Goal: Task Accomplishment & Management: Manage account settings

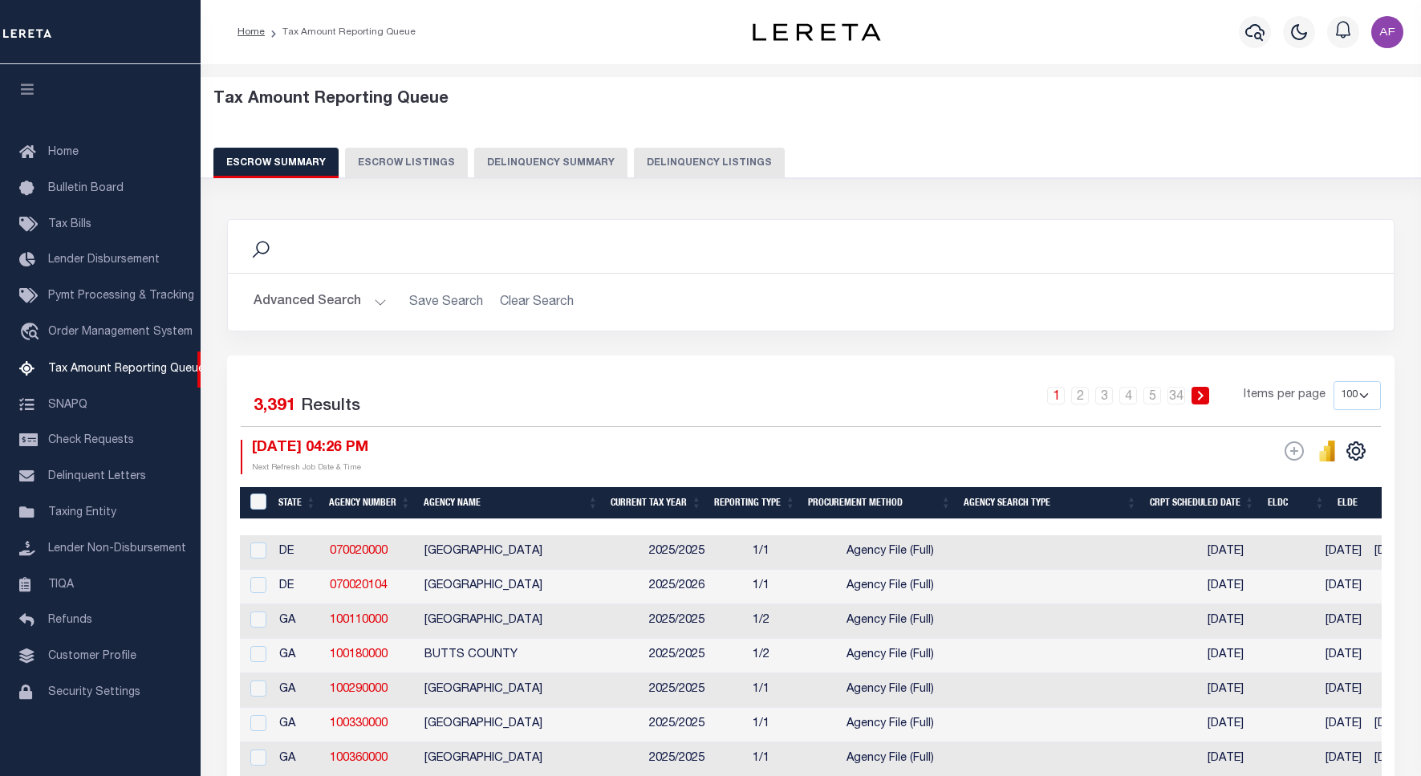
select select "100"
click at [648, 155] on button "Delinquency Listings" at bounding box center [709, 163] width 151 height 30
select select "100"
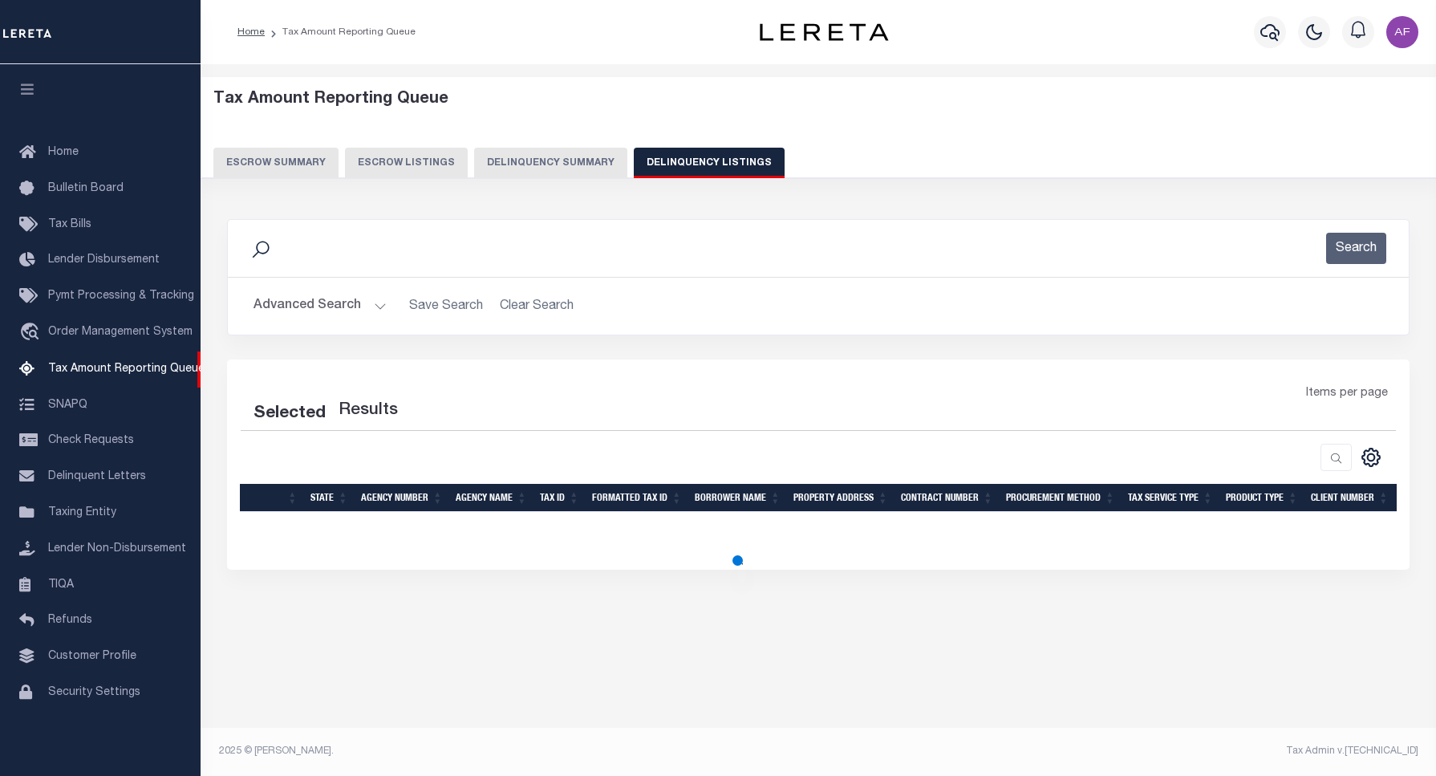
select select "100"
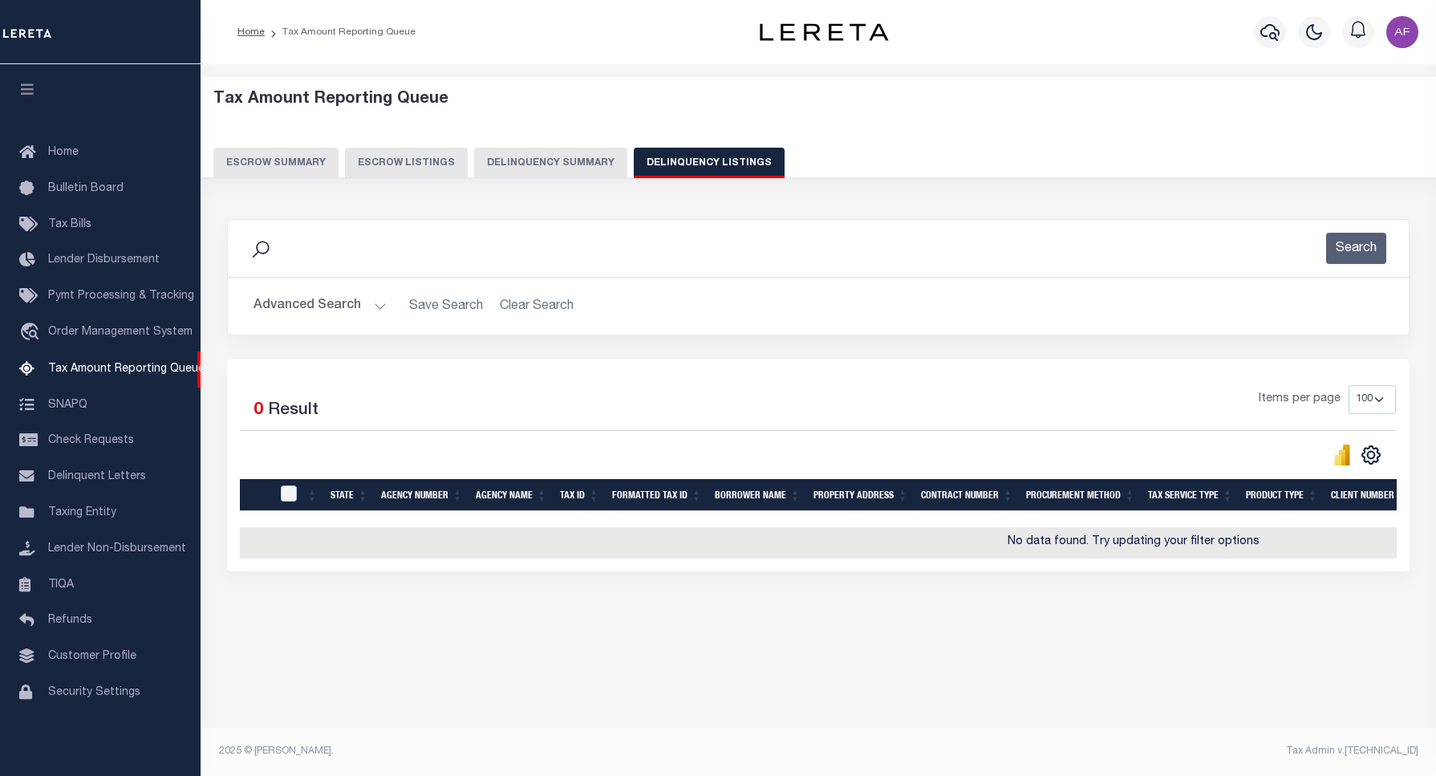
click at [295, 302] on button "Advanced Search" at bounding box center [320, 305] width 133 height 31
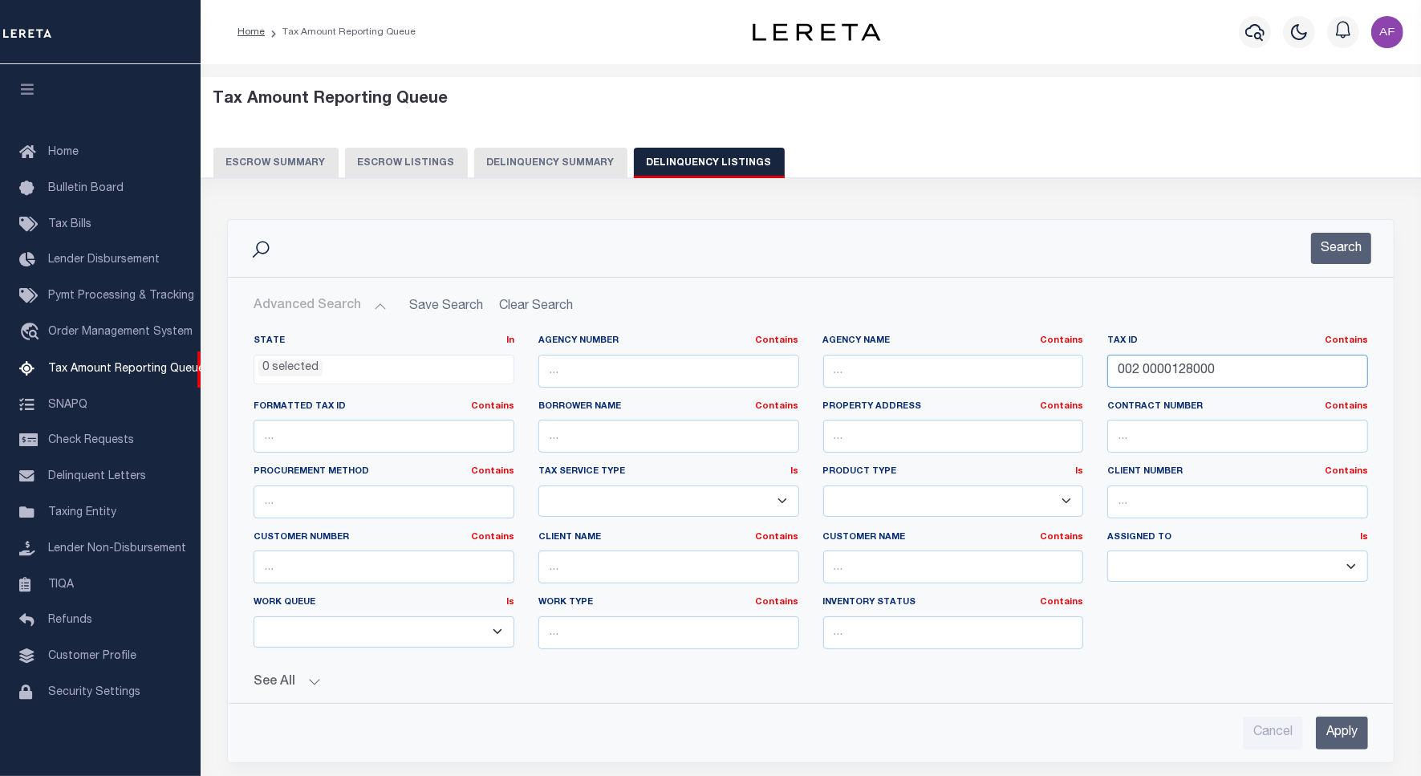
drag, startPoint x: 1233, startPoint y: 371, endPoint x: 841, endPoint y: 363, distance: 392.4
click at [841, 363] on div "State In In AK AL AR AZ CA CO CT DC DE FL GA GU HI IA ID IL IN KS KY LA MA MD M…" at bounding box center [810, 498] width 1138 height 327
paste input "9-17-60-317-011.000-01"
type input "09-17-60-317-011.000-010"
click at [1325, 243] on button "Search" at bounding box center [1341, 248] width 60 height 31
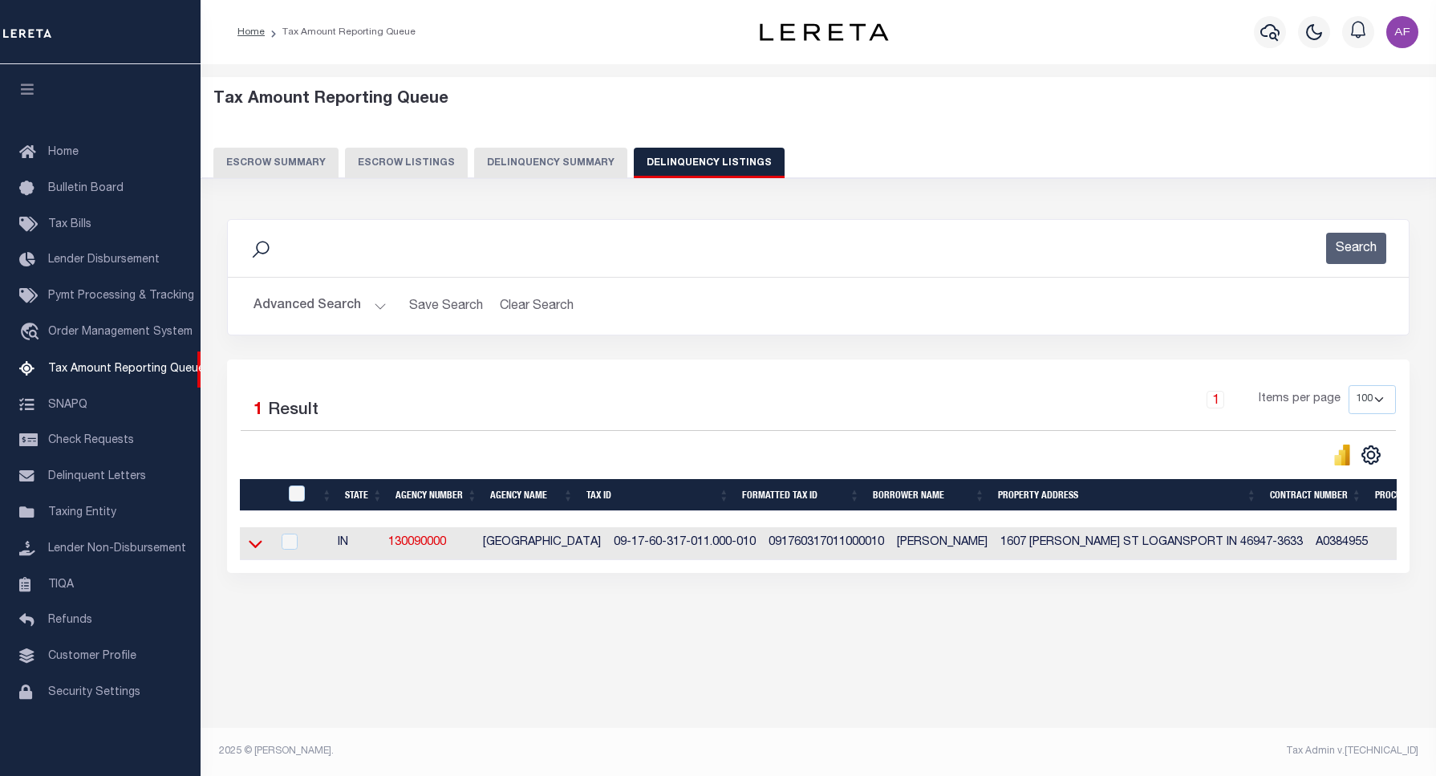
click at [258, 546] on icon at bounding box center [256, 543] width 14 height 17
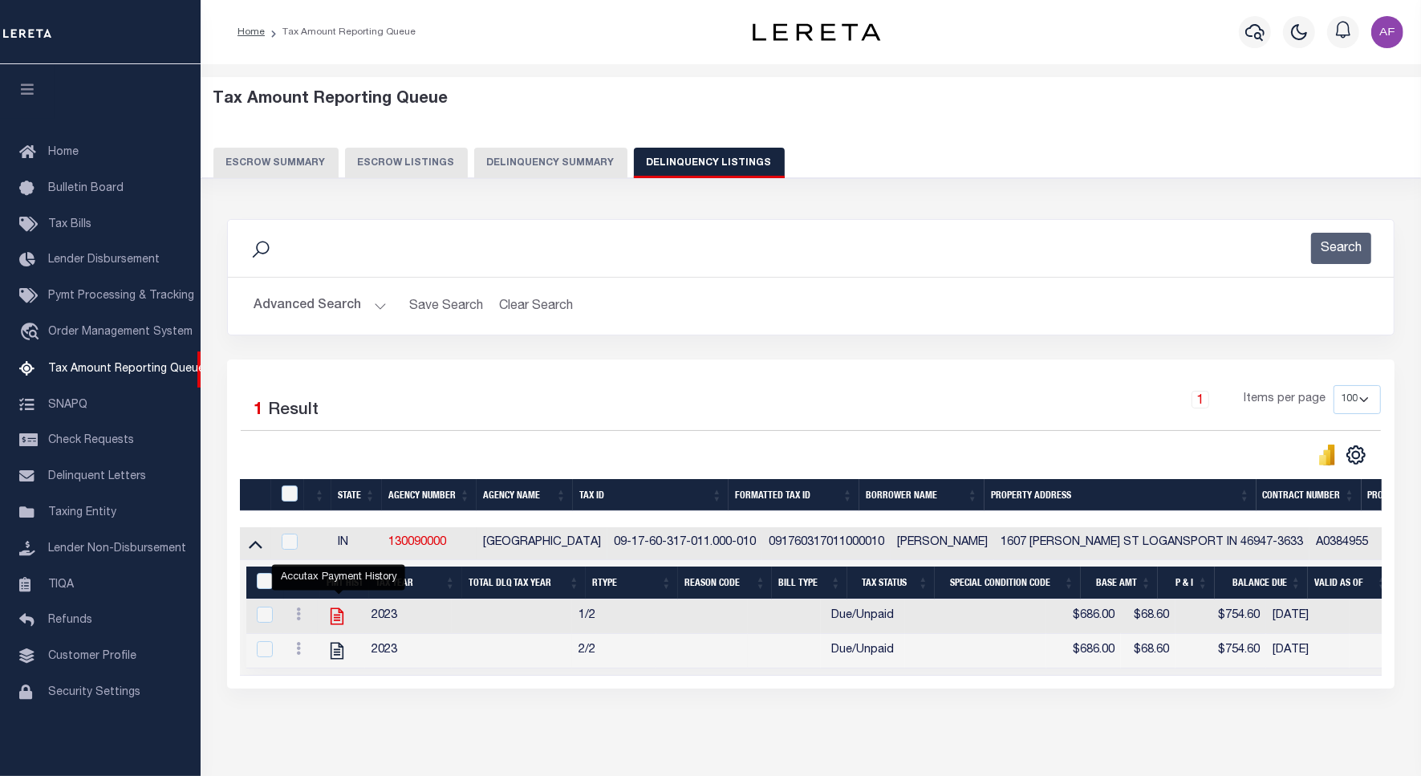
click at [341, 619] on icon "" at bounding box center [337, 616] width 21 height 21
checkbox input "true"
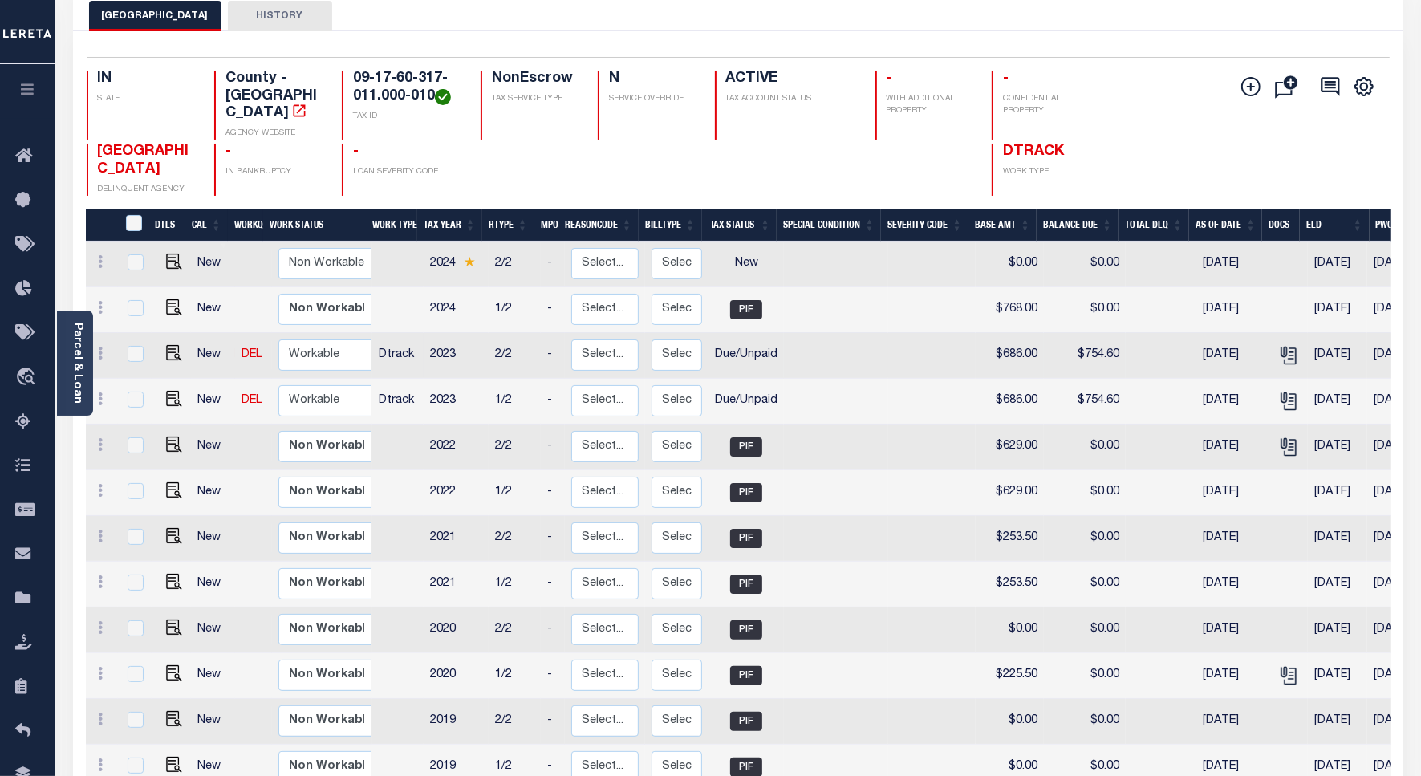
scroll to position [100, 0]
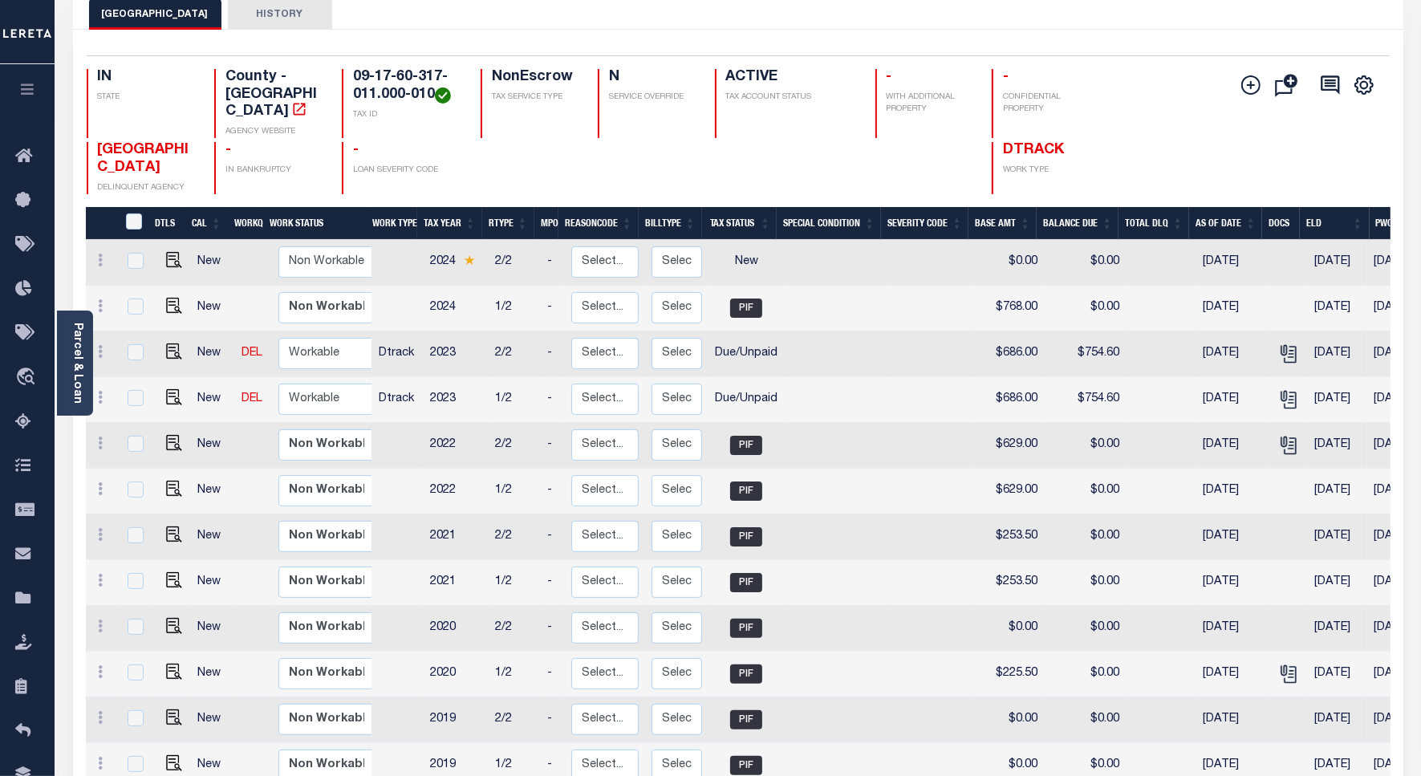
click at [158, 393] on link at bounding box center [170, 398] width 24 height 11
checkbox input "true"
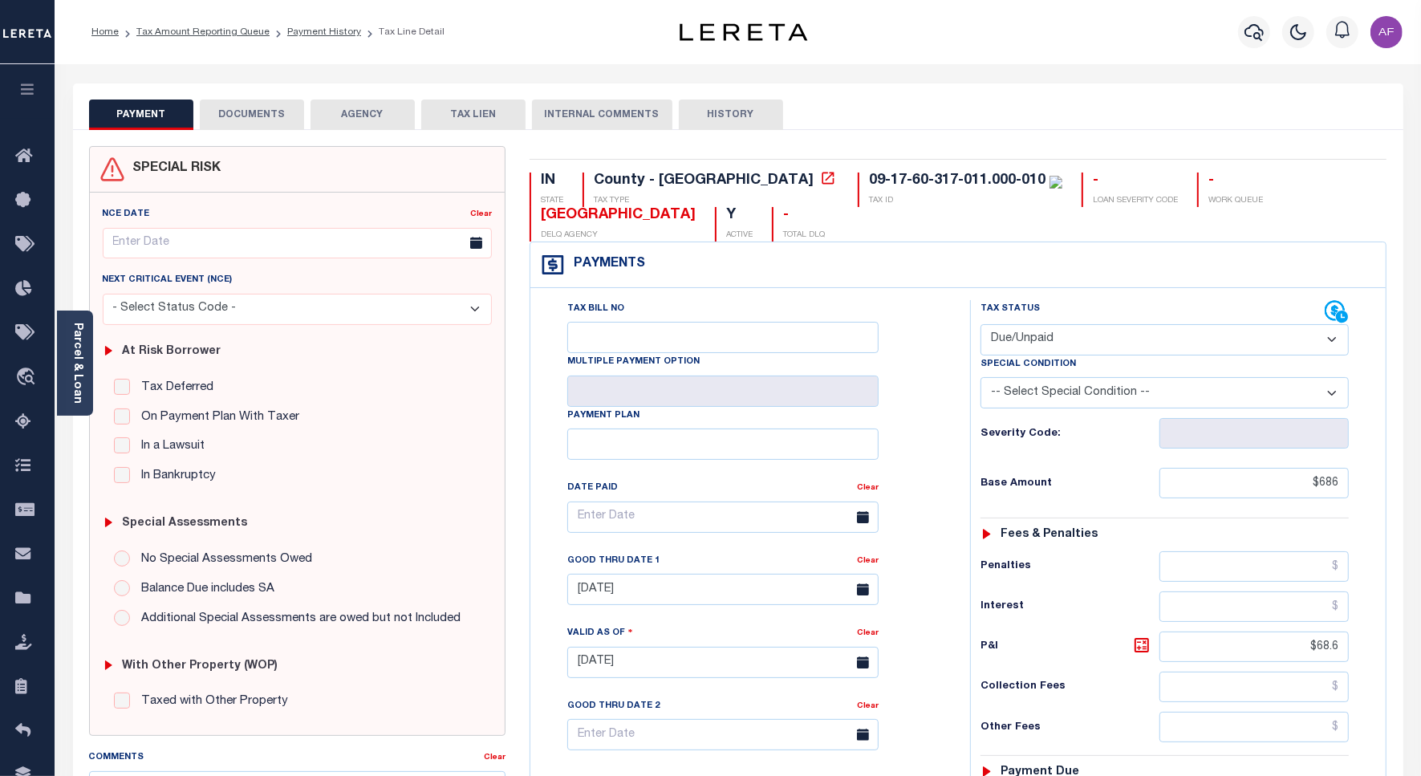
click at [1040, 334] on select "- Select Status Code - Open Due/Unpaid Paid Incomplete No Tax Due Internal Refu…" at bounding box center [1164, 339] width 368 height 31
select select "PYD"
click at [980, 326] on select "- Select Status Code - Open Due/Unpaid Paid Incomplete No Tax Due Internal Refu…" at bounding box center [1164, 339] width 368 height 31
type input "[DATE]"
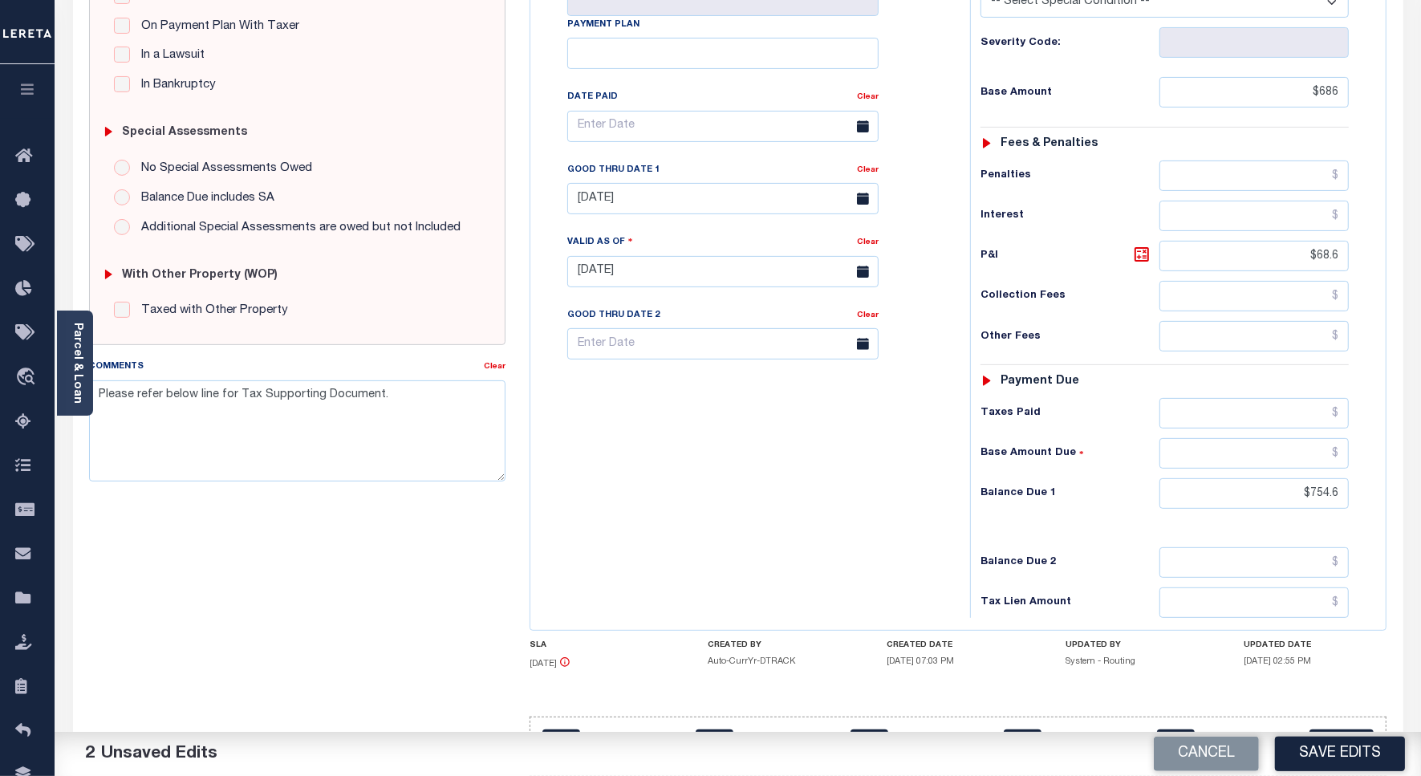
scroll to position [449, 0]
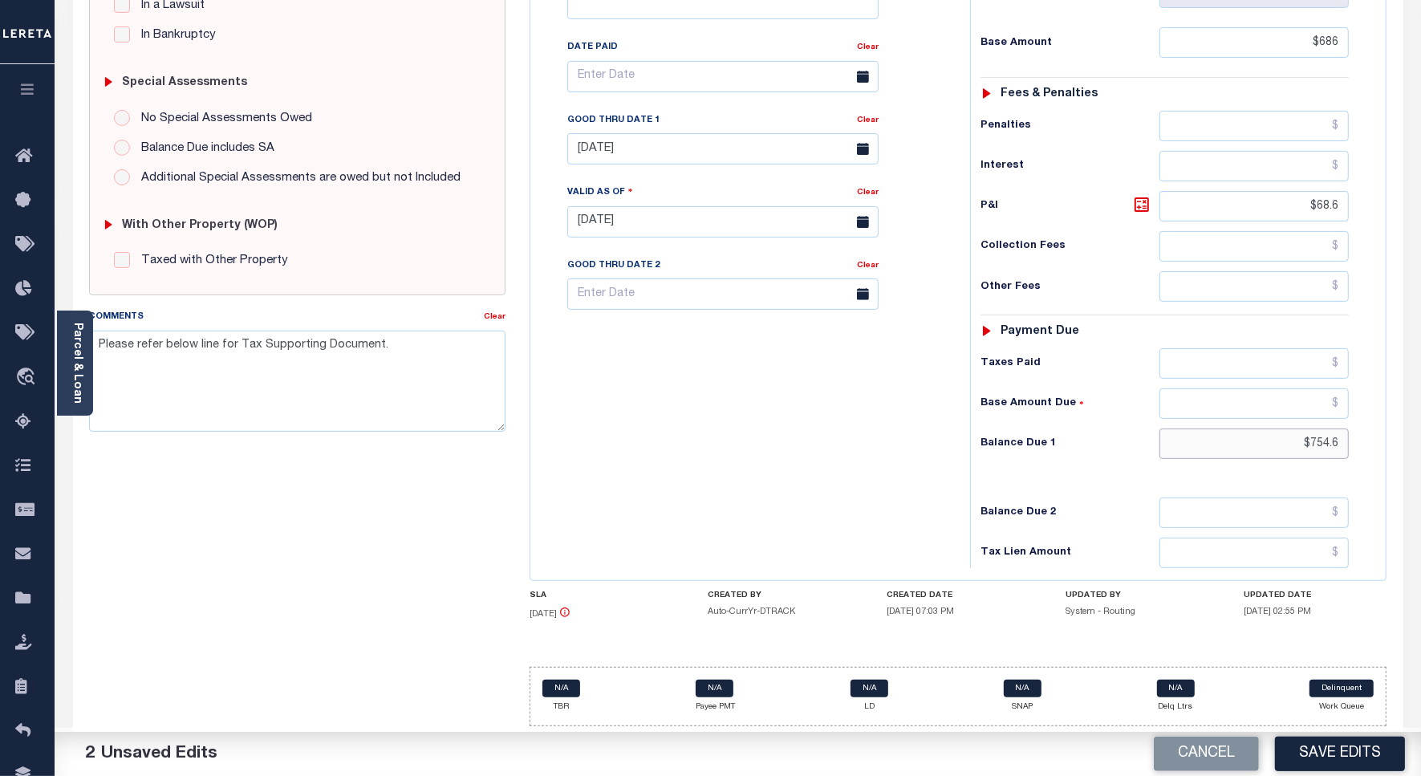
click at [1320, 439] on input "$754.6" at bounding box center [1253, 443] width 189 height 30
type input "$0.00"
click at [1324, 760] on button "Save Edits" at bounding box center [1340, 753] width 130 height 34
checkbox input "false"
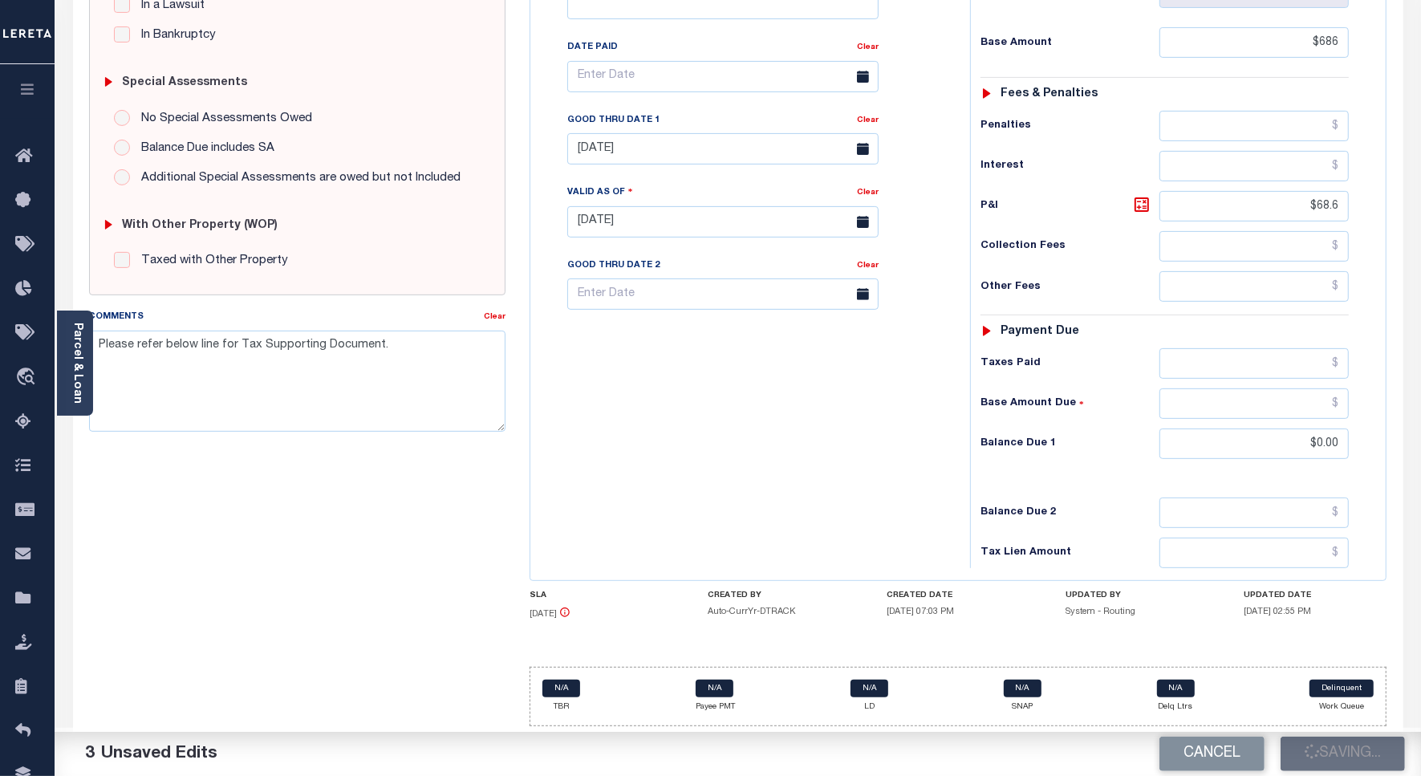
type textarea "Please refer below line for Tax Supporting Document."
type input "$686"
type input "$68.6"
type input "$0"
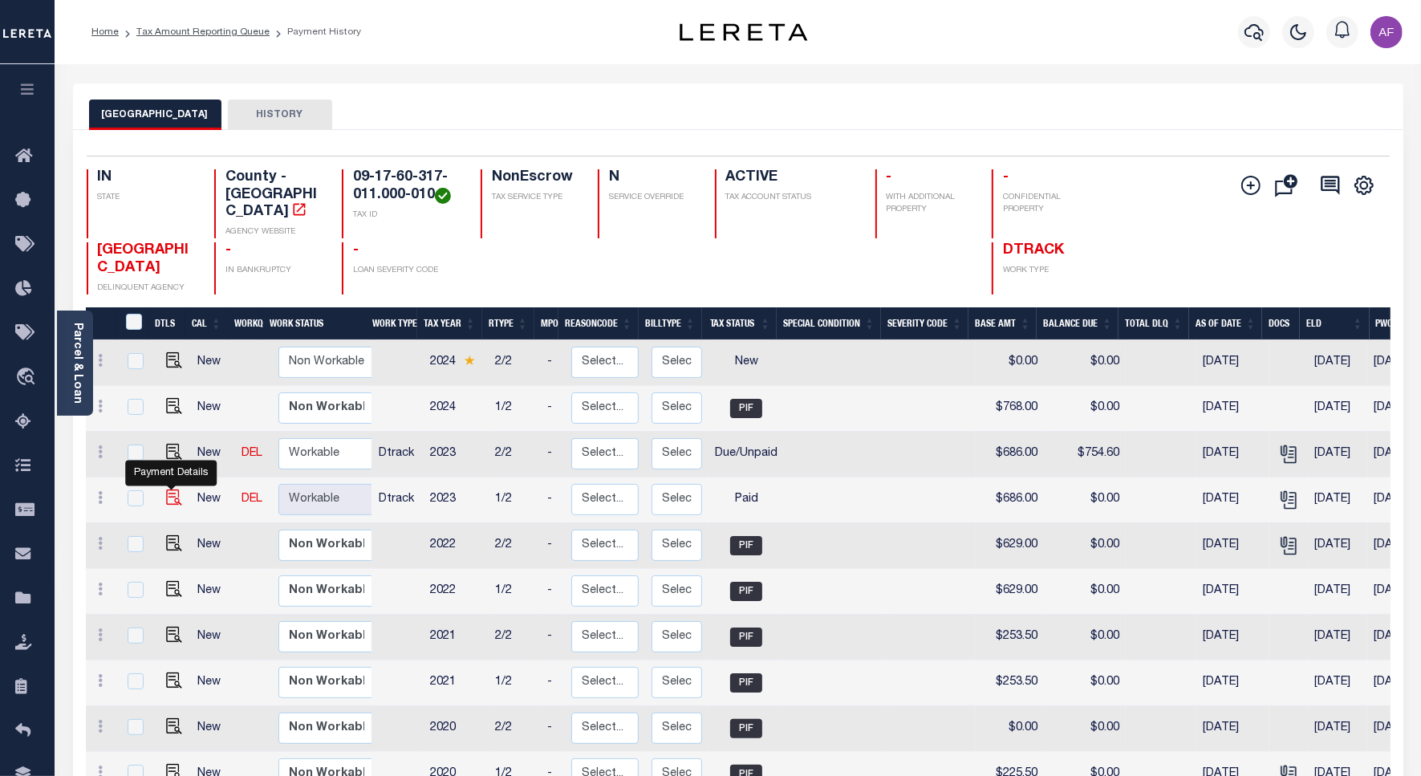
click at [172, 489] on img "" at bounding box center [174, 497] width 16 height 16
checkbox input "true"
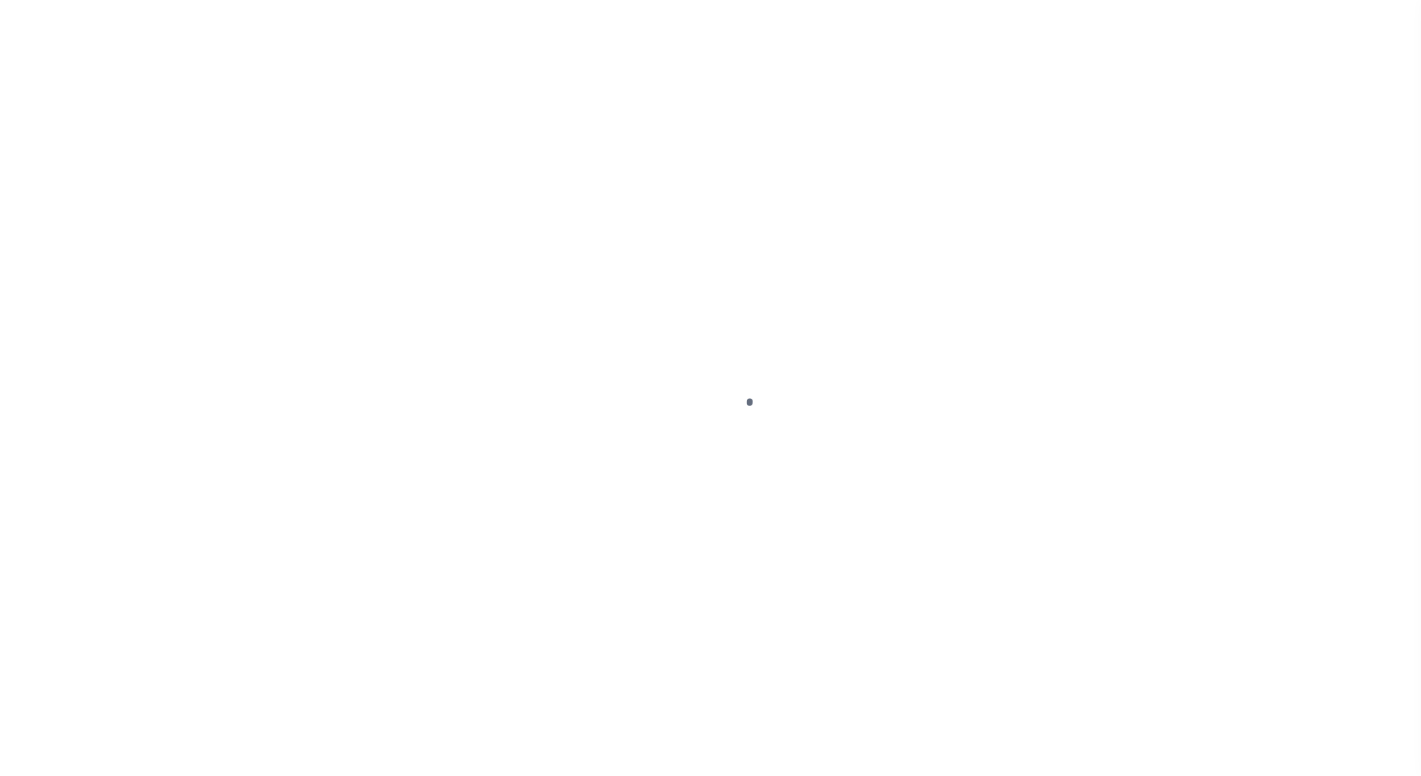
select select "PYD"
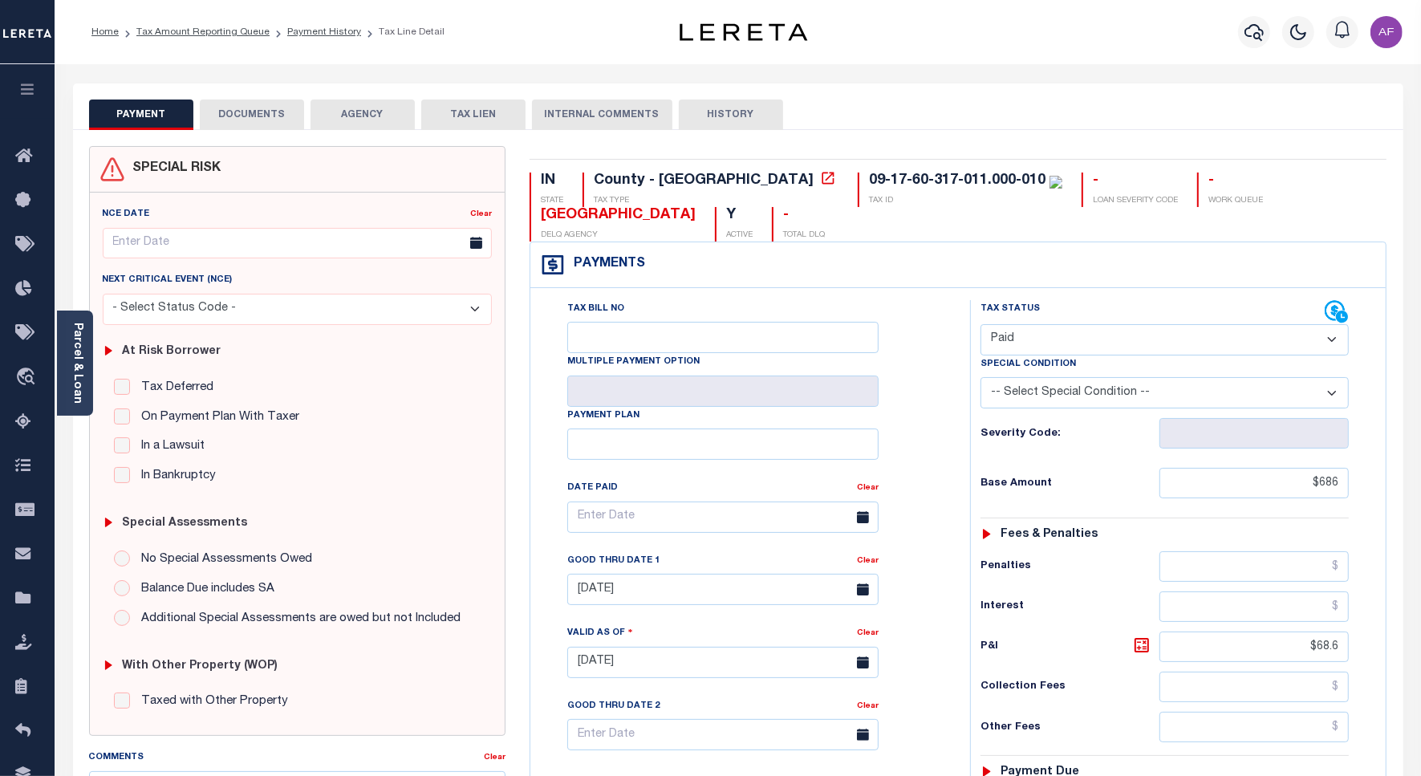
click at [229, 108] on button "DOCUMENTS" at bounding box center [252, 114] width 104 height 30
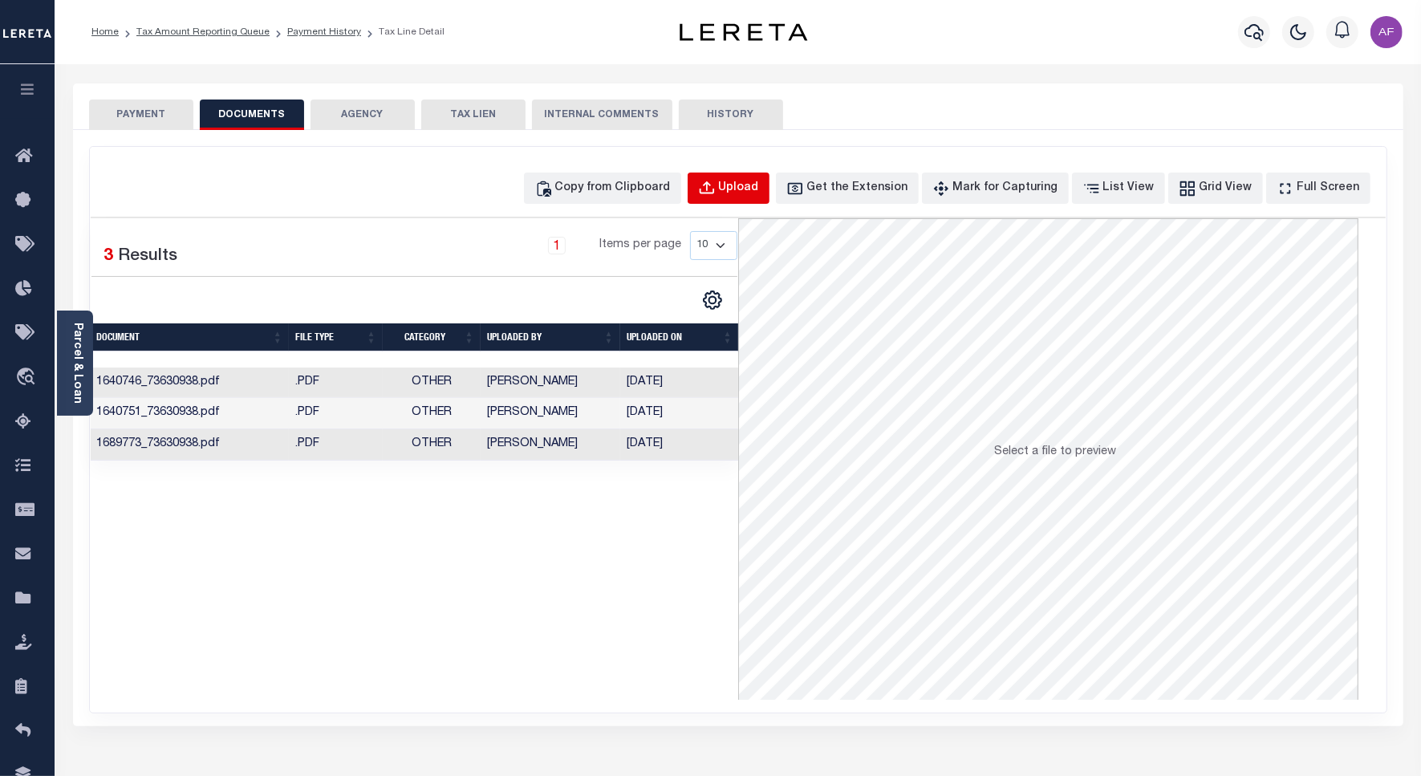
click at [759, 186] on div "Upload" at bounding box center [739, 189] width 40 height 18
select select "POP"
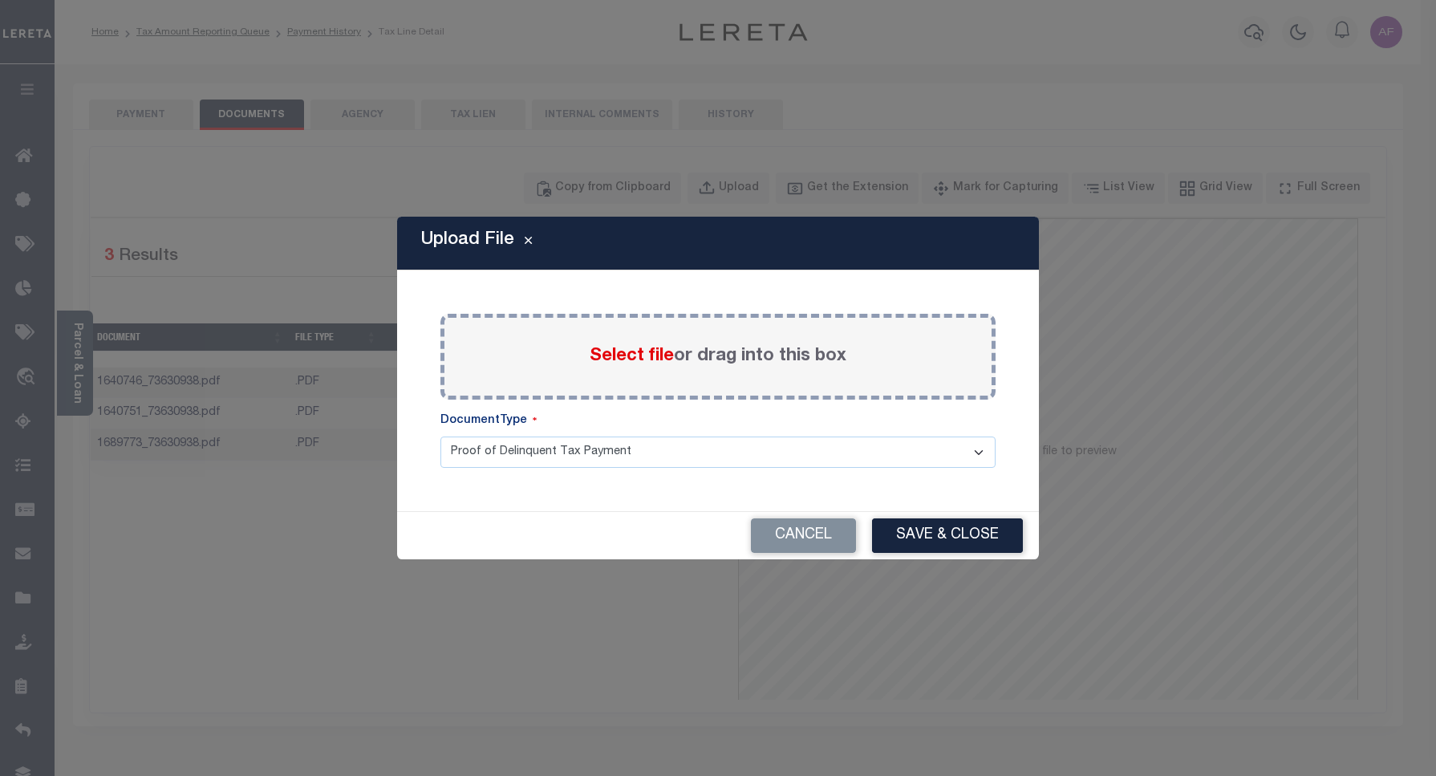
click at [636, 355] on span "Select file" at bounding box center [632, 356] width 84 height 18
click at [0, 0] on input "Select file or drag into this box" at bounding box center [0, 0] width 0 height 0
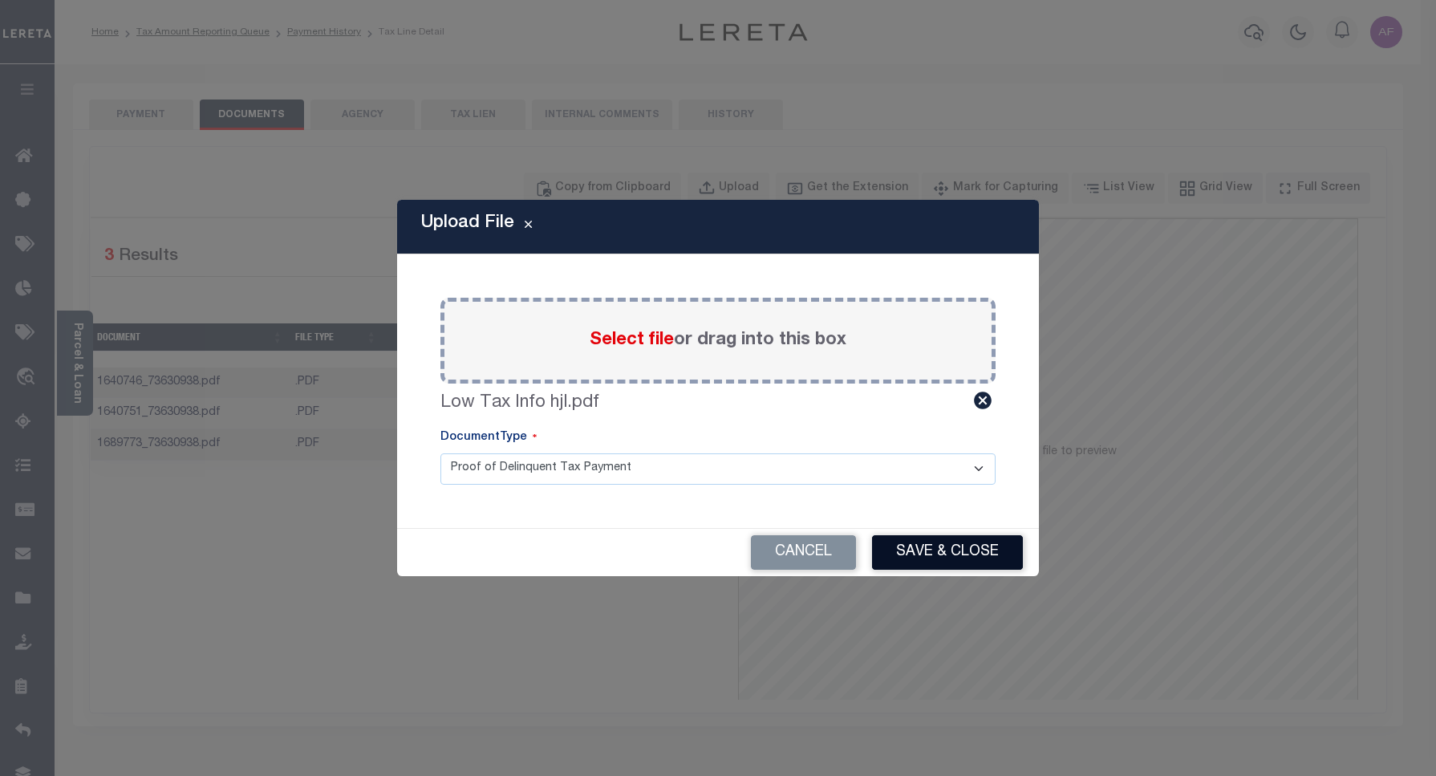
click at [963, 544] on button "Save & Close" at bounding box center [947, 552] width 151 height 34
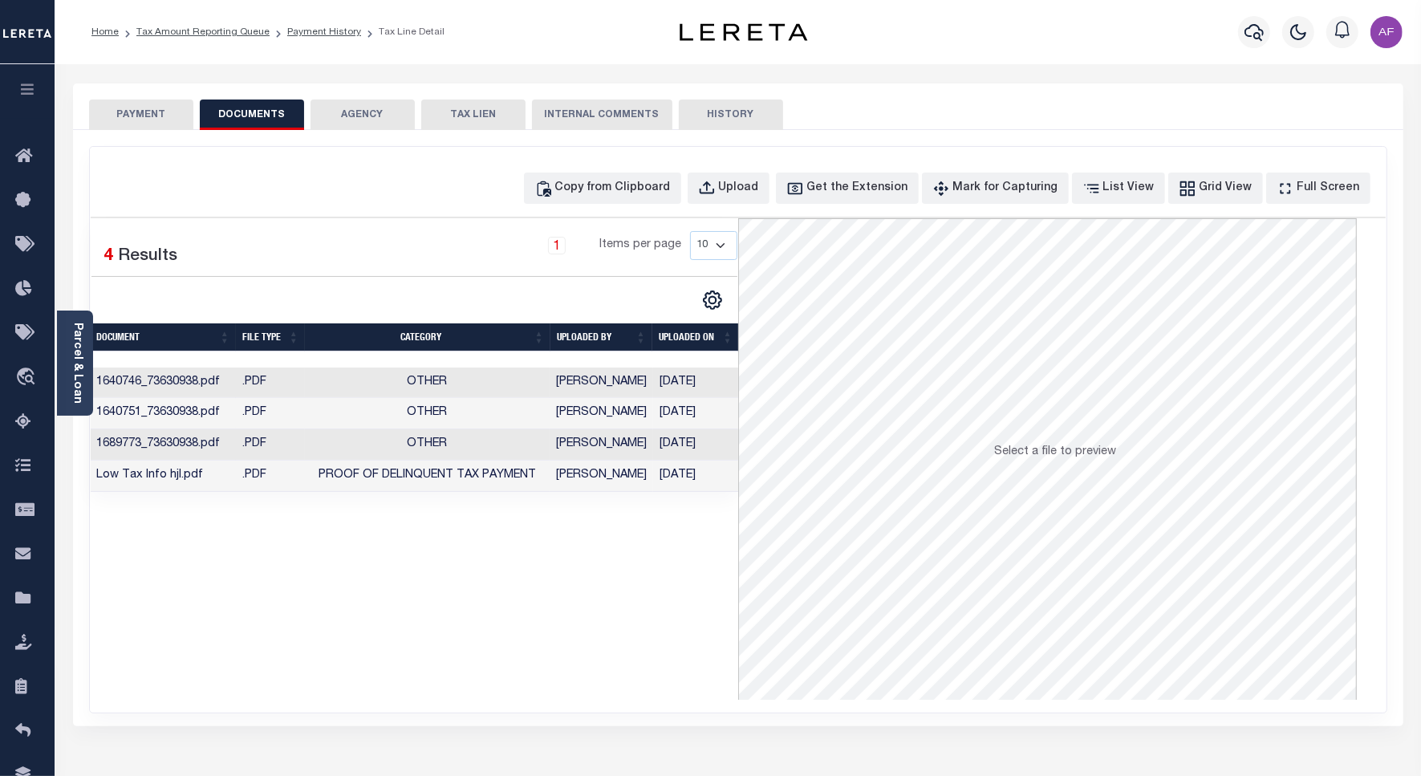
click at [141, 114] on button "PAYMENT" at bounding box center [141, 114] width 104 height 30
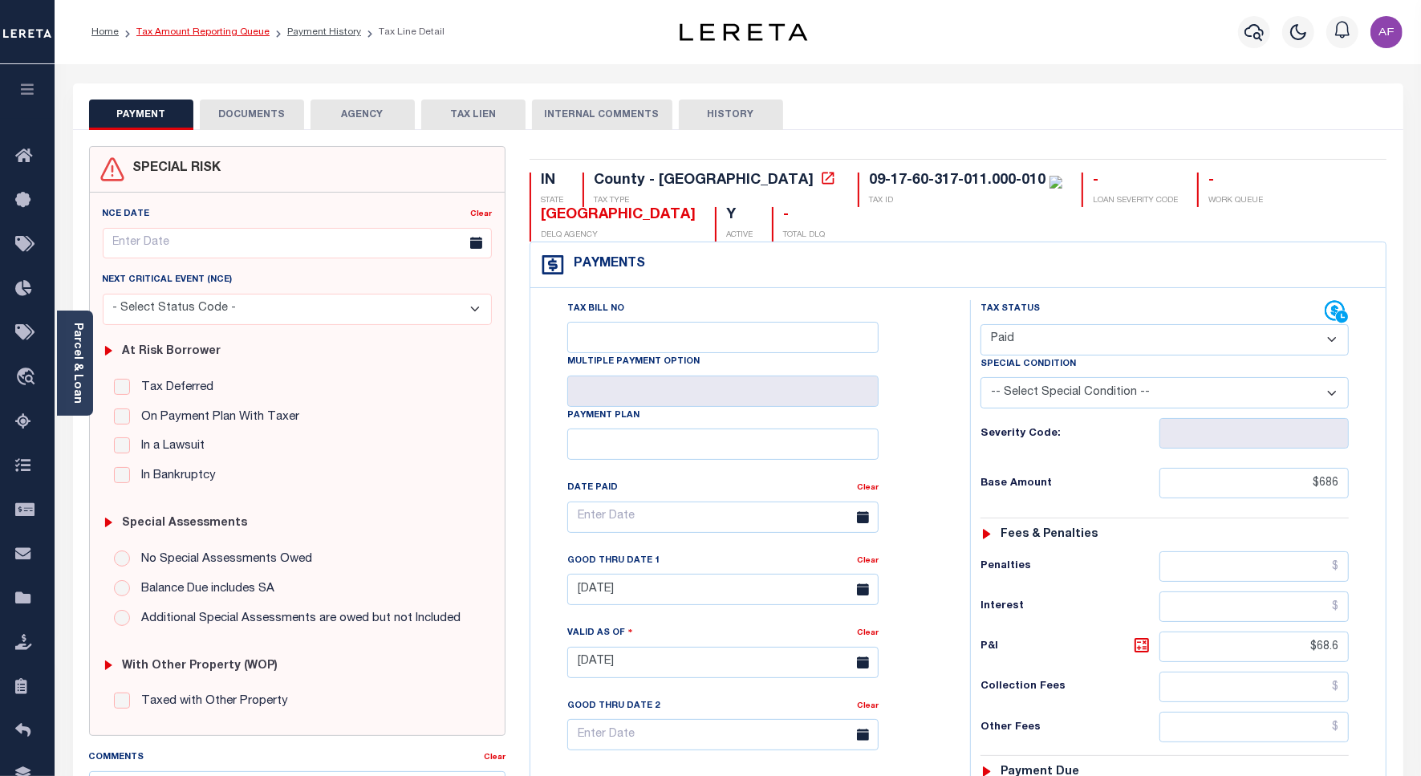
click at [221, 33] on link "Tax Amount Reporting Queue" at bounding box center [202, 32] width 133 height 10
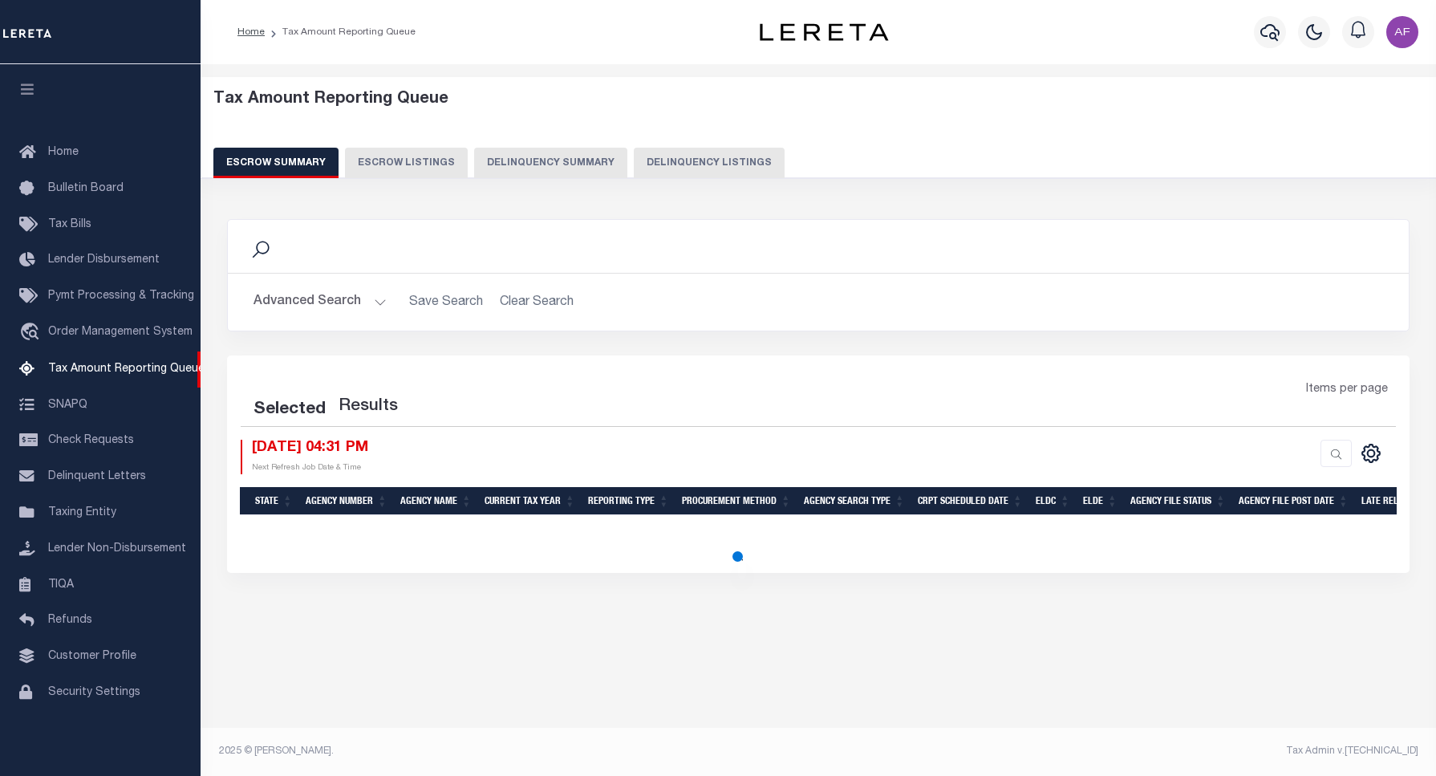
select select "100"
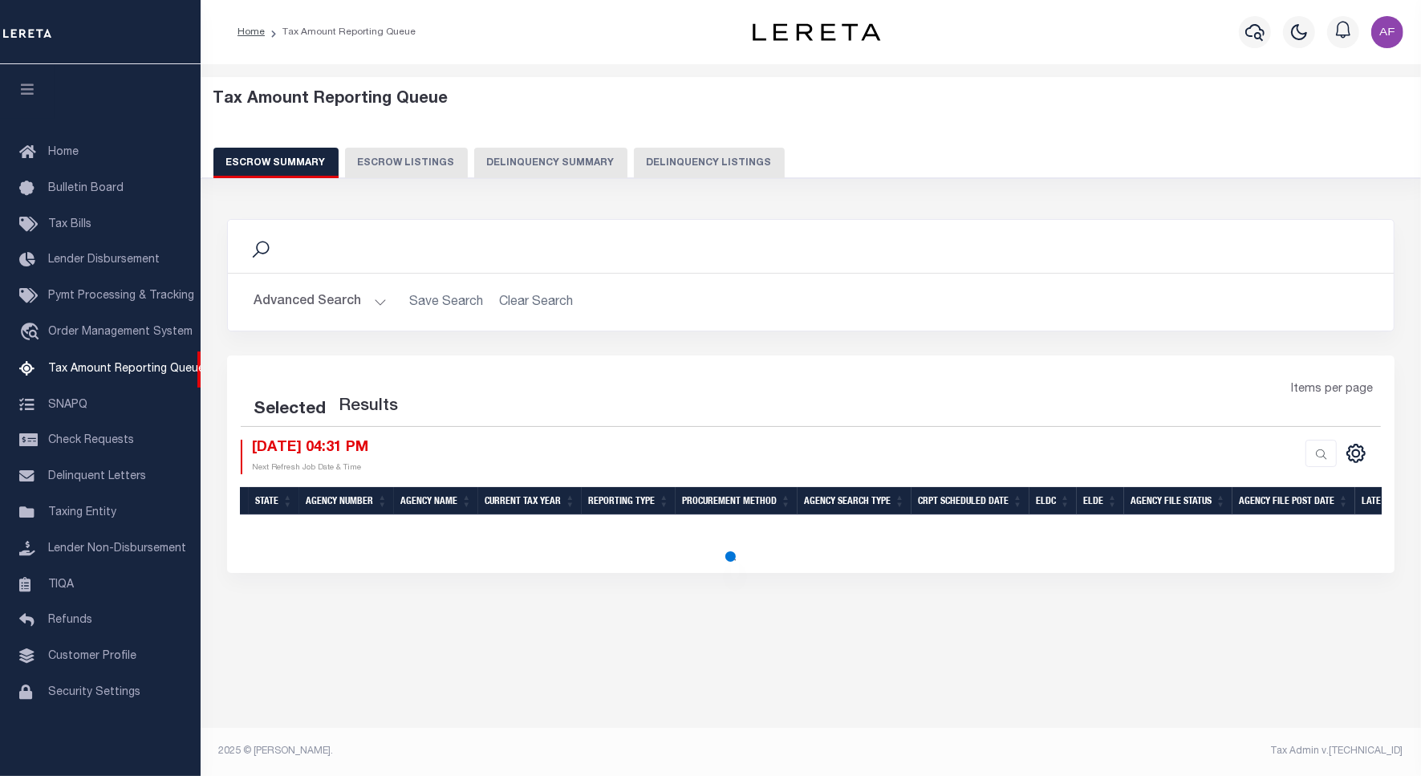
scroll to position [5, 0]
select select "100"
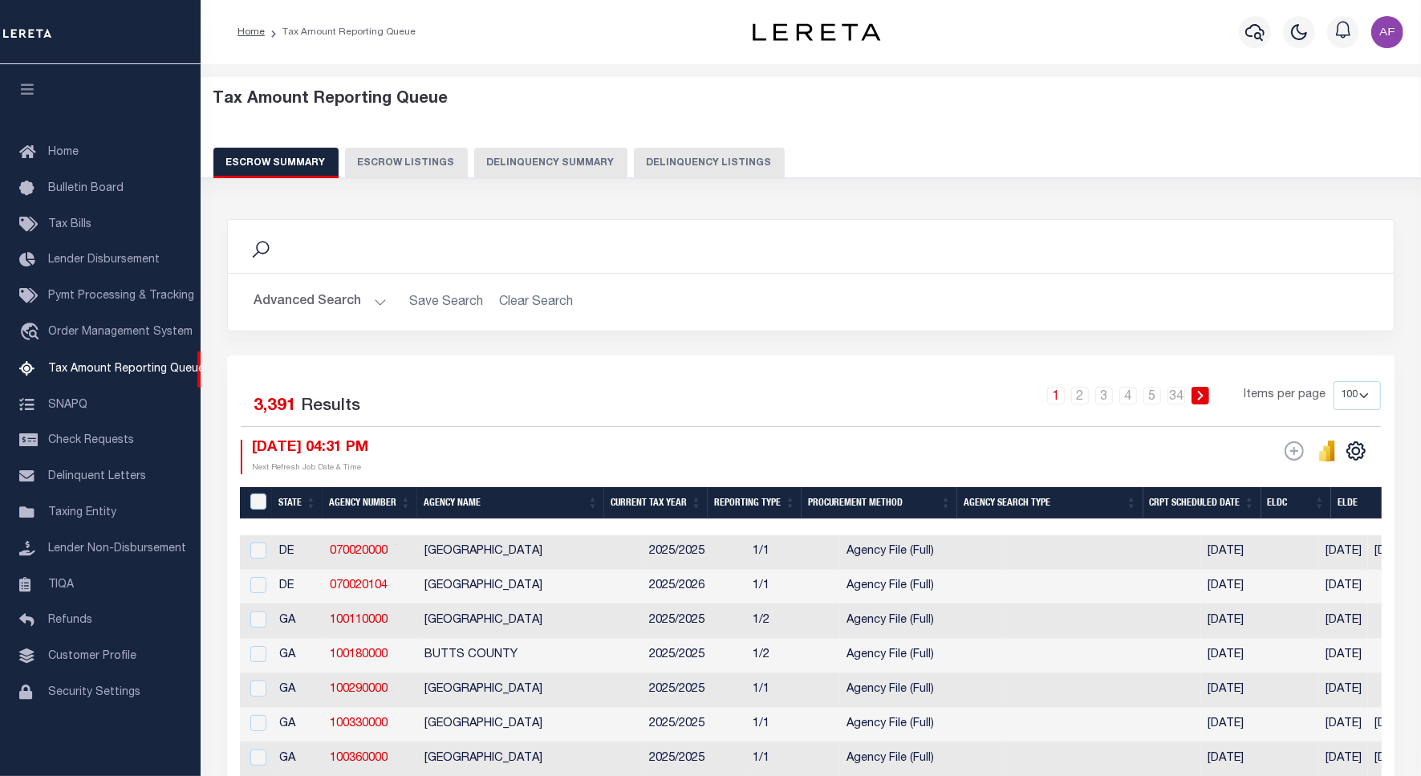
click at [672, 166] on button "Delinquency Listings" at bounding box center [709, 163] width 151 height 30
select select "100"
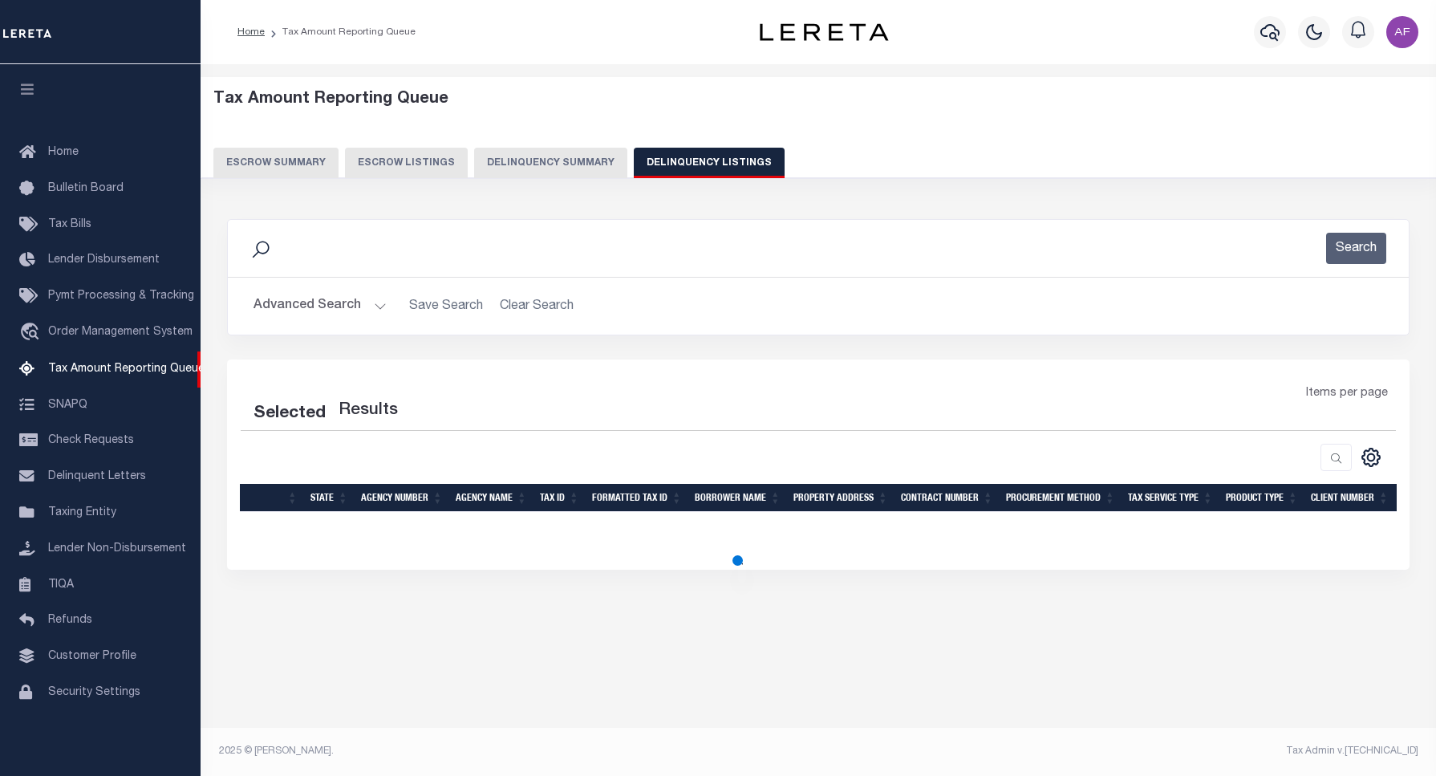
select select "100"
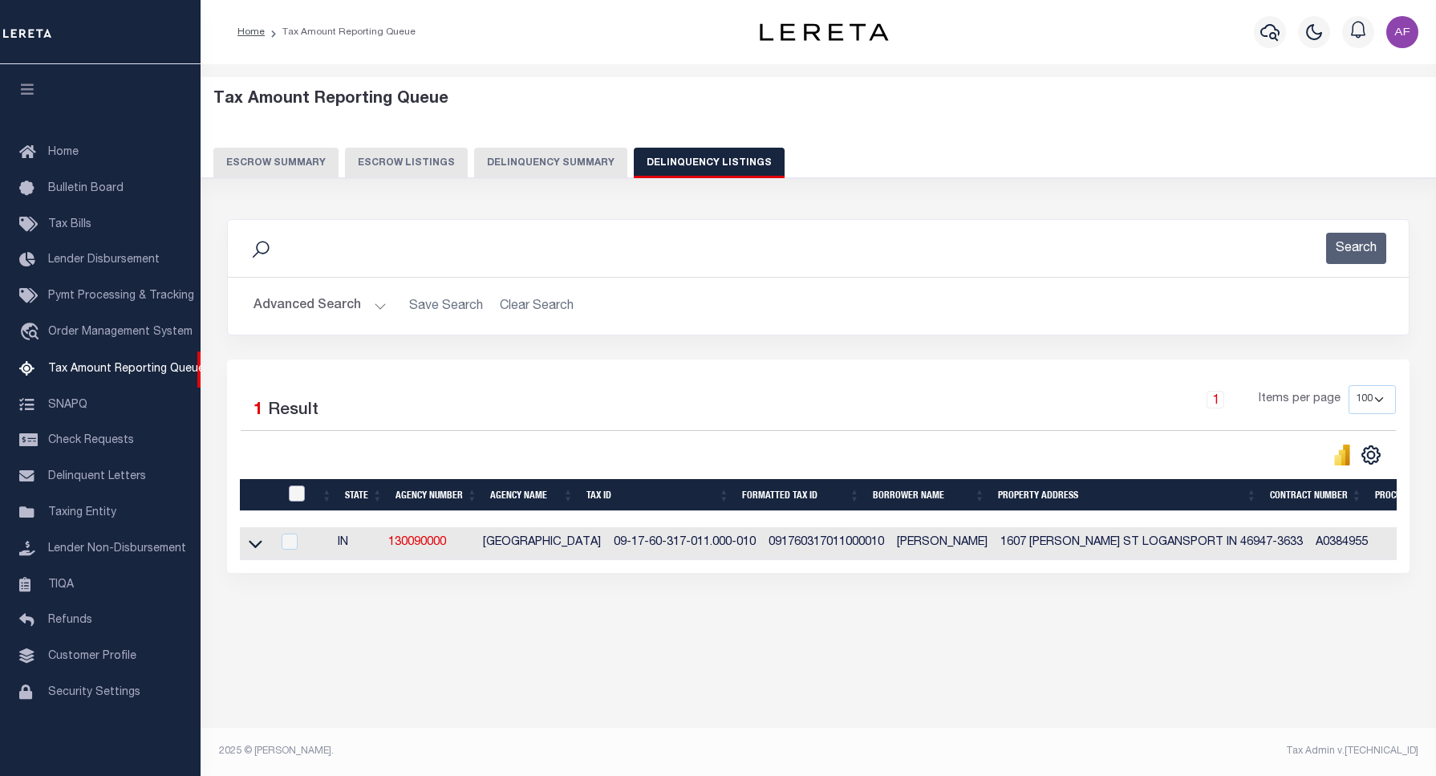
click at [301, 498] on input "checkbox" at bounding box center [297, 493] width 16 height 16
checkbox input "true"
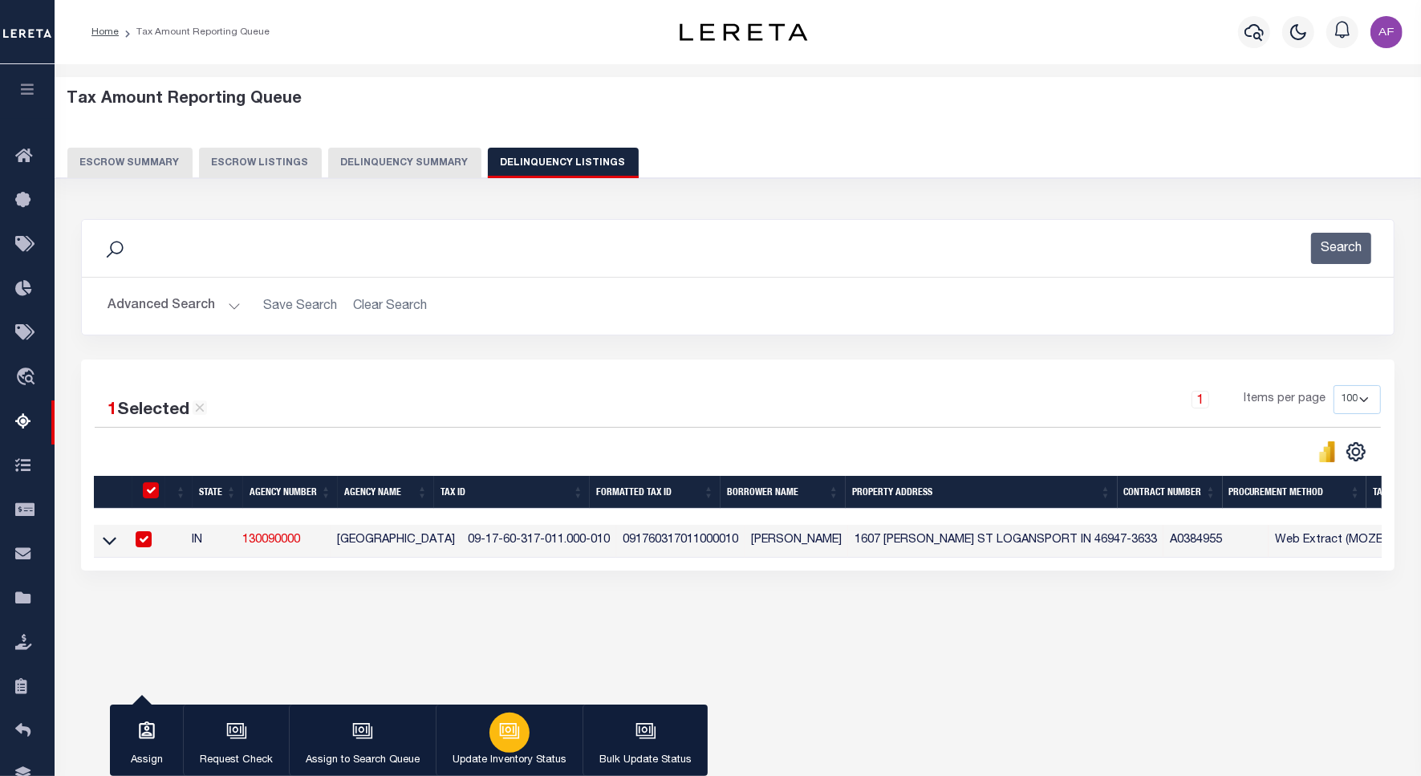
click at [491, 744] on div "button" at bounding box center [509, 732] width 40 height 40
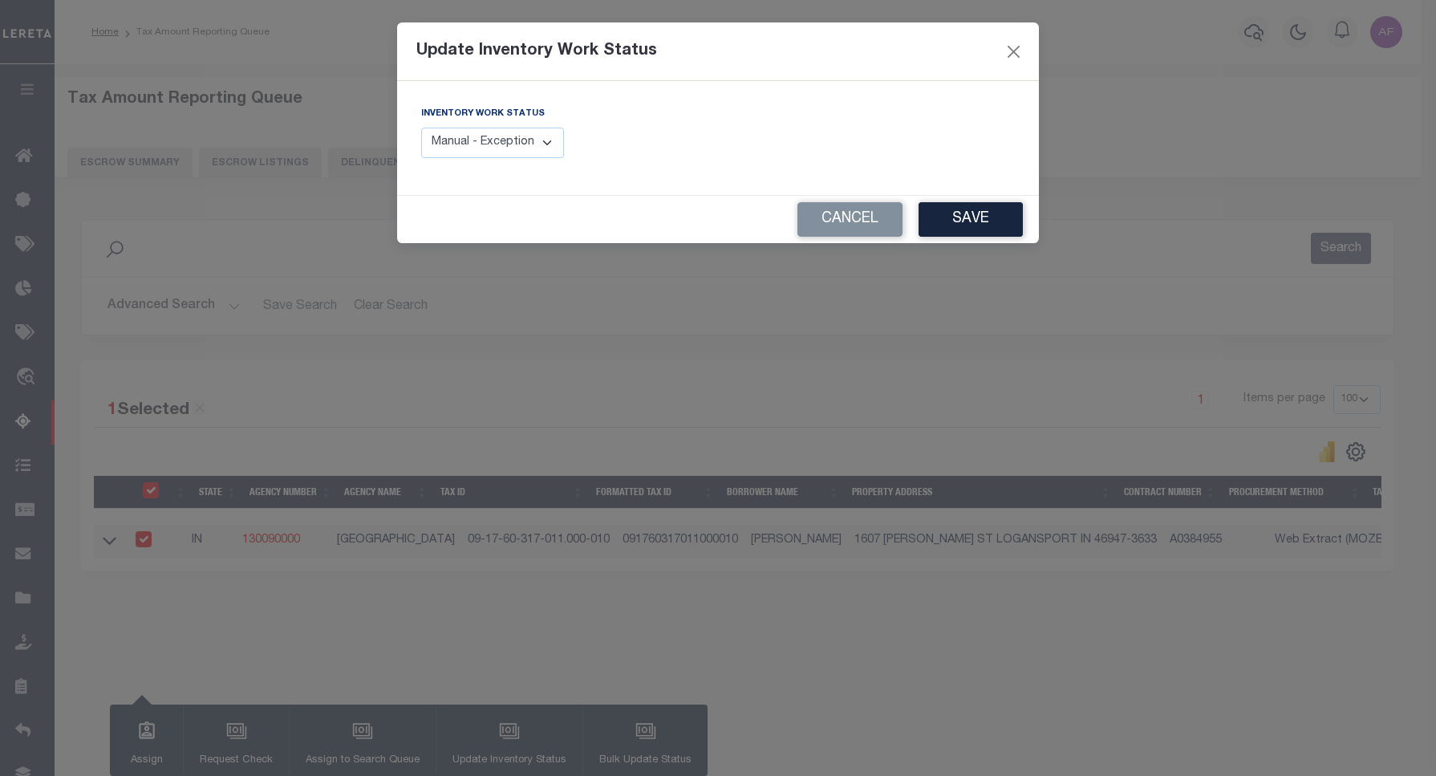
click at [511, 155] on select "Manual - Exception Pended - Awaiting Search Late Add Exception Completed" at bounding box center [492, 143] width 143 height 31
select select "4"
click at [421, 128] on select "Manual - Exception Pended - Awaiting Search Late Add Exception Completed" at bounding box center [492, 143] width 143 height 31
click at [964, 221] on button "Save" at bounding box center [971, 219] width 104 height 34
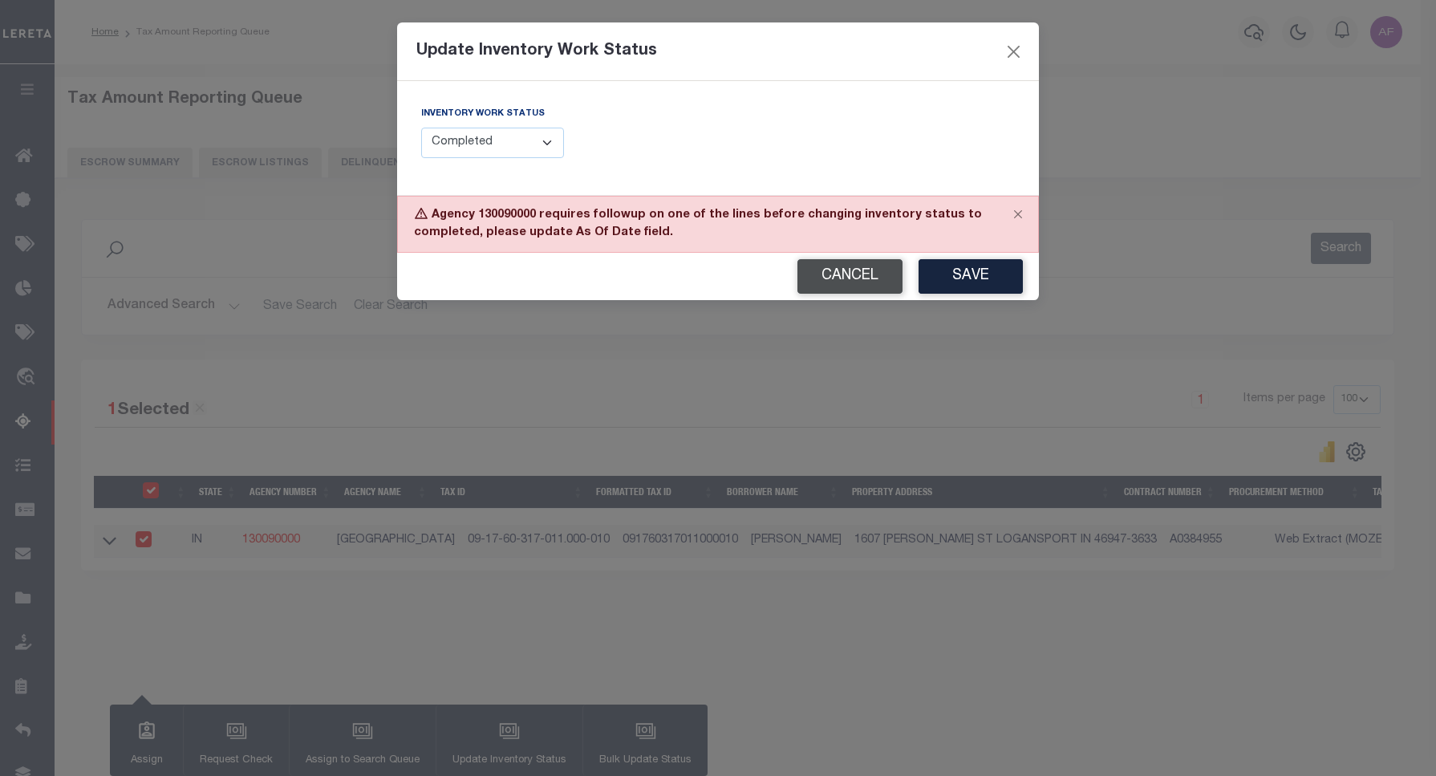
click at [831, 274] on button "Cancel" at bounding box center [849, 276] width 105 height 34
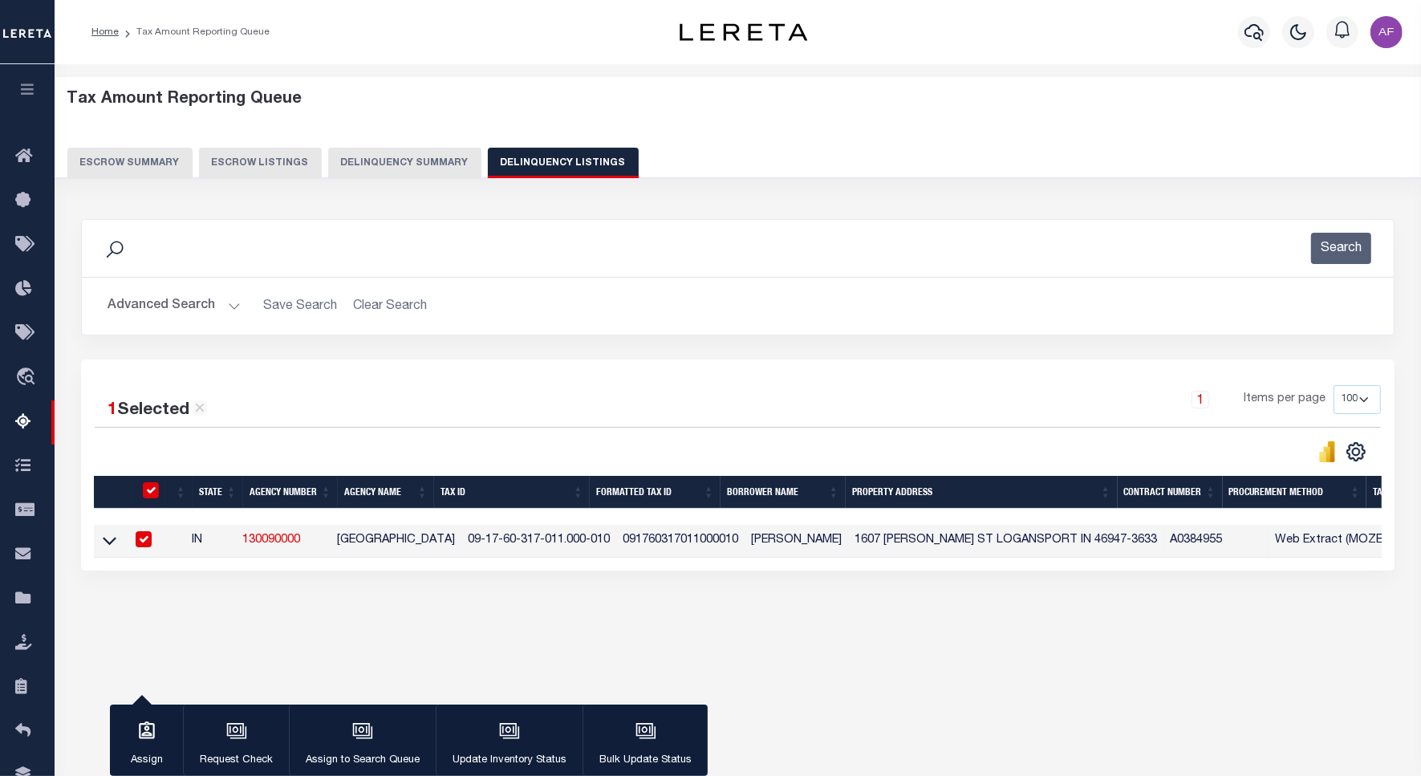
click at [103, 543] on icon at bounding box center [110, 540] width 14 height 17
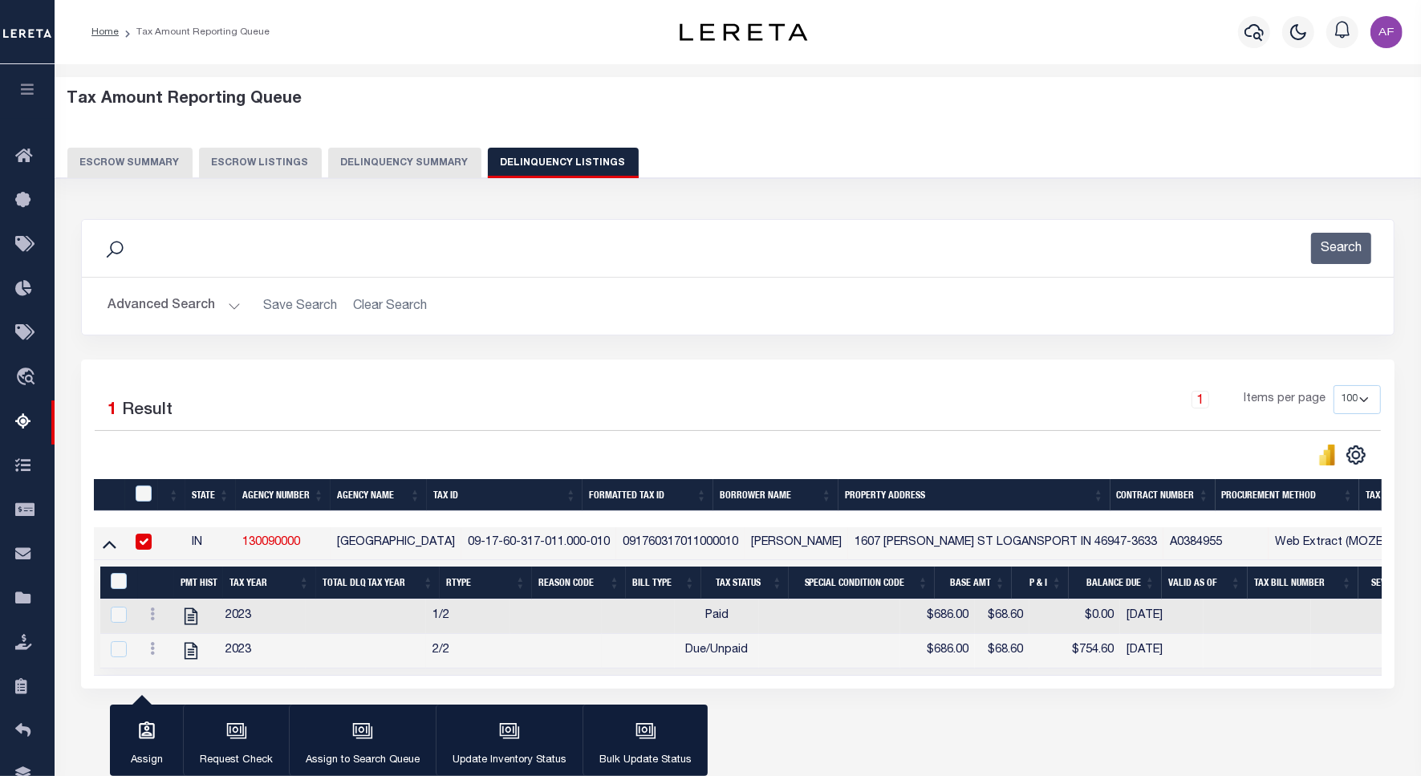
scroll to position [74, 0]
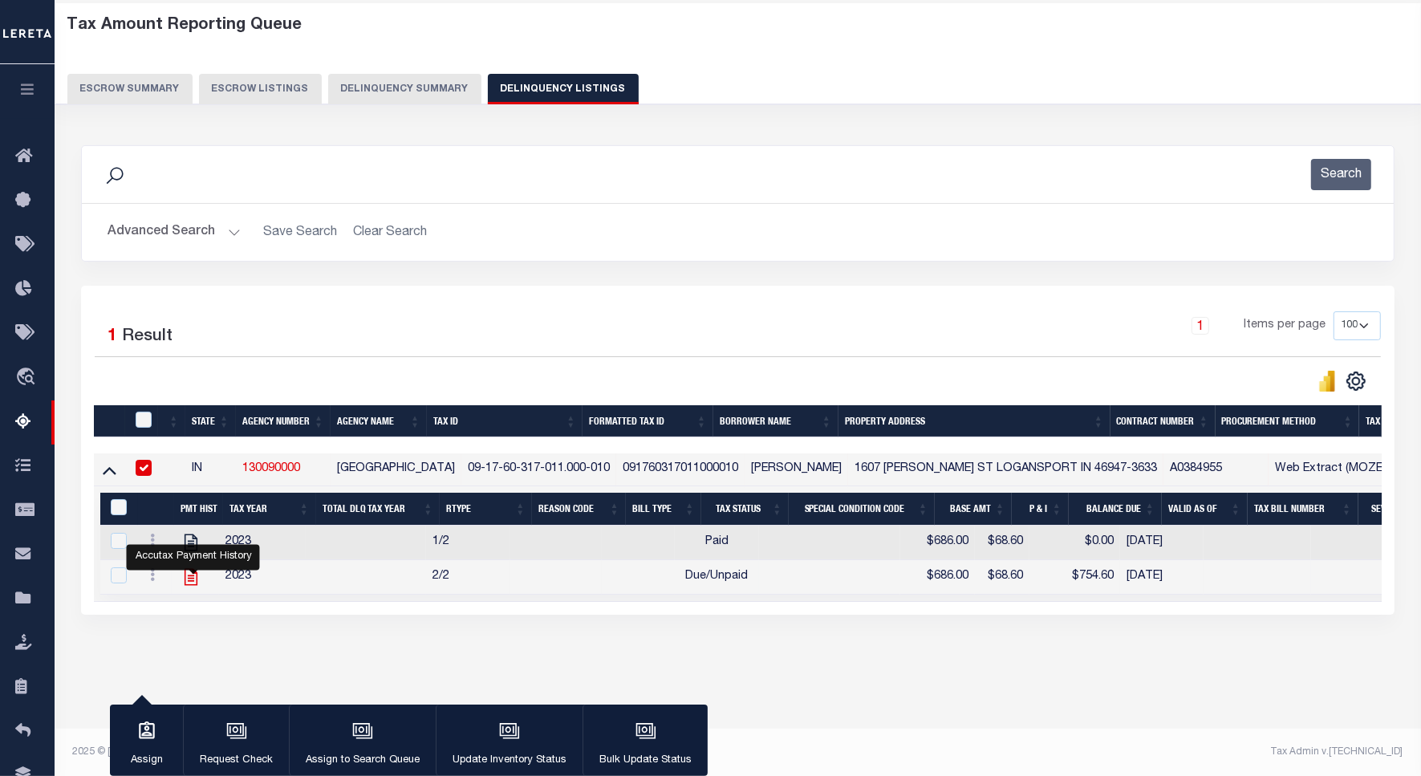
click at [189, 582] on icon "" at bounding box center [190, 576] width 21 height 21
checkbox input "true"
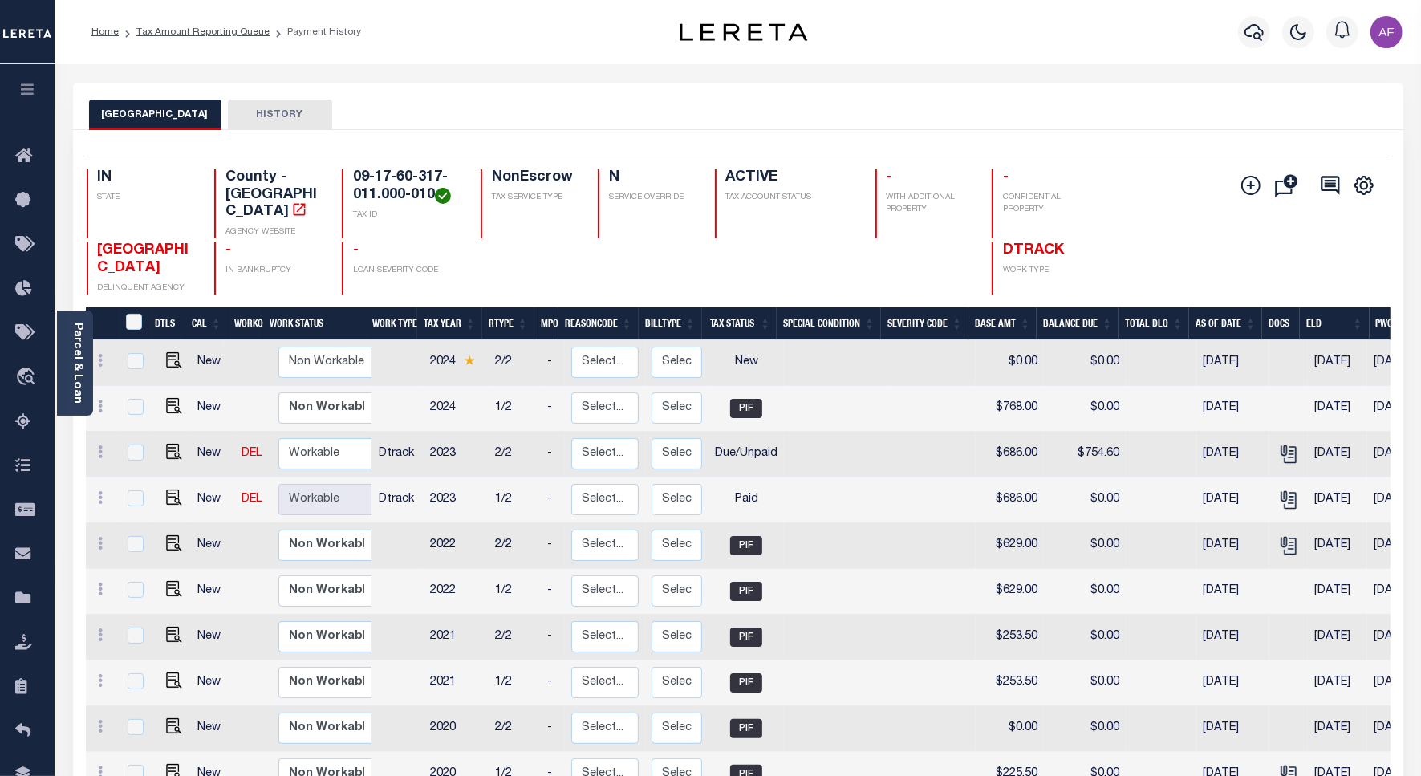
click at [180, 441] on td at bounding box center [171, 455] width 39 height 46
checkbox input "true"
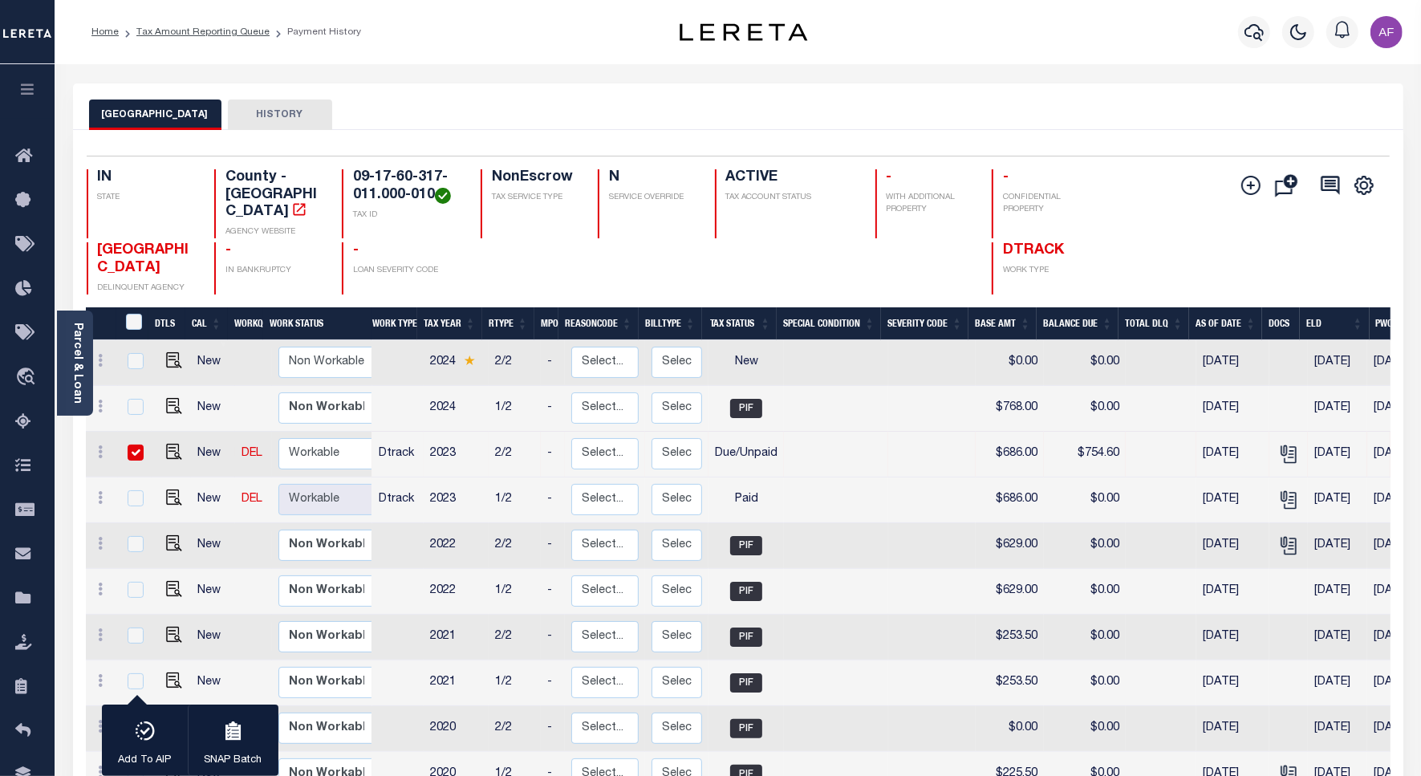
click at [180, 440] on td at bounding box center [171, 455] width 39 height 46
checkbox input "false"
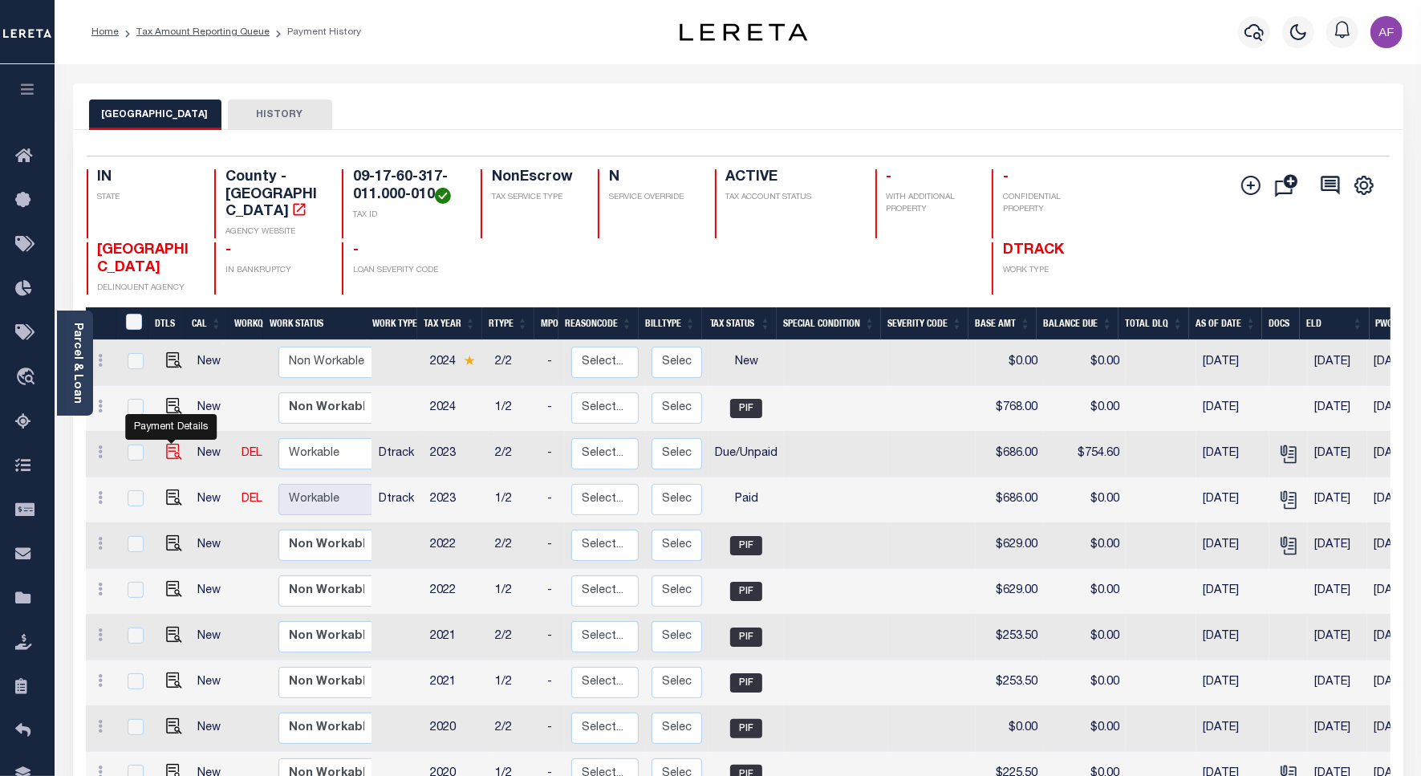
click at [170, 444] on img "" at bounding box center [174, 452] width 16 height 16
checkbox input "true"
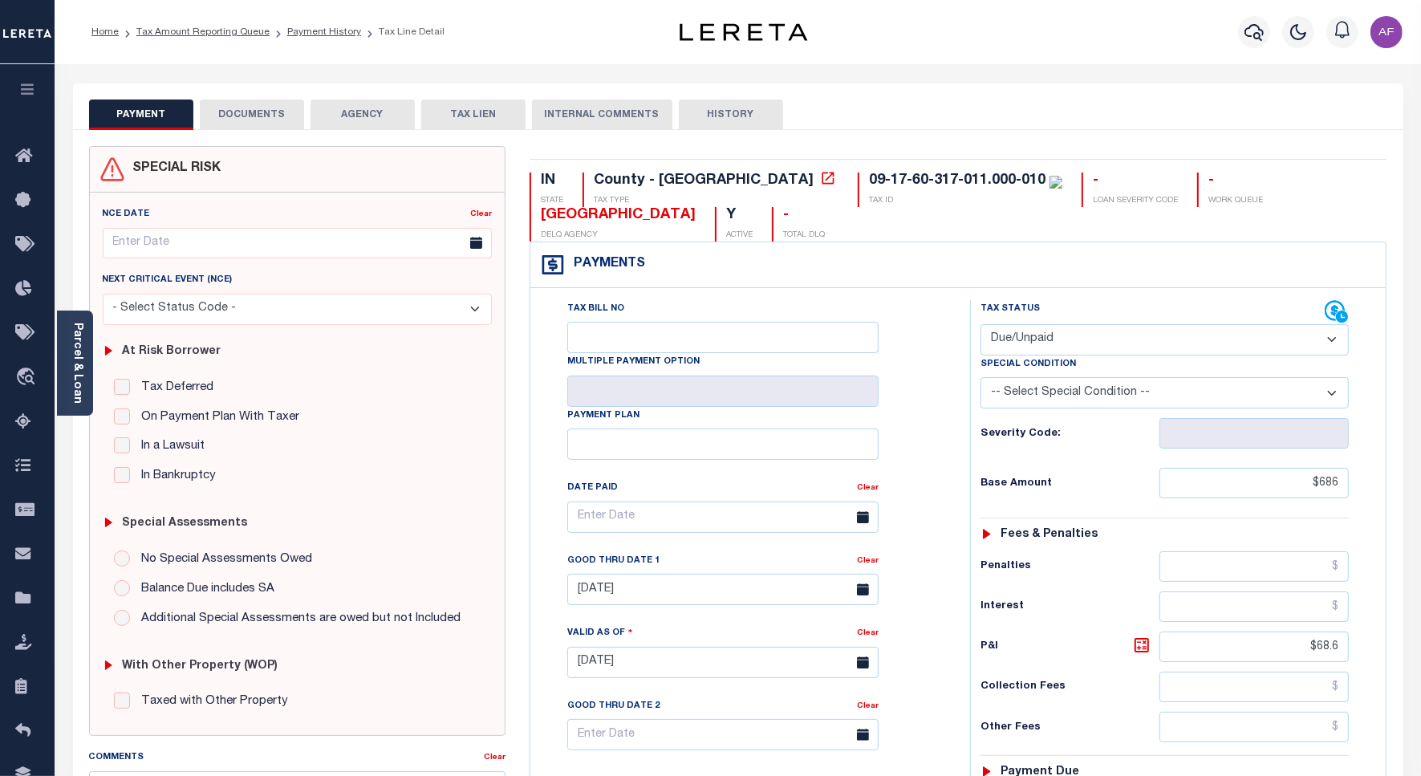
click at [1032, 341] on select "- Select Status Code - Open Due/Unpaid Paid Incomplete No Tax Due Internal Refu…" at bounding box center [1164, 339] width 368 height 31
select select "PYD"
click at [980, 326] on select "- Select Status Code - Open Due/Unpaid Paid Incomplete No Tax Due Internal Refu…" at bounding box center [1164, 339] width 368 height 31
type input "[DATE]"
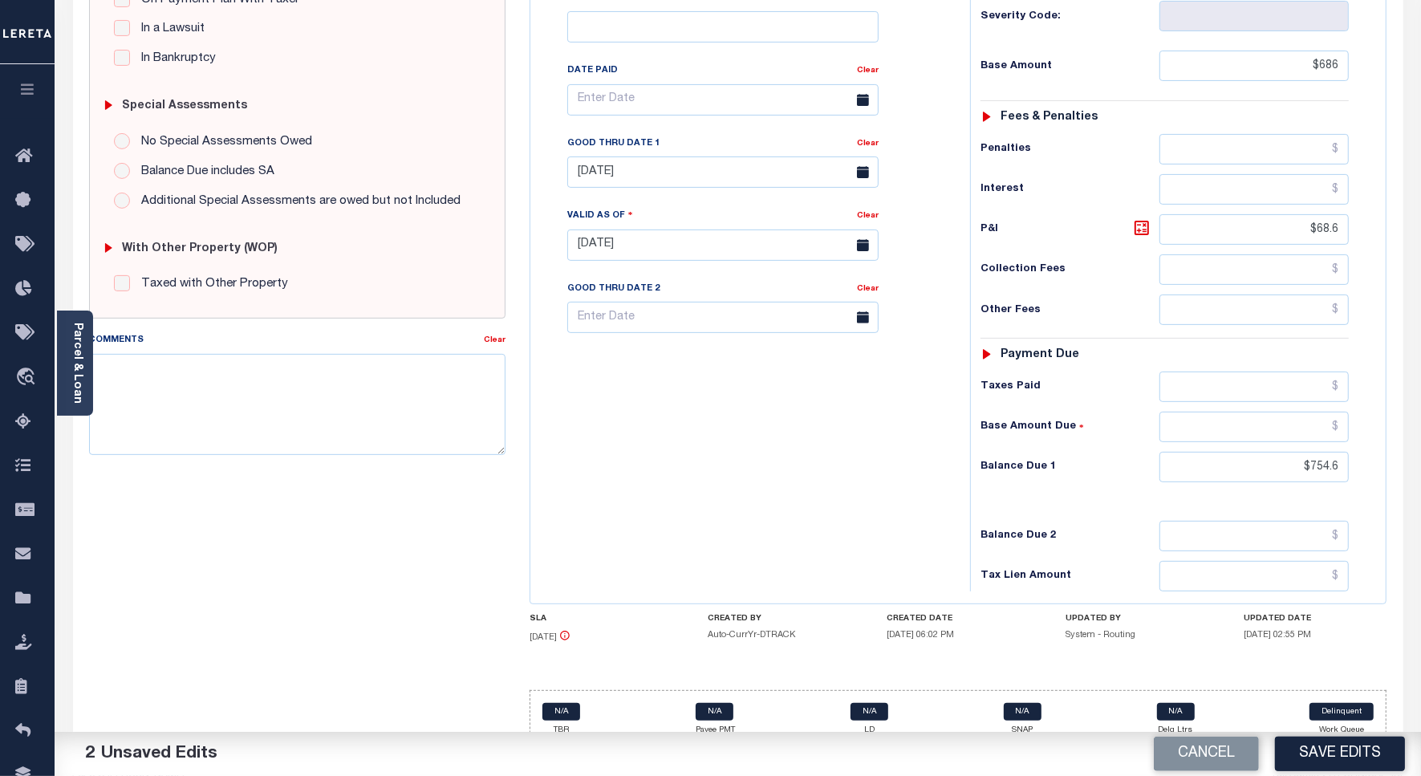
scroll to position [449, 0]
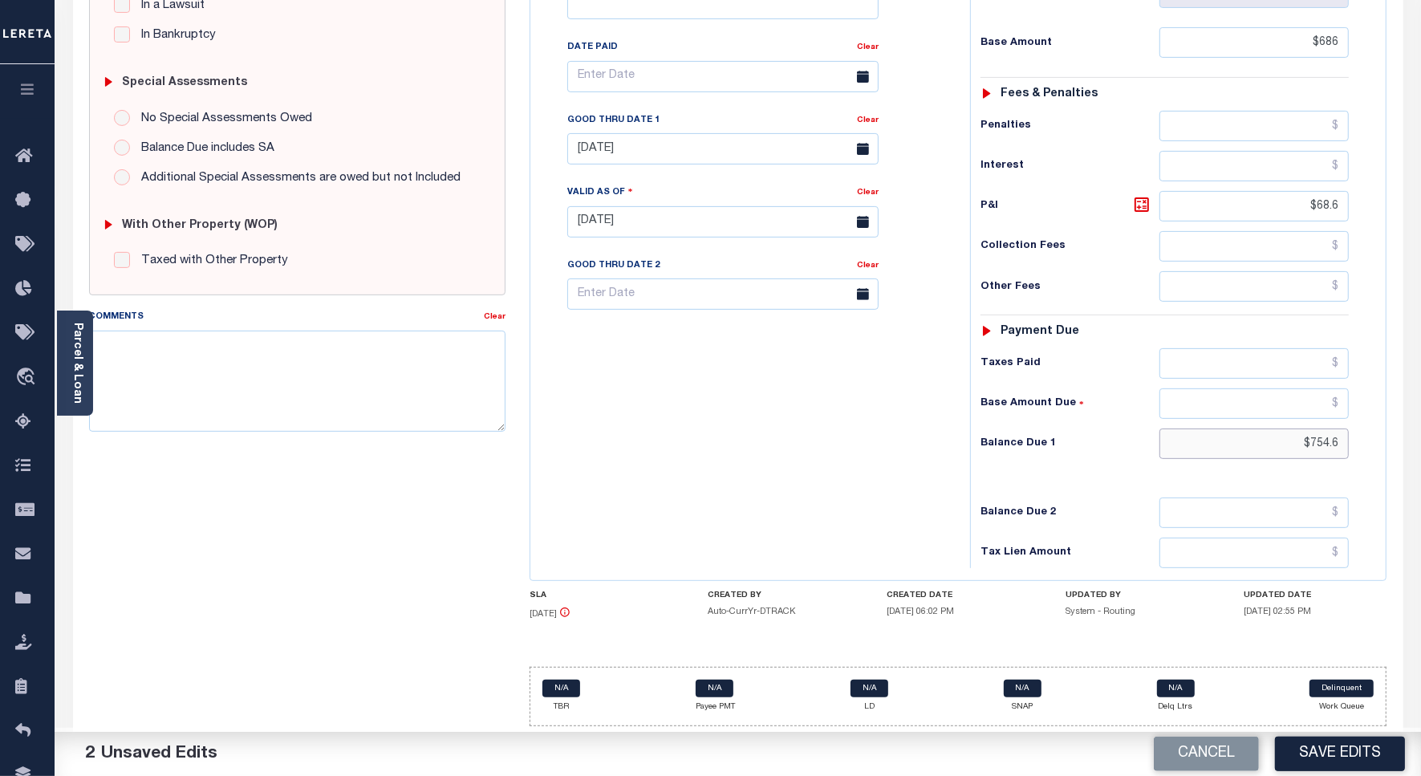
click at [1320, 443] on input "$754.6" at bounding box center [1253, 443] width 189 height 30
type input "$0.00"
click at [1321, 747] on button "Save Edits" at bounding box center [1340, 753] width 130 height 34
checkbox input "false"
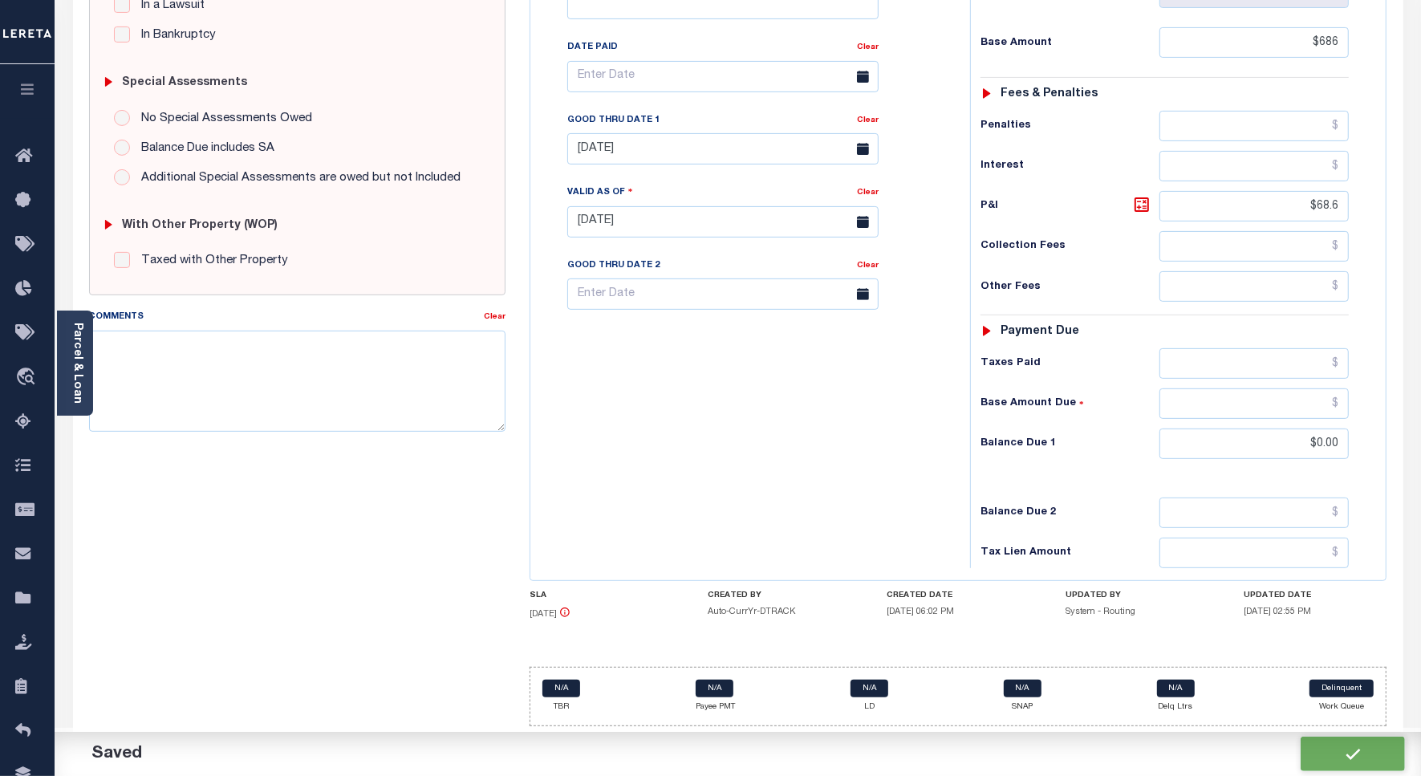
type input "$686"
type input "$68.6"
type input "$0"
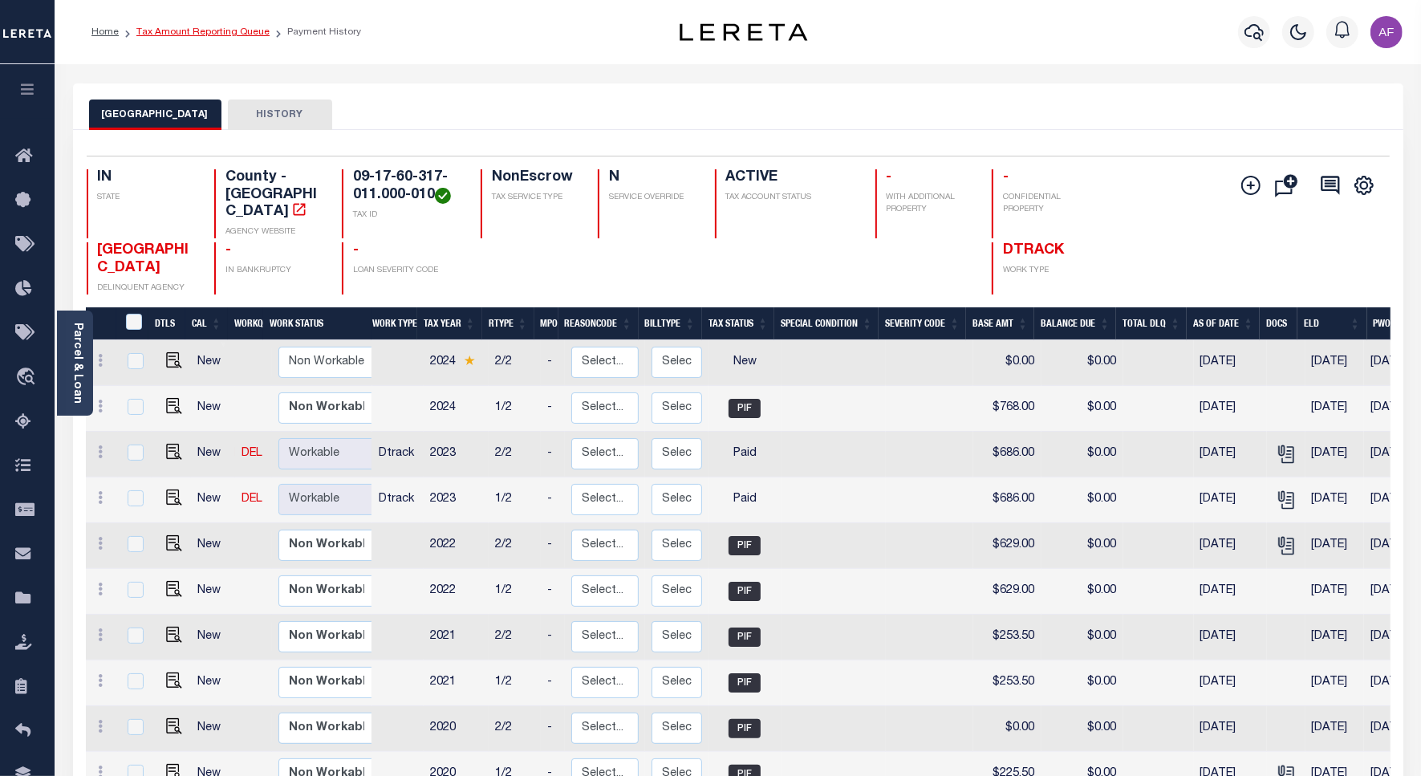
click at [149, 30] on link "Tax Amount Reporting Queue" at bounding box center [202, 32] width 133 height 10
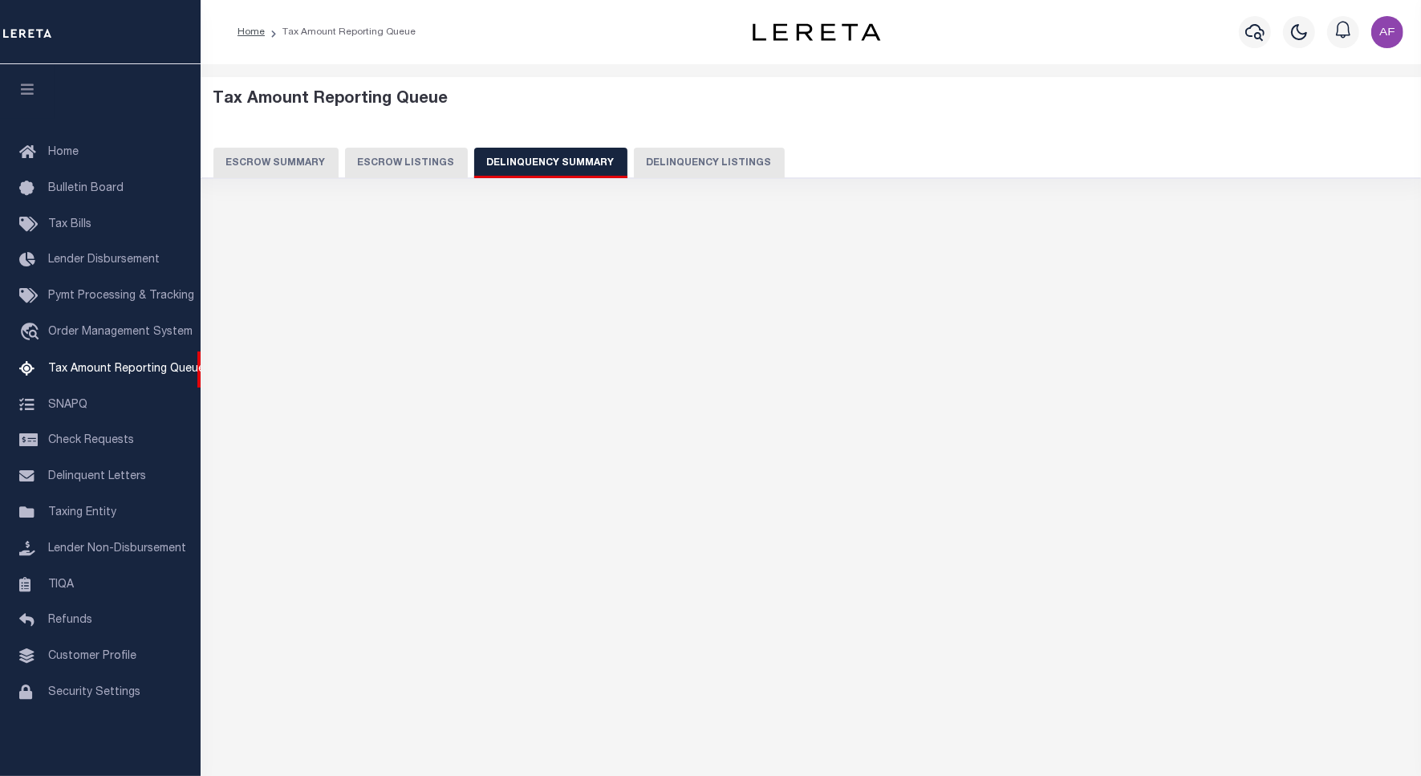
click at [684, 166] on button "Delinquency Listings" at bounding box center [709, 163] width 151 height 30
select select "100"
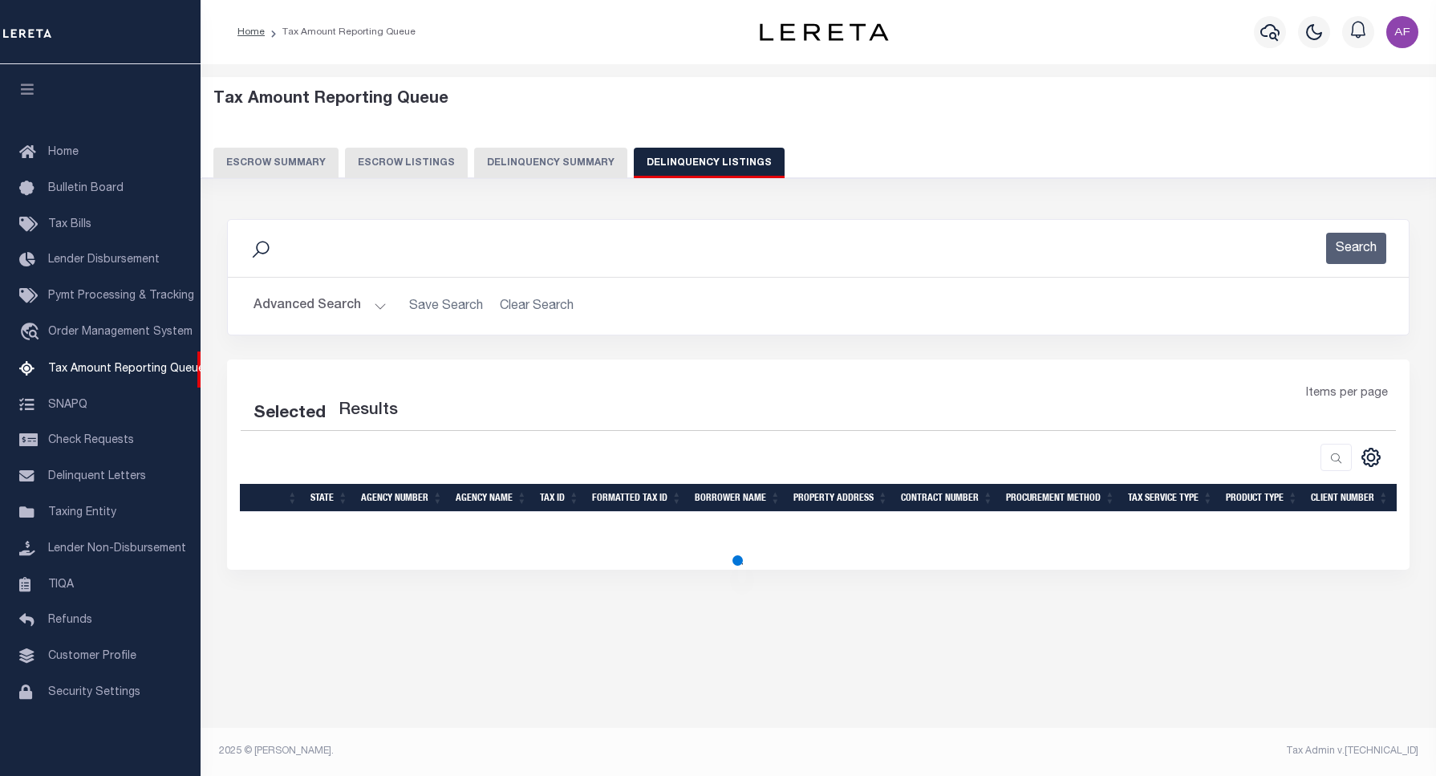
select select "100"
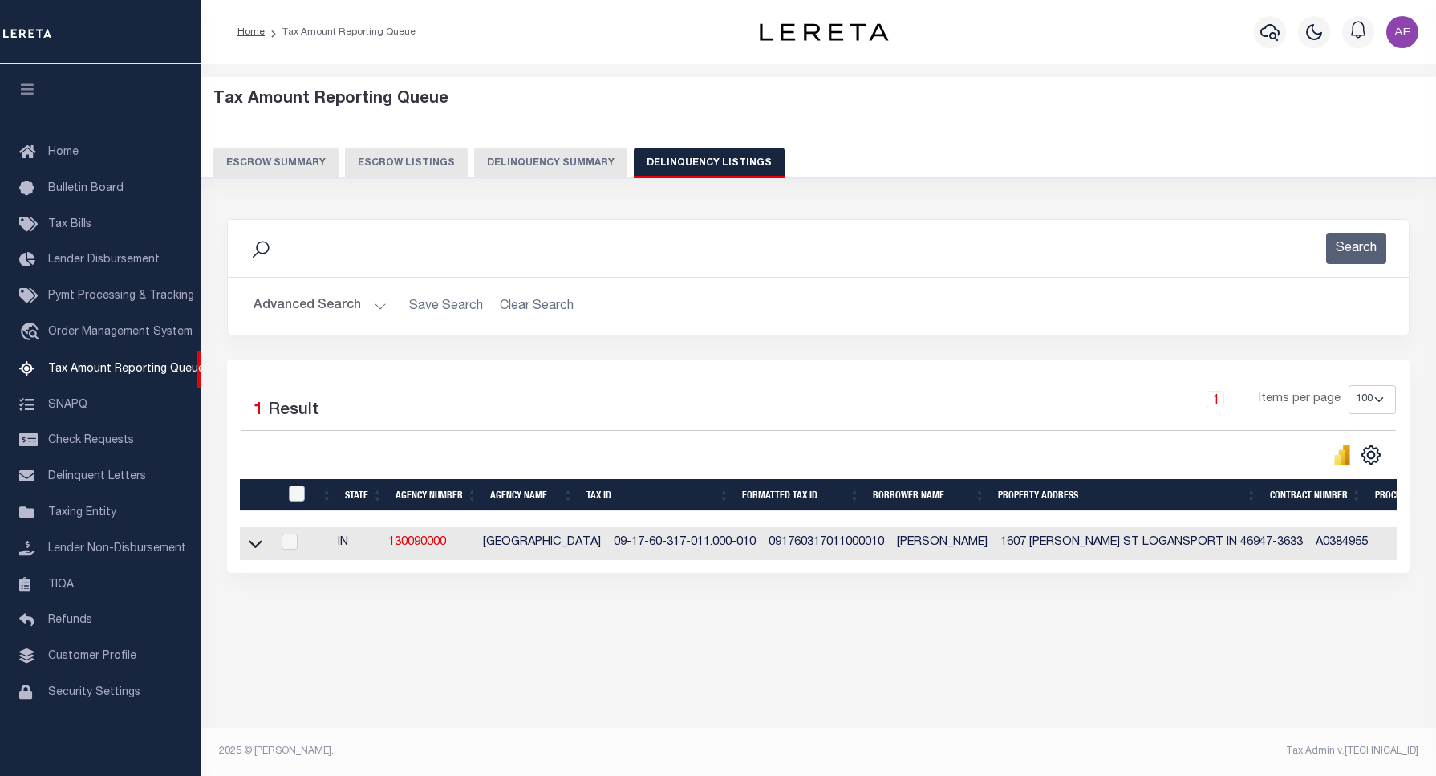
click at [298, 500] on input "checkbox" at bounding box center [297, 493] width 16 height 16
checkbox input "true"
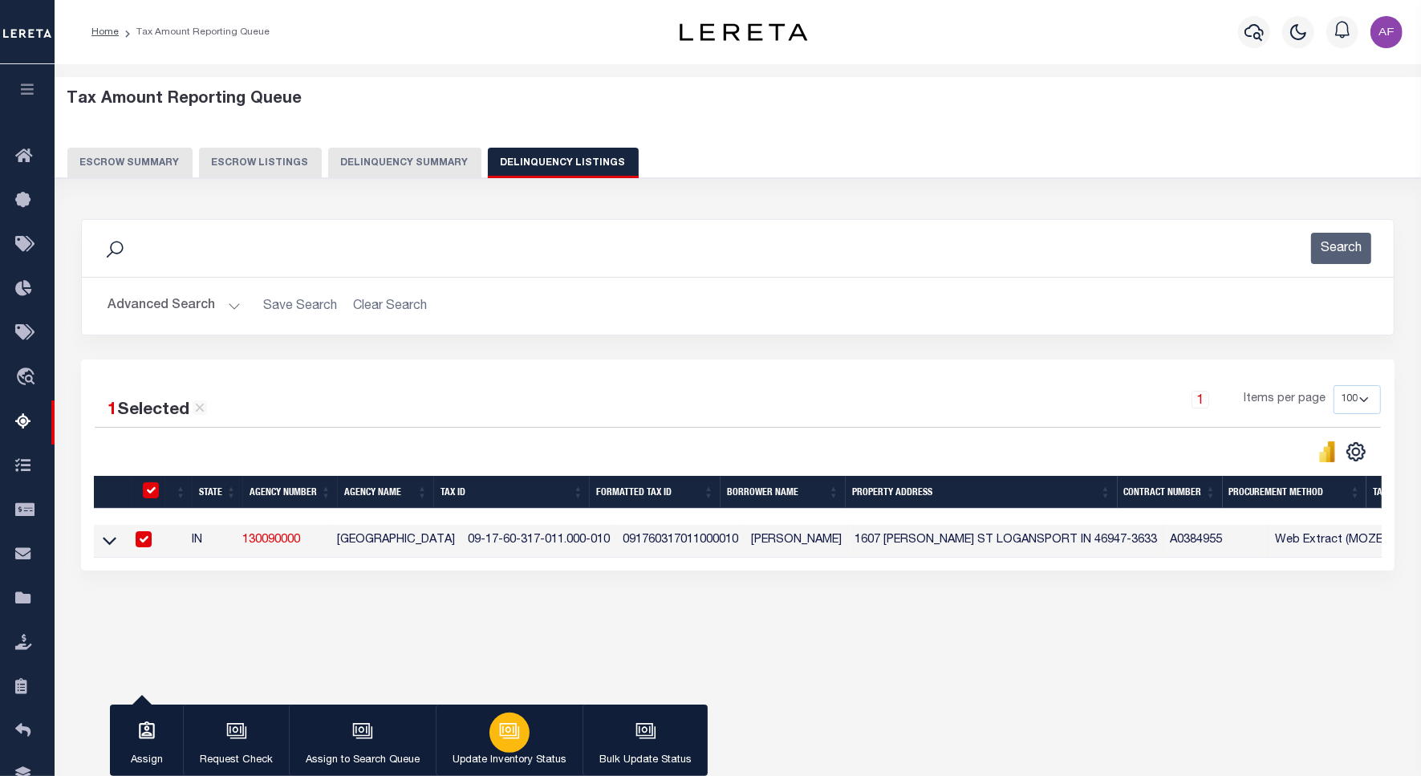
click at [505, 728] on icon "button" at bounding box center [508, 729] width 12 height 7
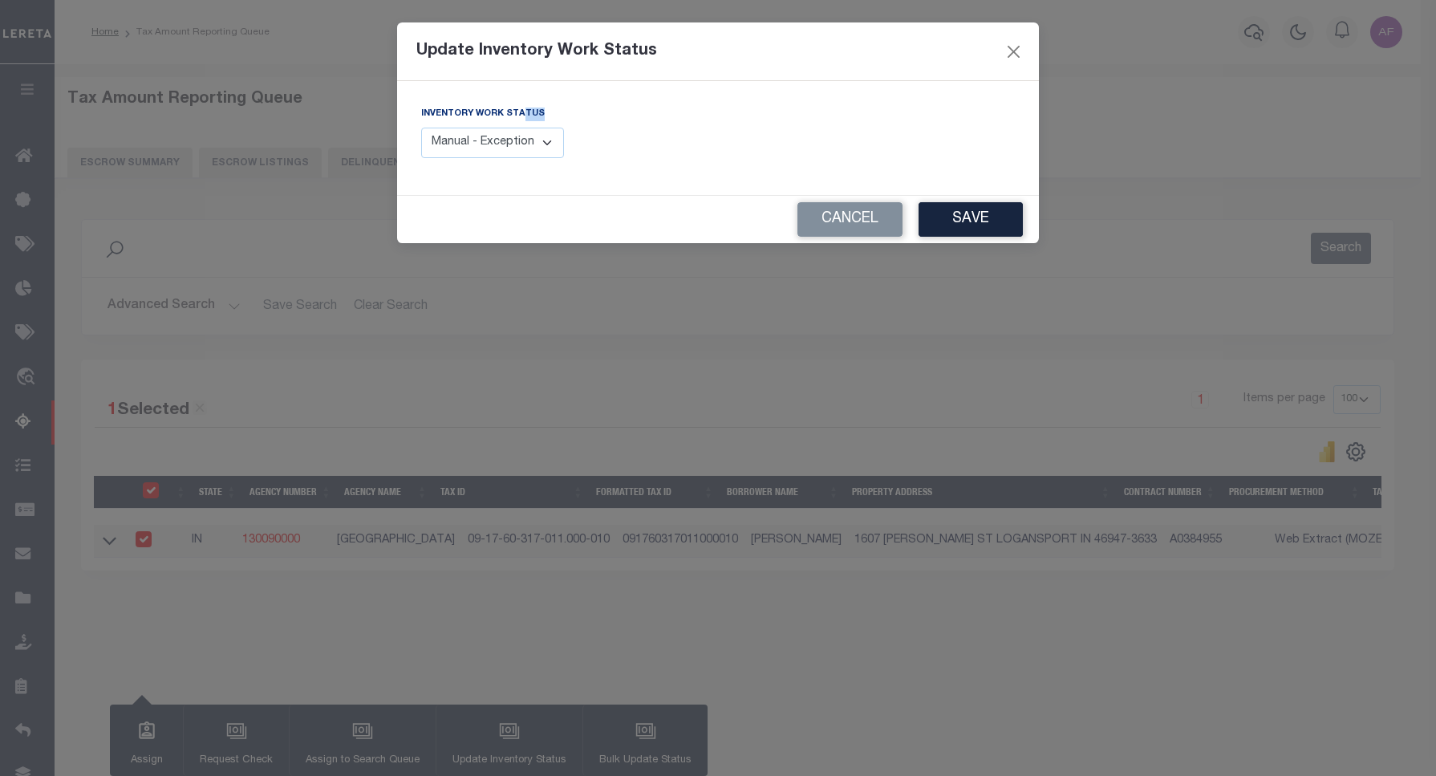
drag, startPoint x: 524, startPoint y: 122, endPoint x: 521, endPoint y: 138, distance: 16.2
click at [523, 126] on div "Inventory Work Status Manual - Exception Pended - Awaiting Search Late Add Exce…" at bounding box center [492, 131] width 143 height 53
click at [521, 138] on select "Manual - Exception Pended - Awaiting Search Late Add Exception Completed" at bounding box center [492, 143] width 143 height 31
select select "4"
click at [421, 128] on select "Manual - Exception Pended - Awaiting Search Late Add Exception Completed" at bounding box center [492, 143] width 143 height 31
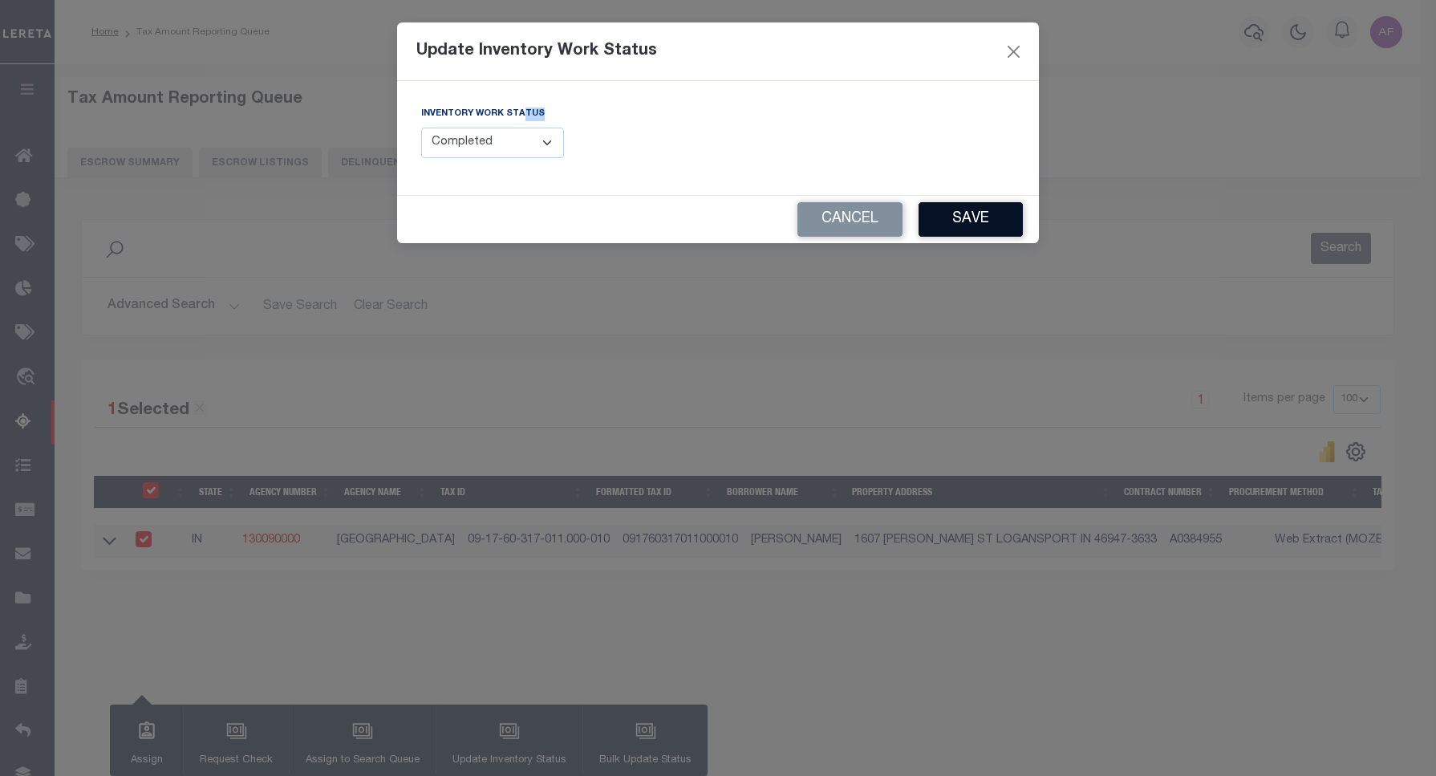
click at [980, 217] on button "Save" at bounding box center [971, 219] width 104 height 34
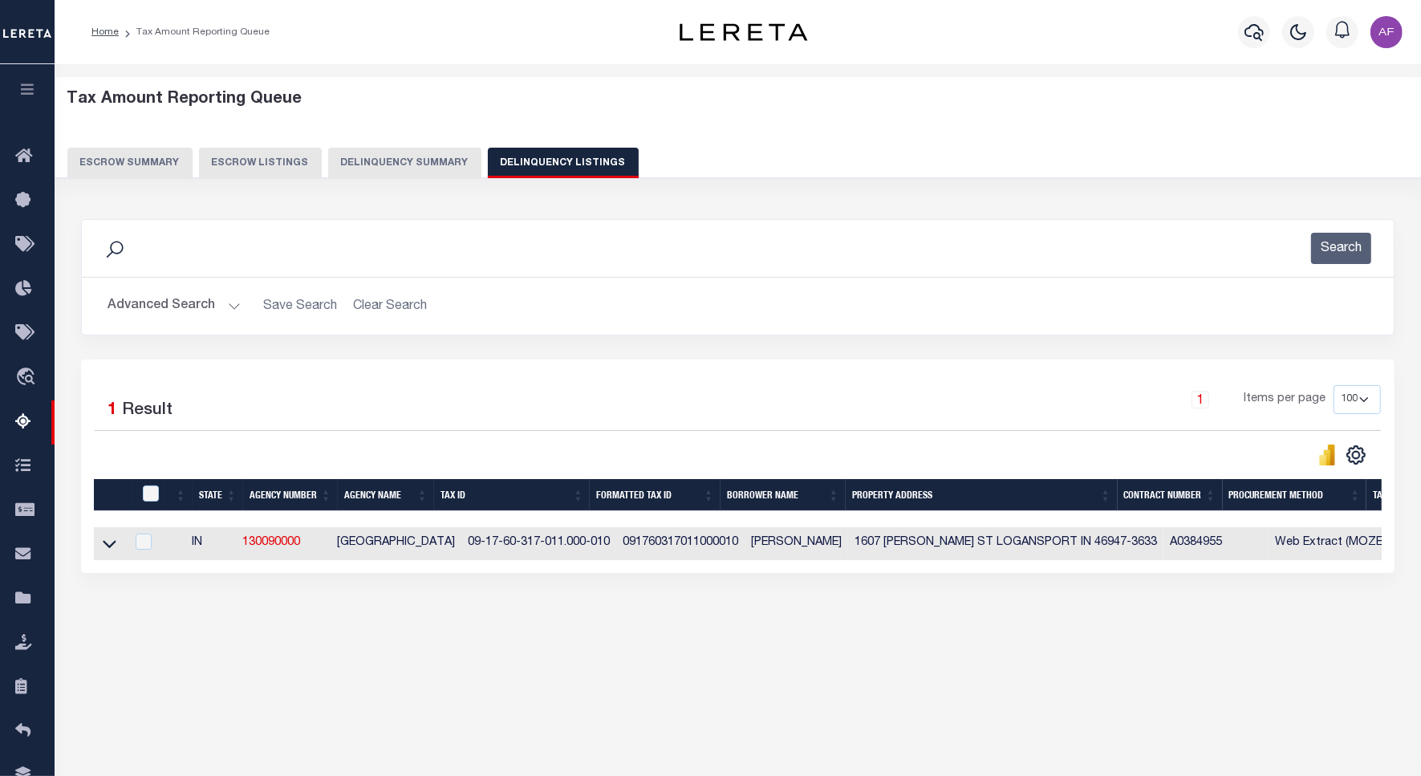
click at [163, 307] on button "Advanced Search" at bounding box center [173, 305] width 133 height 31
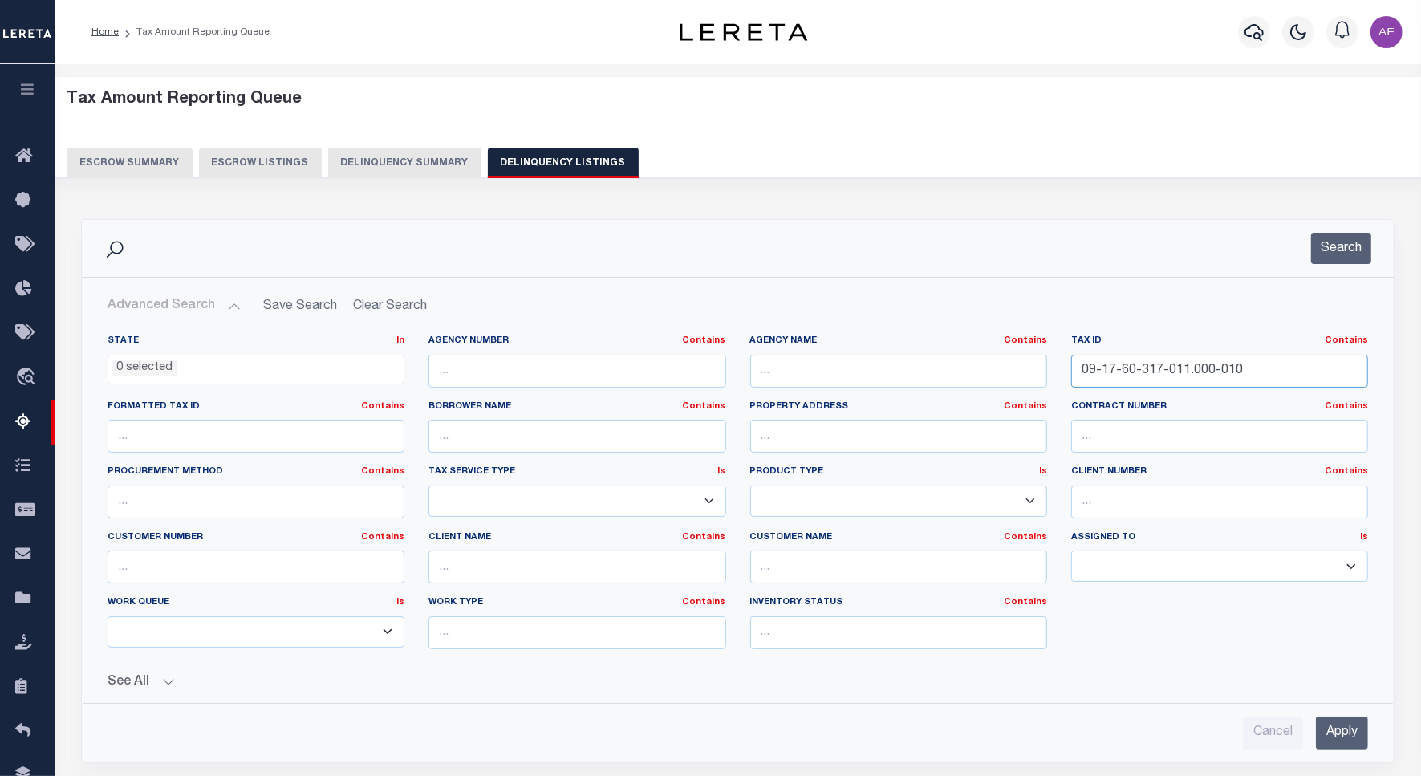
drag, startPoint x: 1248, startPoint y: 370, endPoint x: 947, endPoint y: 349, distance: 302.4
click at [947, 349] on div "State In In AK AL AR AZ CA CO CT DC DE FL GA GU HI IA ID IL IN KS KY LA MA MD M…" at bounding box center [737, 498] width 1284 height 327
paste input "1-004"
type input "09-17-60-311-004.000-010"
click at [1311, 246] on button "Search" at bounding box center [1341, 248] width 60 height 31
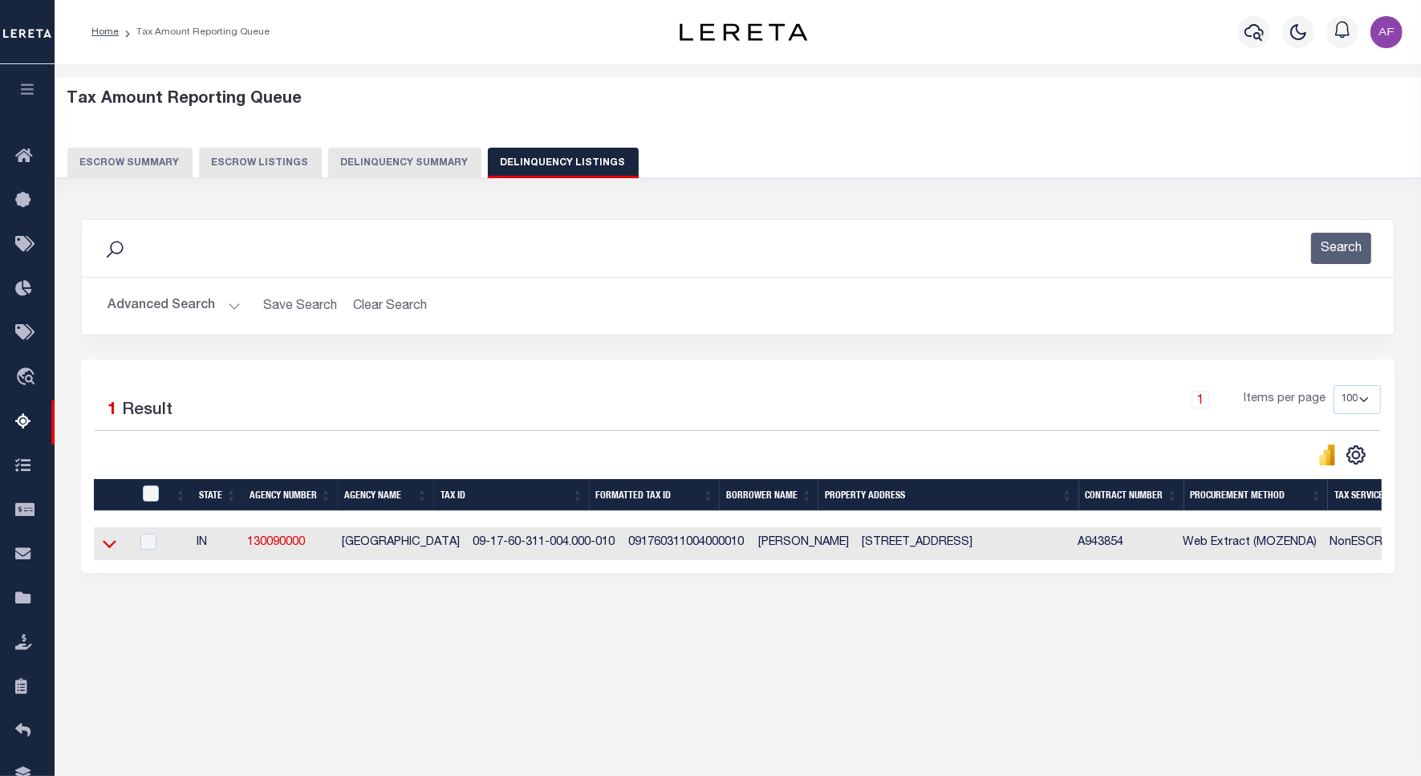
click at [110, 548] on icon at bounding box center [110, 543] width 14 height 17
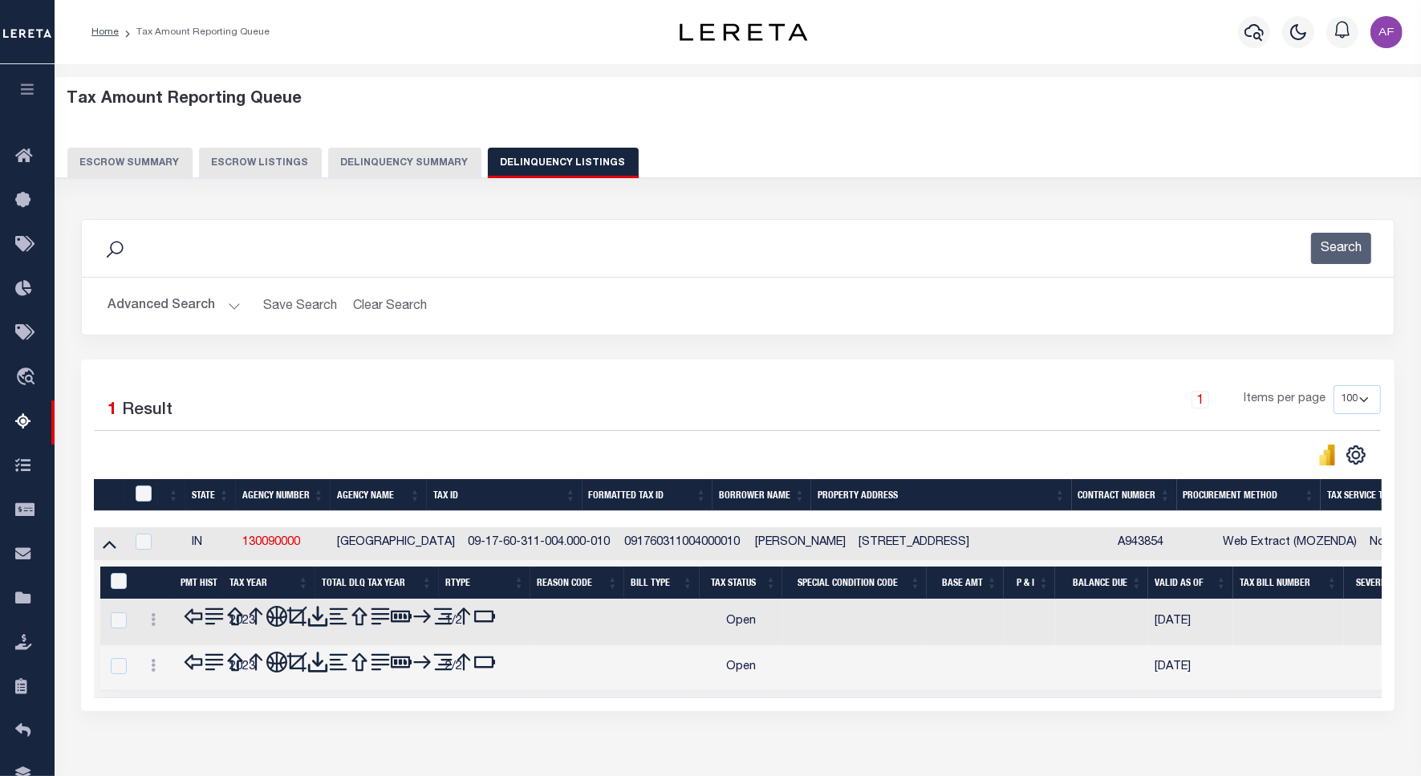
scroll to position [74, 0]
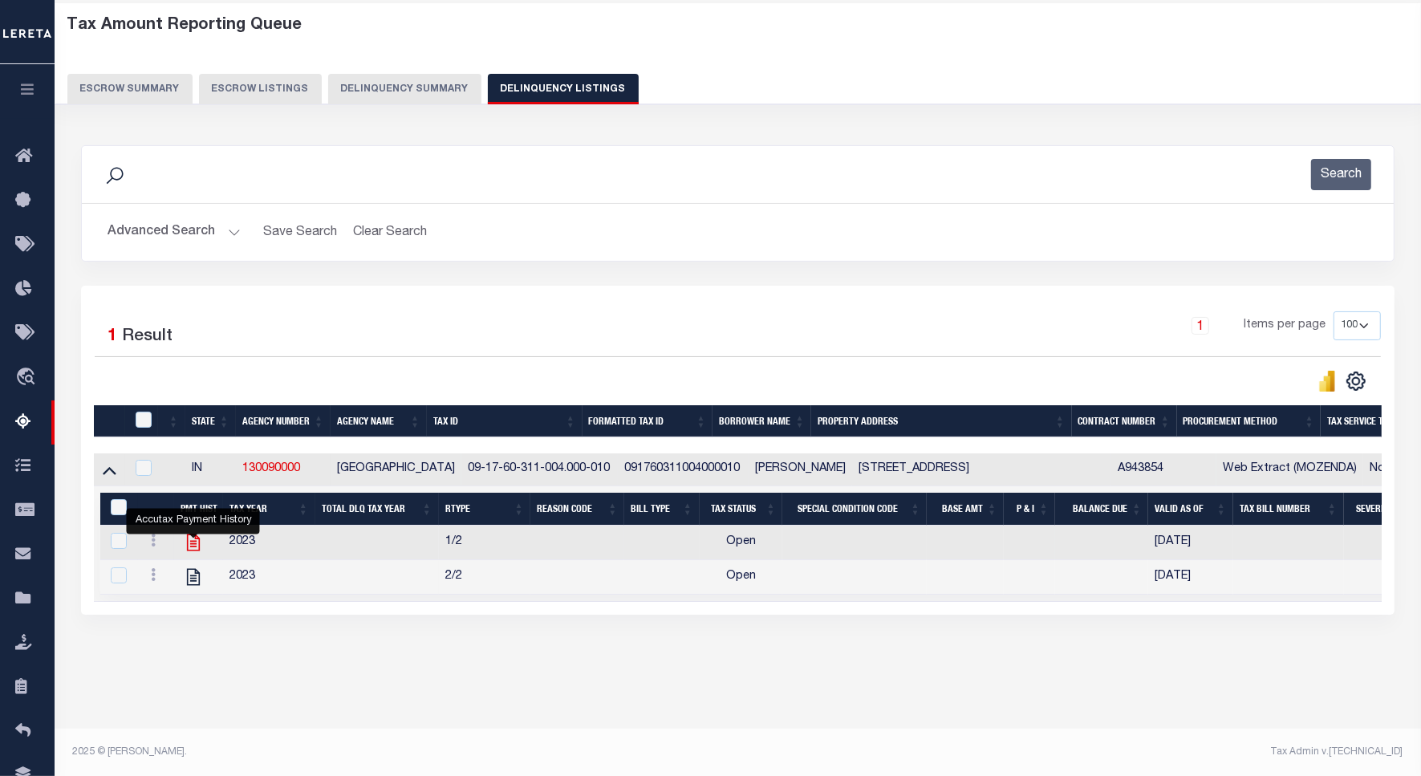
click at [185, 548] on icon "" at bounding box center [193, 542] width 21 height 21
checkbox input "true"
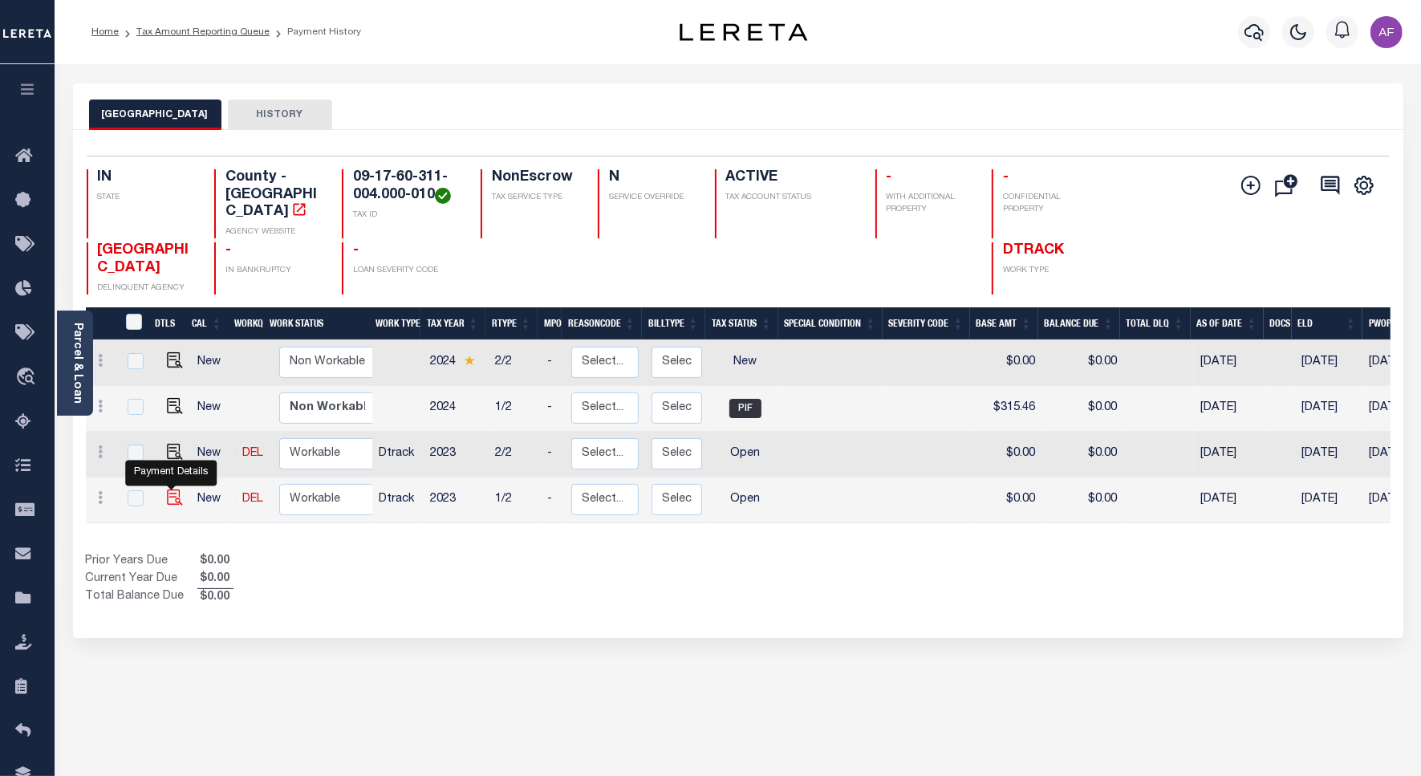
click at [174, 489] on img "" at bounding box center [175, 497] width 16 height 16
checkbox input "true"
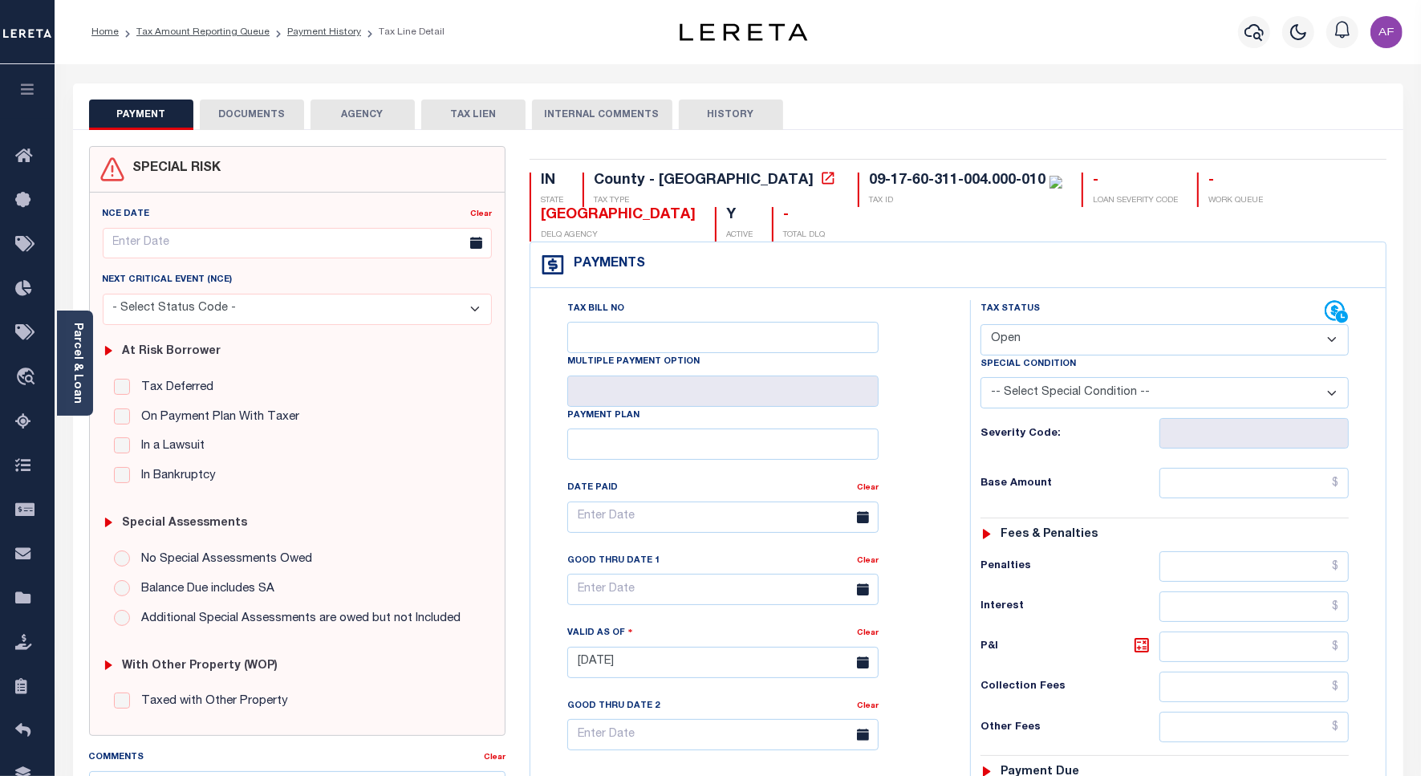
click at [1065, 343] on select "- Select Status Code - Open Due/Unpaid Paid Incomplete No Tax Due Internal Refu…" at bounding box center [1164, 339] width 368 height 31
select select "NTX"
click at [980, 326] on select "- Select Status Code - Open Due/Unpaid Paid Incomplete No Tax Due Internal Refu…" at bounding box center [1164, 339] width 368 height 31
type input "[DATE]"
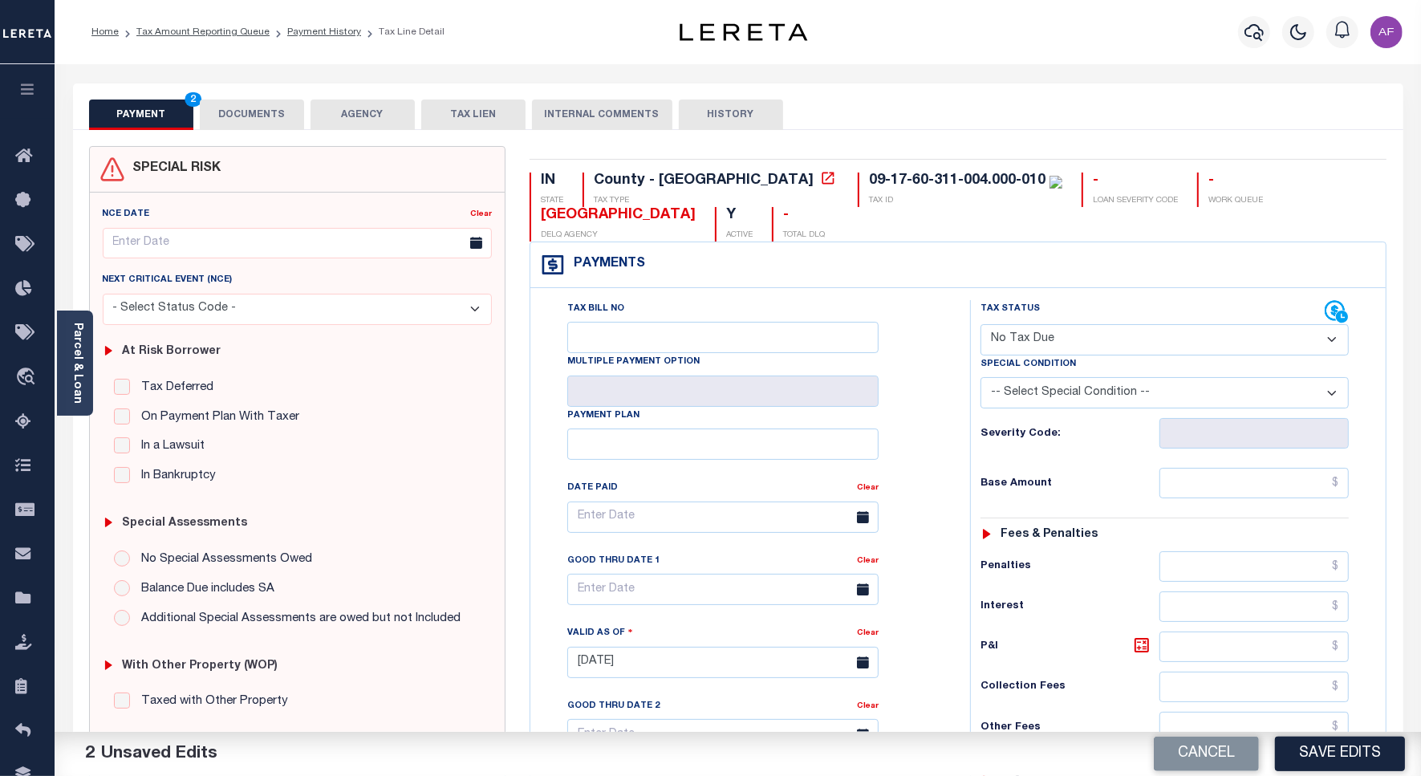
click at [1101, 390] on select "-- Select Special Condition -- 3RD PARTY TAX LIEN AGENCY TAX LIEN (A.K.A Inside…" at bounding box center [1164, 392] width 368 height 31
select select "7"
click at [980, 380] on select "-- Select Special Condition -- 3RD PARTY TAX LIEN AGENCY TAX LIEN (A.K.A Inside…" at bounding box center [1164, 392] width 368 height 31
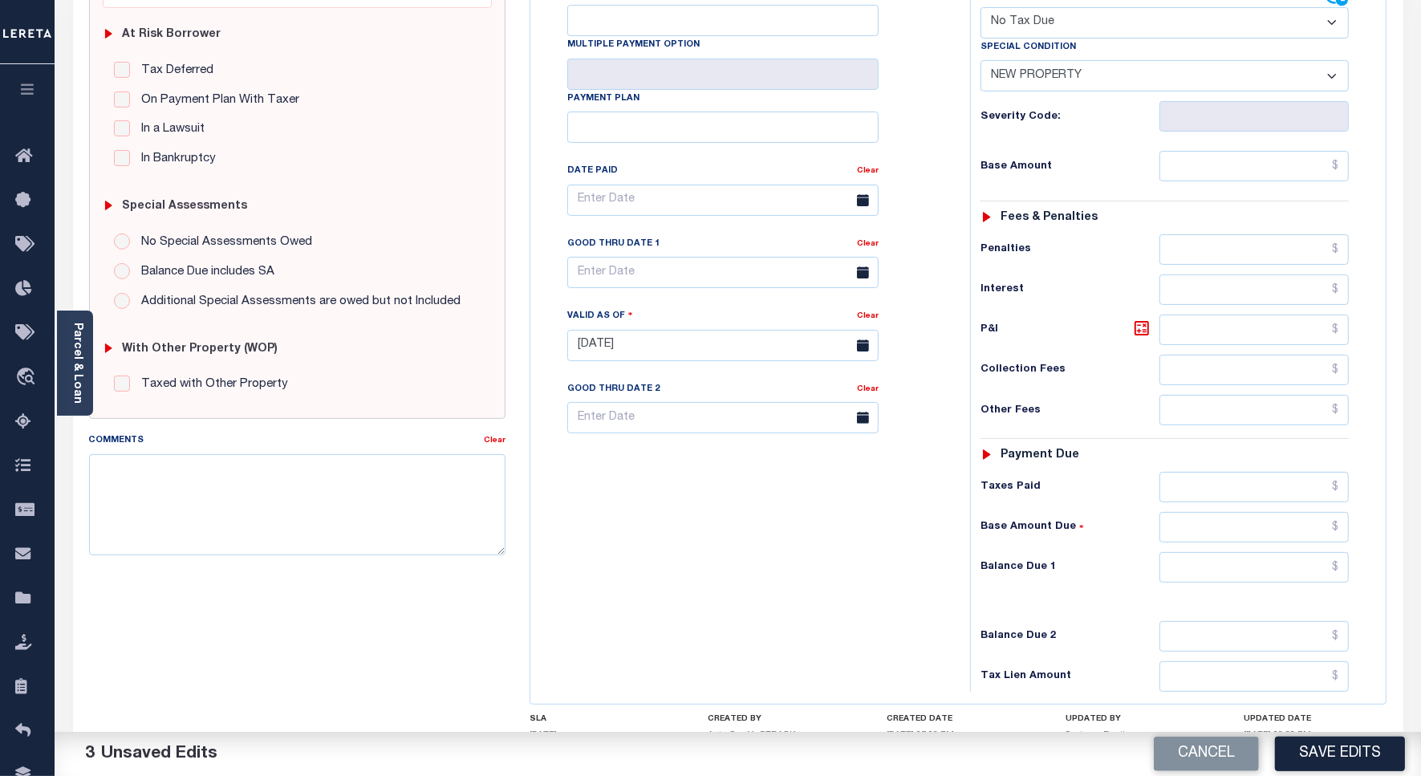
scroll to position [246, 0]
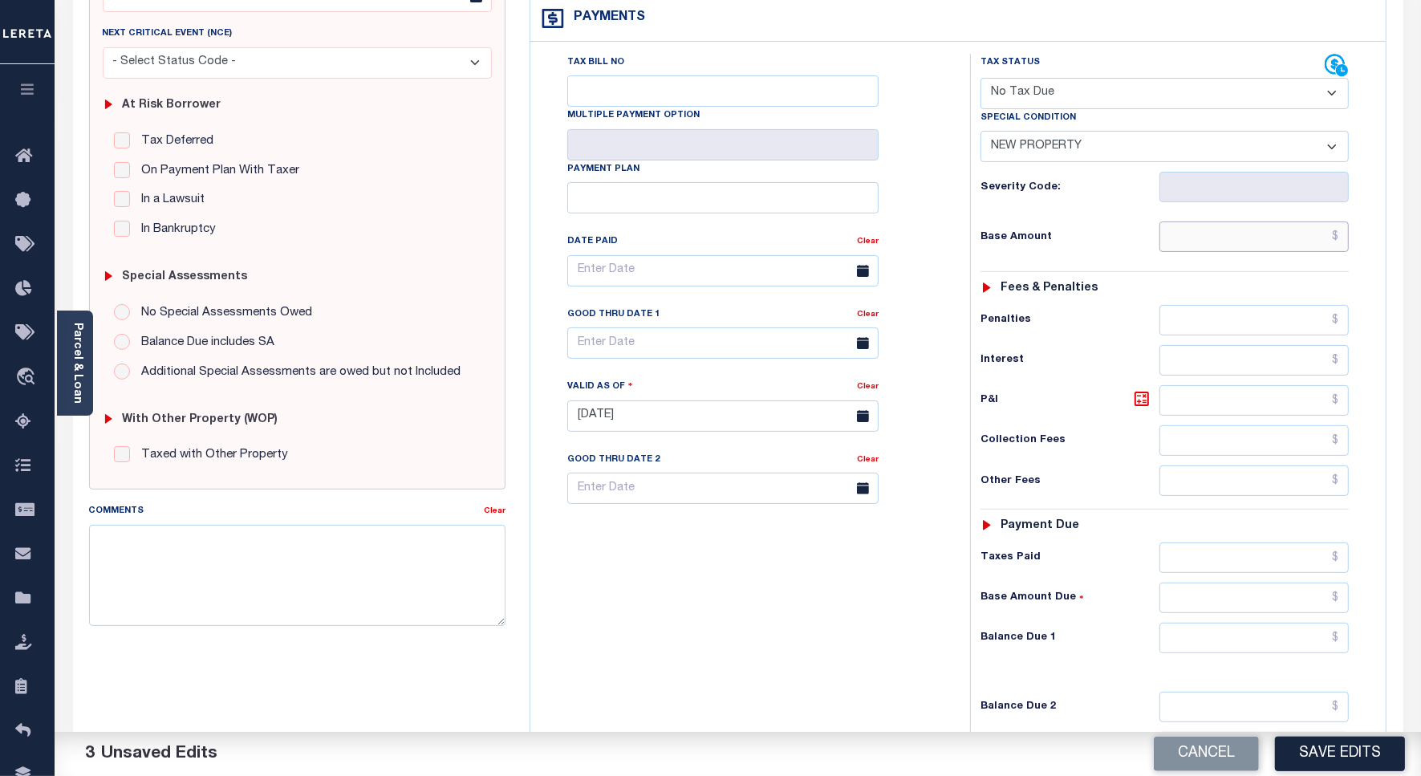
click at [1296, 246] on input "text" at bounding box center [1253, 236] width 189 height 30
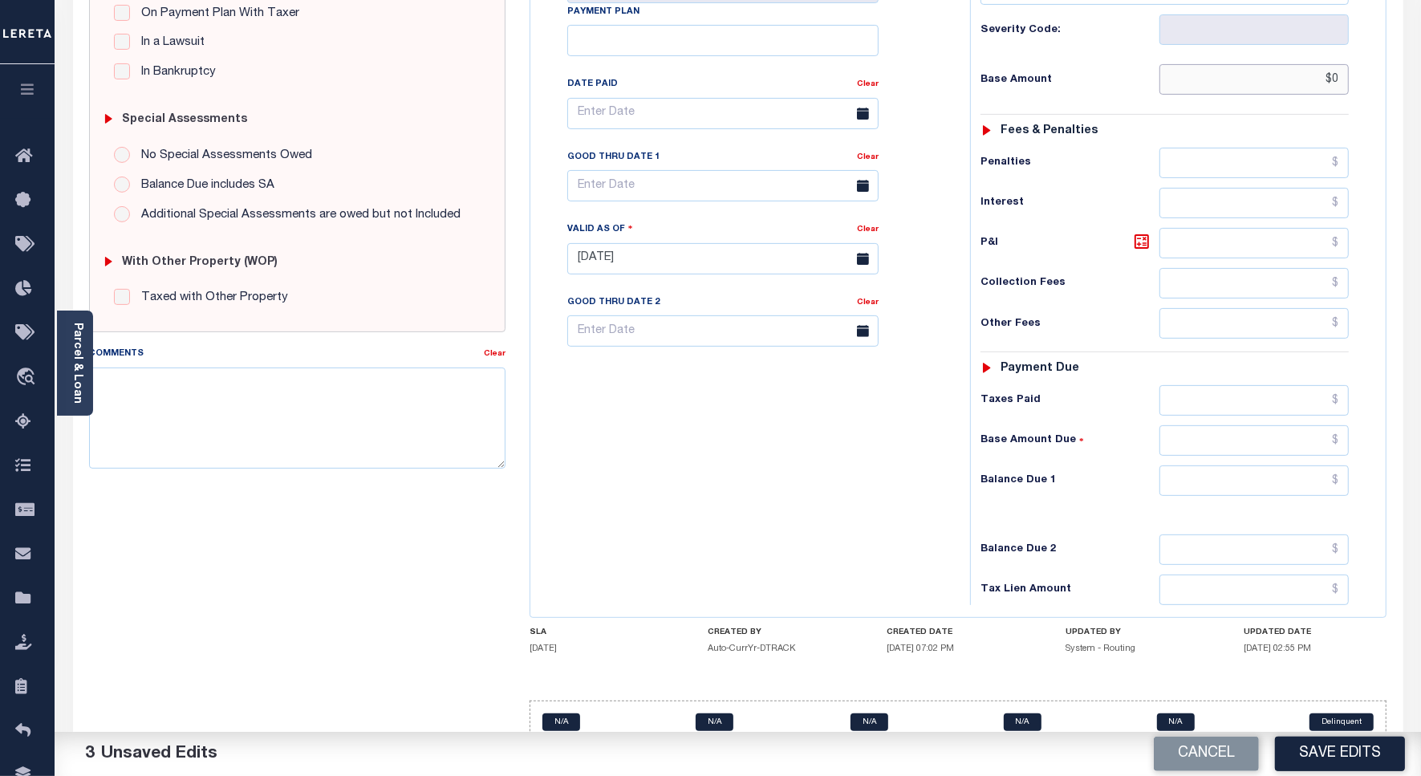
scroll to position [447, 0]
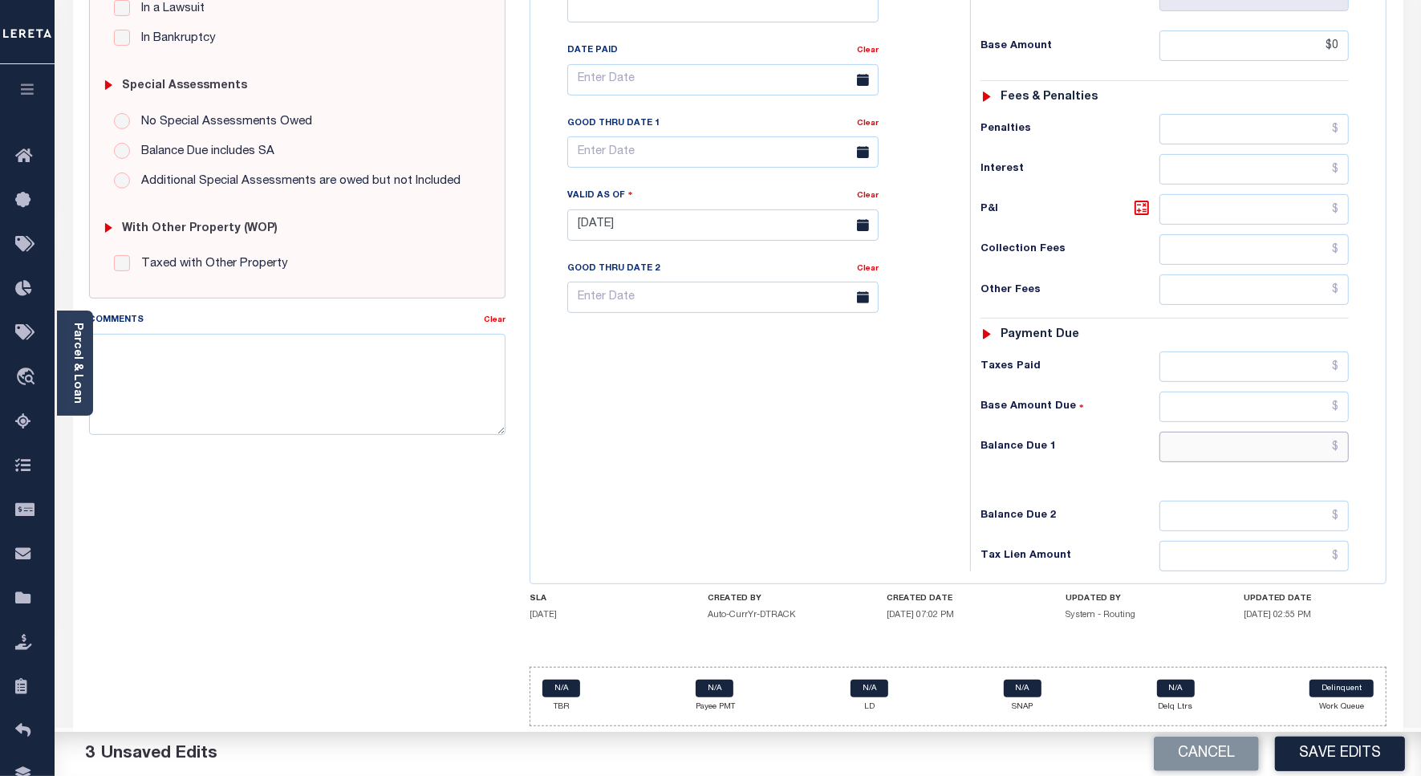
type input "$0.00"
click at [1253, 448] on input "text" at bounding box center [1253, 447] width 189 height 30
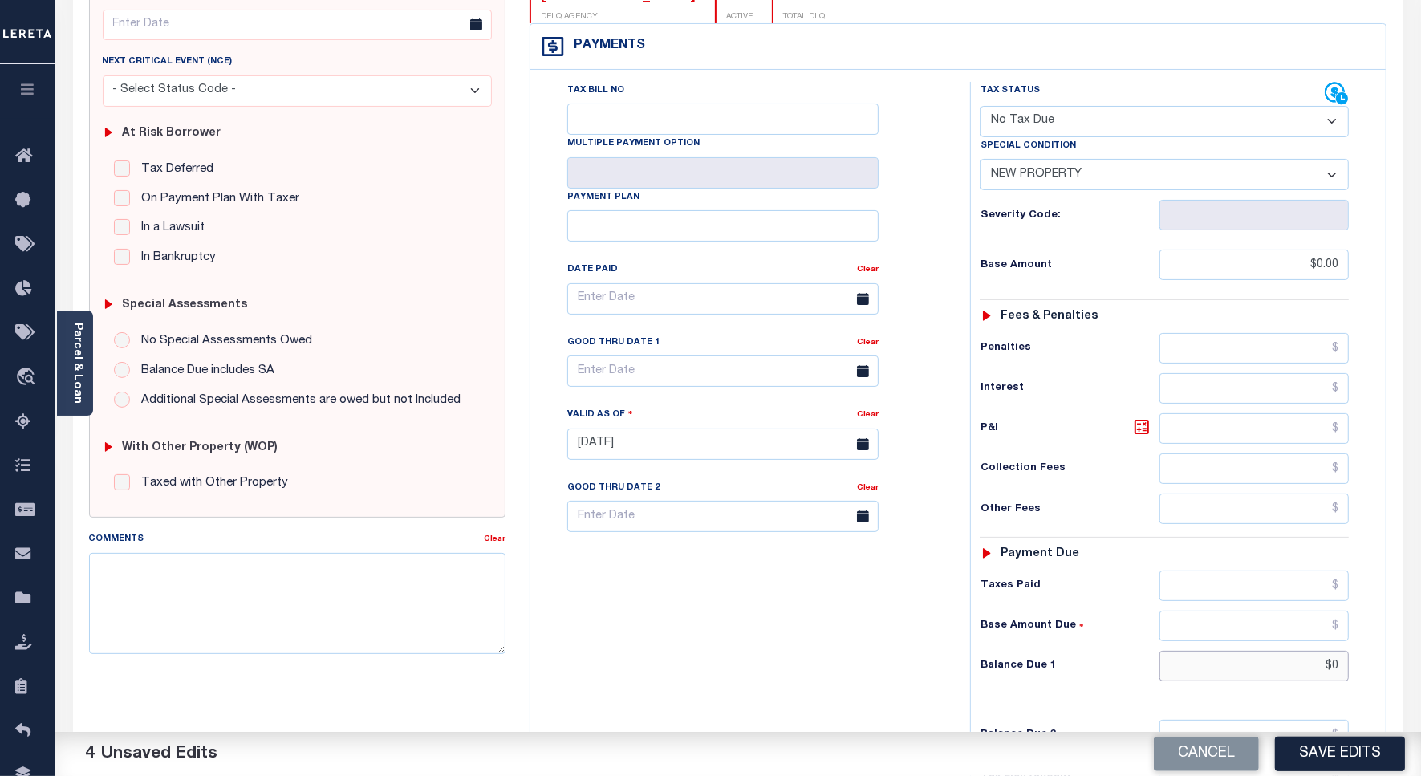
scroll to position [146, 0]
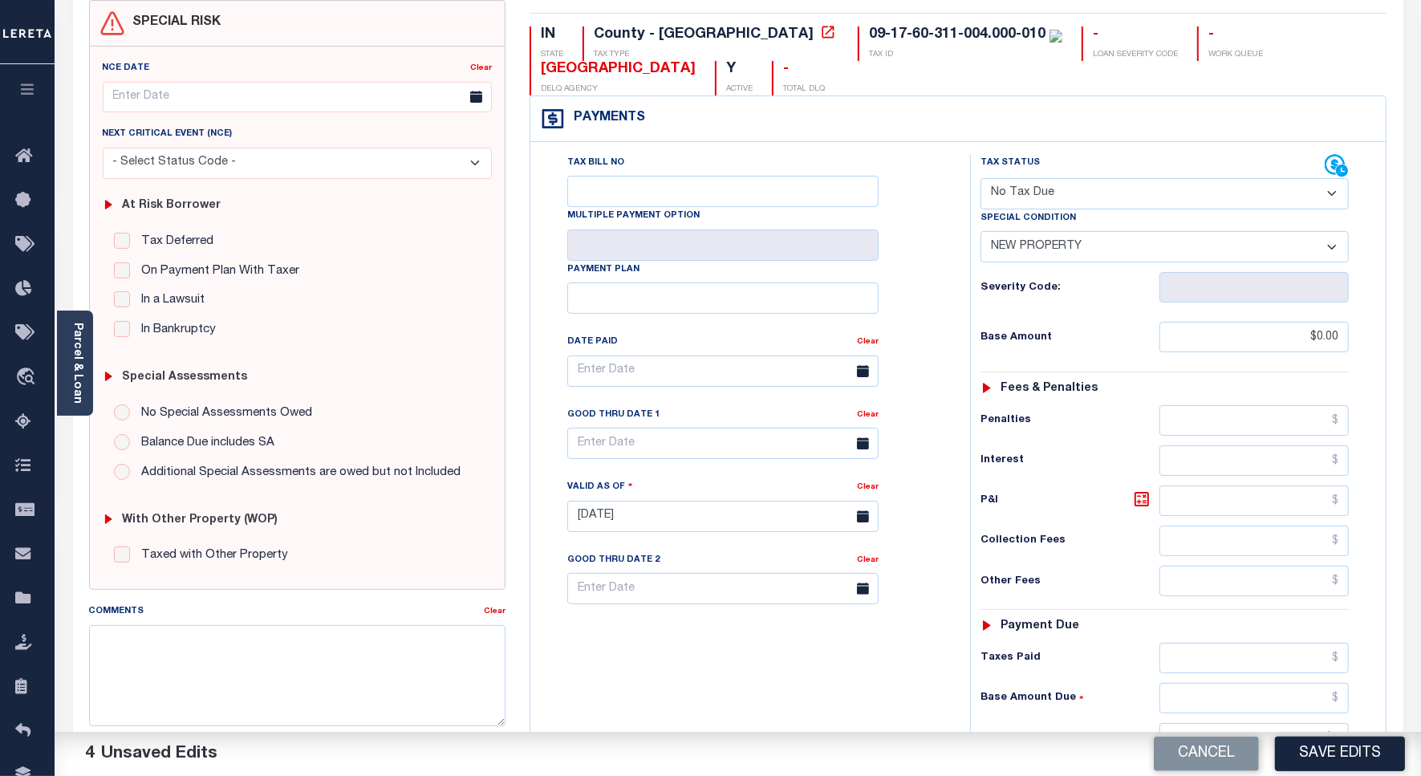
type input "$0.00"
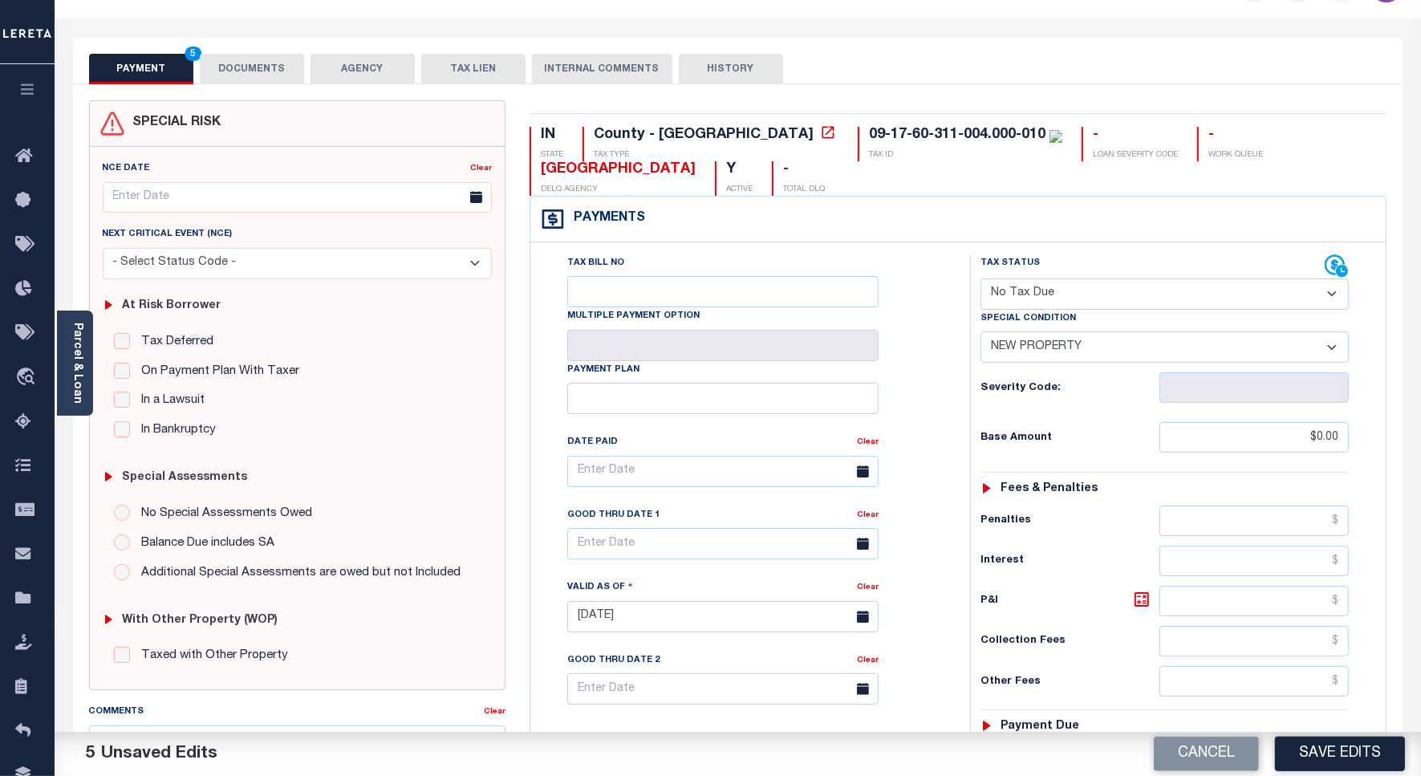
scroll to position [0, 0]
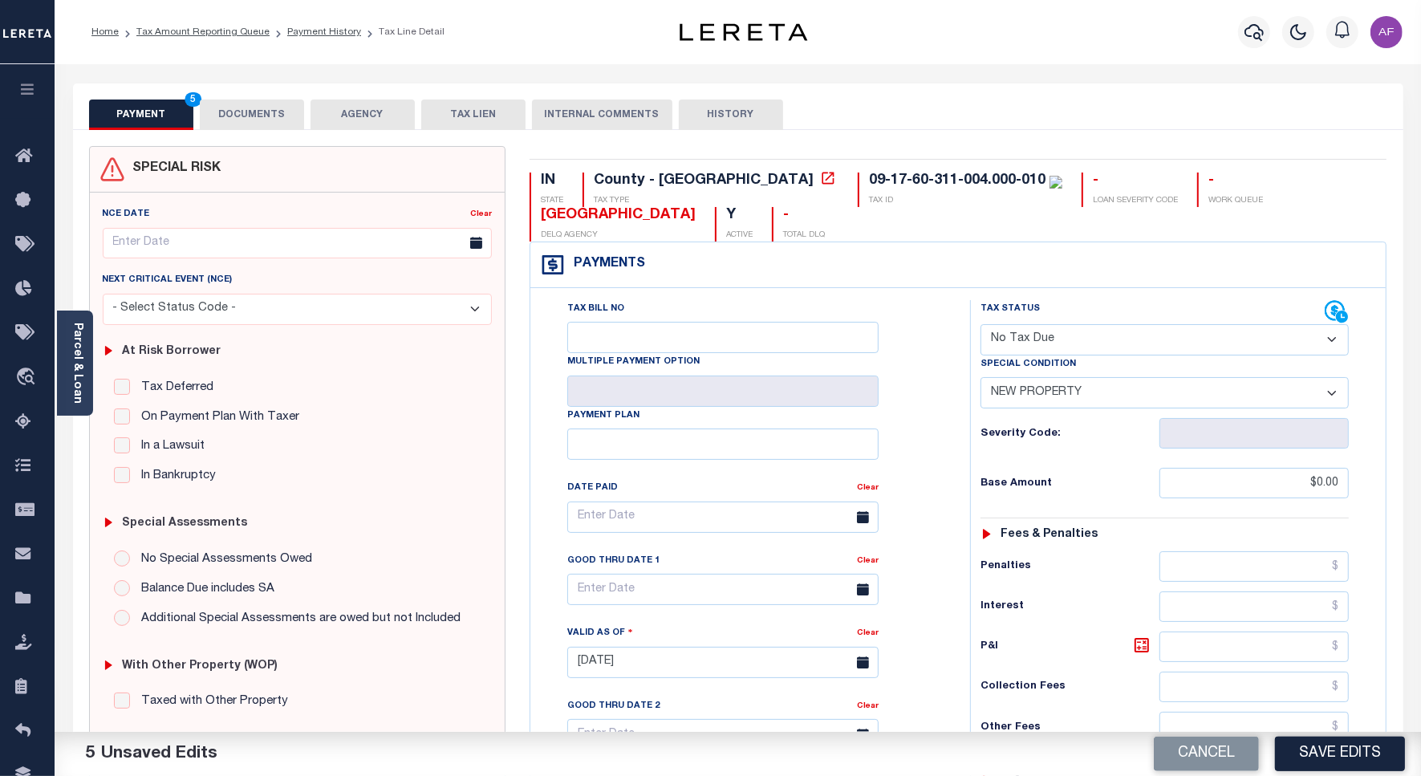
click at [231, 111] on button "DOCUMENTS" at bounding box center [252, 114] width 104 height 30
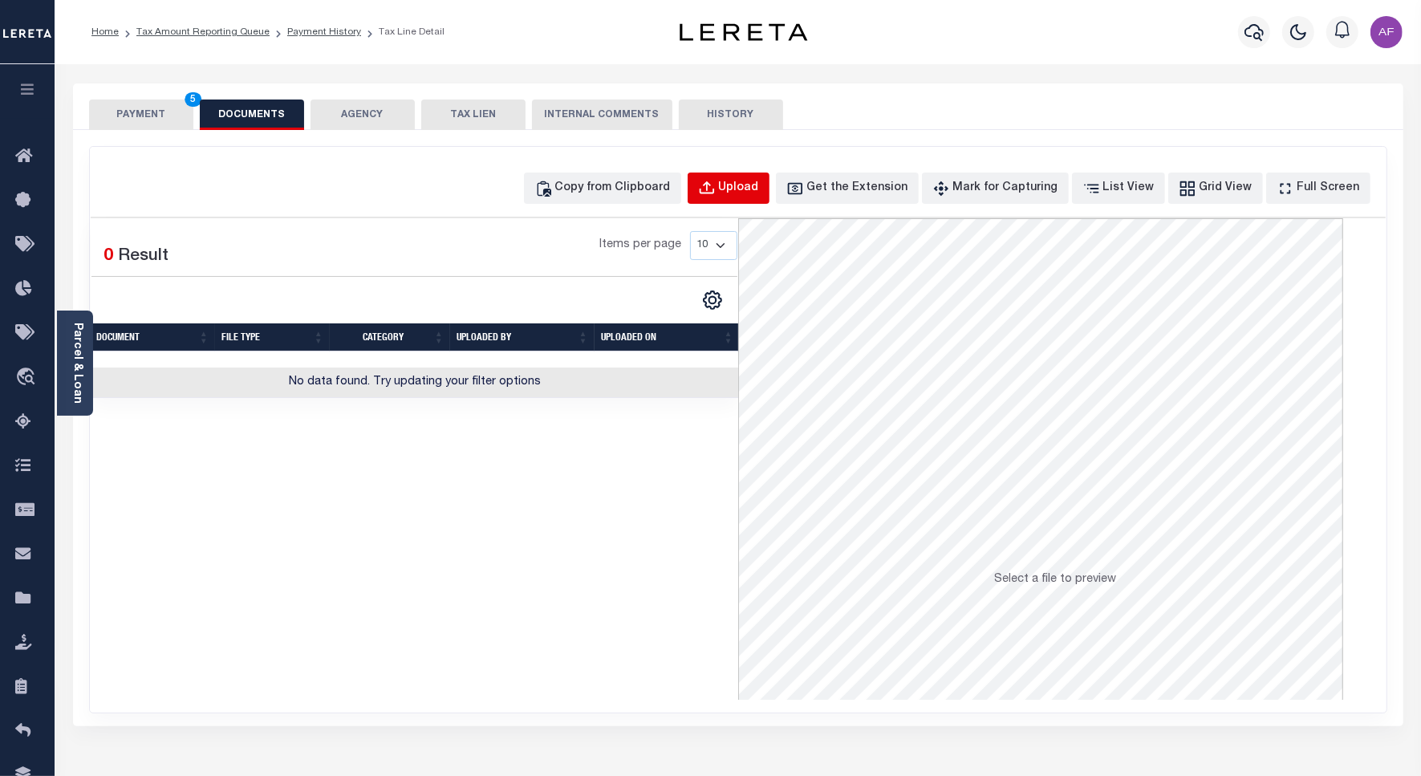
click at [743, 173] on button "Upload" at bounding box center [729, 187] width 82 height 31
select select "POP"
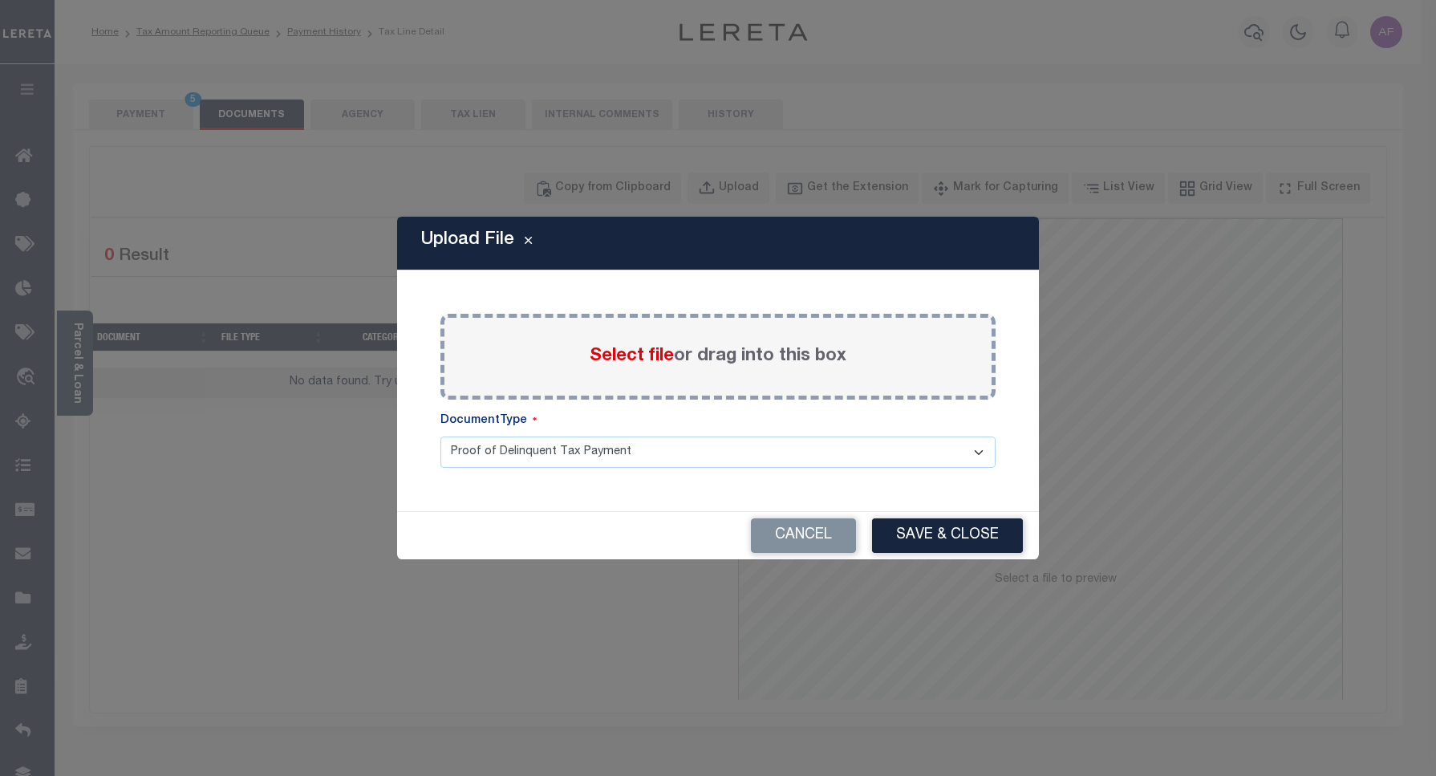
click at [646, 351] on span "Select file" at bounding box center [632, 356] width 84 height 18
click at [0, 0] on input "Select file or drag into this box" at bounding box center [0, 0] width 0 height 0
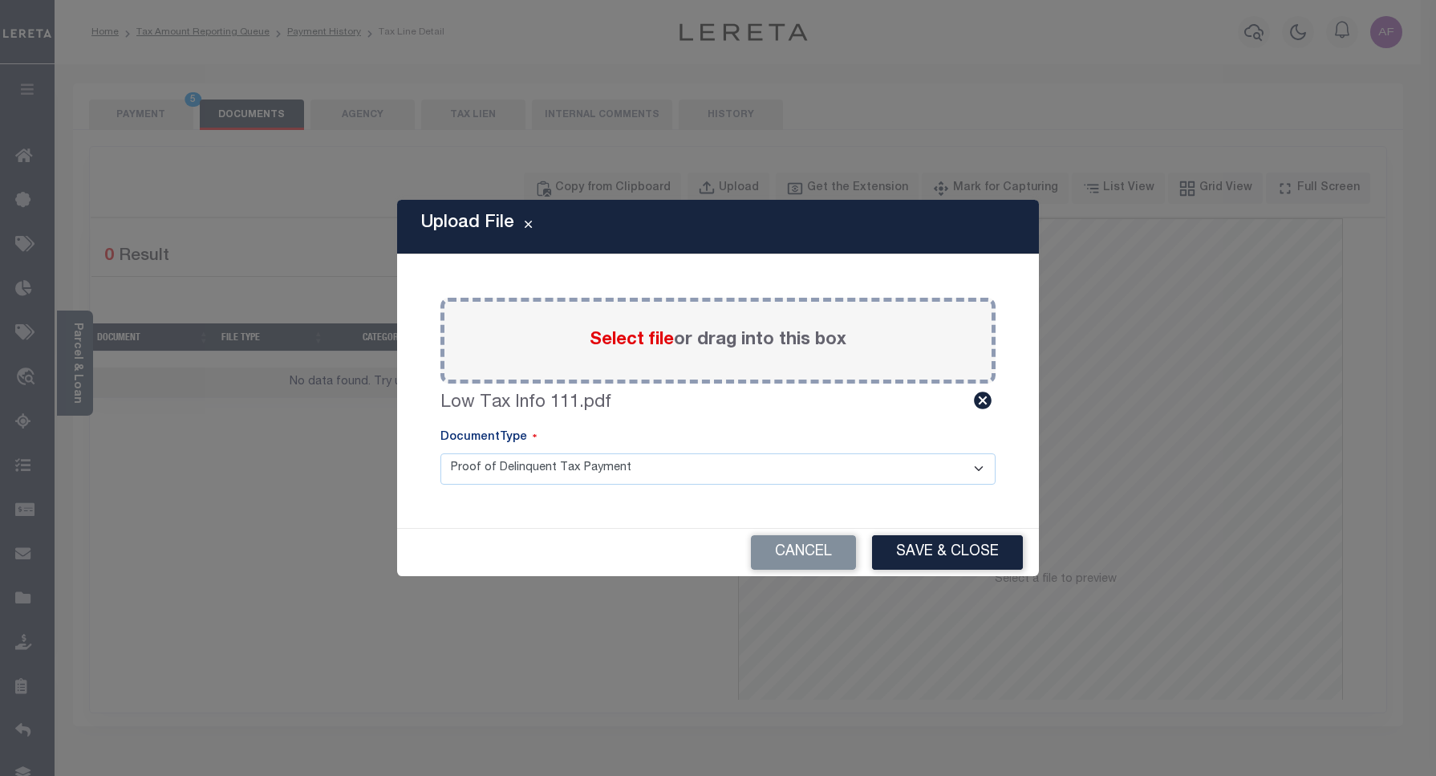
click at [927, 531] on div "Cancel Save & Close" at bounding box center [718, 552] width 642 height 47
click at [923, 537] on button "Save & Close" at bounding box center [947, 552] width 151 height 34
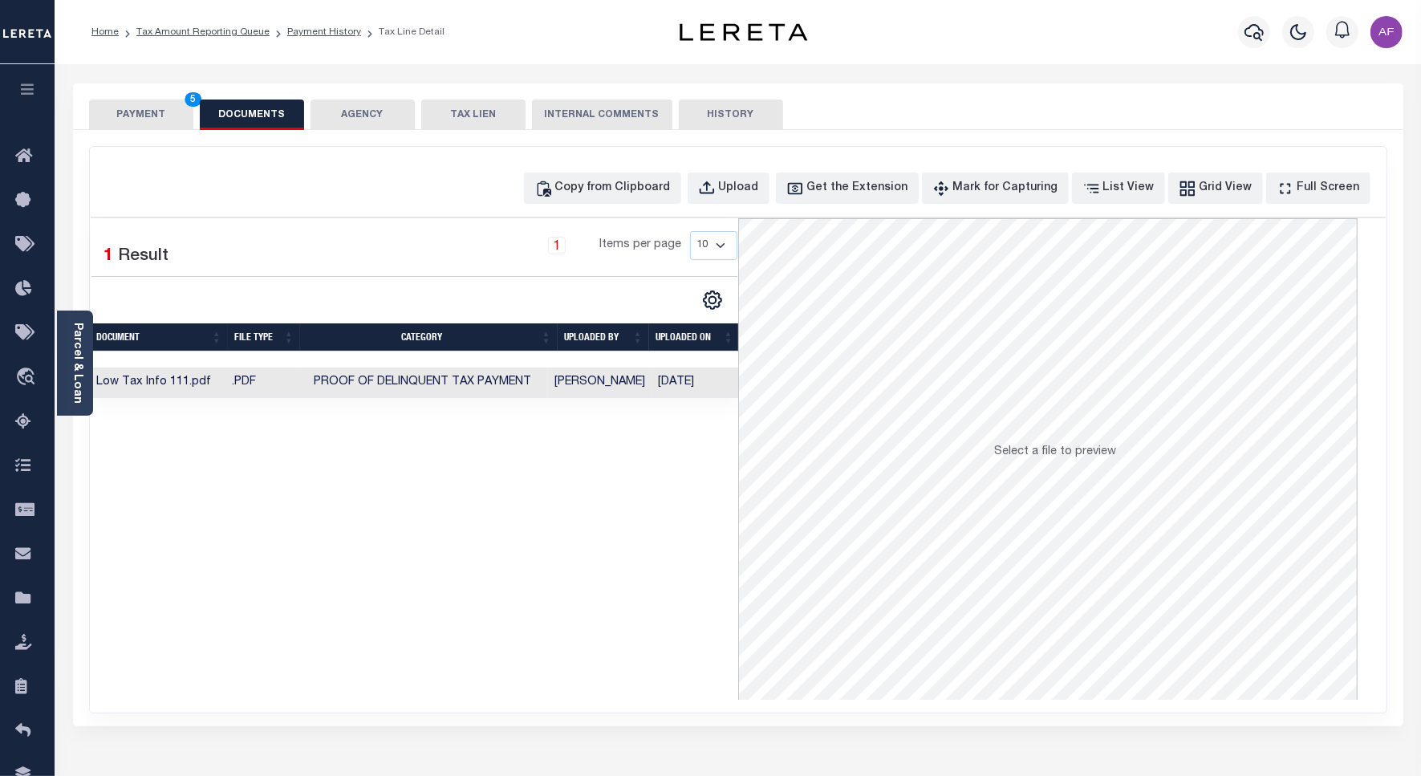
click at [123, 114] on button "PAYMENT 5" at bounding box center [141, 114] width 104 height 30
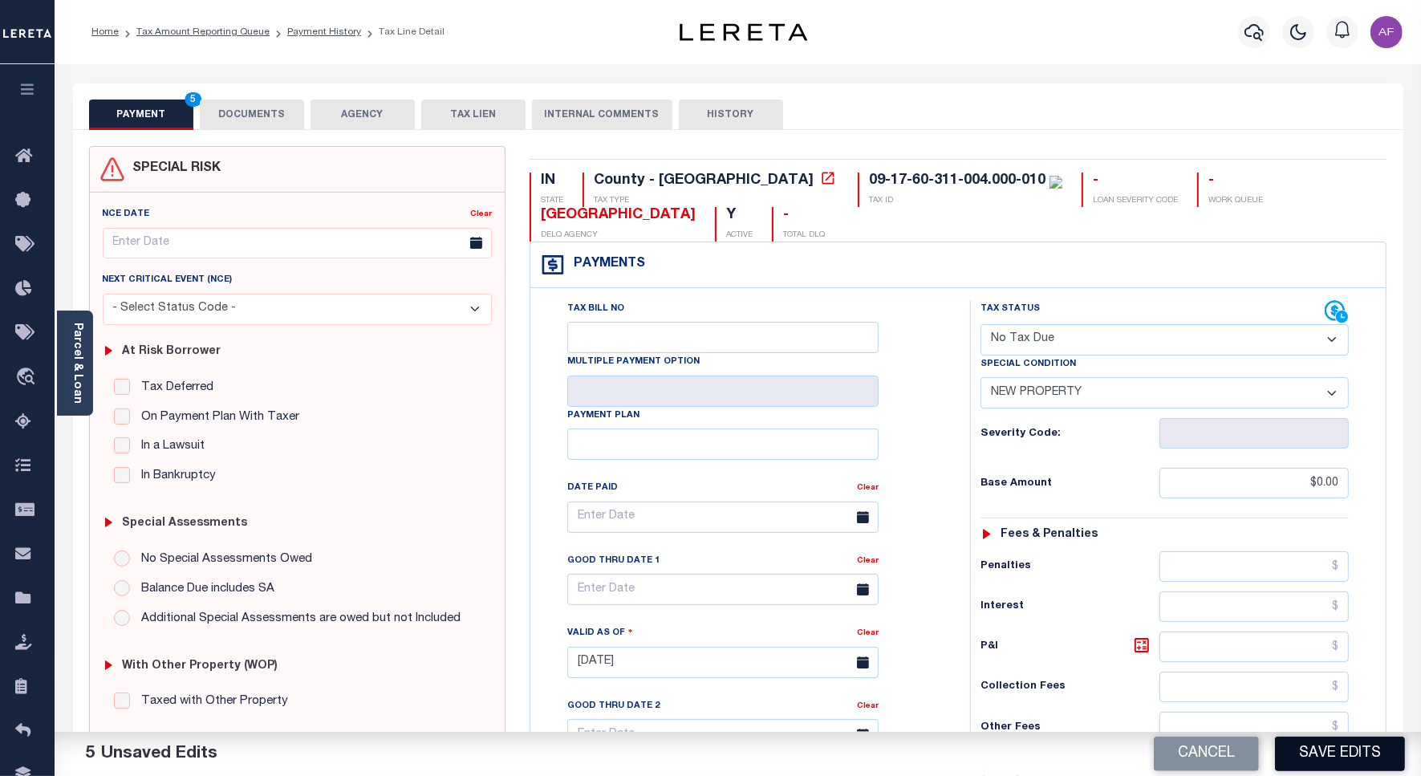
click at [1332, 761] on button "Save Edits" at bounding box center [1340, 753] width 130 height 34
checkbox input "false"
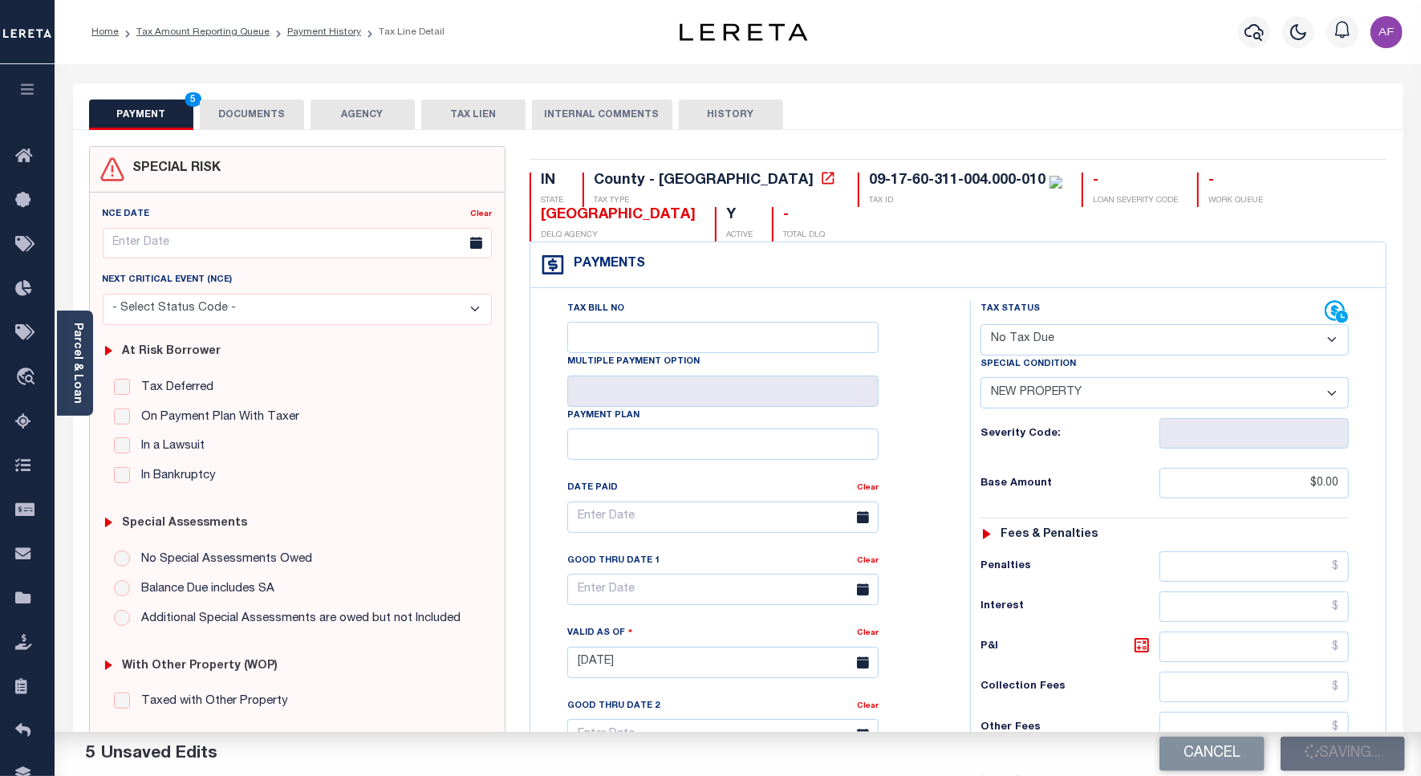
type input "$0"
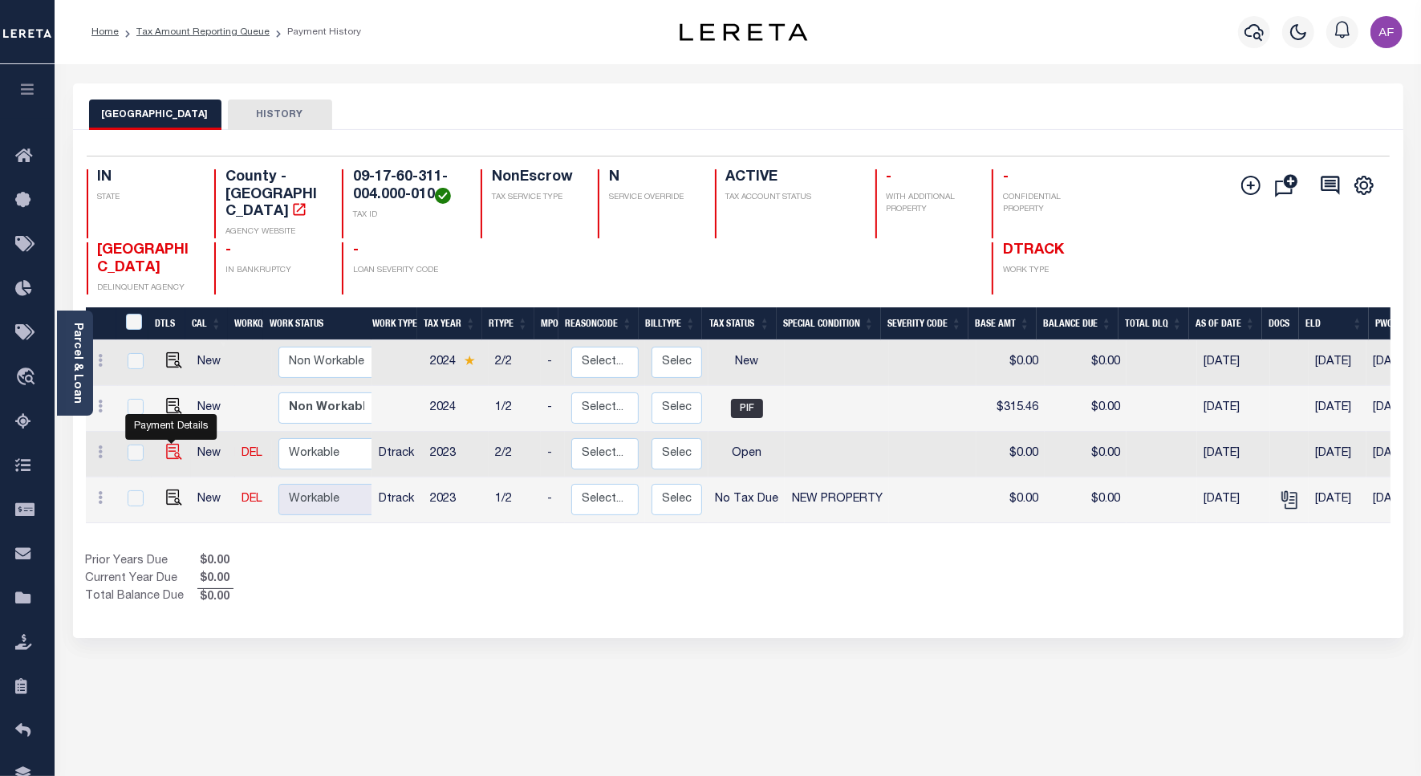
click at [167, 444] on img "" at bounding box center [174, 452] width 16 height 16
checkbox input "true"
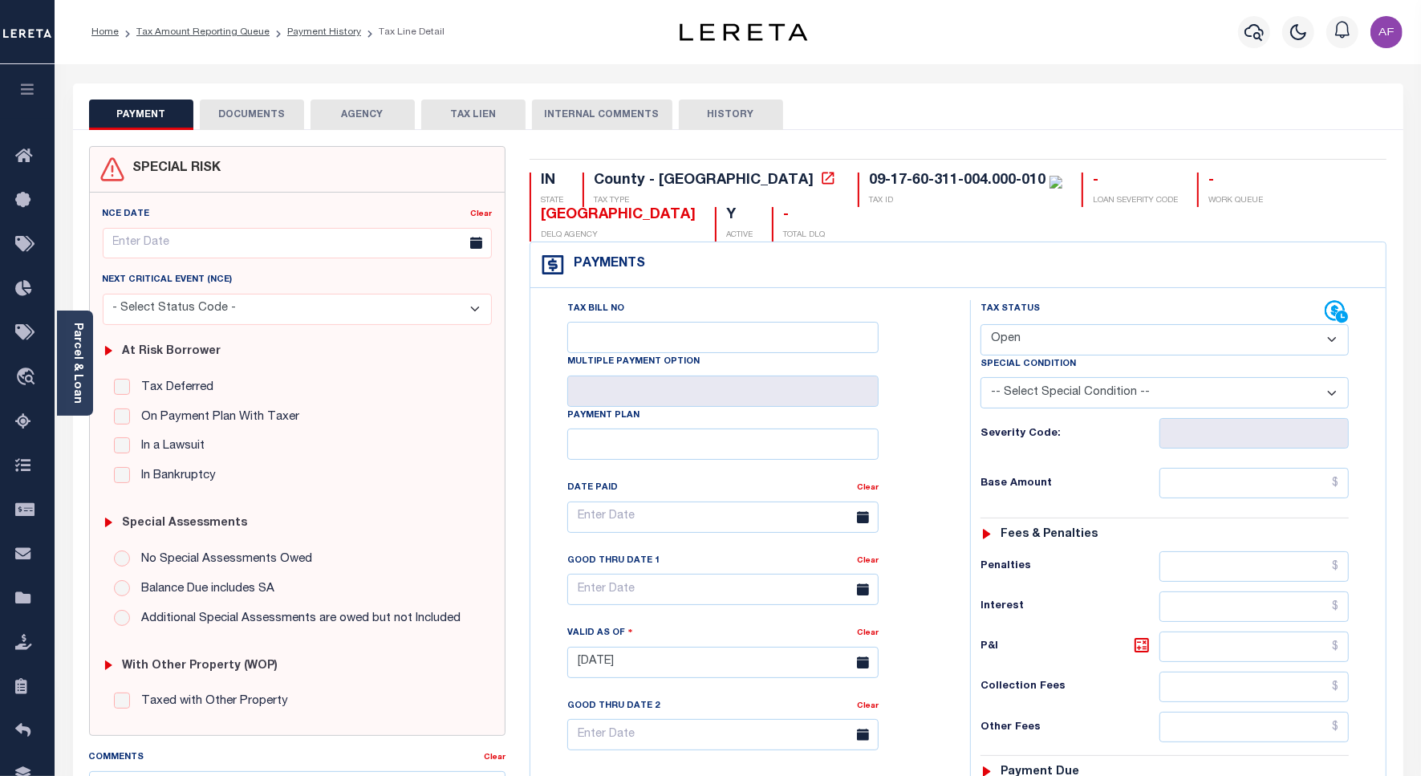
click at [1056, 339] on select "- Select Status Code - Open Due/Unpaid Paid Incomplete No Tax Due Internal Refu…" at bounding box center [1164, 339] width 368 height 31
select select "NTX"
click at [980, 326] on select "- Select Status Code - Open Due/Unpaid Paid Incomplete No Tax Due Internal Refu…" at bounding box center [1164, 339] width 368 height 31
type input "[DATE]"
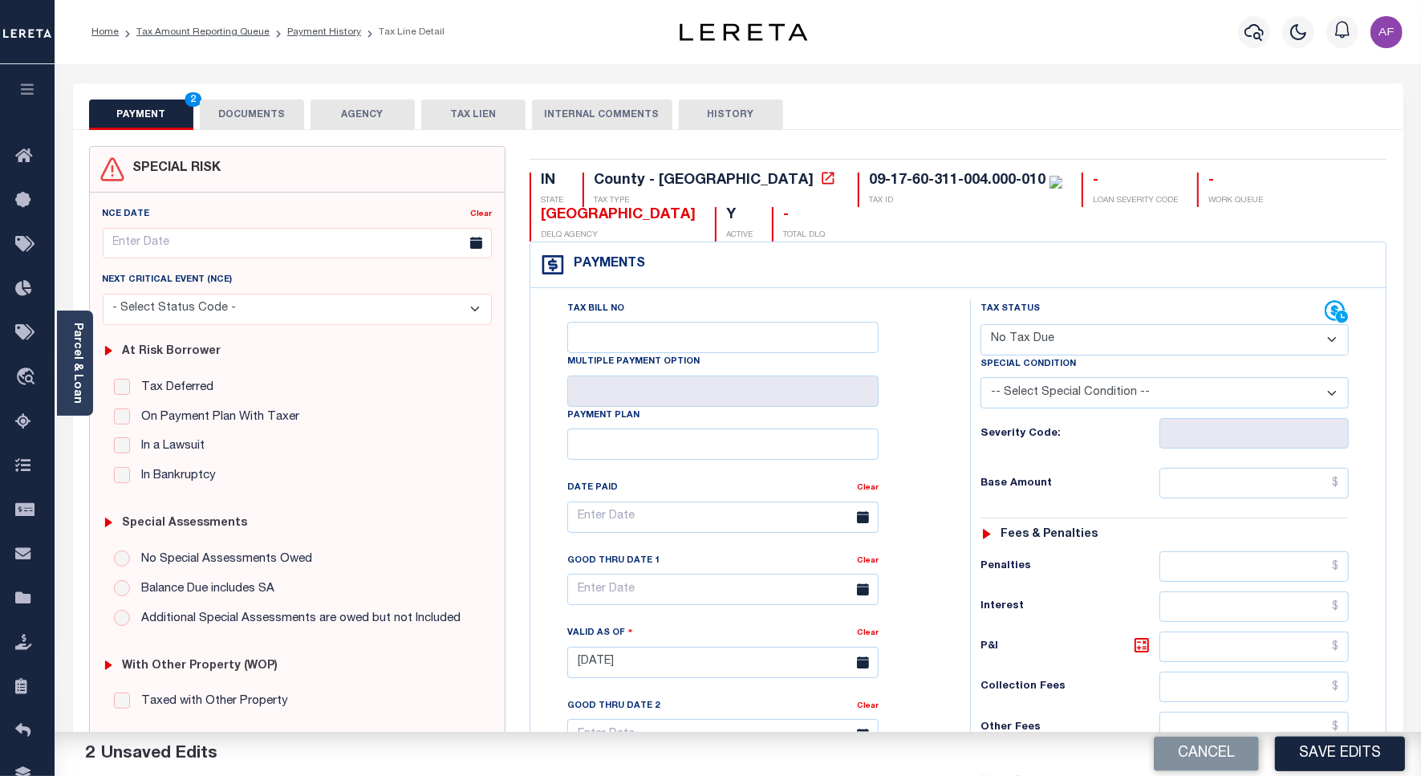
click at [1055, 383] on select "-- Select Special Condition -- 3RD PARTY TAX LIEN AGENCY TAX LIEN (A.K.A Inside…" at bounding box center [1164, 392] width 368 height 31
select select "7"
click at [980, 380] on select "-- Select Special Condition -- 3RD PARTY TAX LIEN AGENCY TAX LIEN (A.K.A Inside…" at bounding box center [1164, 392] width 368 height 31
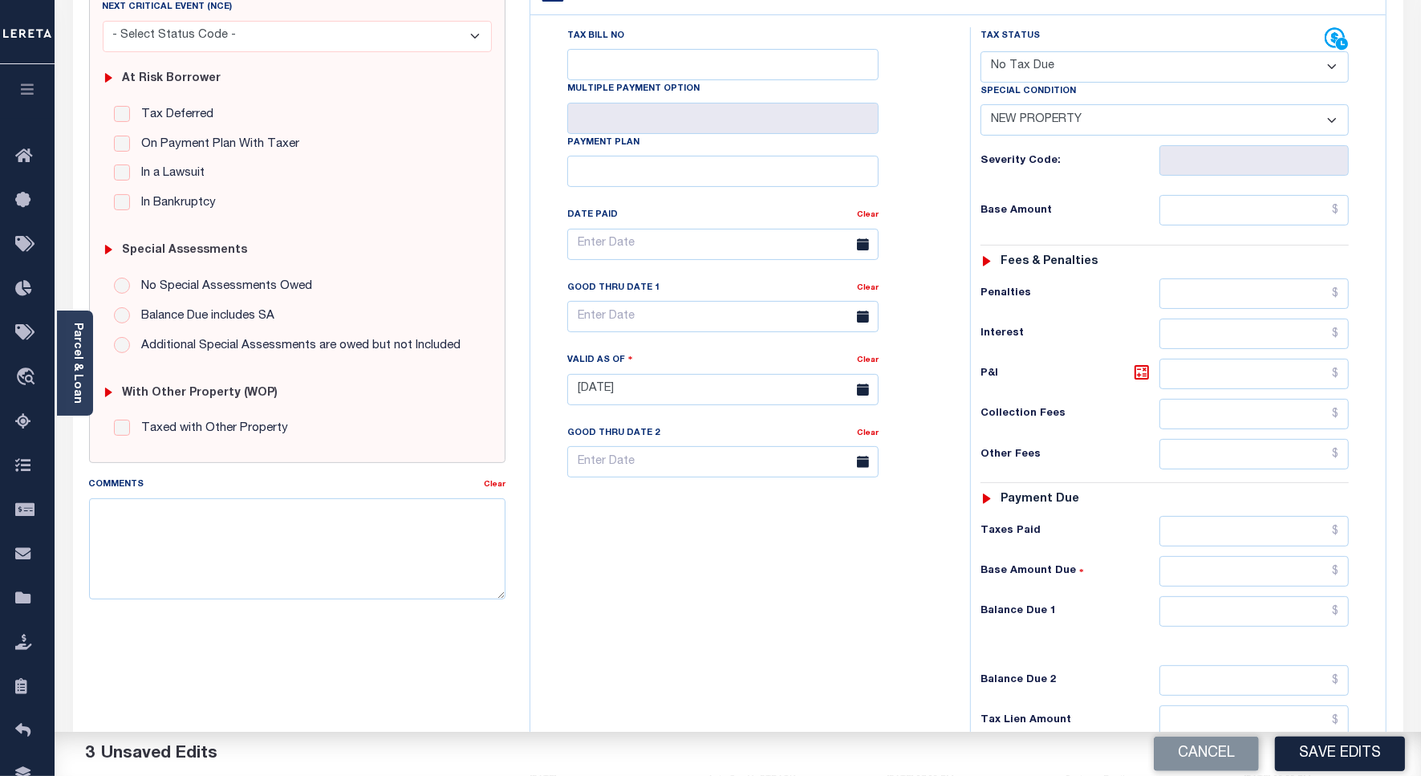
scroll to position [401, 0]
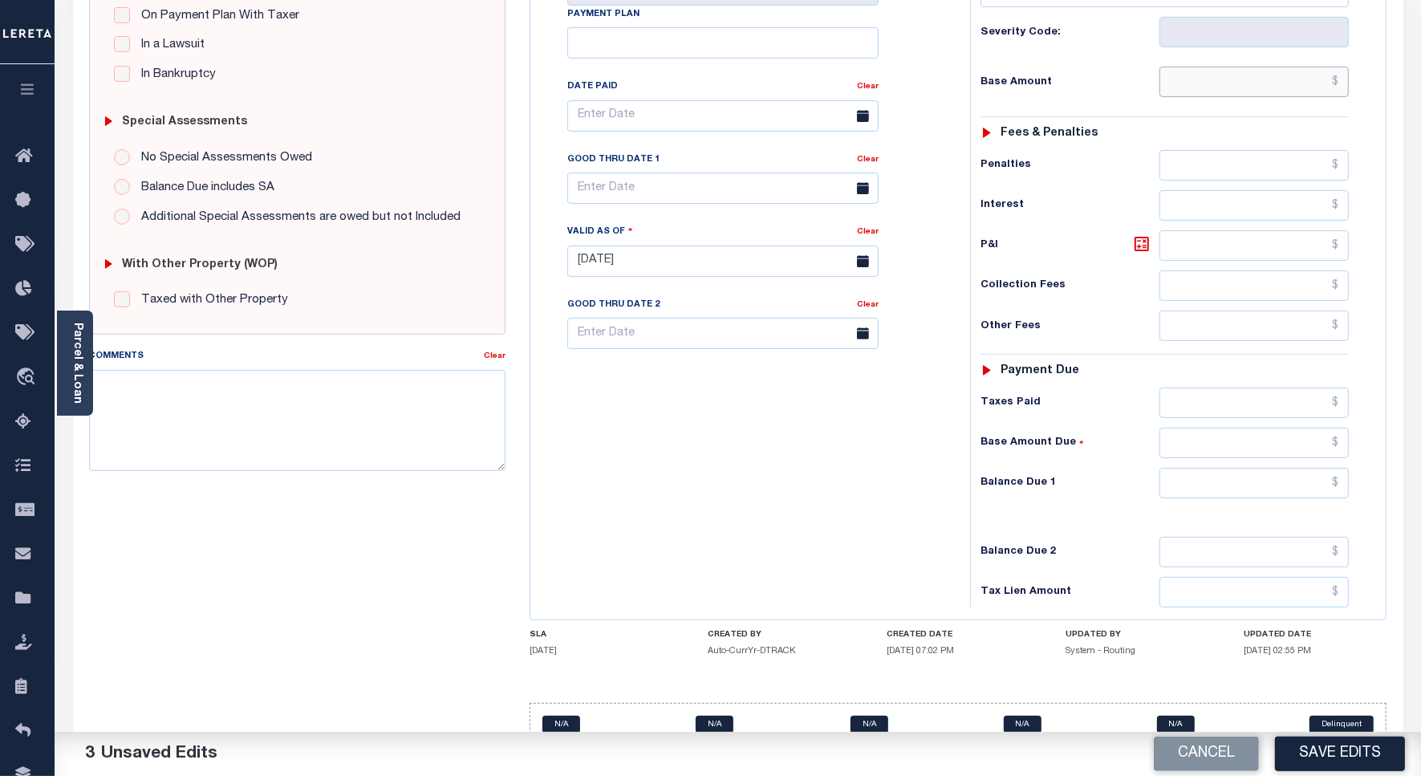
click at [1305, 96] on input "text" at bounding box center [1253, 82] width 189 height 30
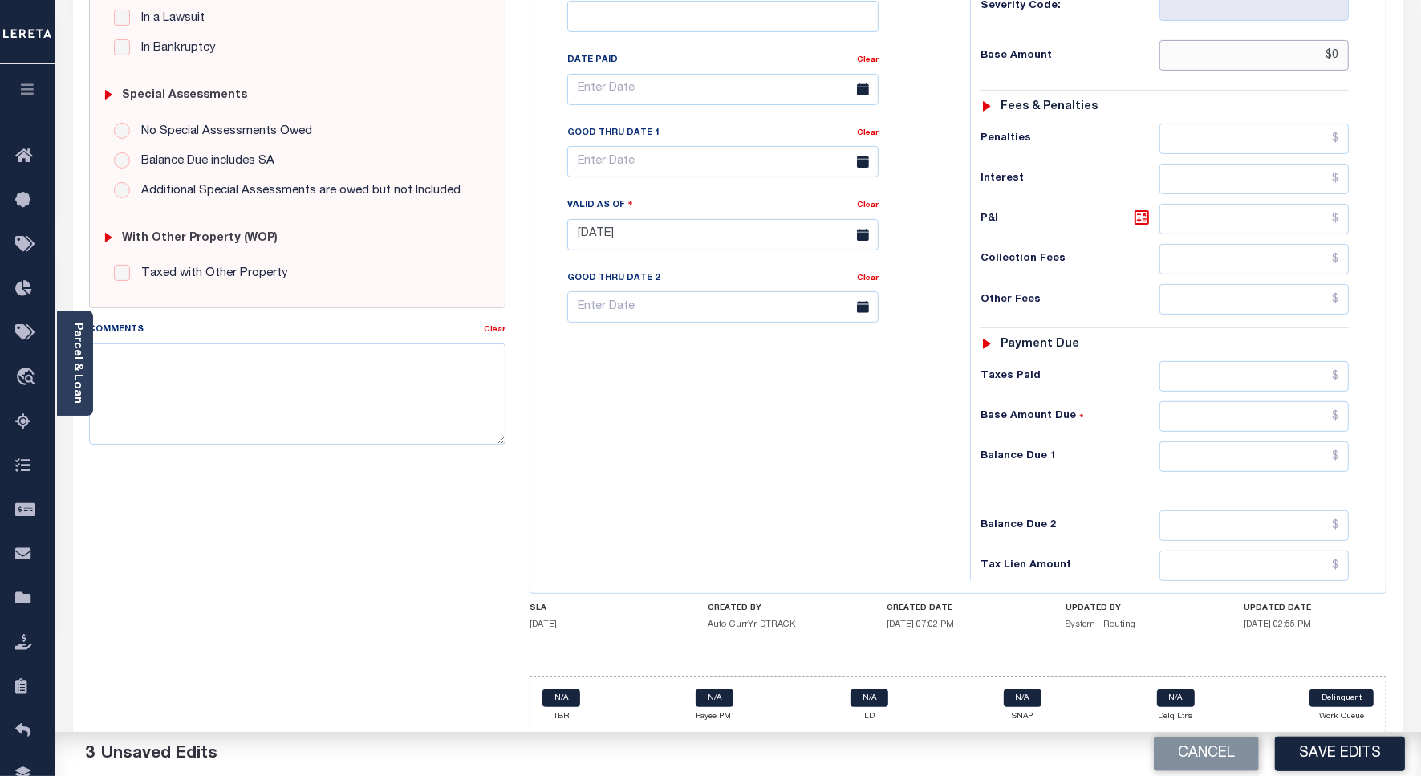
scroll to position [447, 0]
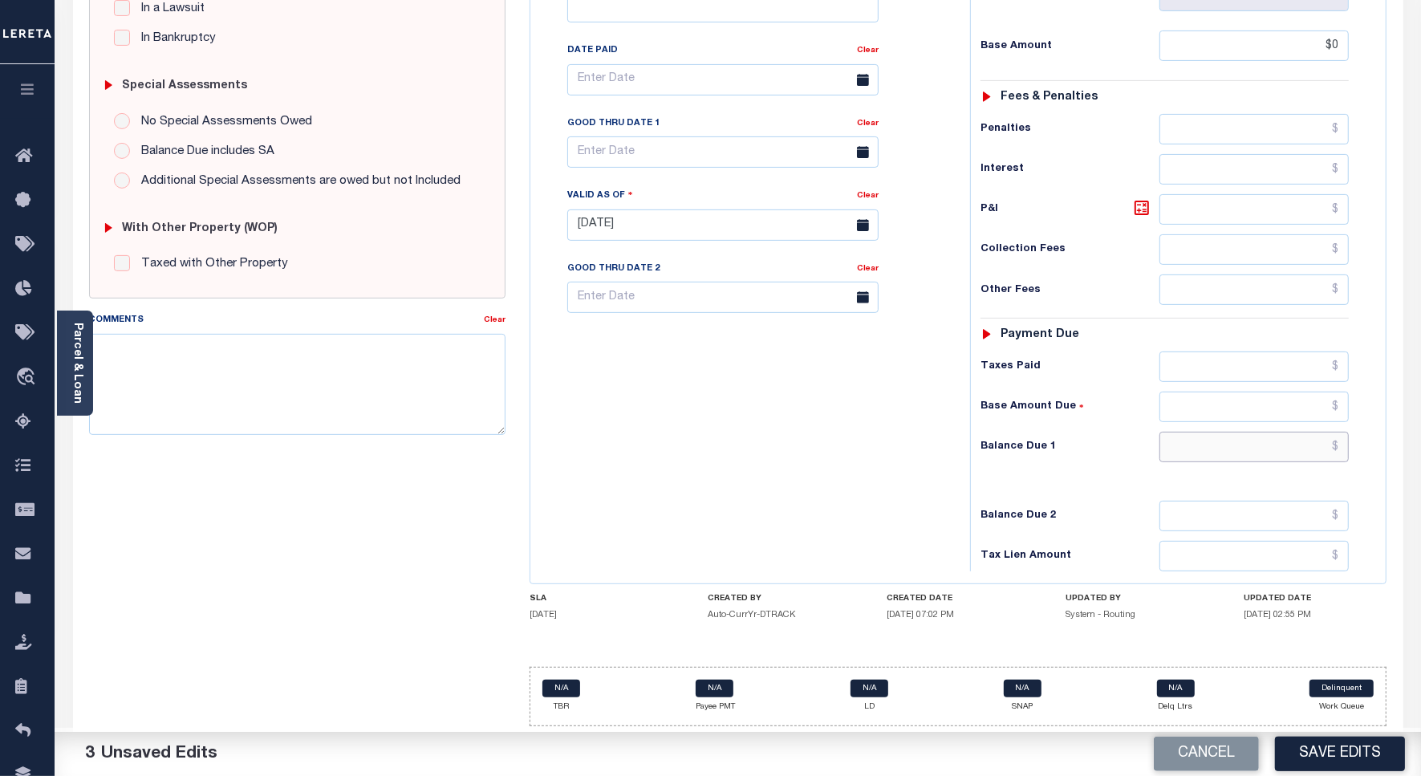
type input "$0.00"
click at [1276, 438] on input "text" at bounding box center [1253, 447] width 189 height 30
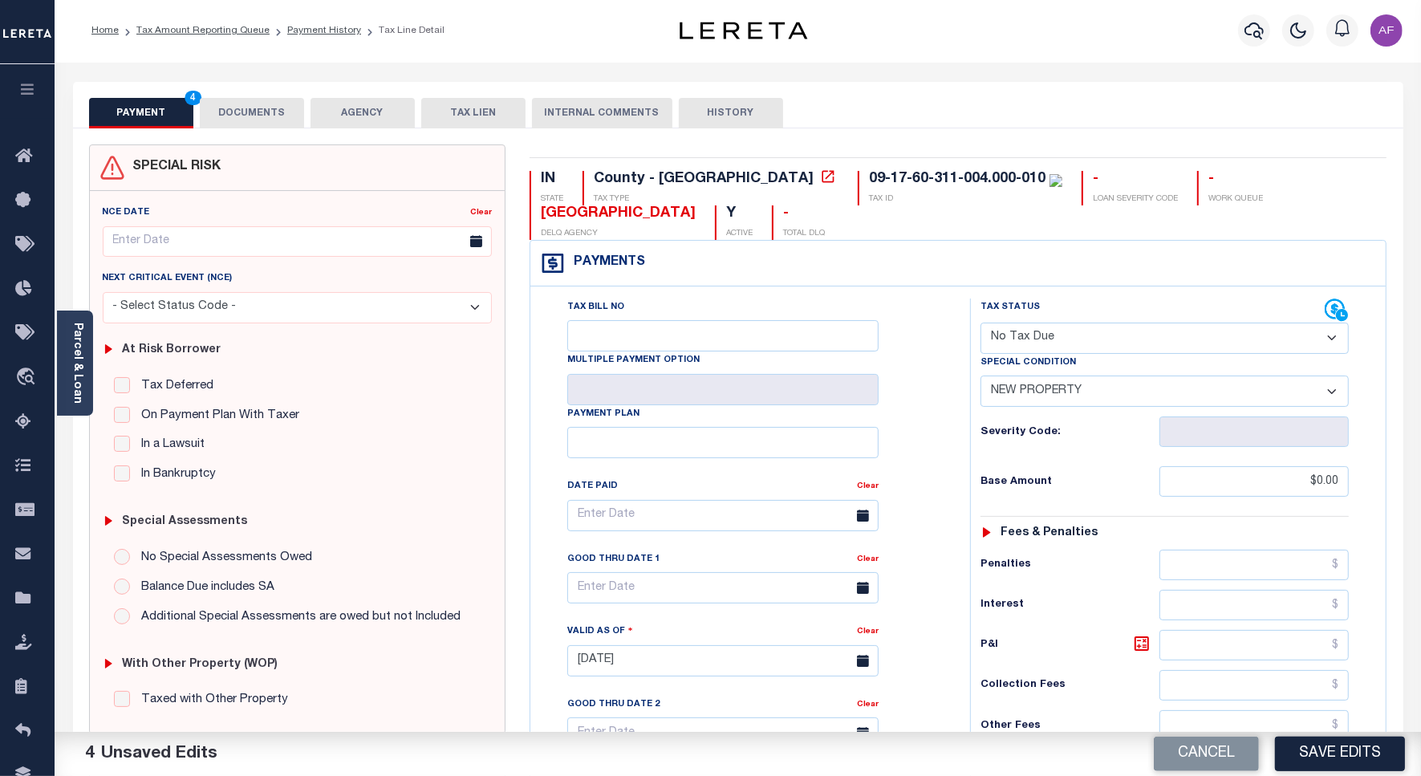
scroll to position [0, 0]
type input "$0.00"
click at [223, 116] on button "DOCUMENTS" at bounding box center [252, 114] width 104 height 30
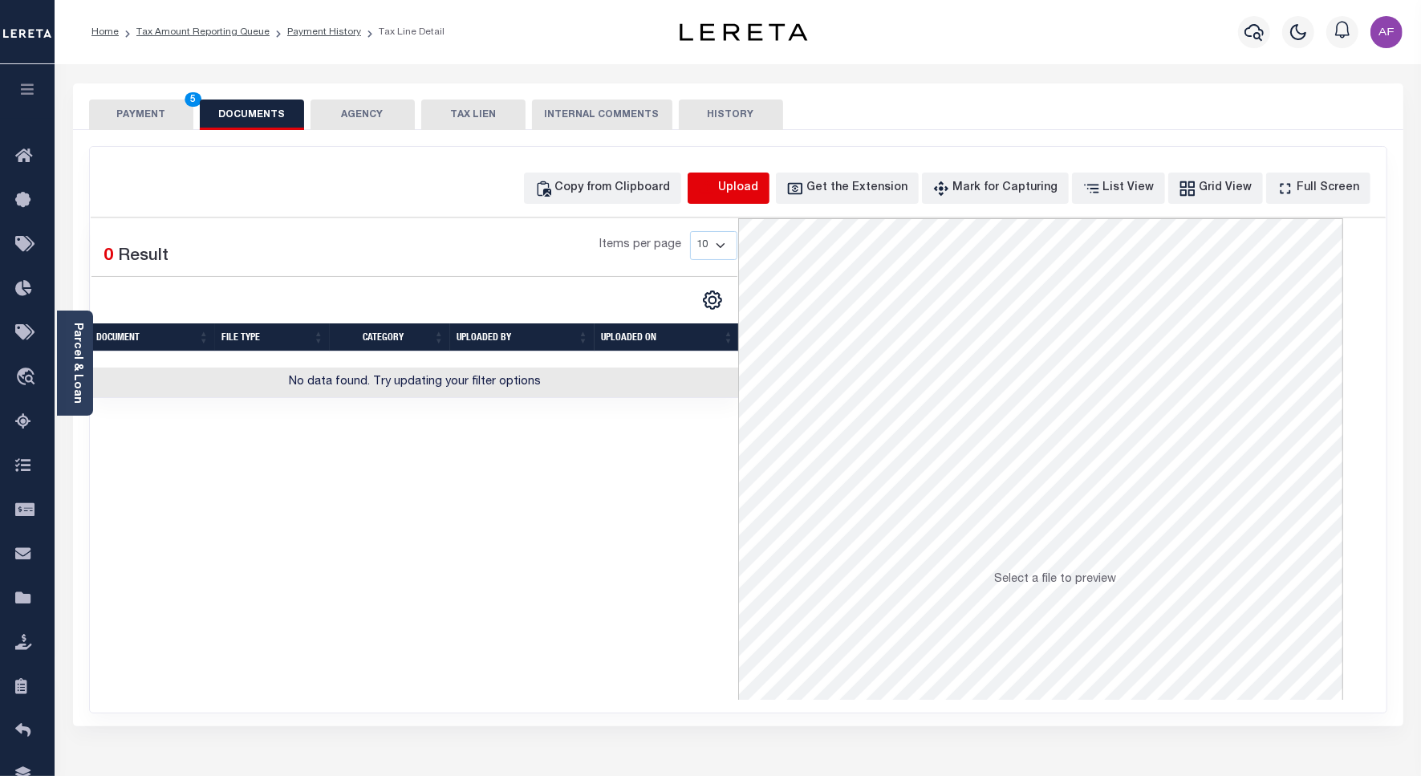
click at [713, 193] on icon "button" at bounding box center [706, 186] width 14 height 13
select select "POP"
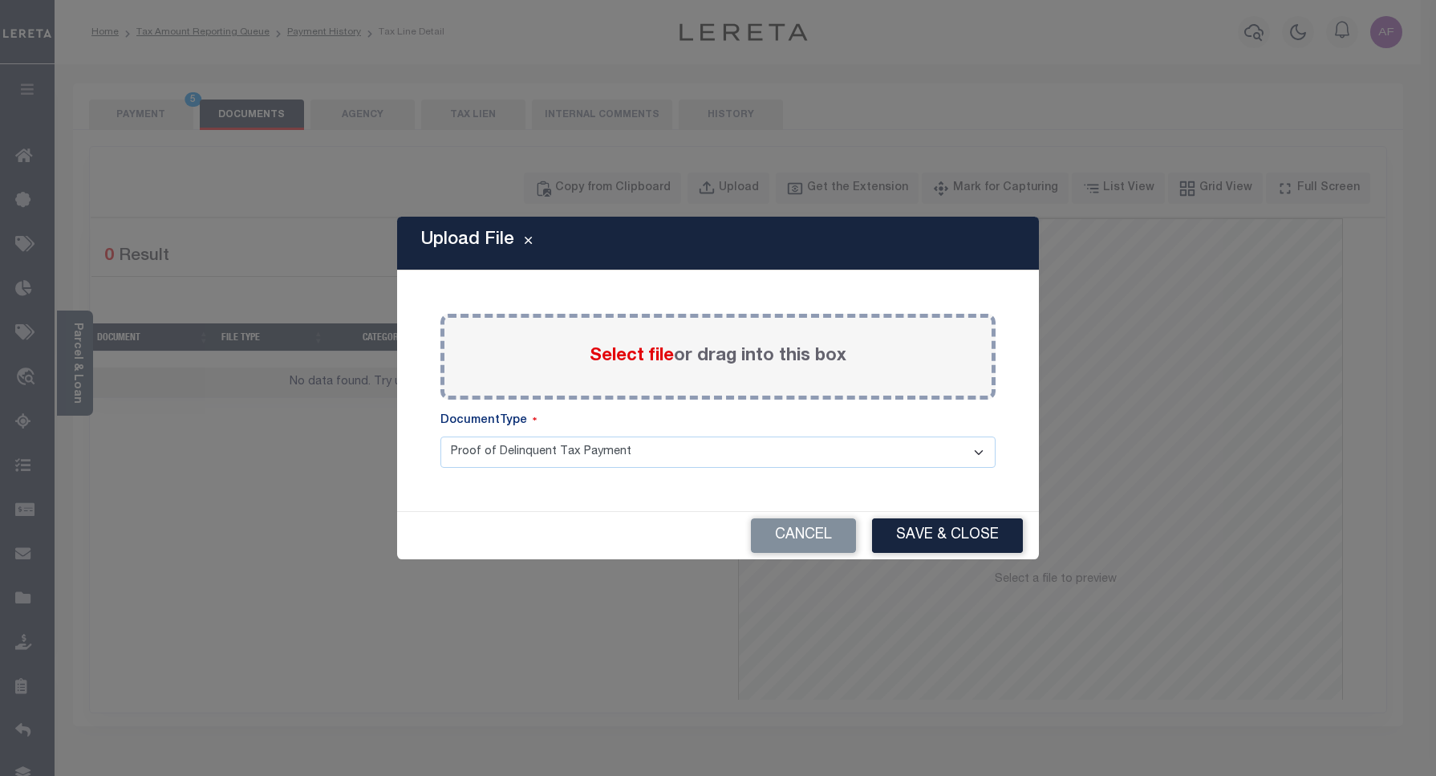
click at [618, 362] on span "Select file" at bounding box center [632, 356] width 84 height 18
click at [0, 0] on input "Select file or drag into this box" at bounding box center [0, 0] width 0 height 0
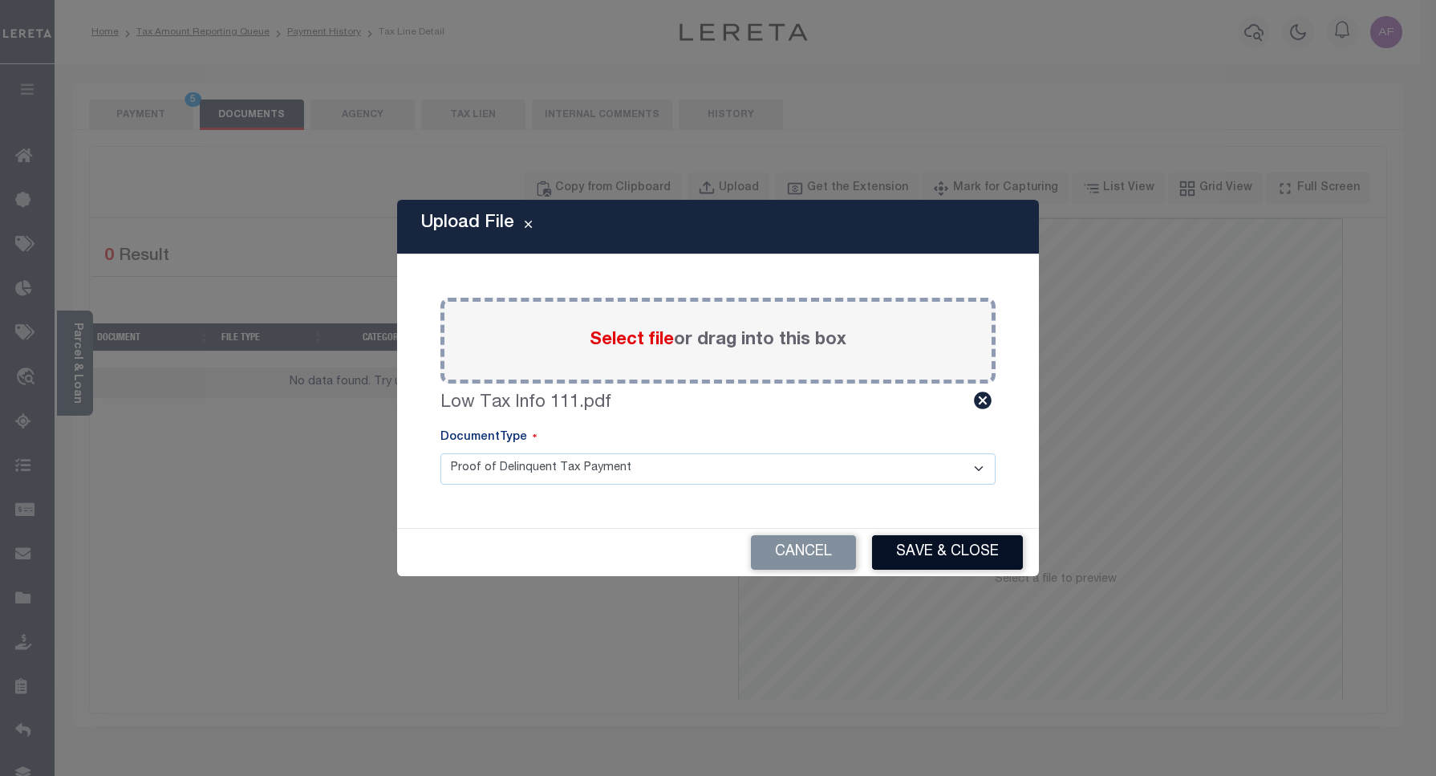
click at [951, 542] on button "Save & Close" at bounding box center [947, 552] width 151 height 34
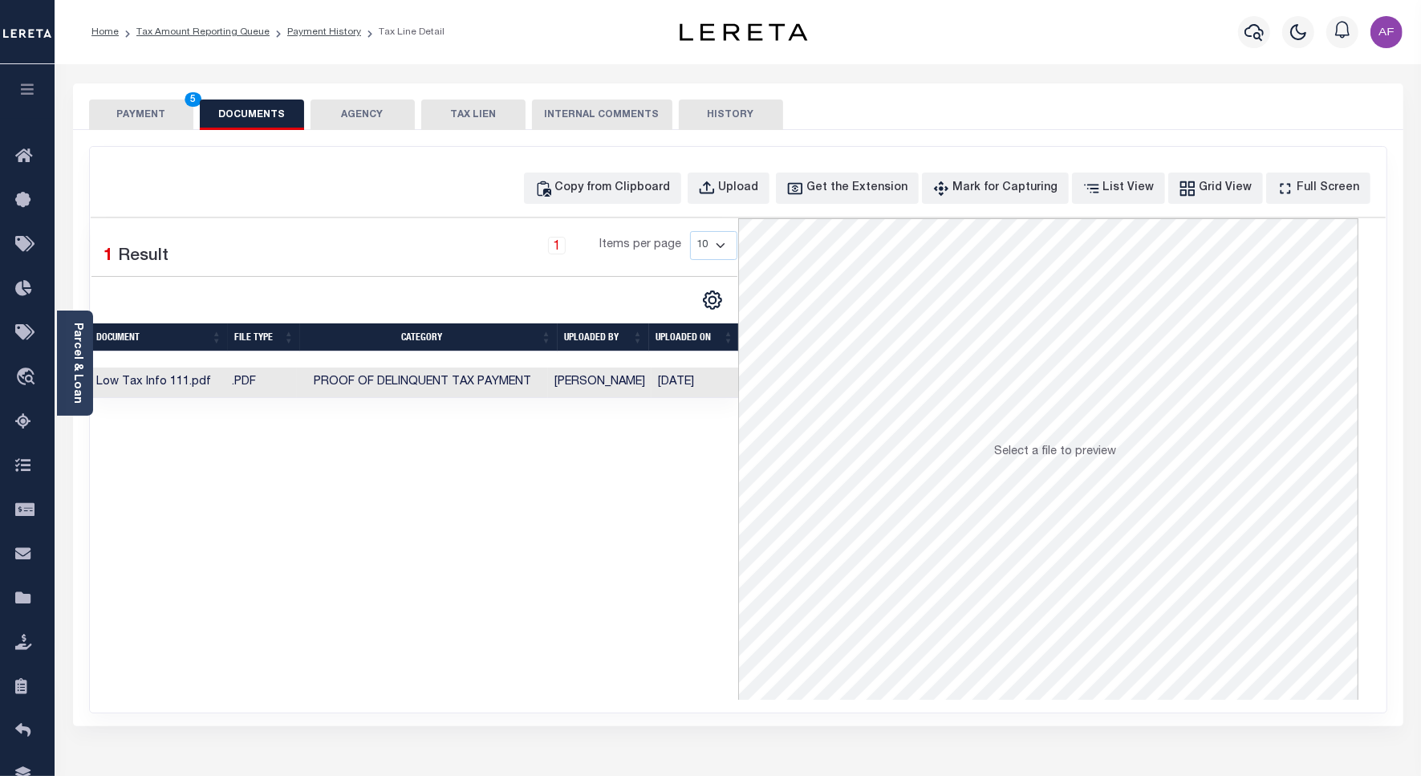
click at [121, 104] on button "PAYMENT 5" at bounding box center [141, 114] width 104 height 30
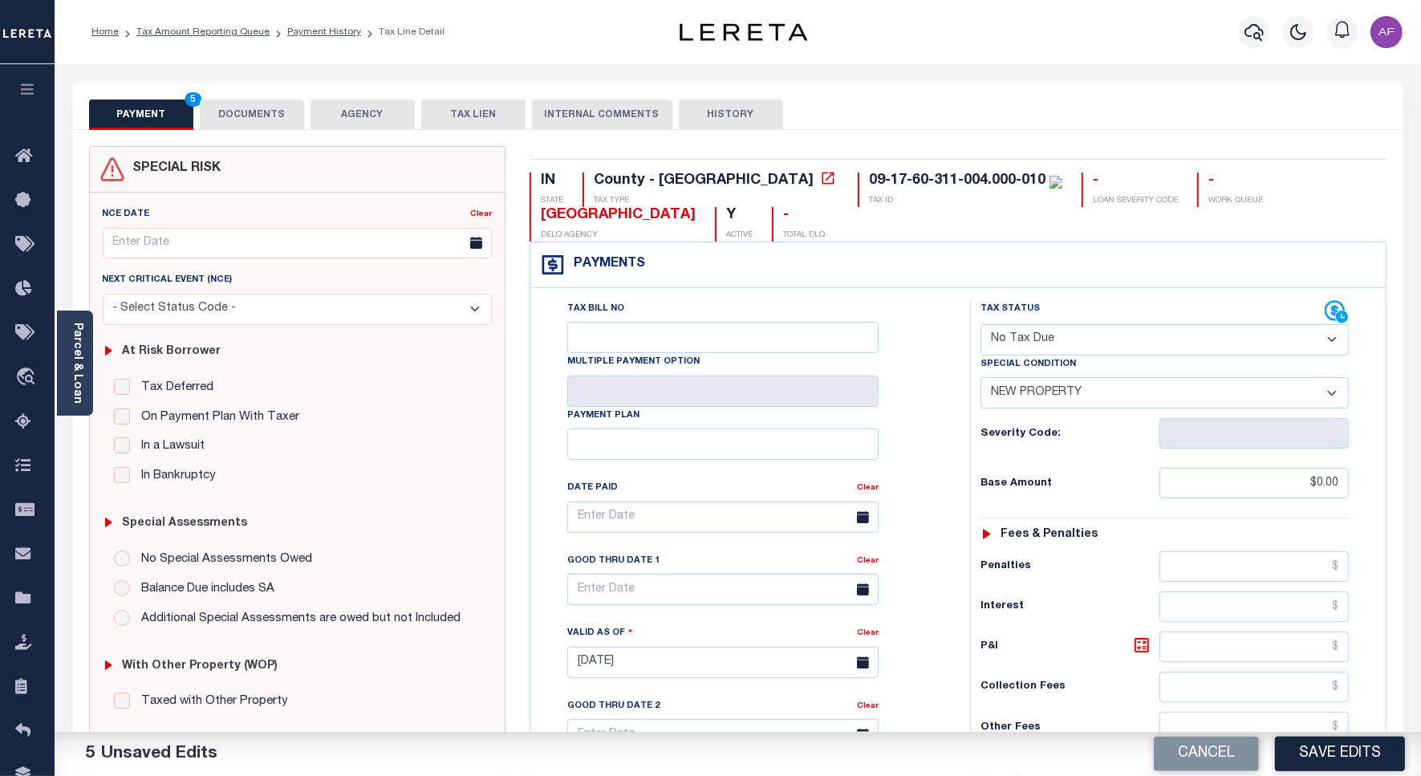
click at [1298, 732] on div "Cancel Save Edits" at bounding box center [1079, 754] width 683 height 45
click at [1302, 746] on button "Save Edits" at bounding box center [1340, 753] width 130 height 34
checkbox input "false"
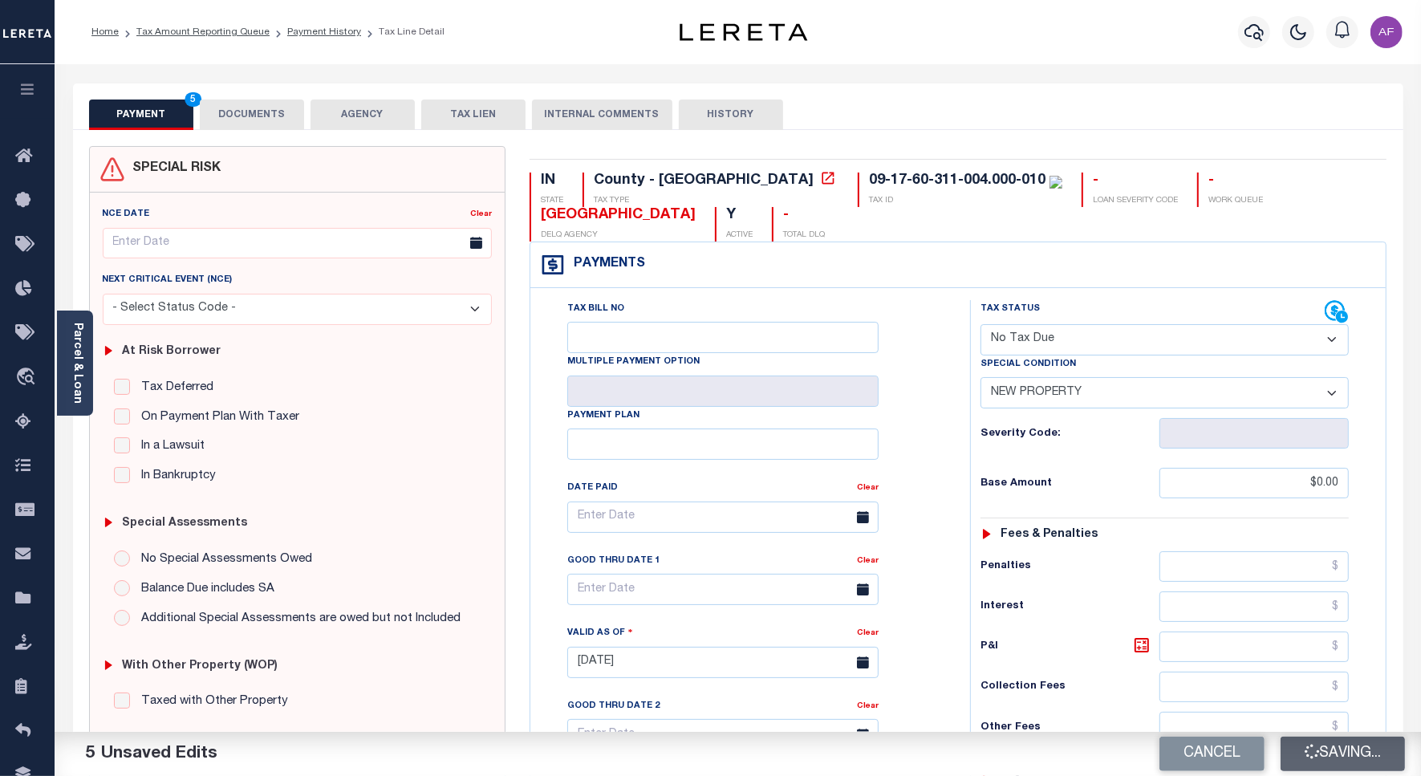
checkbox input "false"
type input "$0"
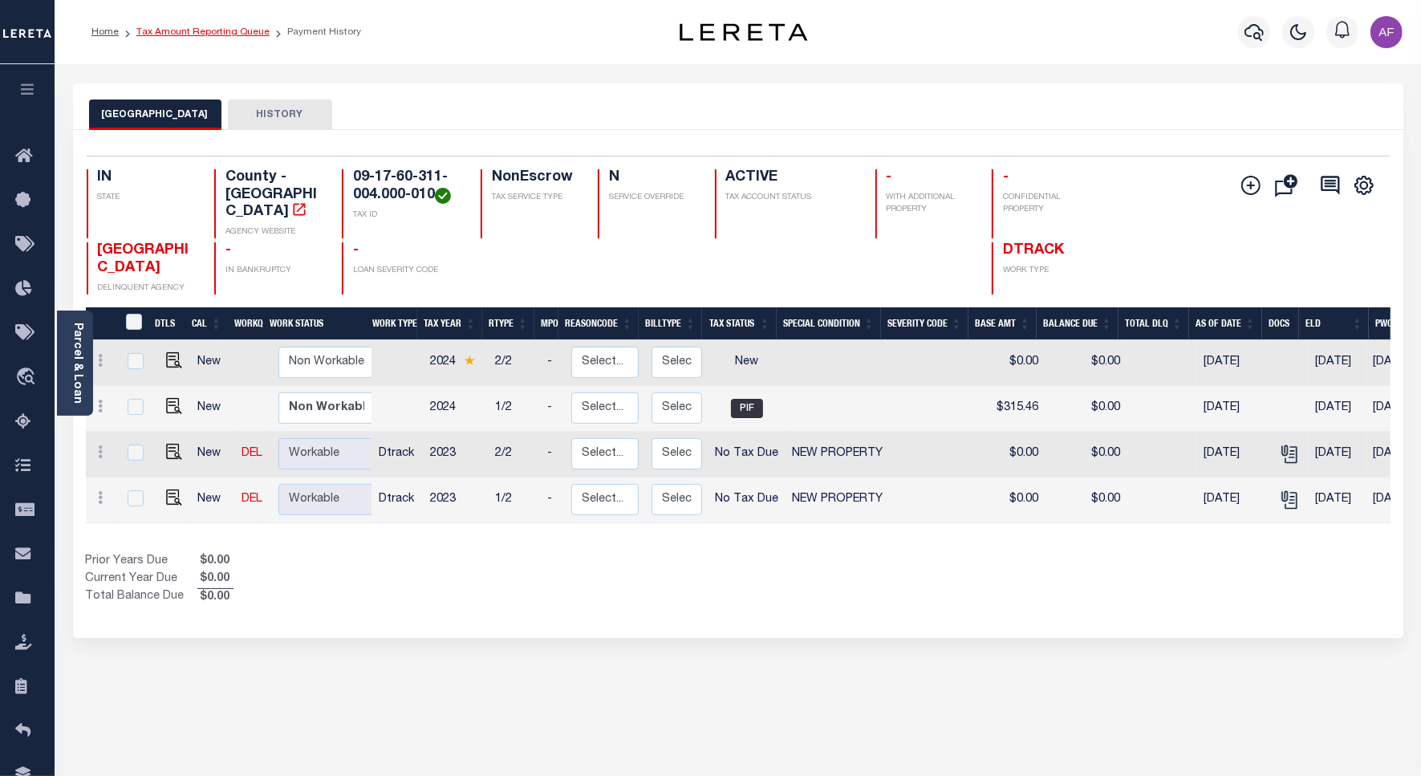
click at [189, 28] on link "Tax Amount Reporting Queue" at bounding box center [202, 32] width 133 height 10
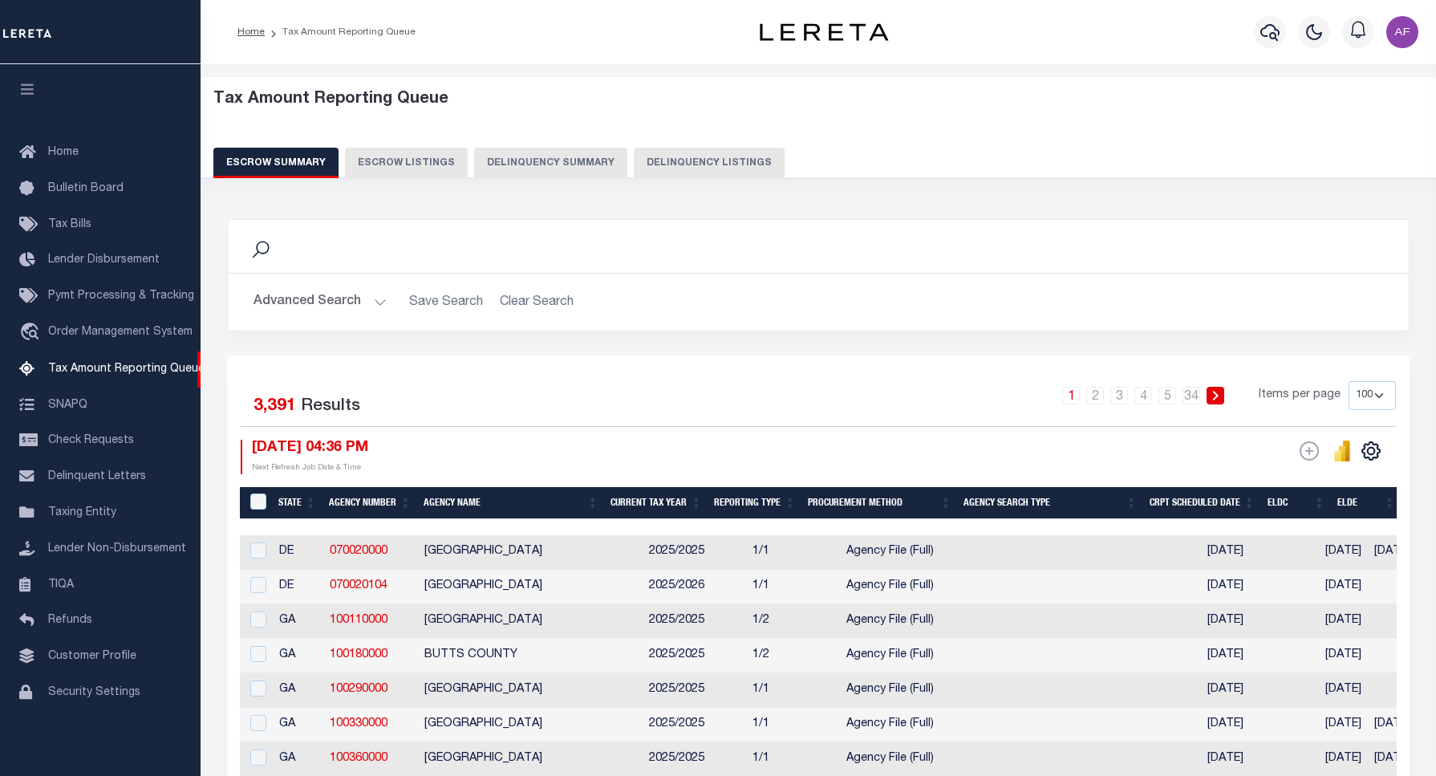
select select "100"
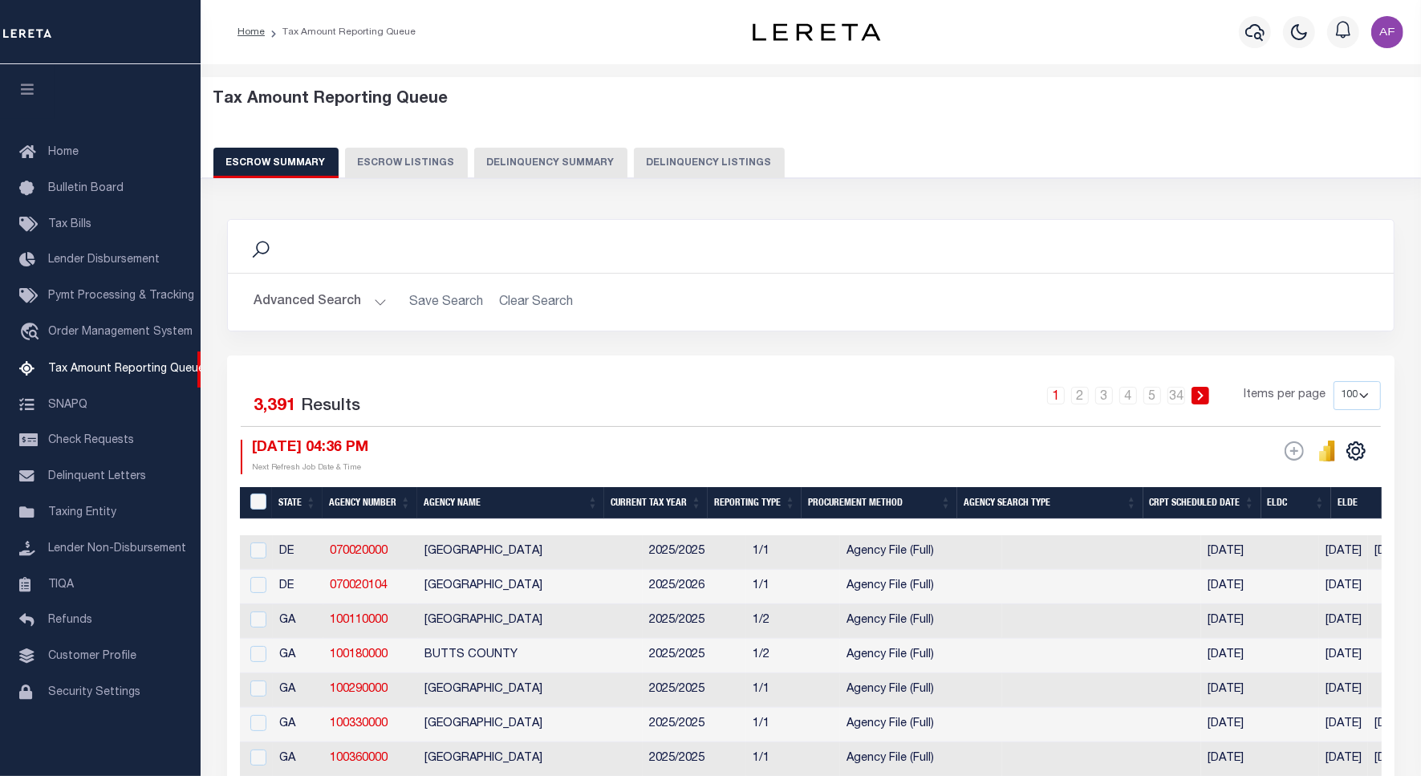
click at [679, 162] on button "Delinquency Listings" at bounding box center [709, 163] width 151 height 30
select select "100"
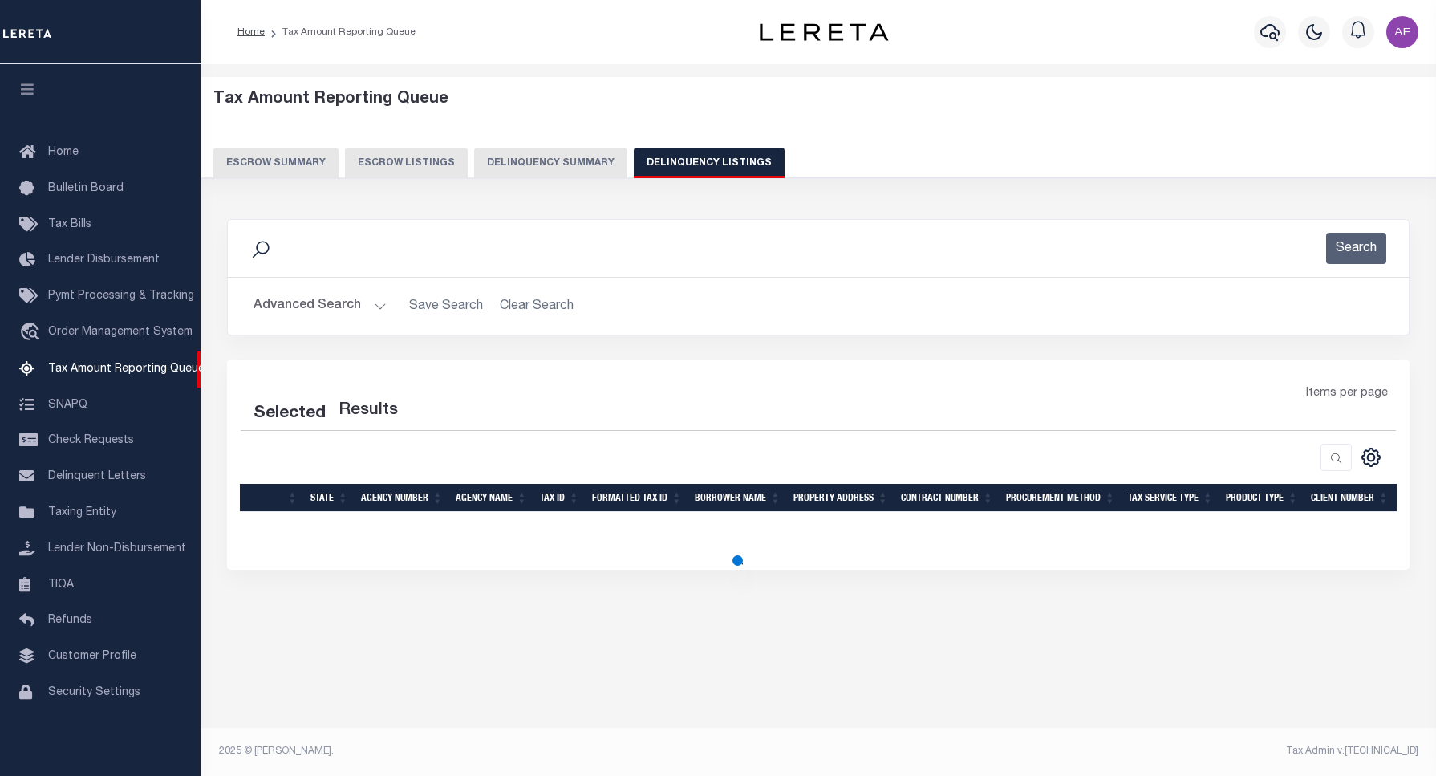
select select "100"
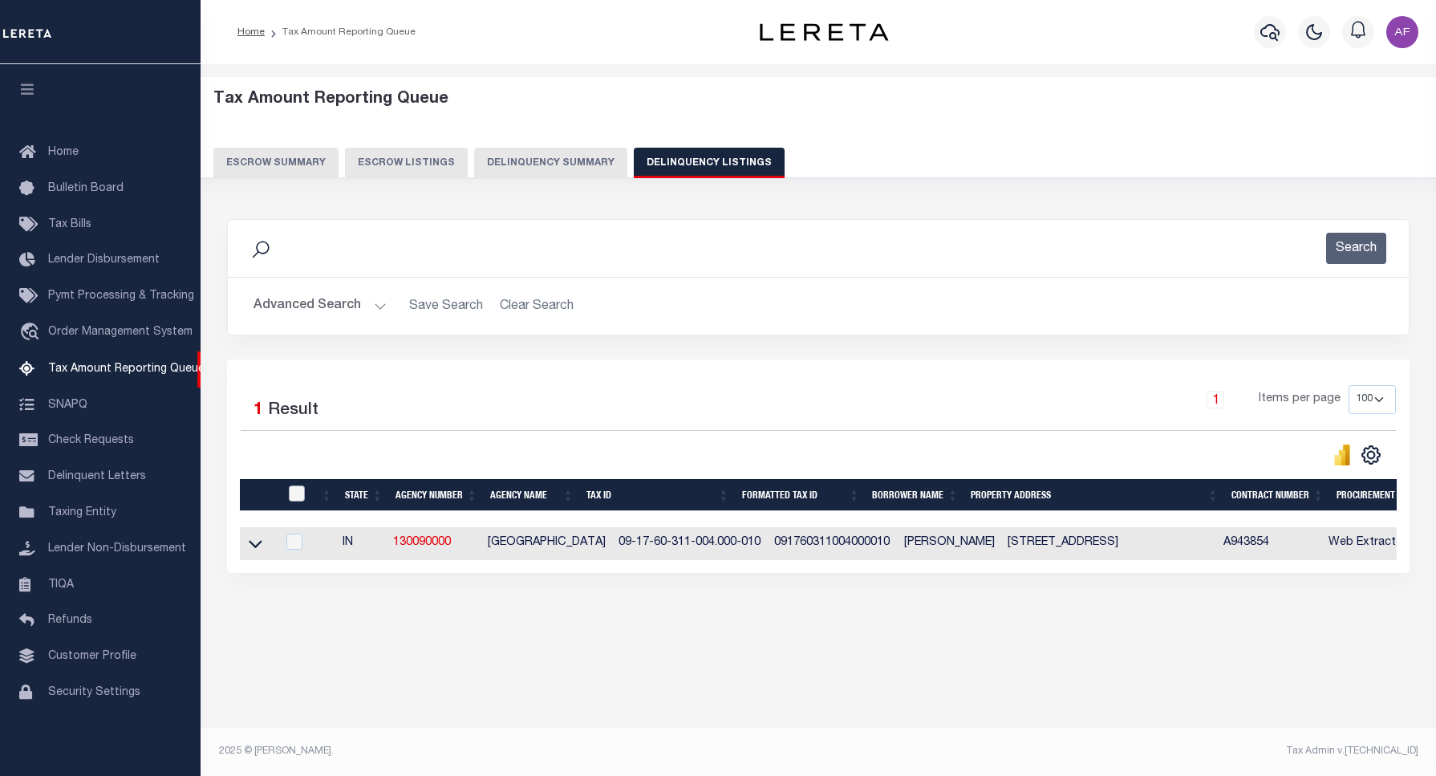
click at [297, 495] on input "checkbox" at bounding box center [297, 493] width 16 height 16
checkbox input "true"
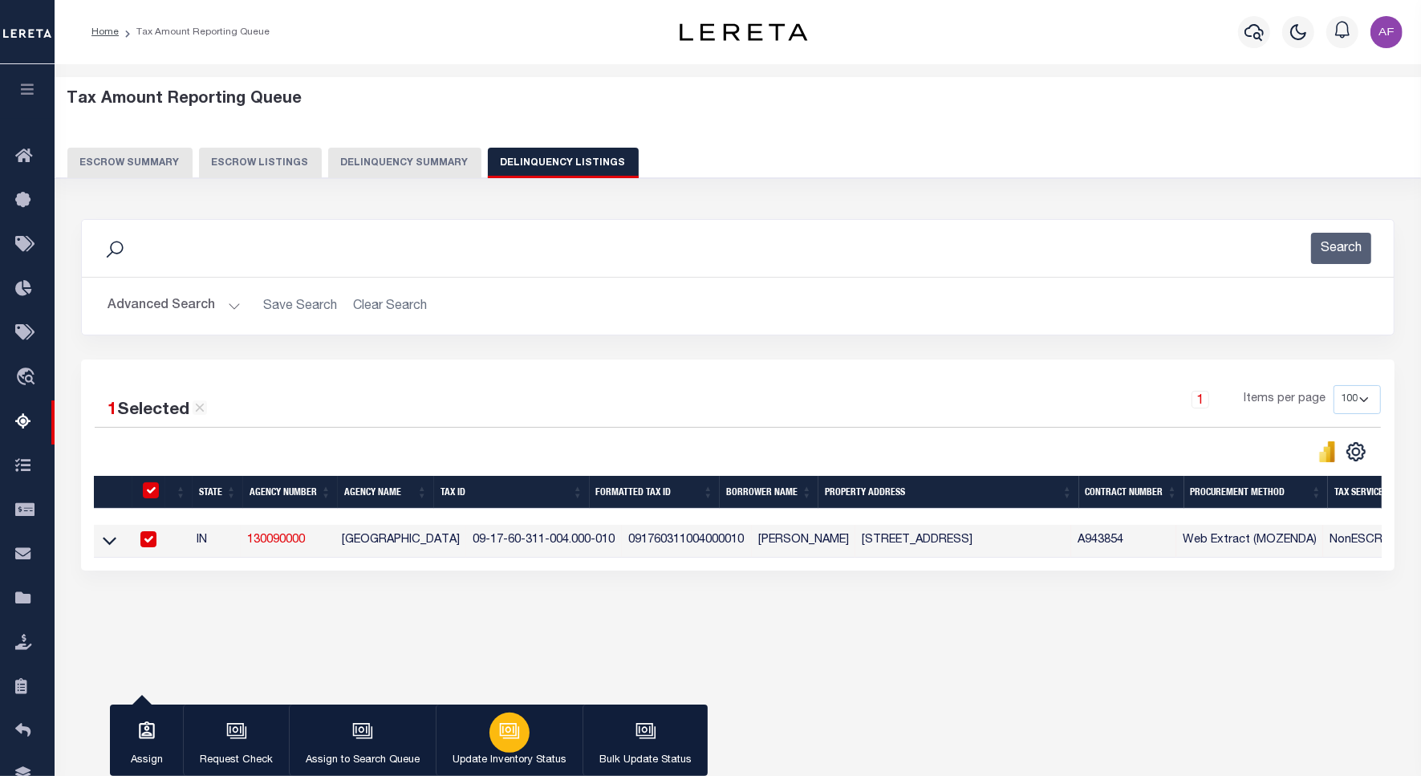
click at [478, 736] on button "Update Inventory Status" at bounding box center [509, 740] width 147 height 72
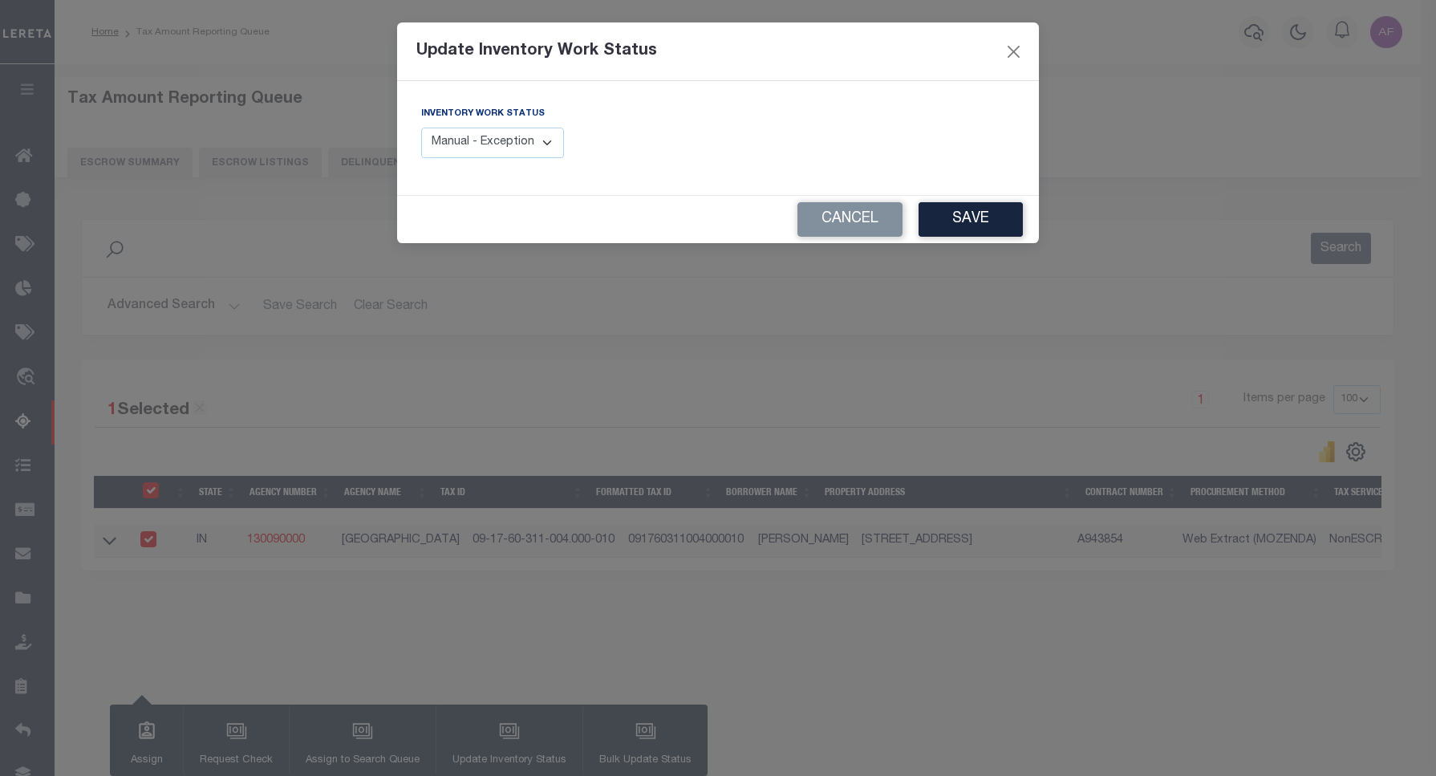
drag, startPoint x: 478, startPoint y: 128, endPoint x: 471, endPoint y: 140, distance: 14.0
click at [478, 128] on select "Manual - Exception Pended - Awaiting Search Late Add Exception Completed" at bounding box center [492, 143] width 143 height 31
click at [469, 144] on select "Manual - Exception Pended - Awaiting Search Late Add Exception Completed" at bounding box center [492, 143] width 143 height 31
click at [488, 152] on select "Manual - Exception Pended - Awaiting Search Late Add Exception Completed" at bounding box center [492, 143] width 143 height 31
select select "4"
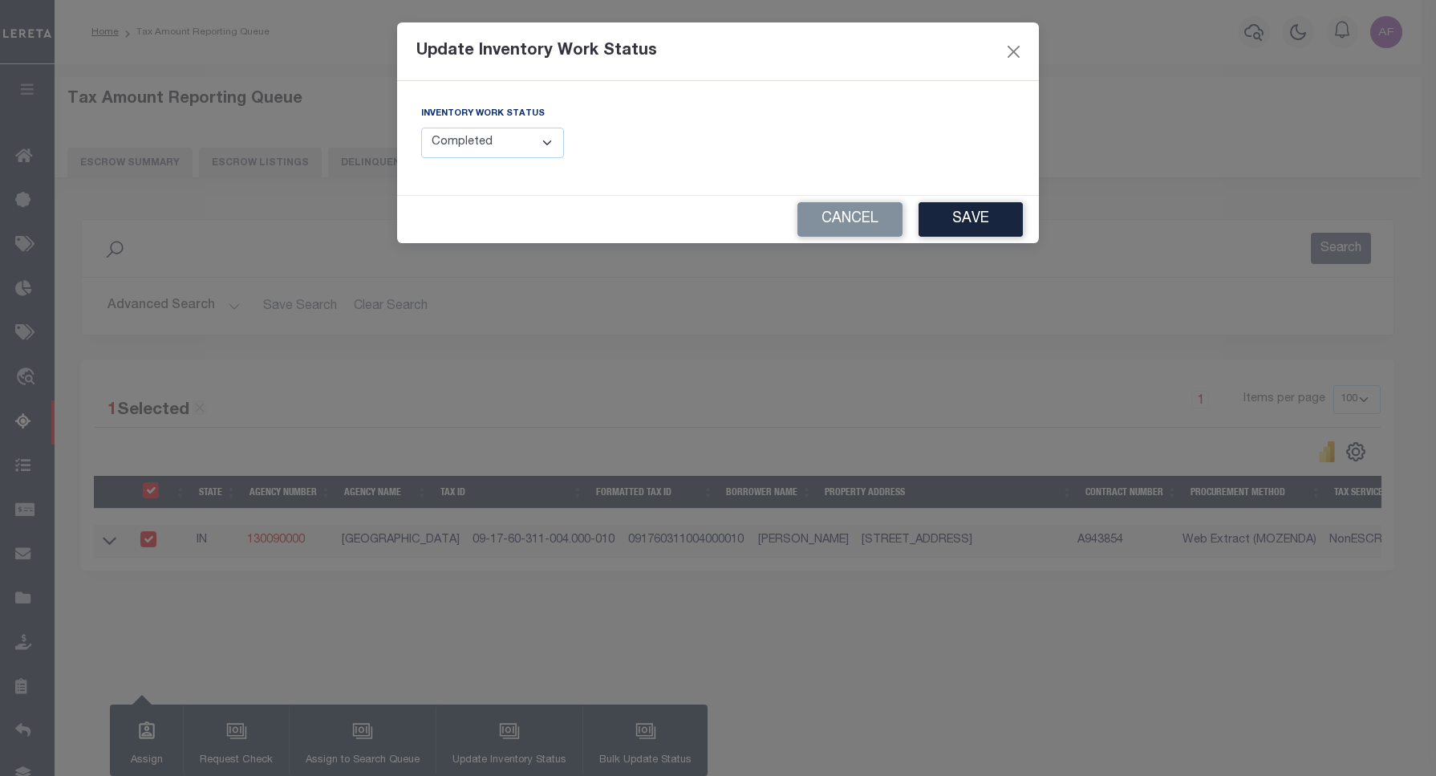
click at [421, 128] on select "Manual - Exception Pended - Awaiting Search Late Add Exception Completed" at bounding box center [492, 143] width 143 height 31
click at [948, 221] on button "Save" at bounding box center [971, 219] width 104 height 34
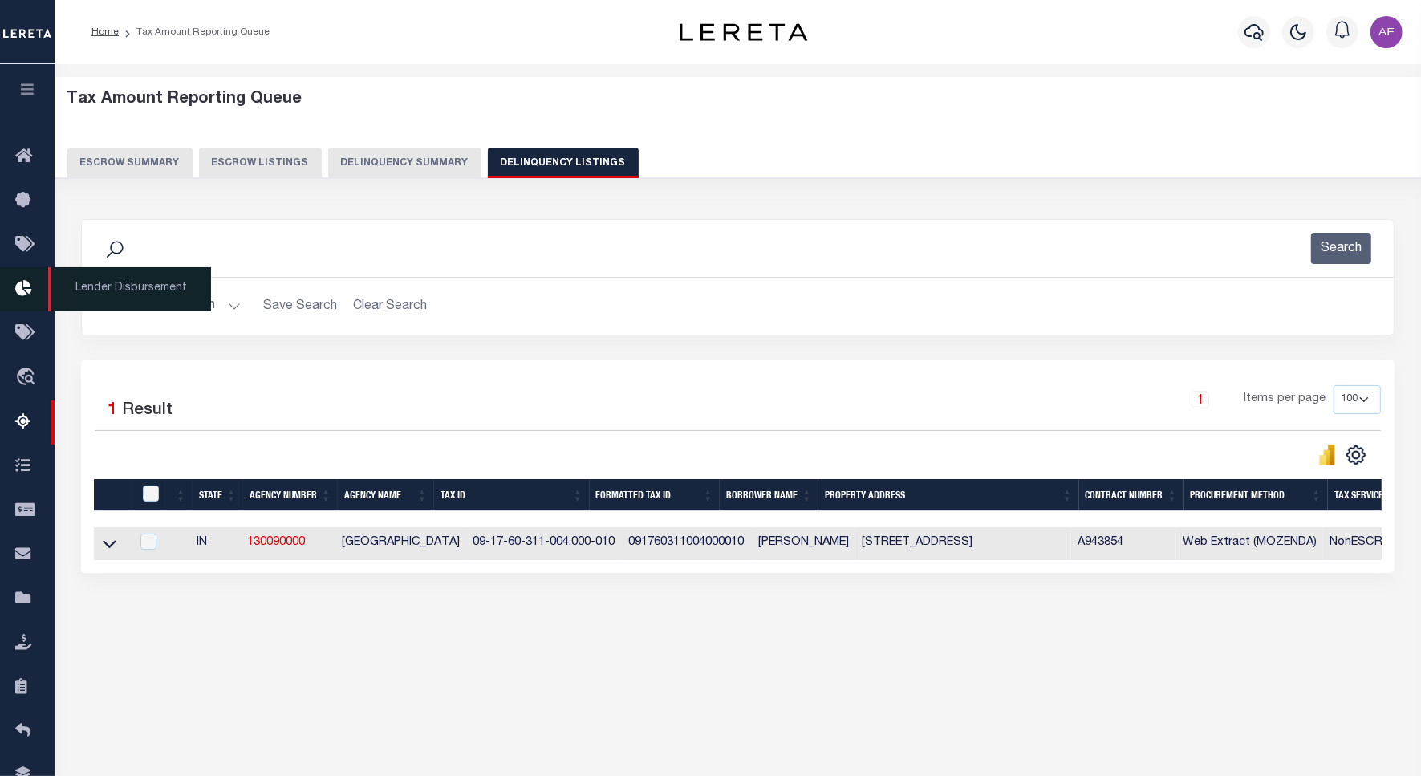
click at [141, 305] on span "Lender Disbursement" at bounding box center [129, 289] width 163 height 44
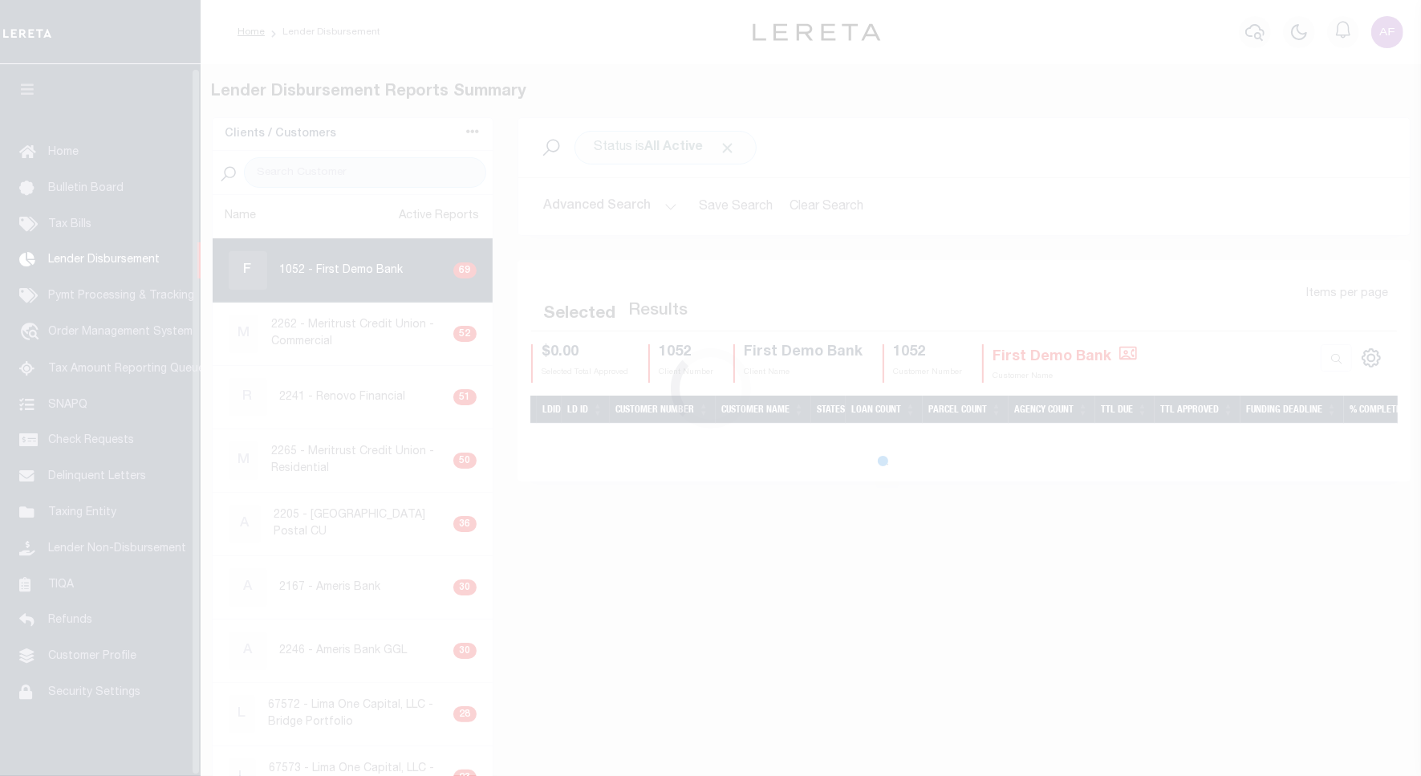
scroll to position [5, 0]
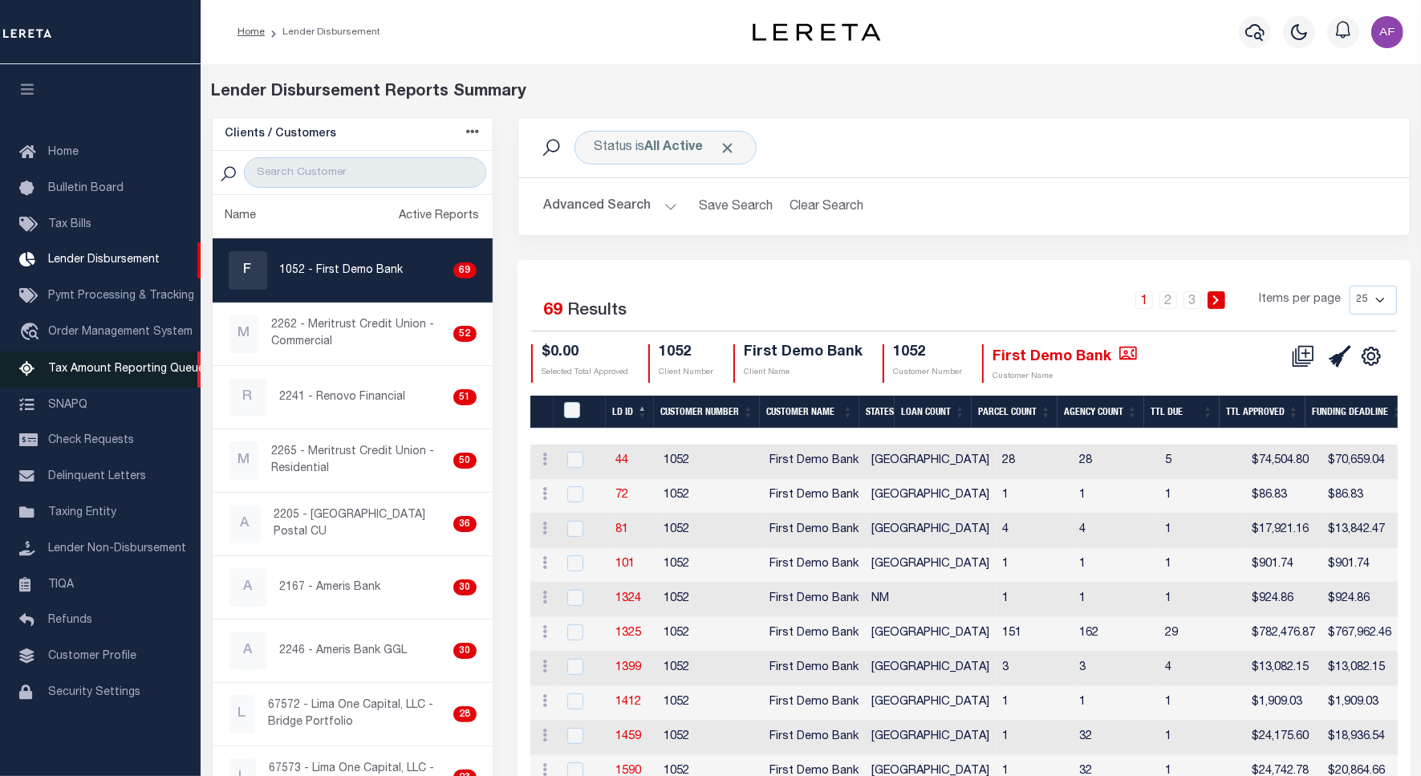
click at [80, 370] on span "Tax Amount Reporting Queue" at bounding box center [126, 368] width 156 height 11
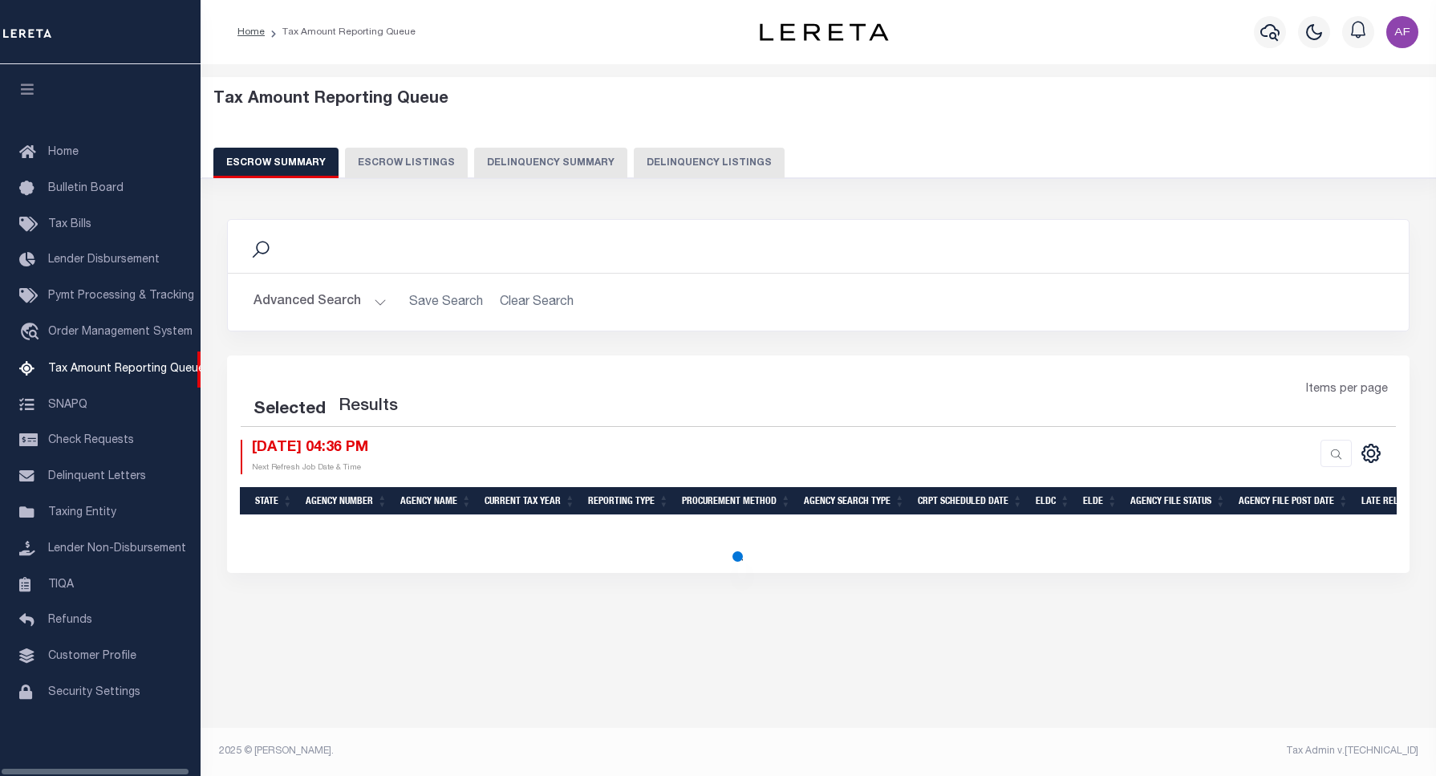
click at [671, 171] on button "Delinquency Listings" at bounding box center [709, 163] width 151 height 30
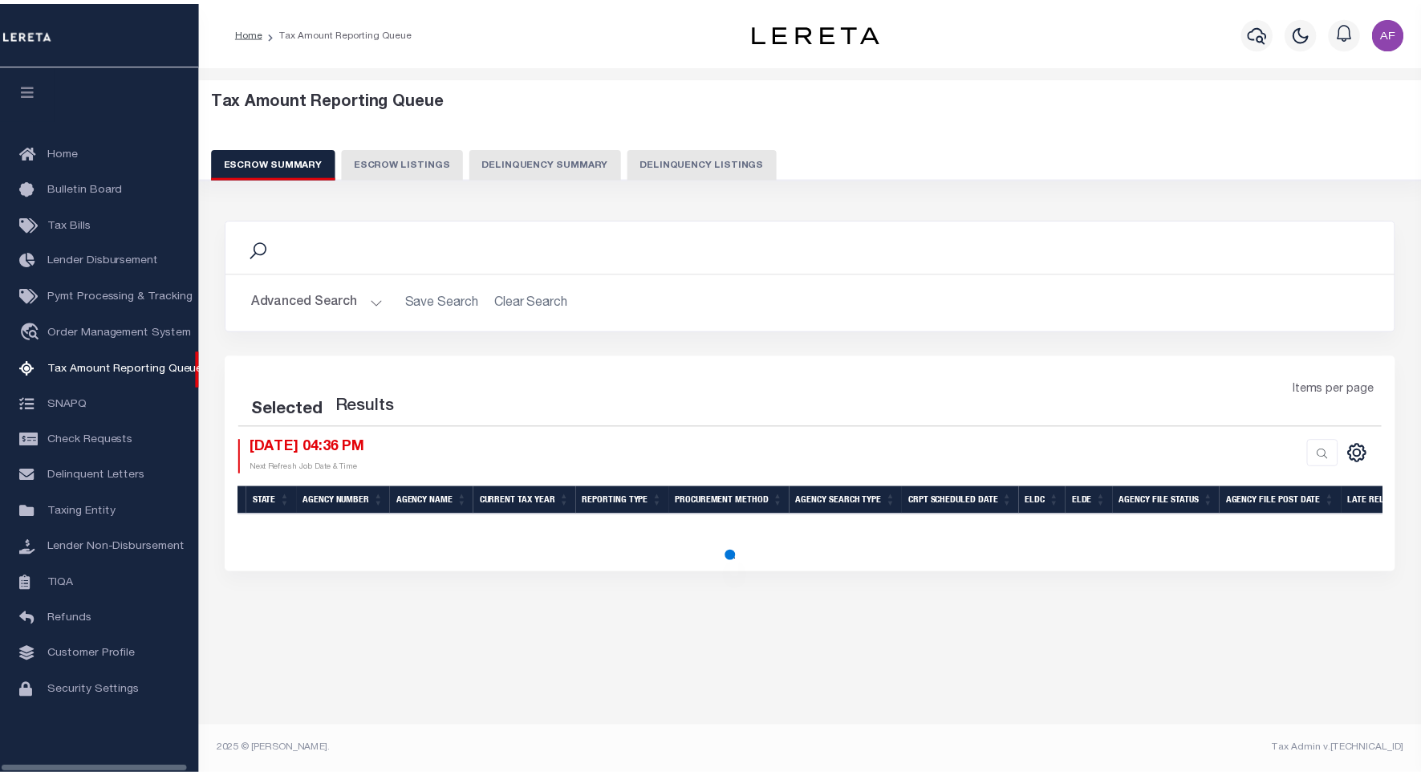
scroll to position [5, 0]
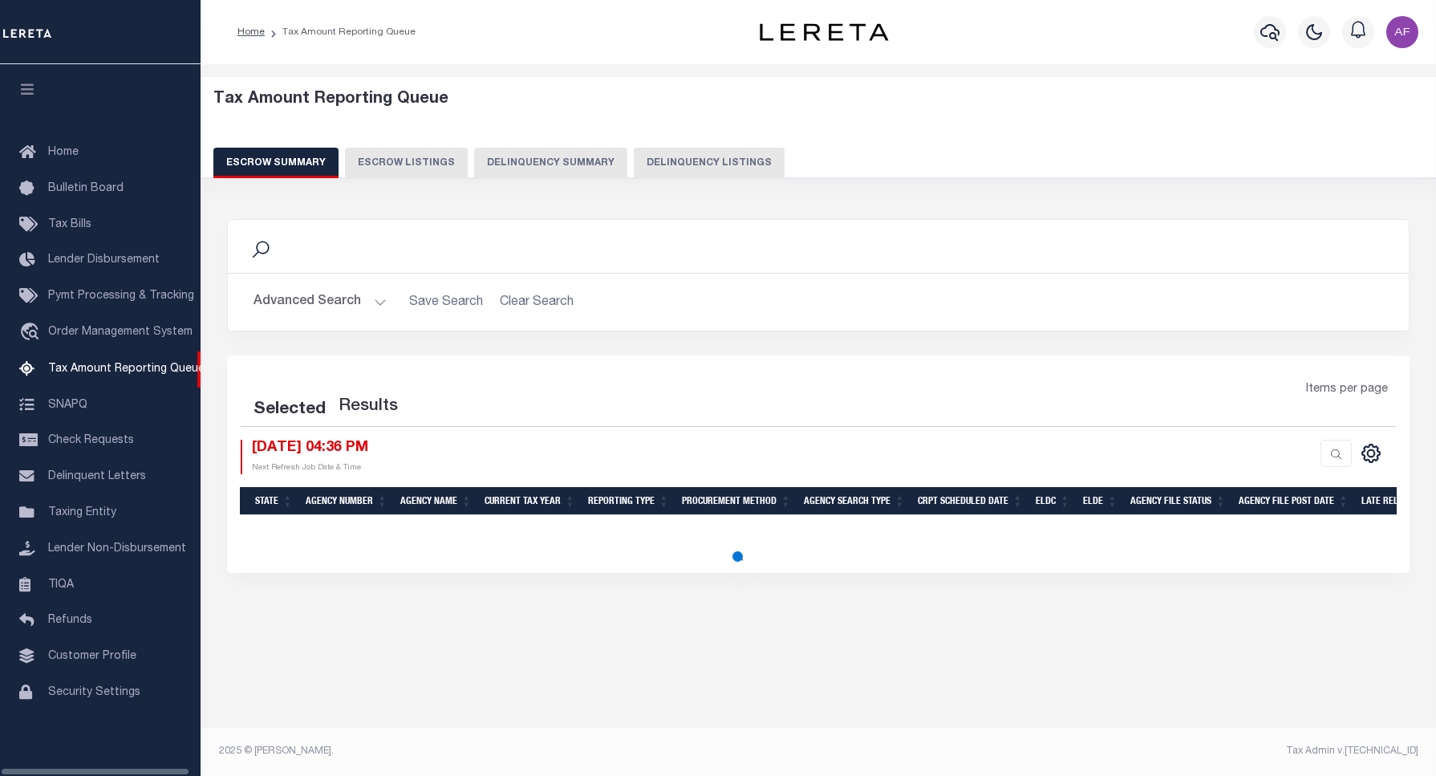
select select "100"
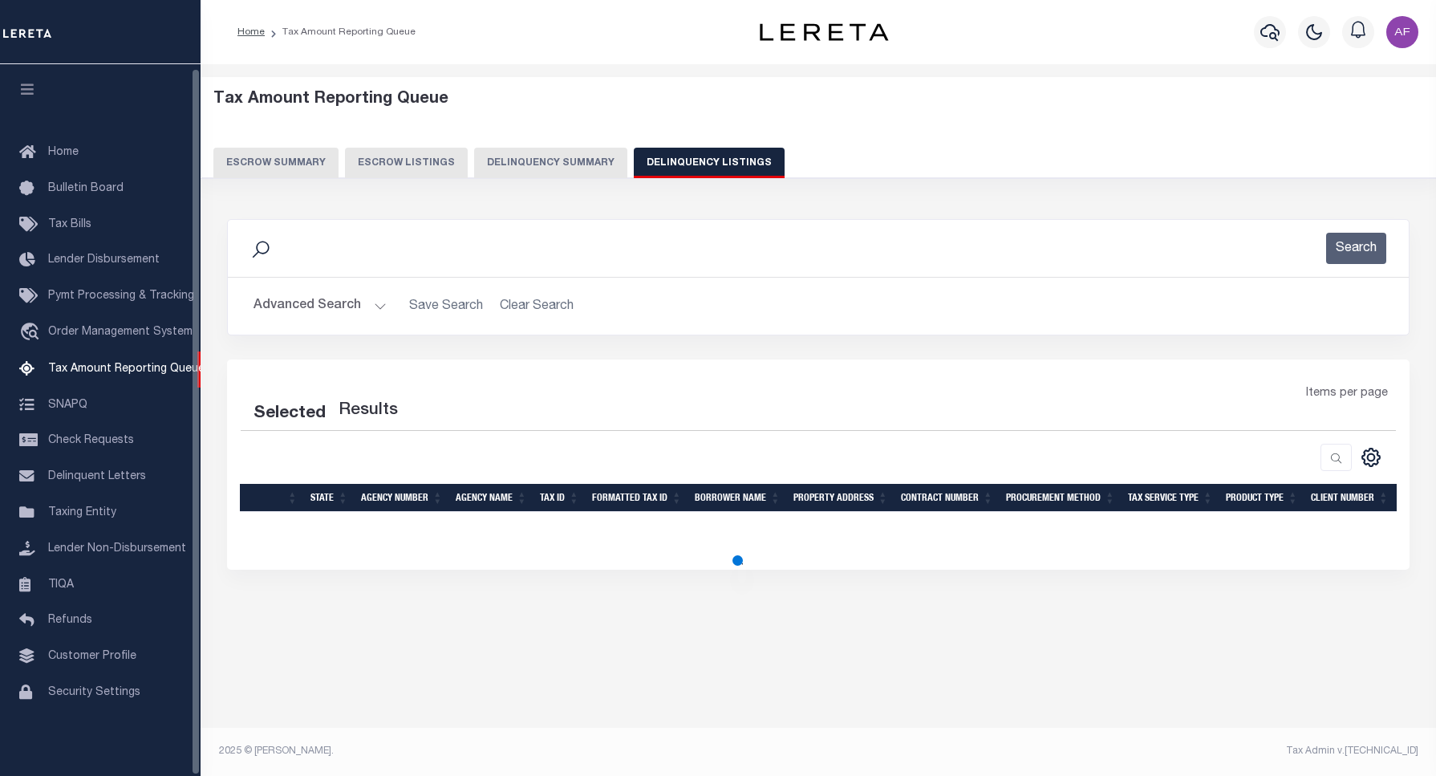
select select "100"
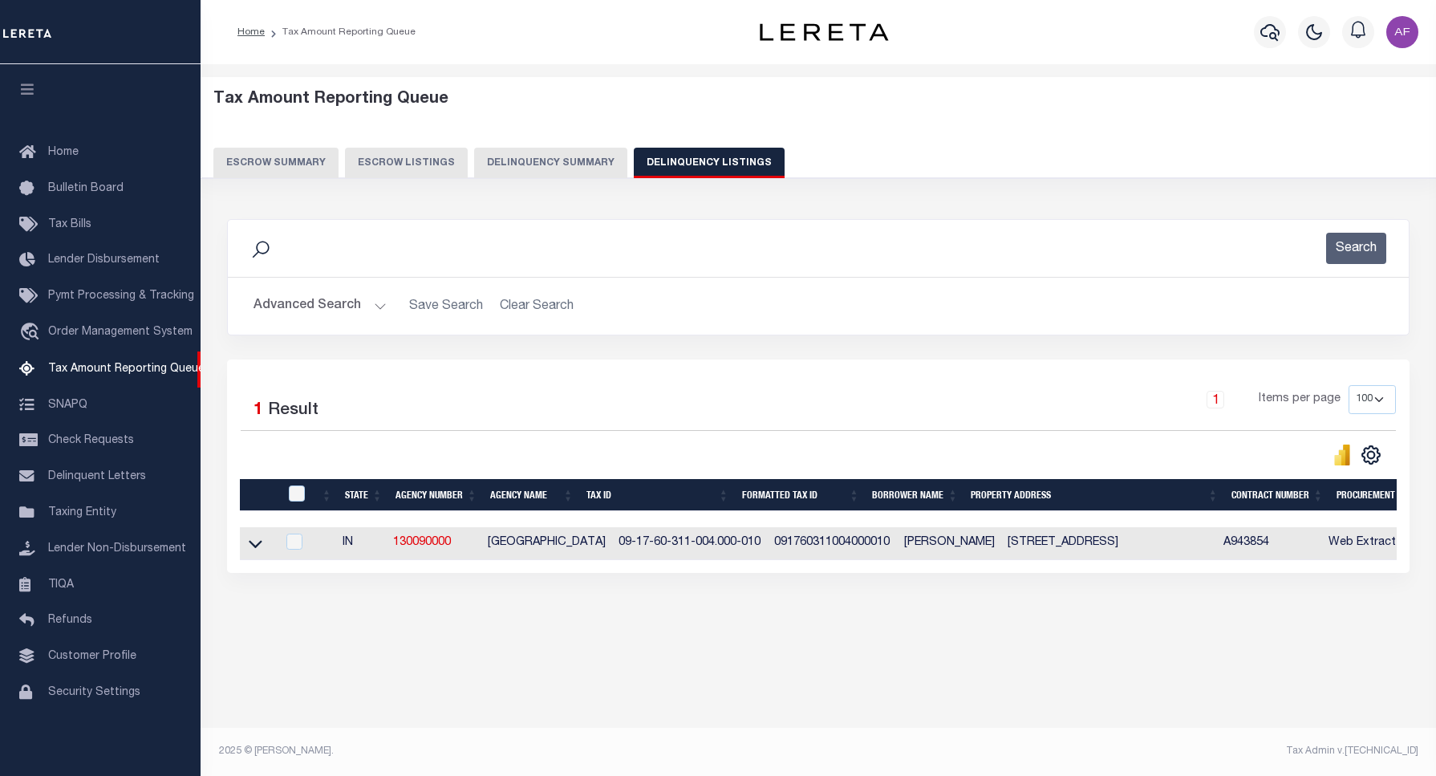
click at [279, 305] on button "Advanced Search" at bounding box center [320, 305] width 133 height 31
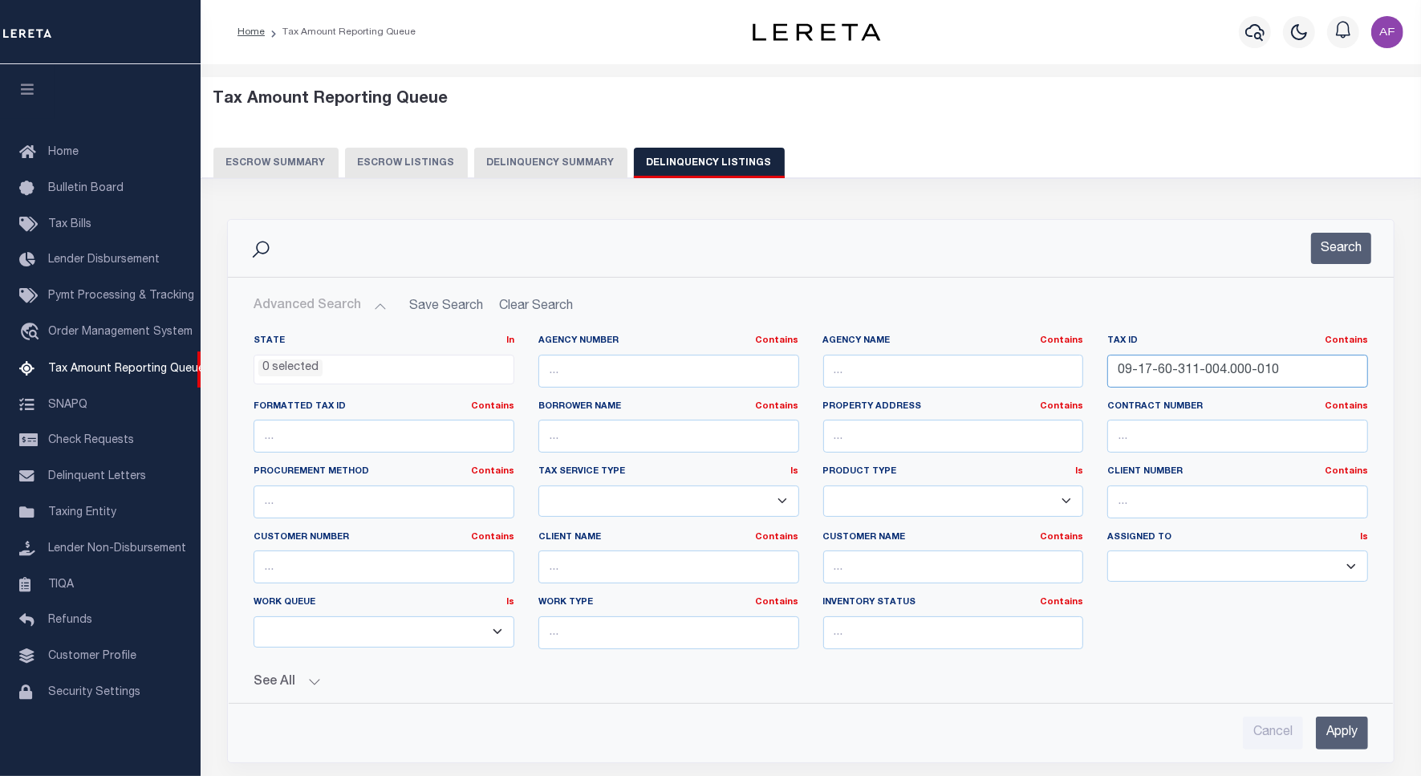
drag, startPoint x: 1288, startPoint y: 369, endPoint x: 898, endPoint y: 339, distance: 391.1
click at [898, 339] on div "State In In AK AL AR AZ CA CO CT DC DE FL GA GU HI IA ID IL IN KS KY LA MA MD M…" at bounding box center [810, 498] width 1138 height 327
paste input "3-019"
type input "09-17-60-313-019.000-010"
click at [1333, 239] on button "Search" at bounding box center [1341, 248] width 60 height 31
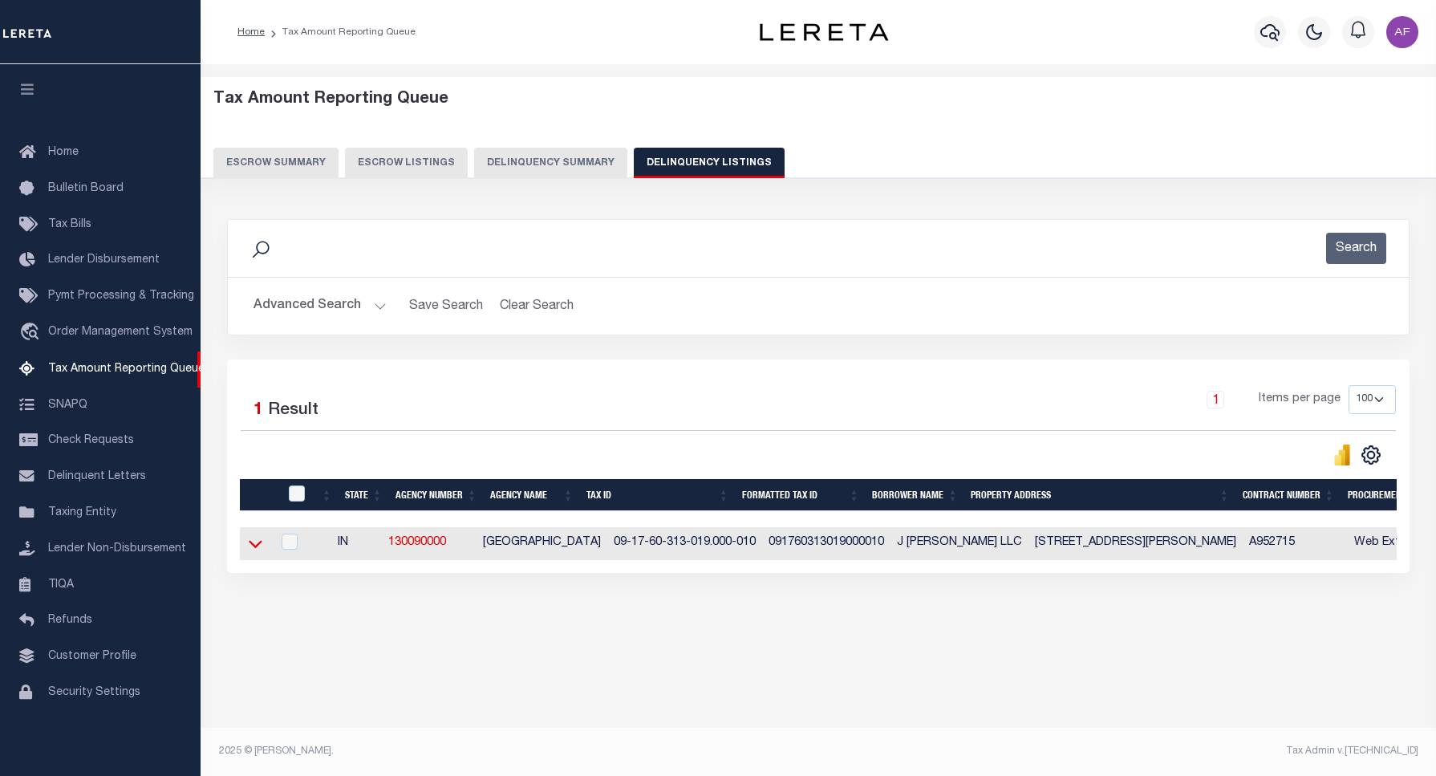
click at [255, 550] on icon at bounding box center [256, 543] width 14 height 17
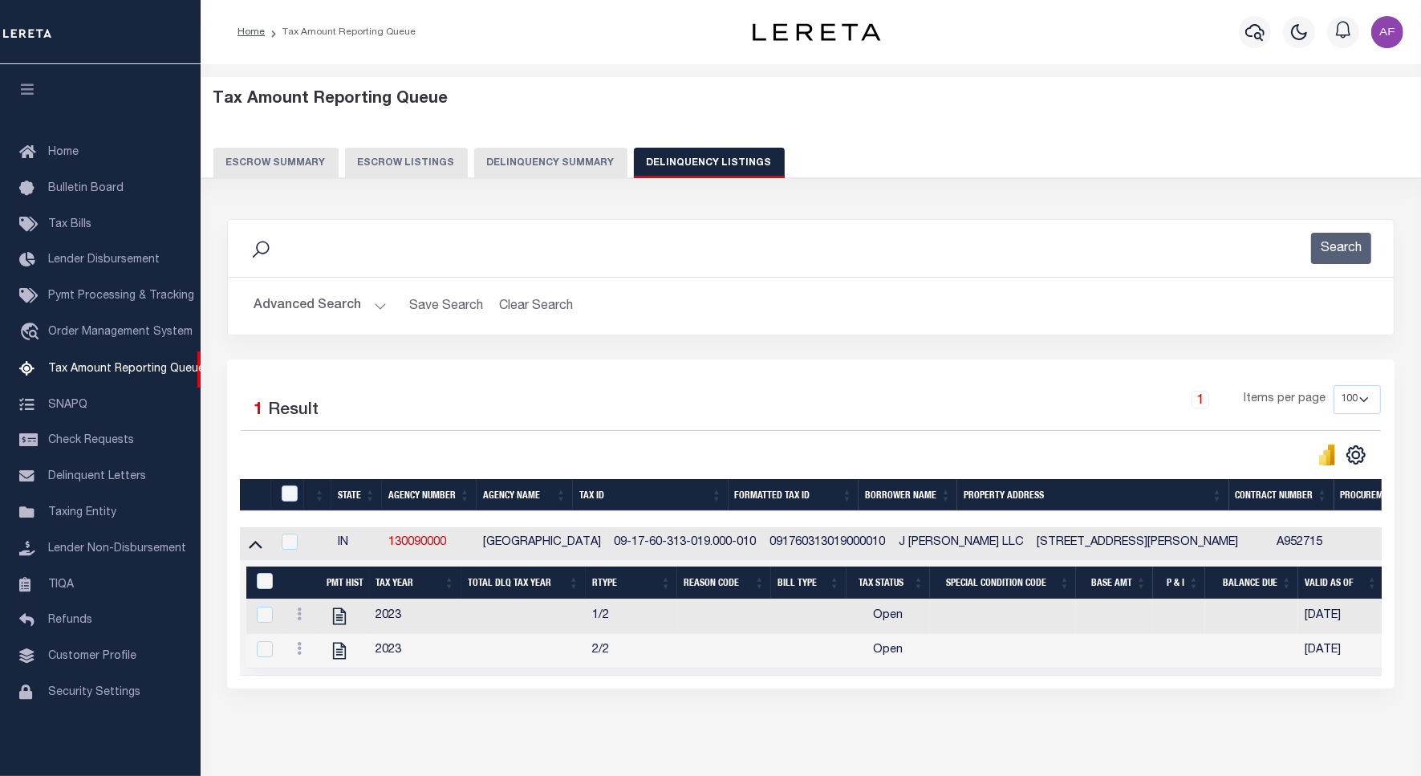
scroll to position [74, 0]
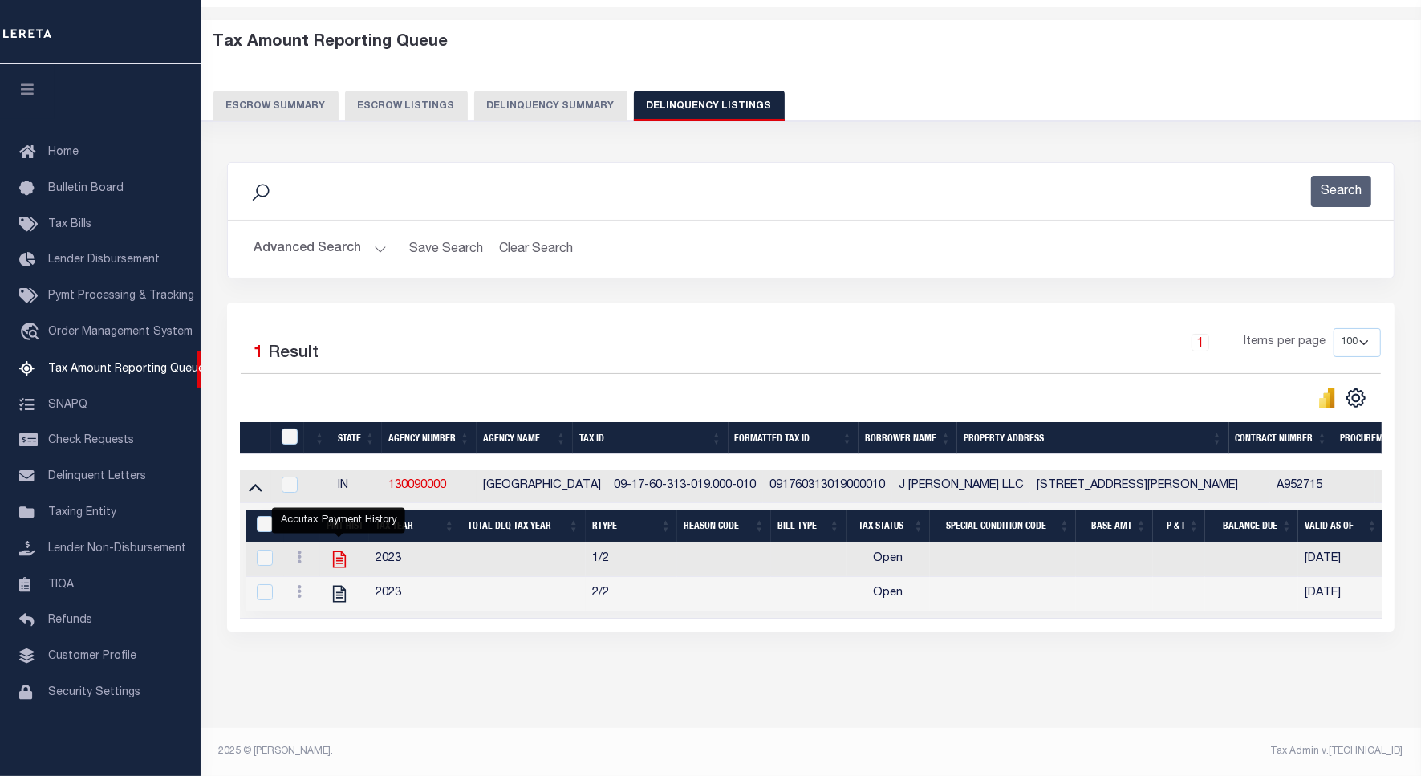
click at [335, 551] on icon "" at bounding box center [338, 559] width 13 height 17
checkbox input "true"
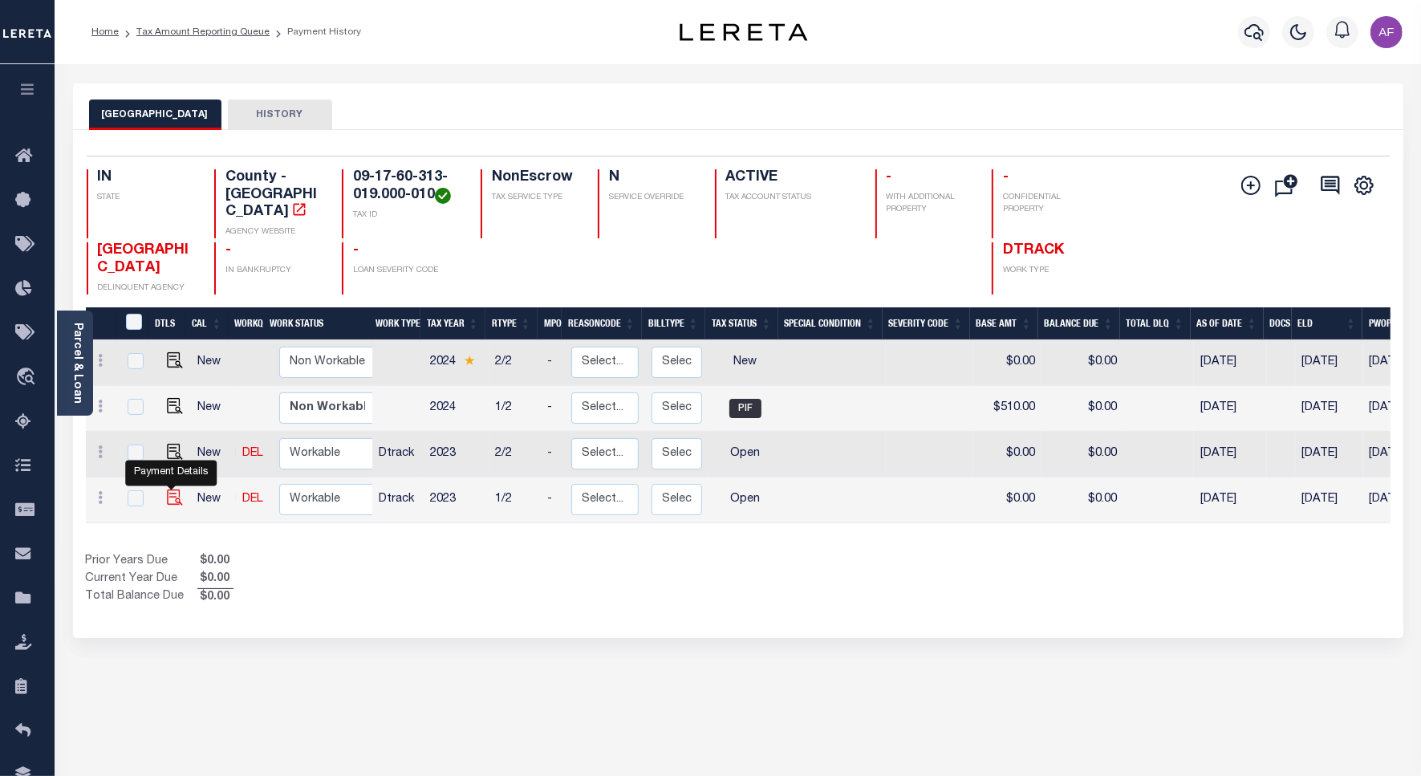
click at [167, 489] on img "" at bounding box center [175, 497] width 16 height 16
checkbox input "true"
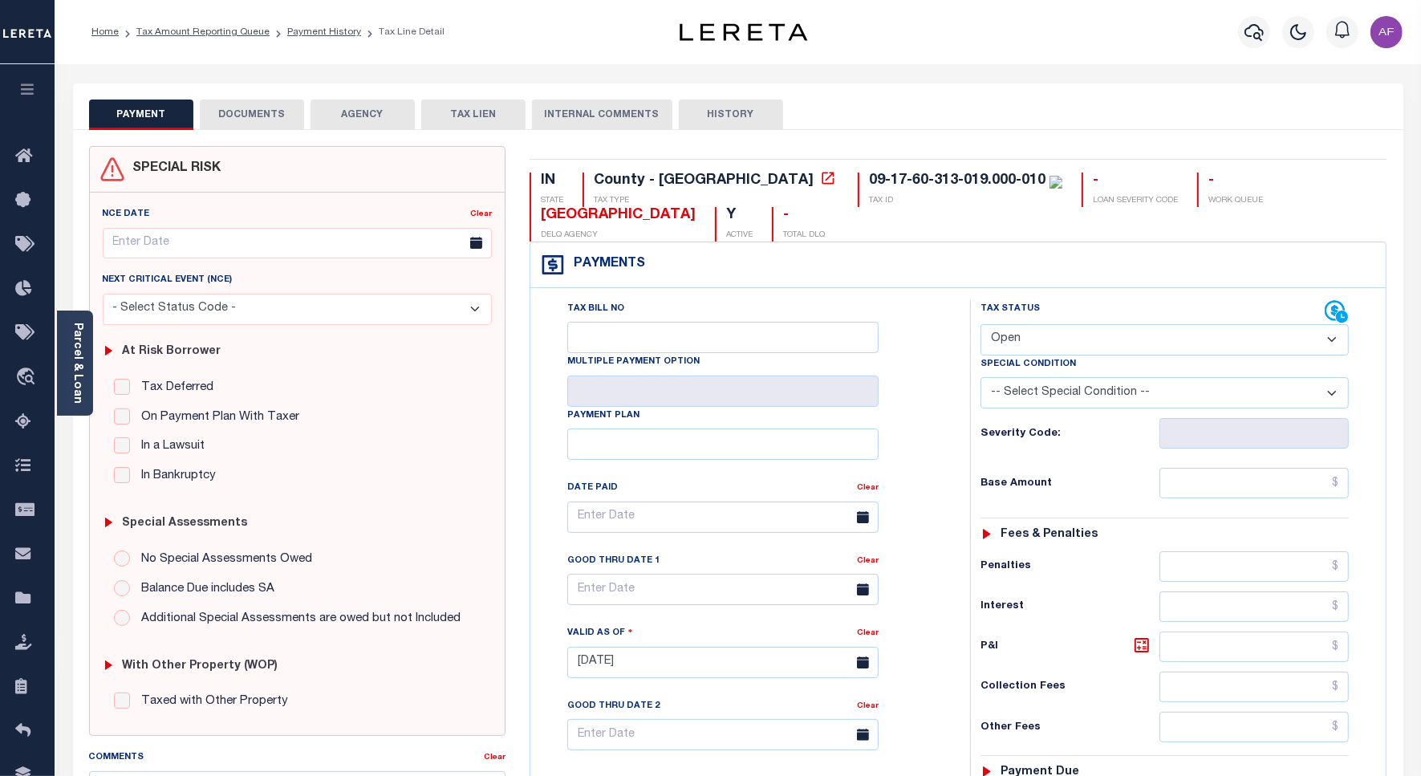
click at [1032, 345] on select "- Select Status Code - Open Due/Unpaid Paid Incomplete No Tax Due Internal Refu…" at bounding box center [1164, 339] width 368 height 31
select select "NTX"
click at [980, 326] on select "- Select Status Code - Open Due/Unpaid Paid Incomplete No Tax Due Internal Refu…" at bounding box center [1164, 339] width 368 height 31
type input "[DATE]"
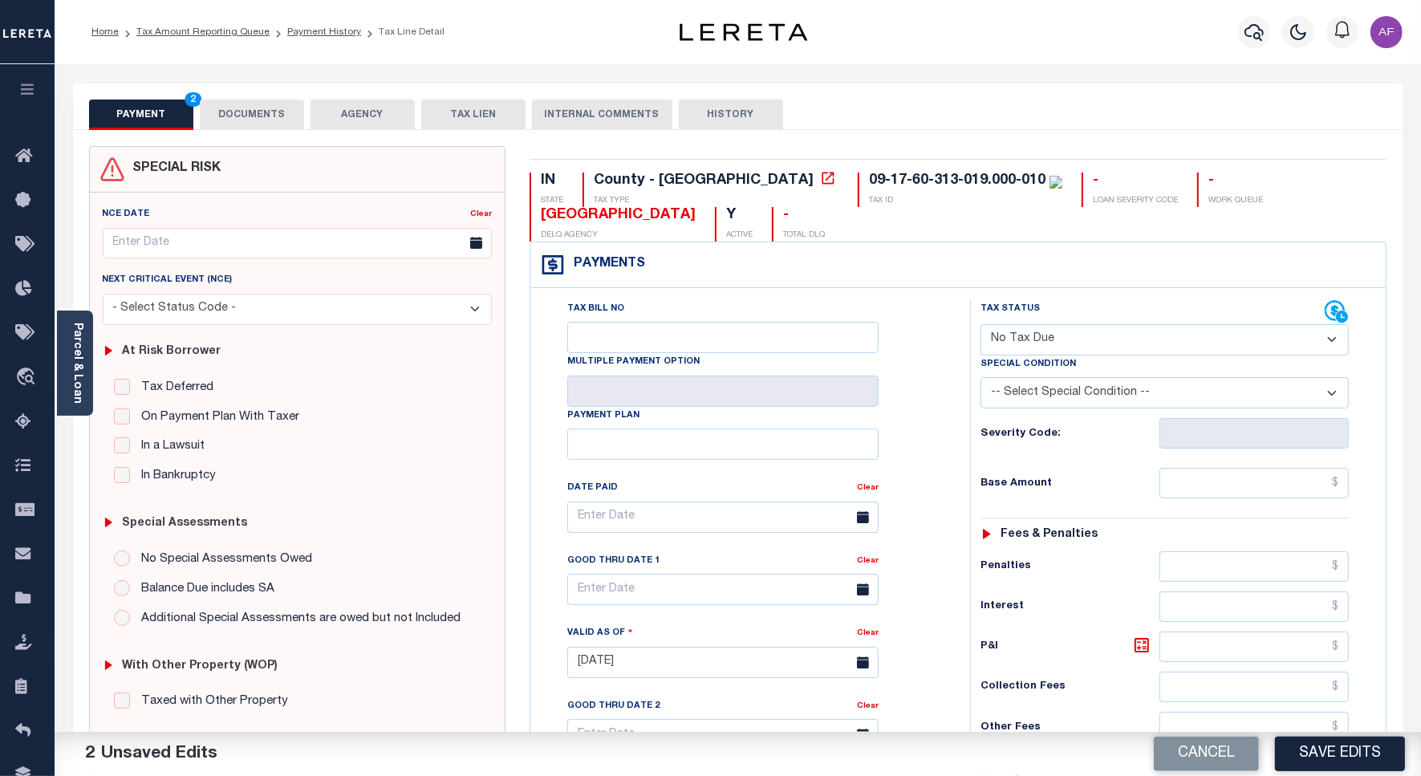
click at [1051, 399] on select "-- Select Special Condition -- 3RD PARTY TAX LIEN AGENCY TAX LIEN (A.K.A Inside…" at bounding box center [1164, 392] width 368 height 31
select select "7"
click at [980, 380] on select "-- Select Special Condition -- 3RD PARTY TAX LIEN AGENCY TAX LIEN (A.K.A Inside…" at bounding box center [1164, 392] width 368 height 31
click at [1297, 492] on input "text" at bounding box center [1253, 483] width 189 height 30
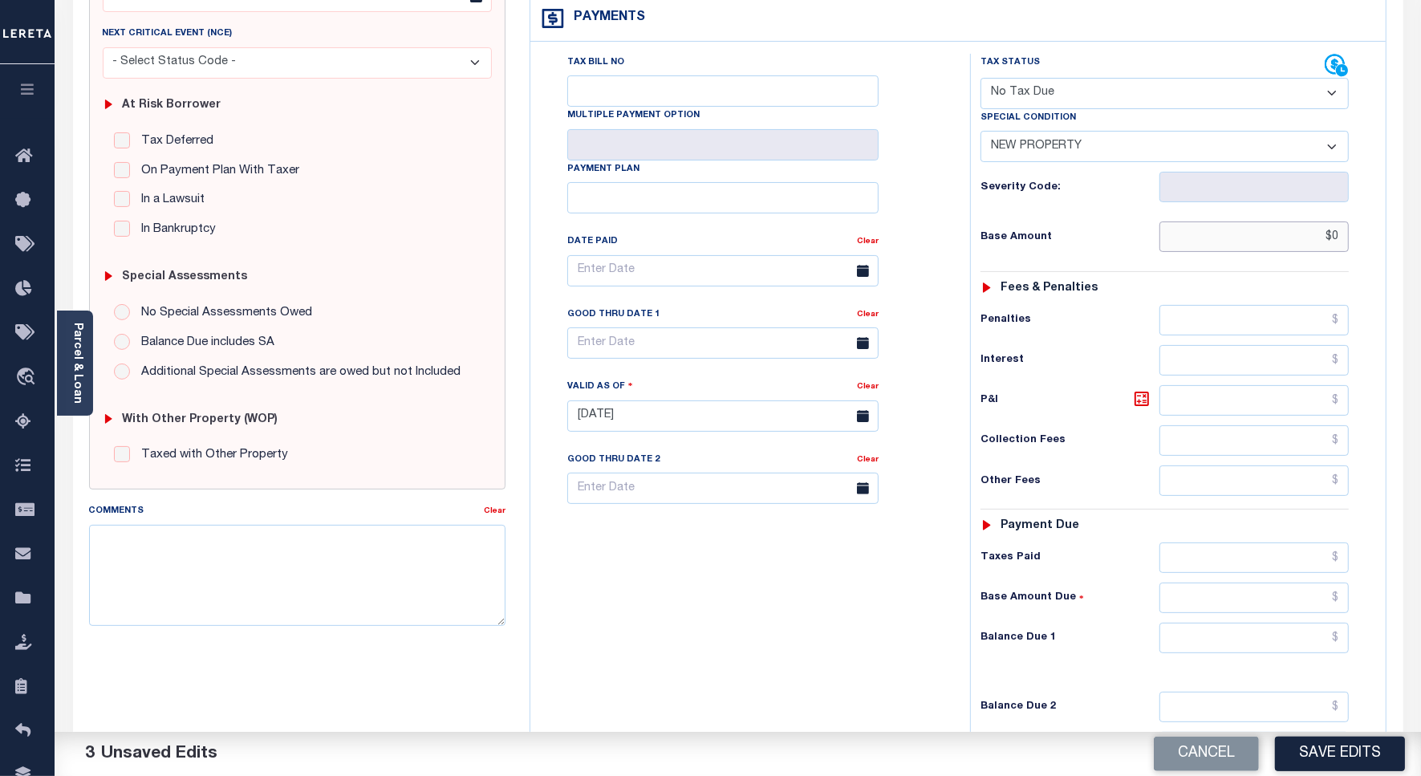
scroll to position [447, 0]
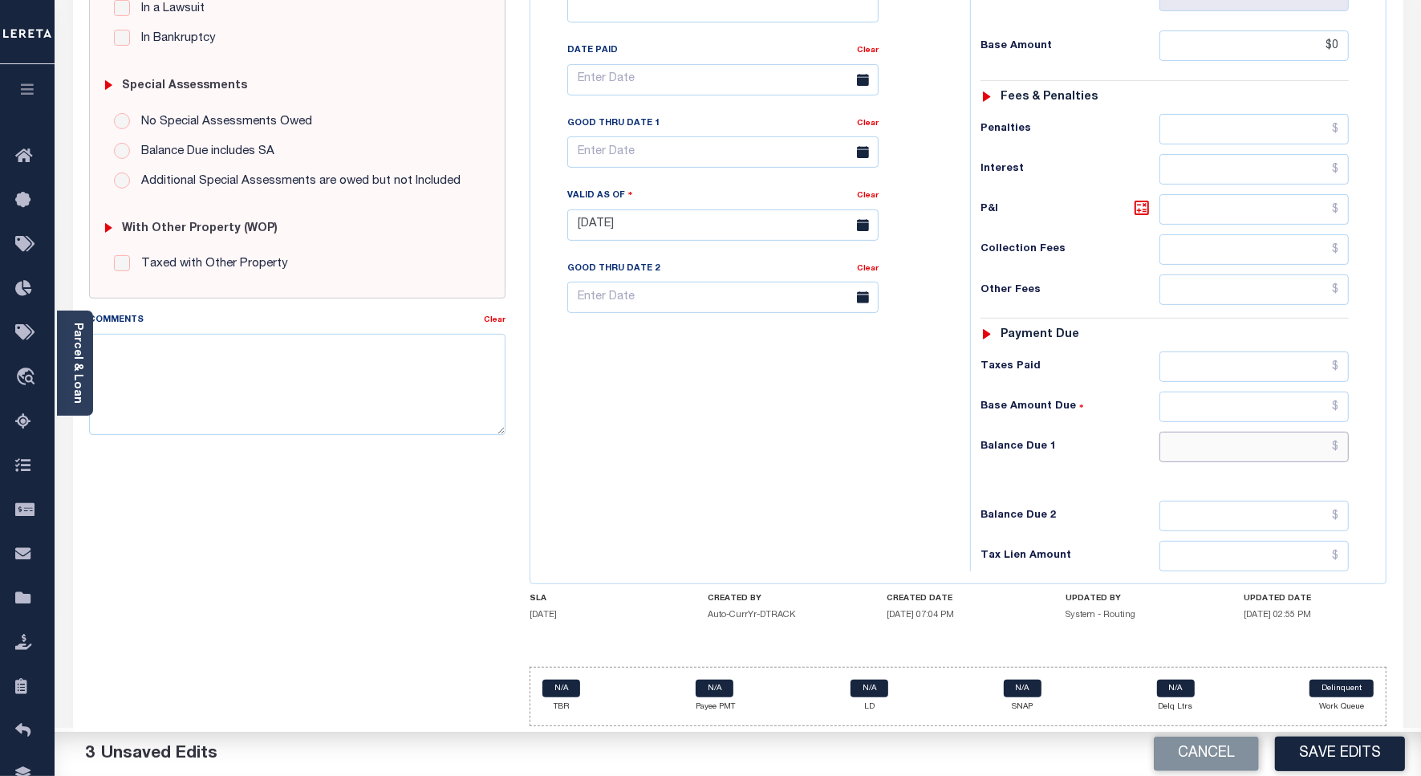
type input "$0.00"
click at [1288, 447] on input "text" at bounding box center [1253, 447] width 189 height 30
type input "$0.00"
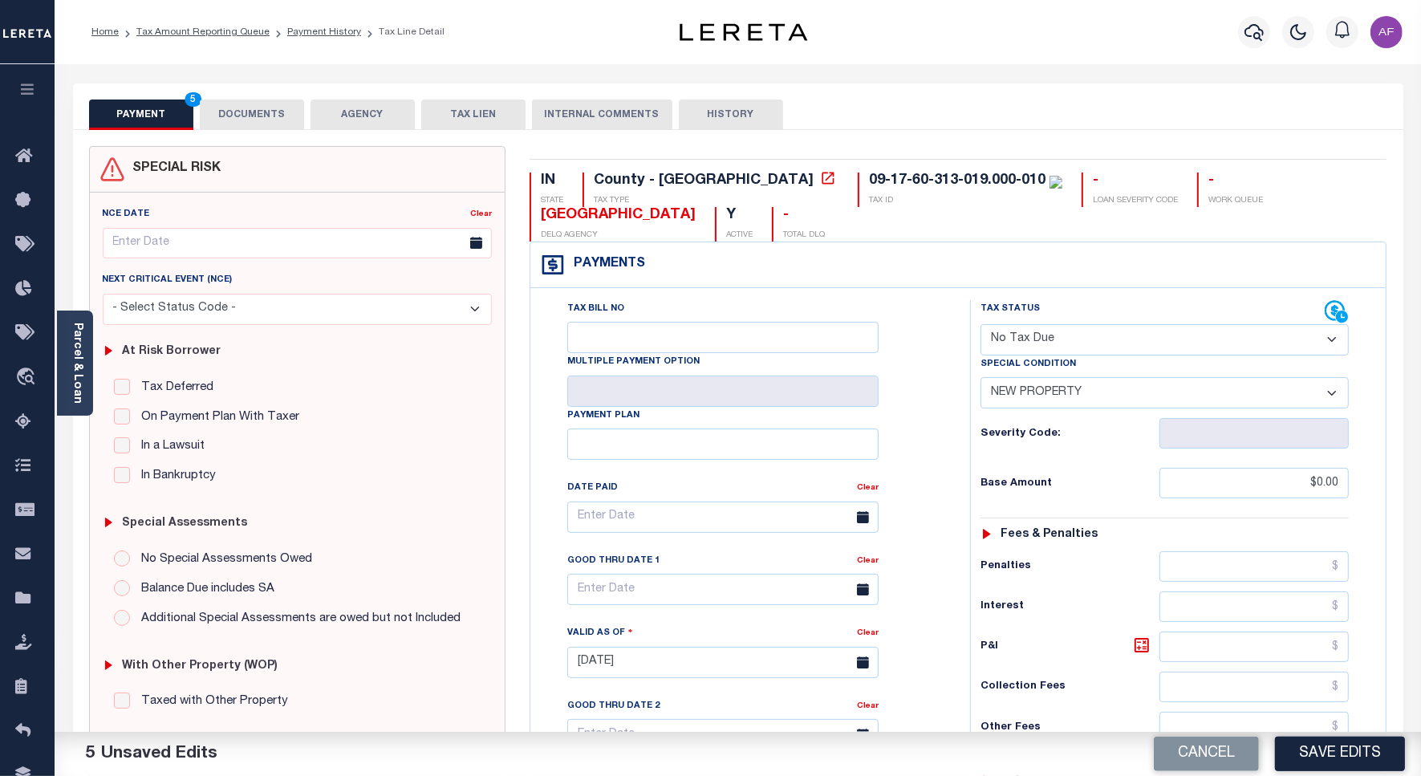
click at [261, 106] on button "DOCUMENTS" at bounding box center [252, 114] width 104 height 30
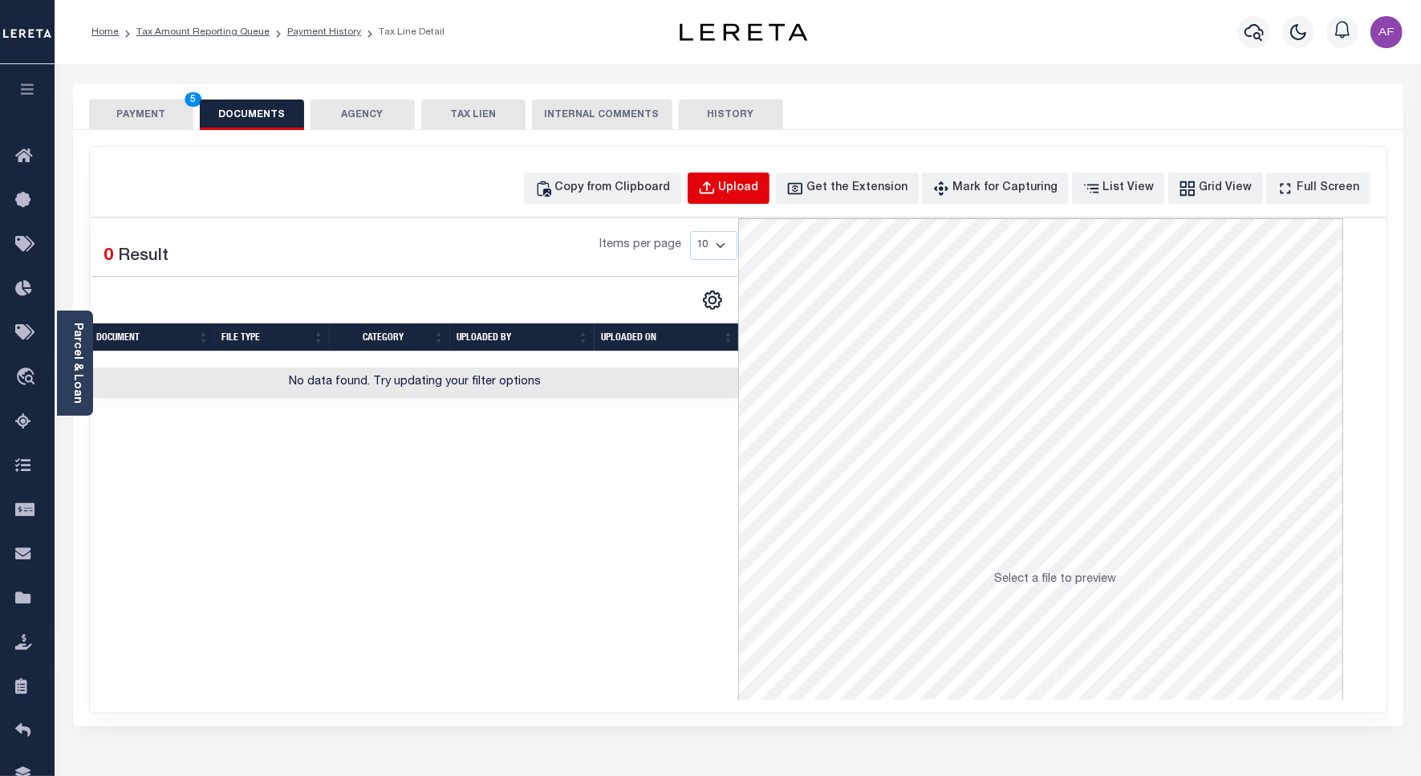
click at [759, 185] on div "Upload" at bounding box center [739, 189] width 40 height 18
select select "POP"
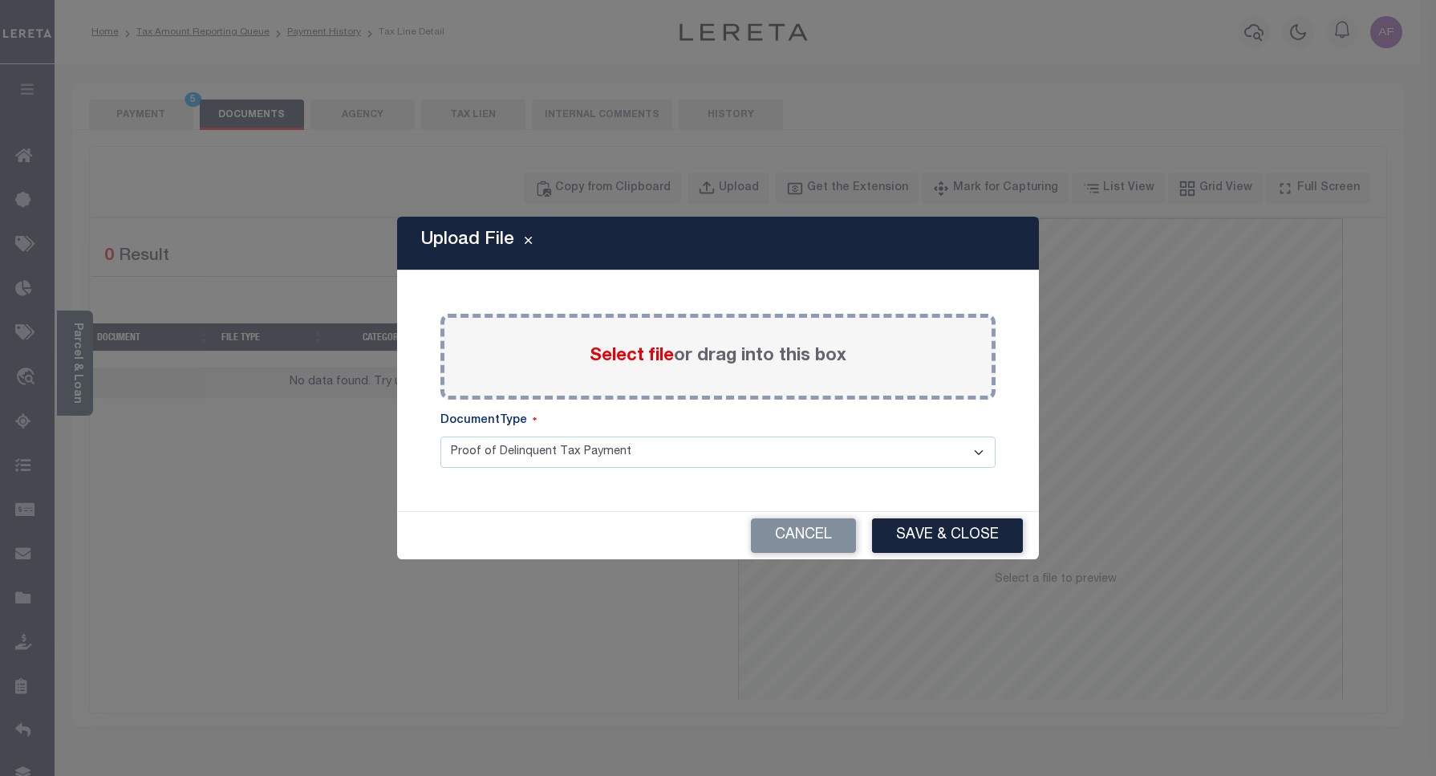
click at [619, 359] on span "Select file" at bounding box center [632, 356] width 84 height 18
click at [0, 0] on input "Select file or drag into this box" at bounding box center [0, 0] width 0 height 0
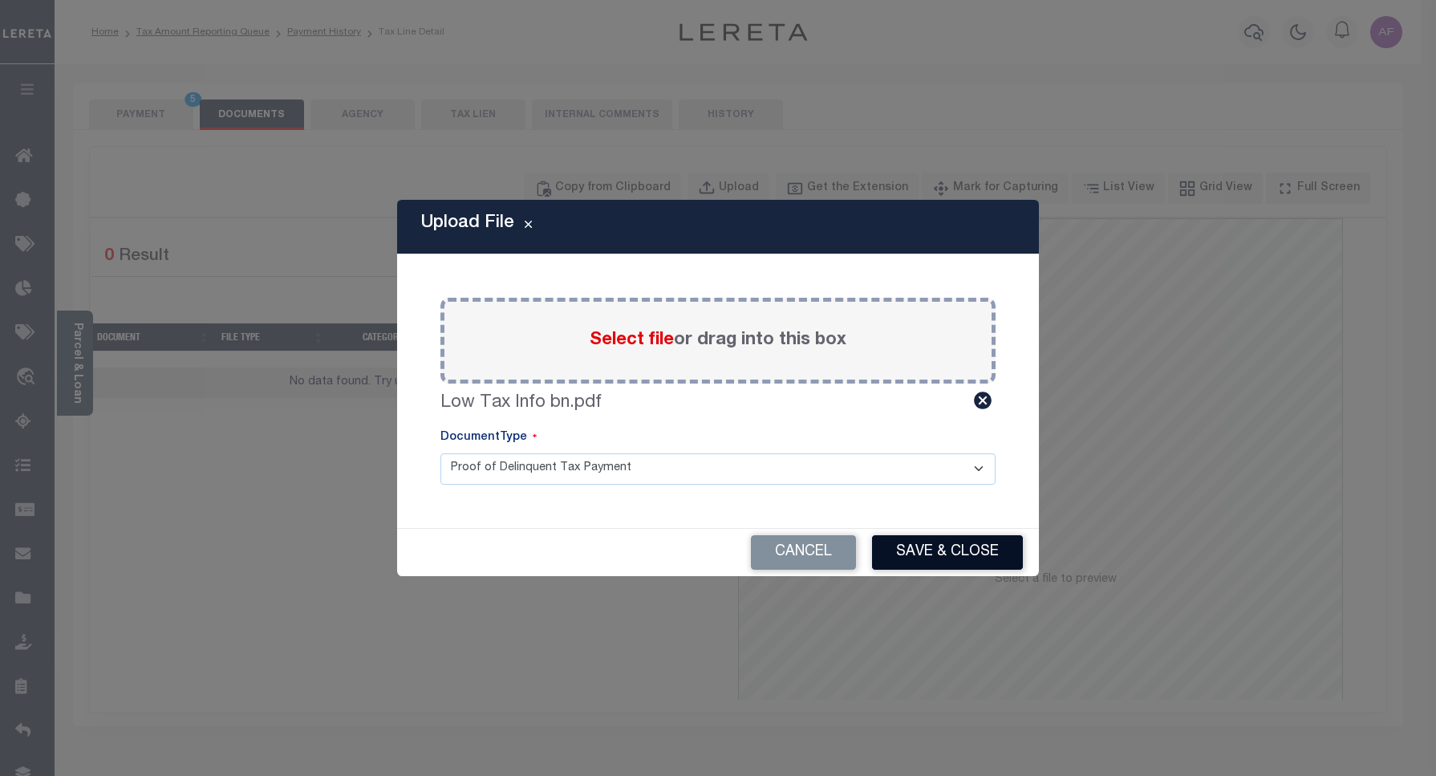
click at [952, 558] on button "Save & Close" at bounding box center [947, 552] width 151 height 34
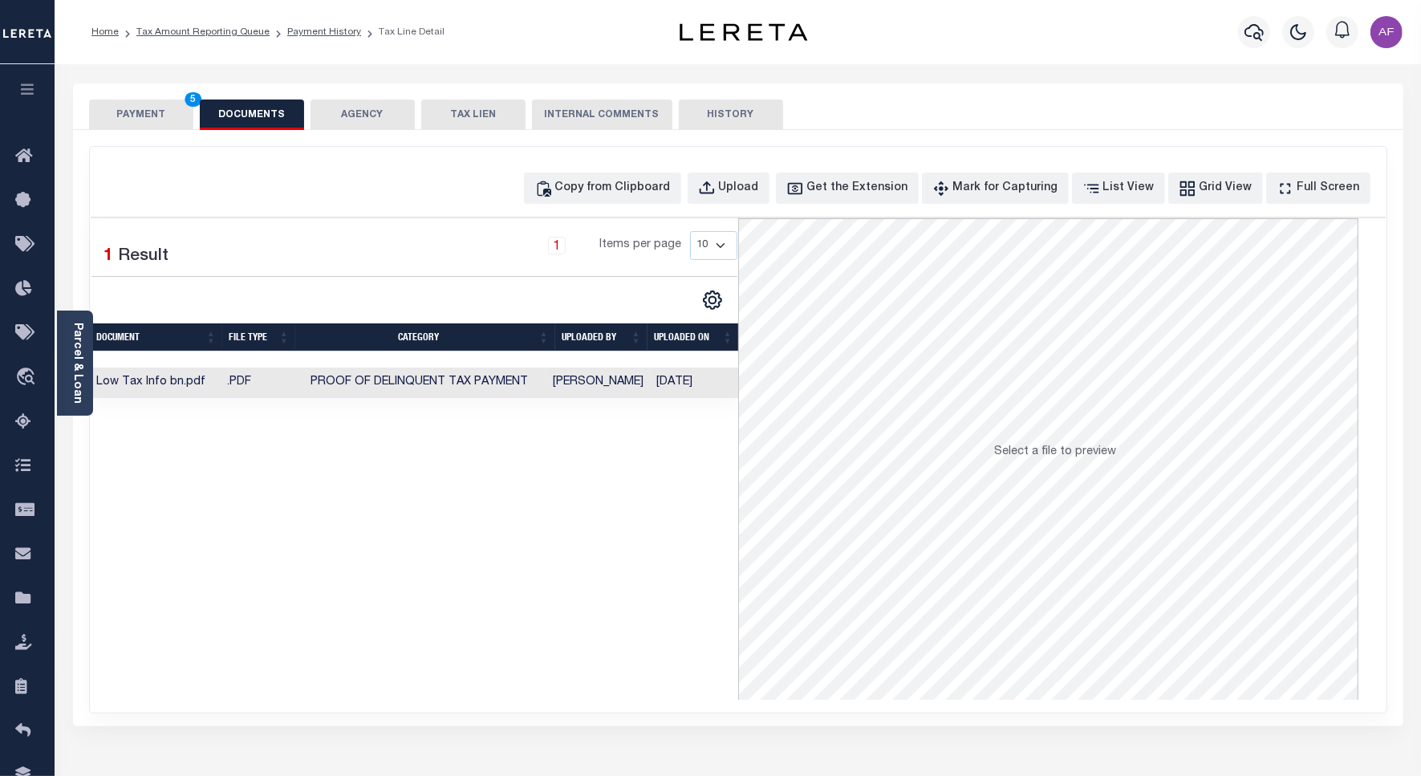
click at [135, 109] on button "PAYMENT 5" at bounding box center [141, 114] width 104 height 30
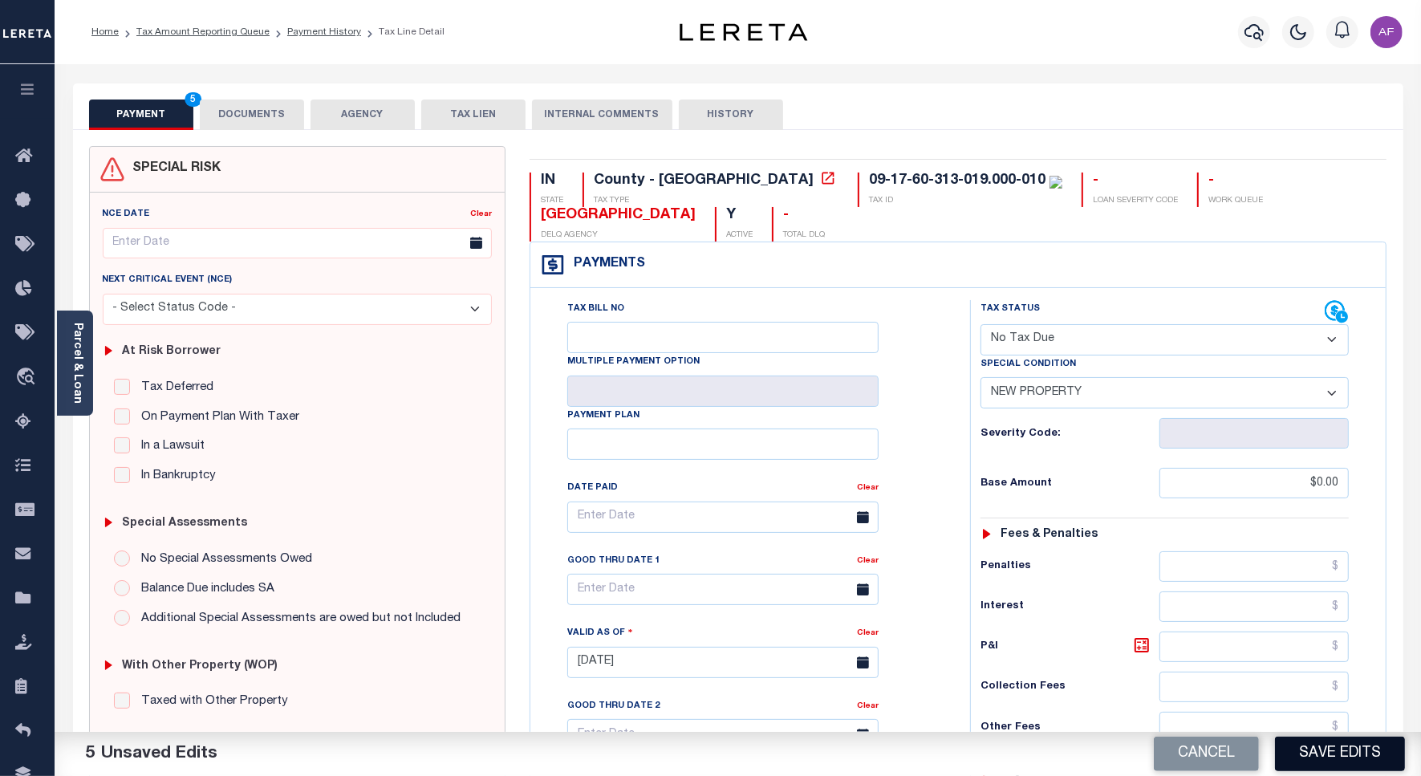
click at [1349, 756] on button "Save Edits" at bounding box center [1340, 753] width 130 height 34
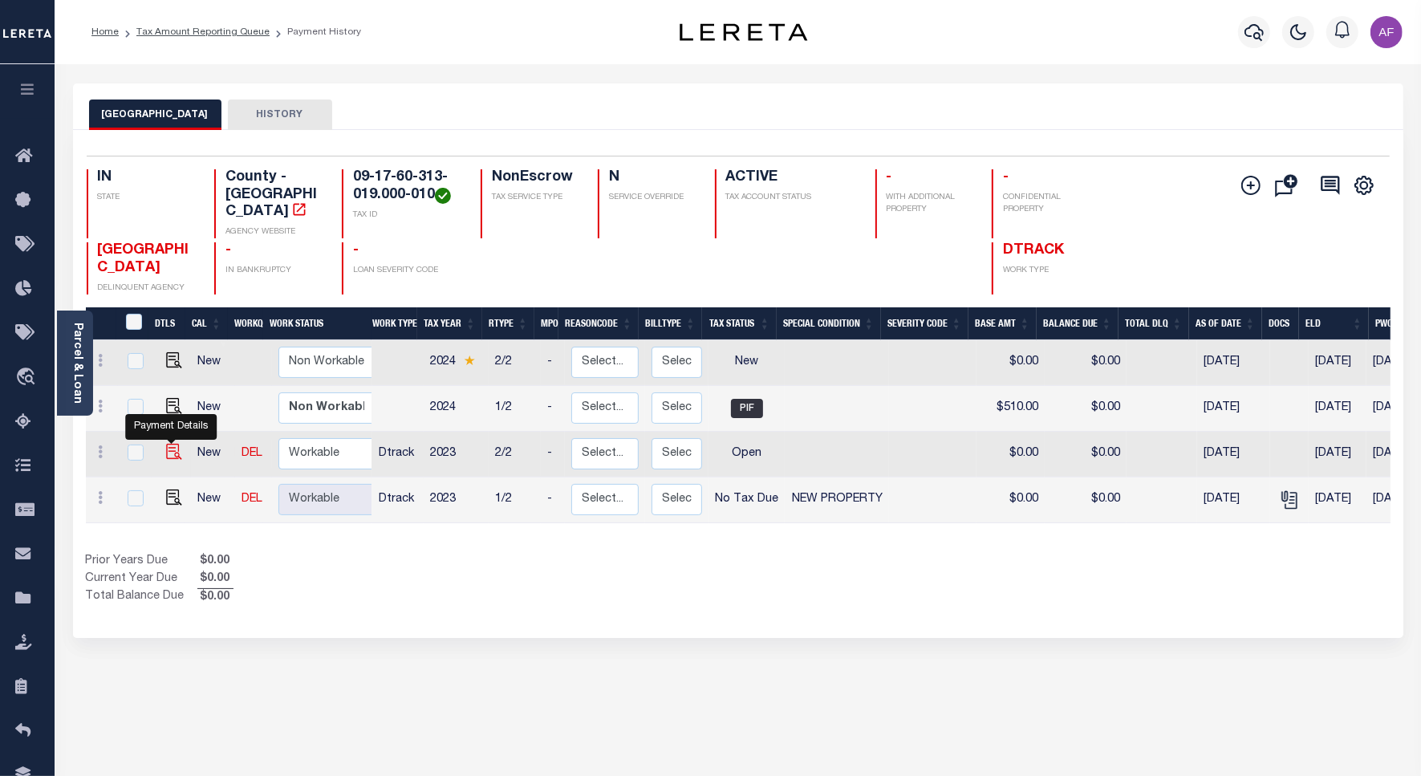
click at [166, 444] on img "" at bounding box center [174, 452] width 16 height 16
checkbox input "true"
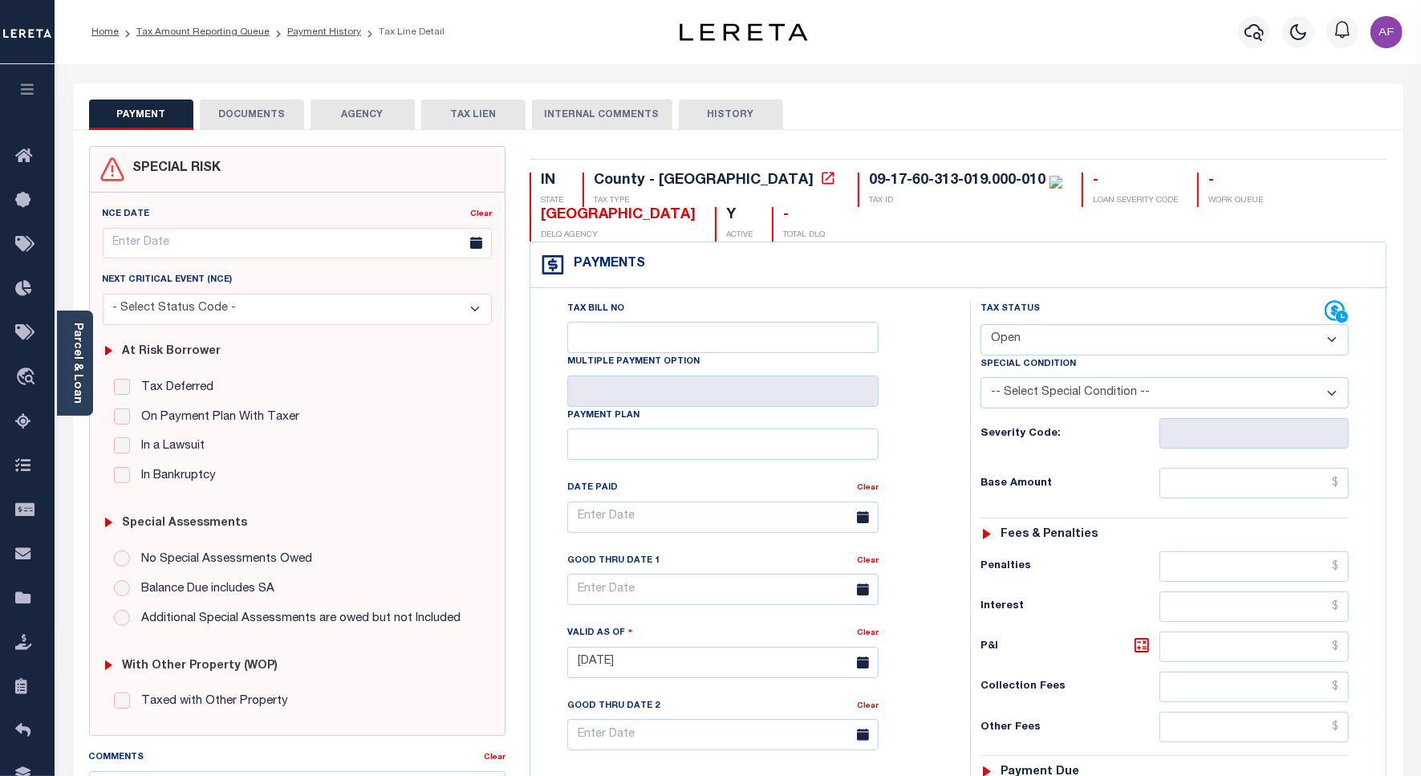
click at [1032, 343] on select "- Select Status Code - Open Due/Unpaid Paid Incomplete No Tax Due Internal Refu…" at bounding box center [1164, 339] width 368 height 31
select select "NTX"
click at [980, 326] on select "- Select Status Code - Open Due/Unpaid Paid Incomplete No Tax Due Internal Refu…" at bounding box center [1164, 339] width 368 height 31
type input "[DATE]"
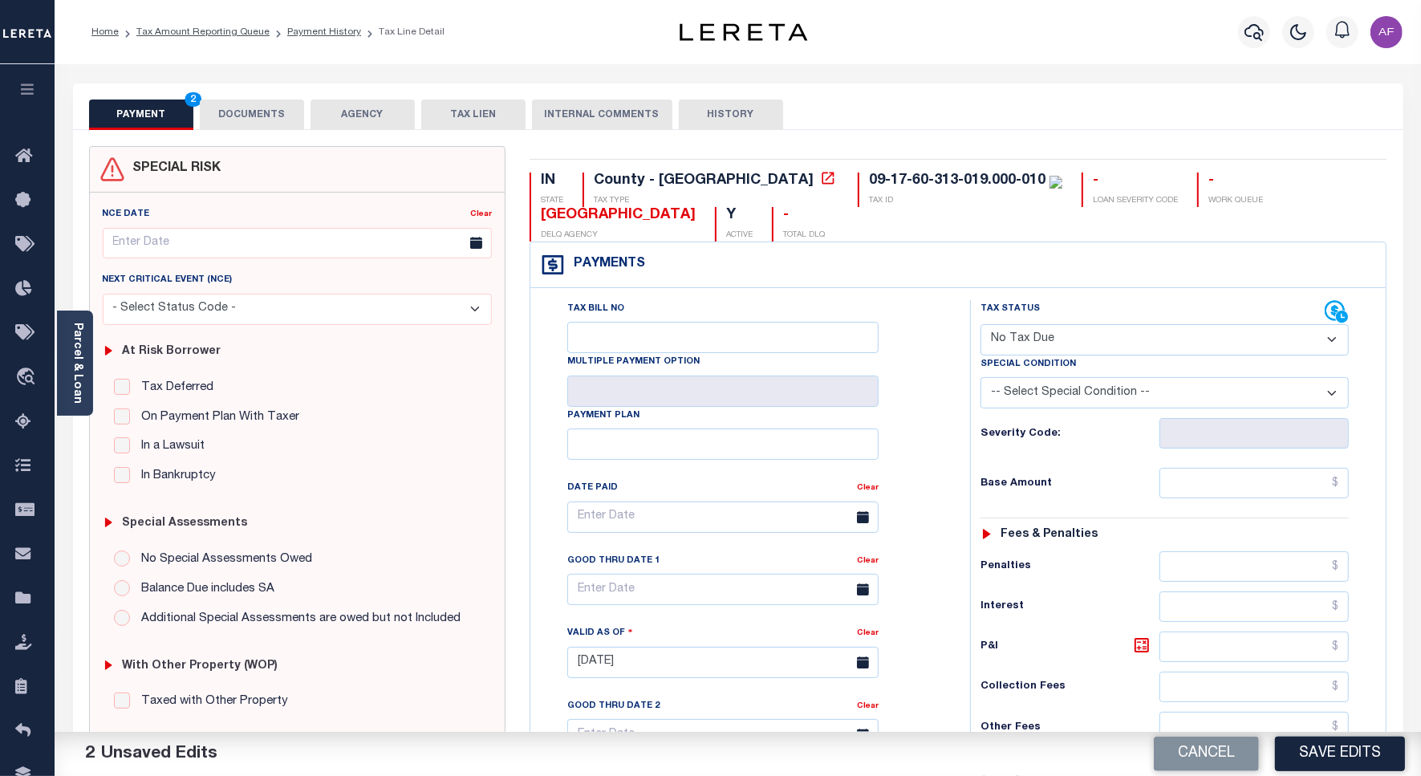
click at [1057, 406] on select "-- Select Special Condition -- 3RD PARTY TAX LIEN AGENCY TAX LIEN (A.K.A Inside…" at bounding box center [1164, 392] width 368 height 31
select select "7"
click at [980, 380] on select "-- Select Special Condition -- 3RD PARTY TAX LIEN AGENCY TAX LIEN (A.K.A Inside…" at bounding box center [1164, 392] width 368 height 31
click at [1015, 567] on h6 "Penalties" at bounding box center [1069, 566] width 179 height 13
click at [1250, 484] on input "text" at bounding box center [1253, 483] width 189 height 30
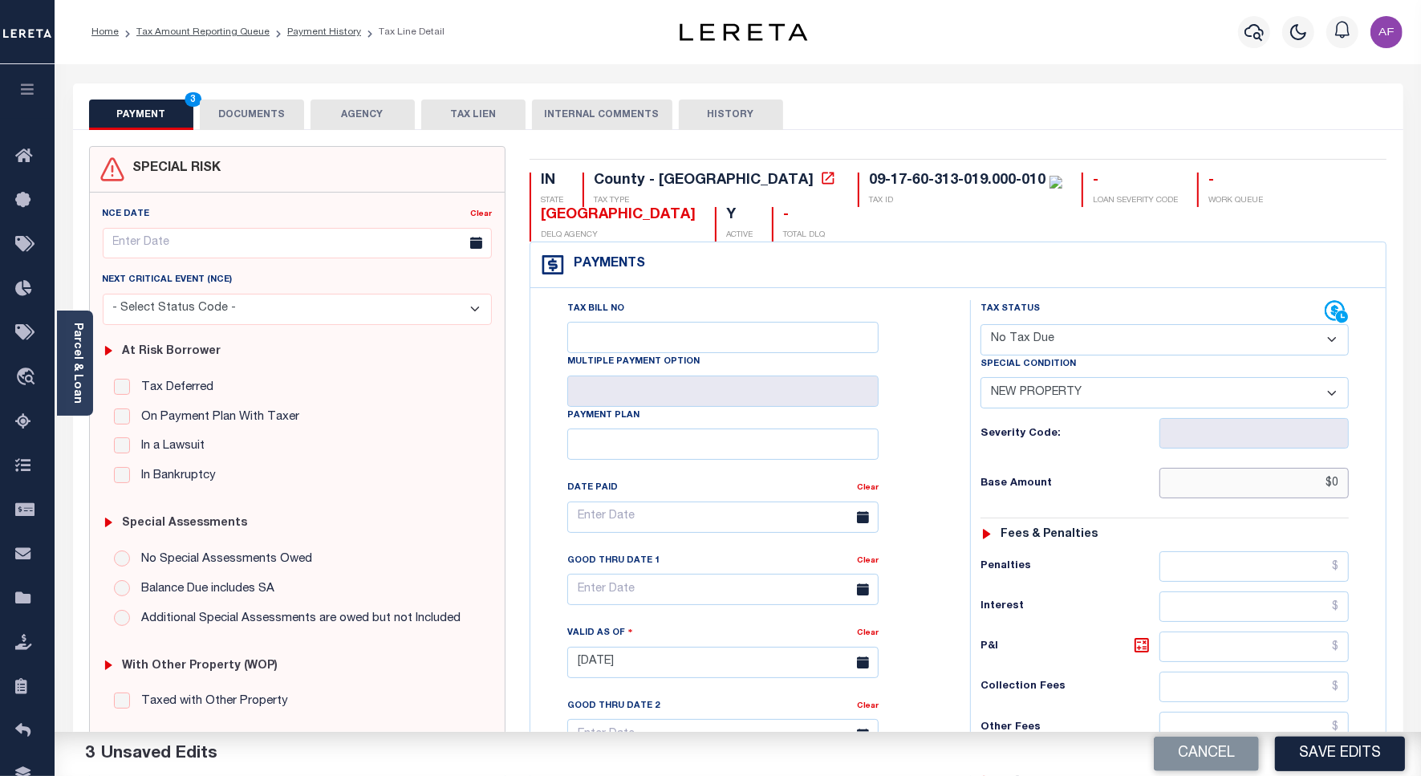
scroll to position [447, 0]
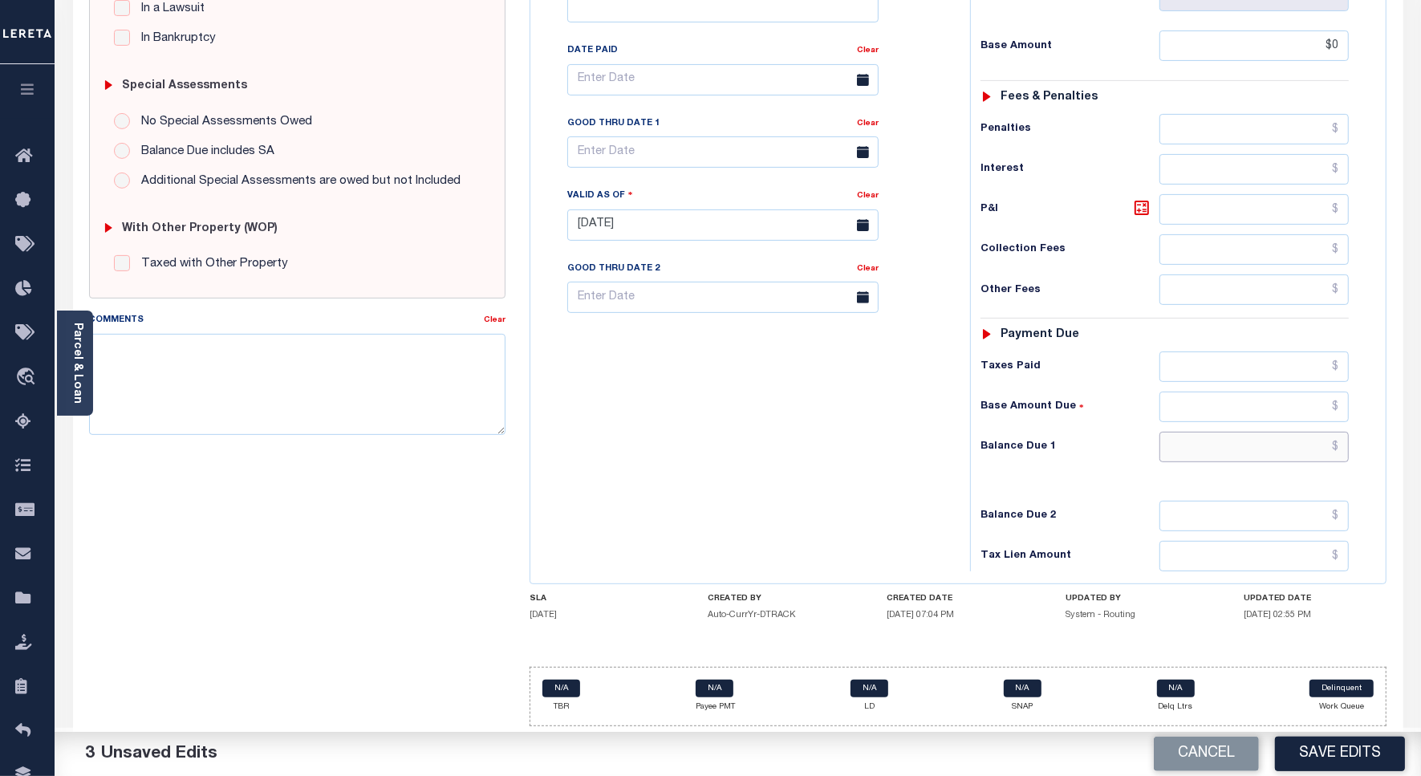
type input "$0.00"
click at [1288, 433] on input "text" at bounding box center [1253, 447] width 189 height 30
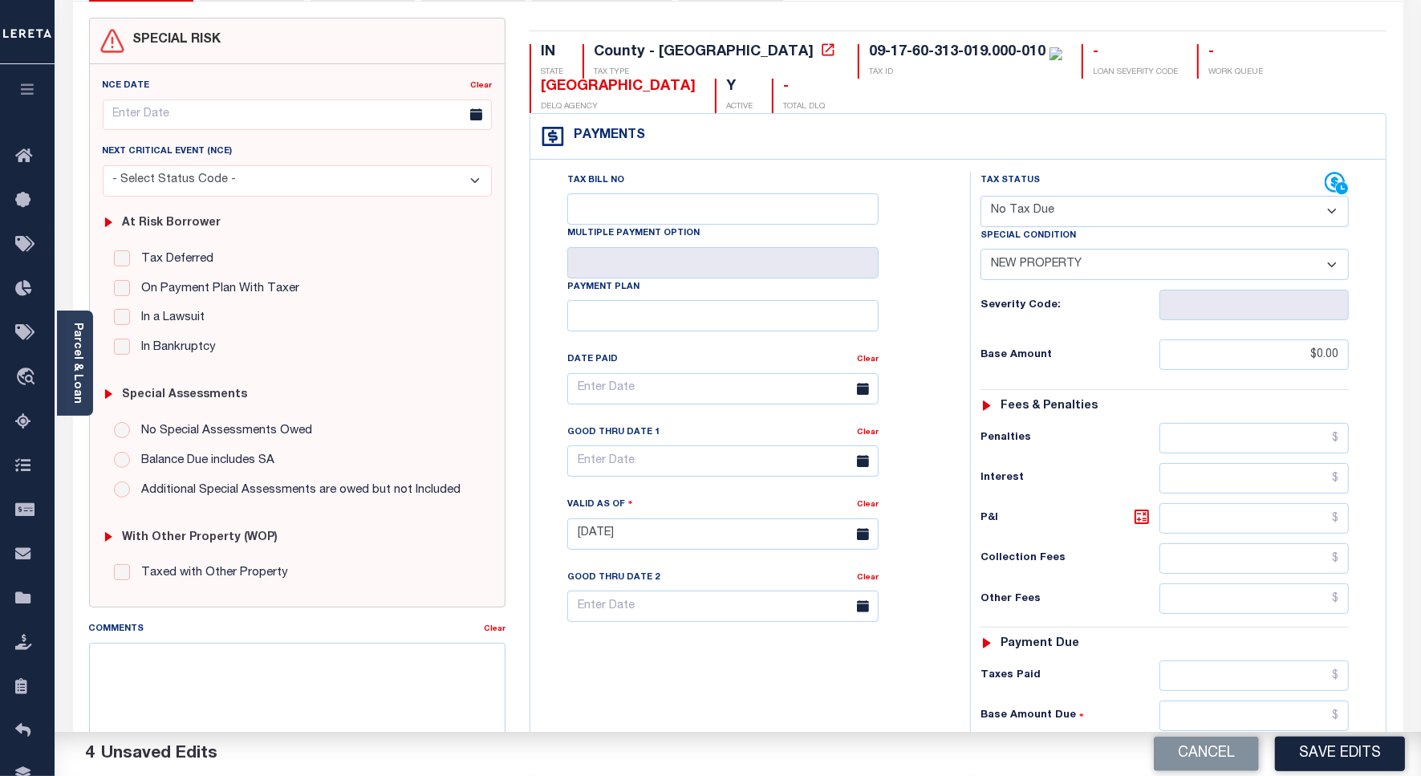
scroll to position [0, 0]
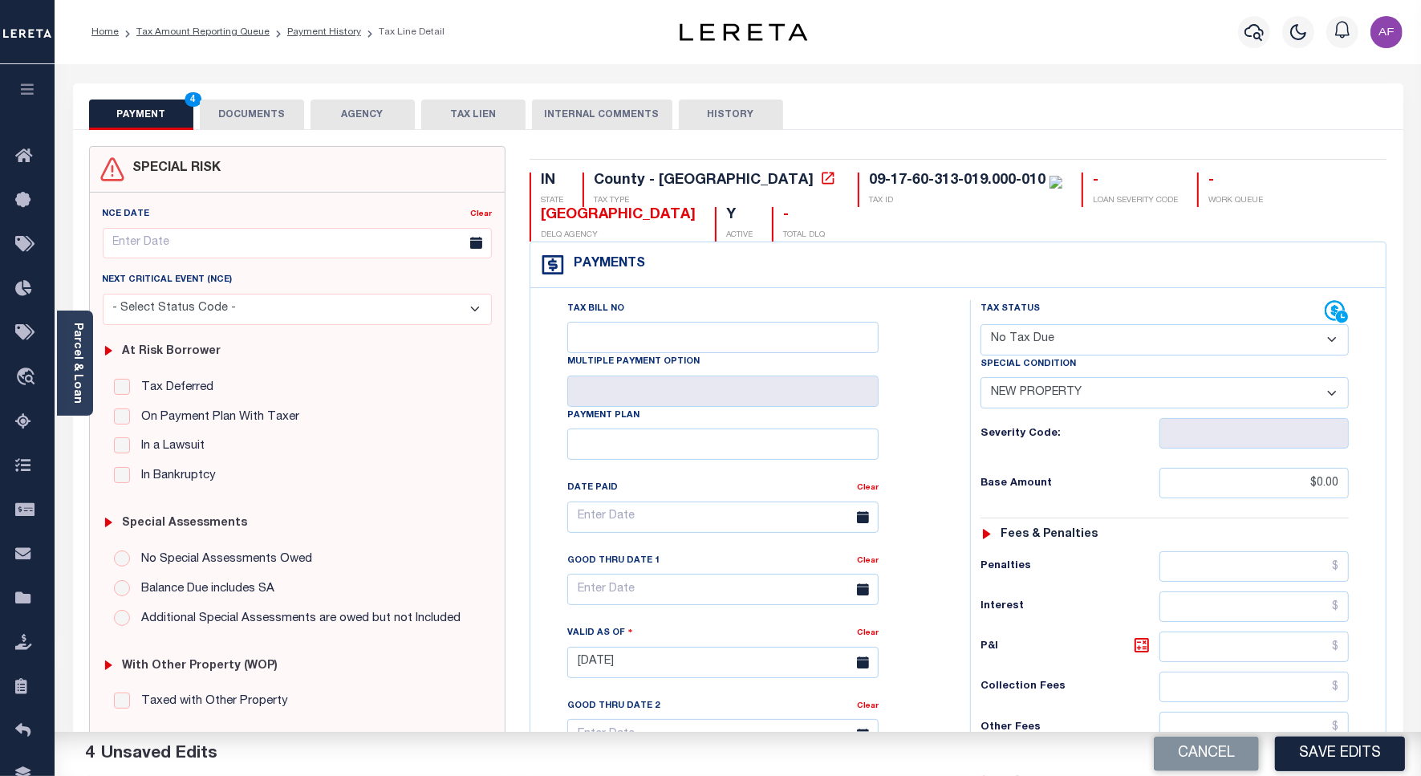
type input "$0.00"
click at [279, 105] on button "DOCUMENTS" at bounding box center [252, 114] width 104 height 30
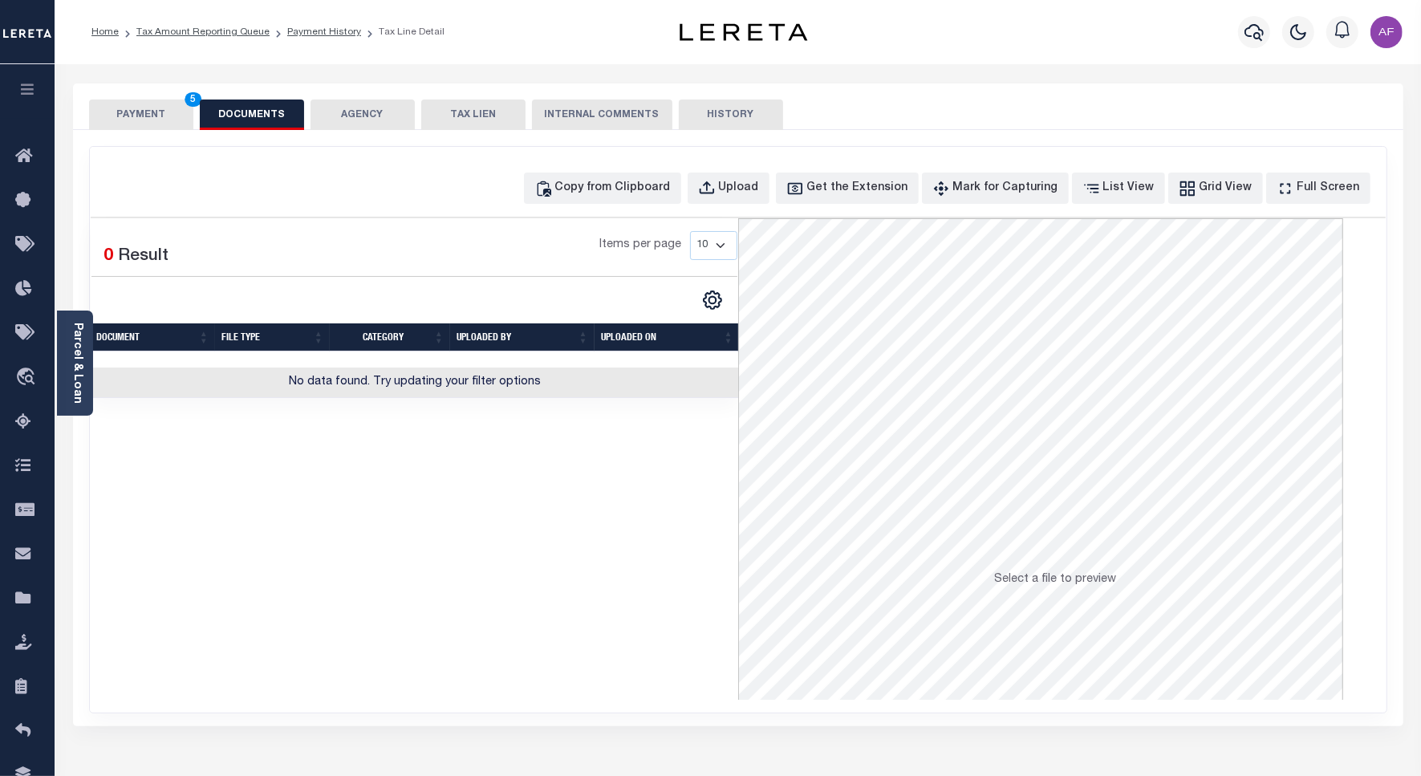
click at [391, 110] on button "AGENCY" at bounding box center [362, 114] width 104 height 30
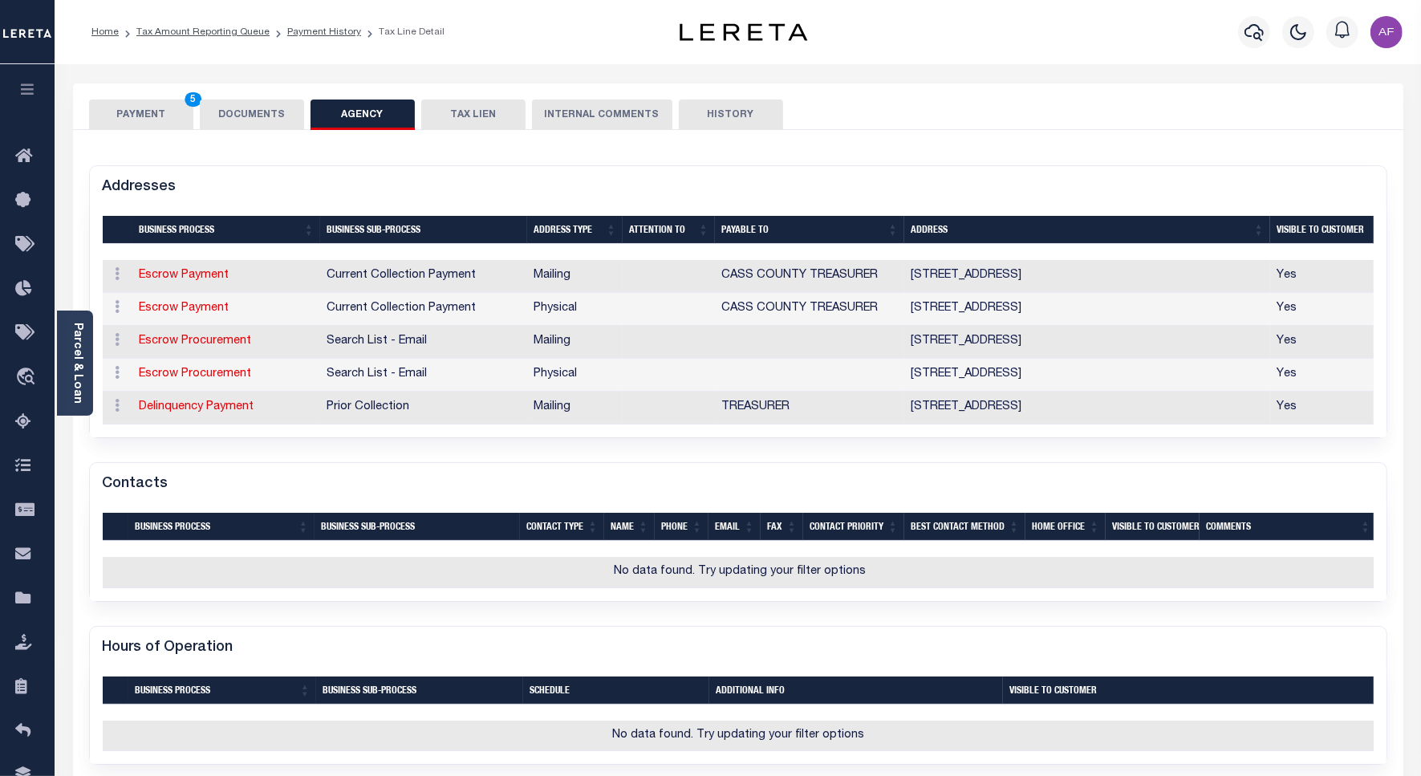
click at [266, 98] on div "PAYMENT 5 DOCUMENTS AGENCY DELINQUENT PAYEE TAX LIEN" at bounding box center [738, 106] width 1330 height 47
click at [258, 108] on button "DOCUMENTS" at bounding box center [252, 114] width 104 height 30
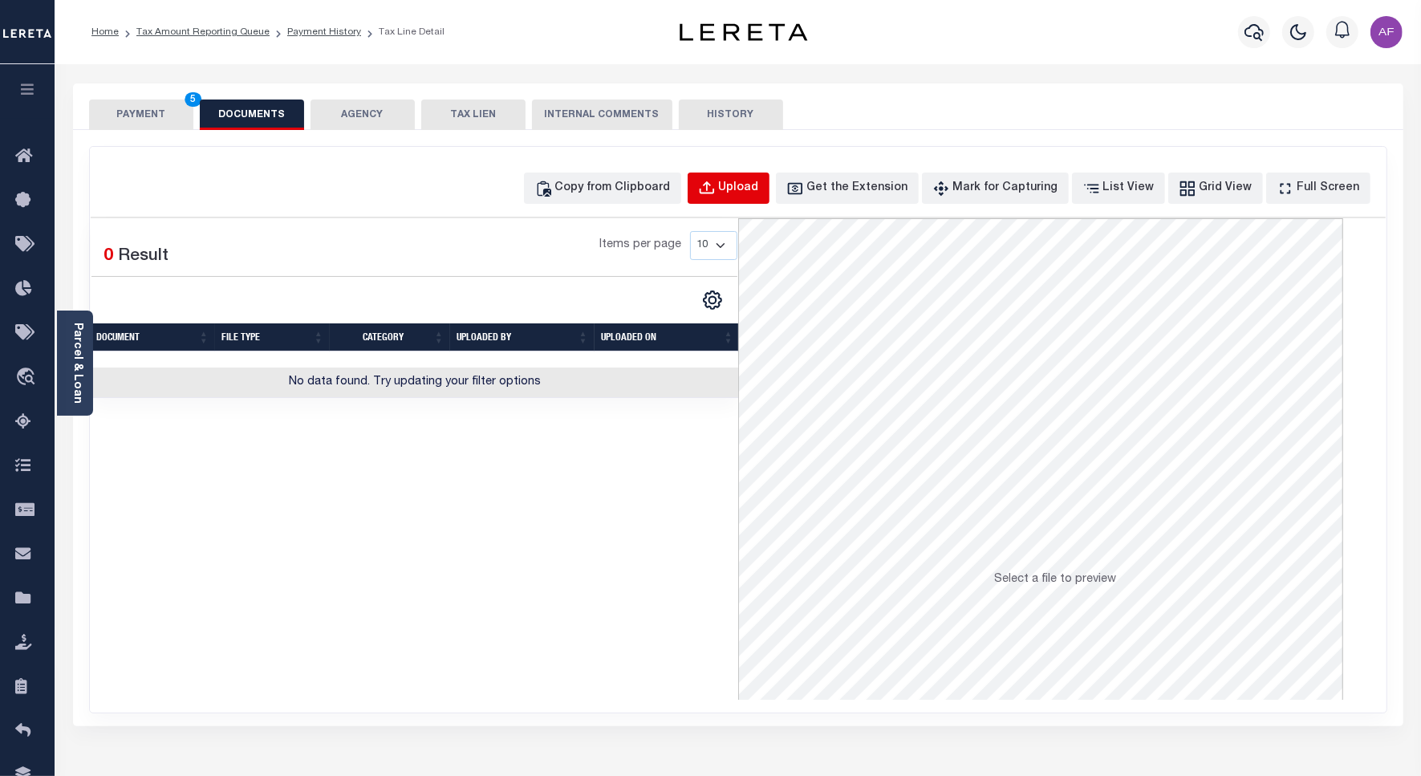
click at [759, 195] on div "Upload" at bounding box center [739, 189] width 40 height 18
select select "POP"
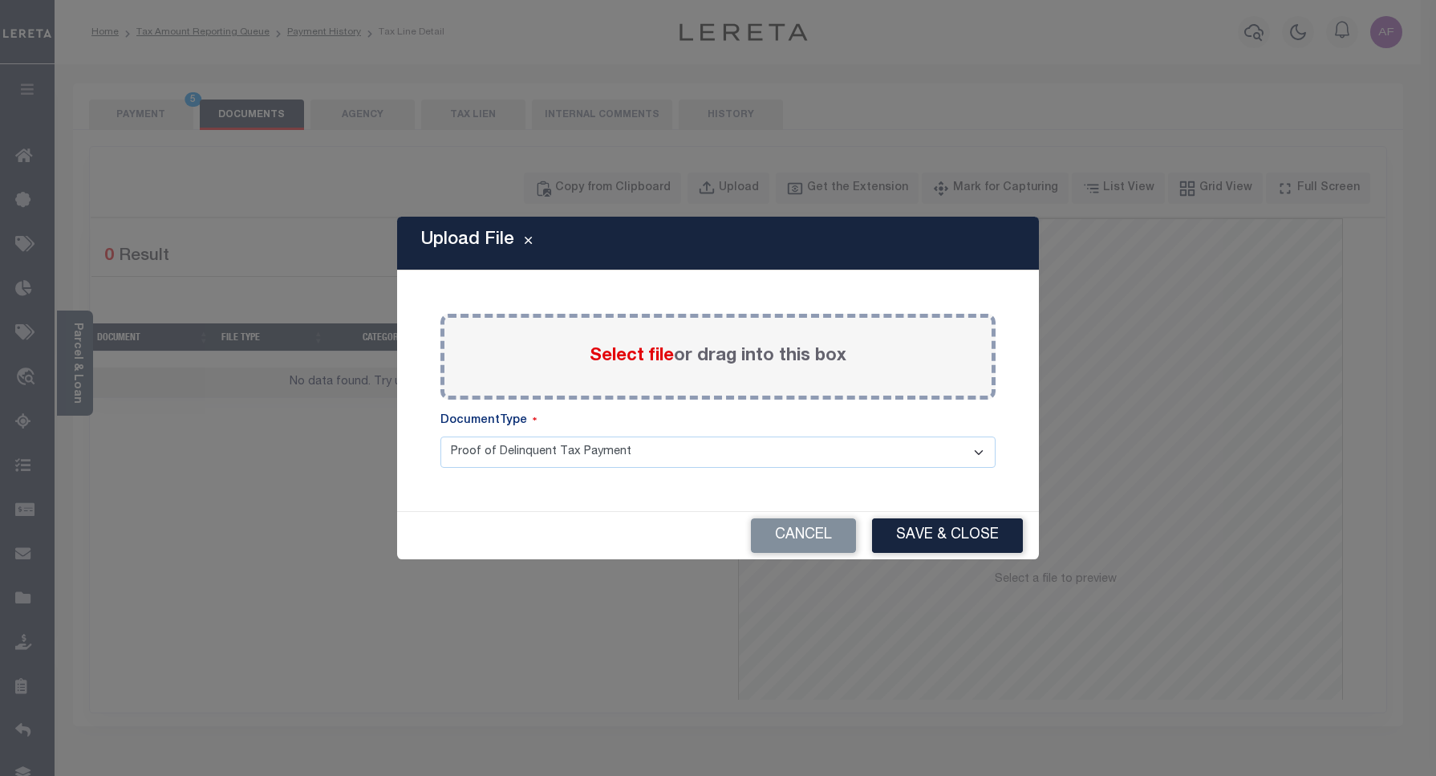
click at [630, 359] on span "Select file" at bounding box center [632, 356] width 84 height 18
click at [0, 0] on input "Select file or drag into this box" at bounding box center [0, 0] width 0 height 0
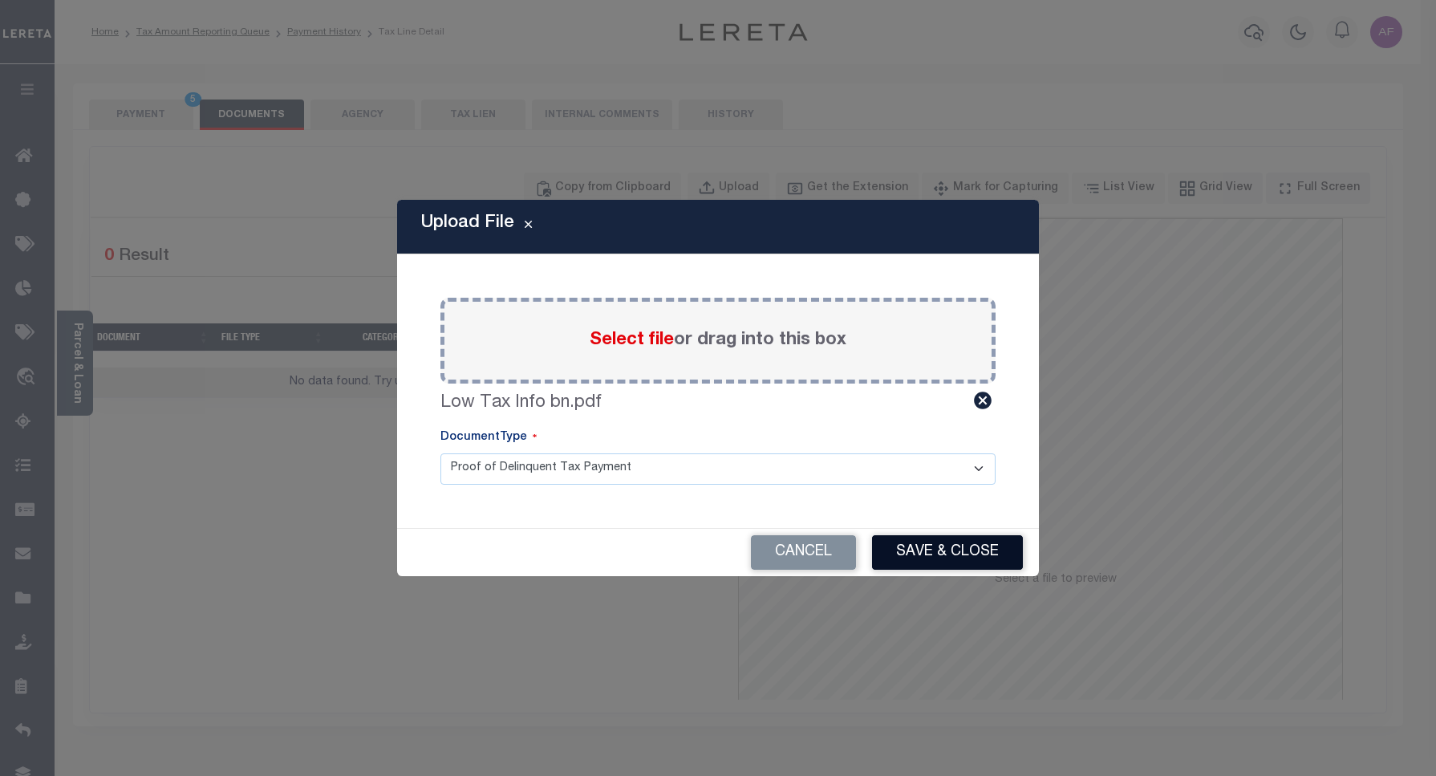
click at [965, 550] on button "Save & Close" at bounding box center [947, 552] width 151 height 34
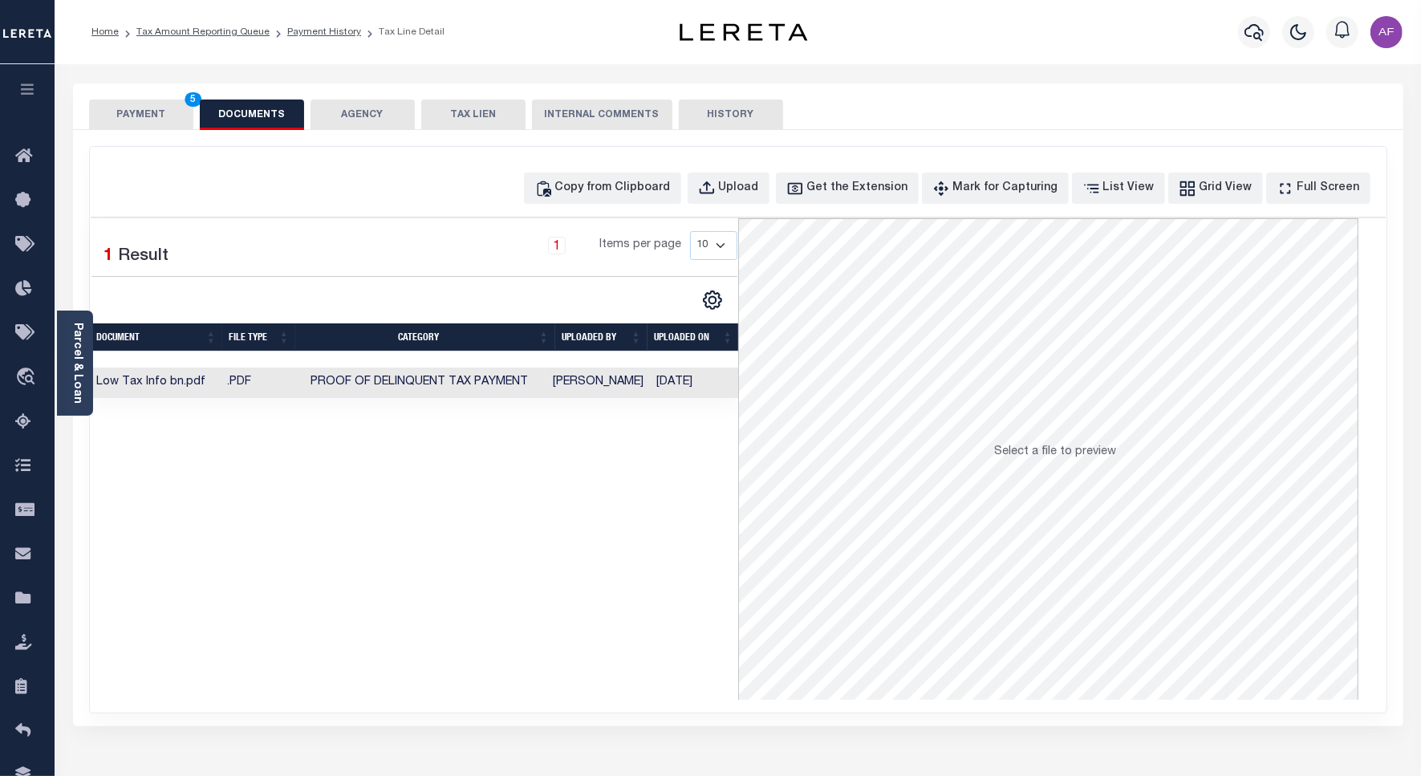
click at [138, 105] on button "PAYMENT 5" at bounding box center [141, 114] width 104 height 30
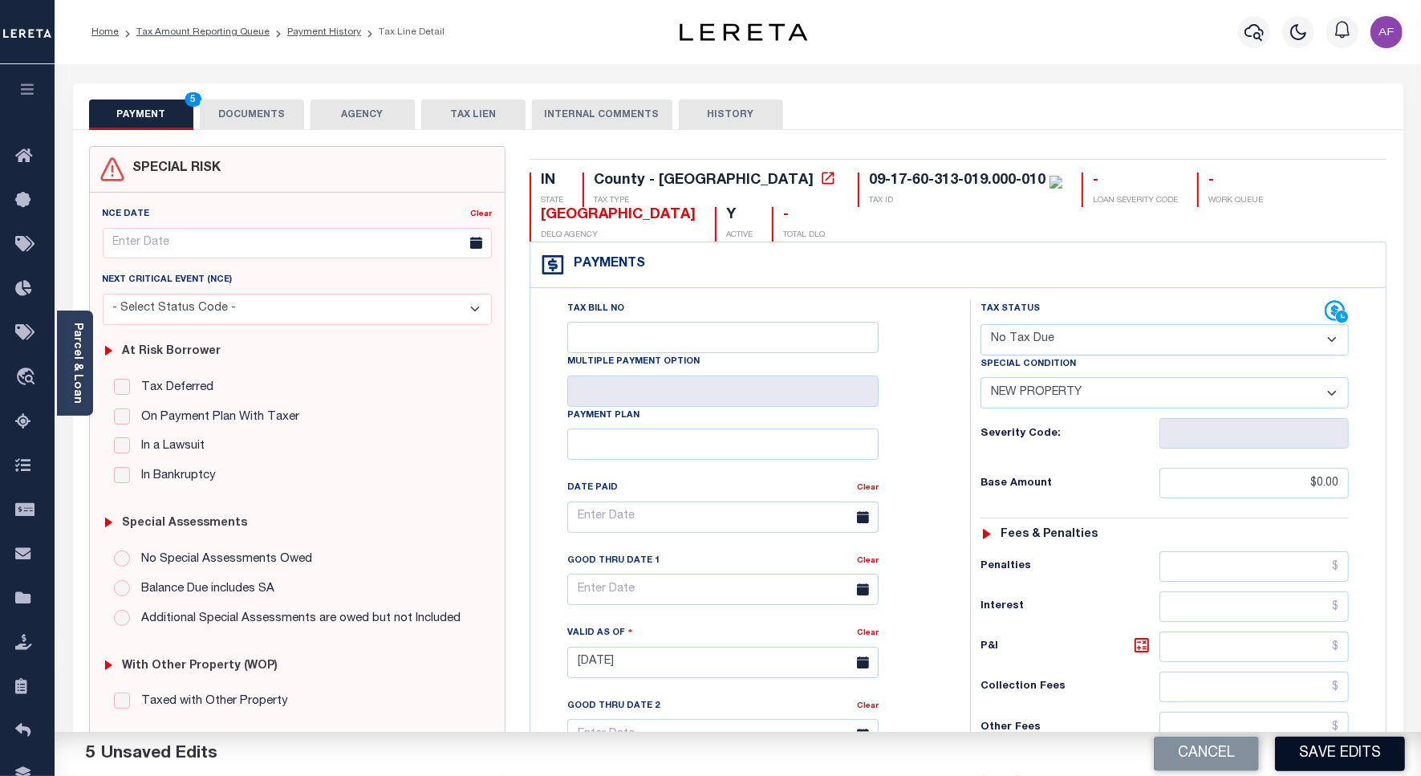
click at [1320, 760] on button "Save Edits" at bounding box center [1340, 753] width 130 height 34
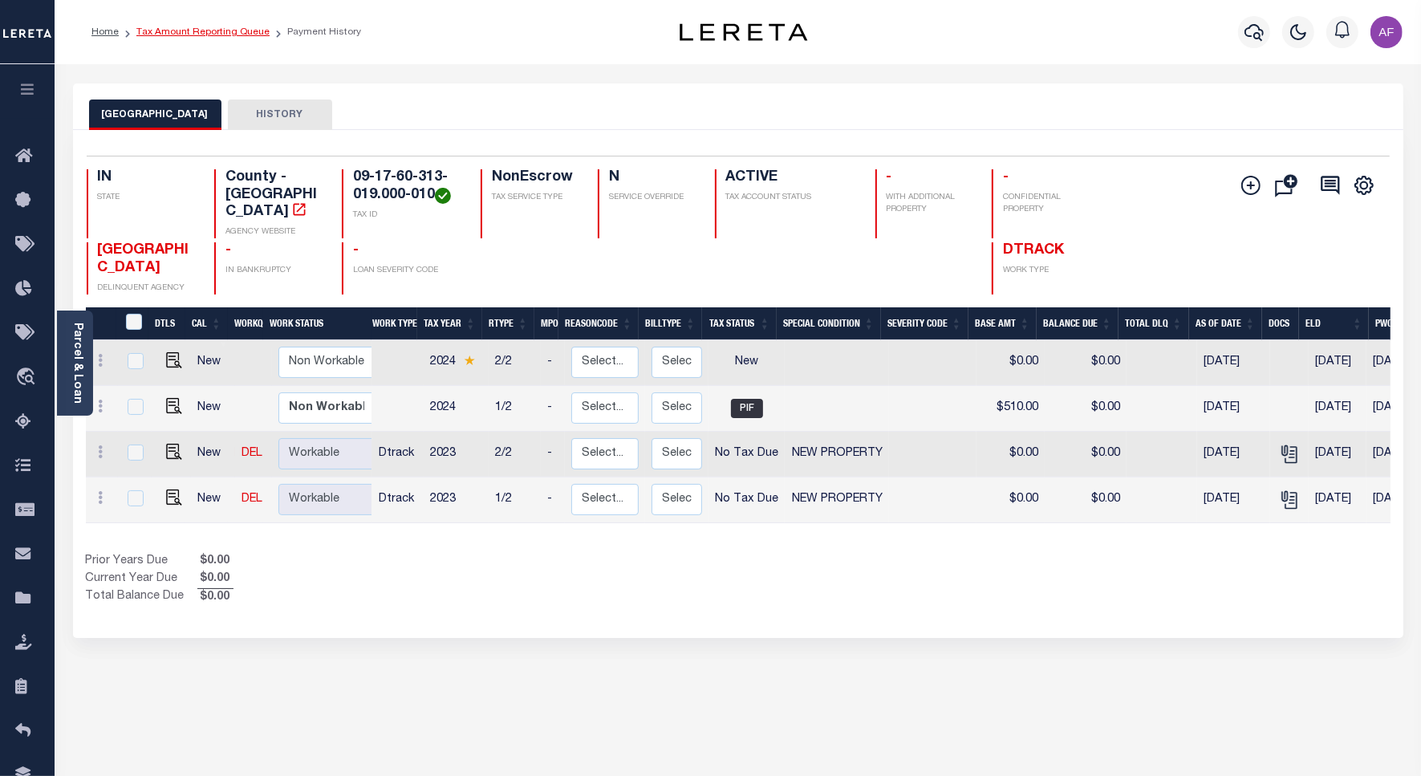
click at [187, 30] on link "Tax Amount Reporting Queue" at bounding box center [202, 32] width 133 height 10
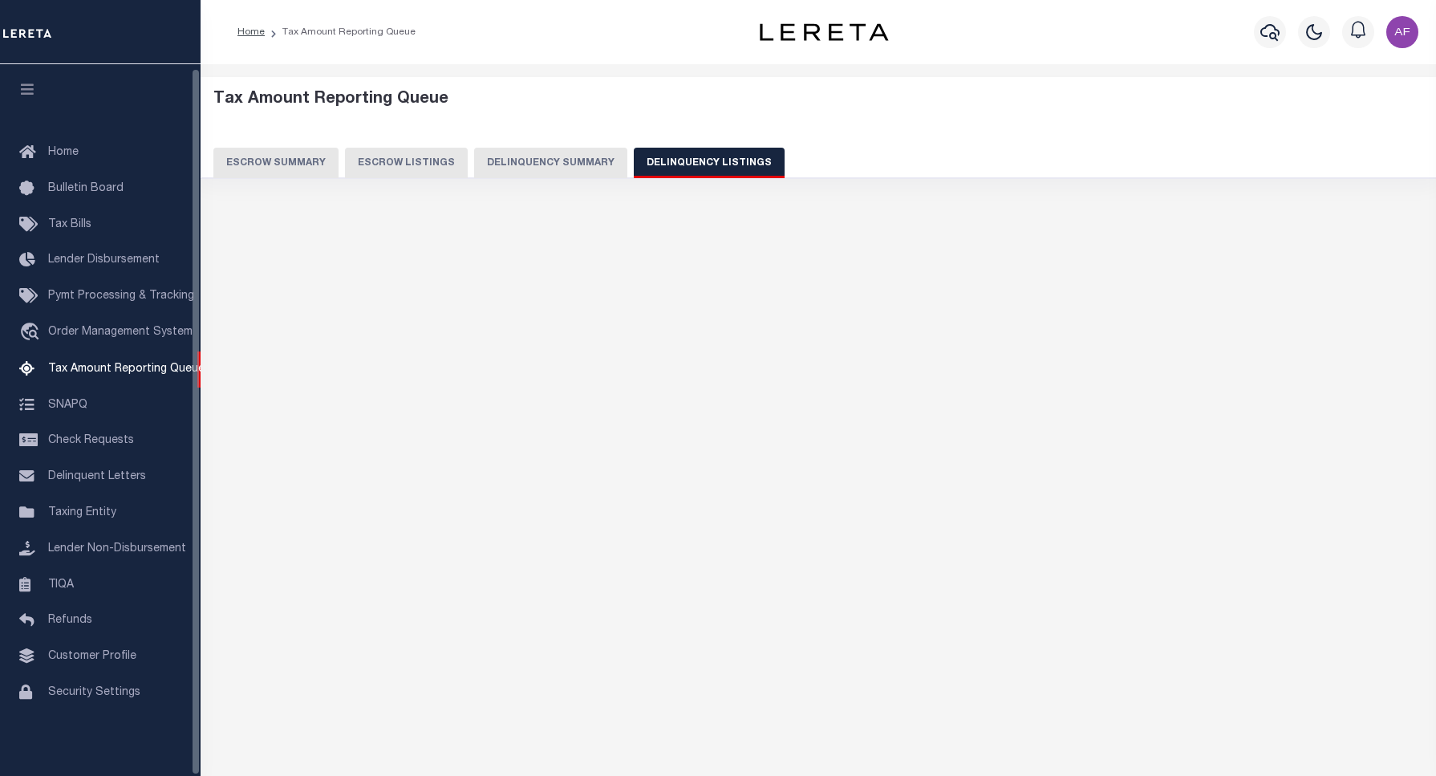
select select "100"
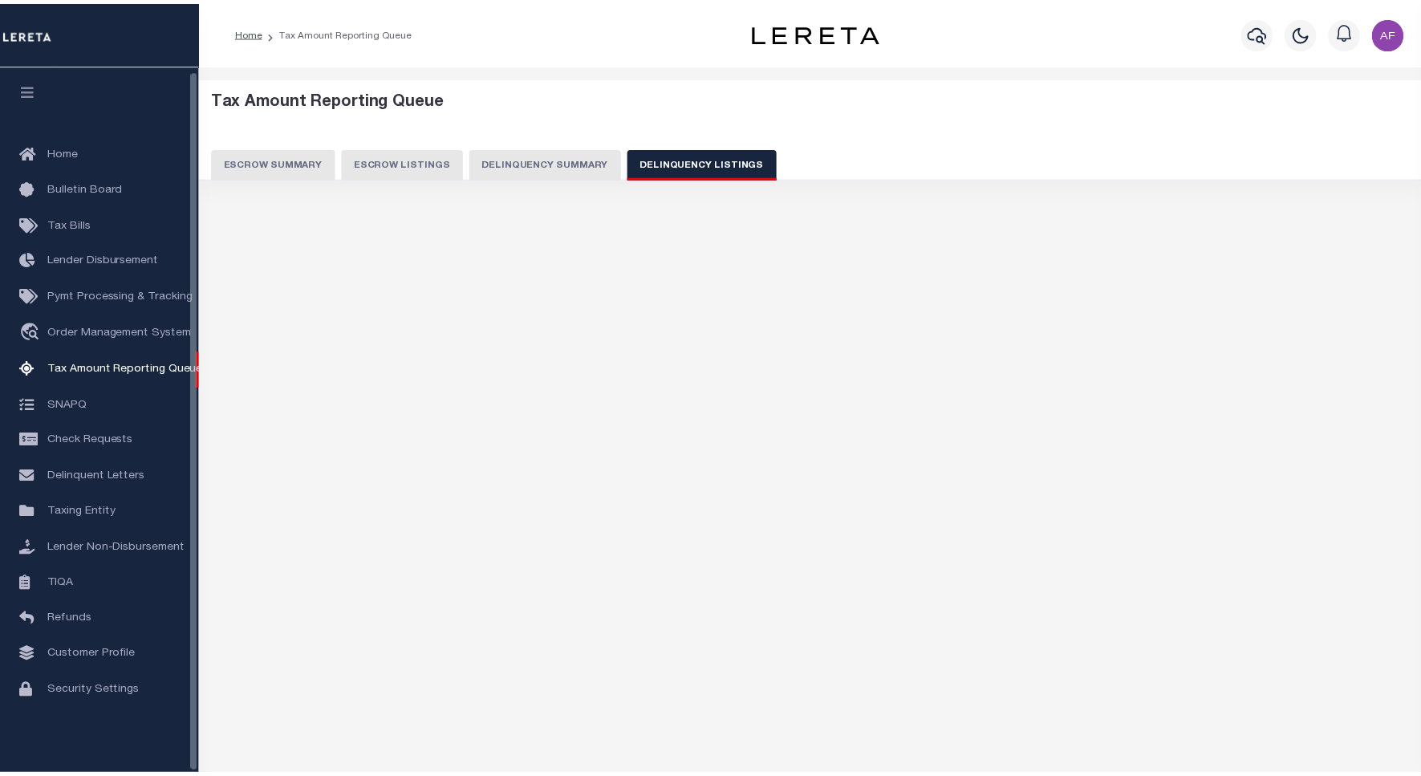
scroll to position [5, 0]
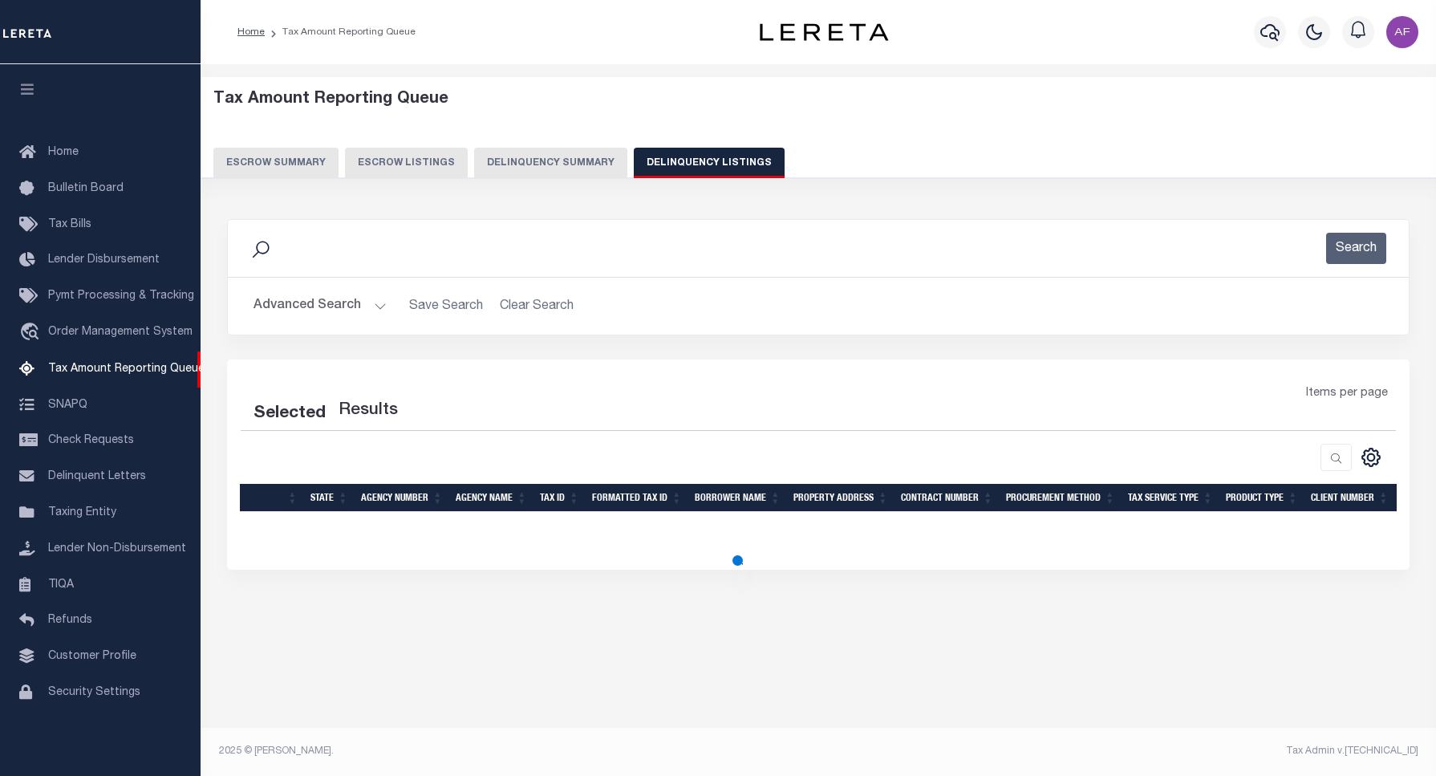
select select "100"
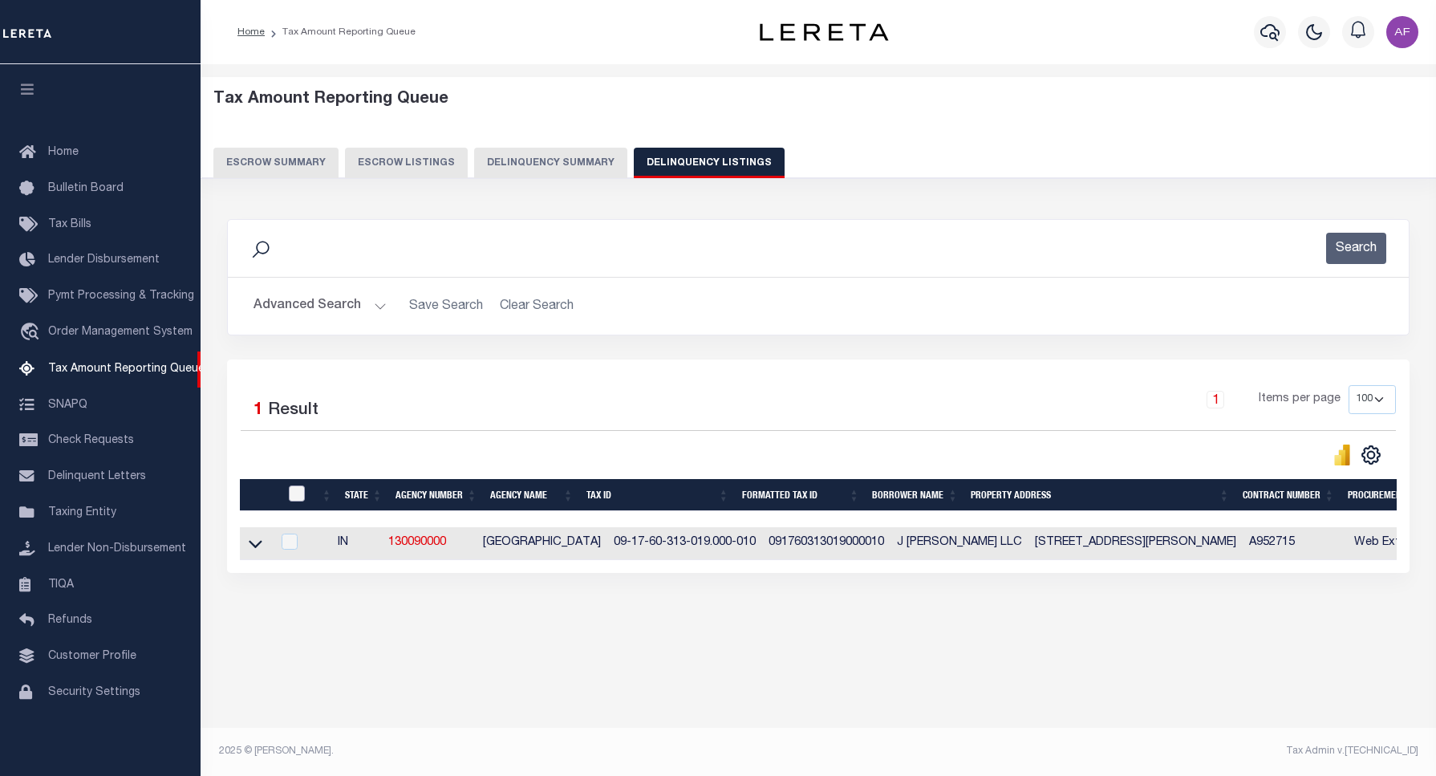
click at [299, 492] on input "checkbox" at bounding box center [297, 493] width 16 height 16
checkbox input "true"
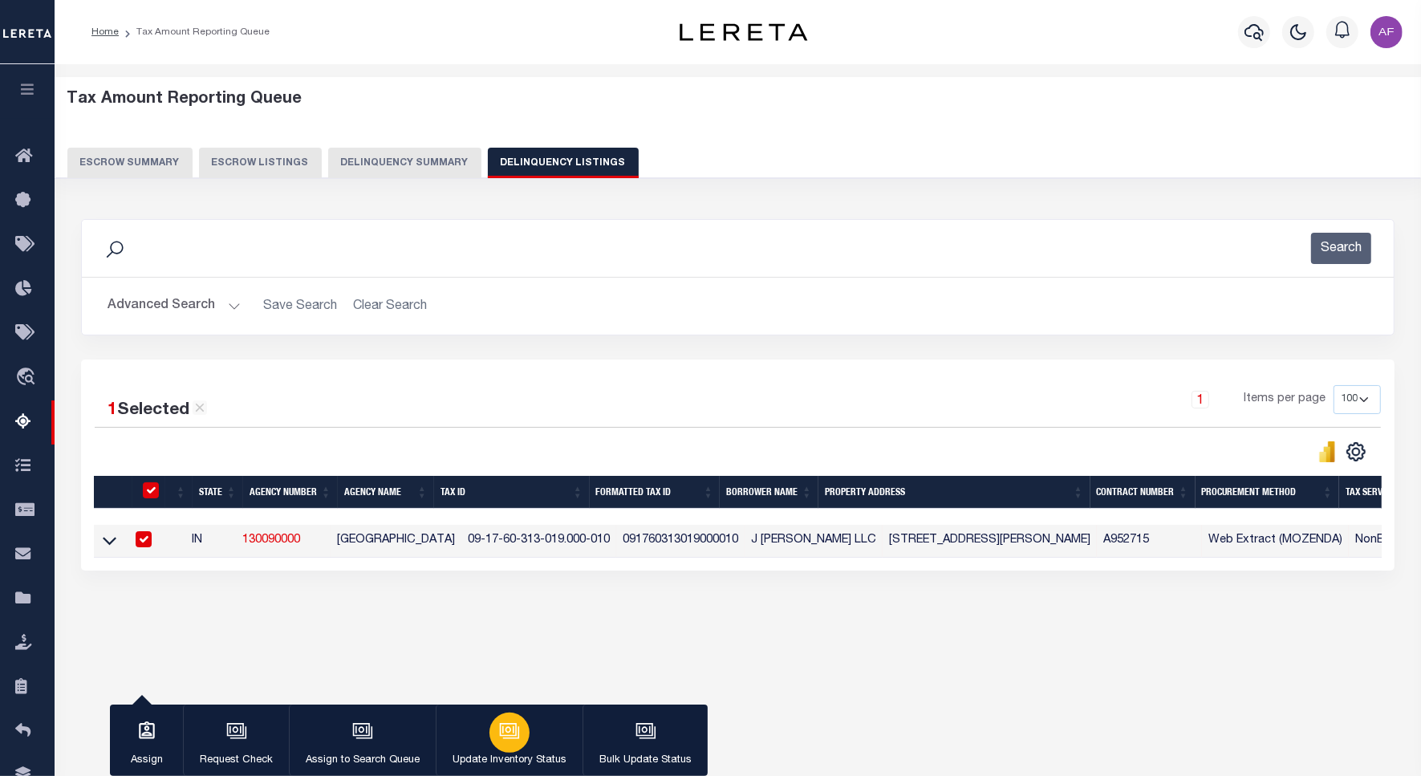
click at [504, 738] on icon "button" at bounding box center [511, 732] width 16 height 12
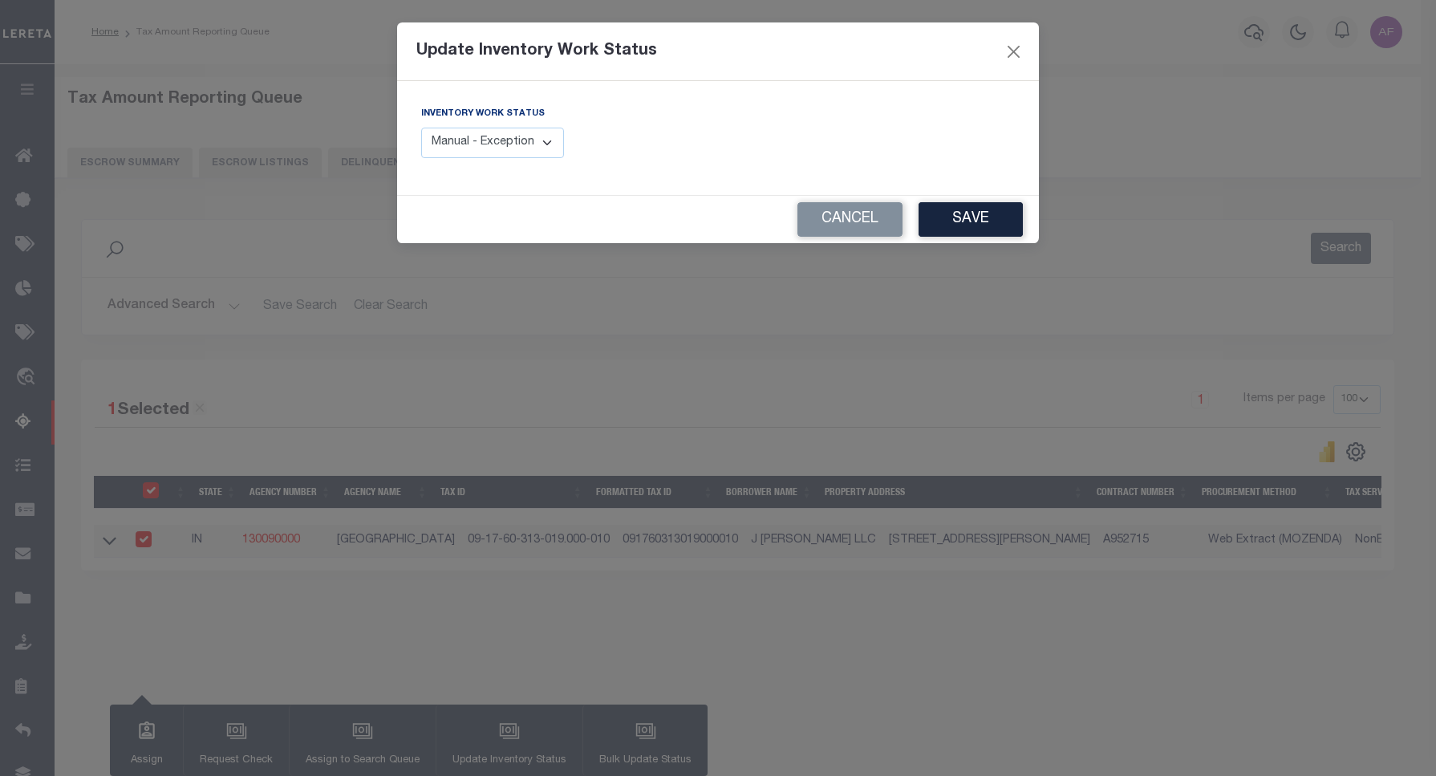
click at [529, 153] on select "Manual - Exception Pended - Awaiting Search Late Add Exception Completed" at bounding box center [492, 143] width 143 height 31
select select "4"
click at [421, 128] on select "Manual - Exception Pended - Awaiting Search Late Add Exception Completed" at bounding box center [492, 143] width 143 height 31
click at [949, 221] on button "Save" at bounding box center [971, 219] width 104 height 34
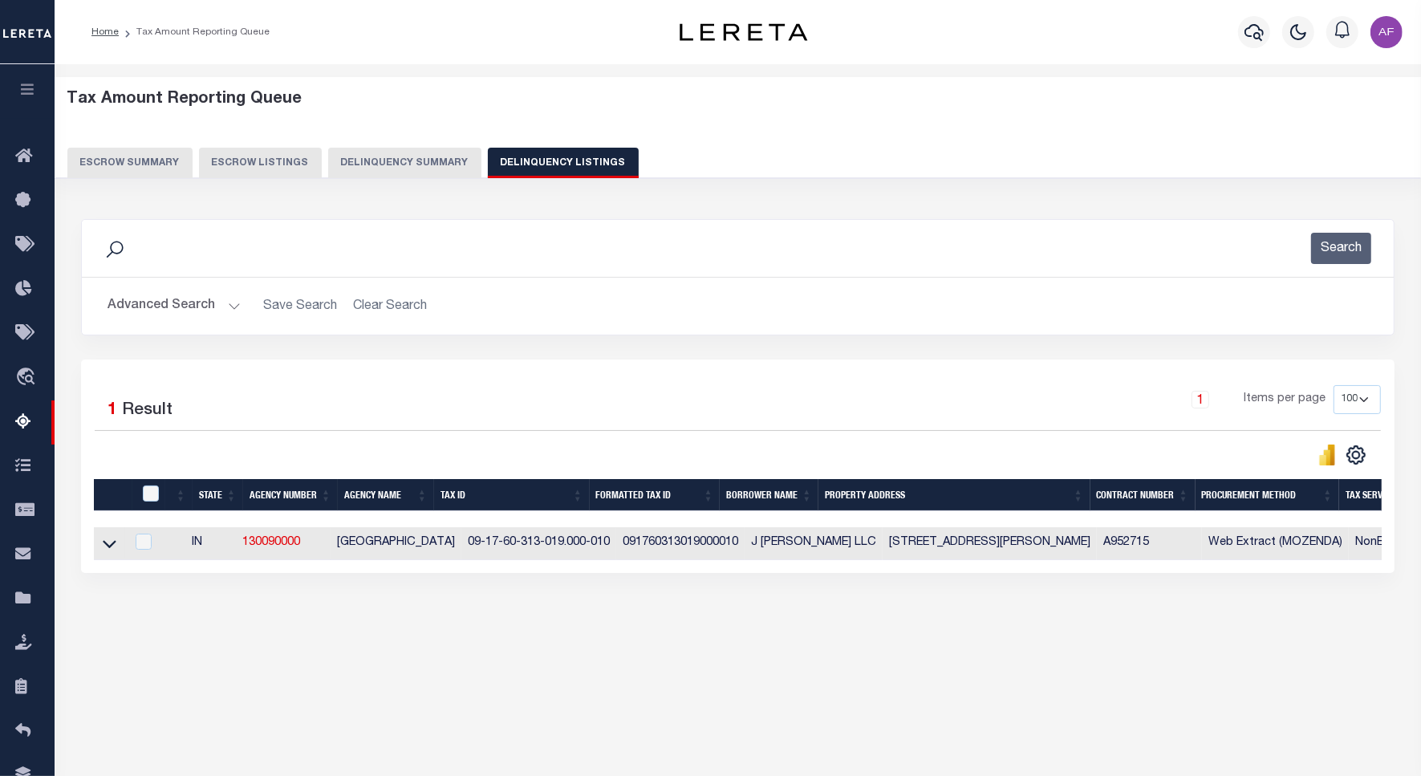
click at [178, 310] on button "Advanced Search" at bounding box center [173, 305] width 133 height 31
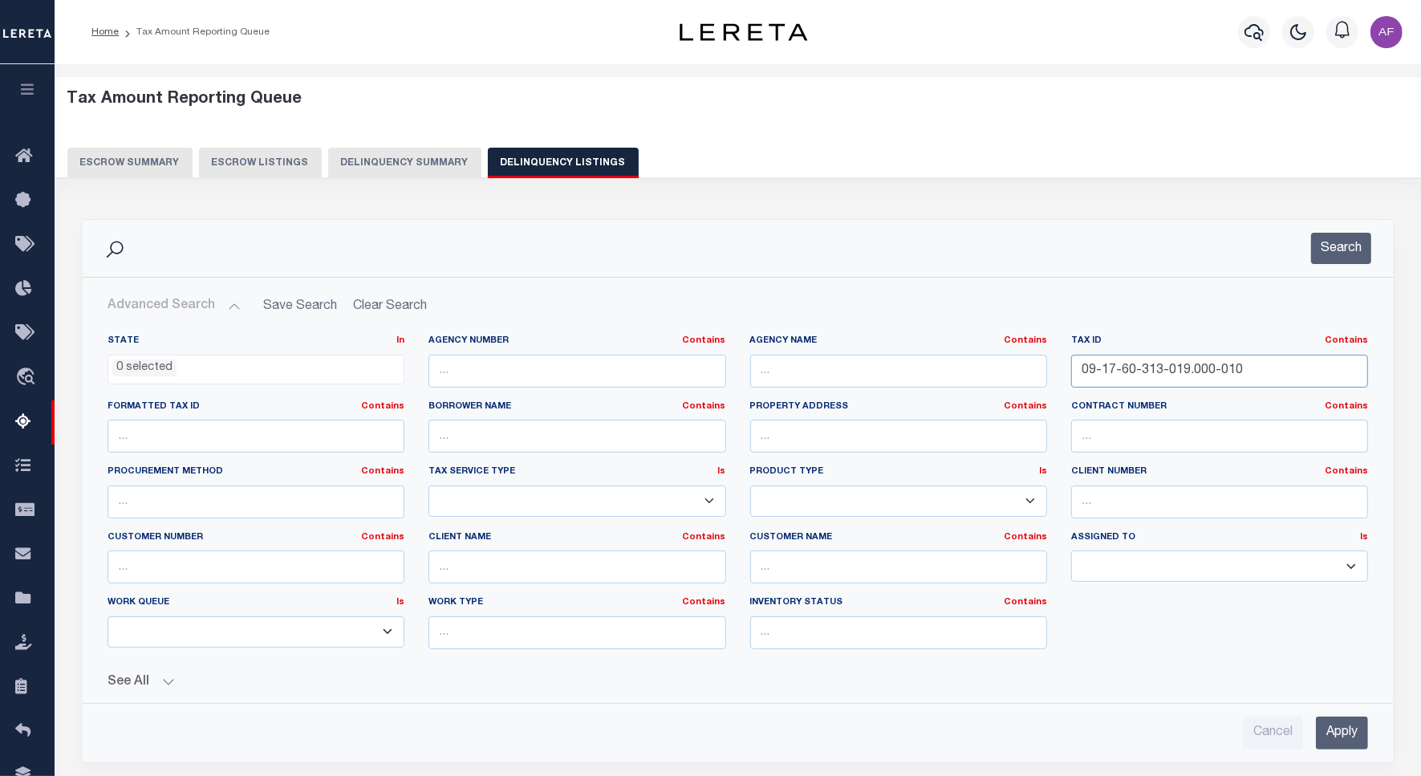
drag, startPoint x: 1265, startPoint y: 359, endPoint x: 943, endPoint y: 351, distance: 321.8
click at [943, 351] on div "State In In AK AL AR AZ CA CO CT DC DE FL GA GU HI IA ID IL IN KS KY LA MA MD M…" at bounding box center [737, 498] width 1284 height 327
paste input "2-005"
type input "09-17-60-312-005.000-010"
click at [1321, 255] on button "Search" at bounding box center [1341, 248] width 60 height 31
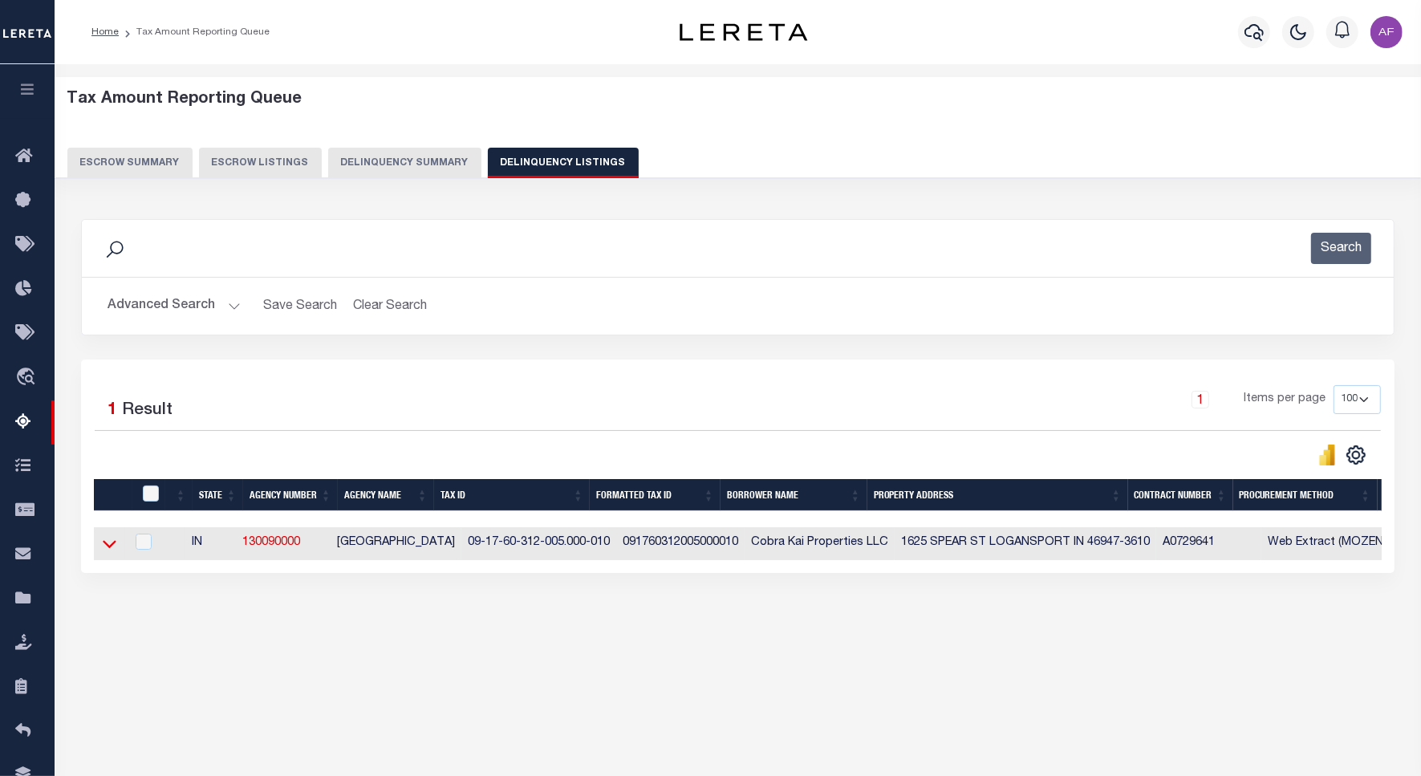
click at [110, 544] on icon at bounding box center [110, 543] width 14 height 17
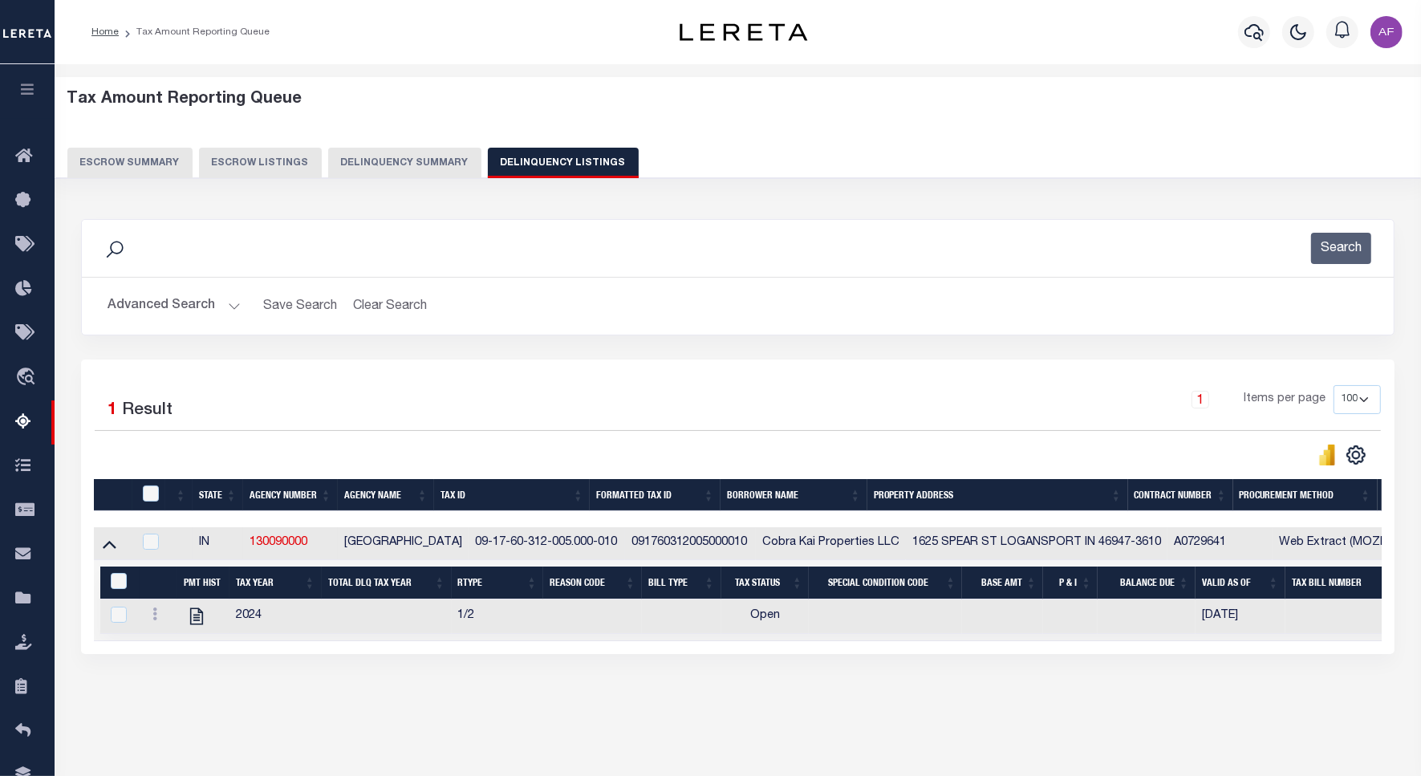
scroll to position [52, 0]
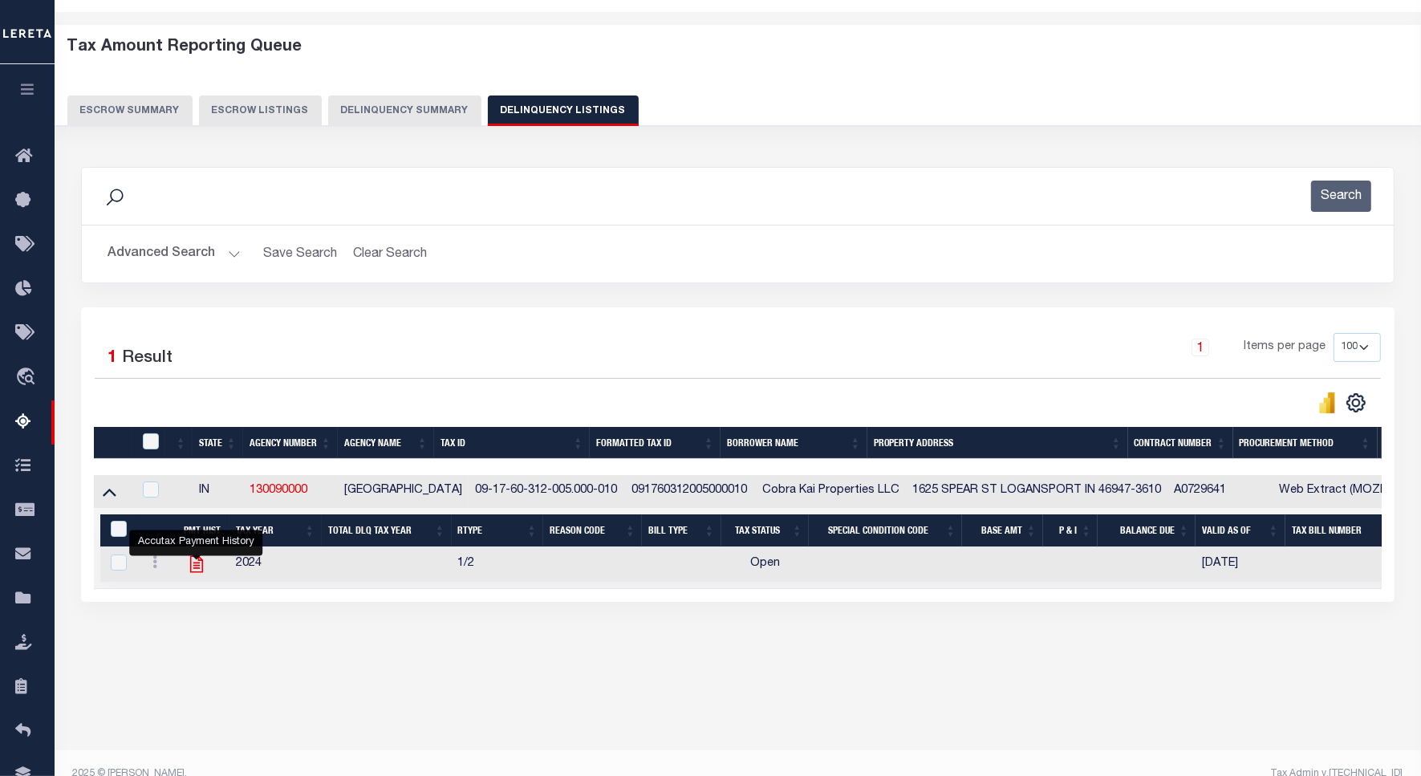
click at [193, 564] on icon "" at bounding box center [196, 564] width 21 height 21
checkbox input "true"
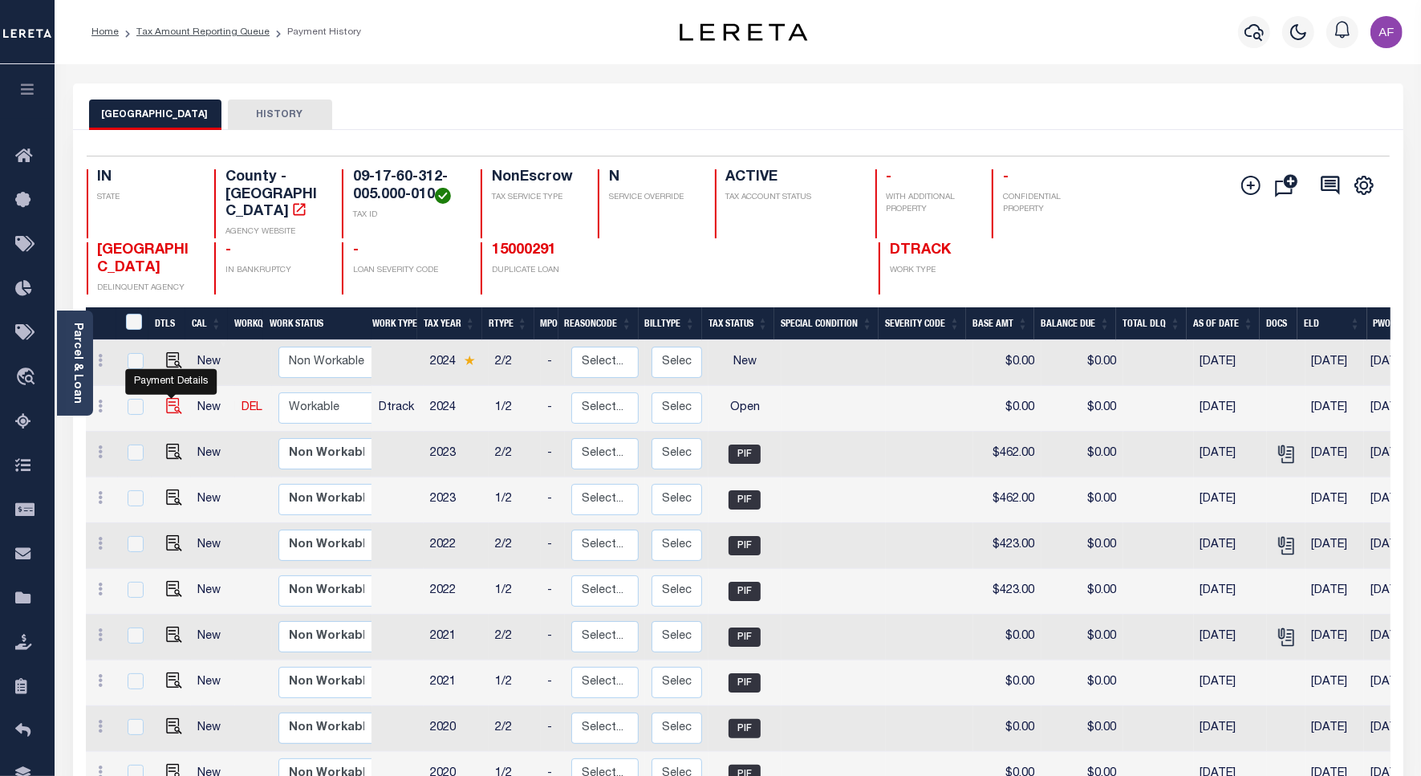
click at [175, 399] on img "" at bounding box center [174, 406] width 16 height 16
checkbox input "true"
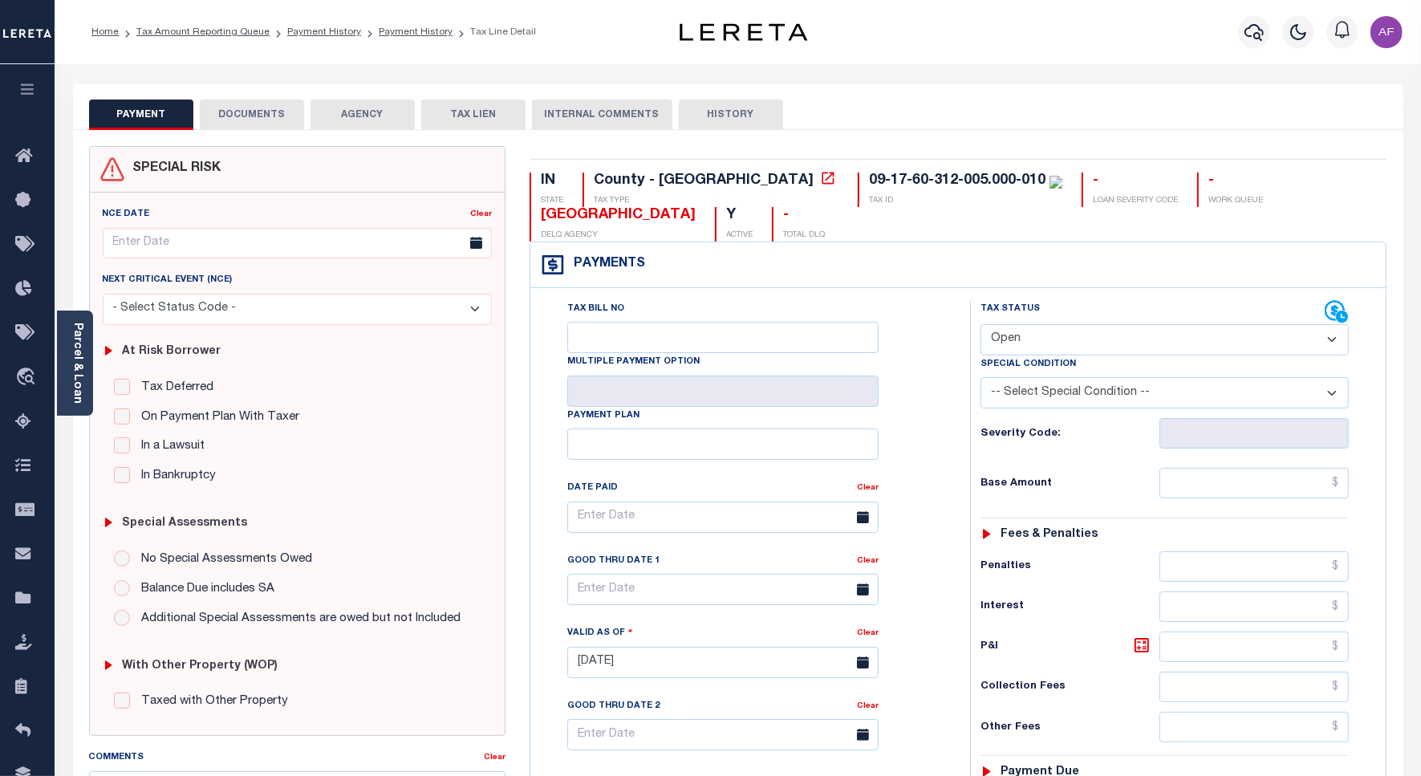
click at [1015, 343] on select "- Select Status Code - Open Due/Unpaid Paid Incomplete No Tax Due Internal Refu…" at bounding box center [1164, 339] width 368 height 31
select select "PYD"
click at [980, 326] on select "- Select Status Code - Open Due/Unpaid Paid Incomplete No Tax Due Internal Refu…" at bounding box center [1164, 339] width 368 height 31
type input "[DATE]"
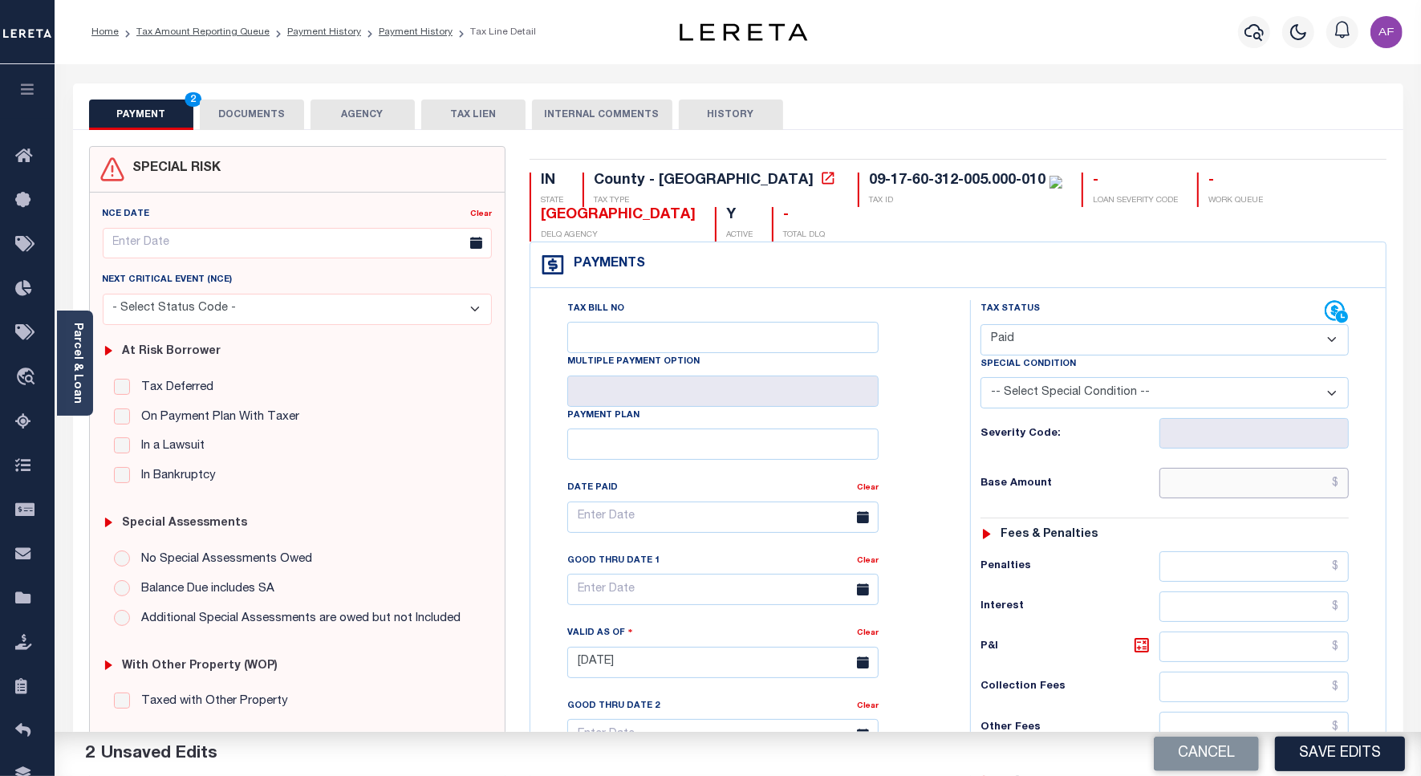
click at [1284, 494] on input "text" at bounding box center [1253, 483] width 189 height 30
paste input "517.00"
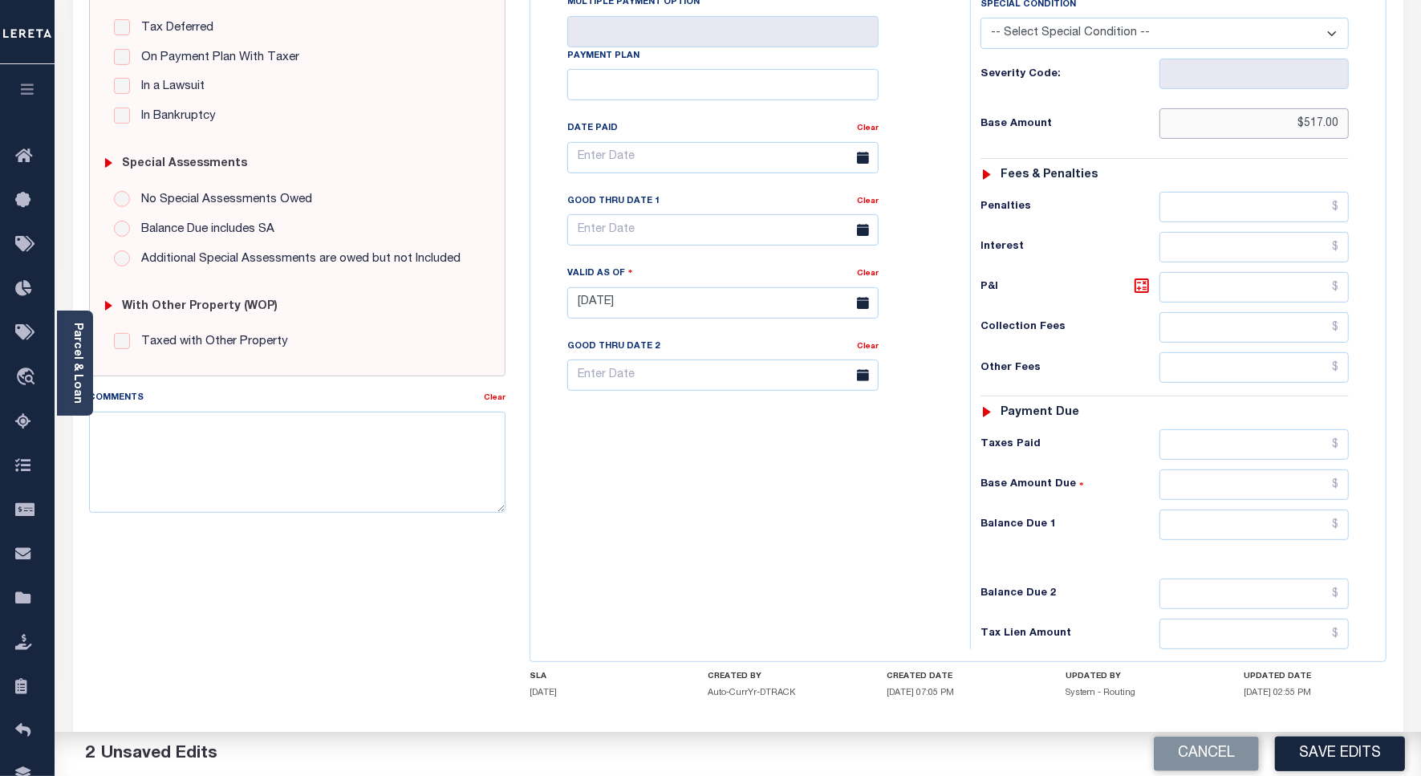
scroll to position [447, 0]
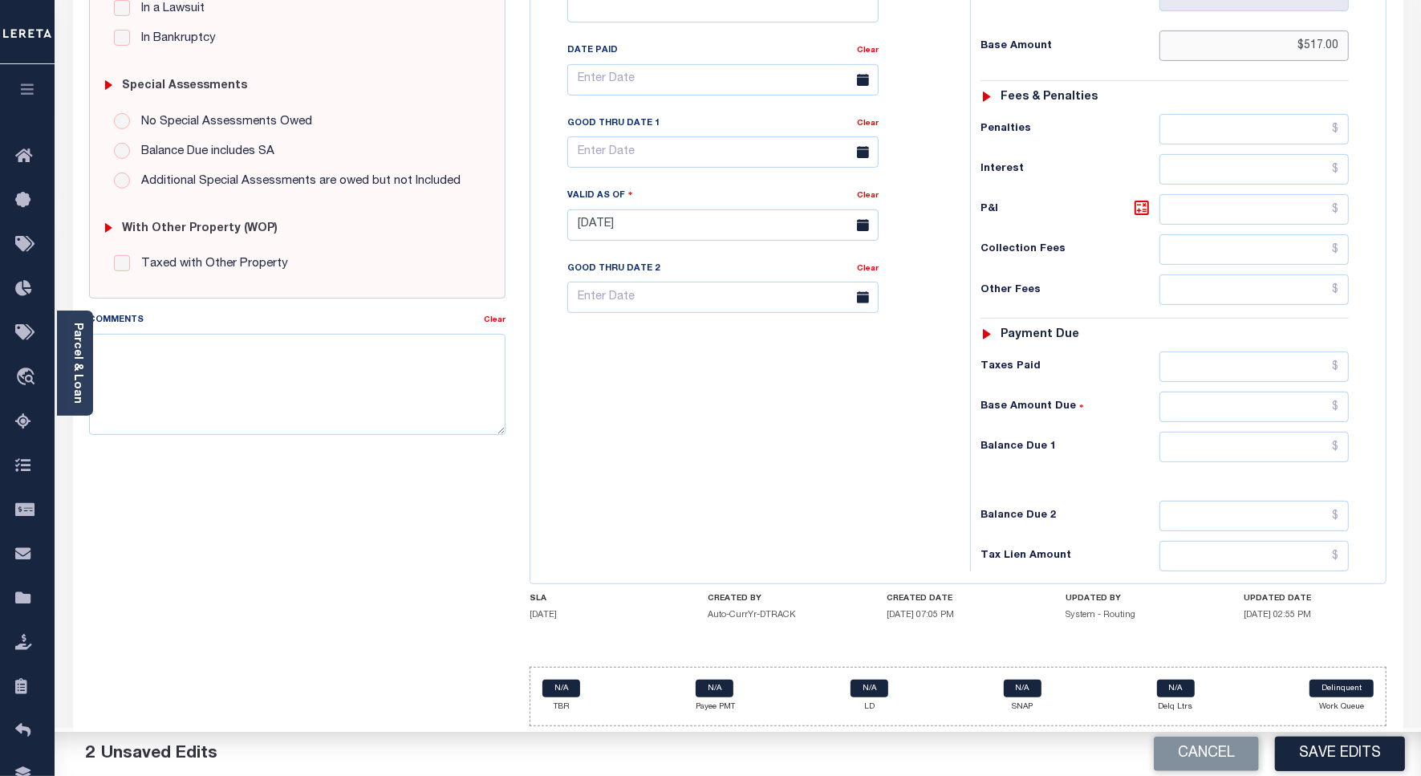
type input "$517.00"
click at [1268, 363] on input "text" at bounding box center [1253, 366] width 189 height 30
paste input "517.00"
type input "$517.00"
drag, startPoint x: 1301, startPoint y: 445, endPoint x: 1292, endPoint y: 436, distance: 13.6
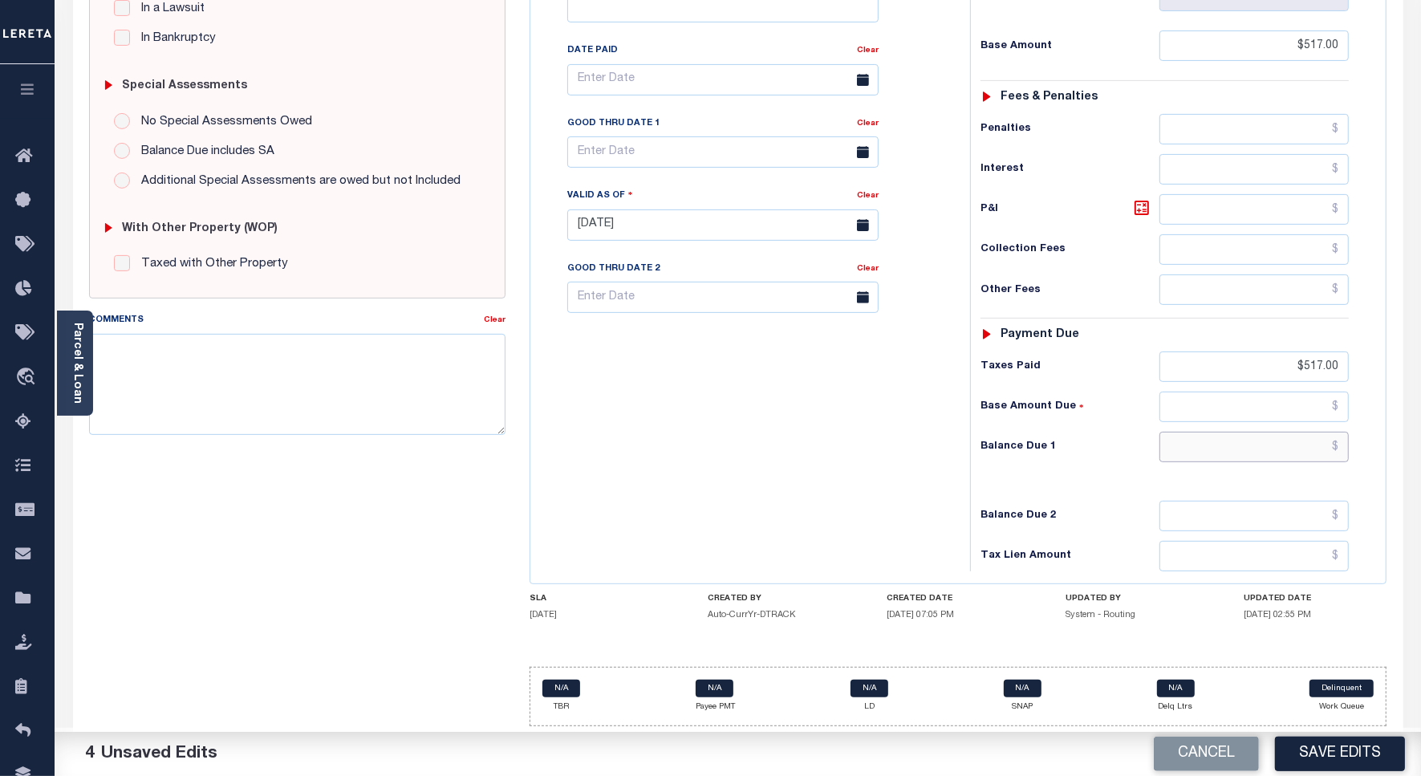
click at [1305, 433] on input "text" at bounding box center [1253, 447] width 189 height 30
type input "$0.00"
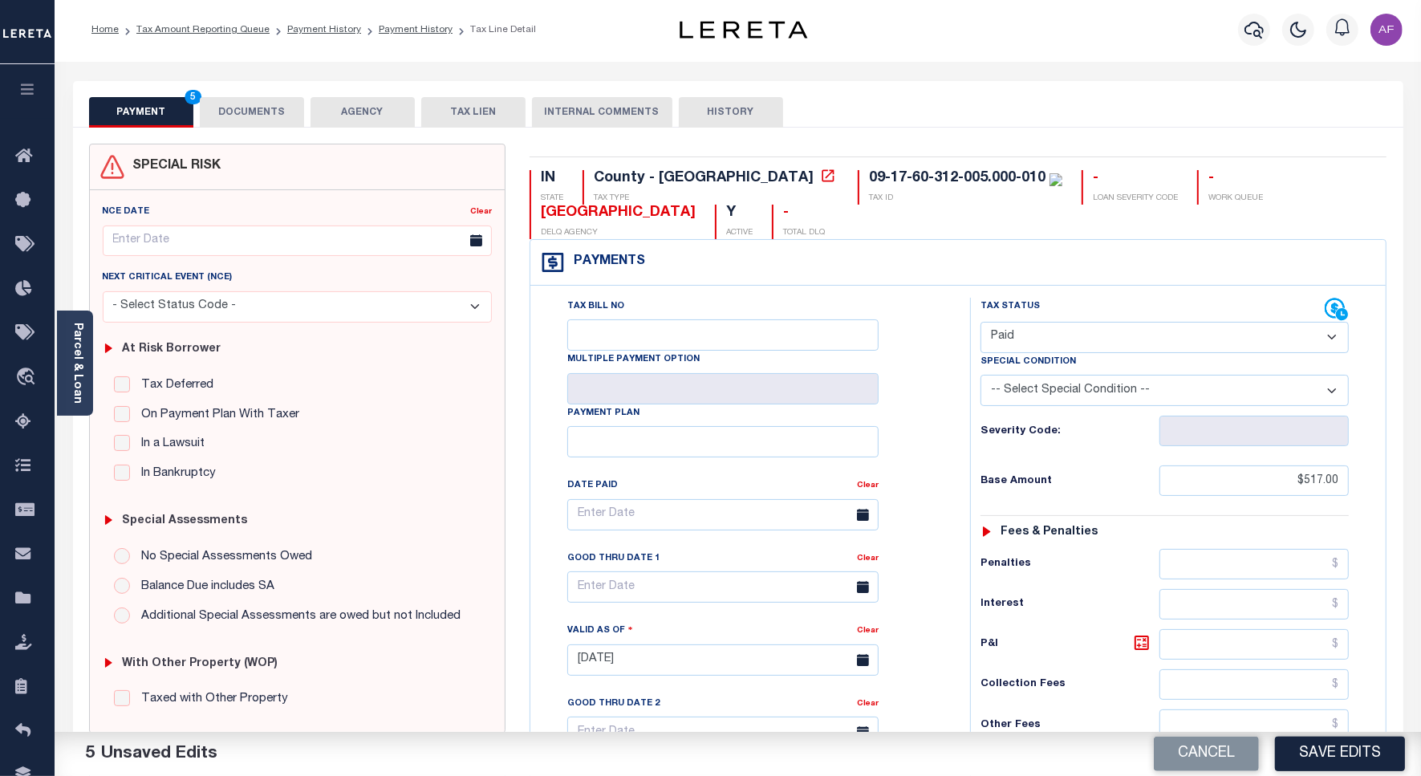
scroll to position [0, 0]
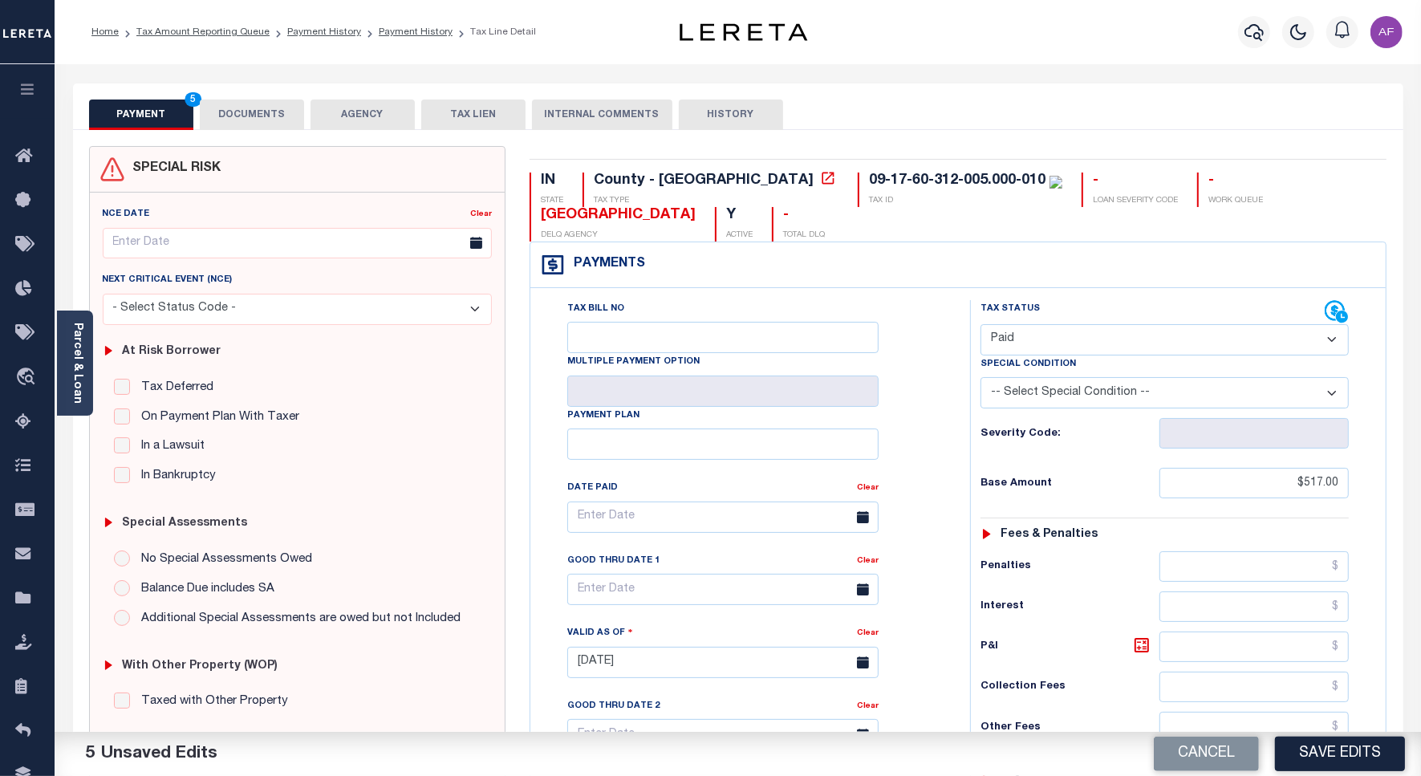
click at [254, 124] on button "DOCUMENTS" at bounding box center [252, 114] width 104 height 30
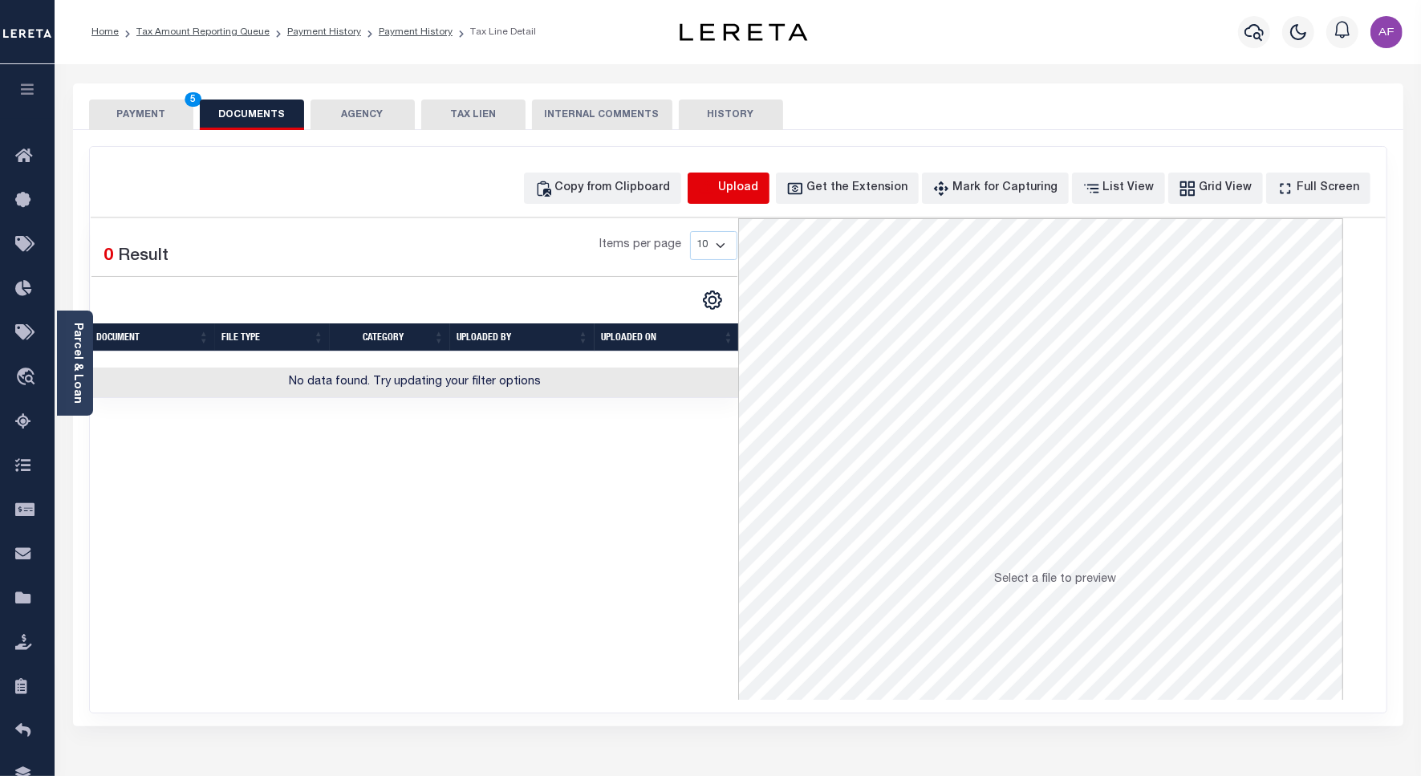
click at [716, 189] on icon "button" at bounding box center [707, 189] width 18 height 18
select select "POP"
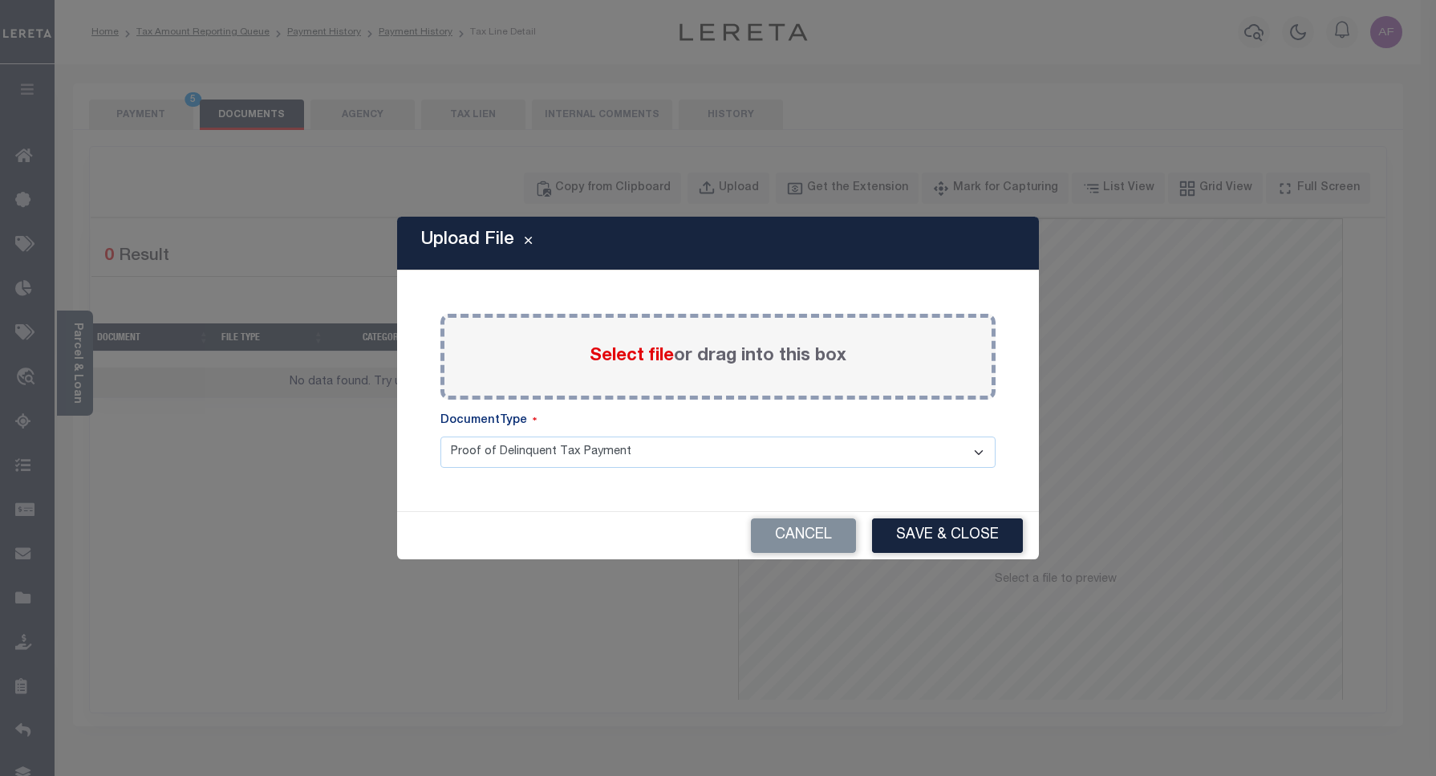
click at [599, 365] on span "Select file" at bounding box center [632, 356] width 84 height 18
click at [0, 0] on input "Select file or drag into this box" at bounding box center [0, 0] width 0 height 0
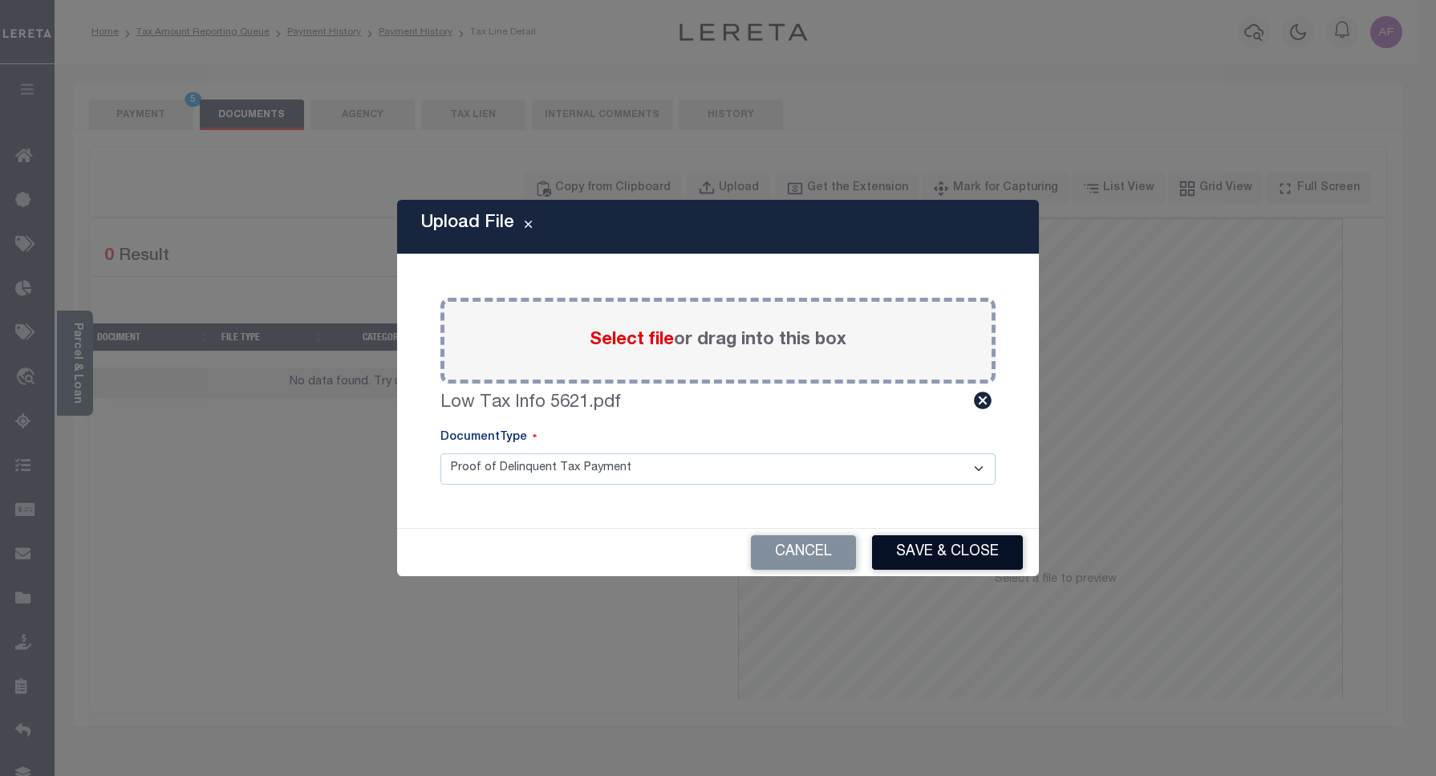
click at [923, 560] on button "Save & Close" at bounding box center [947, 552] width 151 height 34
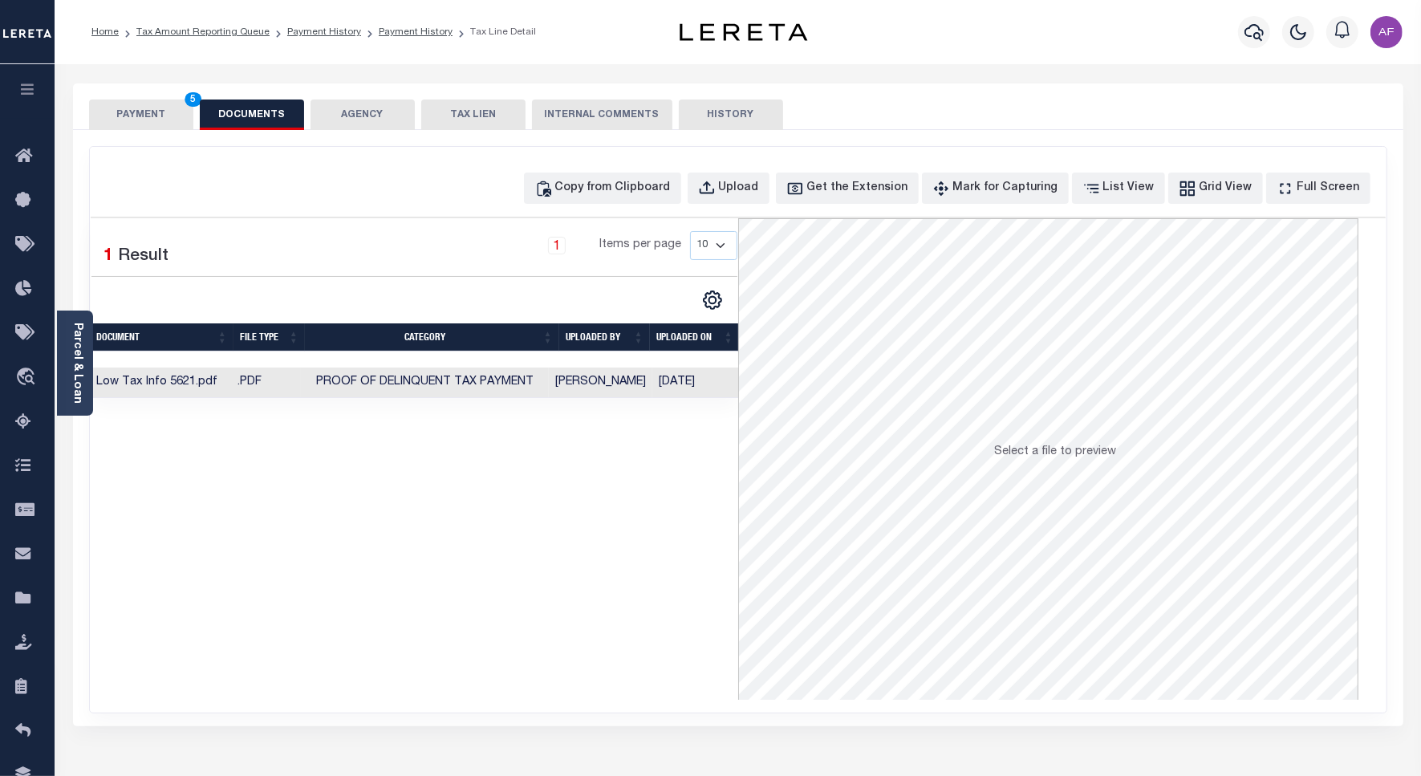
click at [120, 102] on button "PAYMENT 5" at bounding box center [141, 114] width 104 height 30
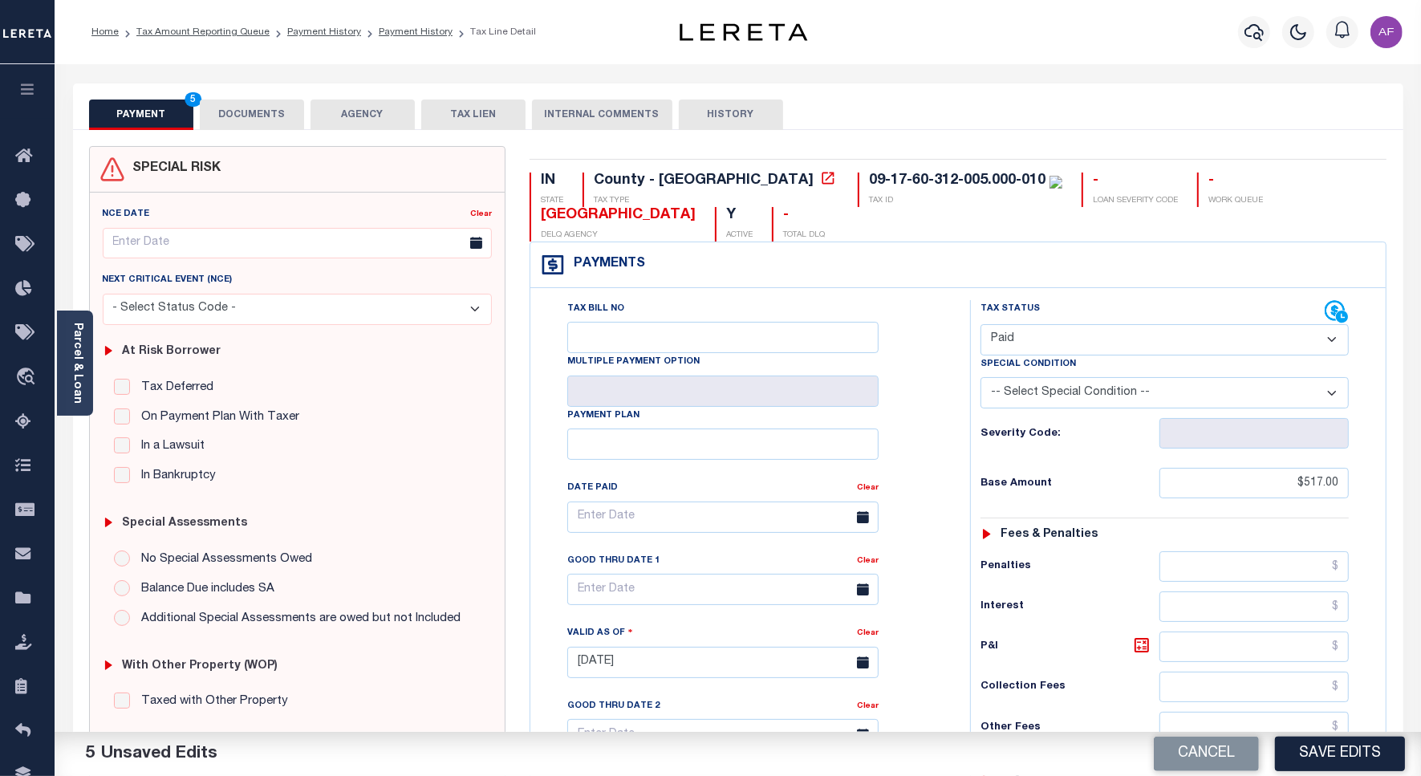
click at [1316, 762] on button "Save Edits" at bounding box center [1340, 753] width 130 height 34
checkbox input "false"
type input "$517"
type input "$0"
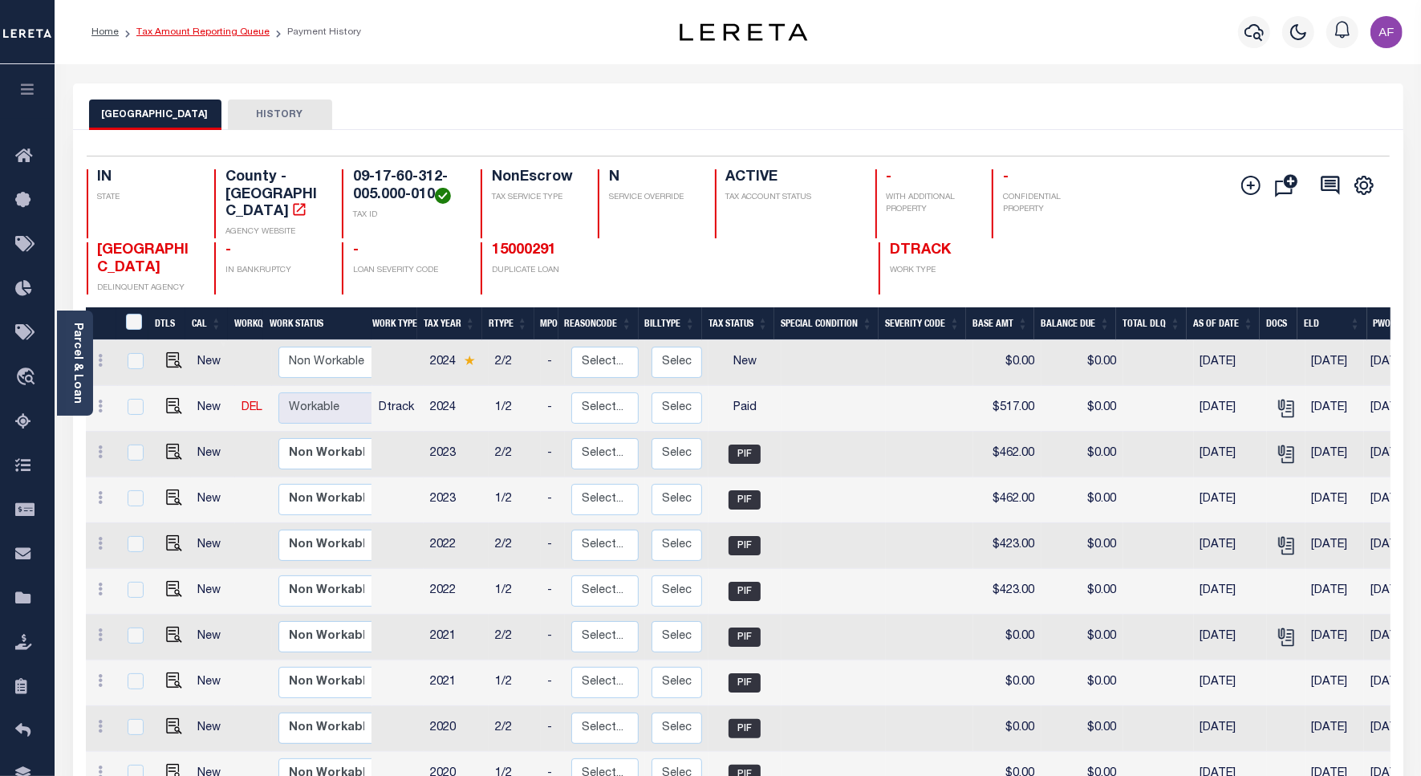
click at [193, 33] on link "Tax Amount Reporting Queue" at bounding box center [202, 32] width 133 height 10
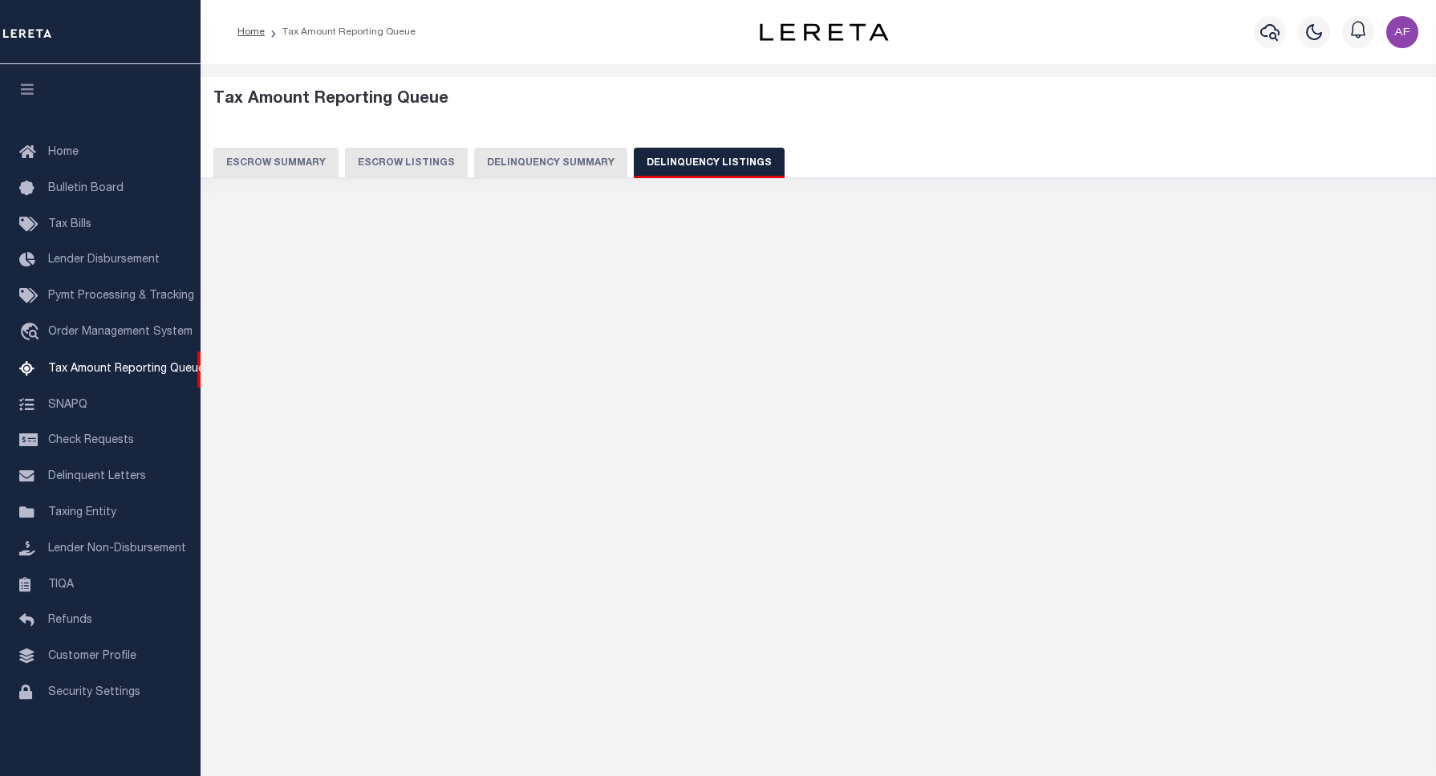
select select "100"
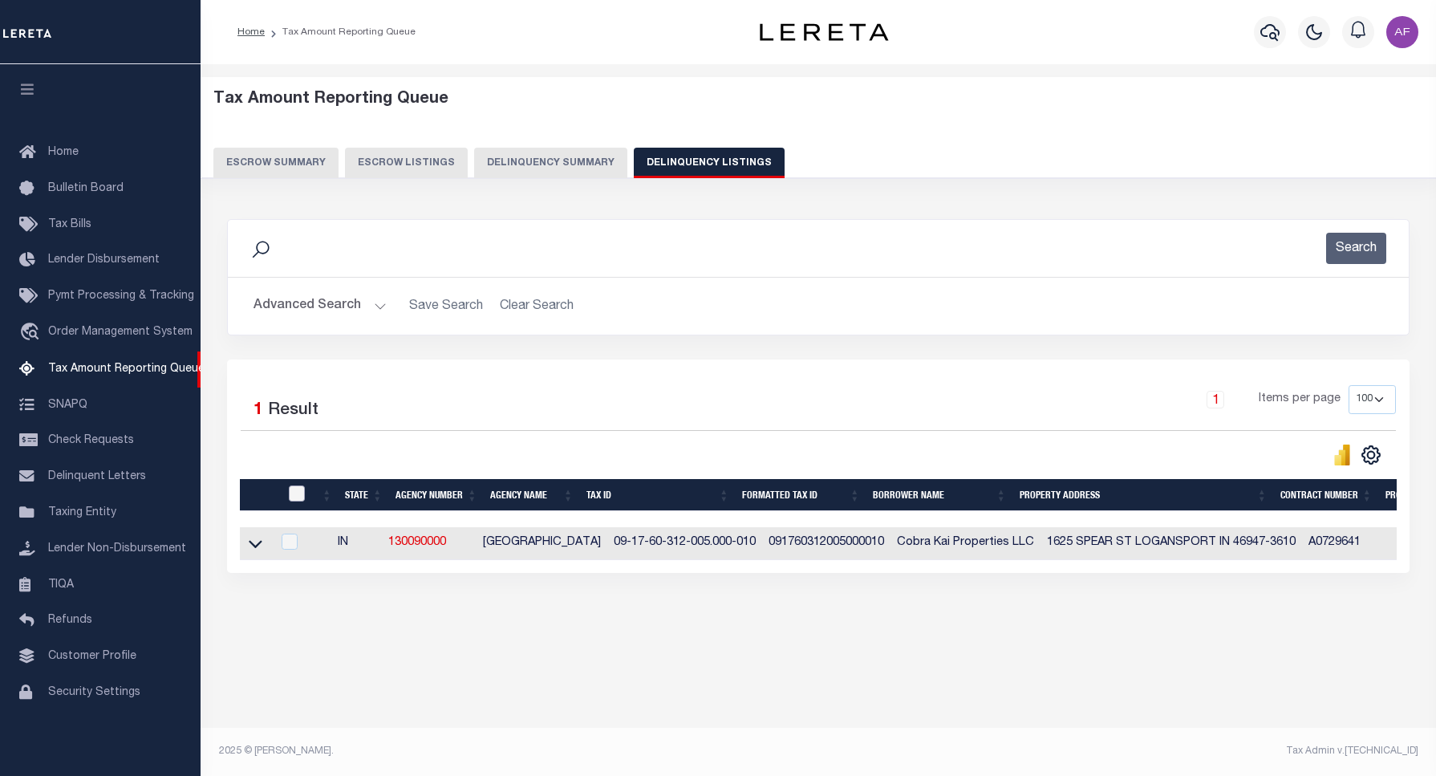
click at [293, 497] on input "checkbox" at bounding box center [297, 493] width 16 height 16
checkbox input "true"
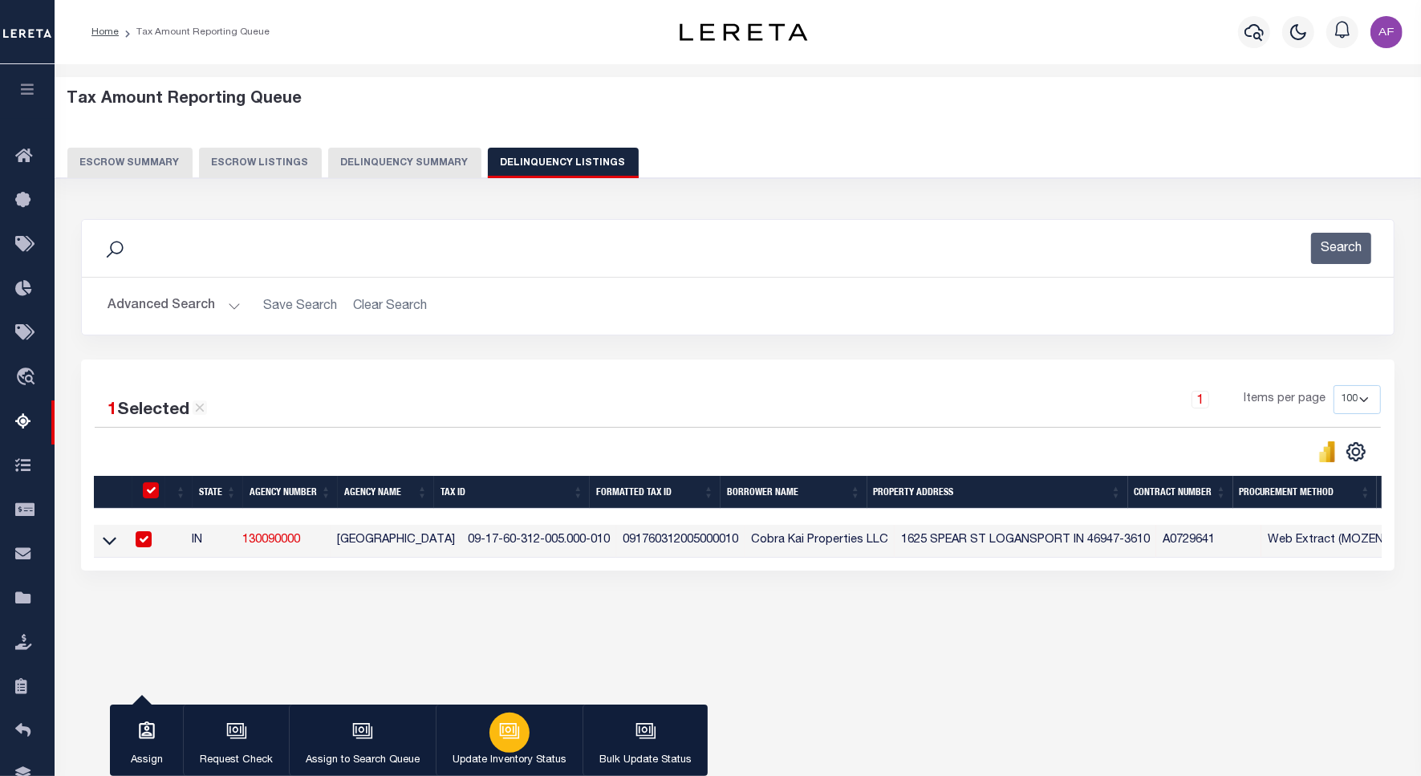
click at [526, 724] on button "Update Inventory Status" at bounding box center [509, 740] width 147 height 72
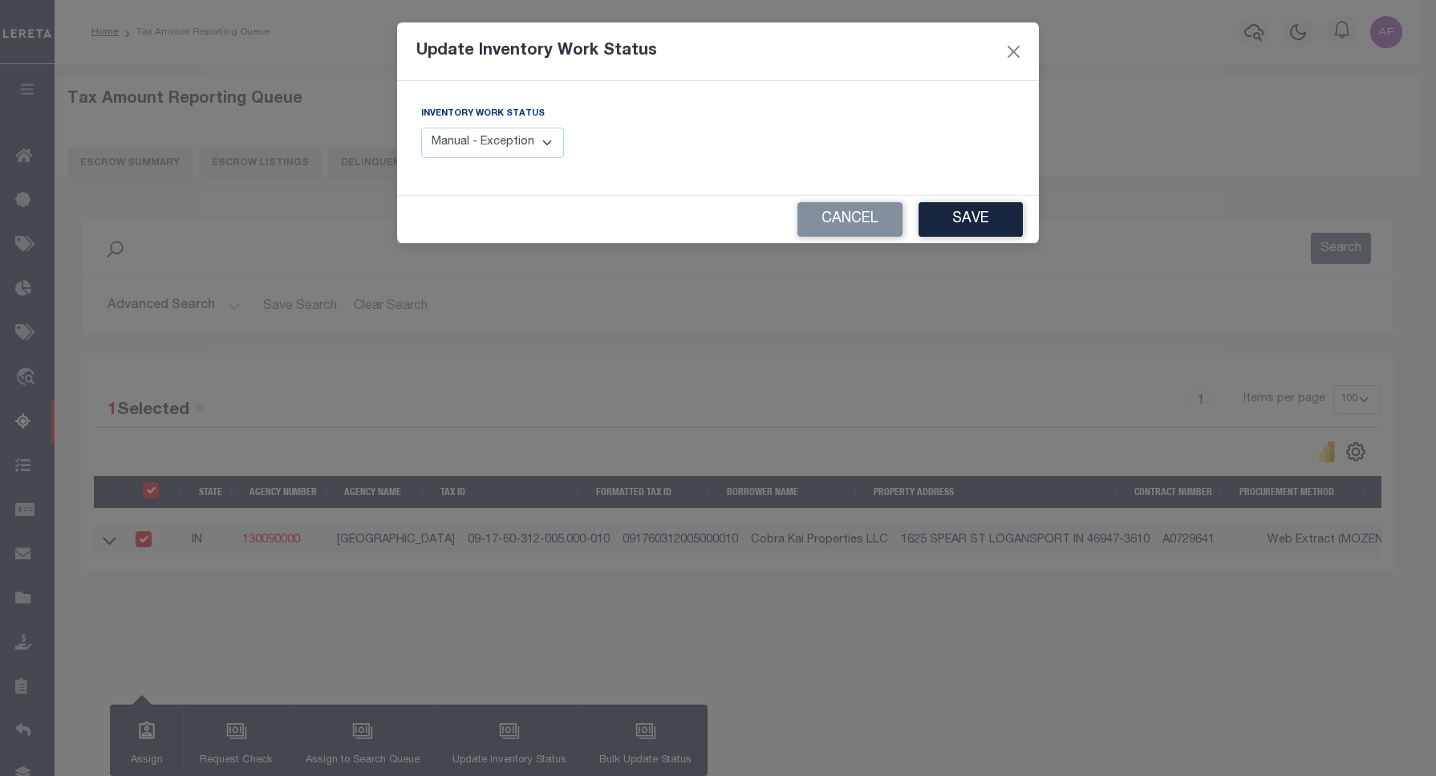
click at [486, 131] on select "Manual - Exception Pended - Awaiting Search Late Add Exception Completed" at bounding box center [492, 143] width 143 height 31
select select "4"
click at [421, 128] on select "Manual - Exception Pended - Awaiting Search Late Add Exception Completed" at bounding box center [492, 143] width 143 height 31
click at [967, 210] on button "Save" at bounding box center [971, 219] width 104 height 34
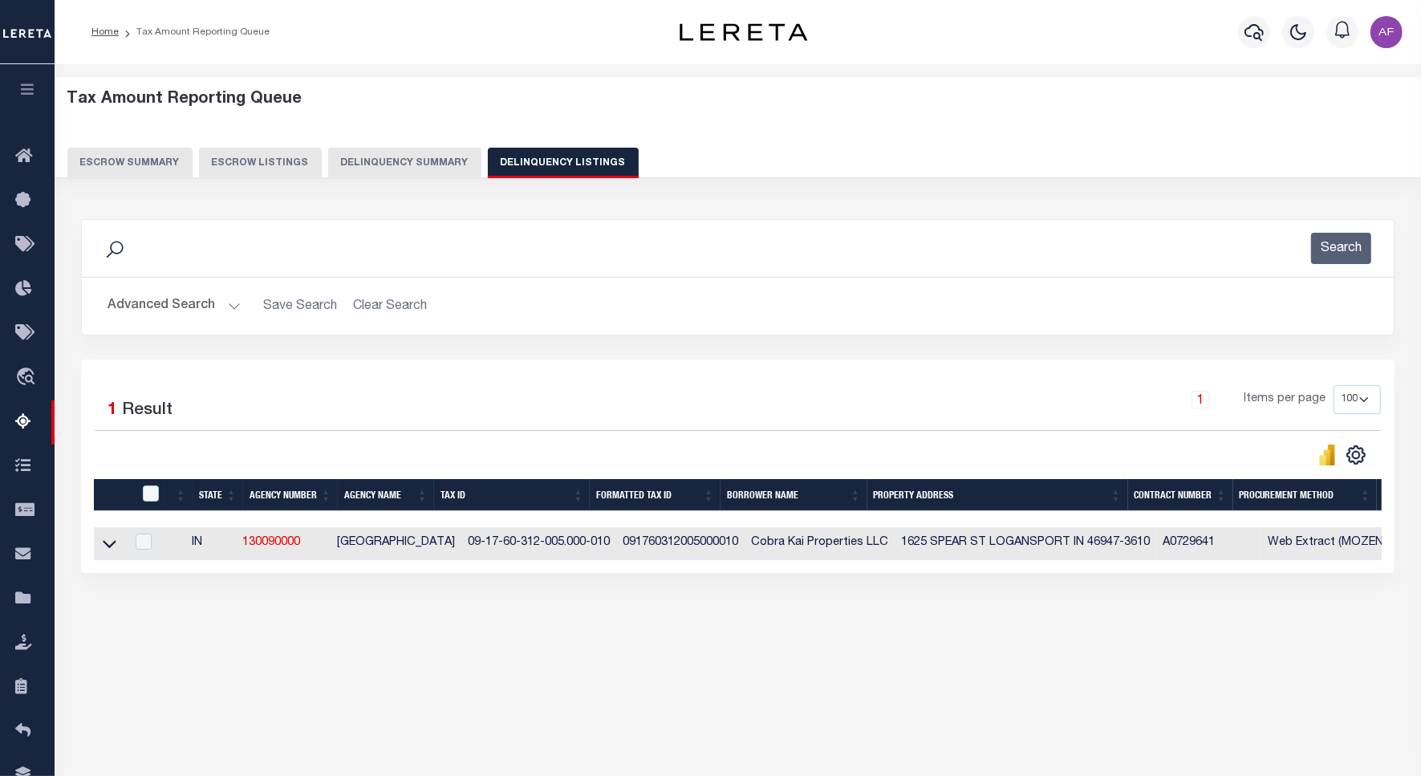
click at [177, 305] on button "Advanced Search" at bounding box center [173, 305] width 133 height 31
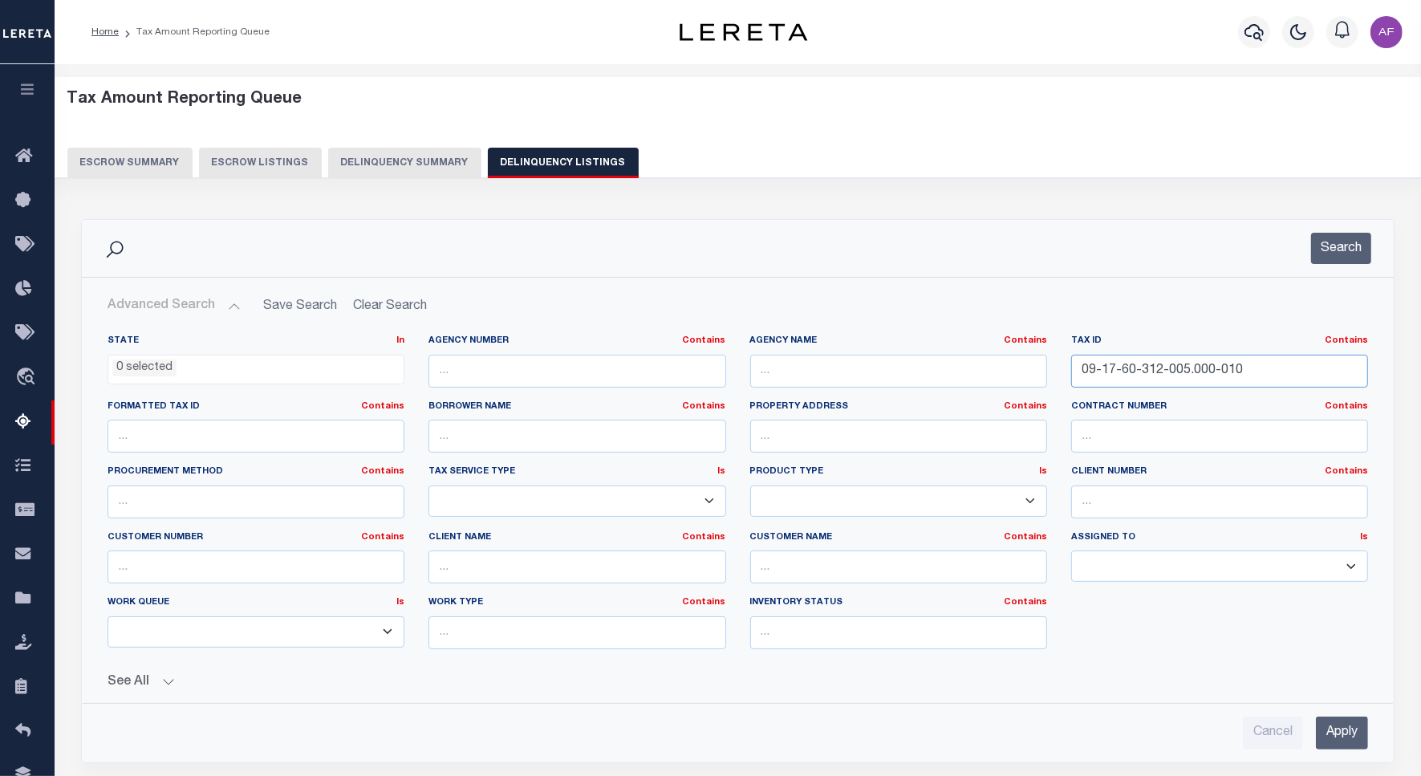
drag, startPoint x: 1254, startPoint y: 375, endPoint x: 971, endPoint y: 375, distance: 283.2
click at [971, 375] on div "State In In AK AL AR AZ CA CO CT DC DE FL GA GU HI IA ID IL IN KS KY LA MA MD M…" at bounding box center [737, 498] width 1284 height 327
paste input "266-017"
type input "09-17-60-266-017.000-010"
click at [1356, 237] on button "Search" at bounding box center [1341, 248] width 60 height 31
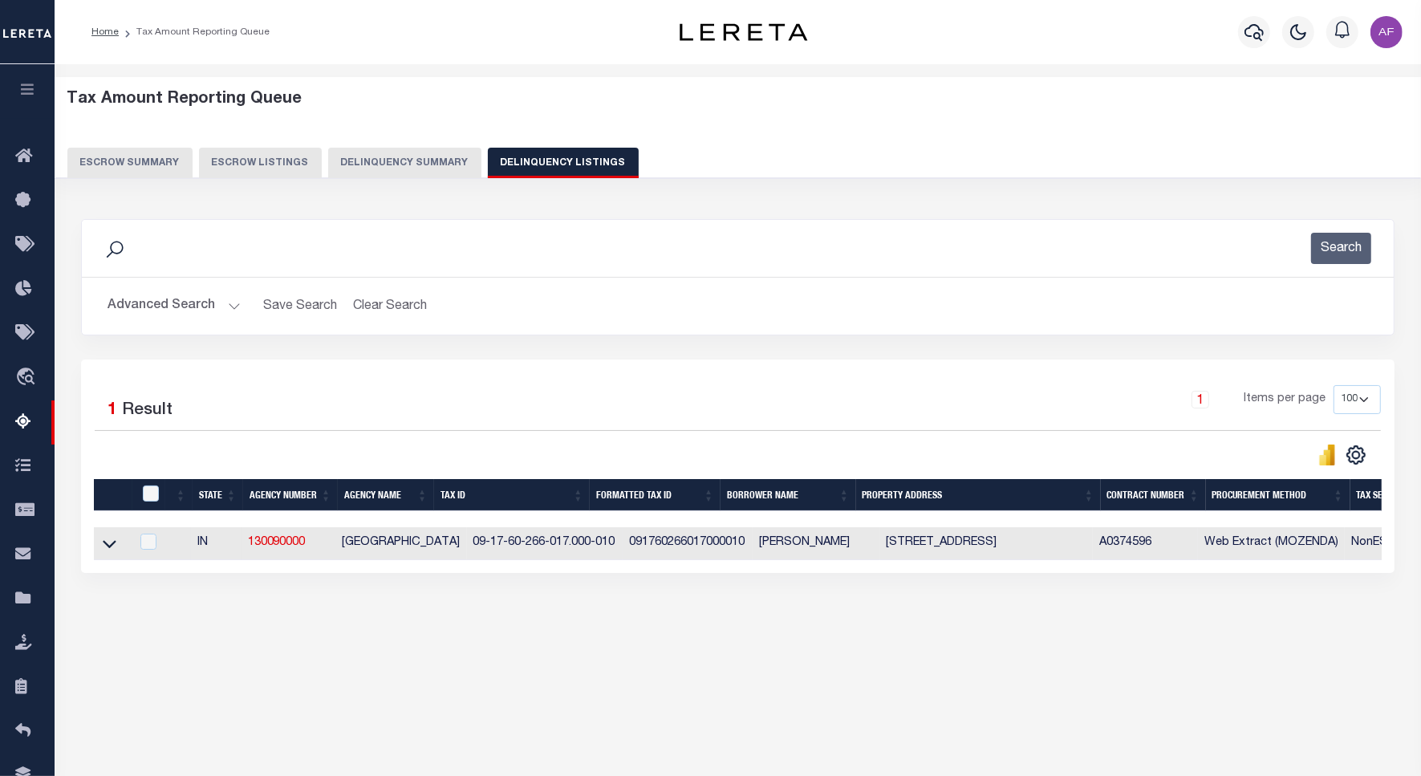
drag, startPoint x: 106, startPoint y: 546, endPoint x: 120, endPoint y: 537, distance: 16.9
click at [106, 546] on icon at bounding box center [110, 543] width 14 height 17
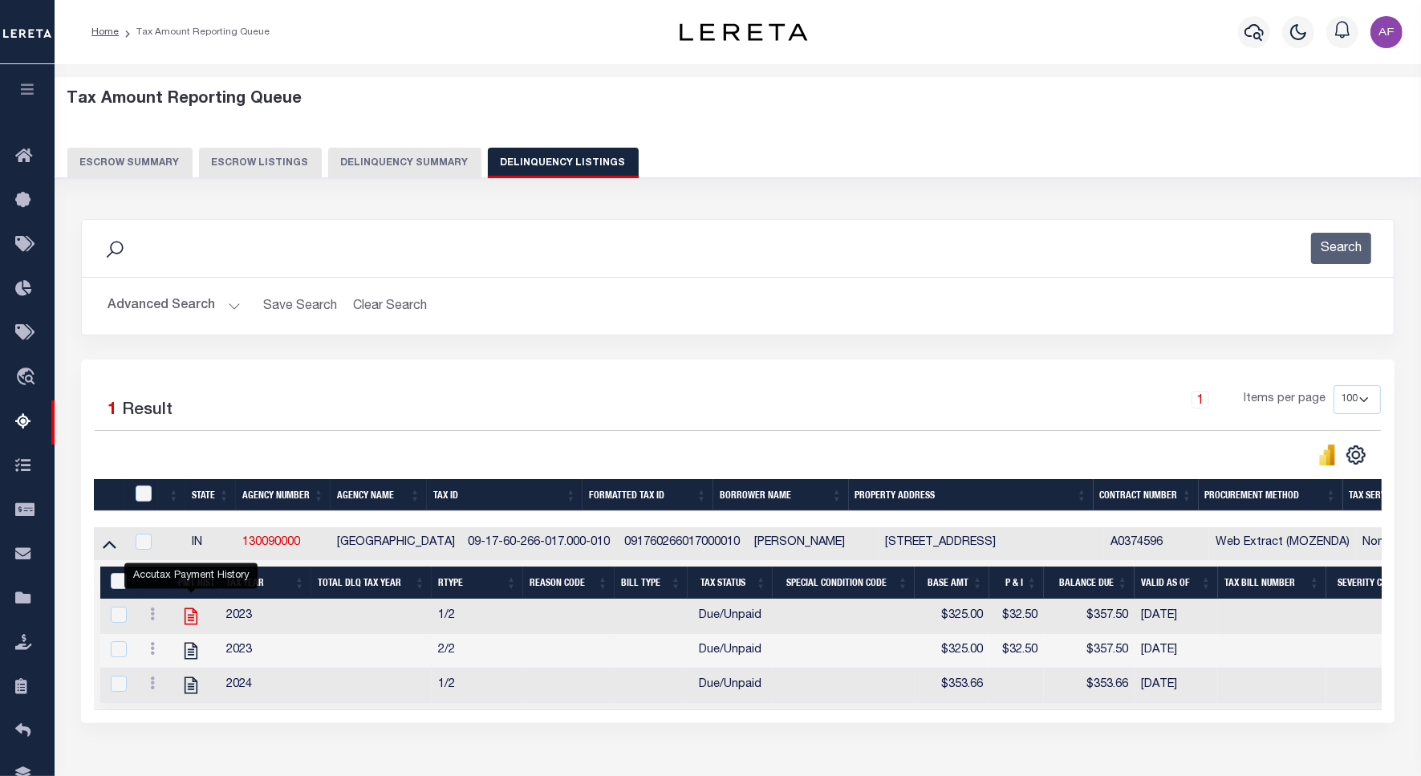
click at [189, 623] on icon "" at bounding box center [190, 616] width 21 height 21
checkbox input "true"
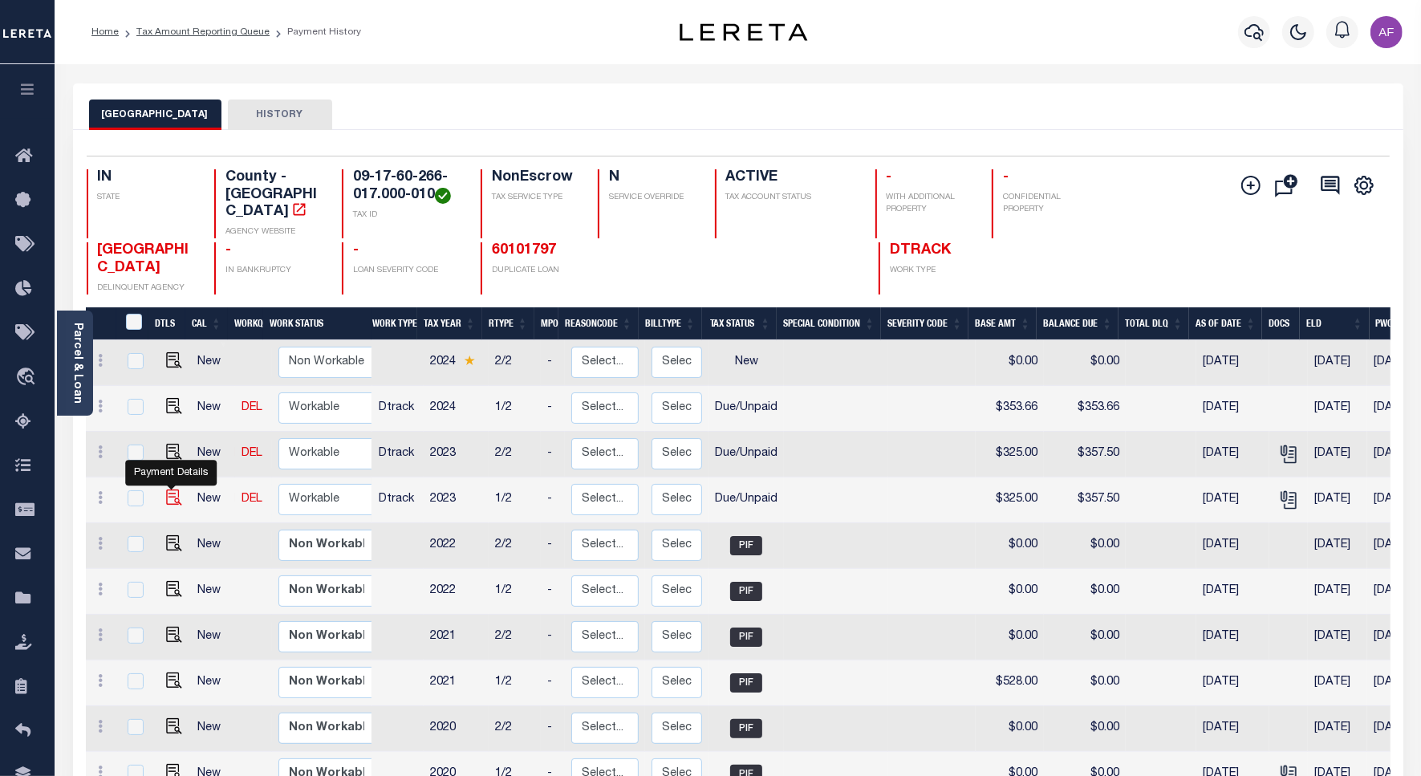
click at [168, 489] on img "" at bounding box center [174, 497] width 16 height 16
checkbox input "true"
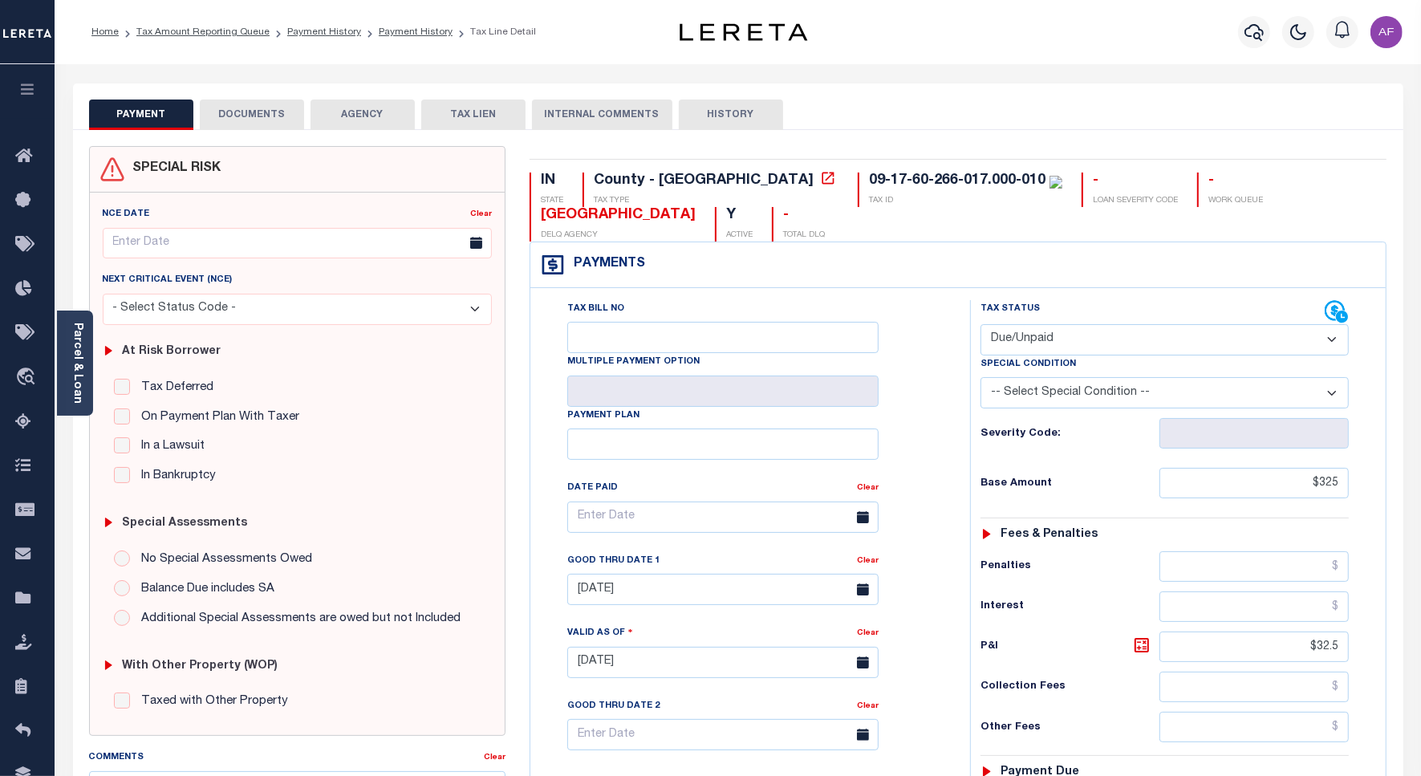
drag, startPoint x: 1065, startPoint y: 337, endPoint x: 1056, endPoint y: 357, distance: 22.2
click at [1064, 339] on select "- Select Status Code - Open Due/Unpaid Paid Incomplete No Tax Due Internal Refu…" at bounding box center [1164, 339] width 368 height 31
select select "PYD"
click at [980, 326] on select "- Select Status Code - Open Due/Unpaid Paid Incomplete No Tax Due Internal Refu…" at bounding box center [1164, 339] width 368 height 31
type input "[DATE]"
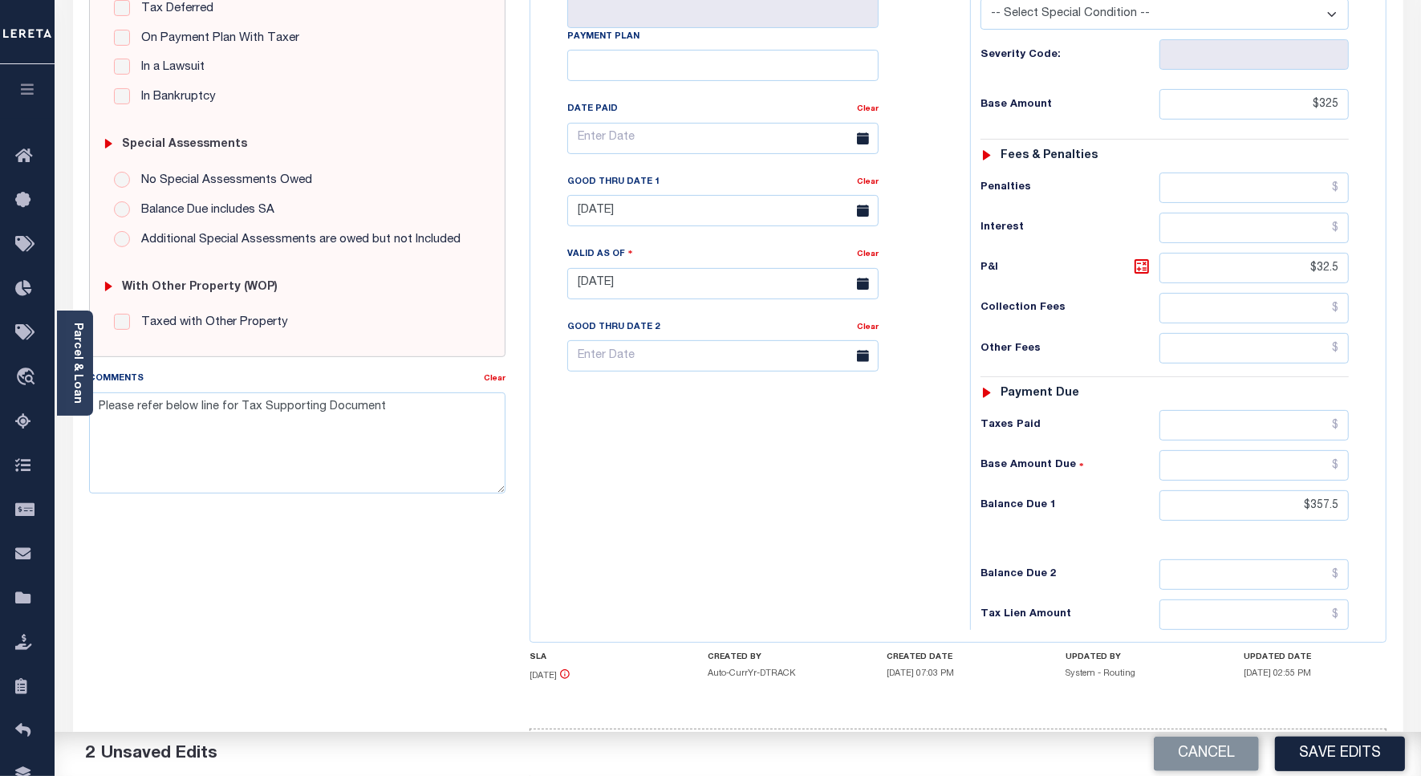
scroll to position [449, 0]
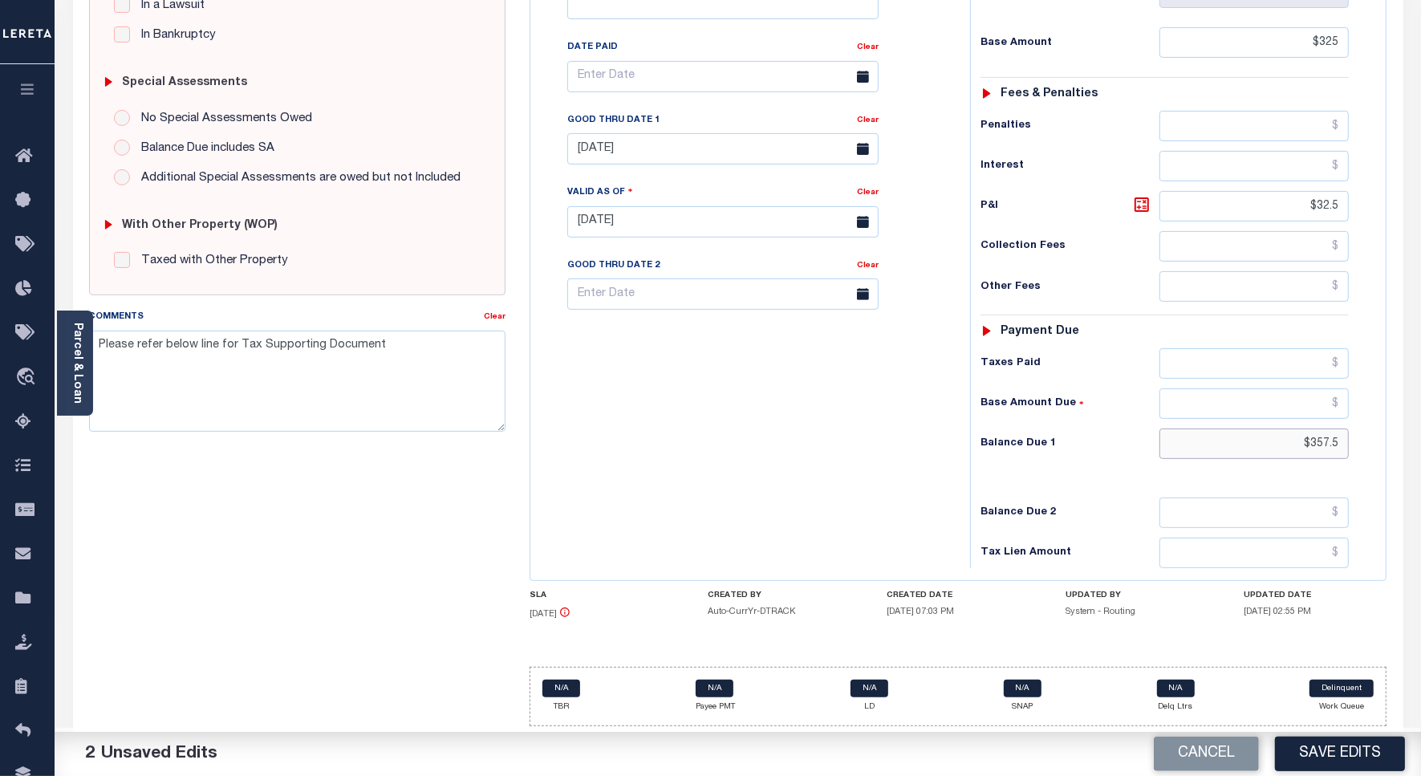
click at [1321, 438] on input "$357.5" at bounding box center [1253, 443] width 189 height 30
type input "$0"
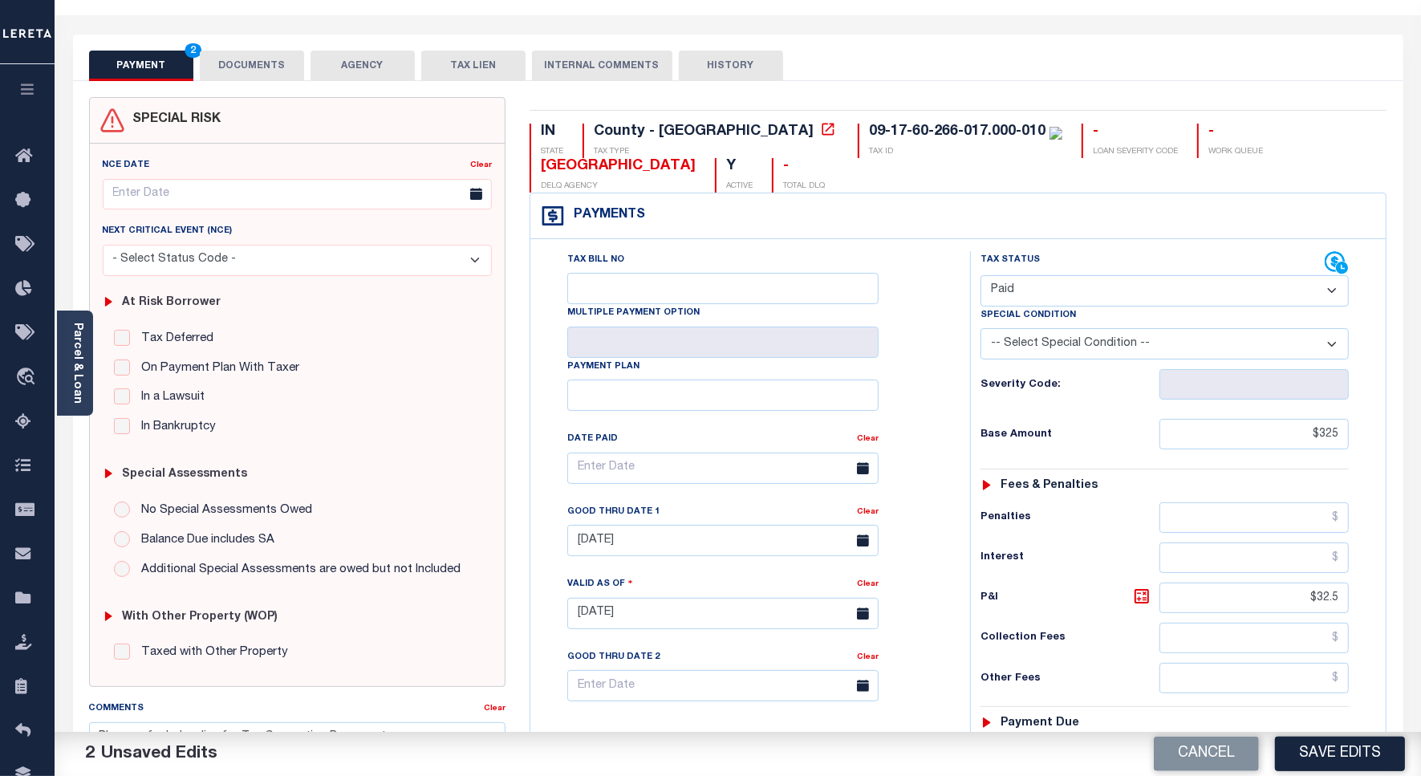
scroll to position [0, 0]
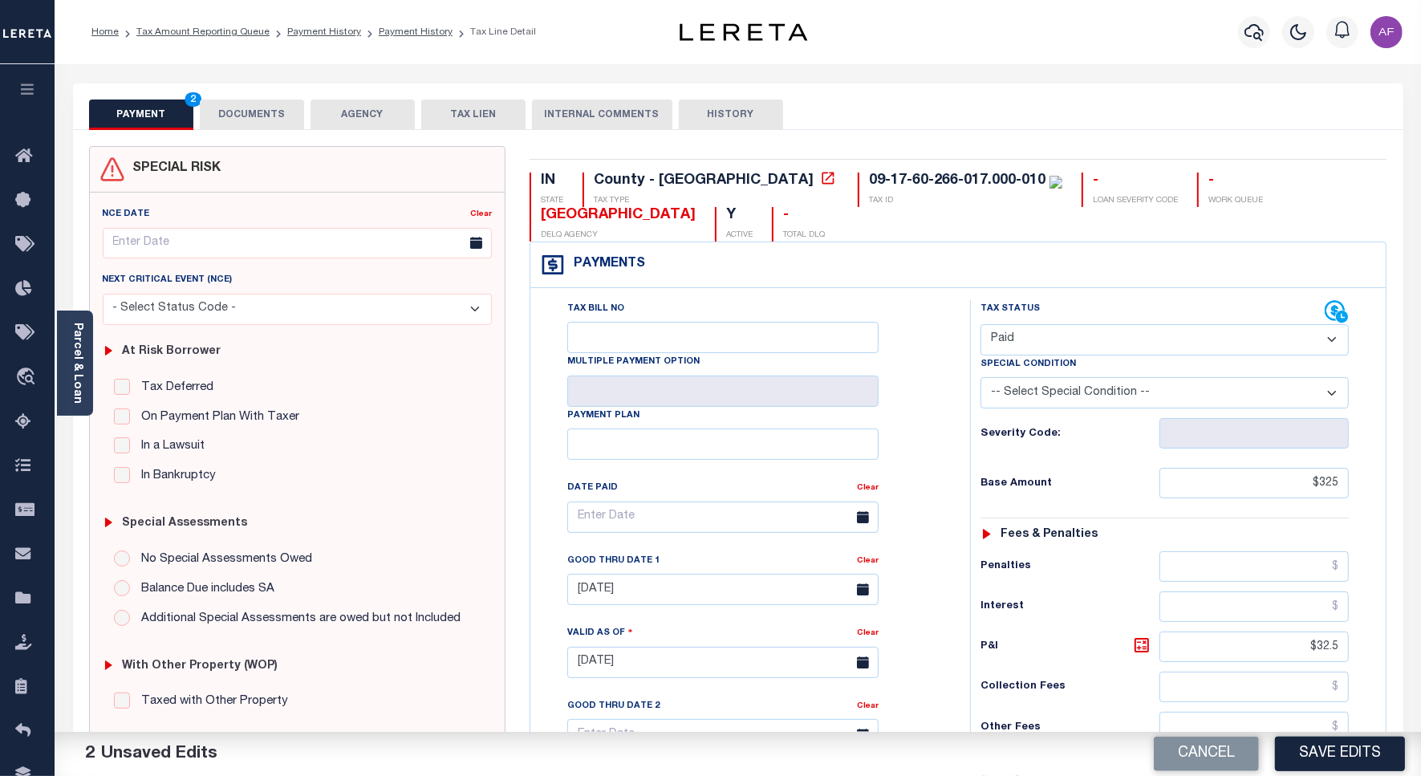
click at [263, 113] on button "DOCUMENTS" at bounding box center [252, 114] width 104 height 30
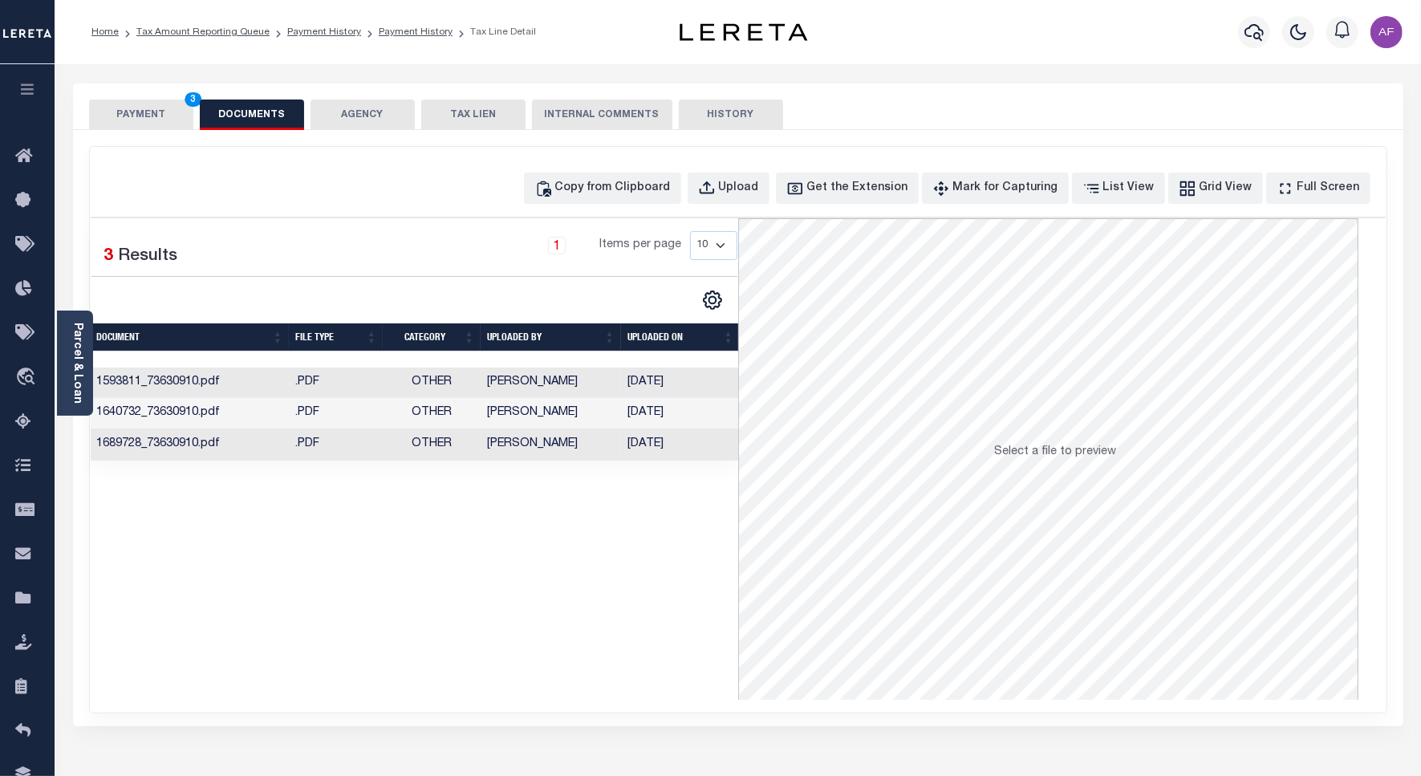
click at [385, 118] on button "AGENCY" at bounding box center [362, 114] width 104 height 30
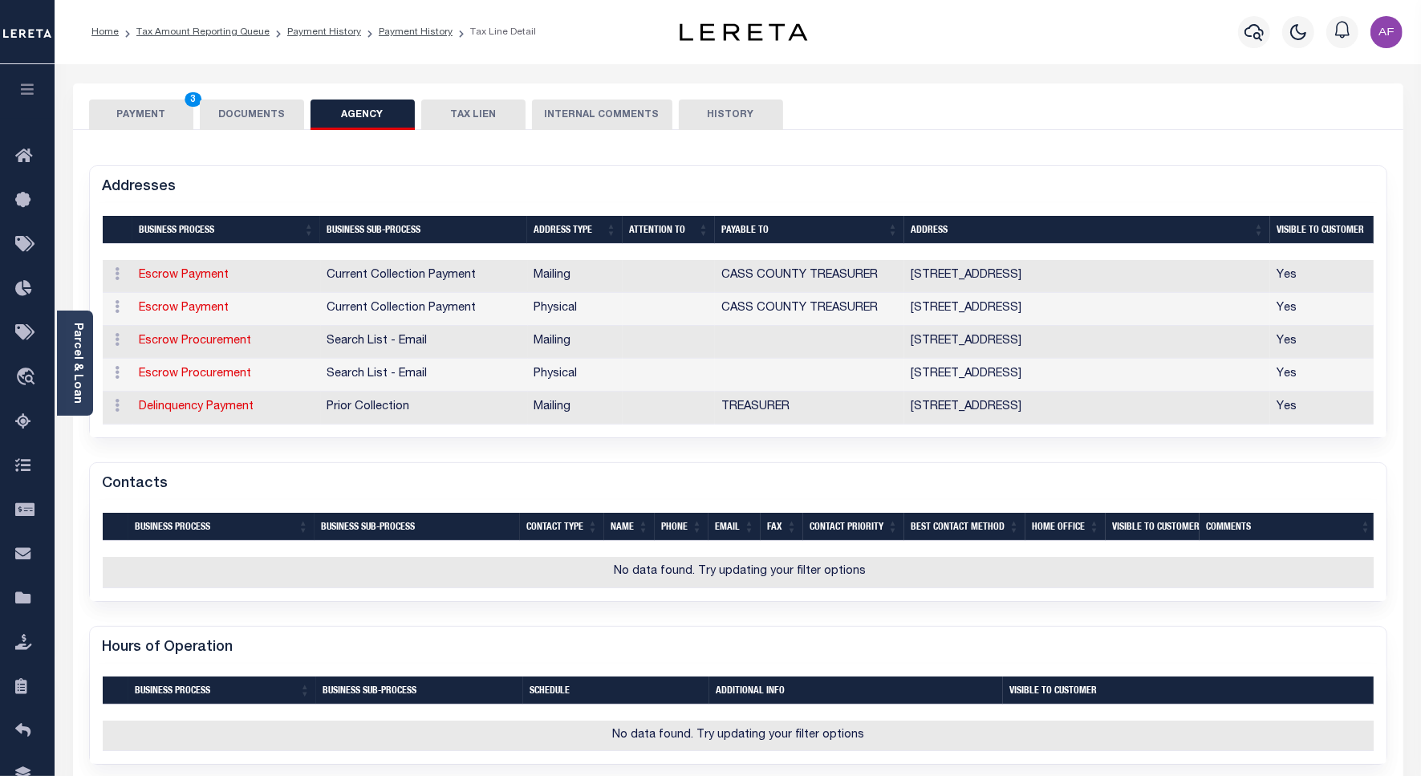
click at [253, 117] on button "DOCUMENTS" at bounding box center [252, 114] width 104 height 30
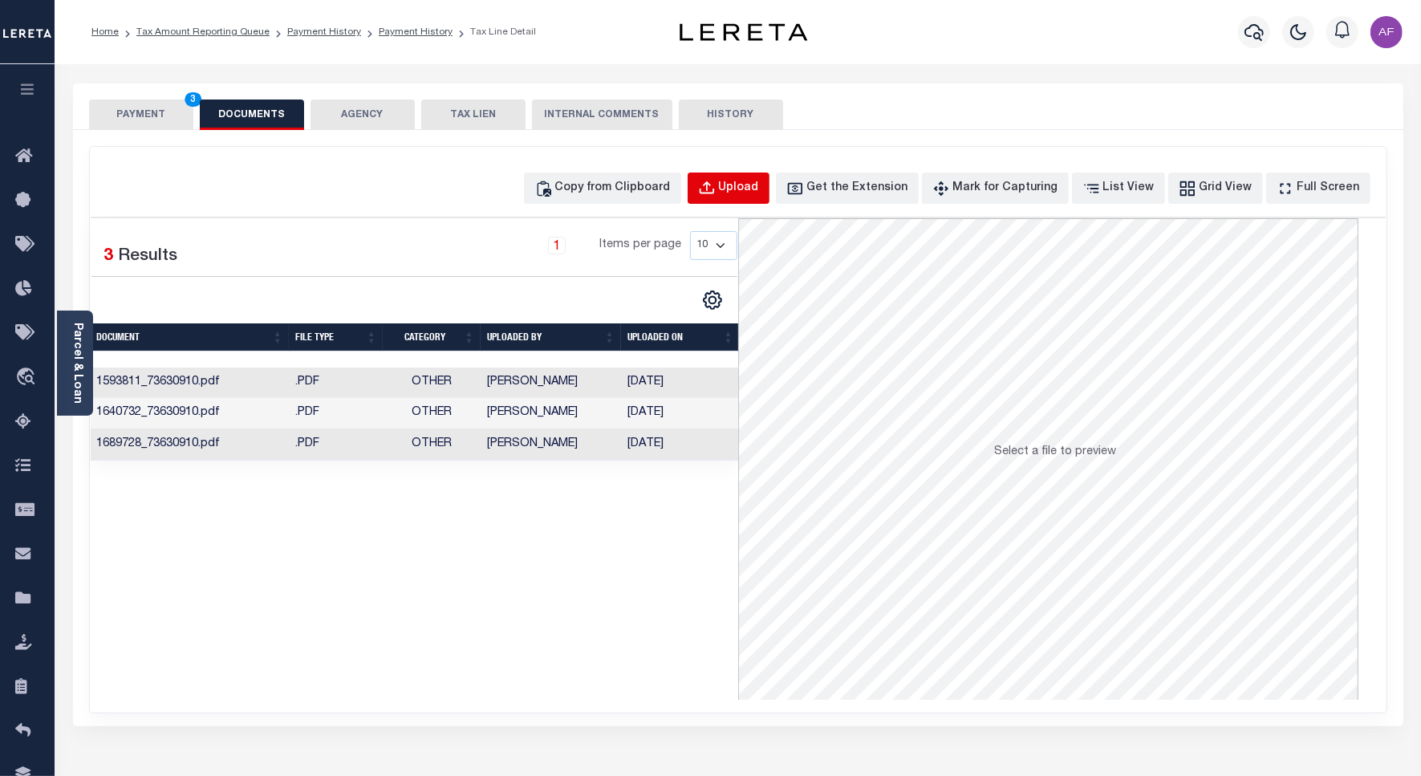
click at [752, 175] on button "Upload" at bounding box center [729, 187] width 82 height 31
select select "POP"
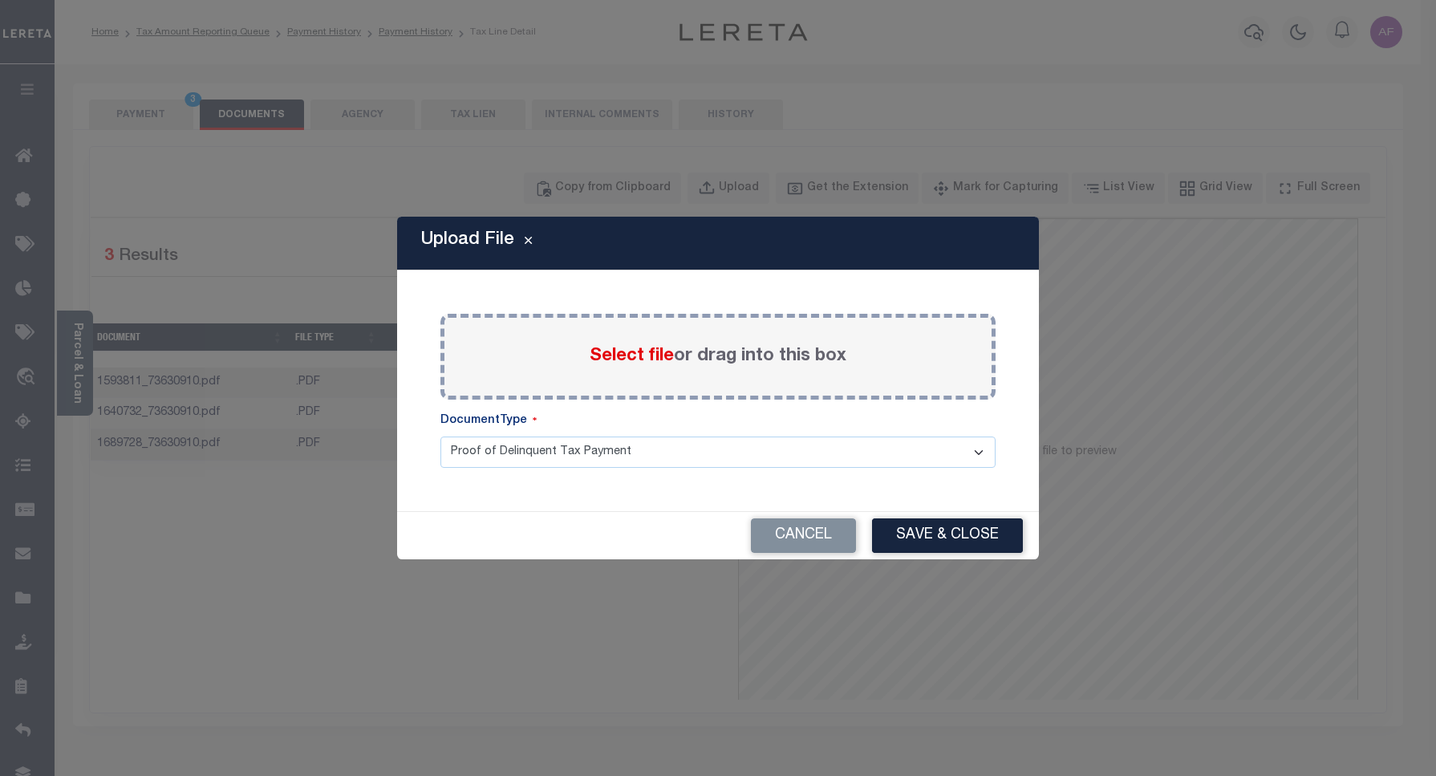
click at [604, 358] on span "Select file" at bounding box center [632, 356] width 84 height 18
click at [0, 0] on input "Select file or drag into this box" at bounding box center [0, 0] width 0 height 0
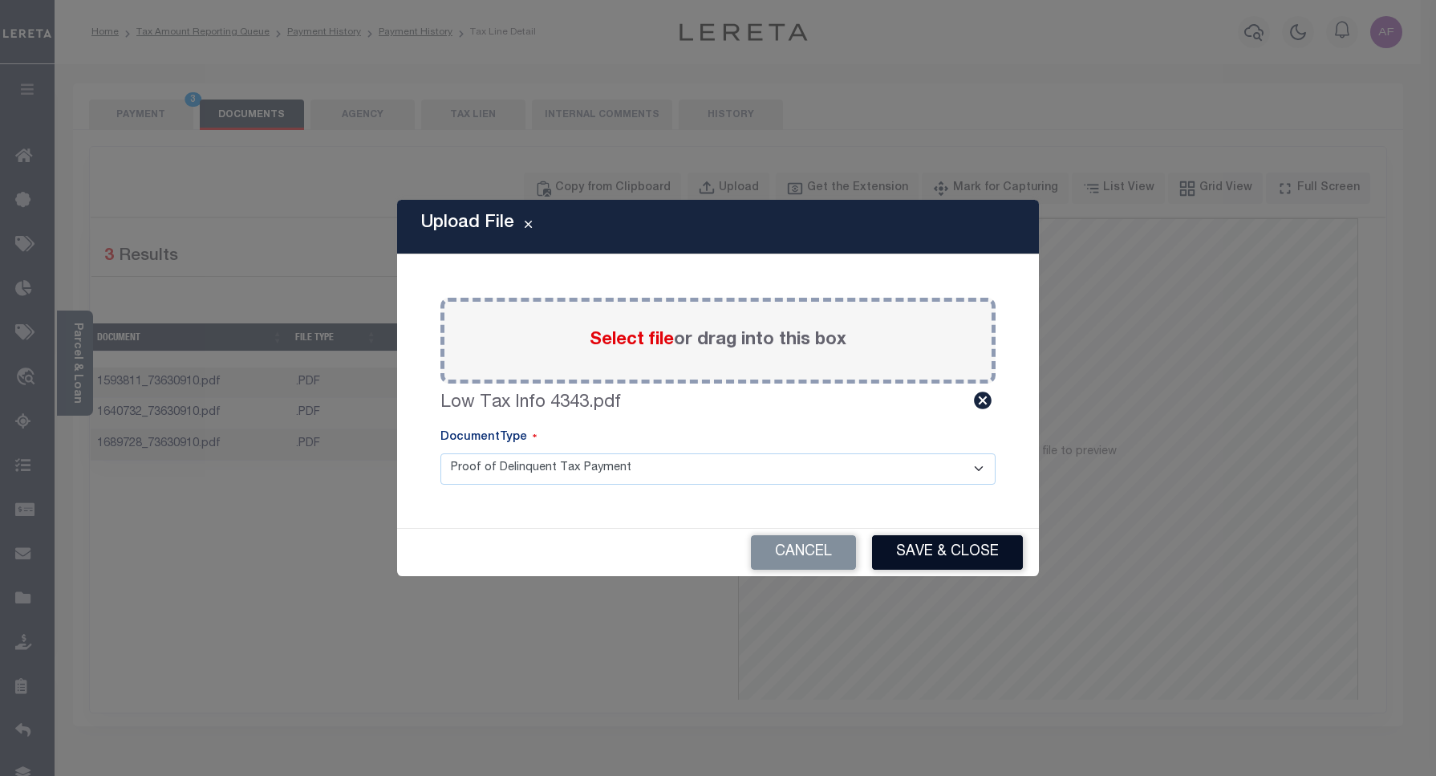
click at [935, 570] on button "Save & Close" at bounding box center [947, 552] width 151 height 34
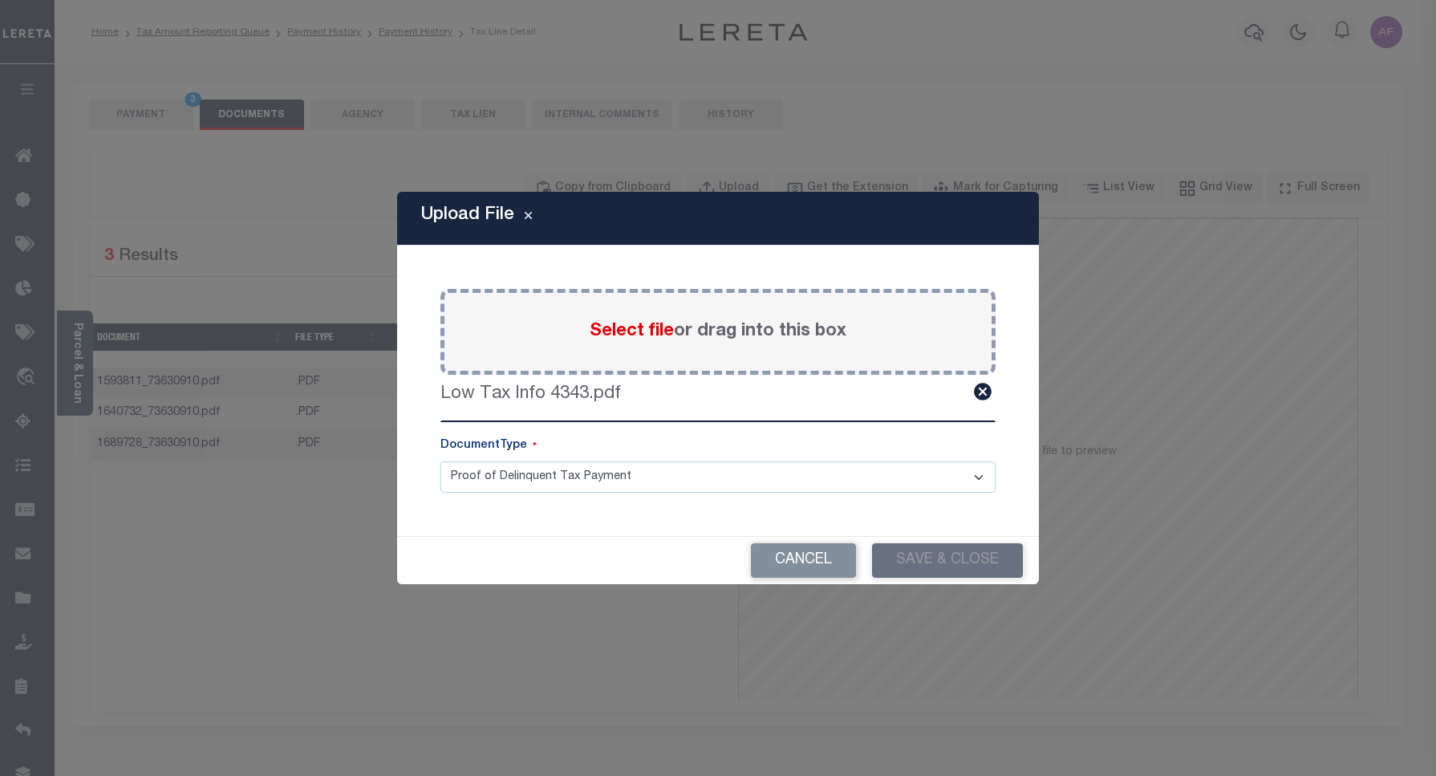
click at [936, 555] on div "Cancel Save & Close" at bounding box center [718, 560] width 642 height 47
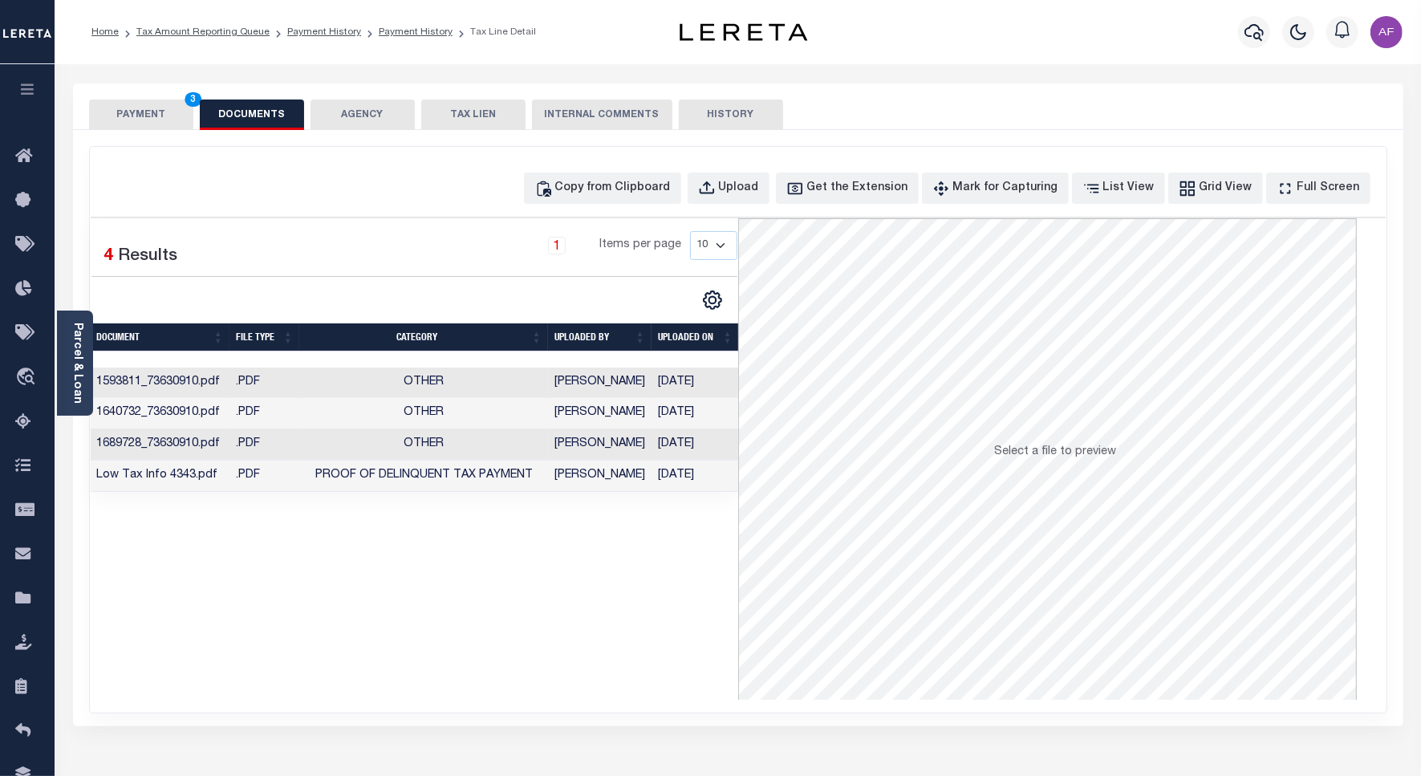
click at [114, 107] on button "PAYMENT 3" at bounding box center [141, 114] width 104 height 30
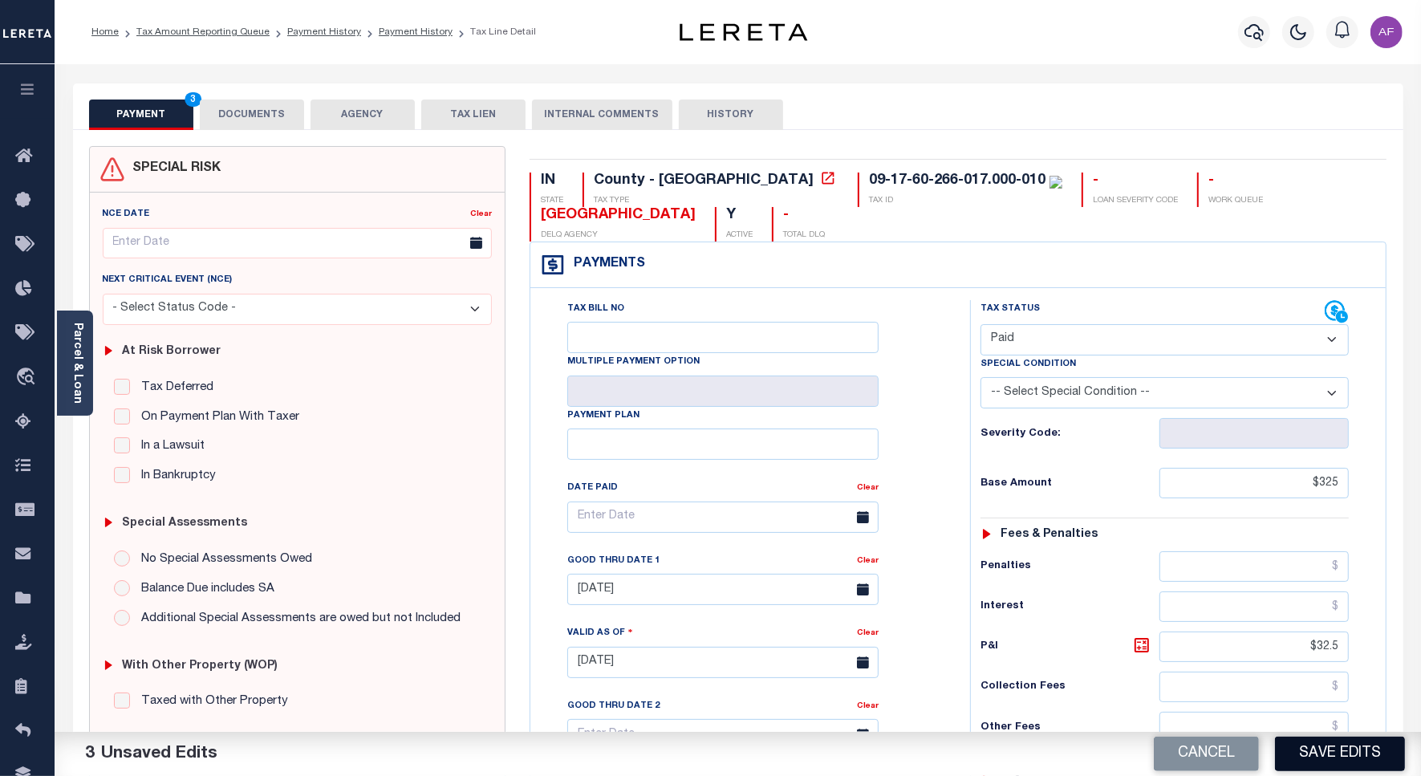
click at [1368, 758] on button "Save Edits" at bounding box center [1340, 753] width 130 height 34
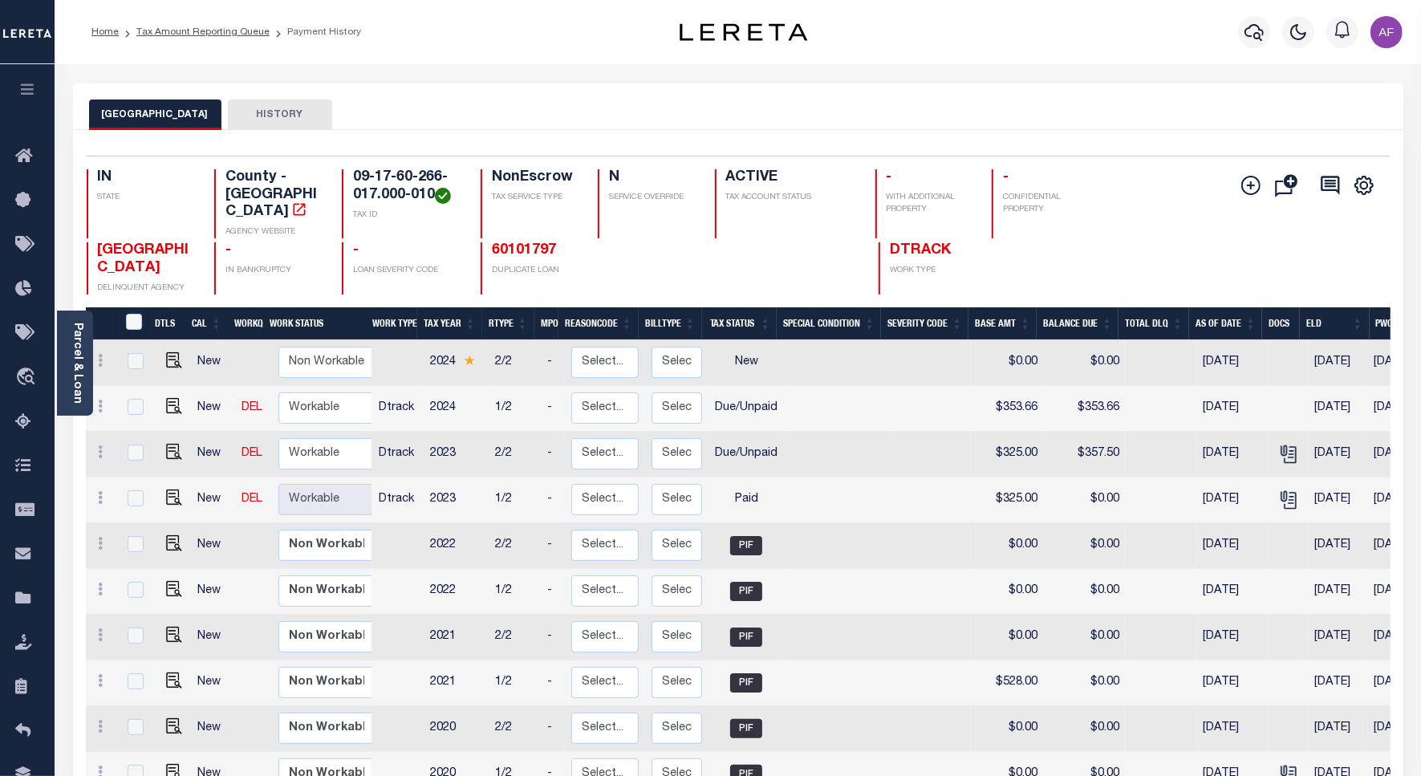
click at [182, 436] on td at bounding box center [171, 455] width 39 height 46
checkbox input "true"
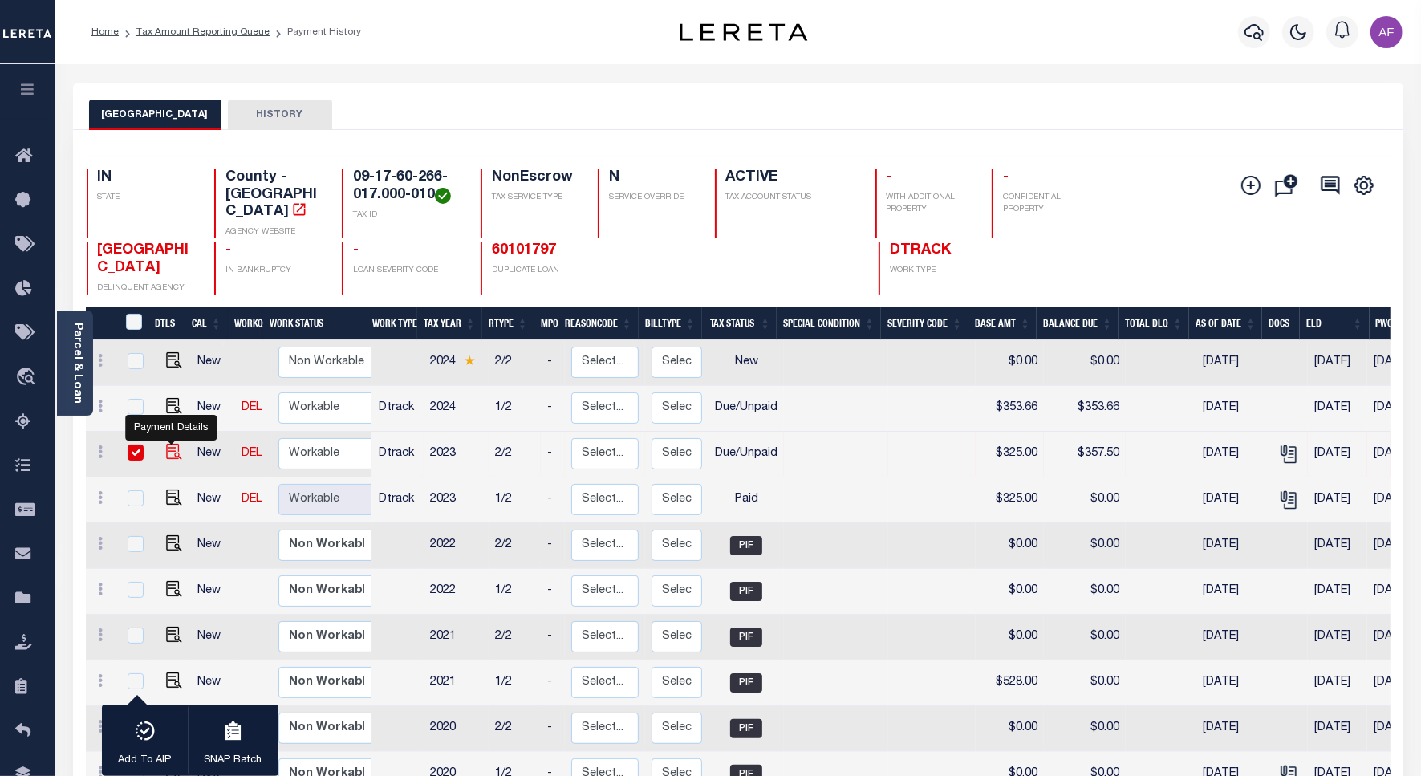
click at [172, 444] on img "" at bounding box center [174, 452] width 16 height 16
checkbox input "false"
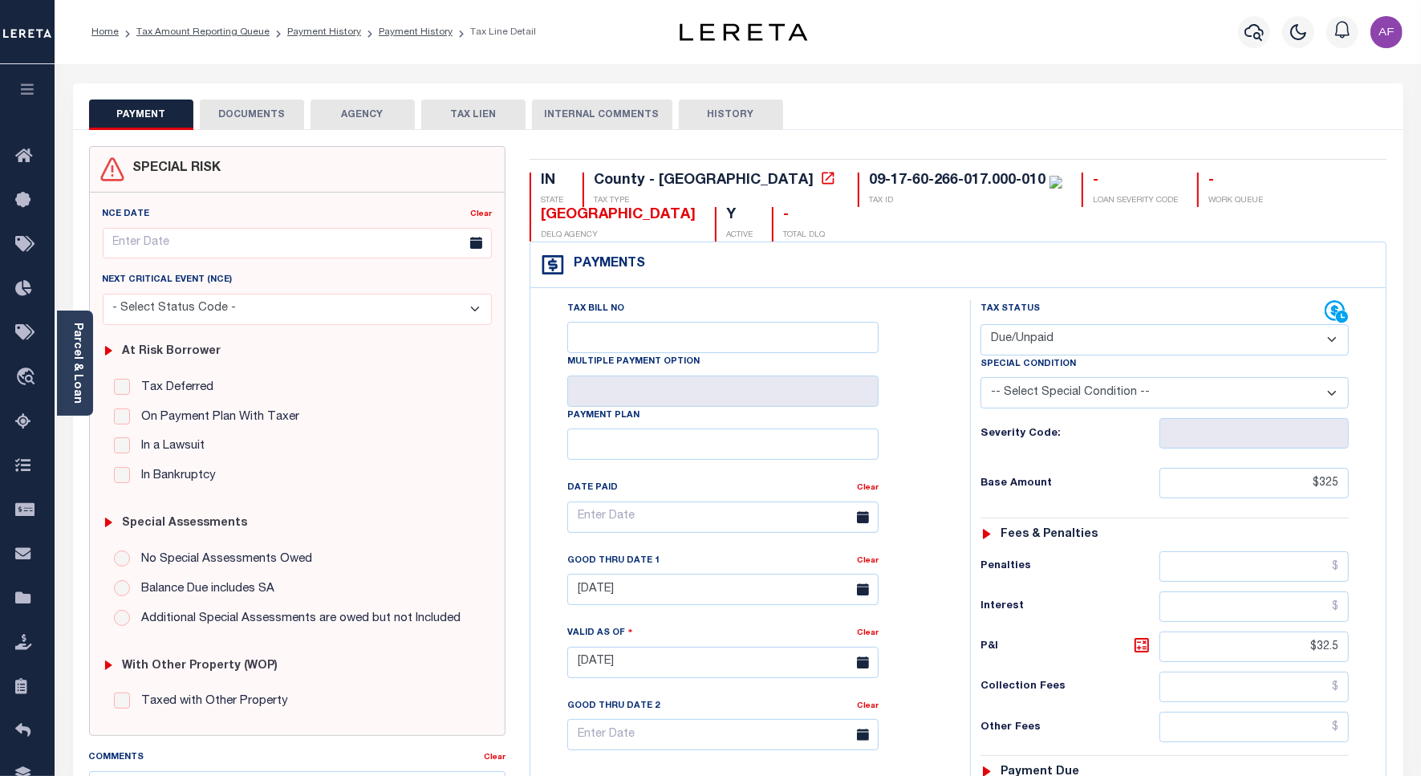
click at [1035, 342] on select "- Select Status Code - Open Due/Unpaid Paid Incomplete No Tax Due Internal Refu…" at bounding box center [1164, 339] width 368 height 31
select select "PYD"
click at [980, 326] on select "- Select Status Code - Open Due/Unpaid Paid Incomplete No Tax Due Internal Refu…" at bounding box center [1164, 339] width 368 height 31
type input "[DATE]"
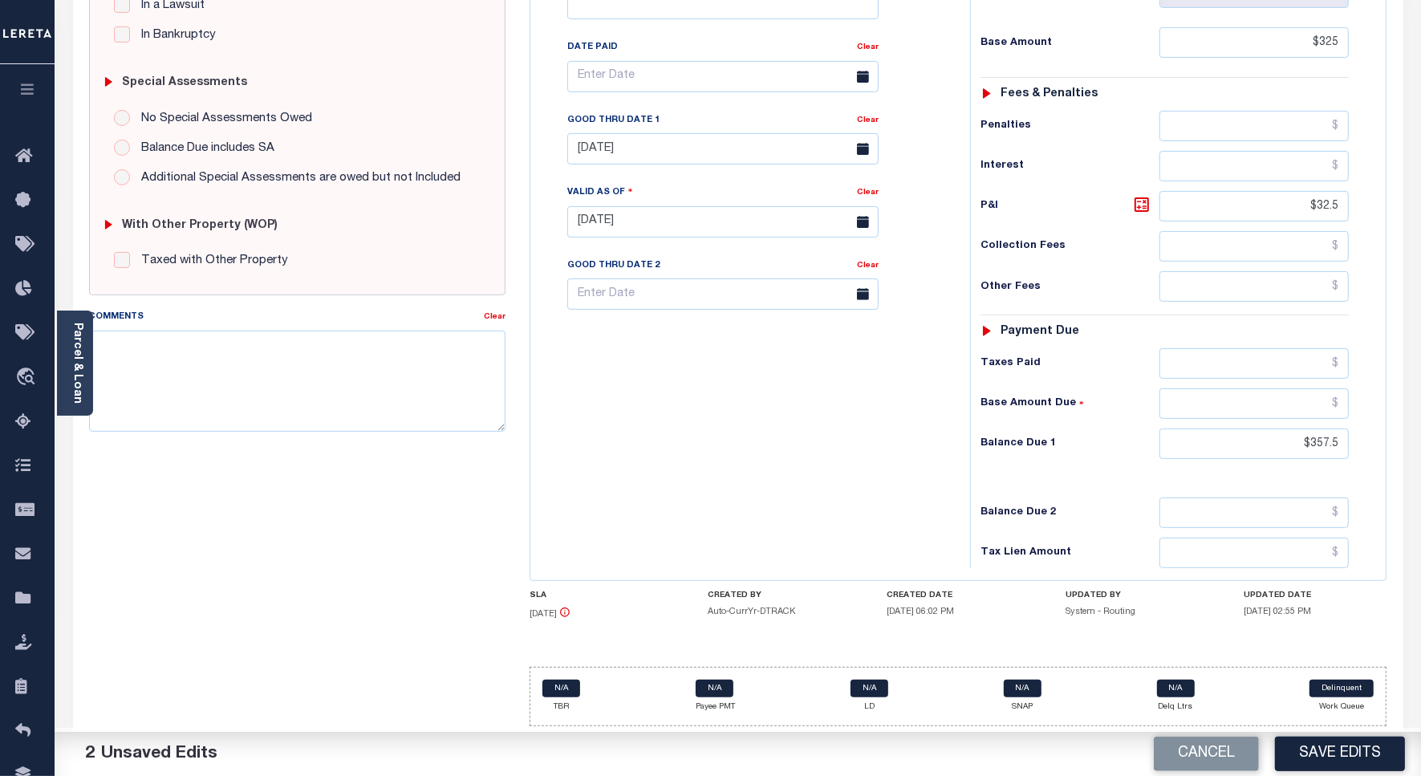
scroll to position [449, 0]
click at [1324, 446] on input "$357.5" at bounding box center [1253, 443] width 189 height 30
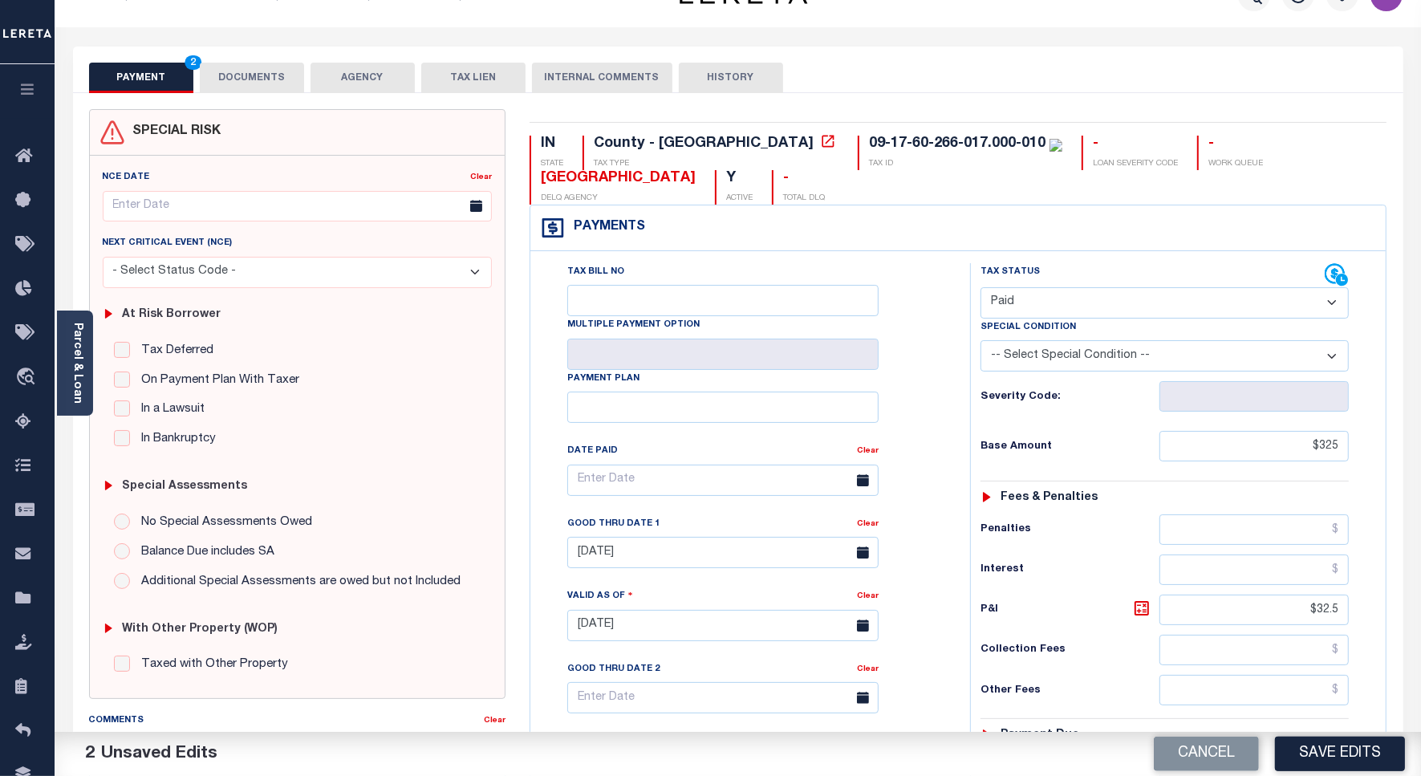
scroll to position [0, 0]
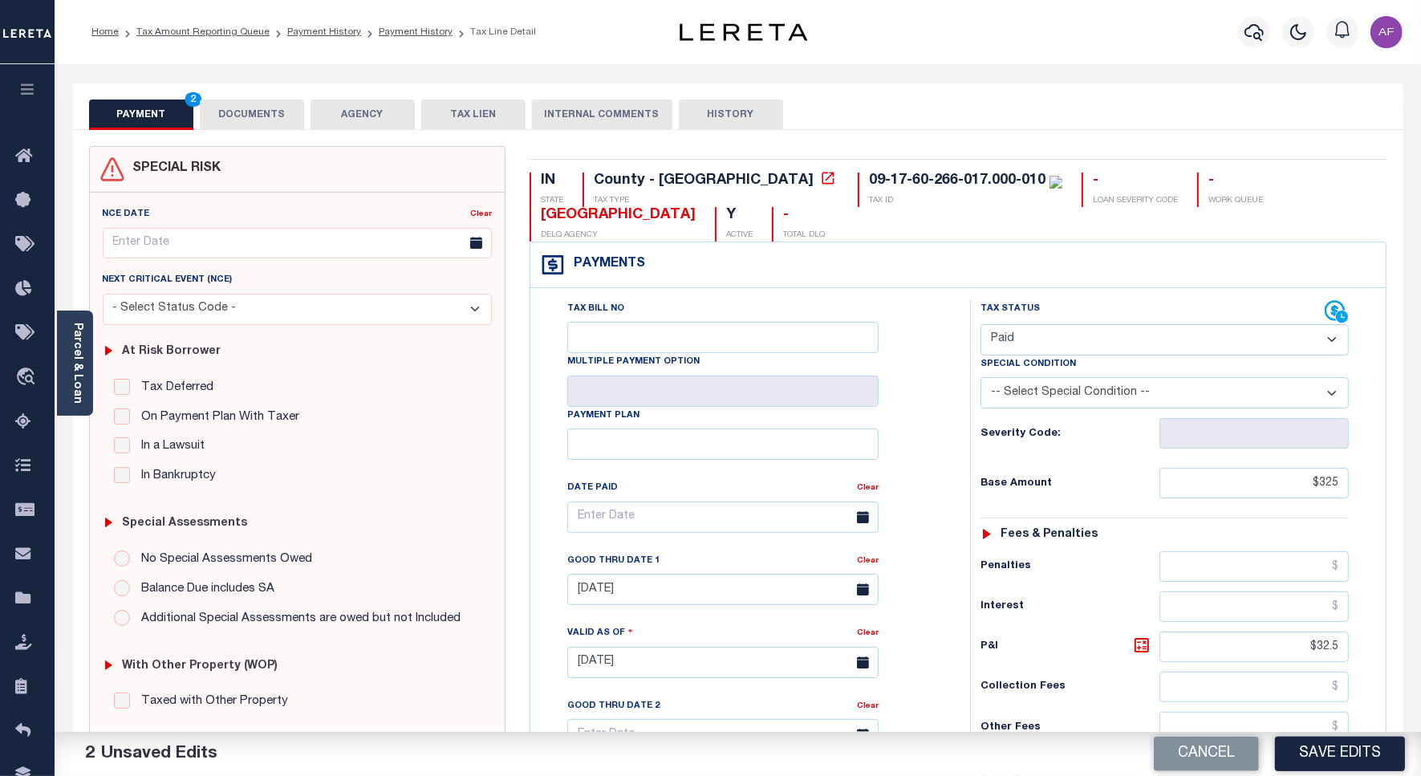
type input "$0.00"
click at [258, 91] on div "PAYMENT 3 DOCUMENTS AGENCY DELINQUENT PAYEE TAX LIEN" at bounding box center [738, 106] width 1330 height 47
click at [249, 108] on button "DOCUMENTS" at bounding box center [252, 114] width 104 height 30
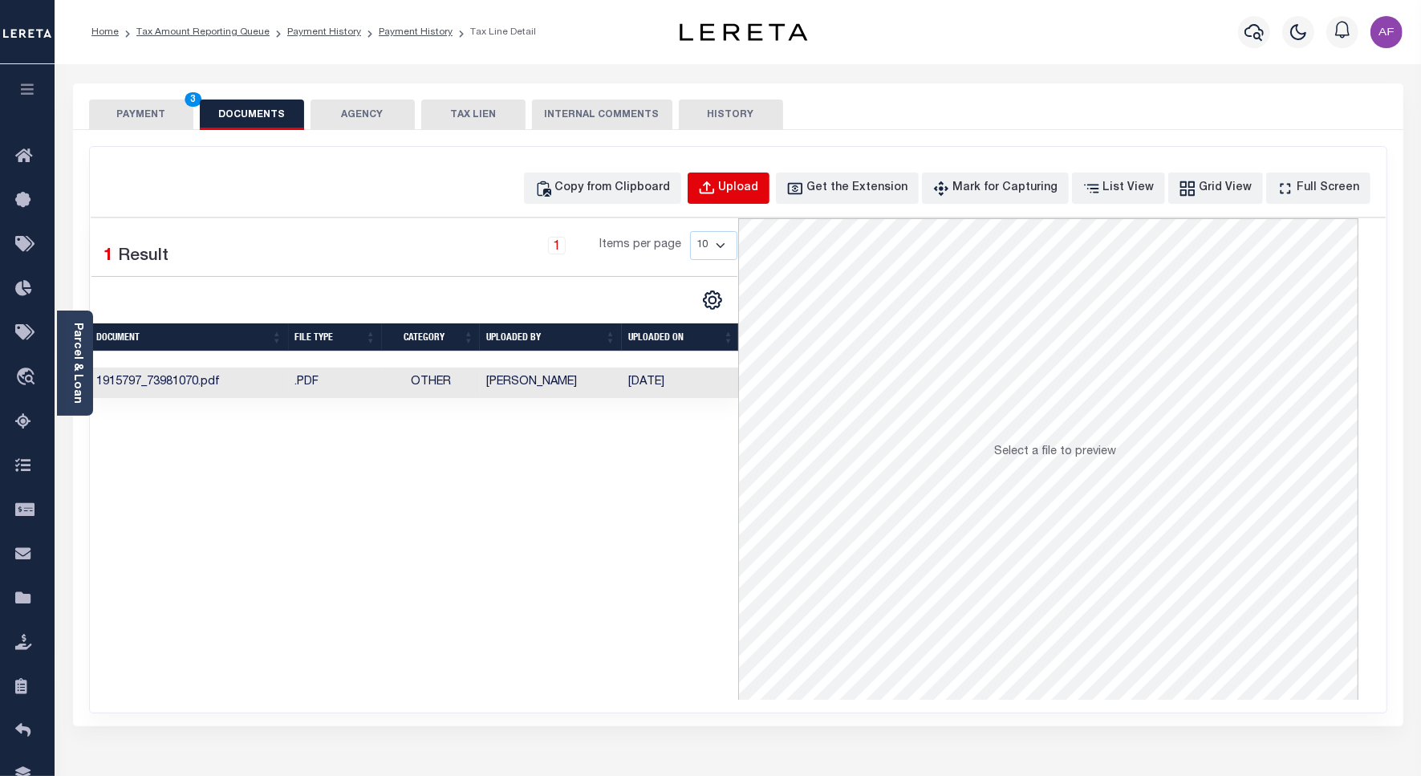
click at [748, 189] on div "Upload" at bounding box center [739, 189] width 40 height 18
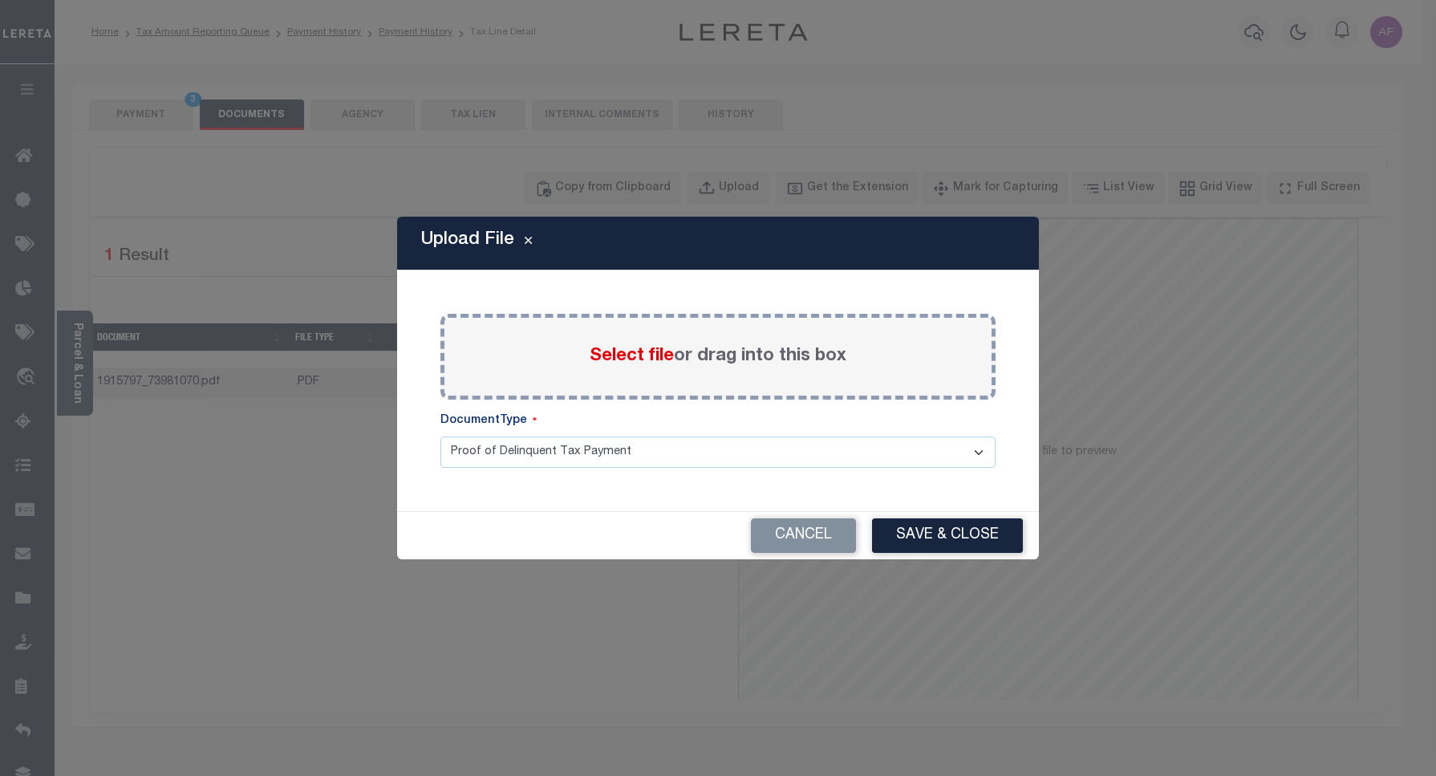
click at [630, 353] on span "Select file" at bounding box center [632, 356] width 84 height 18
click at [0, 0] on input "Select file or drag into this box" at bounding box center [0, 0] width 0 height 0
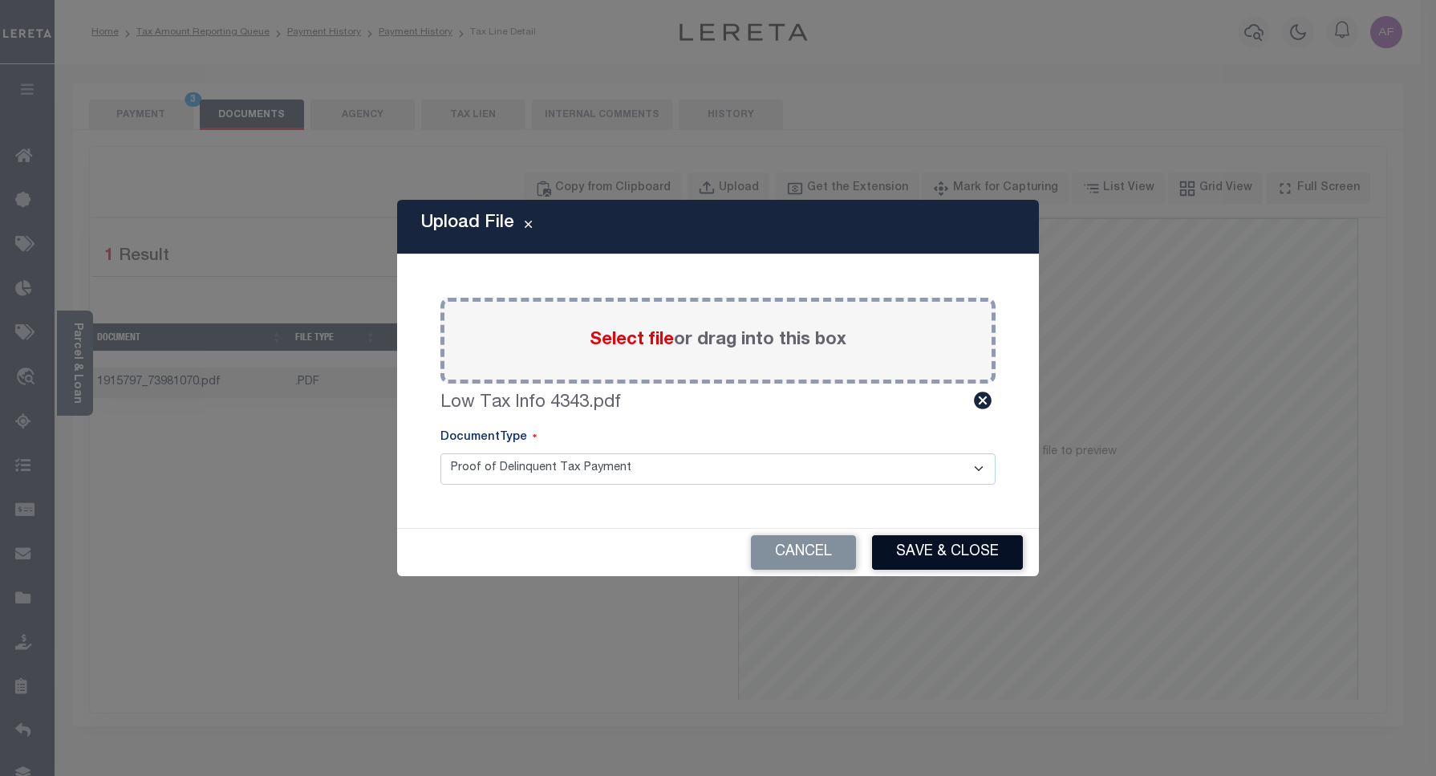
click at [915, 538] on div "Cancel Save & Close" at bounding box center [718, 552] width 642 height 47
click at [921, 547] on button "Save & Close" at bounding box center [947, 552] width 151 height 34
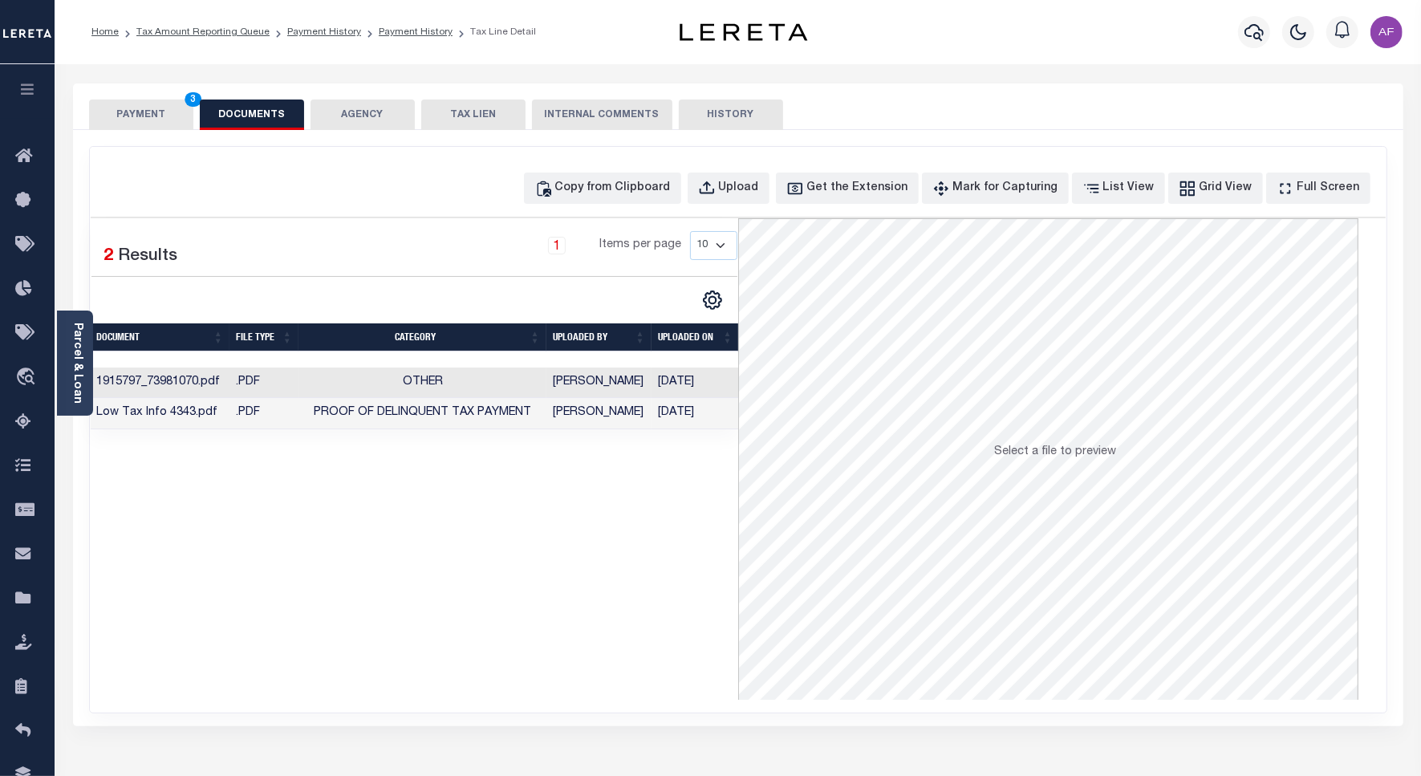
click at [139, 107] on button "PAYMENT 3" at bounding box center [141, 114] width 104 height 30
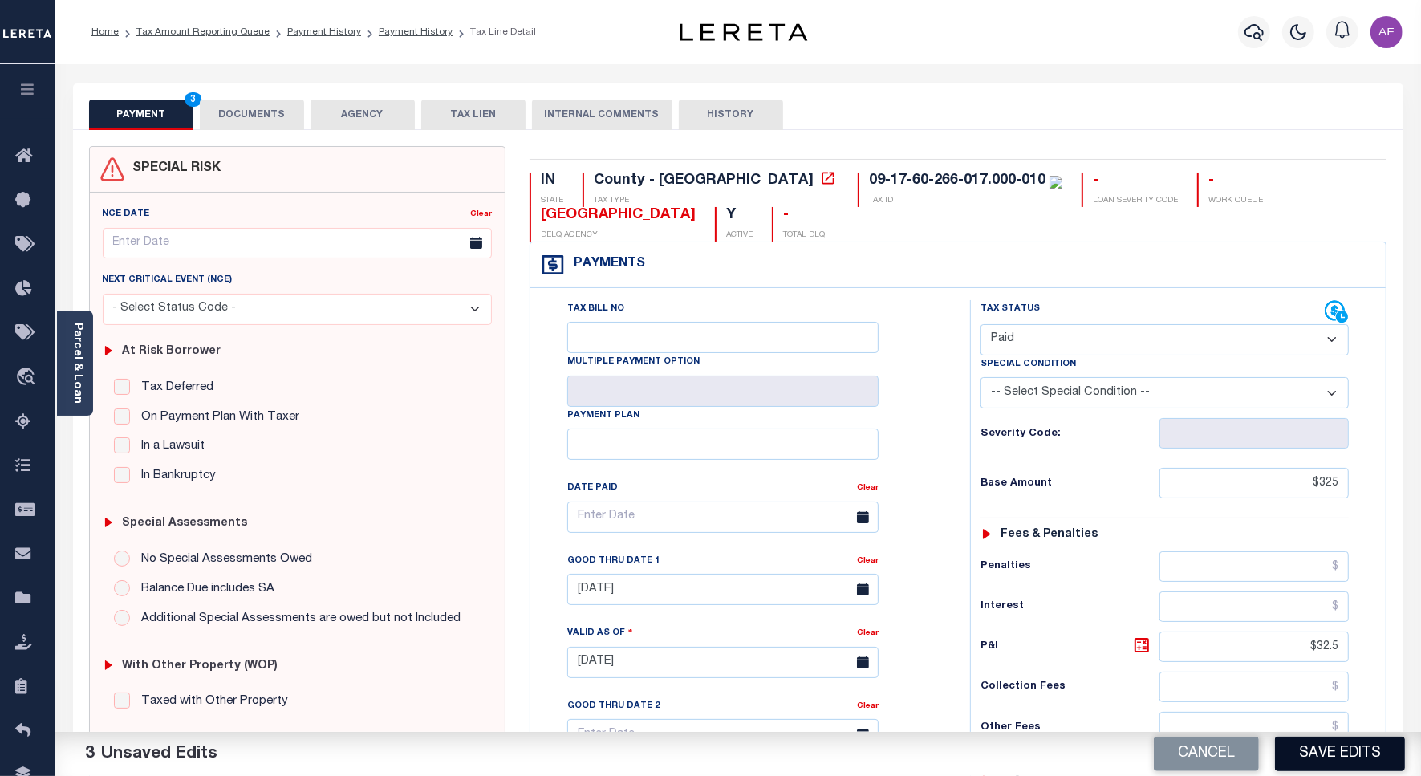
click at [1306, 758] on button "Save Edits" at bounding box center [1340, 753] width 130 height 34
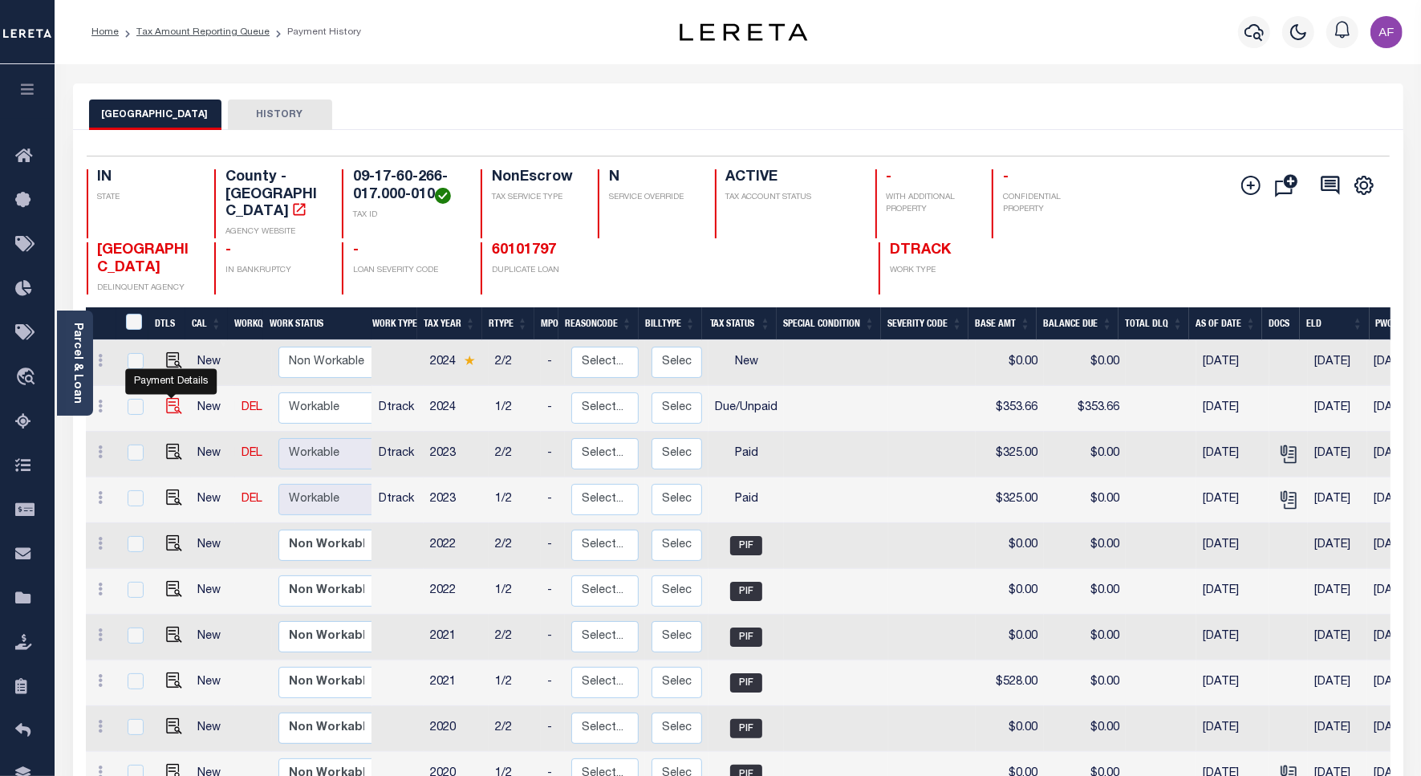
click at [170, 398] on img "" at bounding box center [174, 406] width 16 height 16
checkbox input "true"
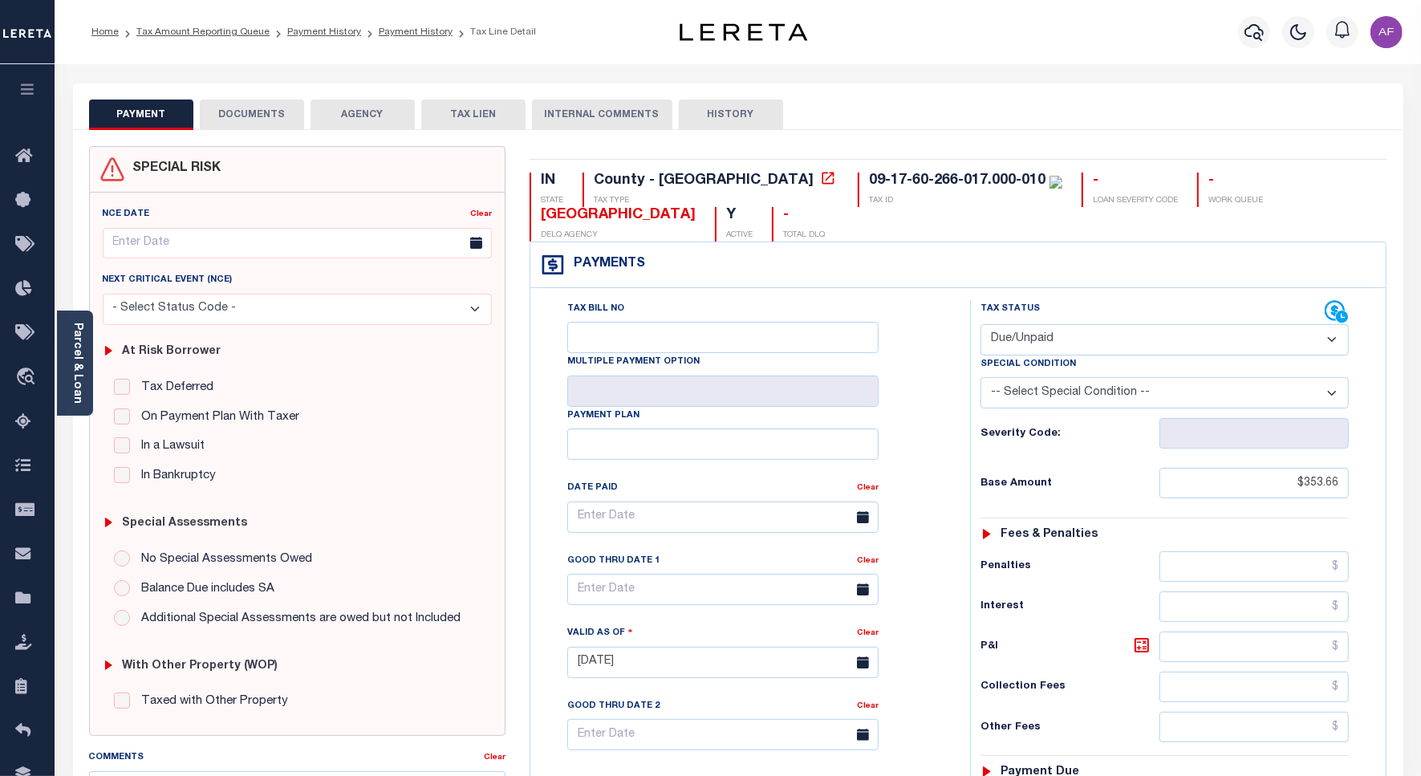
click at [1036, 347] on select "- Select Status Code - Open Due/Unpaid Paid Incomplete No Tax Due Internal Refu…" at bounding box center [1164, 339] width 368 height 31
select select "PYD"
click at [980, 326] on select "- Select Status Code - Open Due/Unpaid Paid Incomplete No Tax Due Internal Refu…" at bounding box center [1164, 339] width 368 height 31
type input "[DATE]"
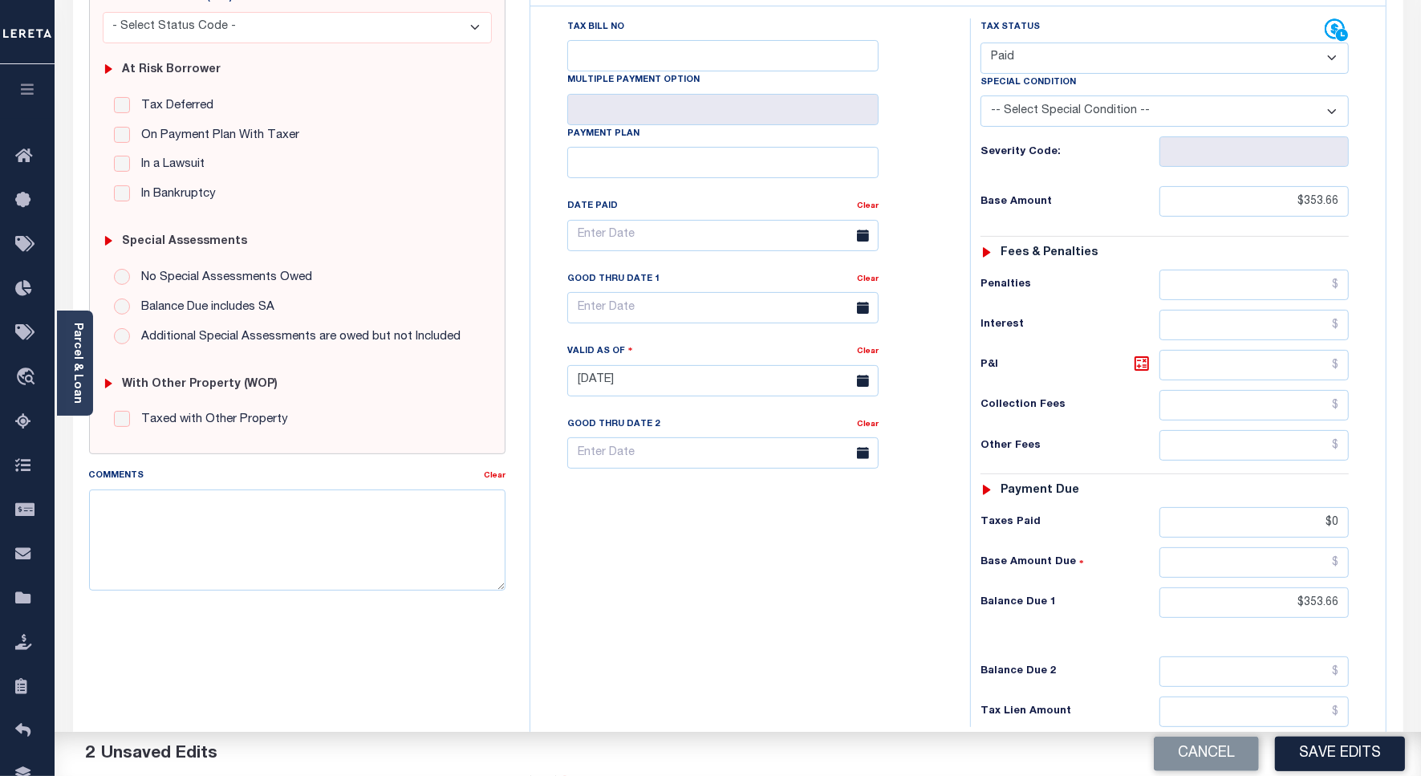
scroll to position [449, 0]
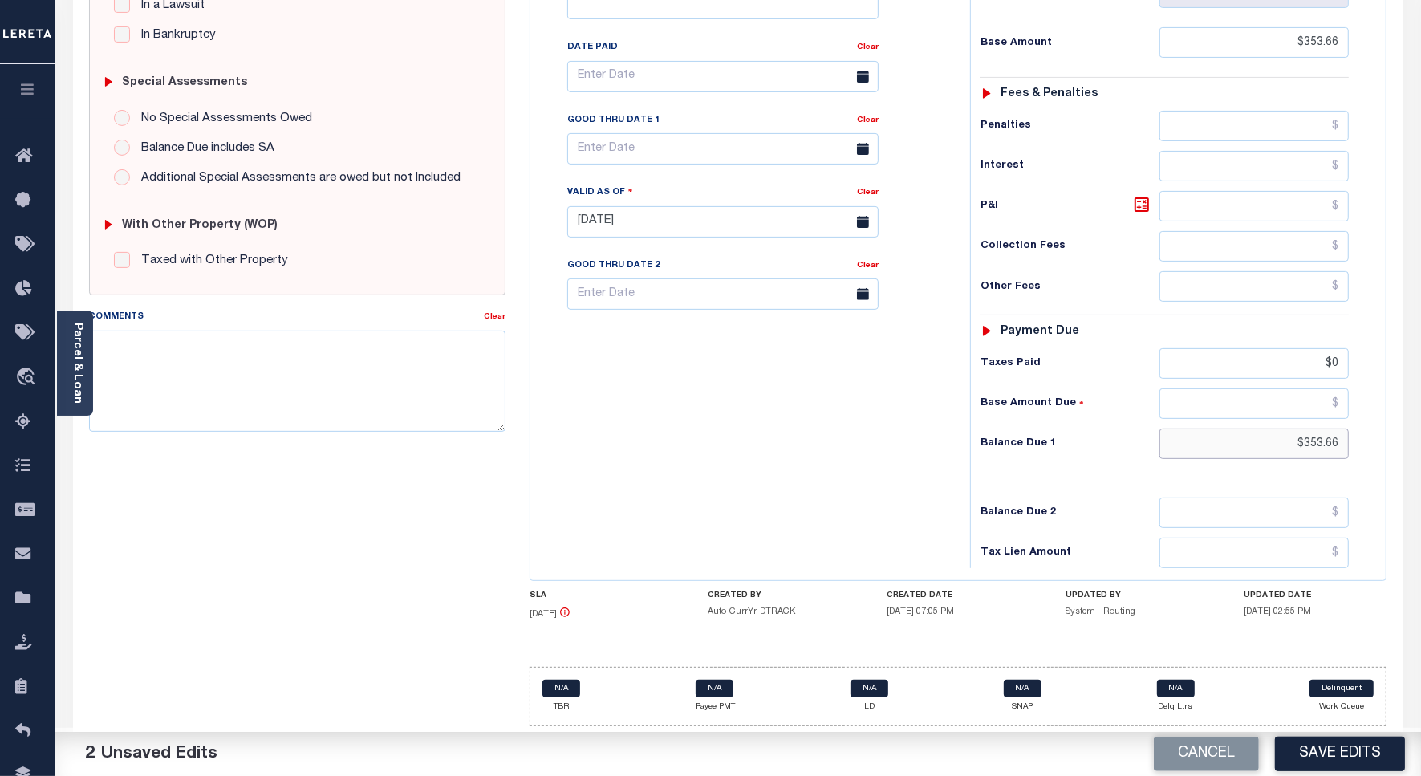
click at [1313, 440] on input "$353.66" at bounding box center [1253, 443] width 189 height 30
click at [1342, 440] on input "$303.66" at bounding box center [1253, 443] width 189 height 30
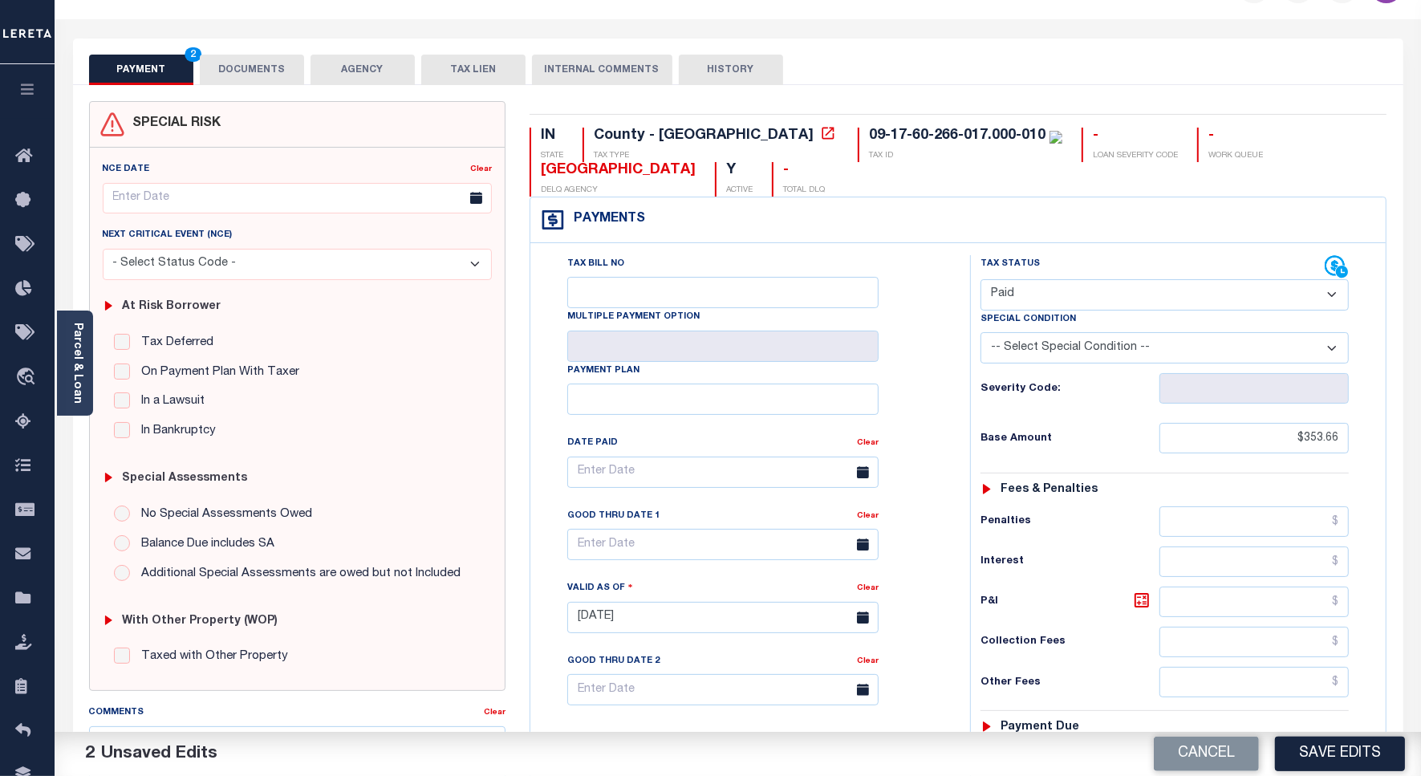
scroll to position [0, 0]
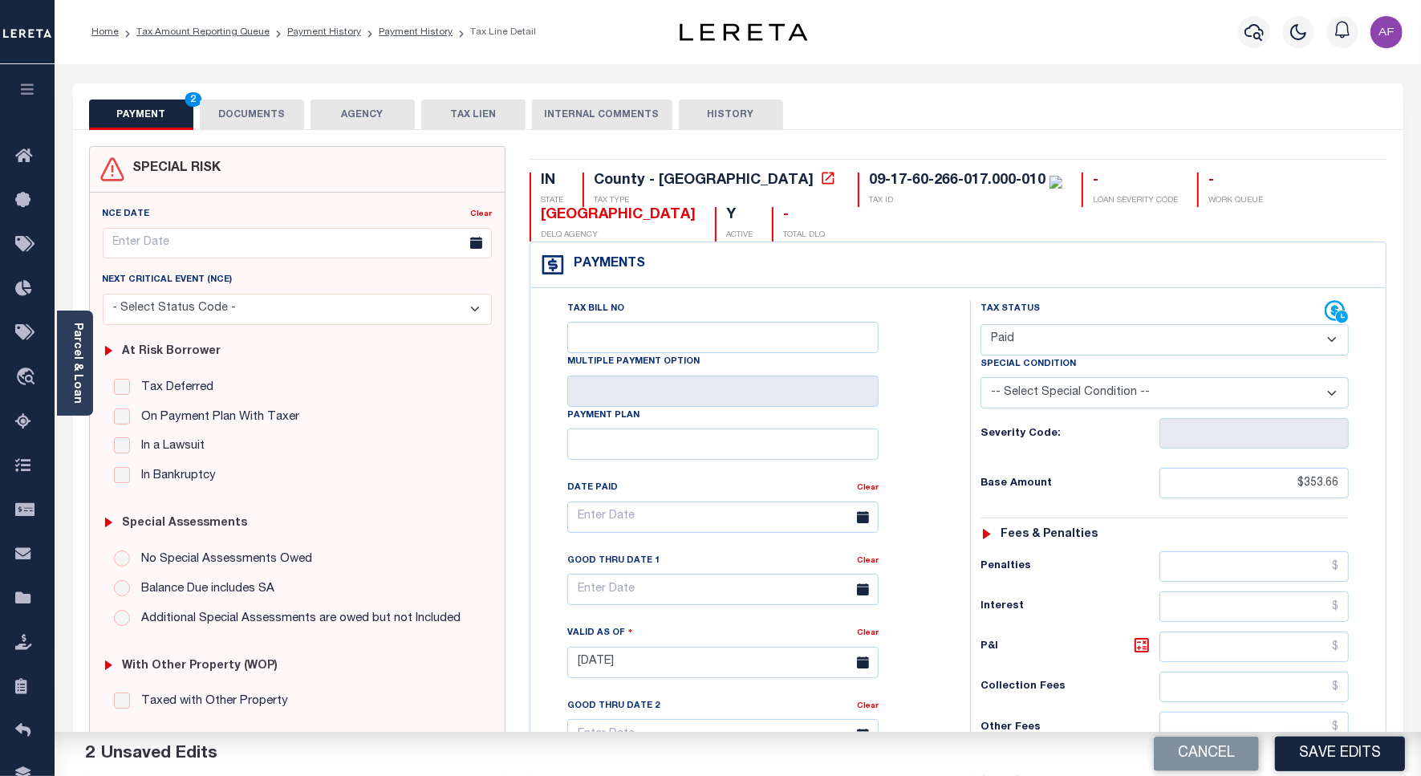
type input "$0.00"
click at [214, 106] on button "DOCUMENTS" at bounding box center [252, 114] width 104 height 30
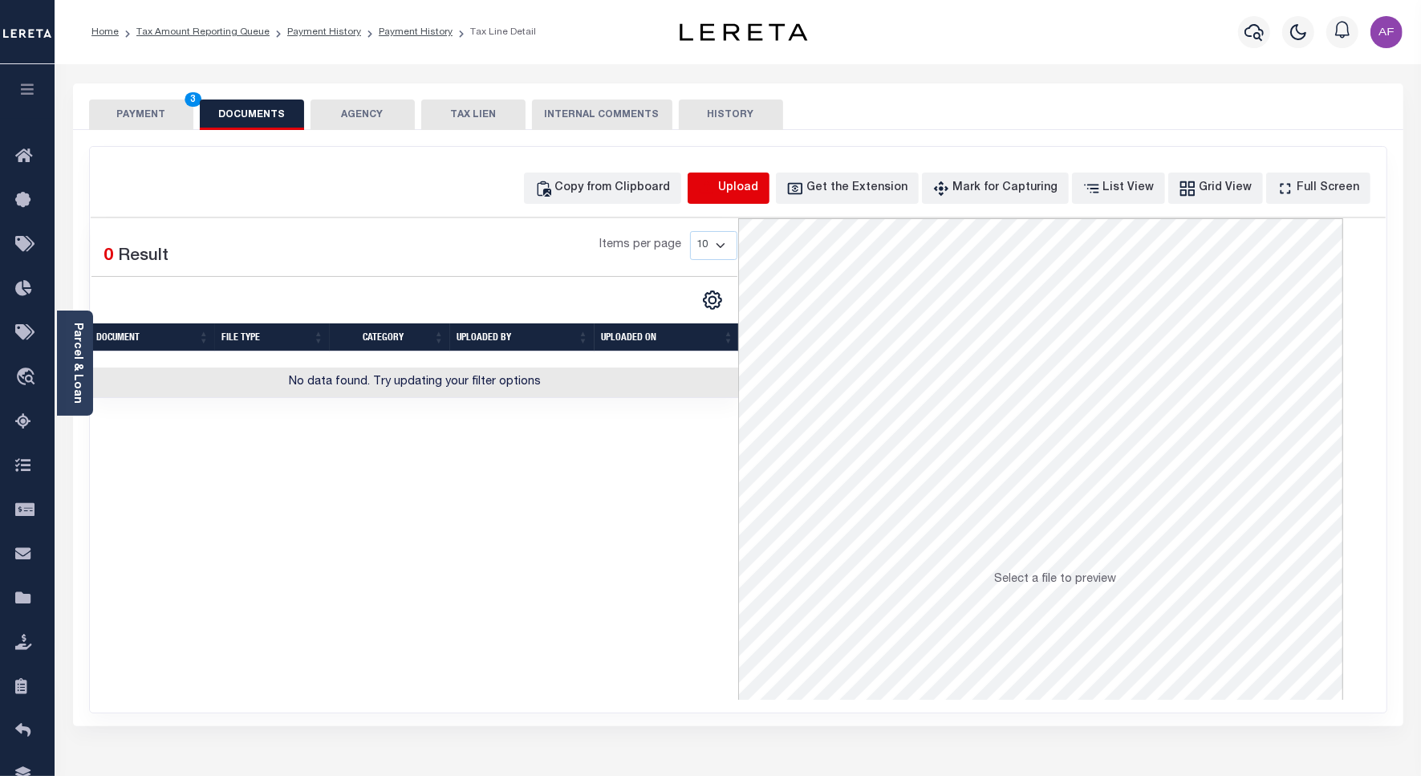
click at [713, 185] on icon "button" at bounding box center [706, 186] width 14 height 13
select select "POP"
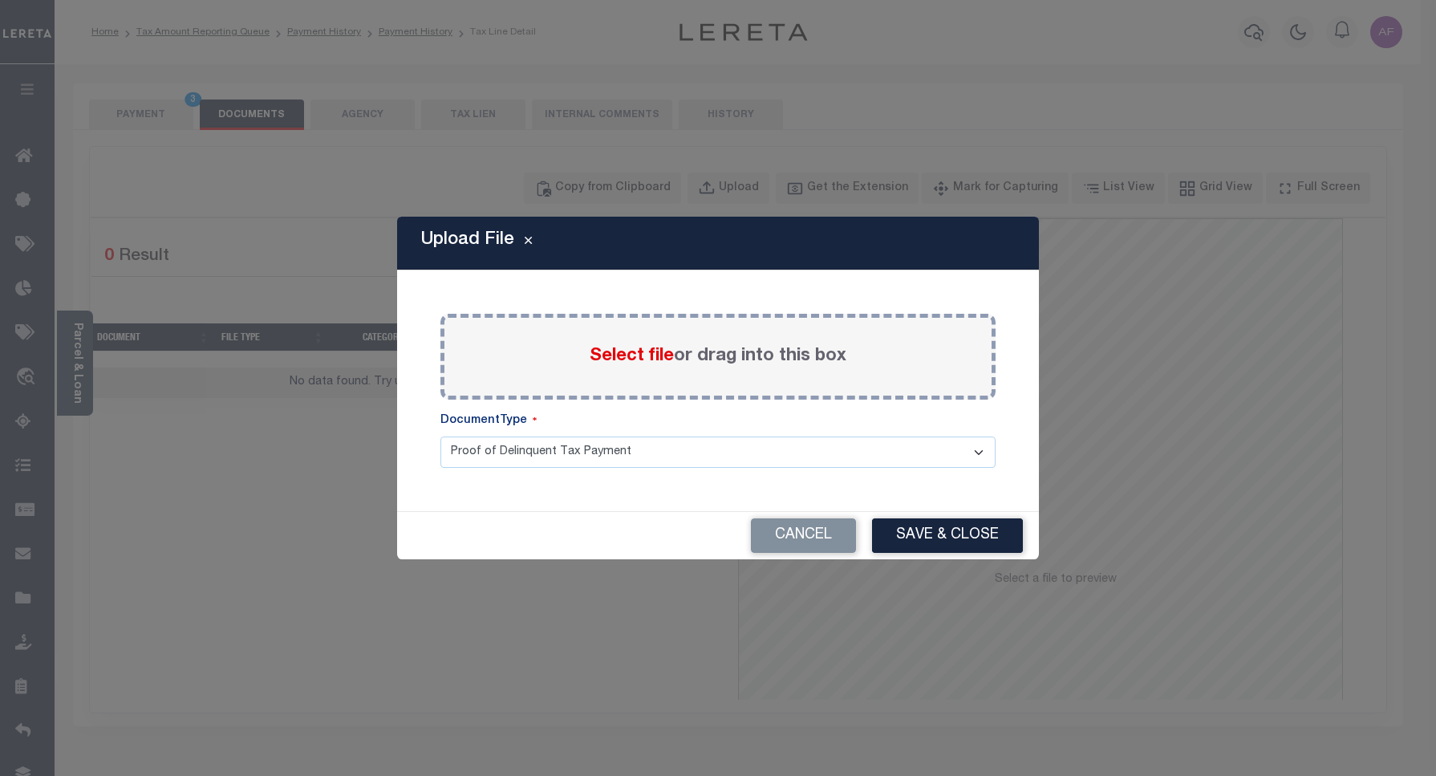
click at [570, 347] on div "Select file or drag into this box" at bounding box center [717, 357] width 555 height 86
click at [611, 363] on span "Select file" at bounding box center [632, 356] width 84 height 18
click at [0, 0] on input "Select file or drag into this box" at bounding box center [0, 0] width 0 height 0
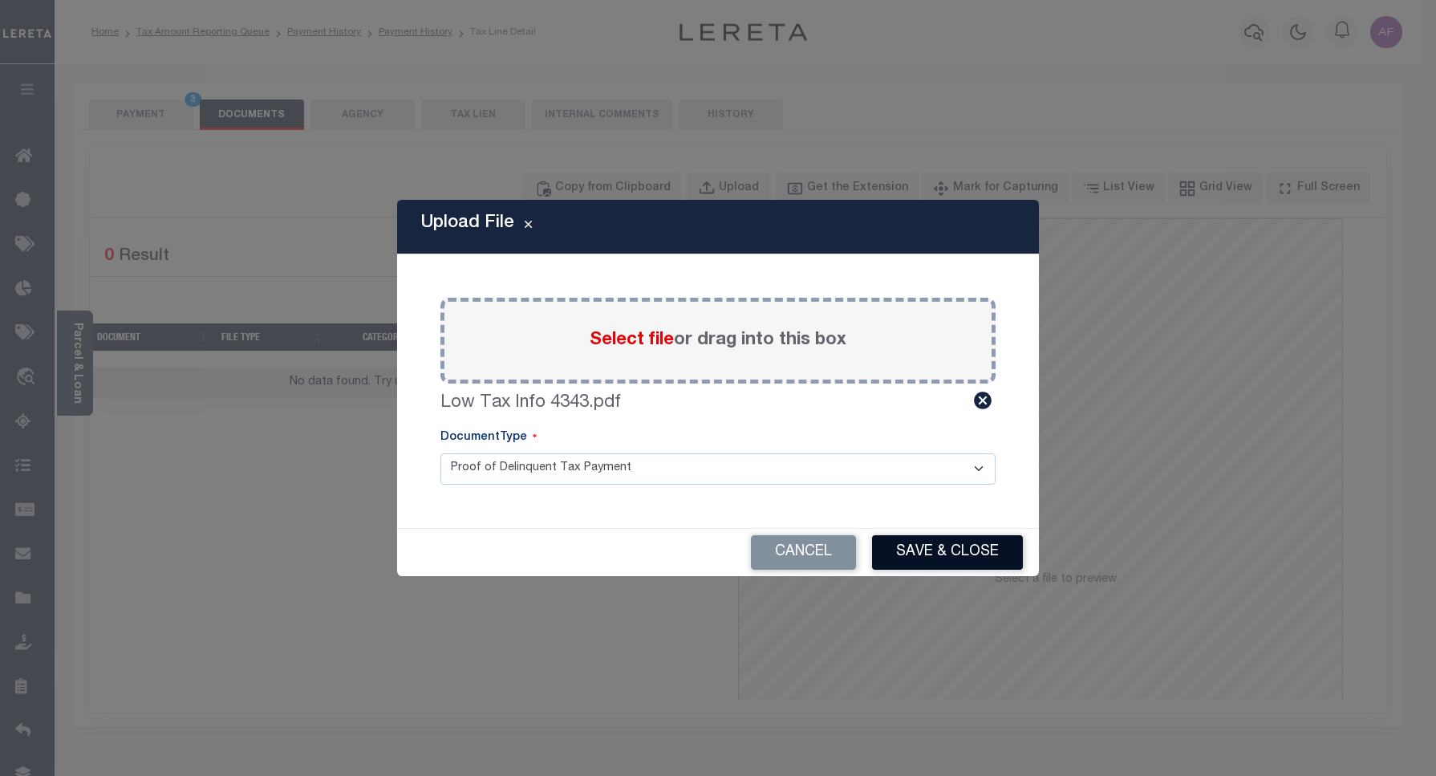
click at [967, 551] on button "Save & Close" at bounding box center [947, 552] width 151 height 34
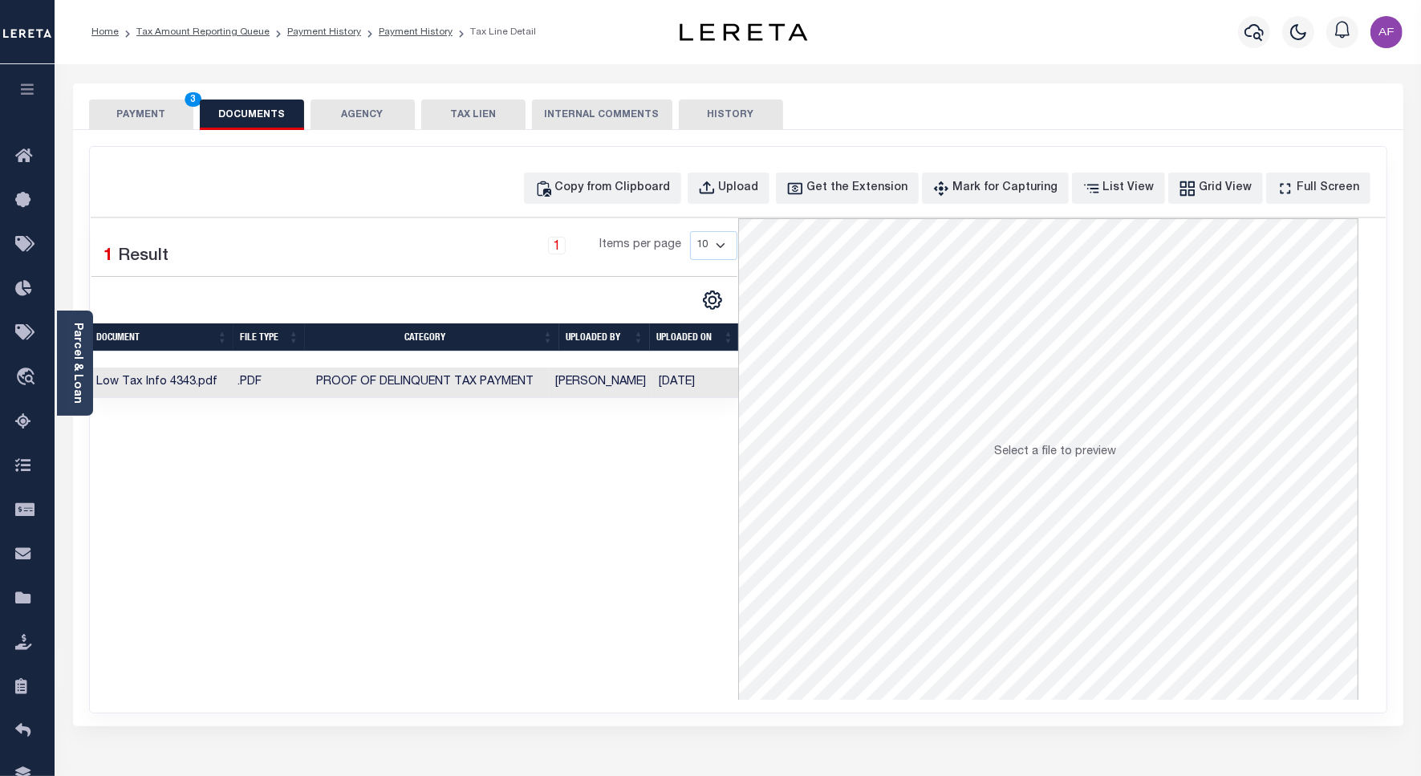
click at [134, 111] on button "PAYMENT 3" at bounding box center [141, 114] width 104 height 30
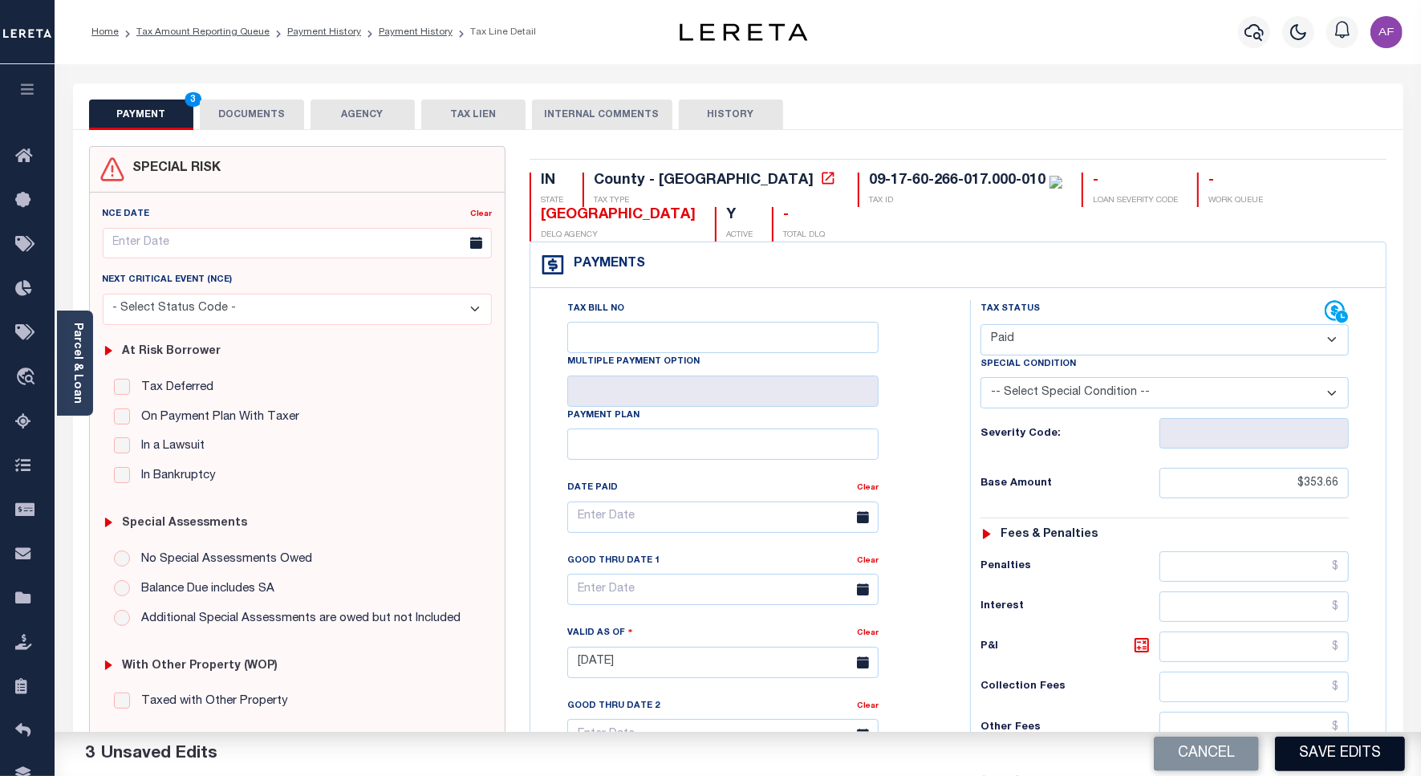
click at [1318, 760] on button "Save Edits" at bounding box center [1340, 753] width 130 height 34
checkbox input "false"
type input "$353.66"
type input "$0"
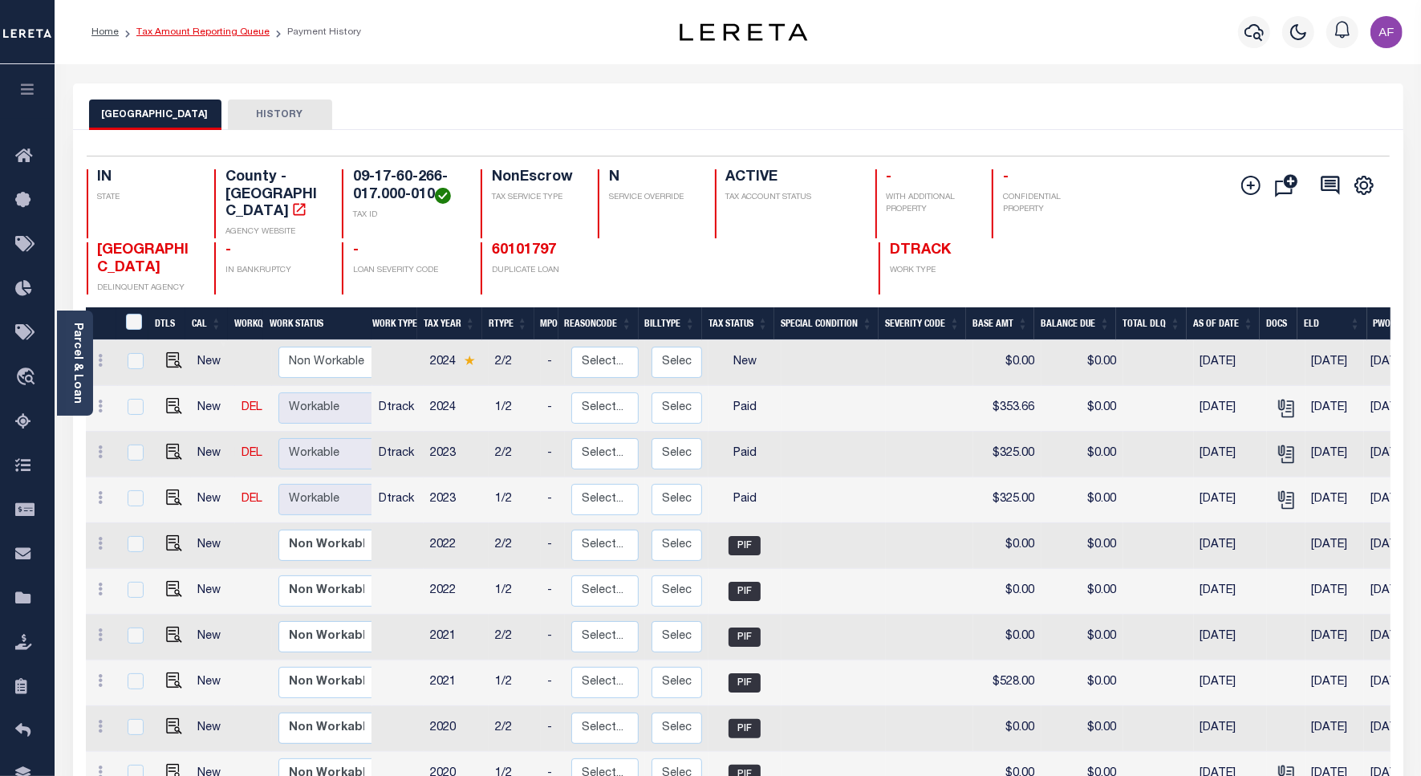
click at [197, 30] on link "Tax Amount Reporting Queue" at bounding box center [202, 32] width 133 height 10
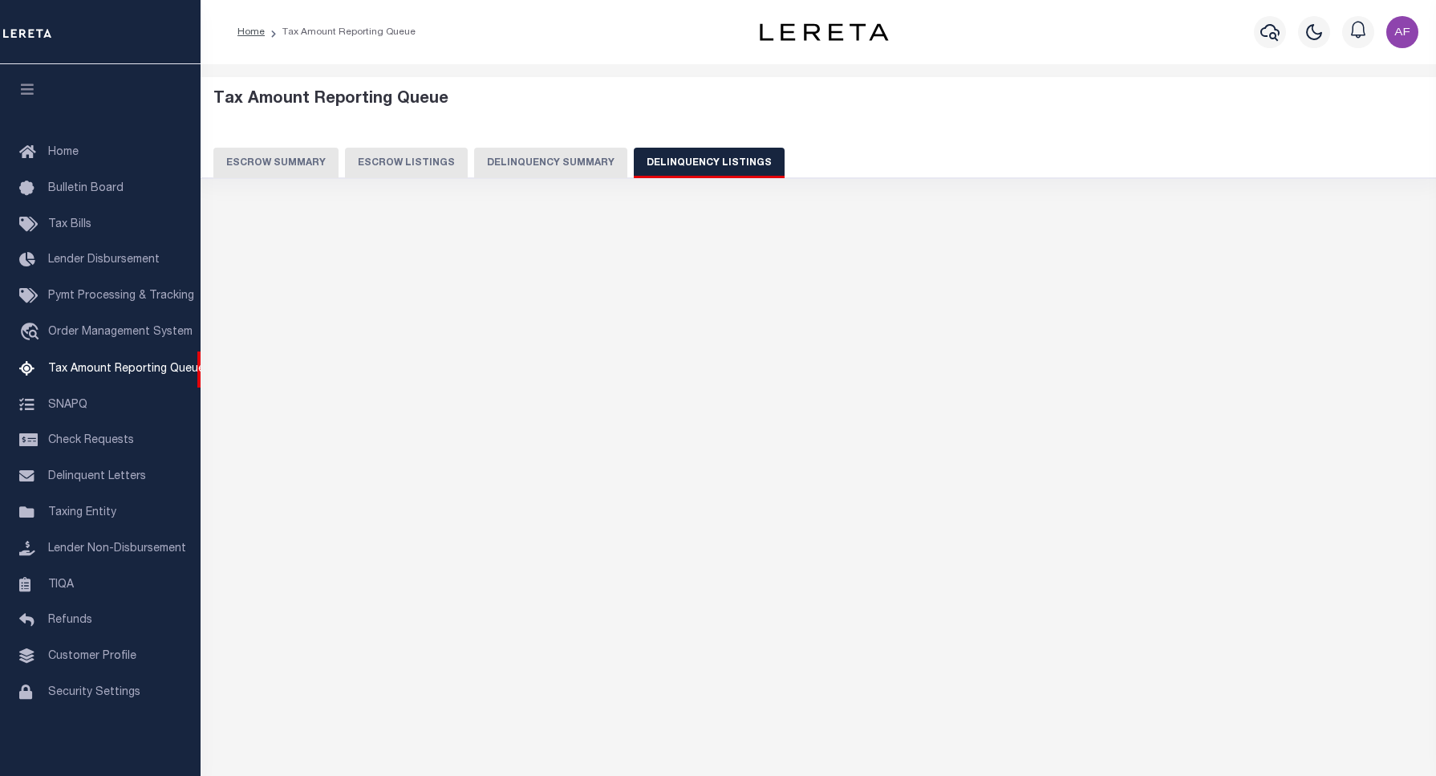
select select "100"
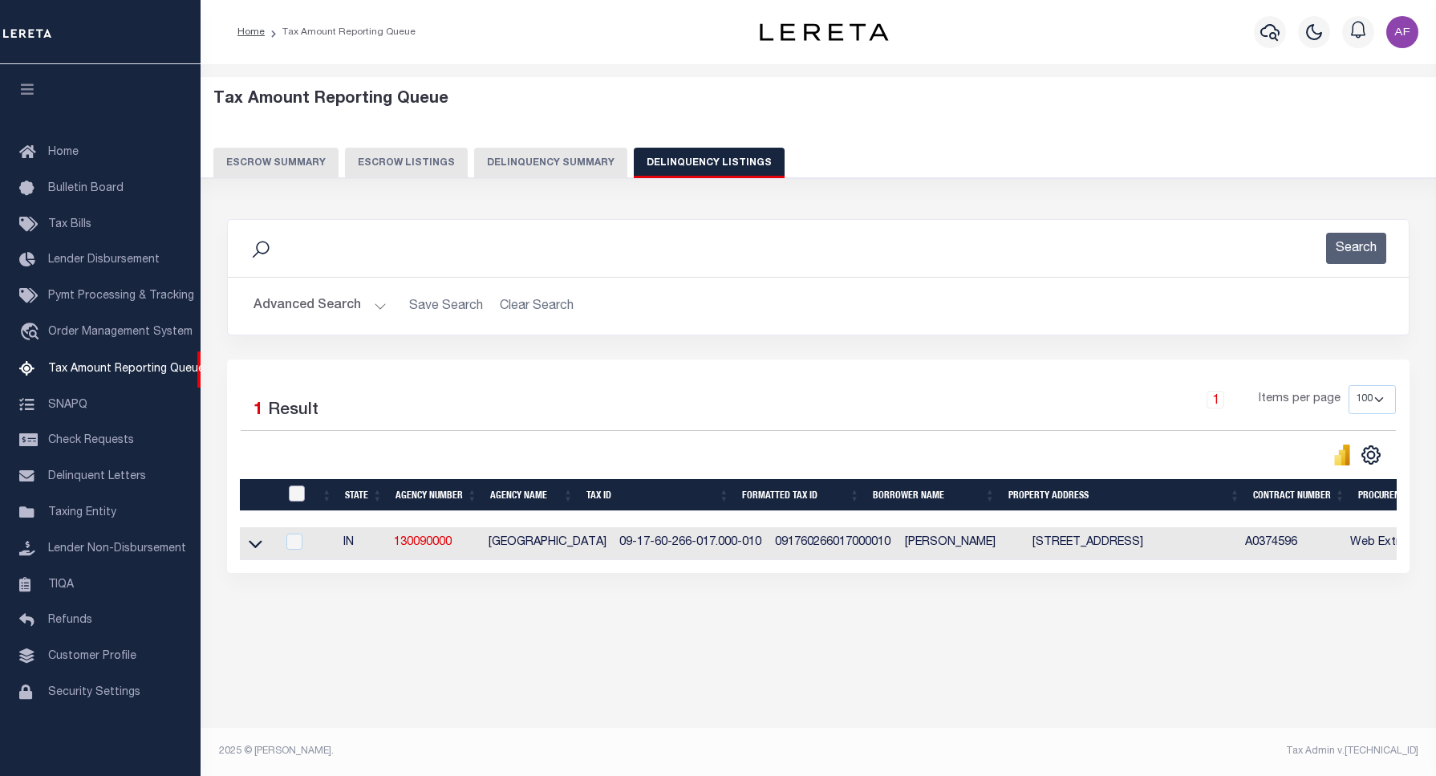
click at [294, 492] on input "checkbox" at bounding box center [297, 493] width 16 height 16
checkbox input "true"
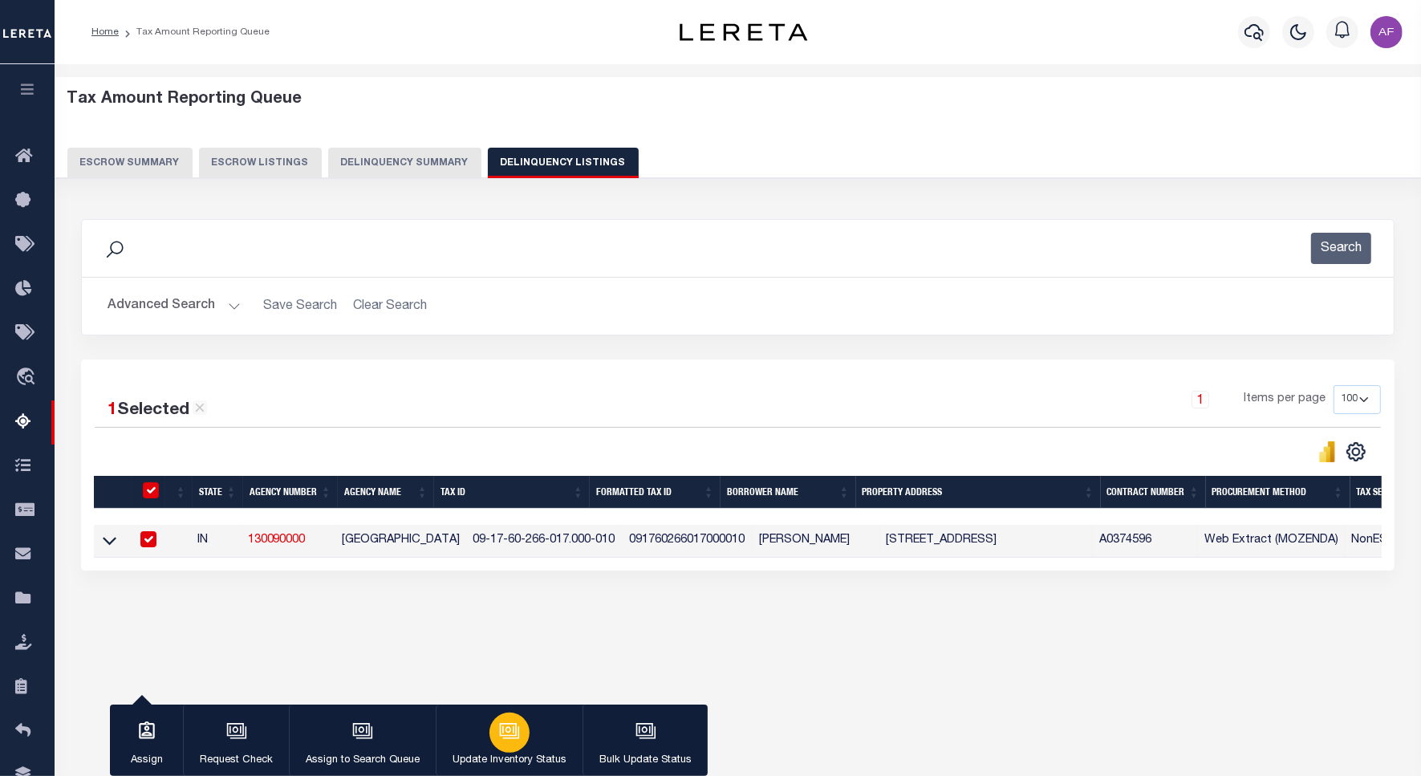
click at [507, 744] on div "button" at bounding box center [509, 732] width 40 height 40
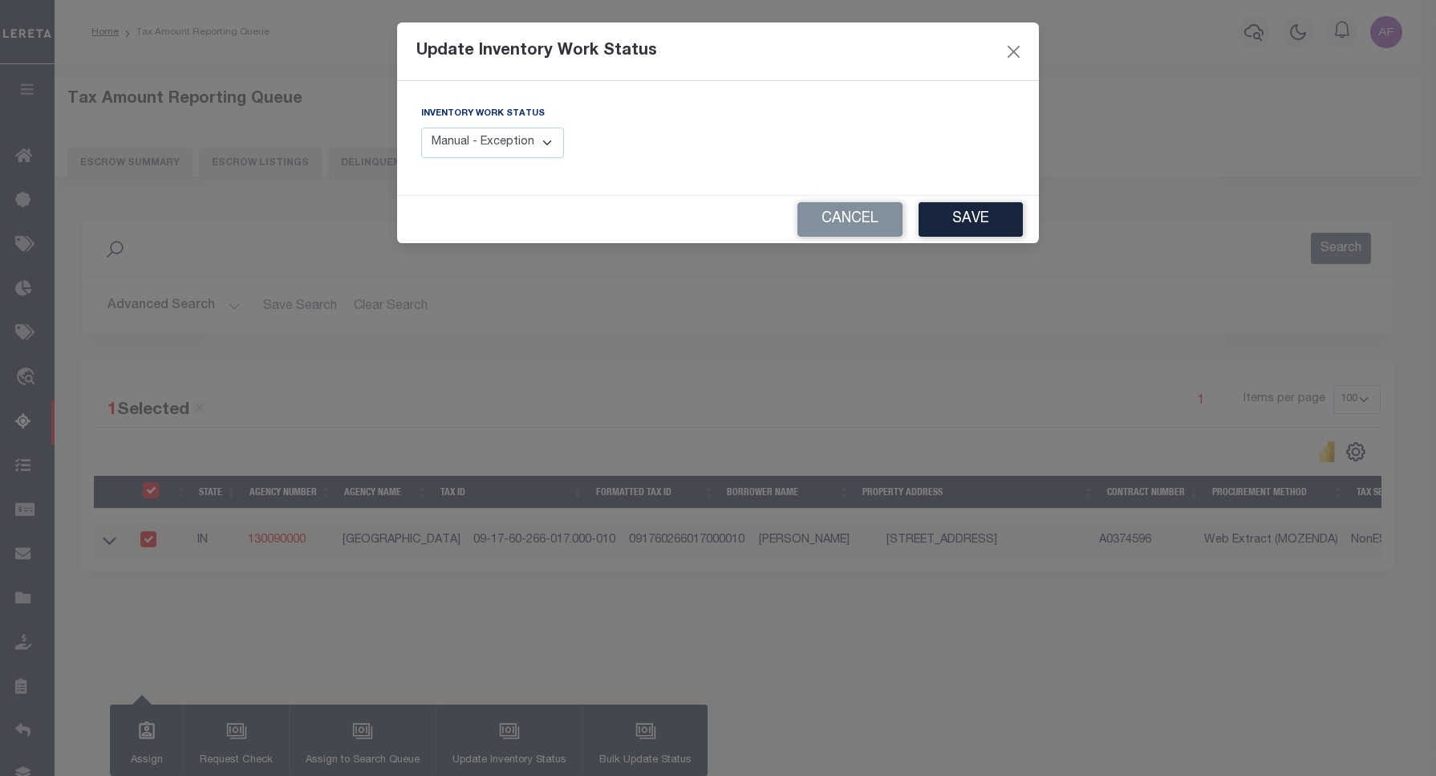
click at [535, 153] on select "Manual - Exception Pended - Awaiting Search Late Add Exception Completed" at bounding box center [492, 143] width 143 height 31
select select "4"
click at [421, 128] on select "Manual - Exception Pended - Awaiting Search Late Add Exception Completed" at bounding box center [492, 143] width 143 height 31
click at [952, 225] on button "Save" at bounding box center [971, 219] width 104 height 34
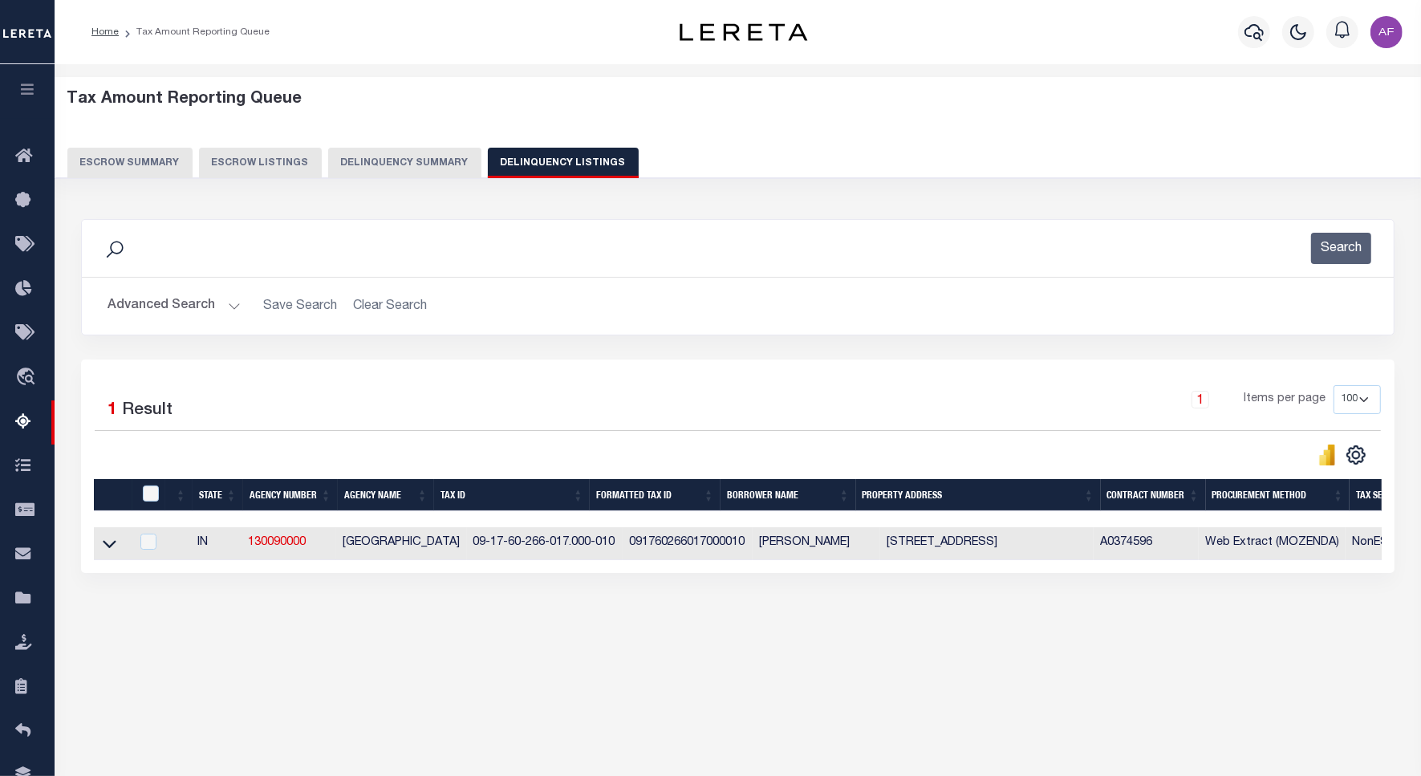
click at [162, 307] on button "Advanced Search" at bounding box center [173, 305] width 133 height 31
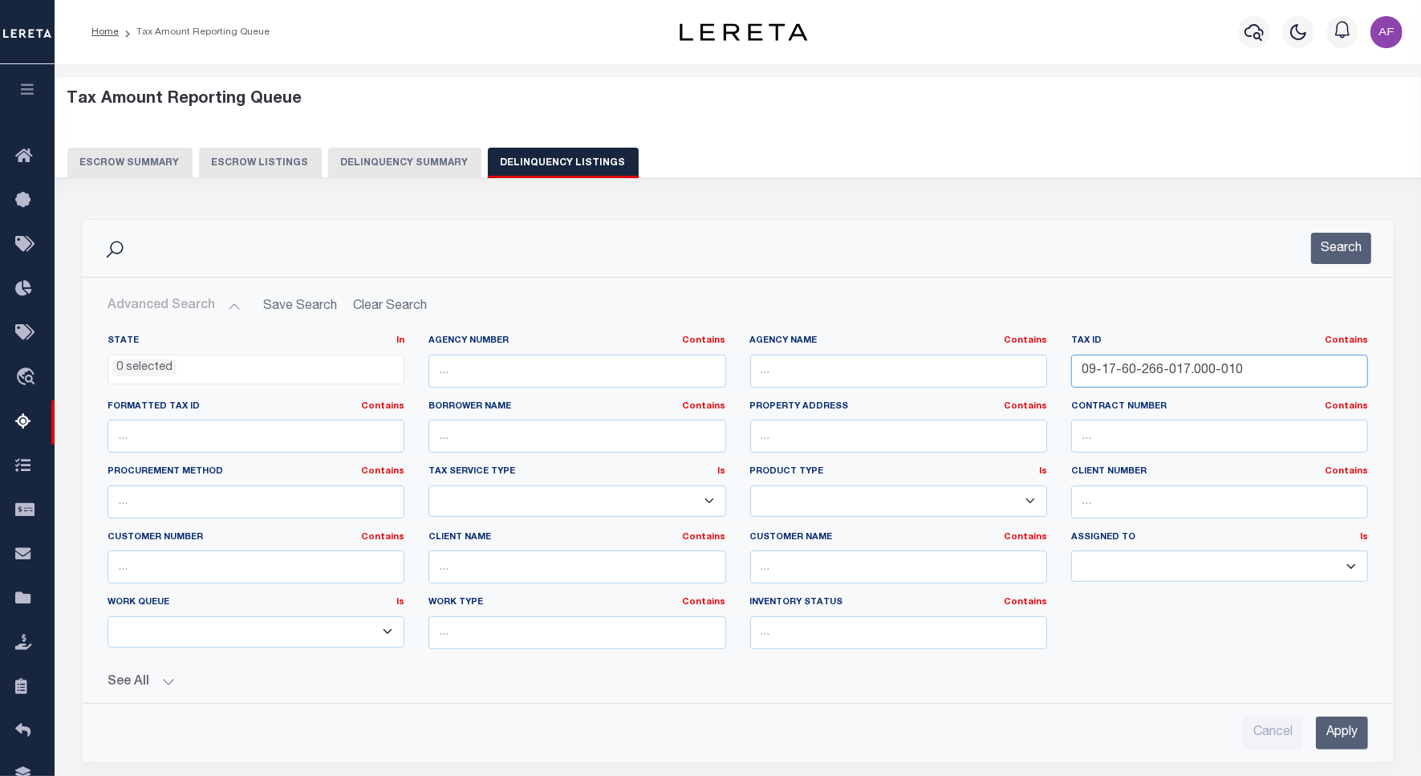
drag, startPoint x: 1242, startPoint y: 375, endPoint x: 750, endPoint y: 341, distance: 492.9
click at [750, 341] on div "State In In AK AL AR AZ CA CO CT DC DE FL GA GU HI IA ID IL IN KS KY LA MA MD M…" at bounding box center [737, 498] width 1284 height 327
paste input "55-006"
type input "09-17-60-255-006.000-010"
click at [1338, 253] on button "Search" at bounding box center [1341, 248] width 60 height 31
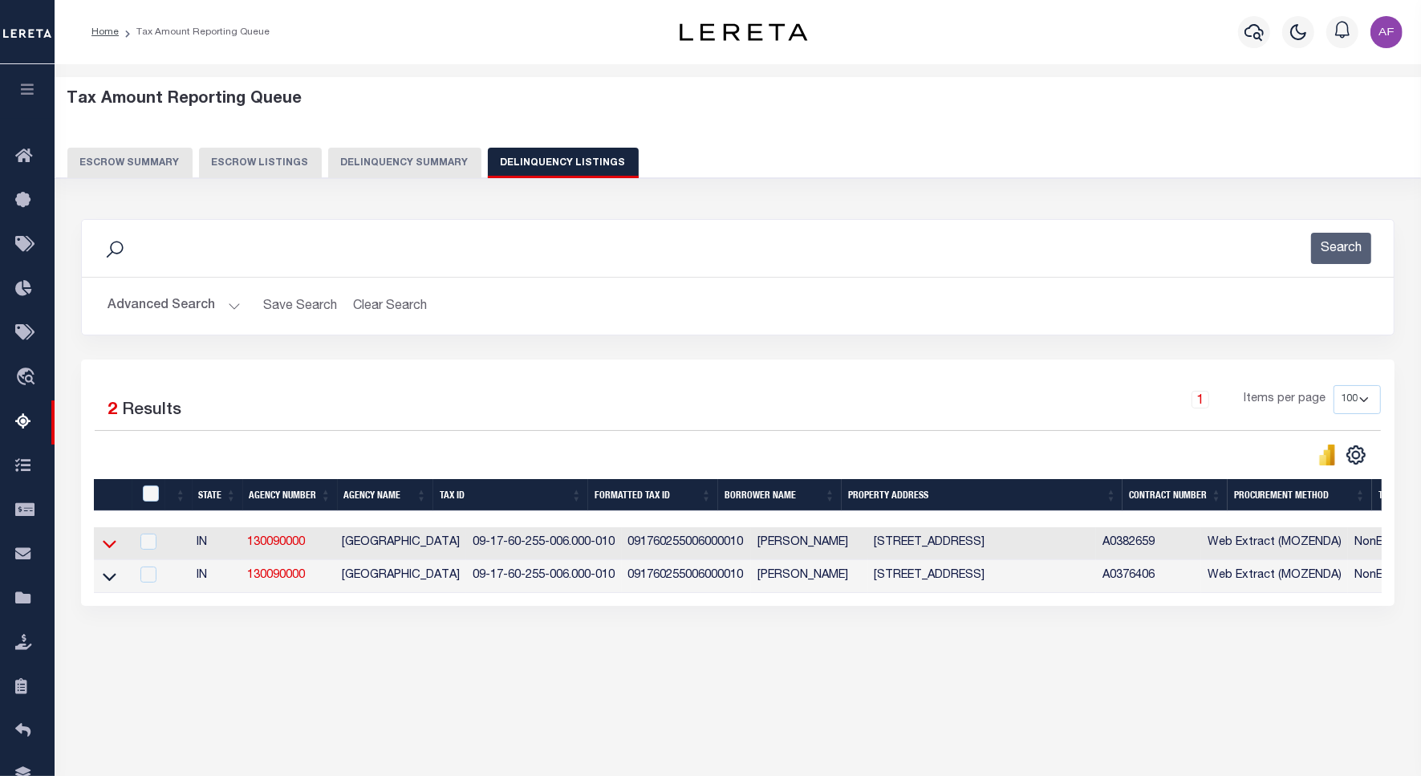
click at [106, 546] on icon at bounding box center [110, 543] width 14 height 17
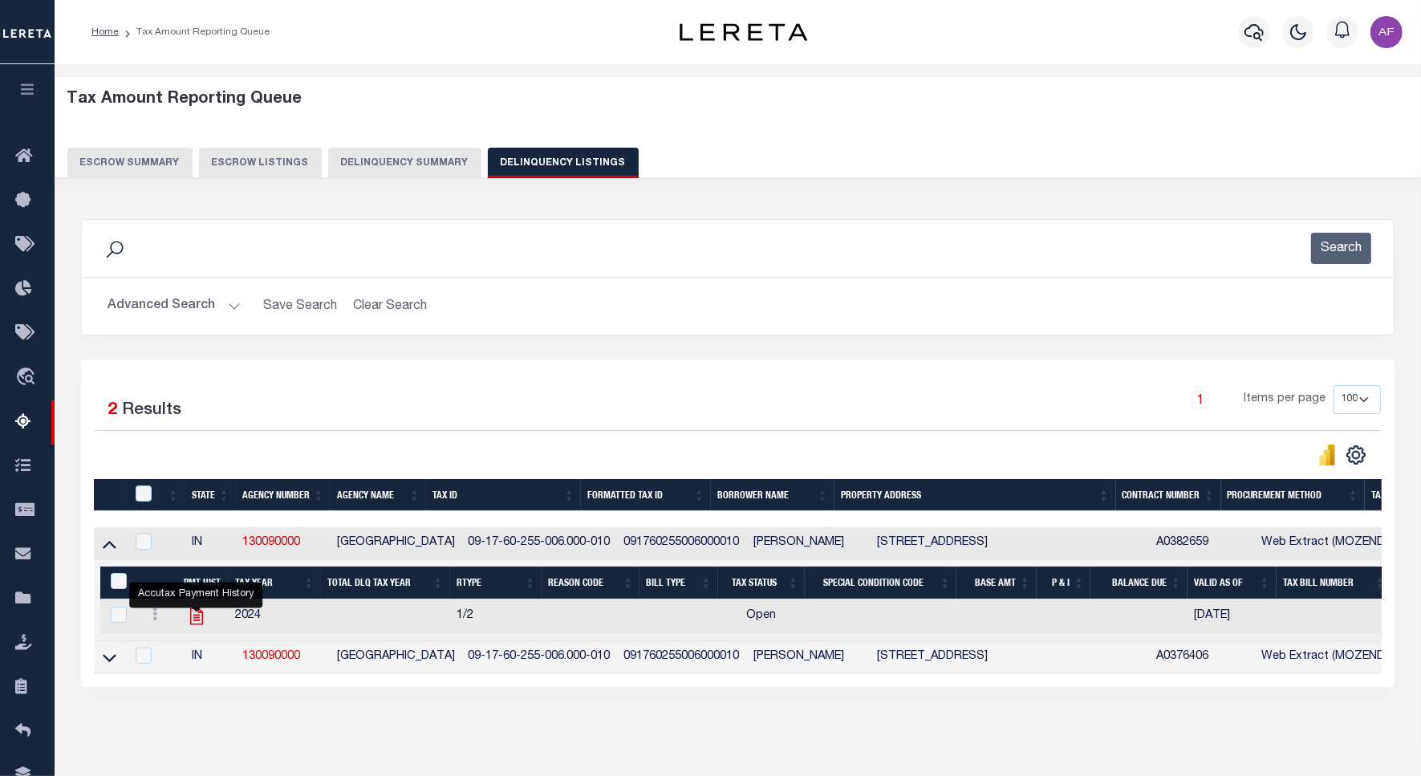
click at [194, 614] on icon "" at bounding box center [195, 616] width 13 height 17
checkbox input "true"
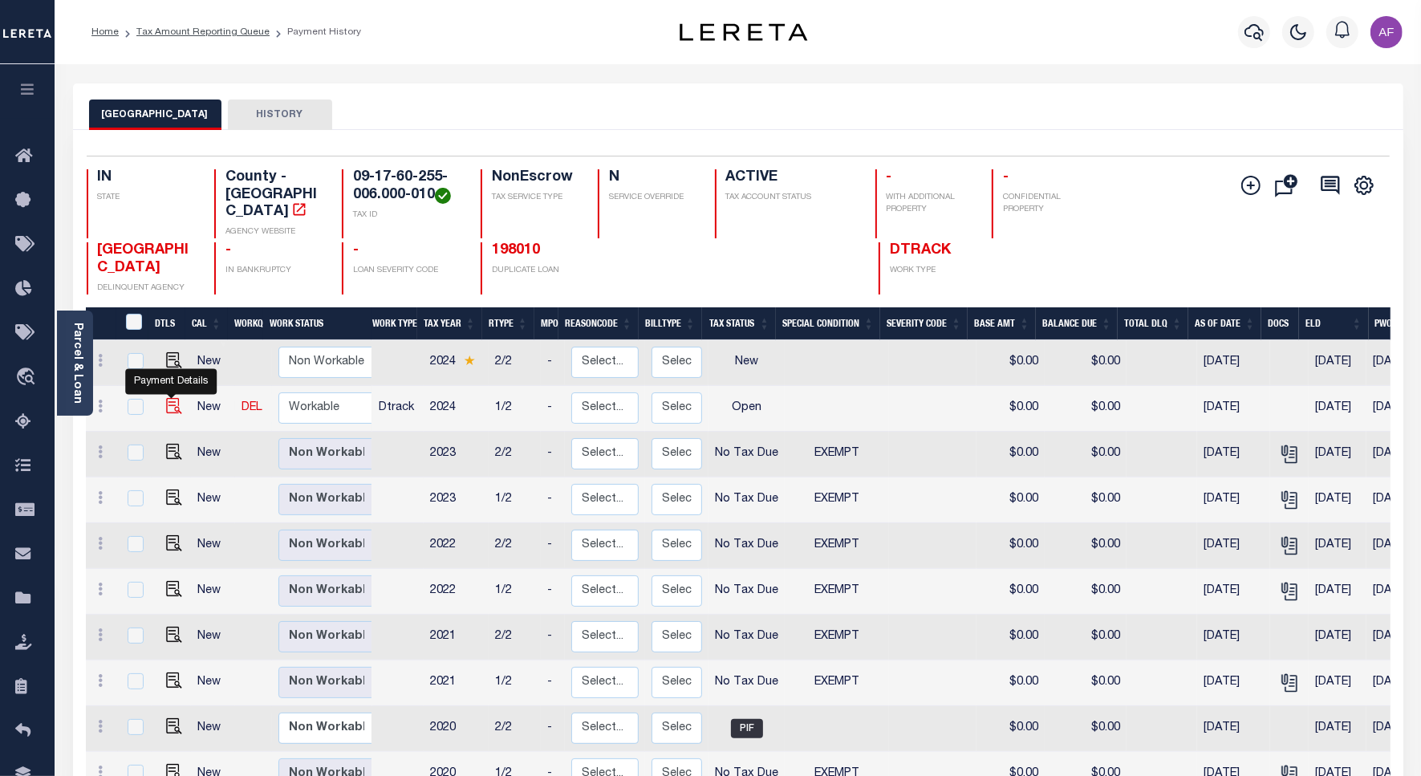
click at [170, 398] on img "" at bounding box center [174, 406] width 16 height 16
checkbox input "true"
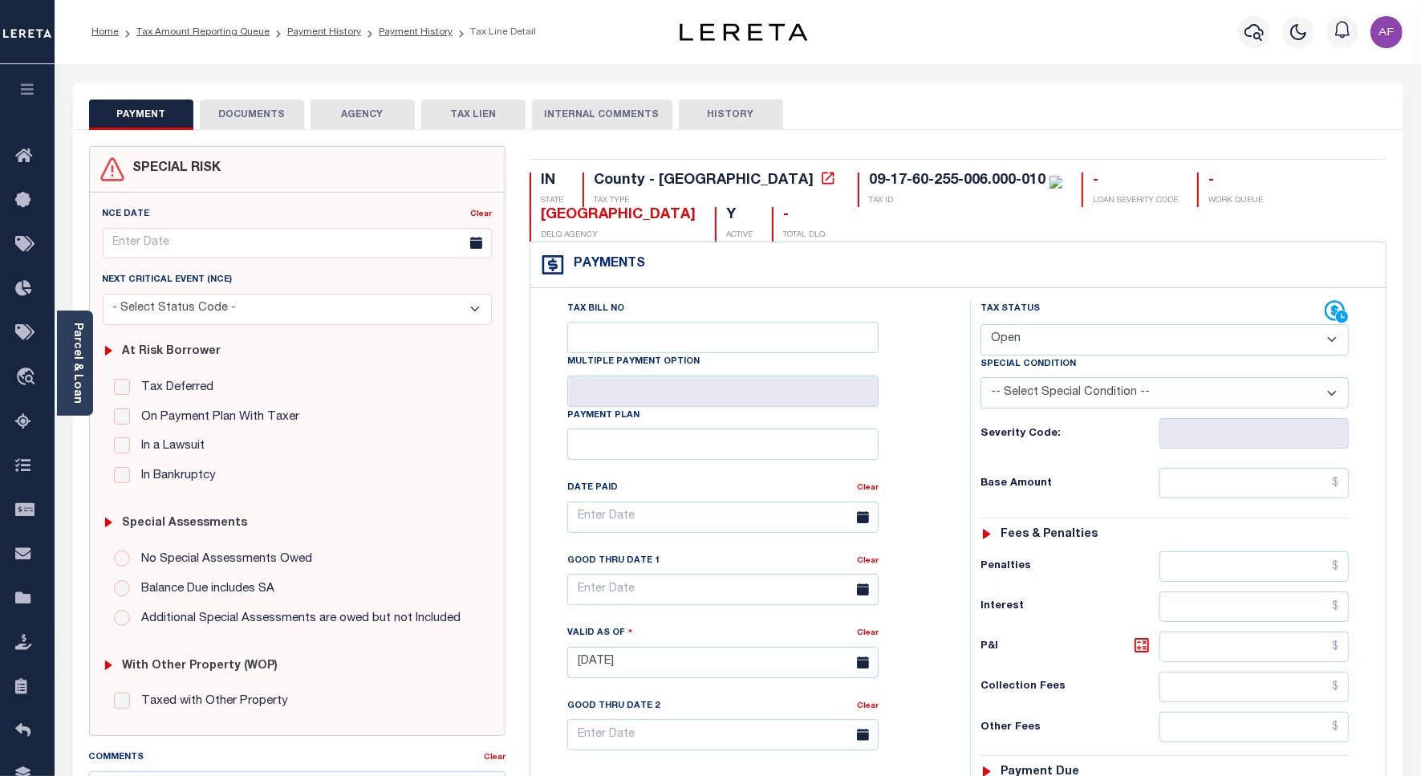
click at [1043, 335] on select "- Select Status Code - Open Due/Unpaid Paid Incomplete No Tax Due Internal Refu…" at bounding box center [1164, 339] width 368 height 31
select select "NTX"
click at [980, 326] on select "- Select Status Code - Open Due/Unpaid Paid Incomplete No Tax Due Internal Refu…" at bounding box center [1164, 339] width 368 height 31
type input "[DATE]"
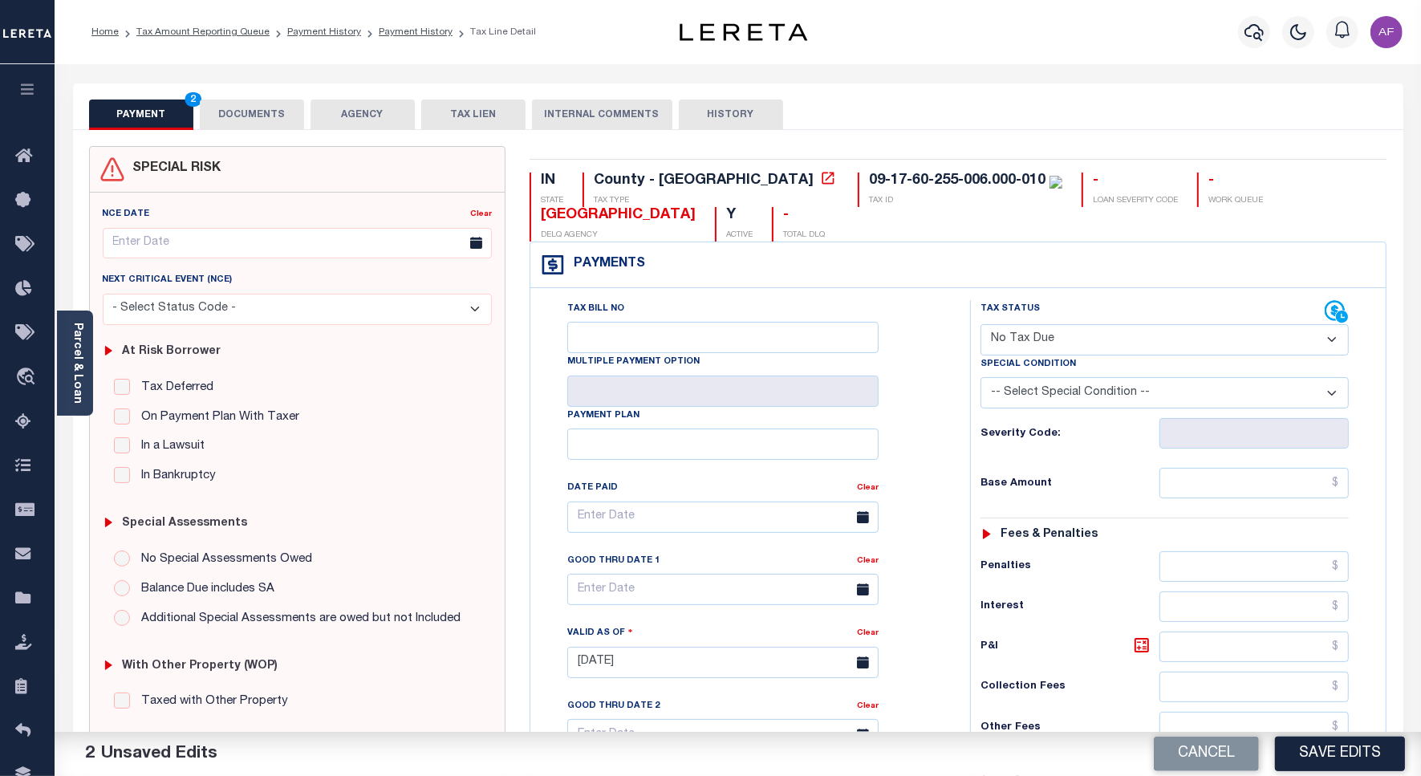
click at [1057, 390] on select "-- Select Special Condition -- 3RD PARTY TAX LIEN AGENCY TAX LIEN (A.K.A Inside…" at bounding box center [1164, 392] width 368 height 31
select select "5"
click at [980, 380] on select "-- Select Special Condition -- 3RD PARTY TAX LIEN AGENCY TAX LIEN (A.K.A Inside…" at bounding box center [1164, 392] width 368 height 31
click at [1294, 492] on input "text" at bounding box center [1253, 483] width 189 height 30
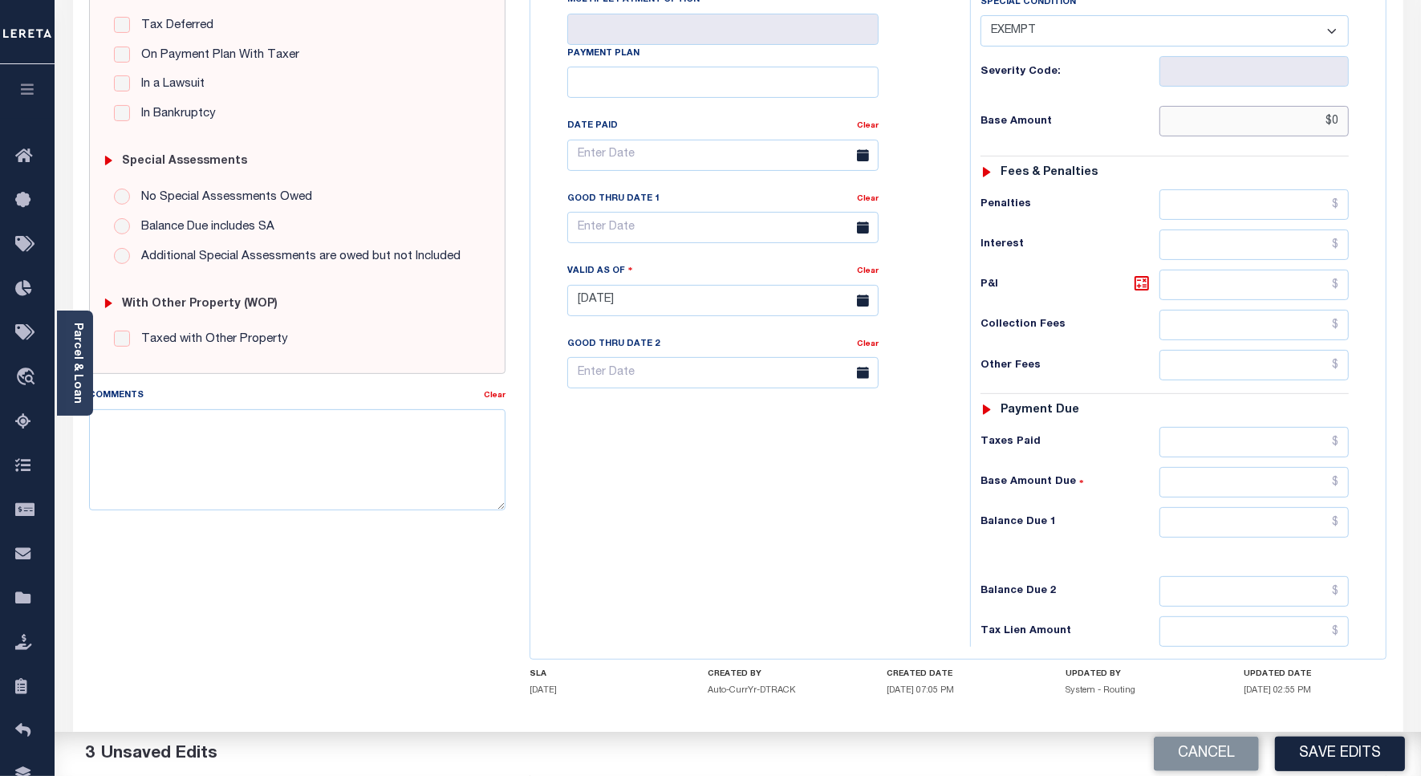
scroll to position [447, 0]
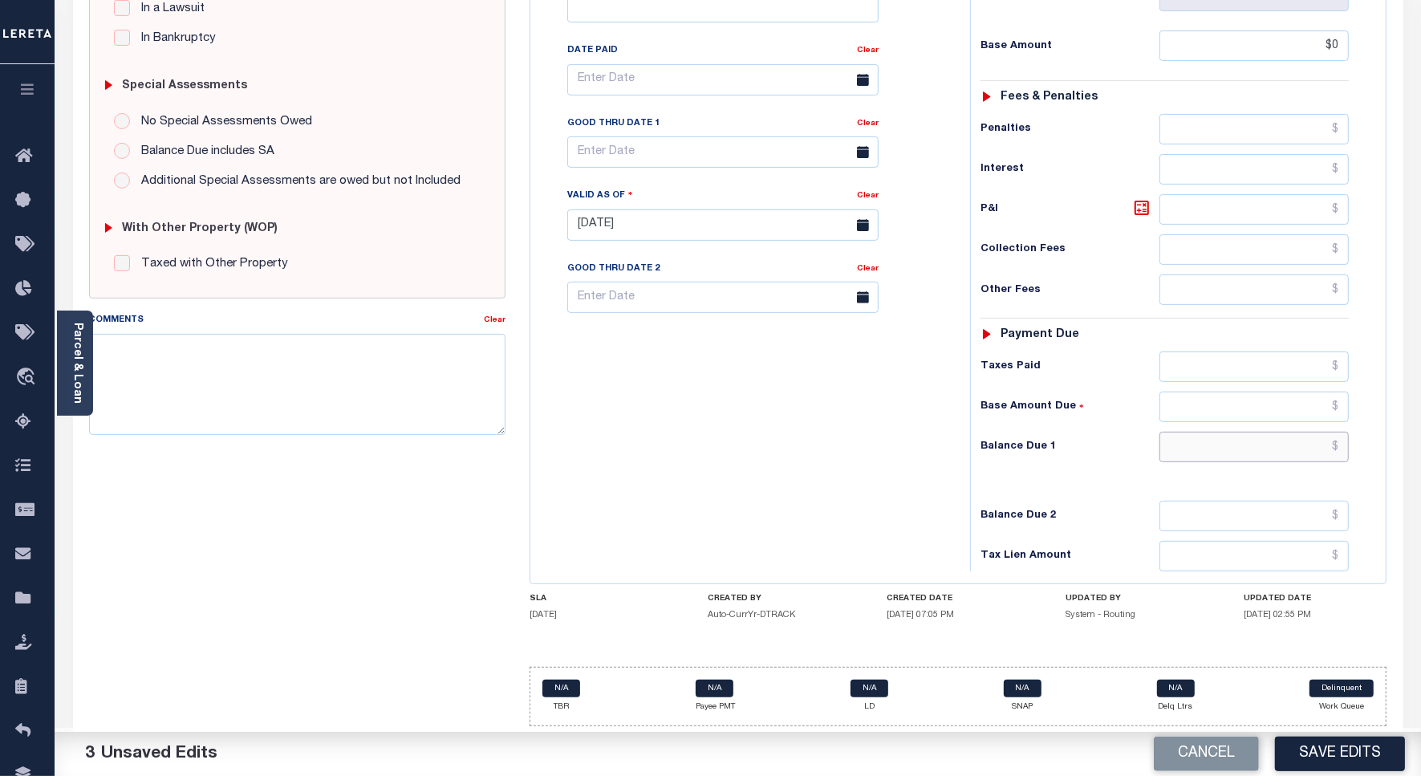
type input "$0.00"
click at [1280, 438] on input "text" at bounding box center [1253, 447] width 189 height 30
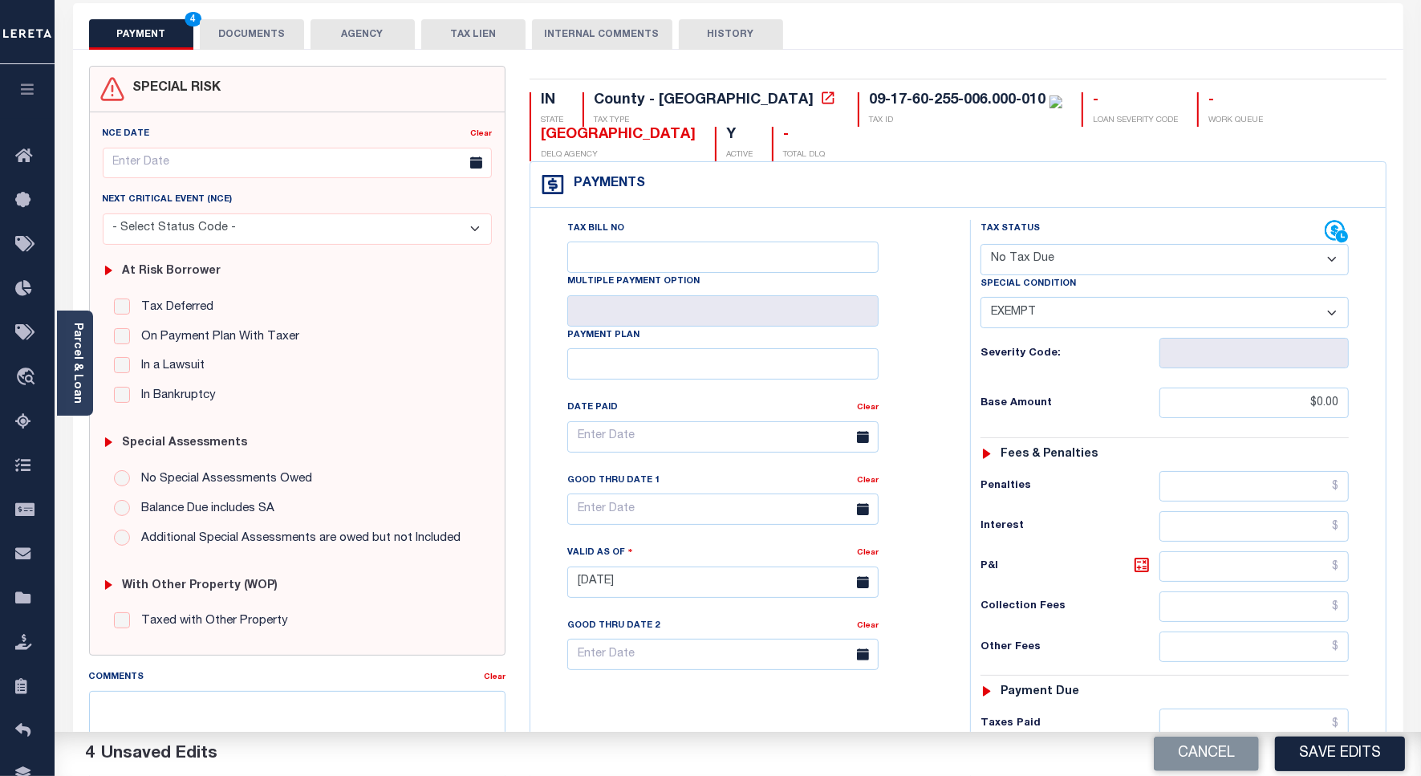
scroll to position [0, 0]
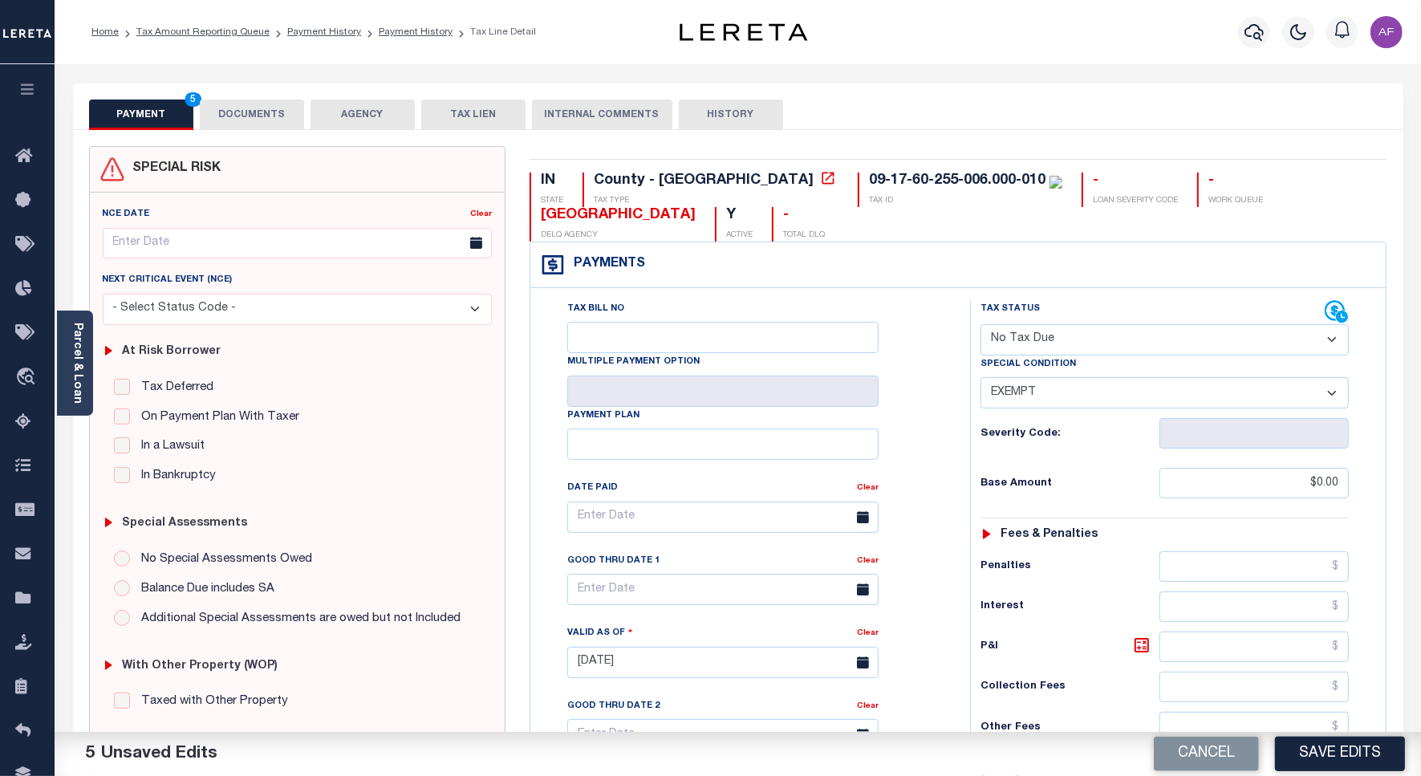
type input "$0.00"
click at [269, 114] on button "DOCUMENTS" at bounding box center [252, 114] width 104 height 30
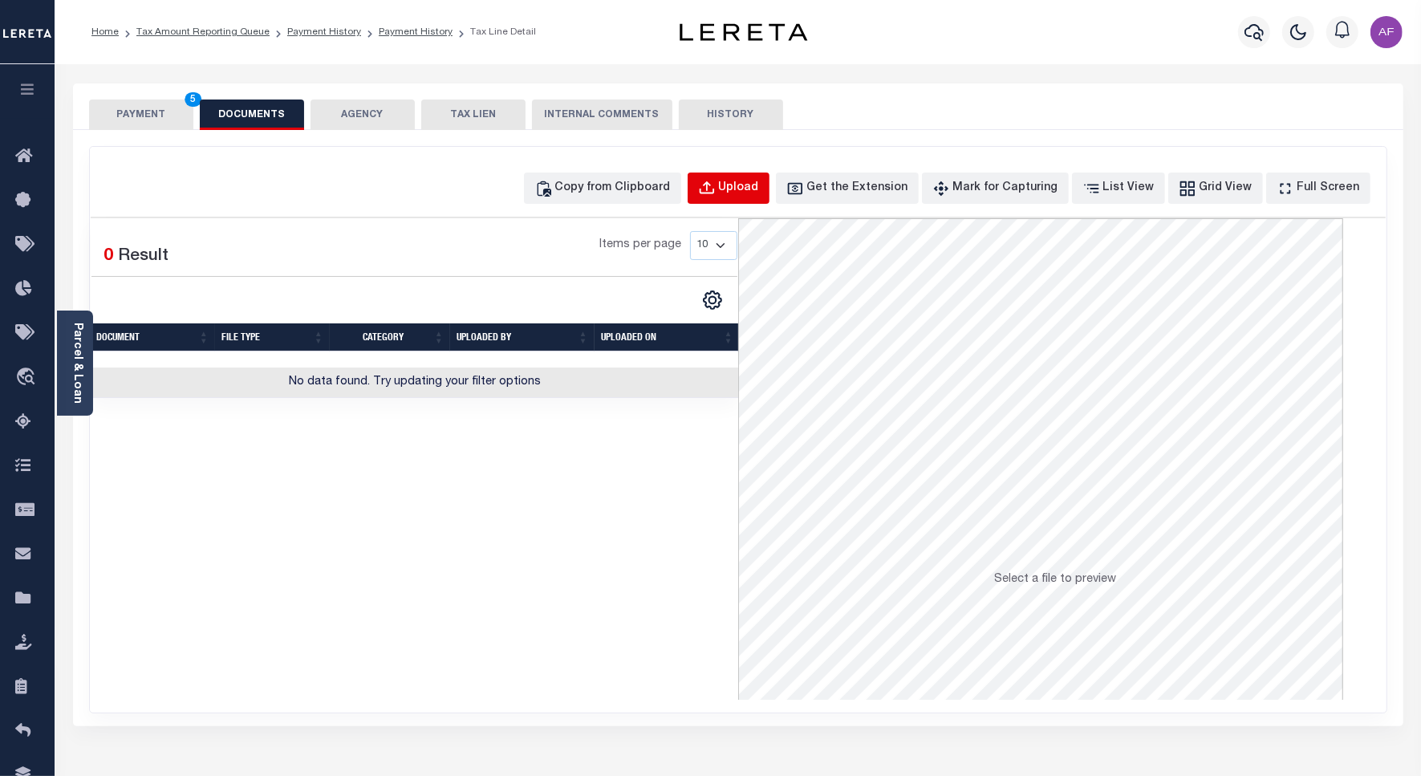
click at [748, 180] on div "Upload" at bounding box center [739, 189] width 40 height 18
select select "POP"
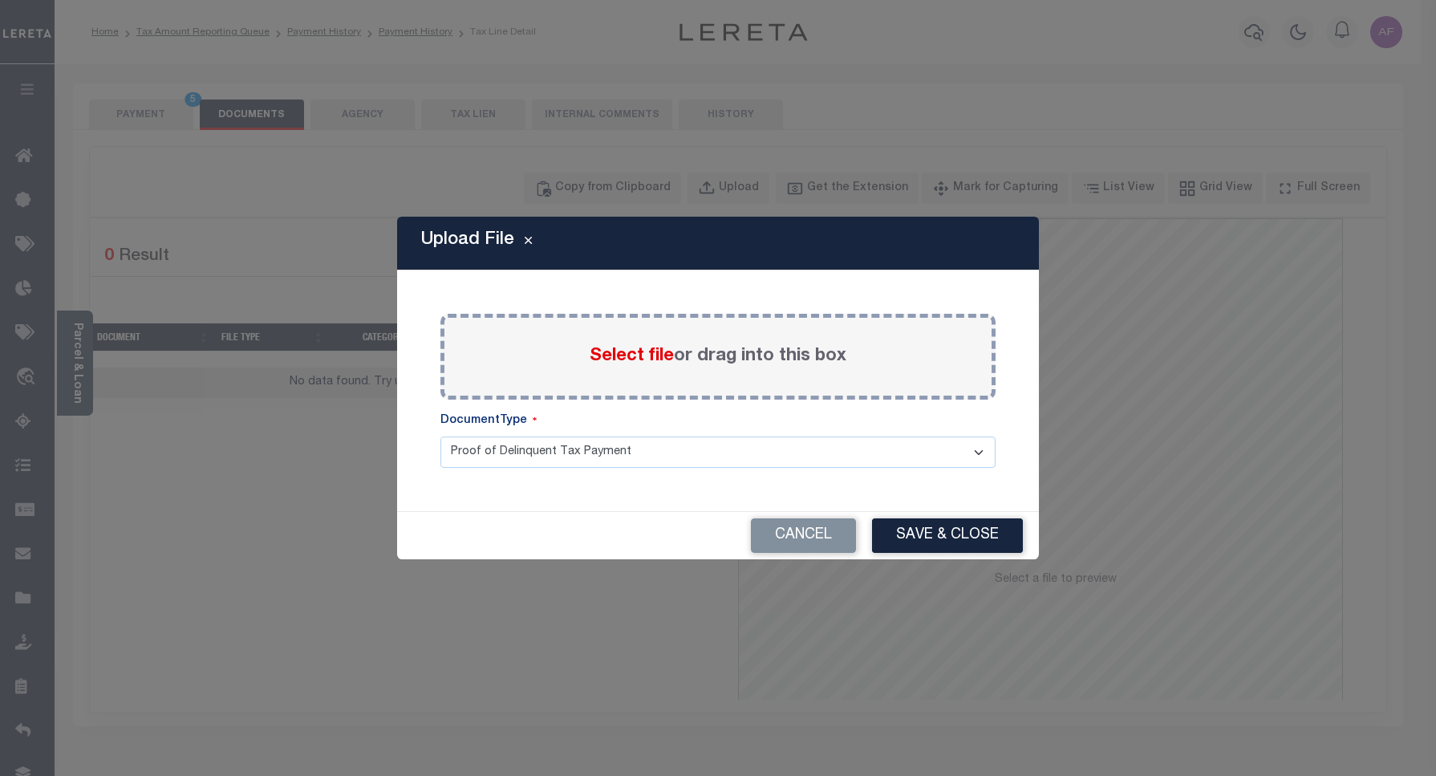
click at [658, 363] on span "Select file" at bounding box center [632, 356] width 84 height 18
click at [0, 0] on input "Select file or drag into this box" at bounding box center [0, 0] width 0 height 0
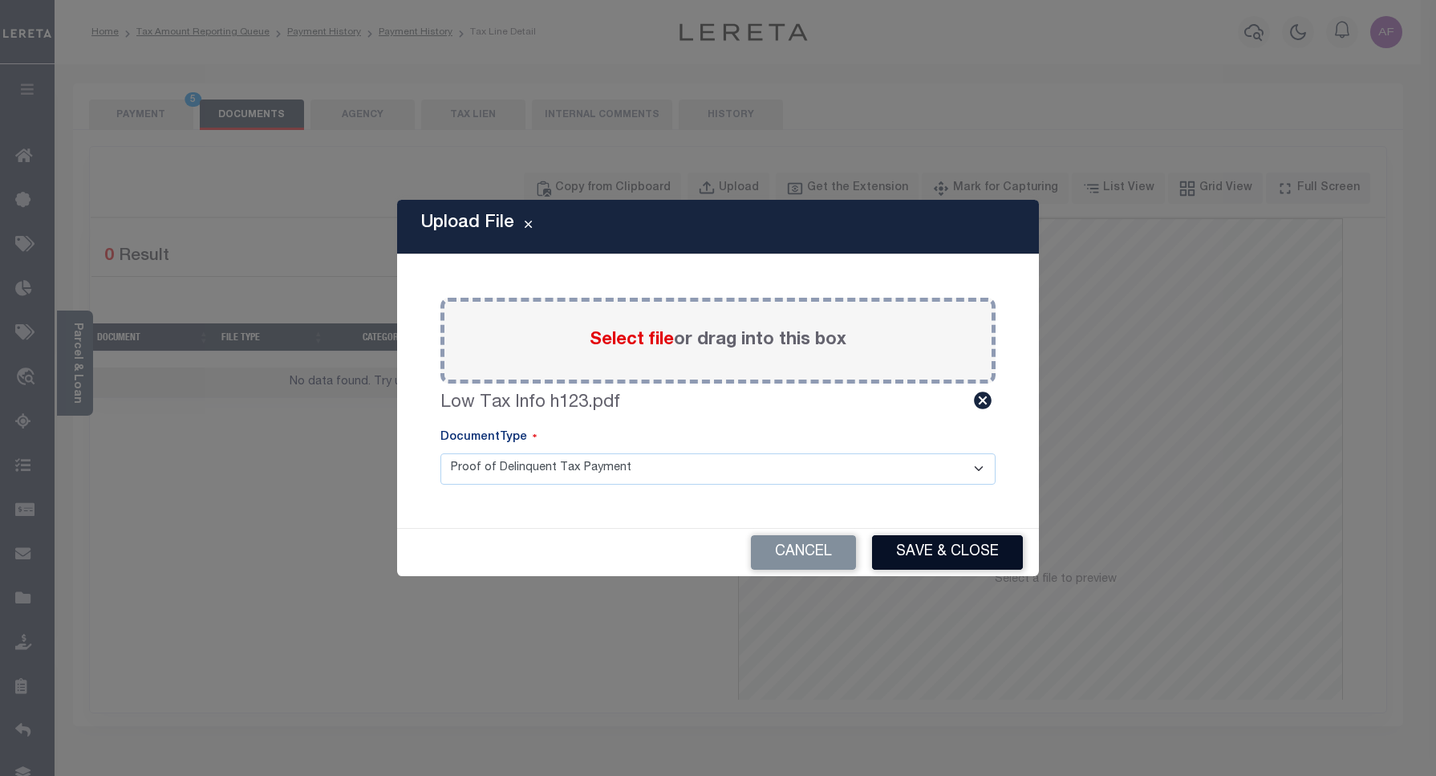
click at [963, 550] on button "Save & Close" at bounding box center [947, 552] width 151 height 34
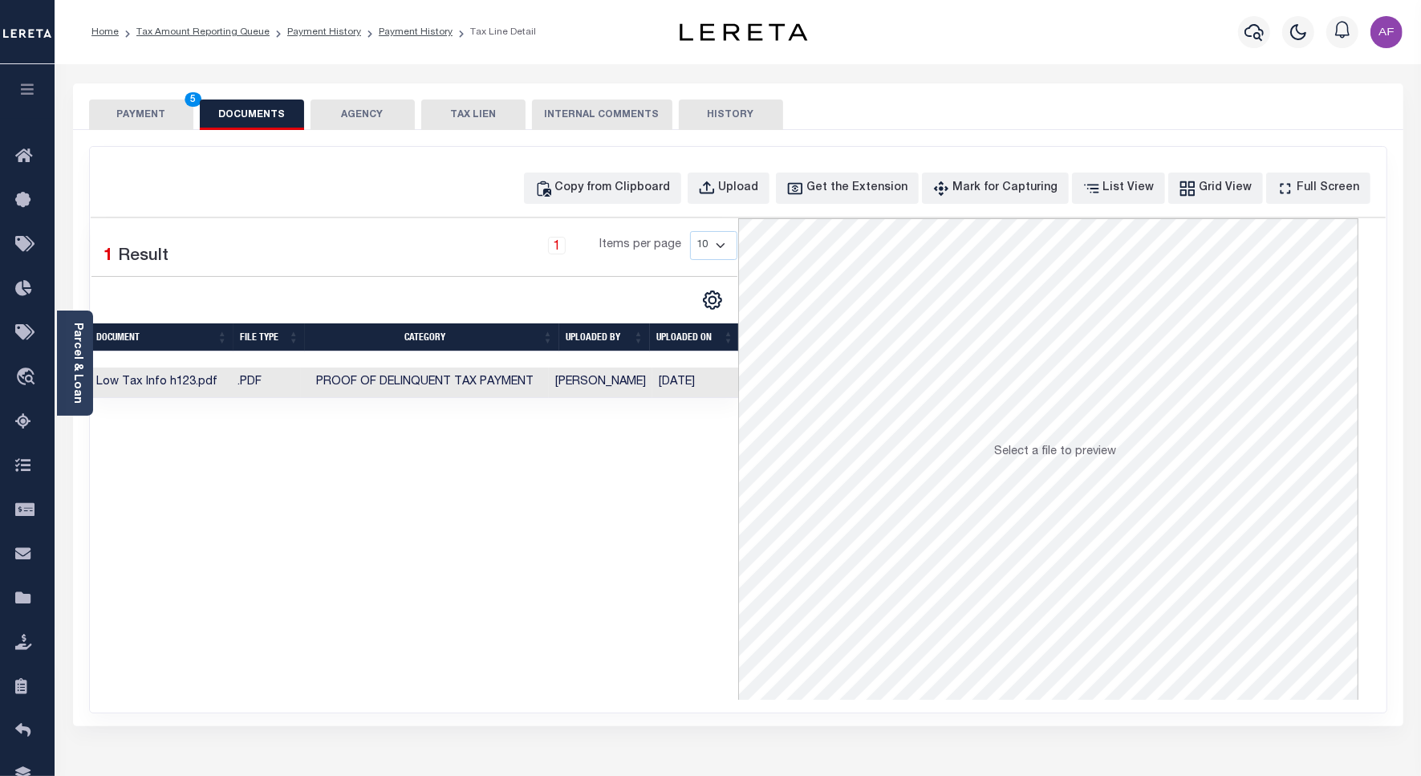
click at [173, 117] on button "PAYMENT 5" at bounding box center [141, 114] width 104 height 30
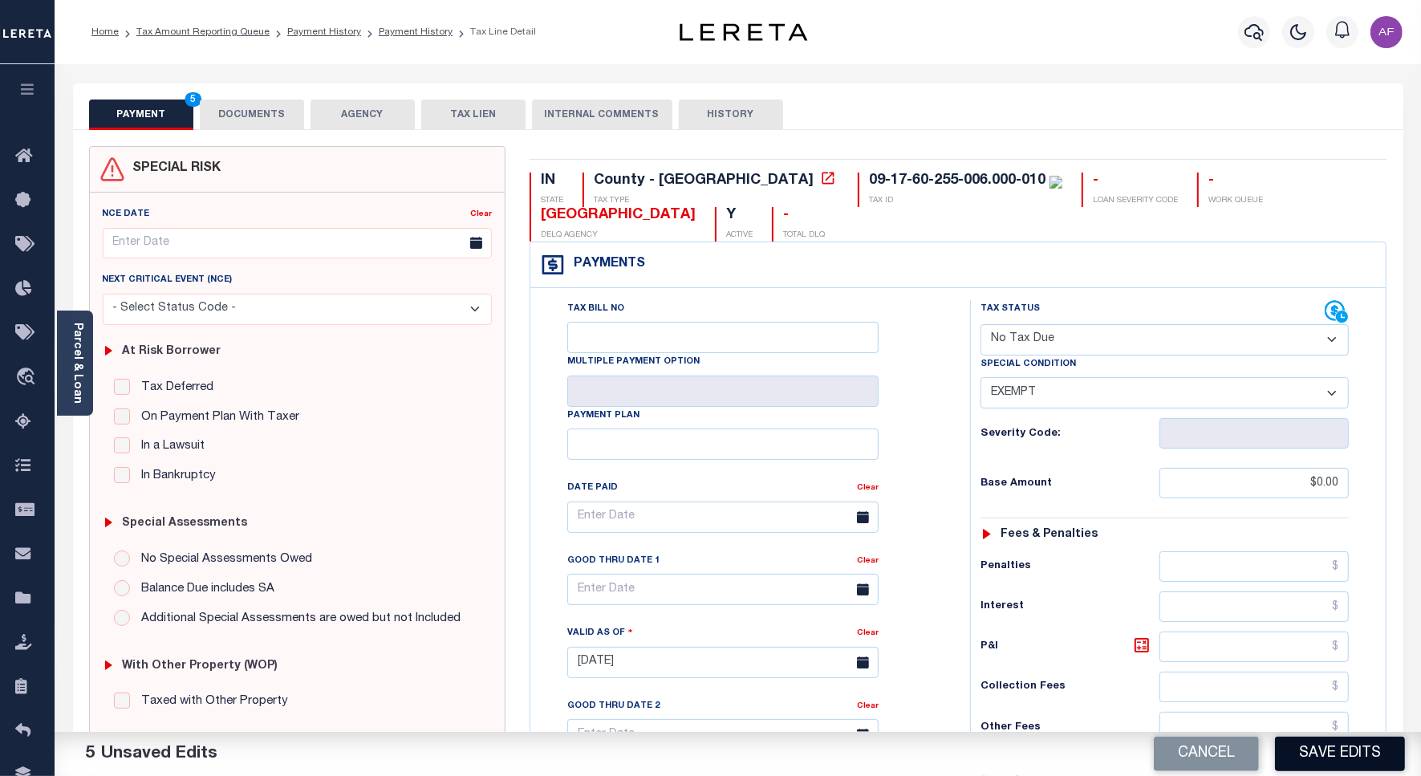
click at [1332, 761] on button "Save Edits" at bounding box center [1340, 753] width 130 height 34
checkbox input "false"
type input "$0"
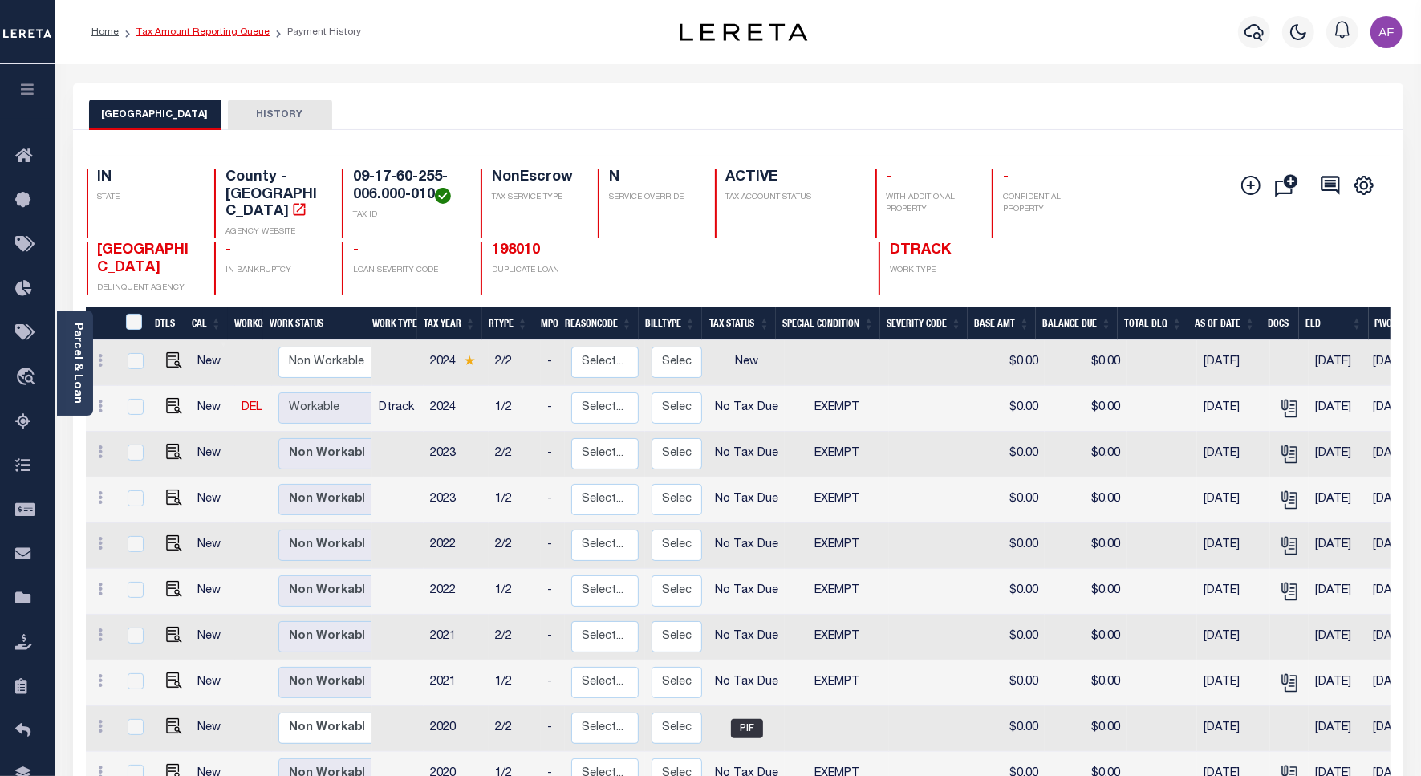
click at [214, 27] on link "Tax Amount Reporting Queue" at bounding box center [202, 32] width 133 height 10
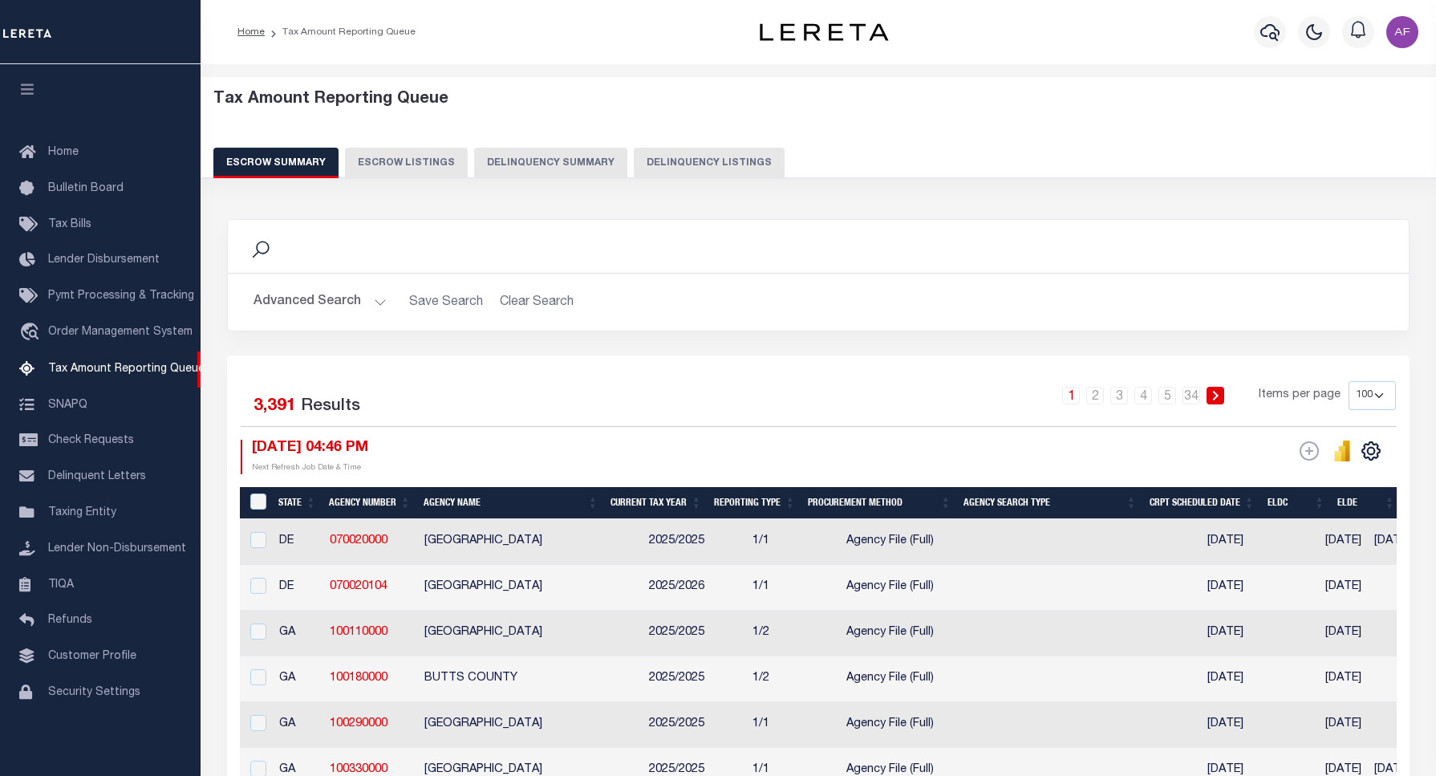
click at [643, 166] on button "Delinquency Listings" at bounding box center [709, 163] width 151 height 30
select select "100"
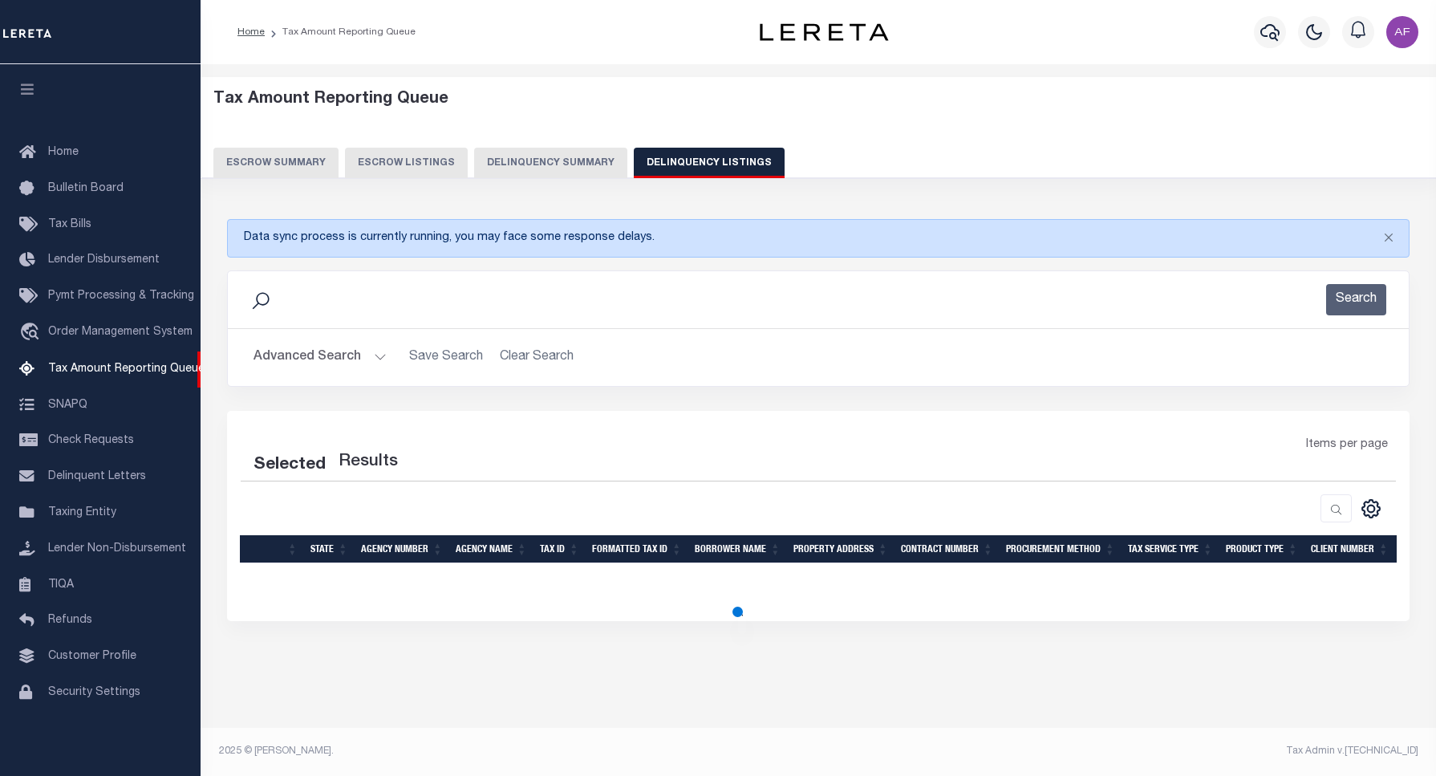
select select "100"
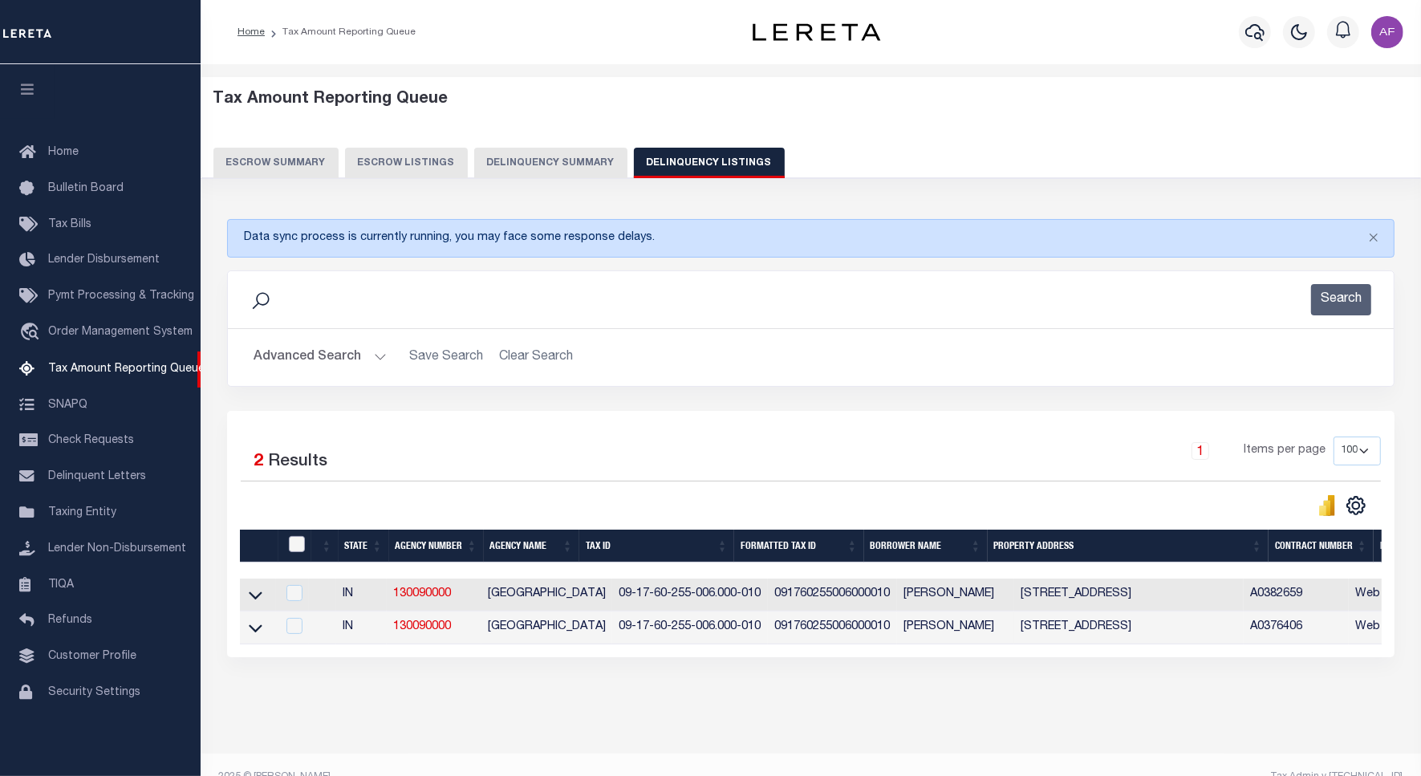
click at [299, 552] on input "checkbox" at bounding box center [297, 544] width 16 height 16
checkbox input "true"
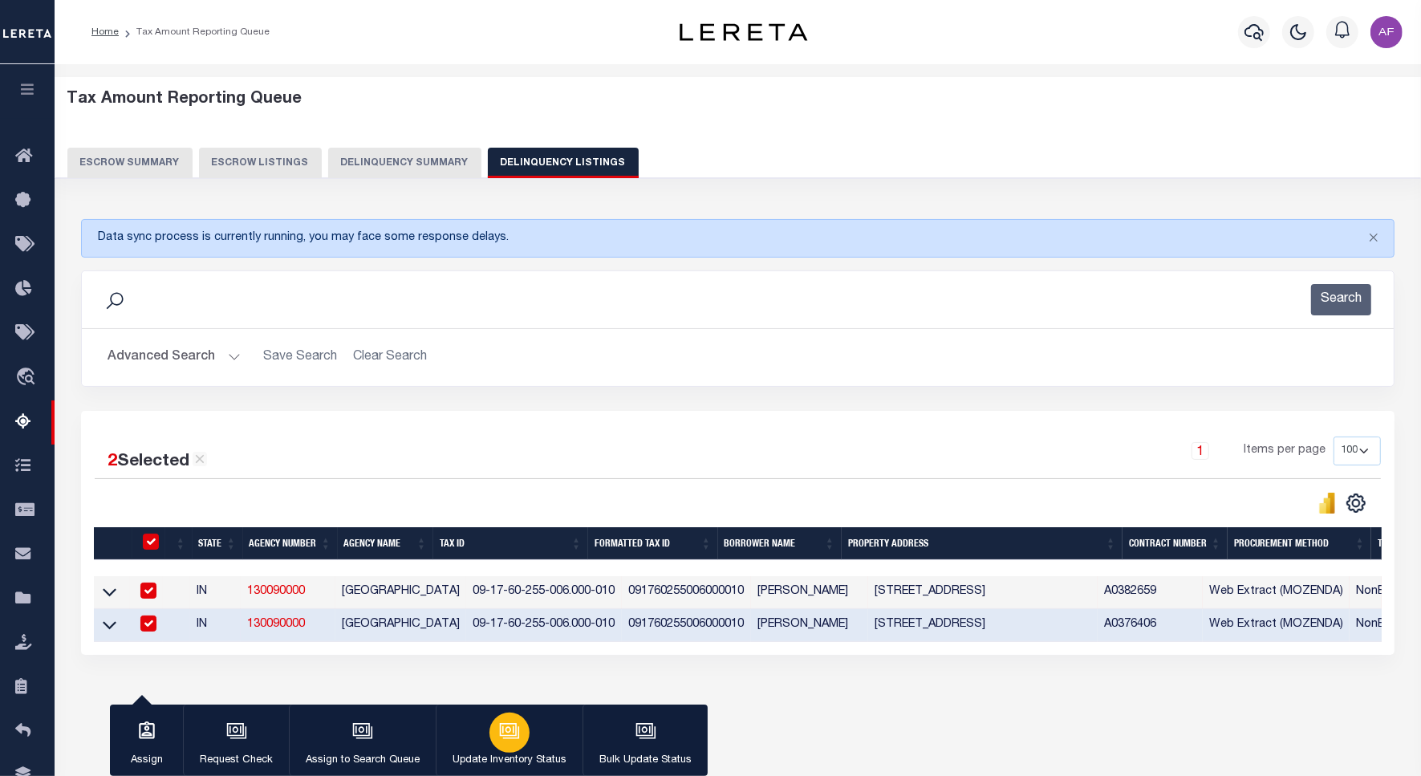
click at [523, 724] on div "button" at bounding box center [509, 732] width 40 height 40
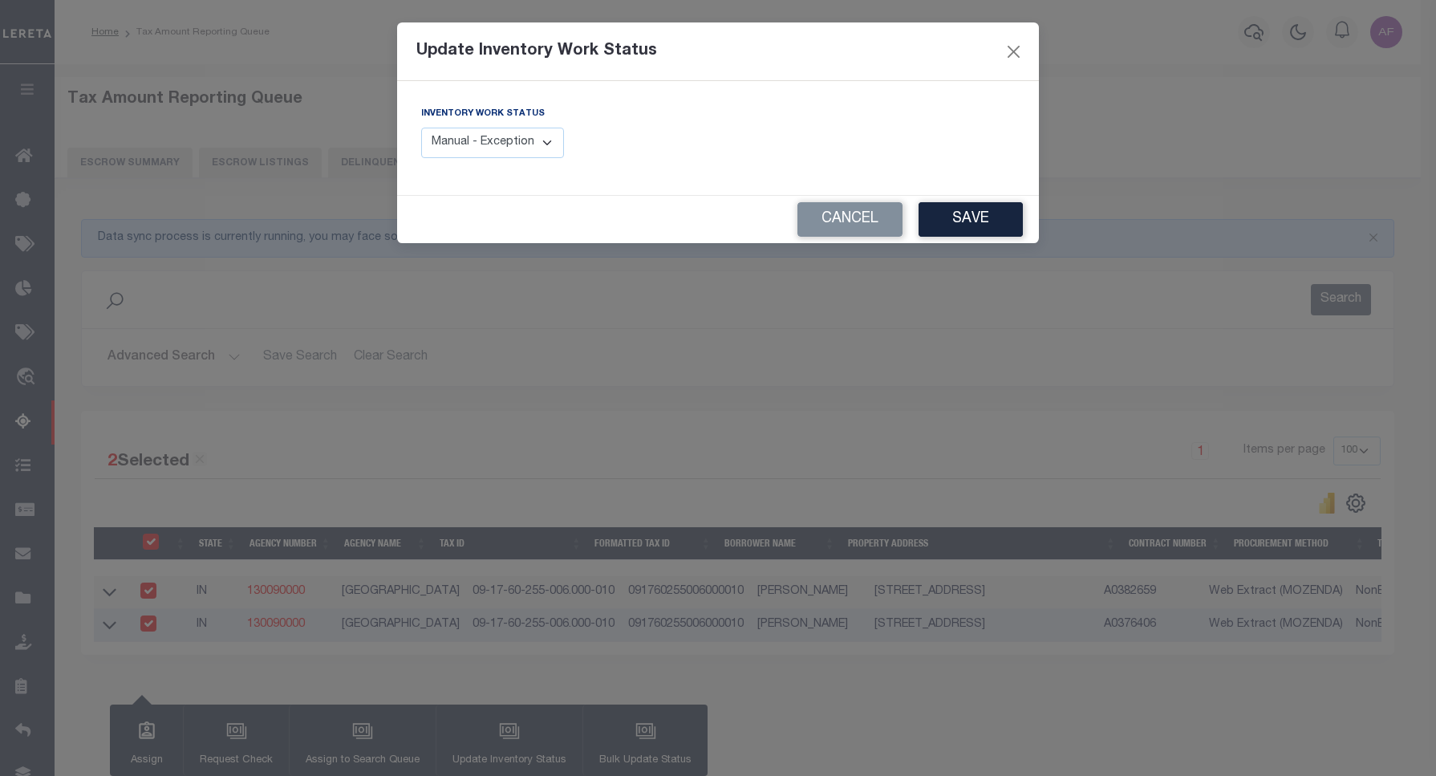
click at [486, 148] on select "Manual - Exception Pended - Awaiting Search Late Add Exception Completed" at bounding box center [492, 143] width 143 height 31
select select "4"
click at [421, 128] on select "Manual - Exception Pended - Awaiting Search Late Add Exception Completed" at bounding box center [492, 143] width 143 height 31
click at [939, 226] on button "Save" at bounding box center [971, 219] width 104 height 34
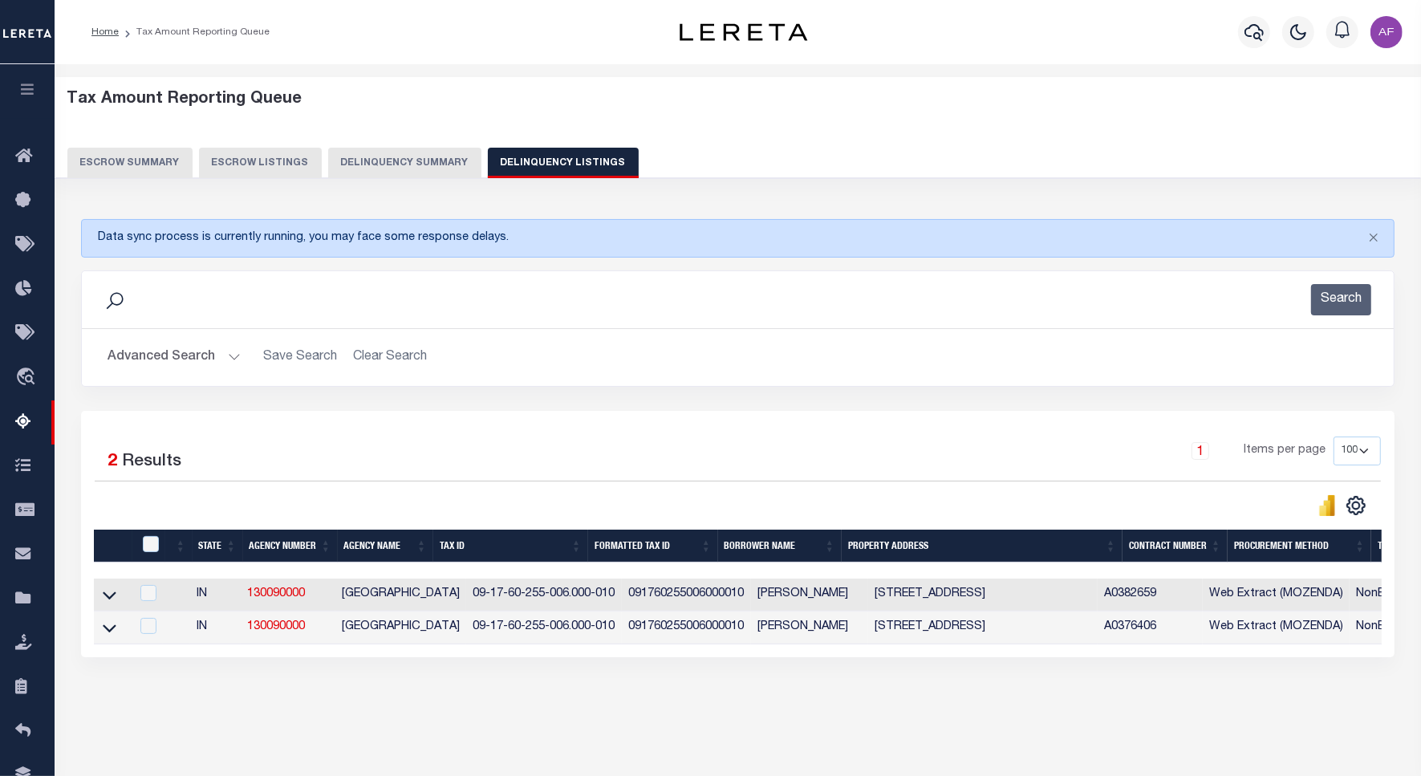
click at [157, 355] on button "Advanced Search" at bounding box center [173, 357] width 133 height 31
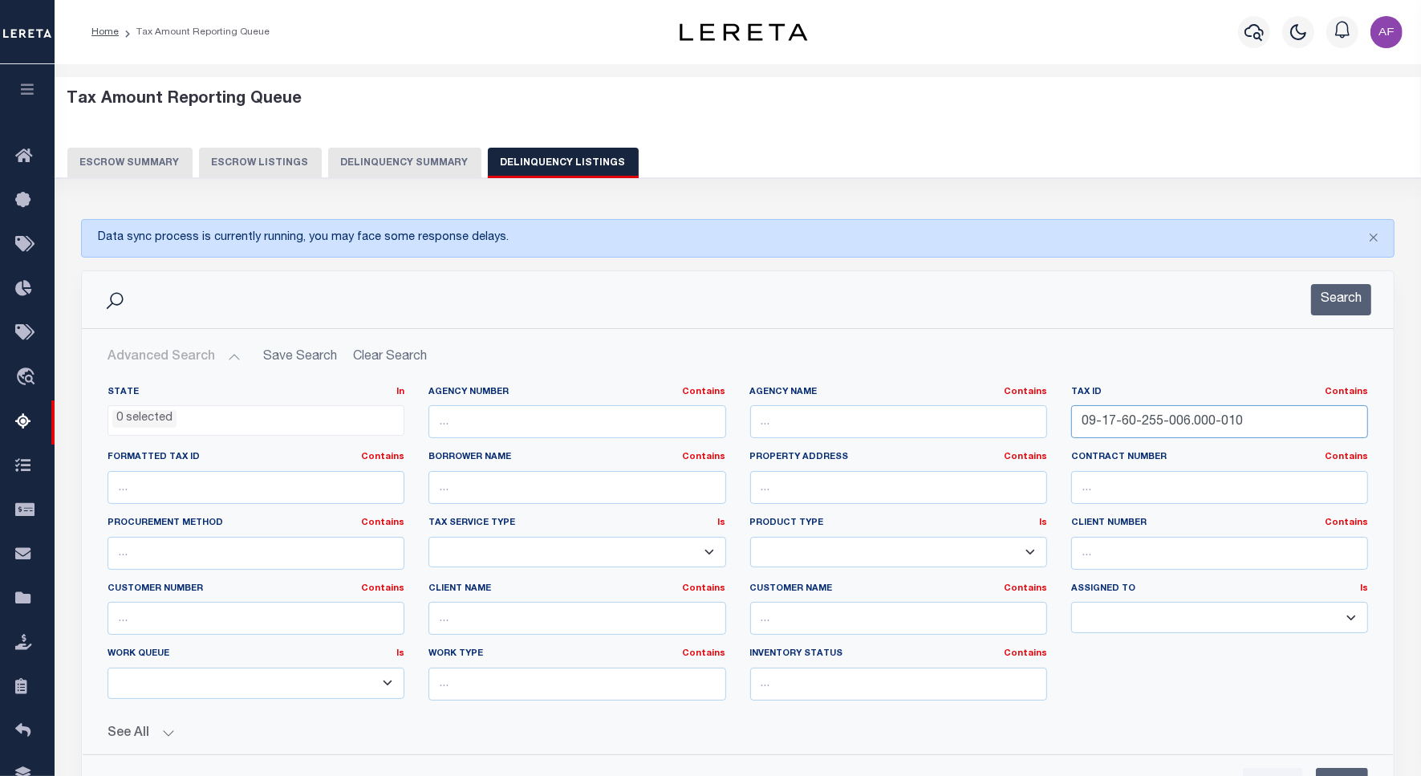
drag, startPoint x: 1253, startPoint y: 427, endPoint x: 940, endPoint y: 405, distance: 313.6
click at [940, 405] on div "State In In AK AL AR AZ CA CO CT DC DE FL GA GU HI IA ID IL IN KS KY LA MA MD M…" at bounding box center [737, 549] width 1284 height 327
paste input "44-011"
type input "09-17-60-244-011.000-010"
click at [1349, 298] on button "Search" at bounding box center [1341, 299] width 60 height 31
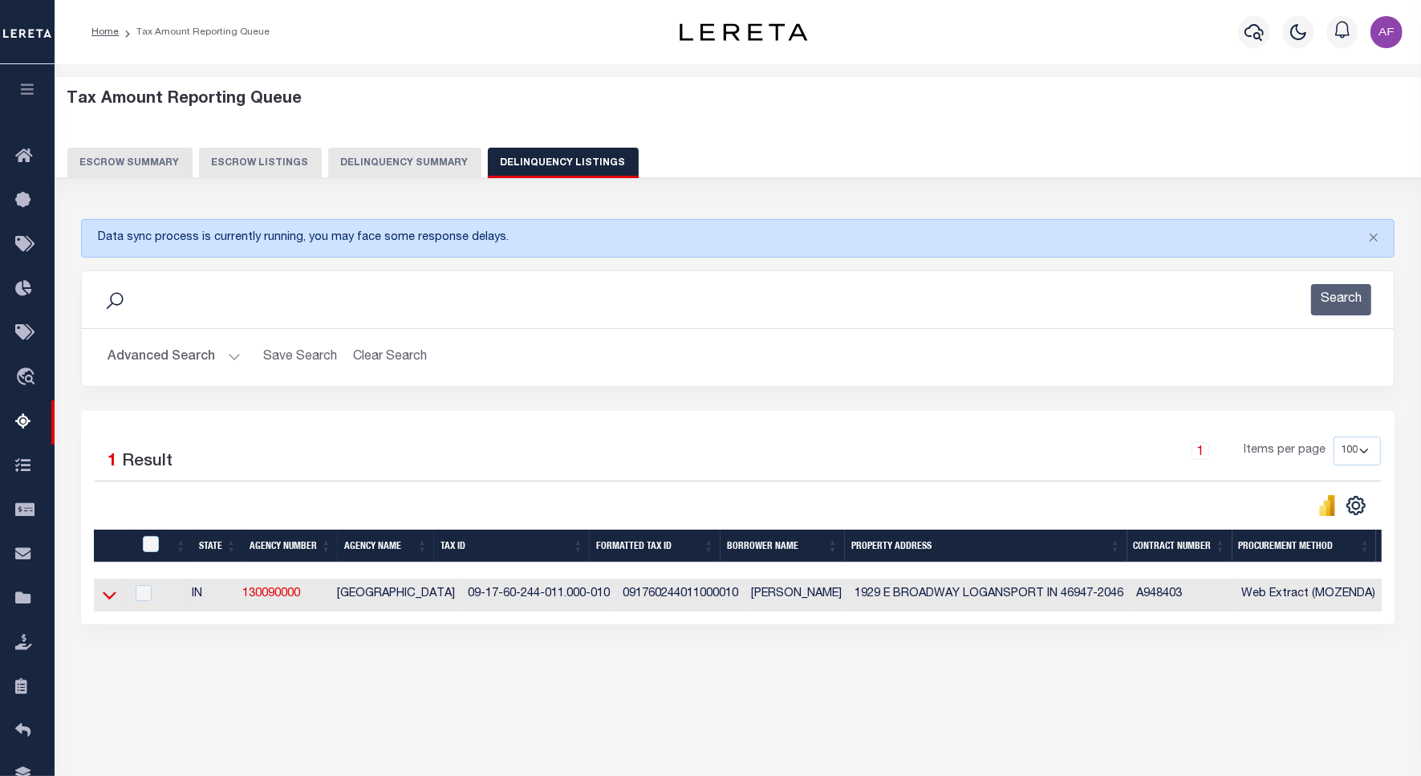
click at [115, 595] on icon at bounding box center [110, 594] width 14 height 17
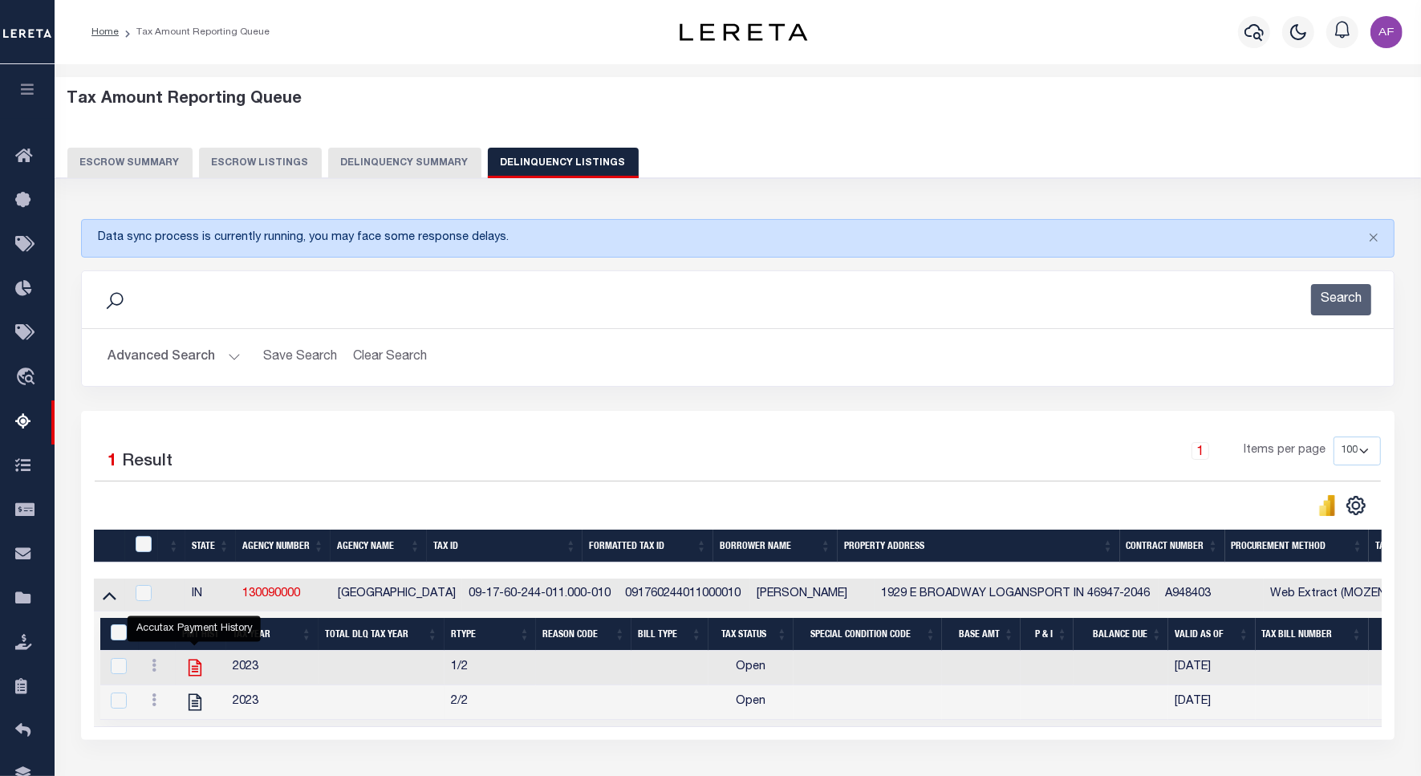
click at [189, 675] on icon "" at bounding box center [194, 667] width 13 height 17
checkbox input "true"
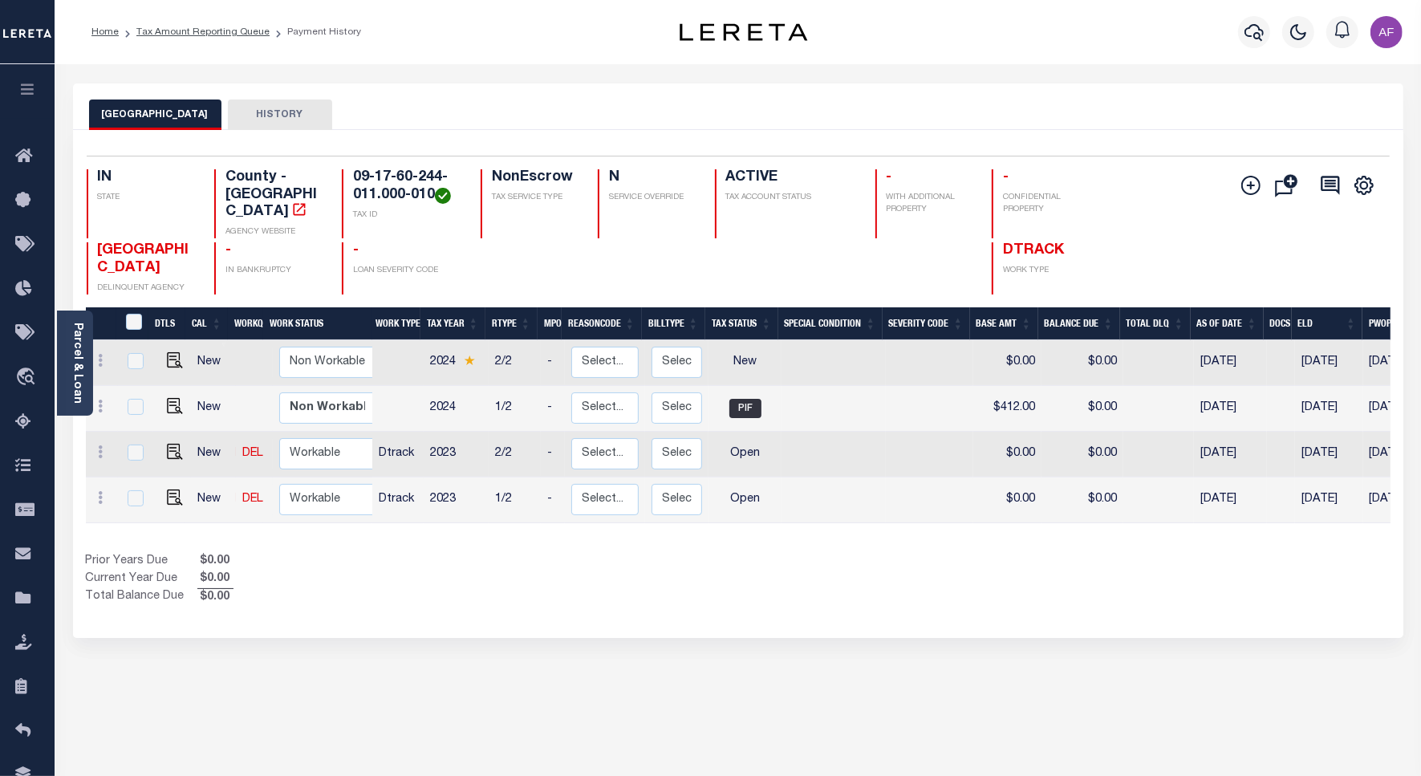
click at [182, 486] on td at bounding box center [171, 500] width 39 height 46
checkbox input "true"
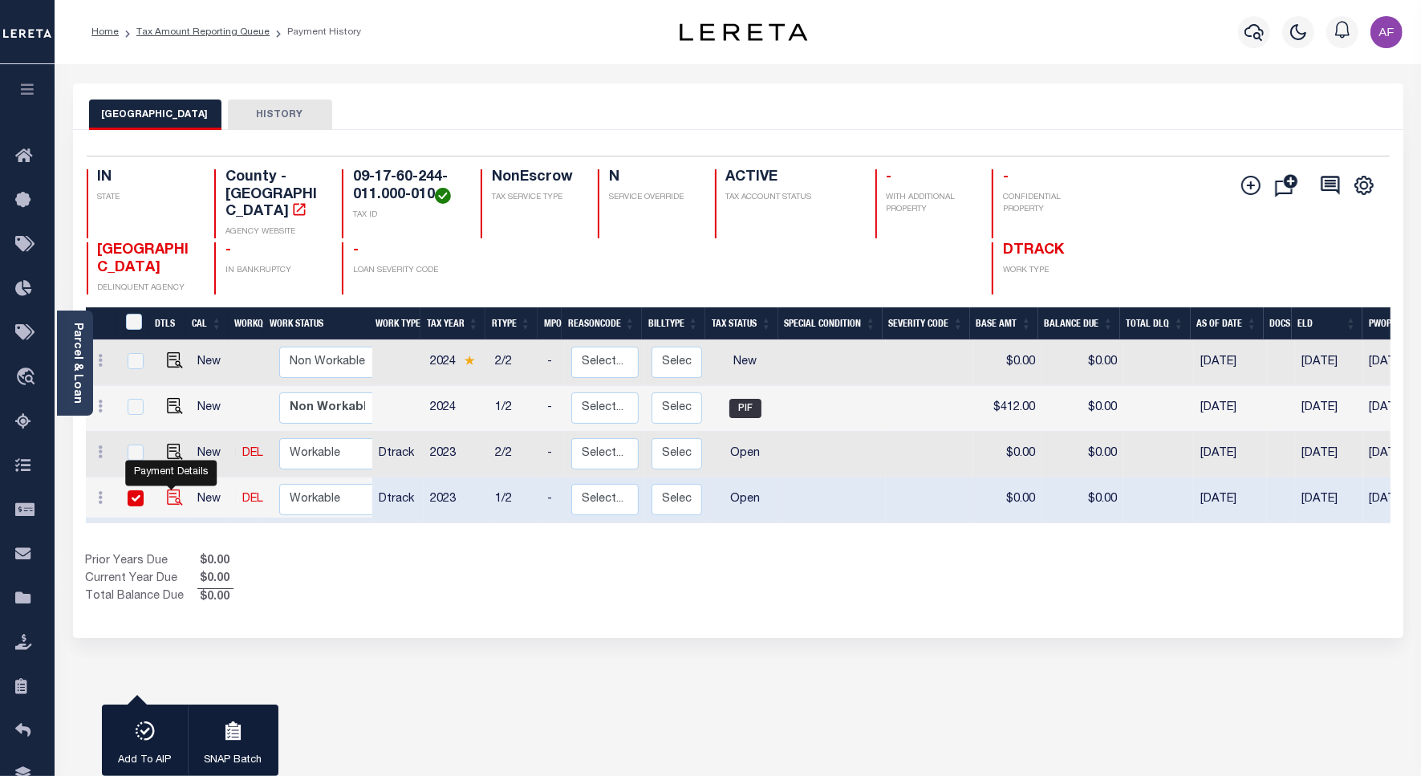
click at [174, 489] on img "" at bounding box center [175, 497] width 16 height 16
checkbox input "false"
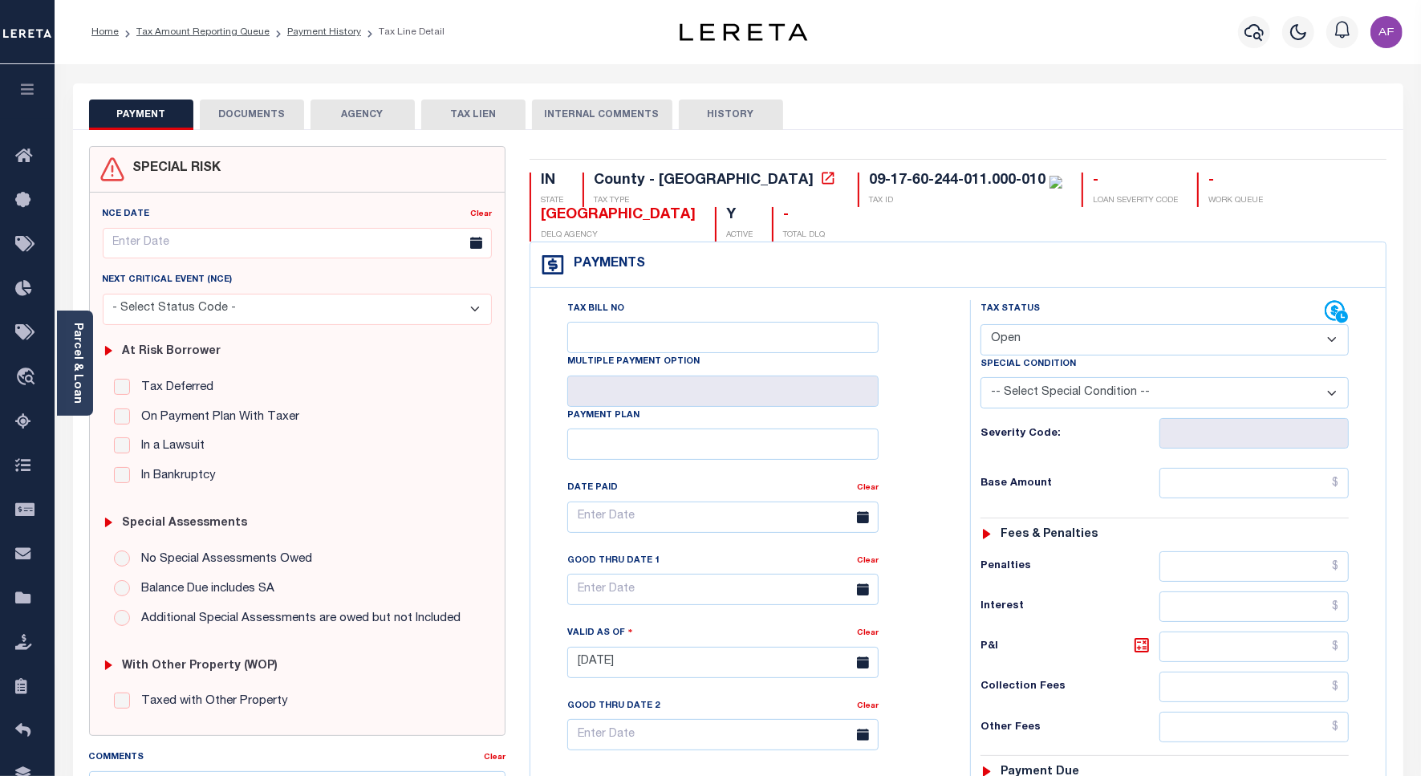
click at [1013, 343] on select "- Select Status Code - Open Due/Unpaid Paid Incomplete No Tax Due Internal Refu…" at bounding box center [1164, 339] width 368 height 31
select select "NTX"
click at [980, 326] on select "- Select Status Code - Open Due/Unpaid Paid Incomplete No Tax Due Internal Refu…" at bounding box center [1164, 339] width 368 height 31
type input "[DATE]"
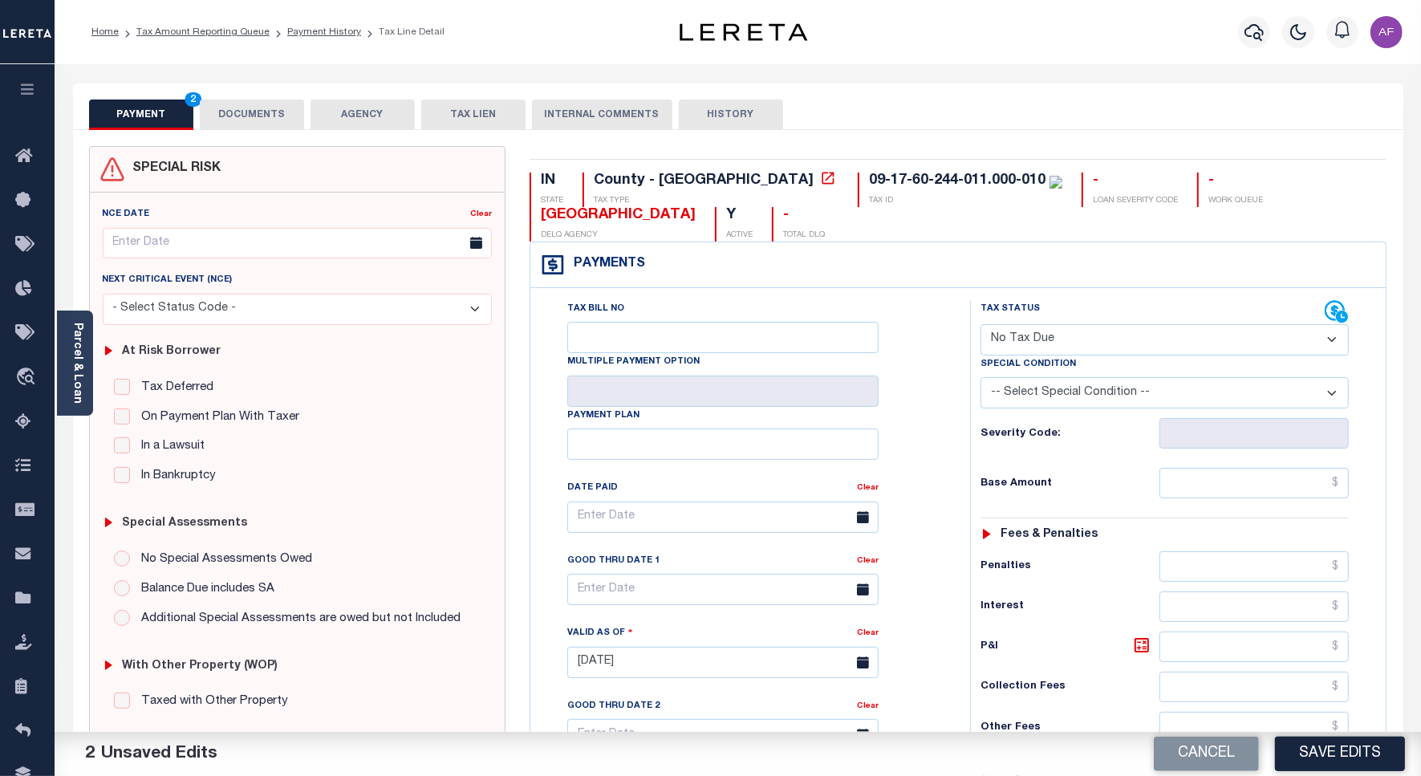
click at [1069, 393] on select "-- Select Special Condition -- 3RD PARTY TAX LIEN AGENCY TAX LIEN (A.K.A Inside…" at bounding box center [1164, 392] width 368 height 31
select select "7"
click at [980, 380] on select "-- Select Special Condition -- 3RD PARTY TAX LIEN AGENCY TAX LIEN (A.K.A Inside…" at bounding box center [1164, 392] width 368 height 31
click at [1206, 487] on input "text" at bounding box center [1253, 483] width 189 height 30
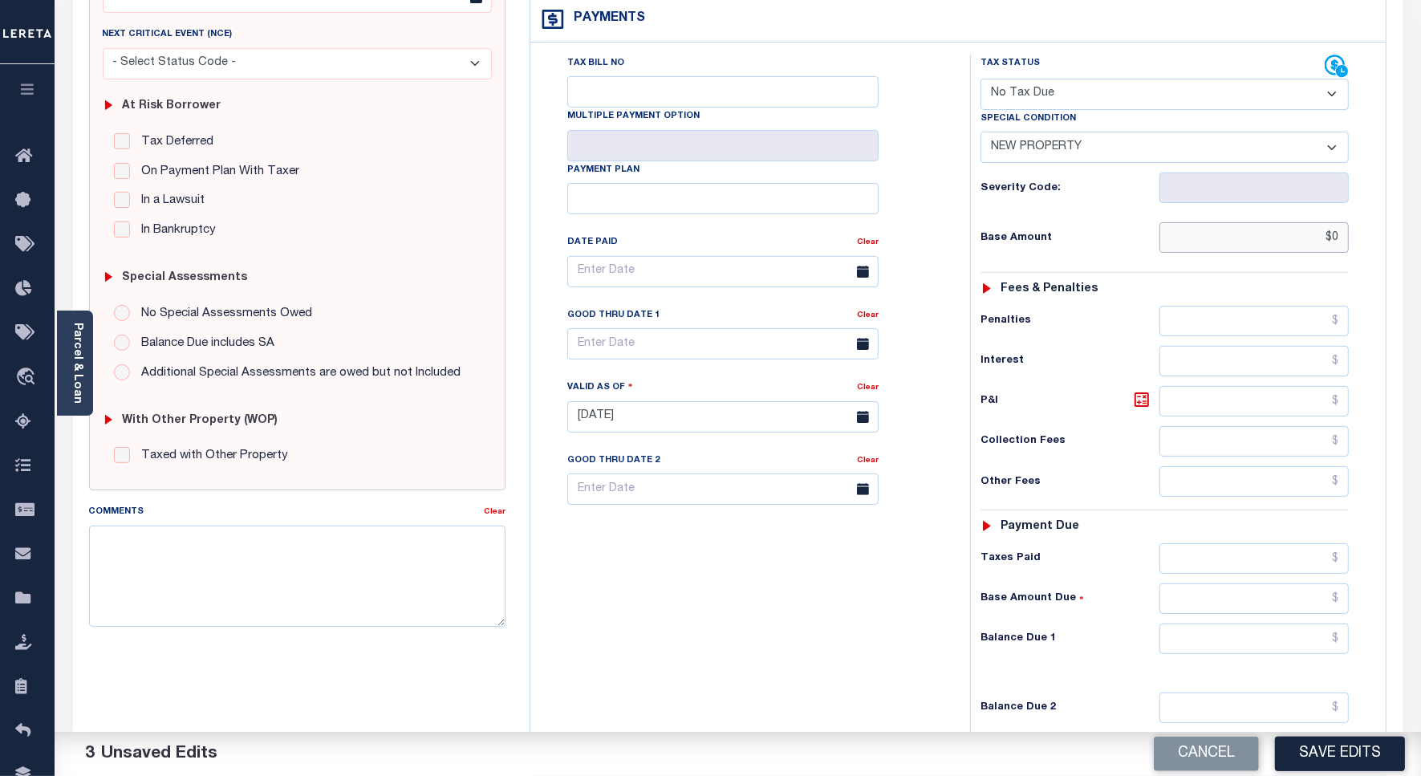
scroll to position [401, 0]
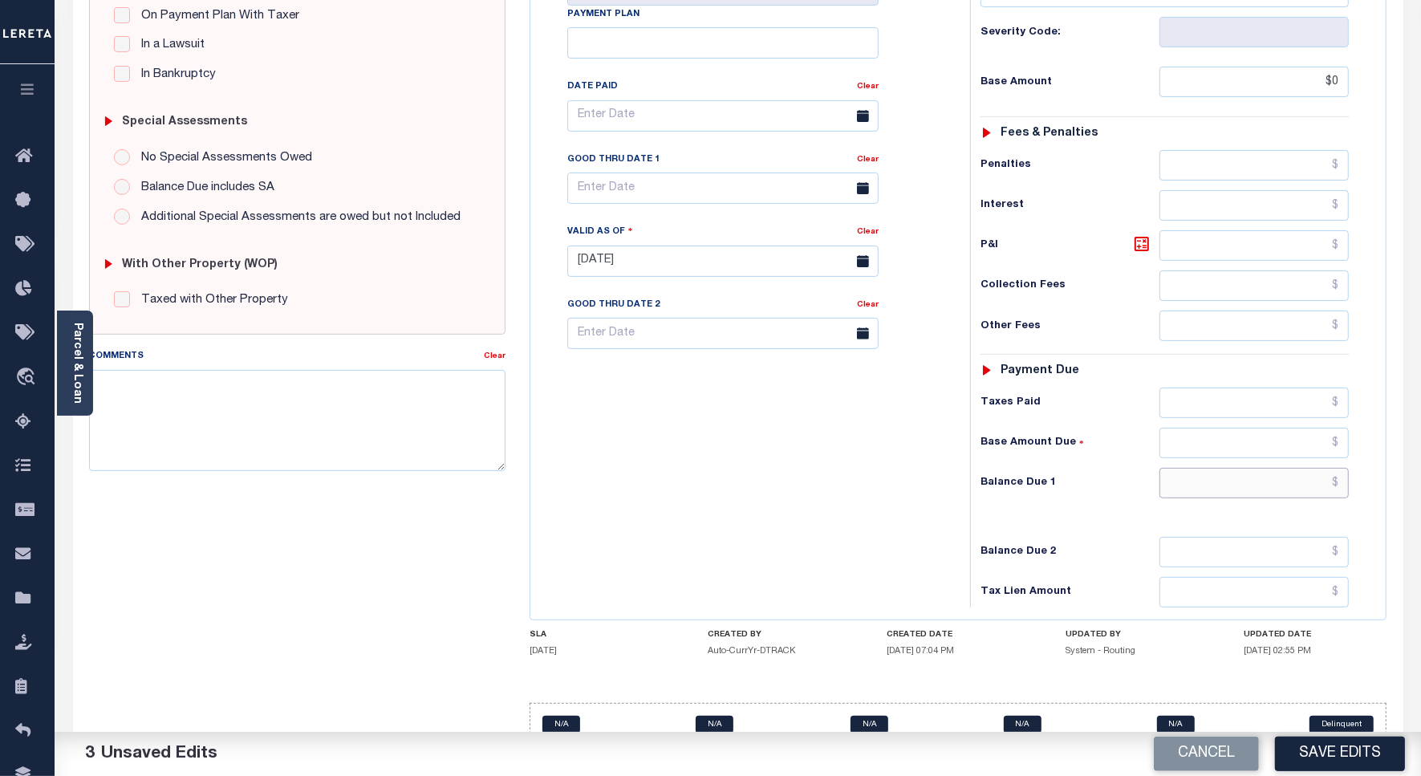
type input "$0.00"
click at [1249, 498] on input "text" at bounding box center [1253, 483] width 189 height 30
type input "$0.00"
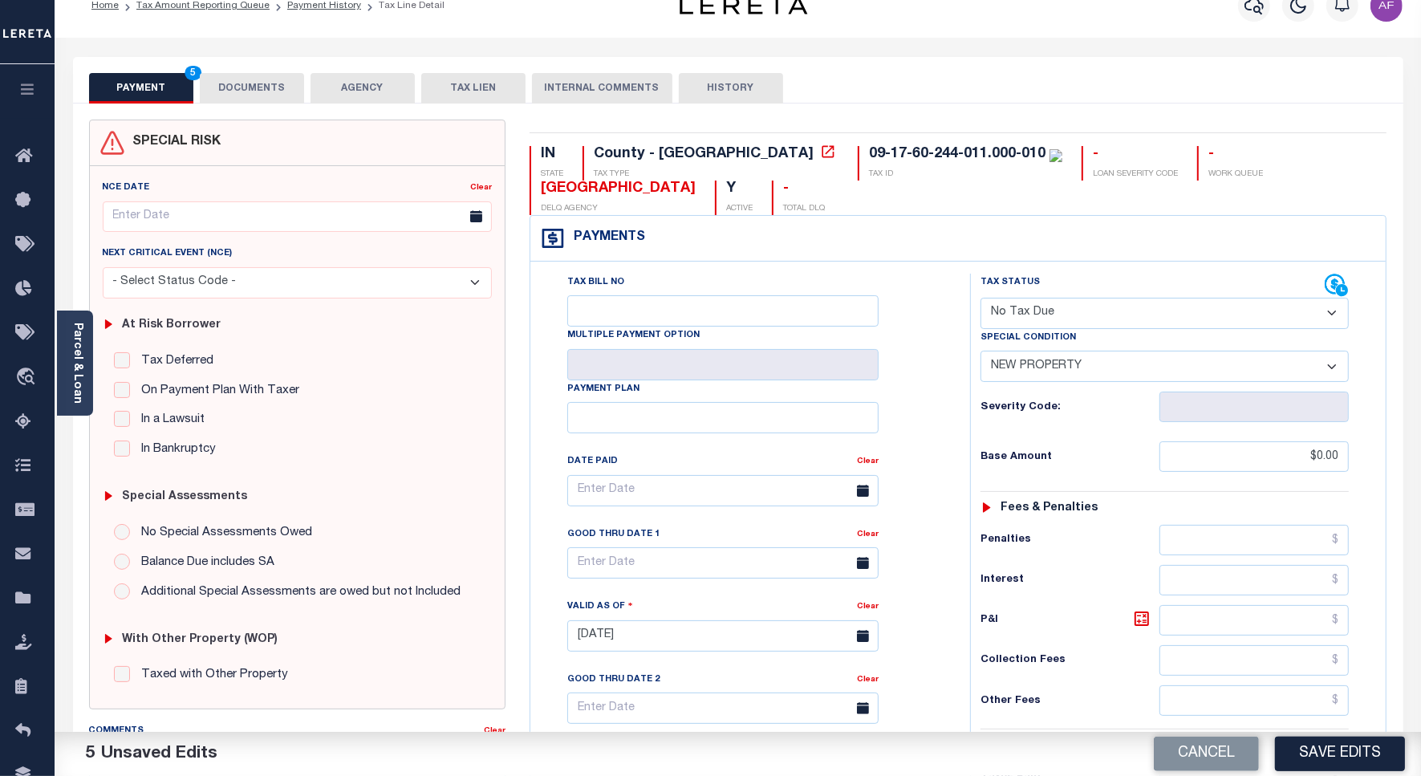
scroll to position [0, 0]
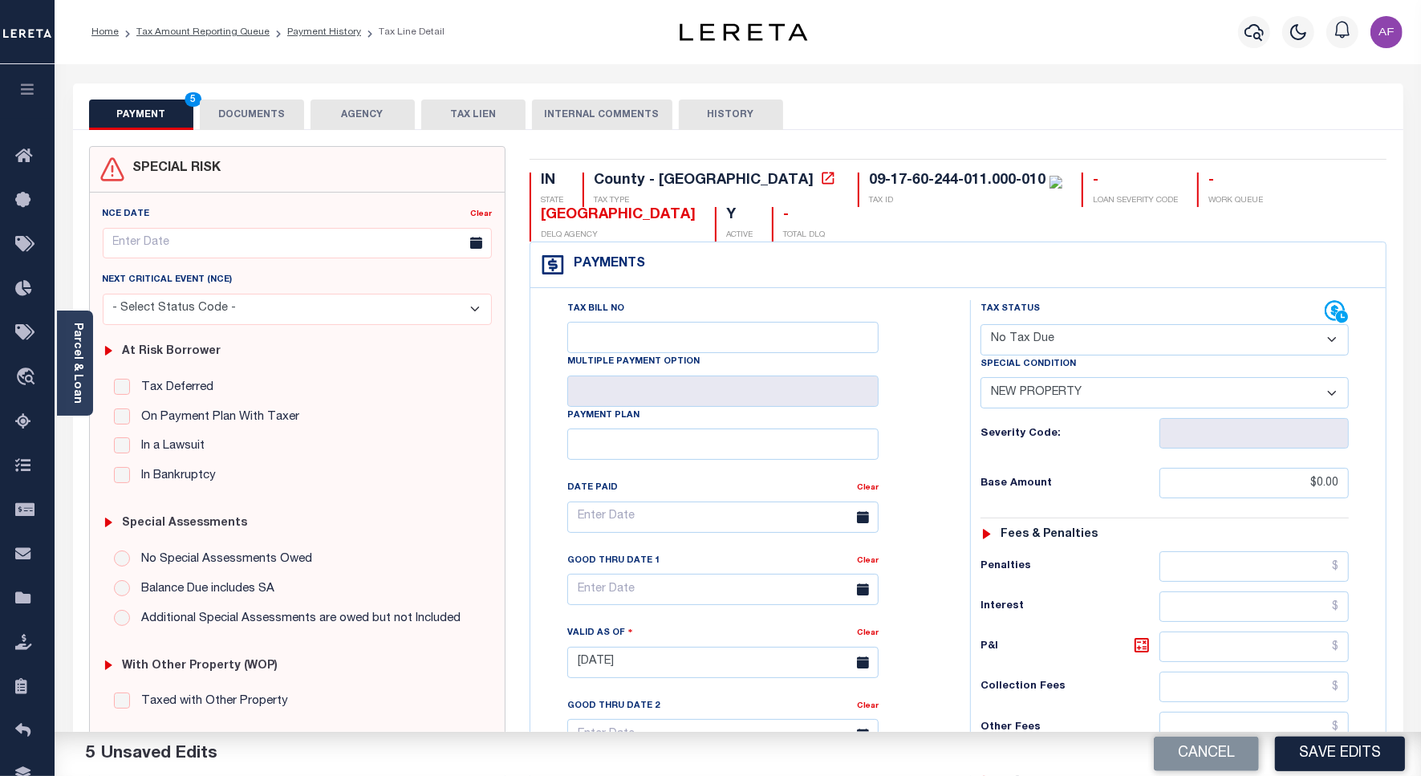
click at [233, 107] on button "DOCUMENTS" at bounding box center [252, 114] width 104 height 30
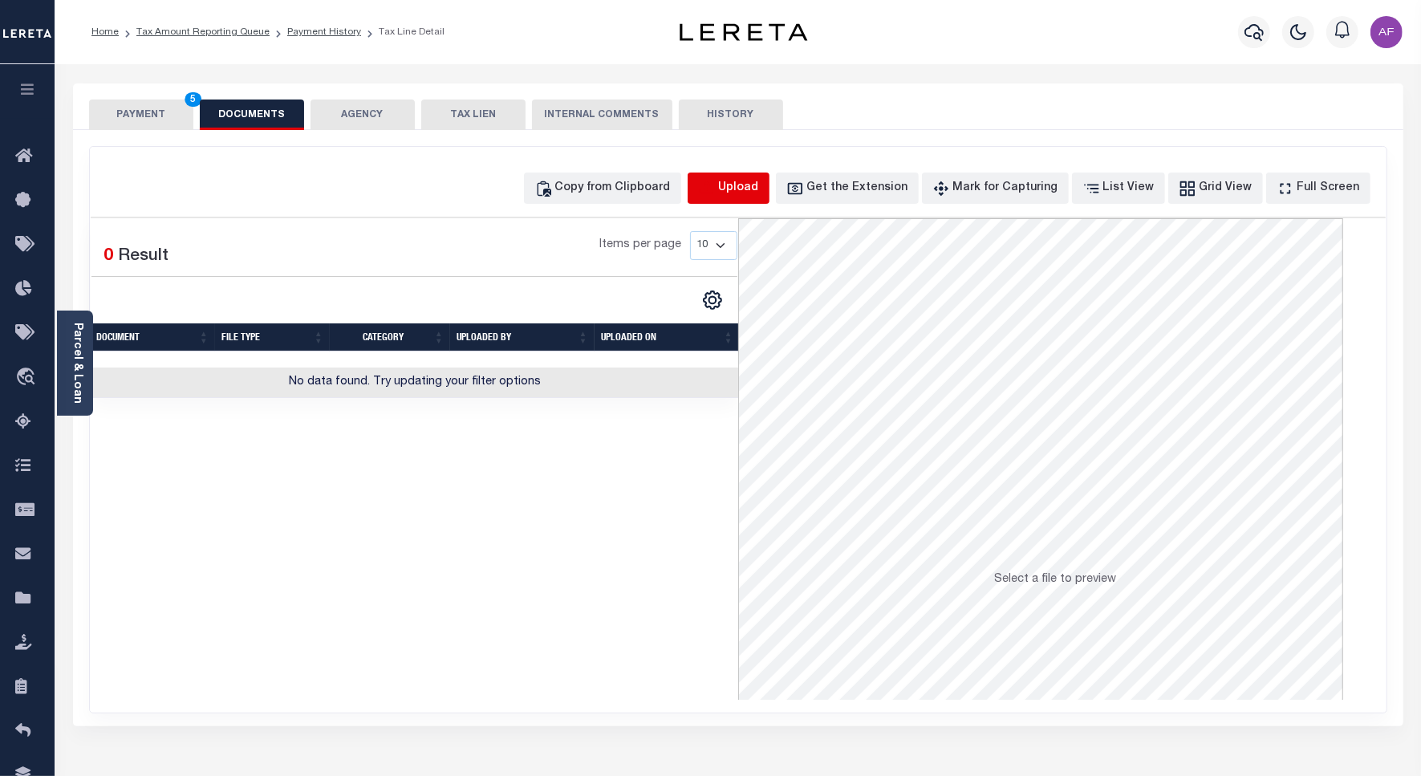
click at [716, 185] on icon "button" at bounding box center [707, 189] width 18 height 18
select select "POP"
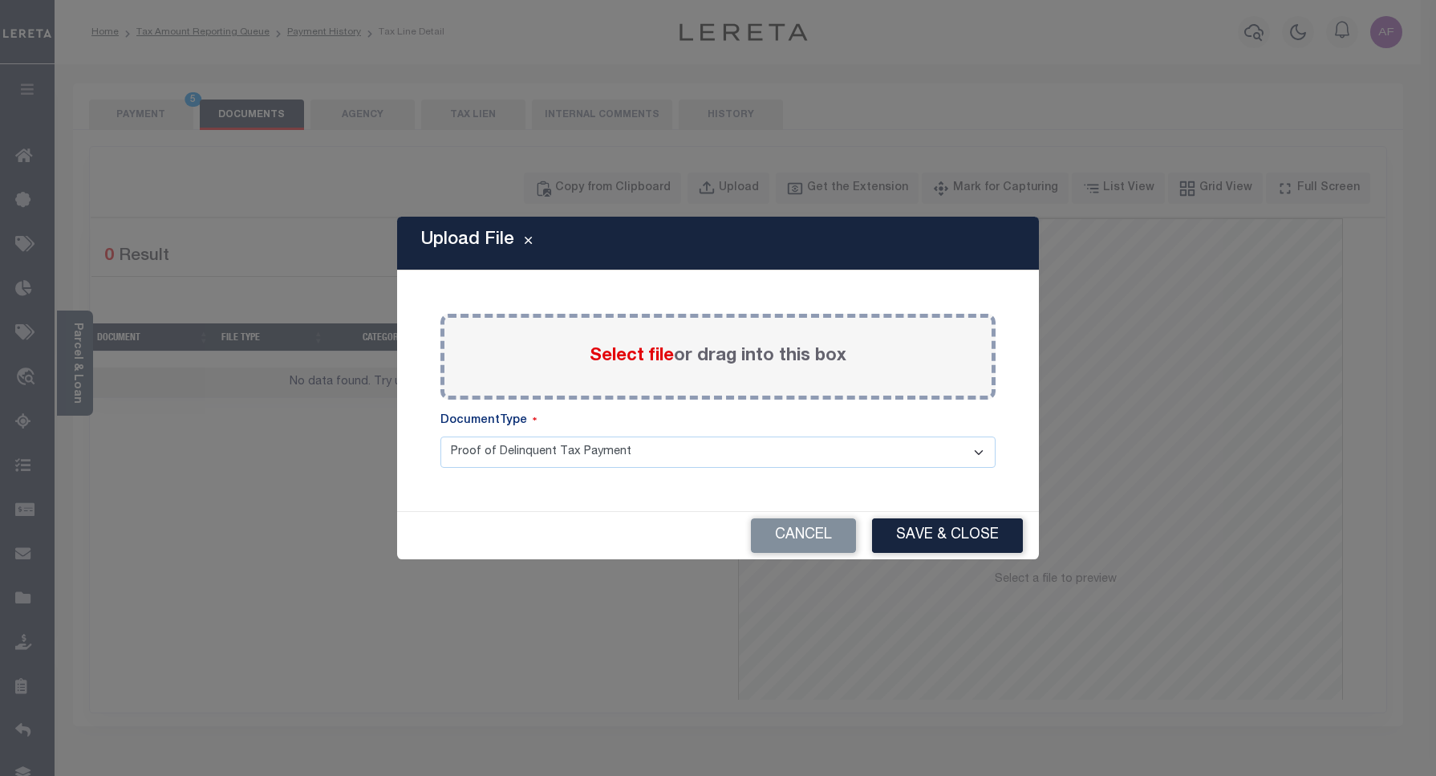
click at [611, 347] on span "Select file" at bounding box center [632, 356] width 84 height 18
click at [0, 0] on input "Select file or drag into this box" at bounding box center [0, 0] width 0 height 0
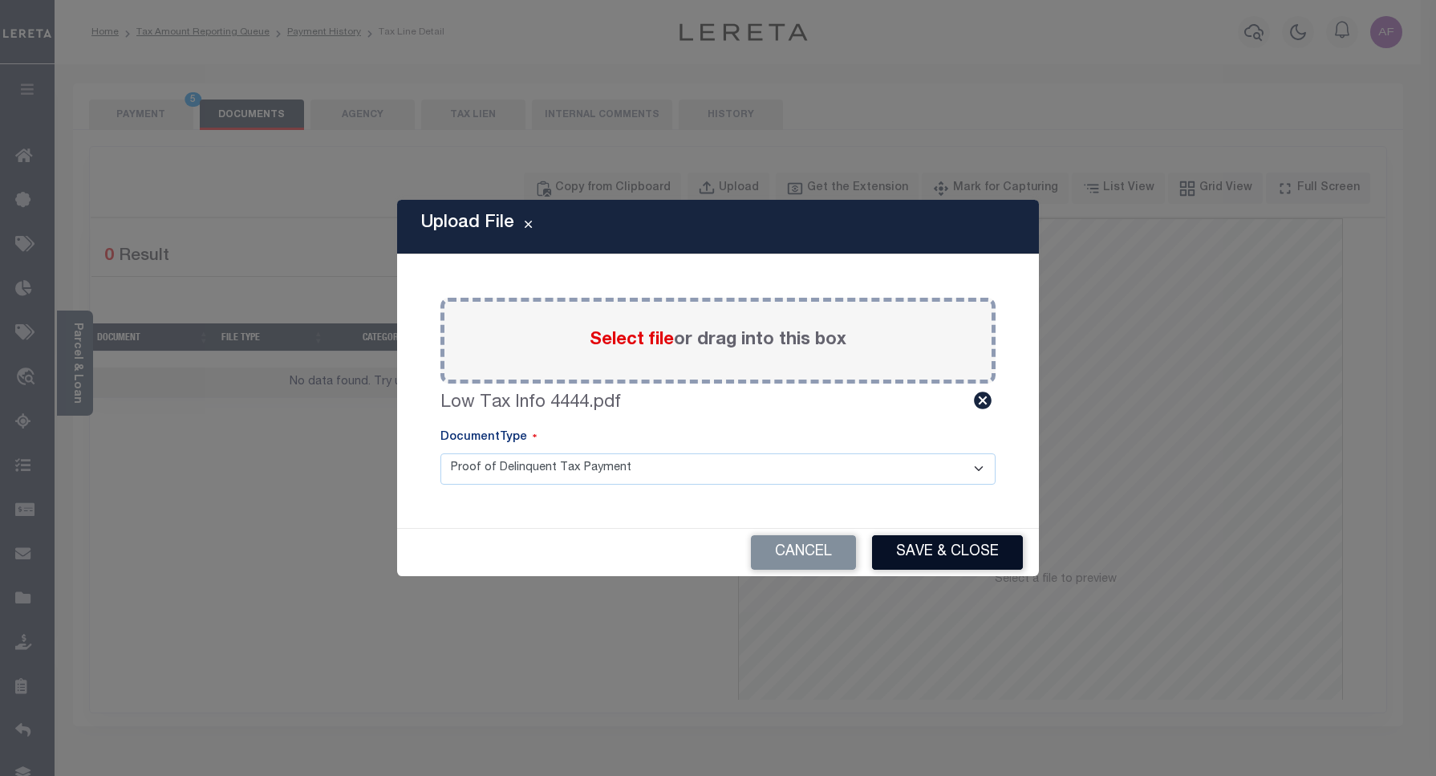
click at [890, 539] on button "Save & Close" at bounding box center [947, 552] width 151 height 34
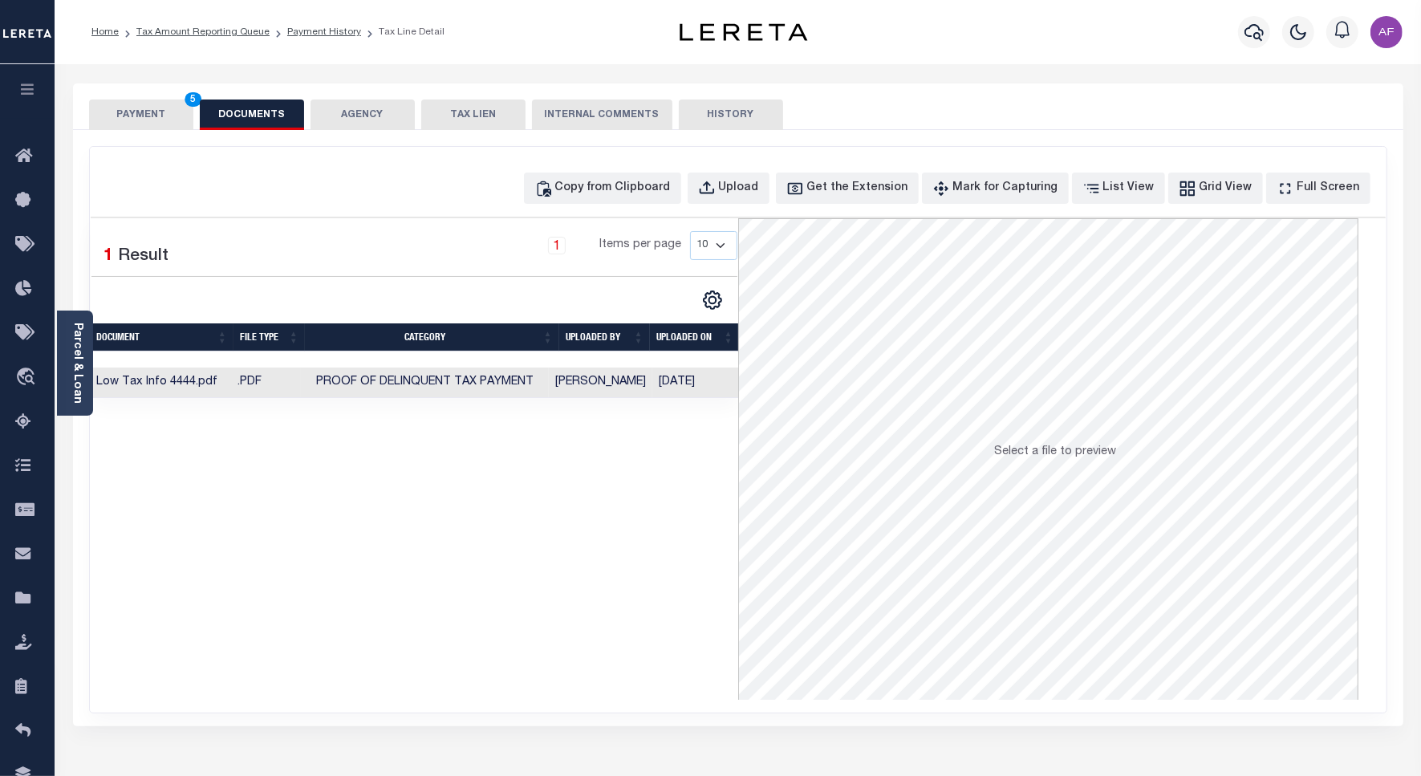
click at [134, 104] on button "PAYMENT 5" at bounding box center [141, 114] width 104 height 30
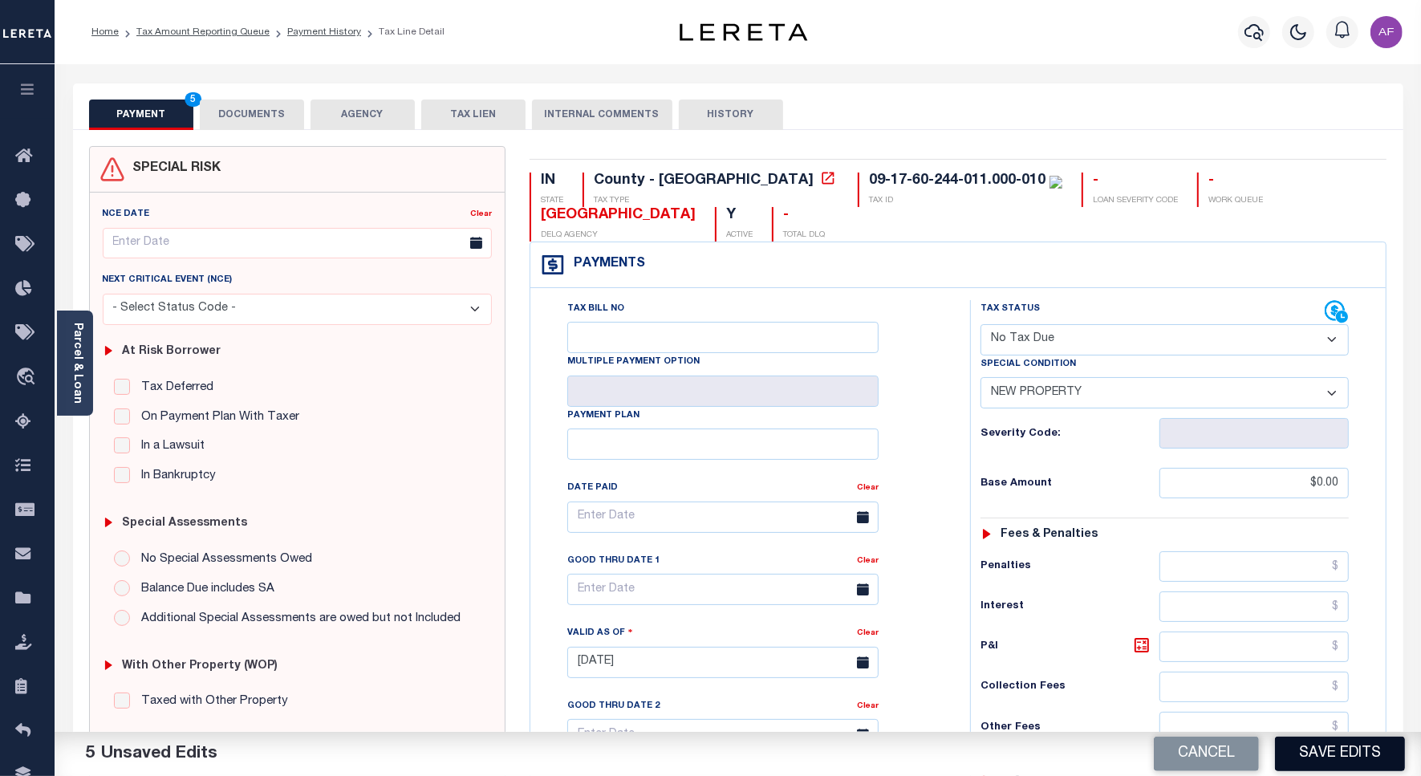
click at [1317, 761] on button "Save Edits" at bounding box center [1340, 753] width 130 height 34
checkbox input "false"
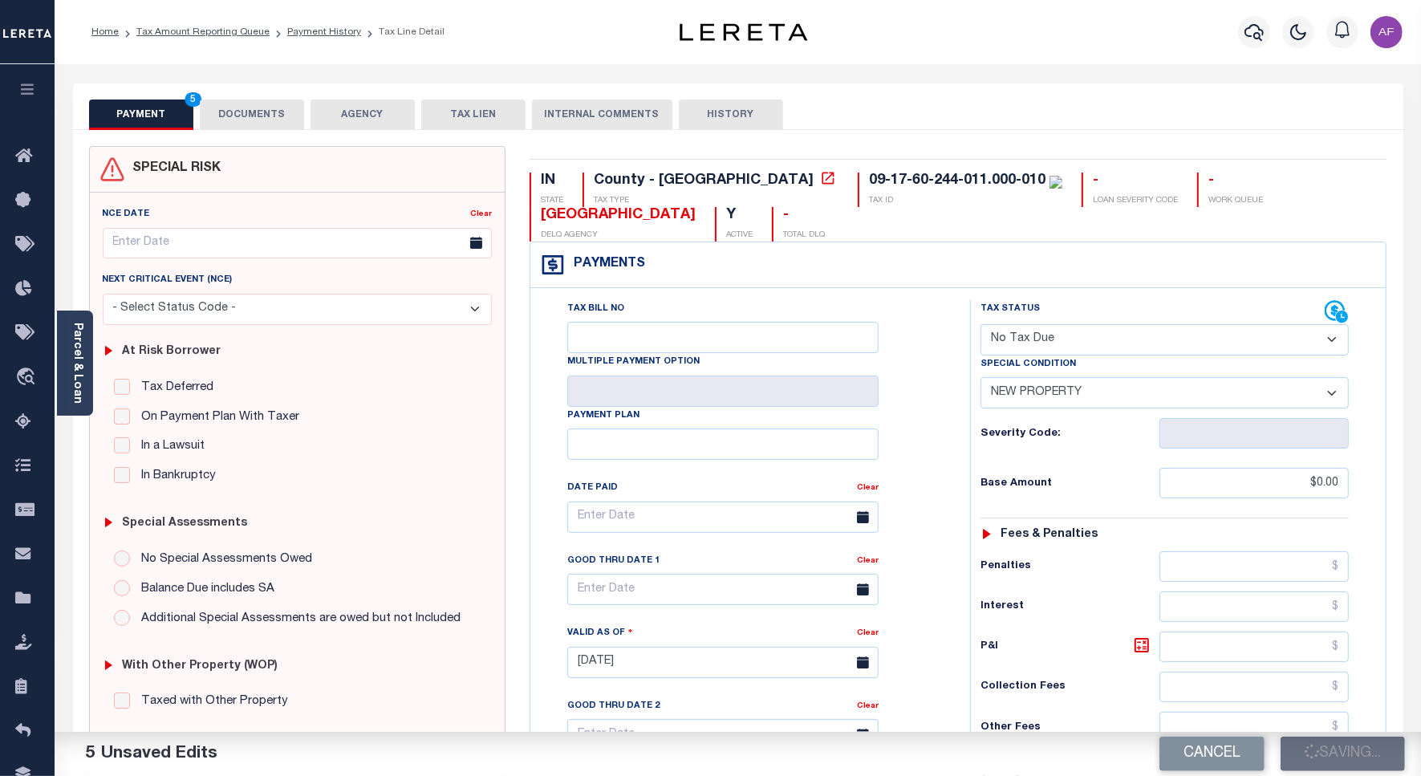
type input "$0"
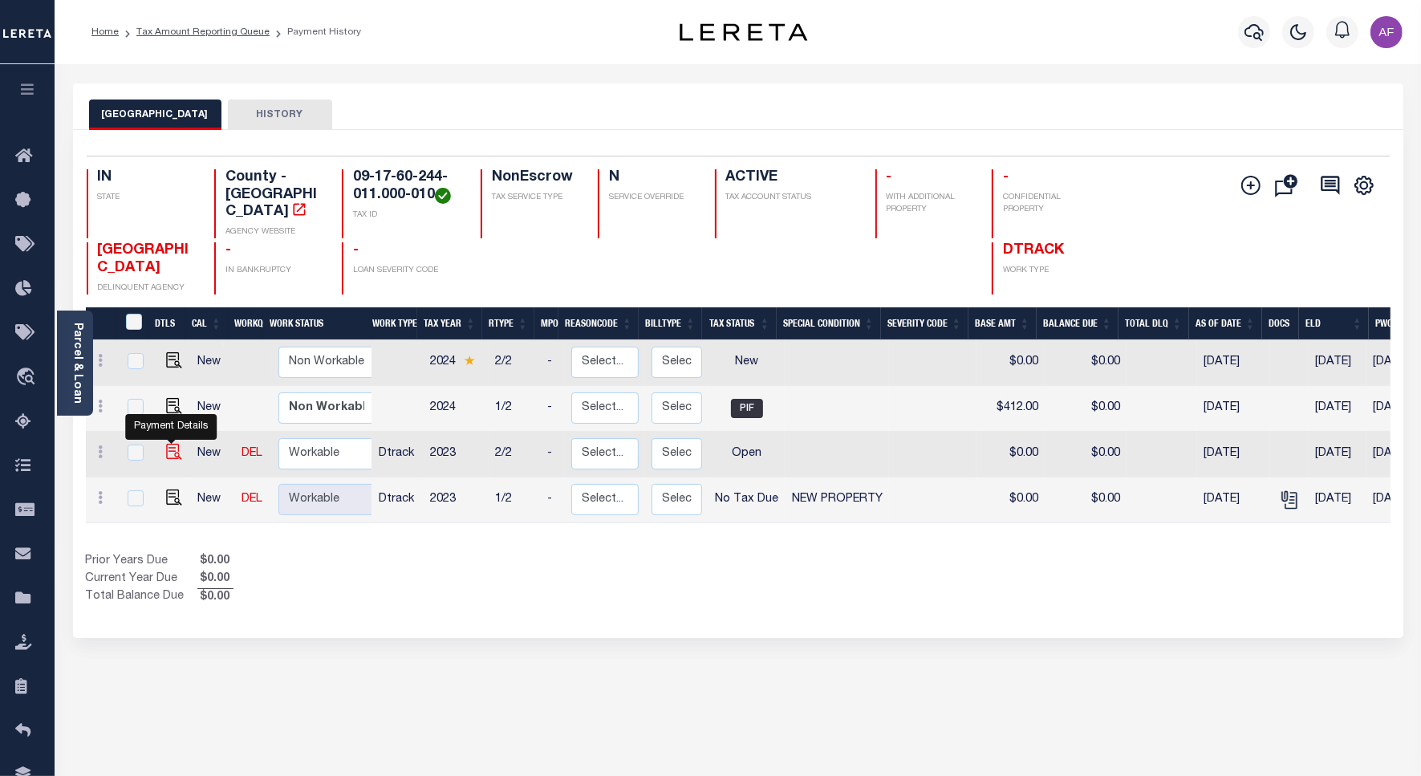
click at [166, 444] on img "" at bounding box center [174, 452] width 16 height 16
checkbox input "true"
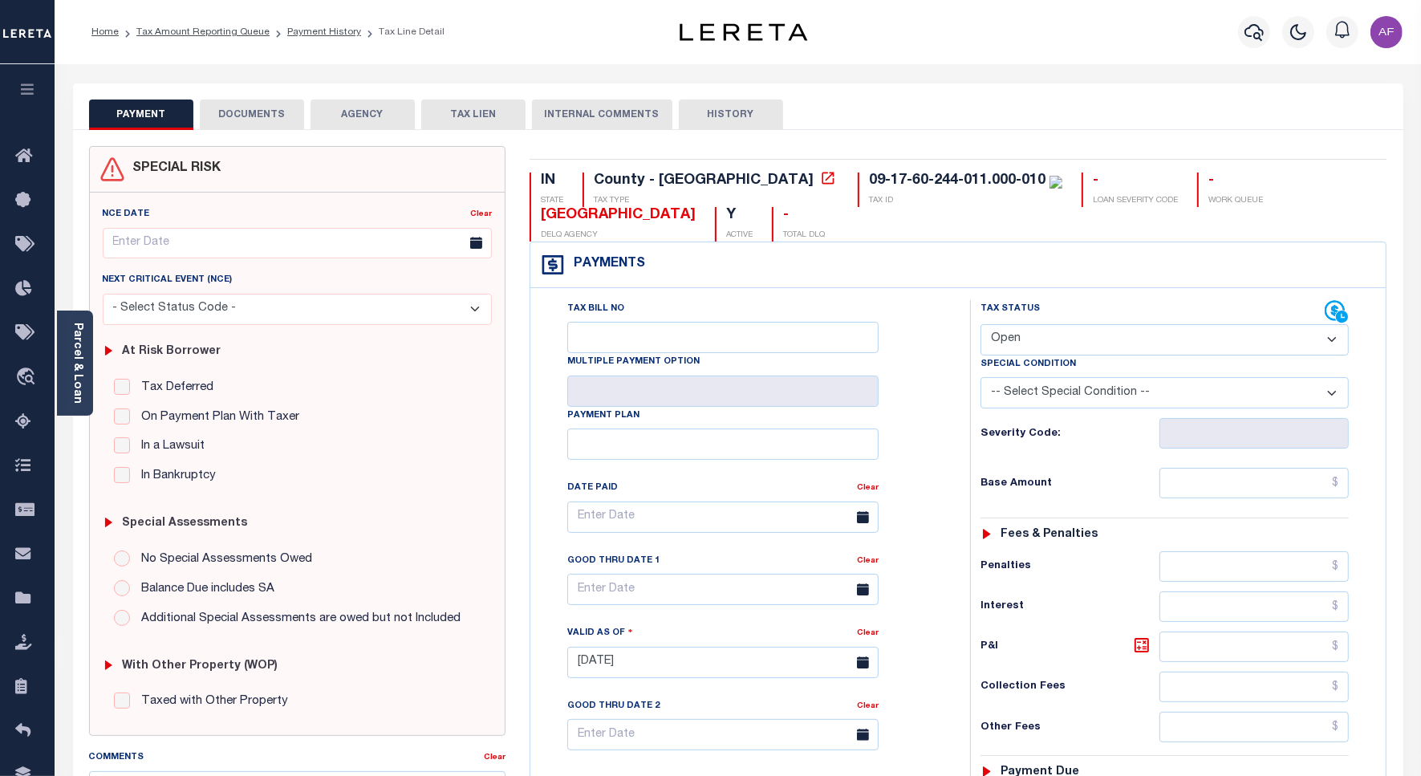
click at [1025, 327] on select "- Select Status Code - Open Due/Unpaid Paid Incomplete No Tax Due Internal Refu…" at bounding box center [1164, 339] width 368 height 31
select select "PYD"
click at [980, 326] on select "- Select Status Code - Open Due/Unpaid Paid Incomplete No Tax Due Internal Refu…" at bounding box center [1164, 339] width 368 height 31
type input "[DATE]"
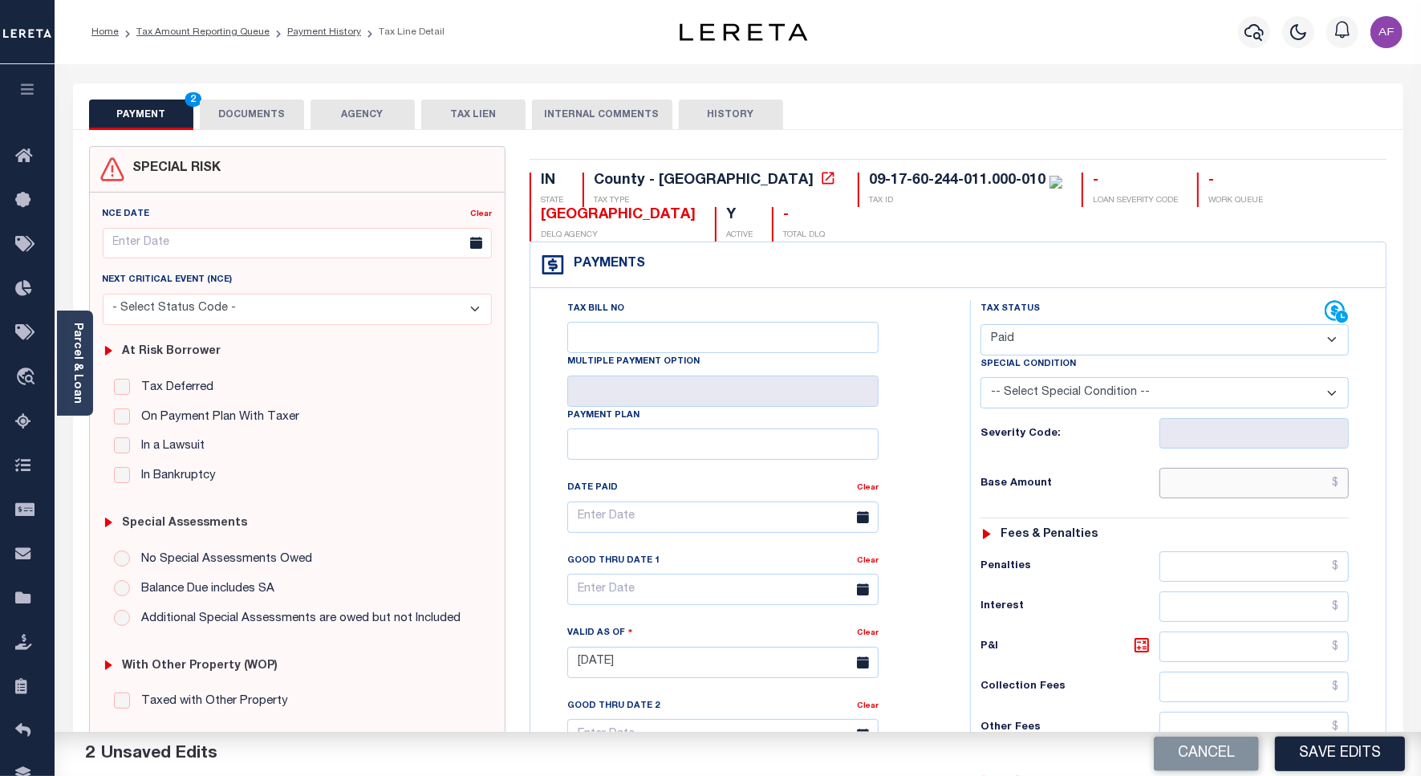
click at [1236, 485] on input "text" at bounding box center [1253, 483] width 189 height 30
click at [1397, 283] on div "IN STATE County - IN TAX TYPE 09-17-60-244-011.000-010 TAX ID - LOAN SEVERITY C…" at bounding box center [958, 661] width 882 height 1030
click at [1048, 343] on select "- Select Status Code - Open Due/Unpaid Paid Incomplete No Tax Due Internal Refu…" at bounding box center [1164, 339] width 368 height 31
select select "NTX"
click at [980, 326] on select "- Select Status Code - Open Due/Unpaid Paid Incomplete No Tax Due Internal Refu…" at bounding box center [1164, 339] width 368 height 31
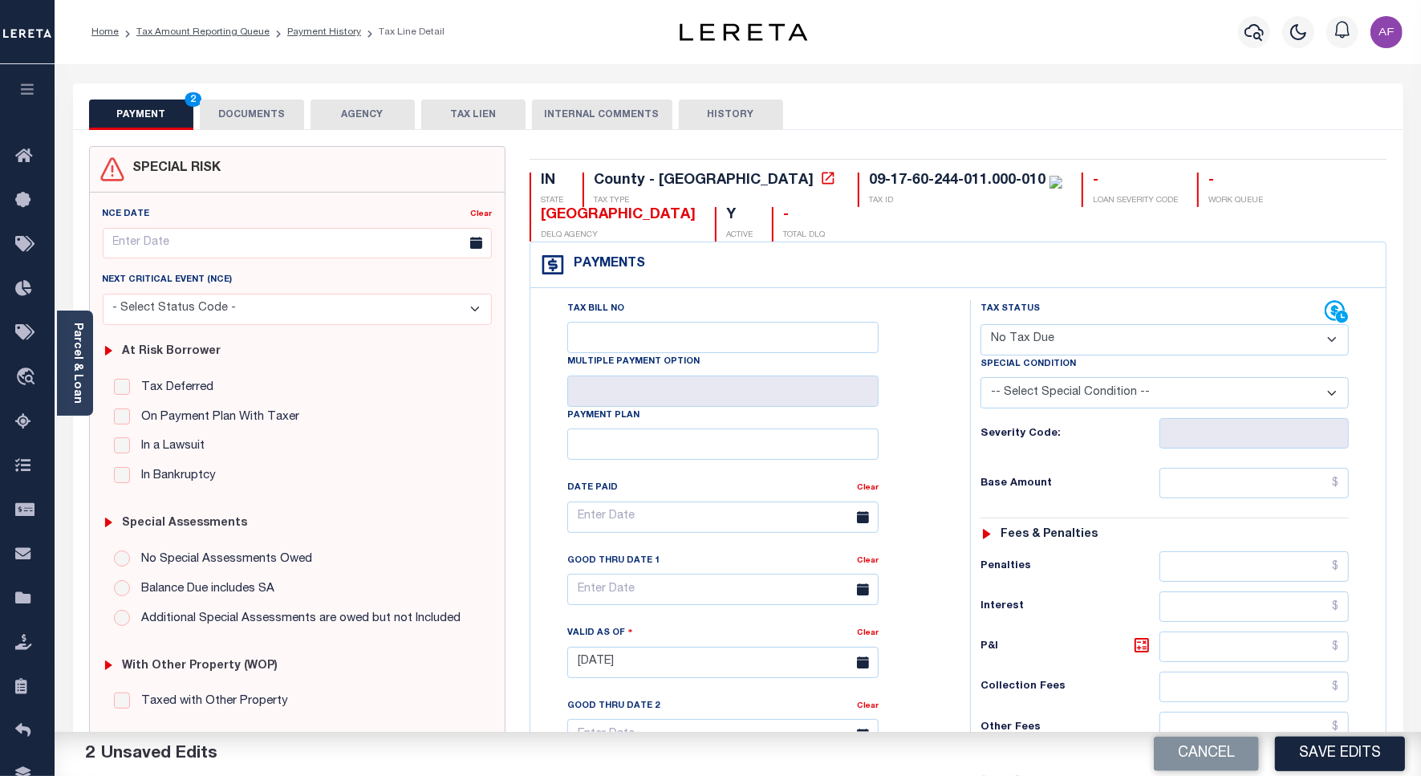
click at [1061, 399] on select "-- Select Special Condition -- 3RD PARTY TAX LIEN AGENCY TAX LIEN (A.K.A Inside…" at bounding box center [1164, 392] width 368 height 31
select select "7"
click at [980, 380] on select "-- Select Special Condition -- 3RD PARTY TAX LIEN AGENCY TAX LIEN (A.K.A Inside…" at bounding box center [1164, 392] width 368 height 31
click at [1304, 492] on input "text" at bounding box center [1253, 483] width 189 height 30
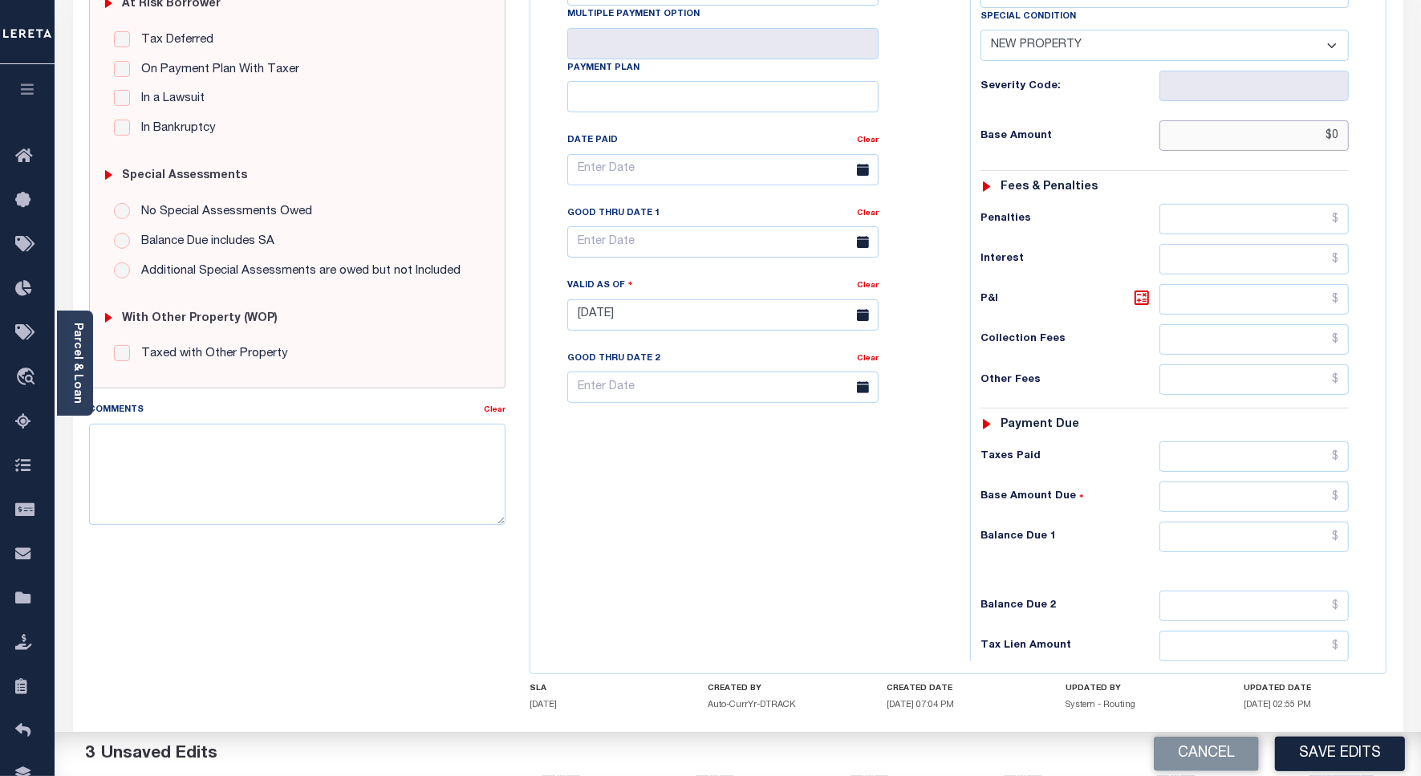
scroll to position [447, 0]
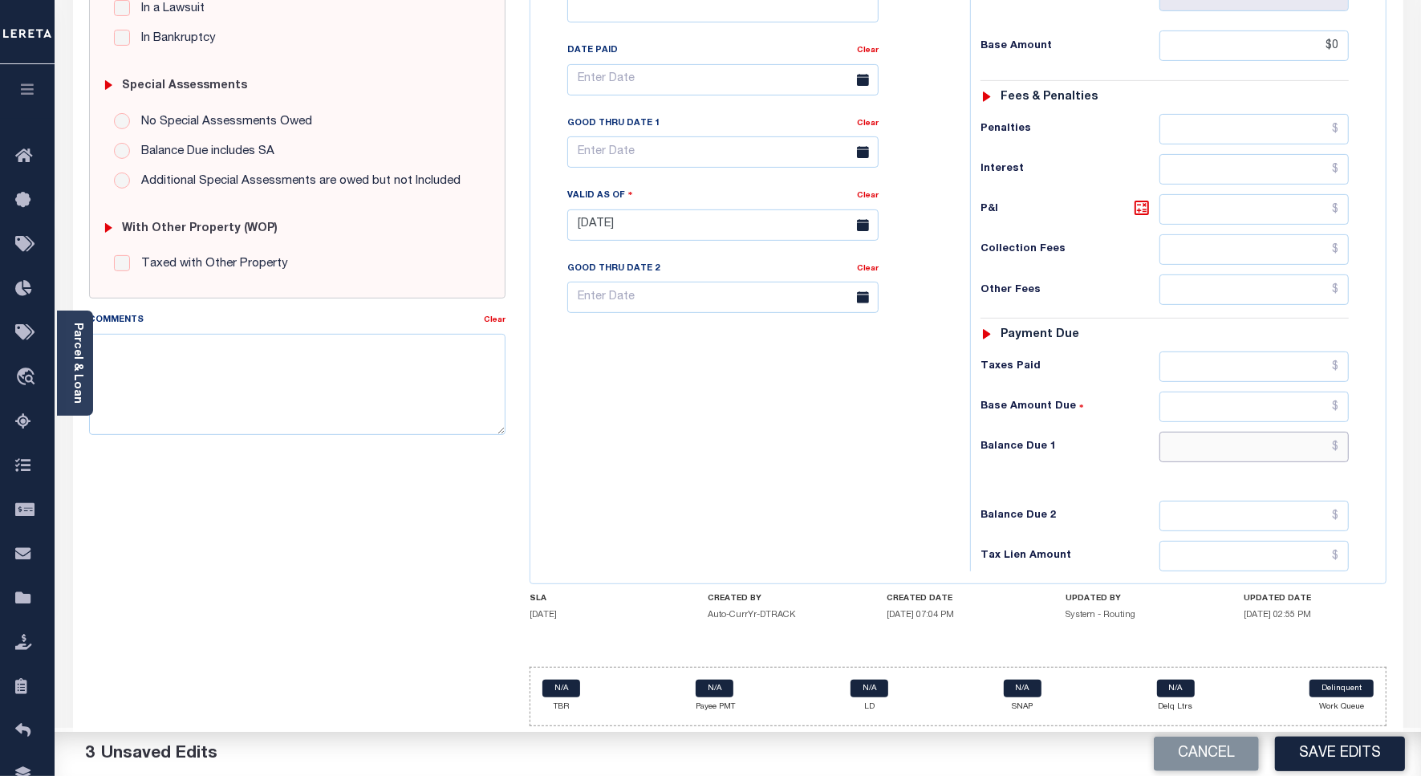
type input "$0.00"
click at [1273, 445] on input "text" at bounding box center [1253, 447] width 189 height 30
type input "$0"
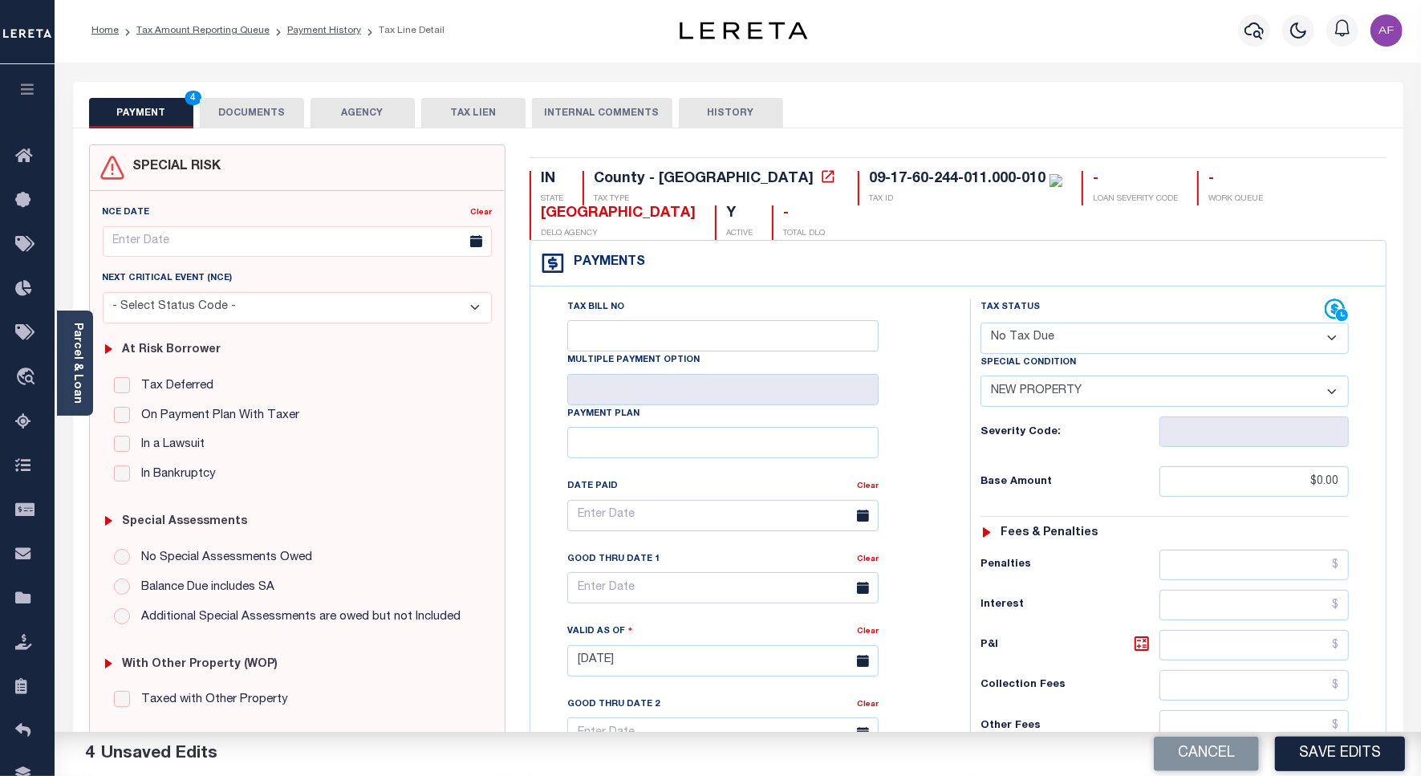
scroll to position [0, 0]
click at [245, 116] on button "DOCUMENTS" at bounding box center [252, 114] width 104 height 30
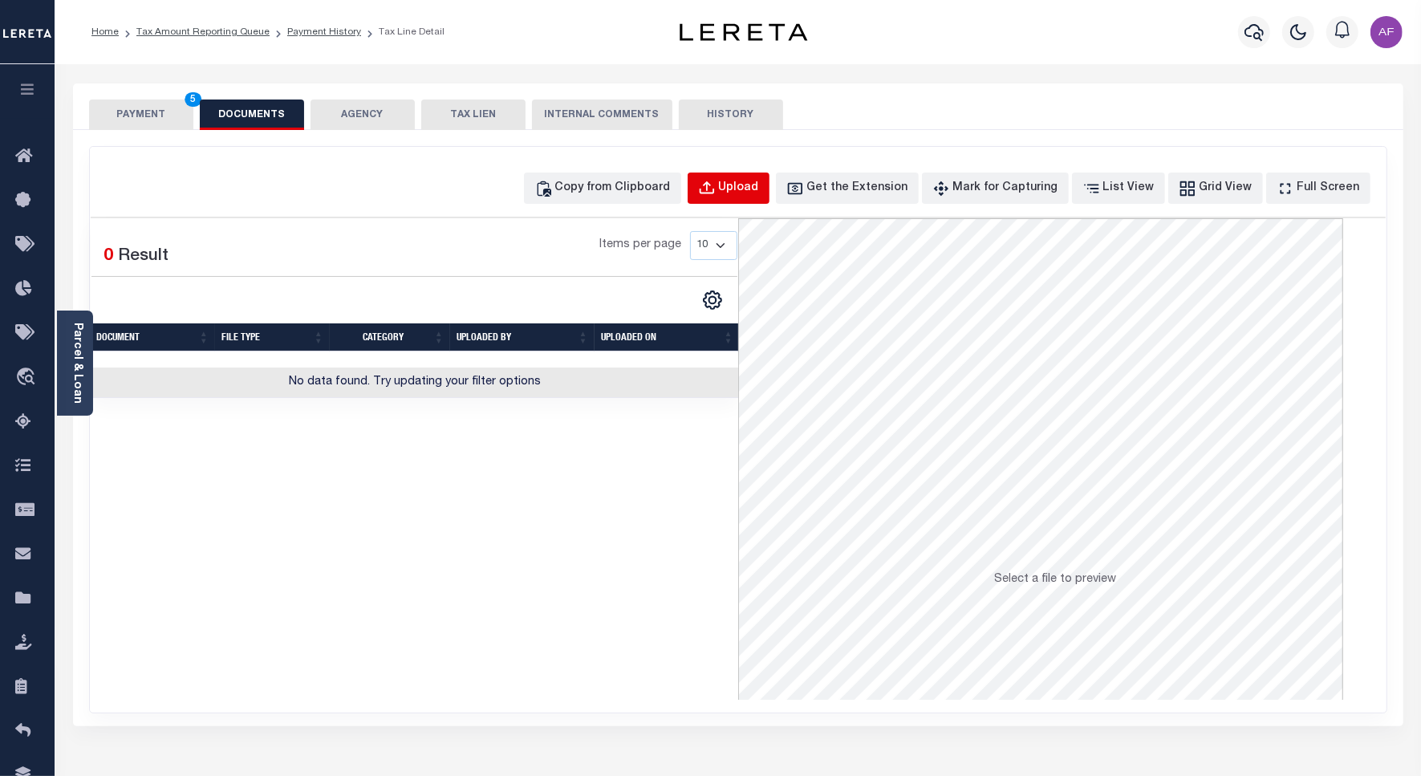
click at [759, 185] on div "Upload" at bounding box center [739, 189] width 40 height 18
select select "POP"
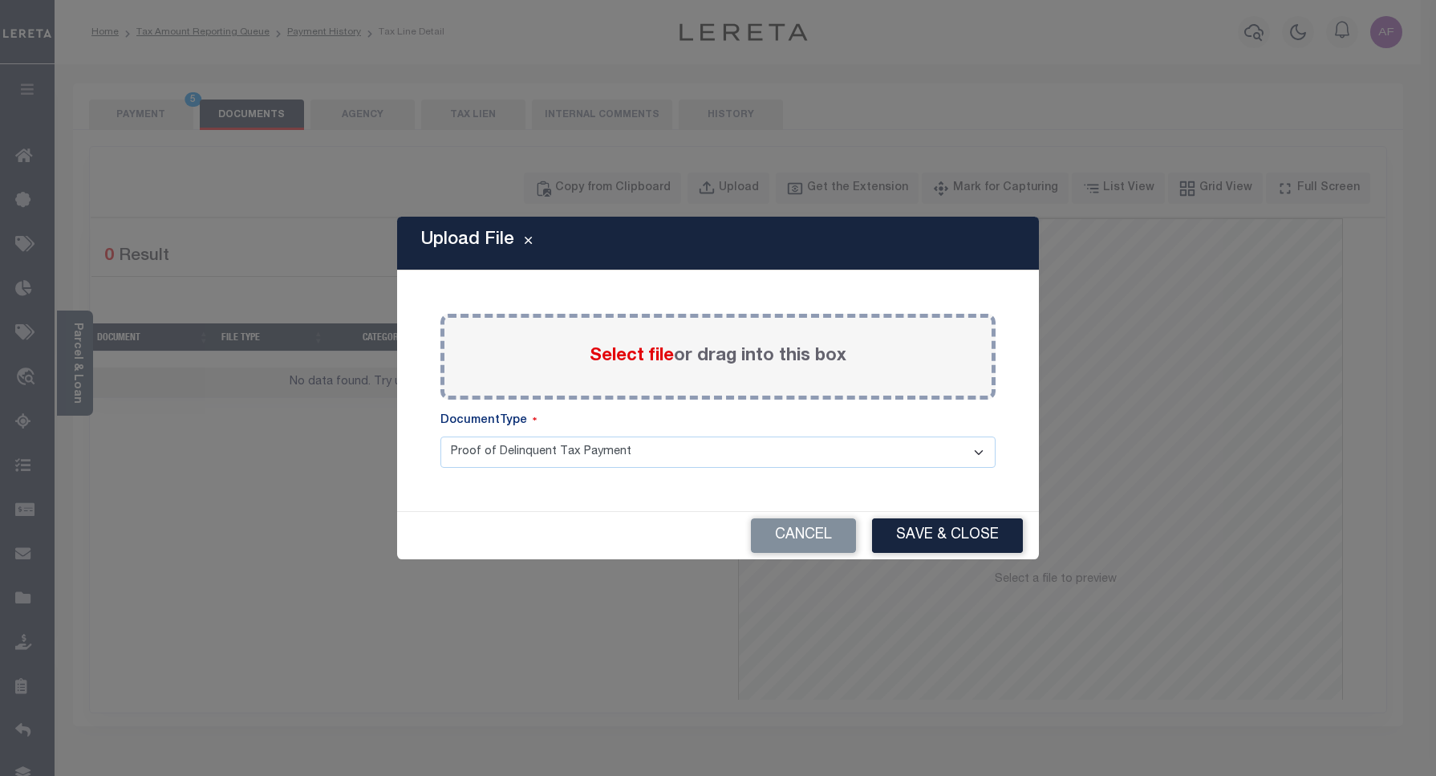
click at [622, 350] on span "Select file" at bounding box center [632, 356] width 84 height 18
click at [0, 0] on input "Select file or drag into this box" at bounding box center [0, 0] width 0 height 0
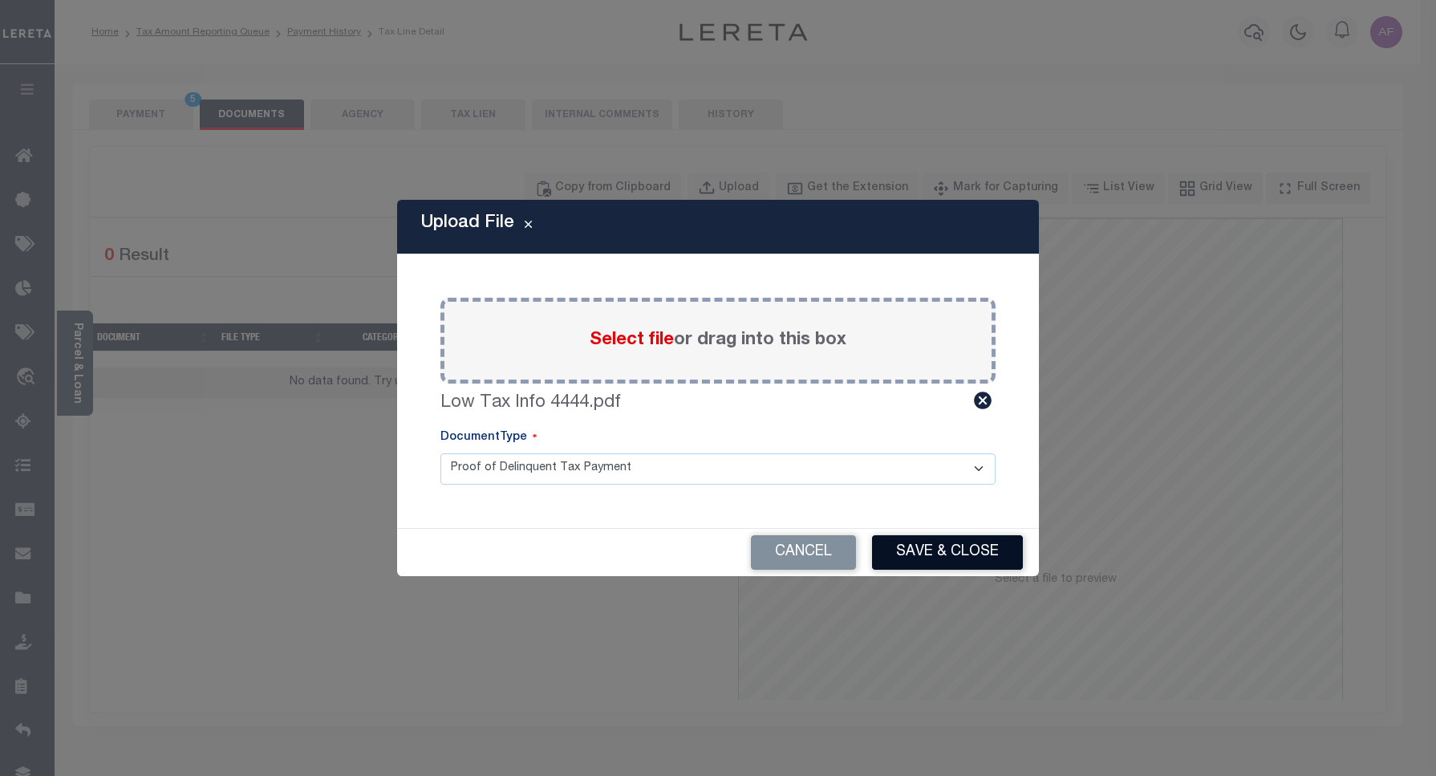
click at [923, 559] on button "Save & Close" at bounding box center [947, 552] width 151 height 34
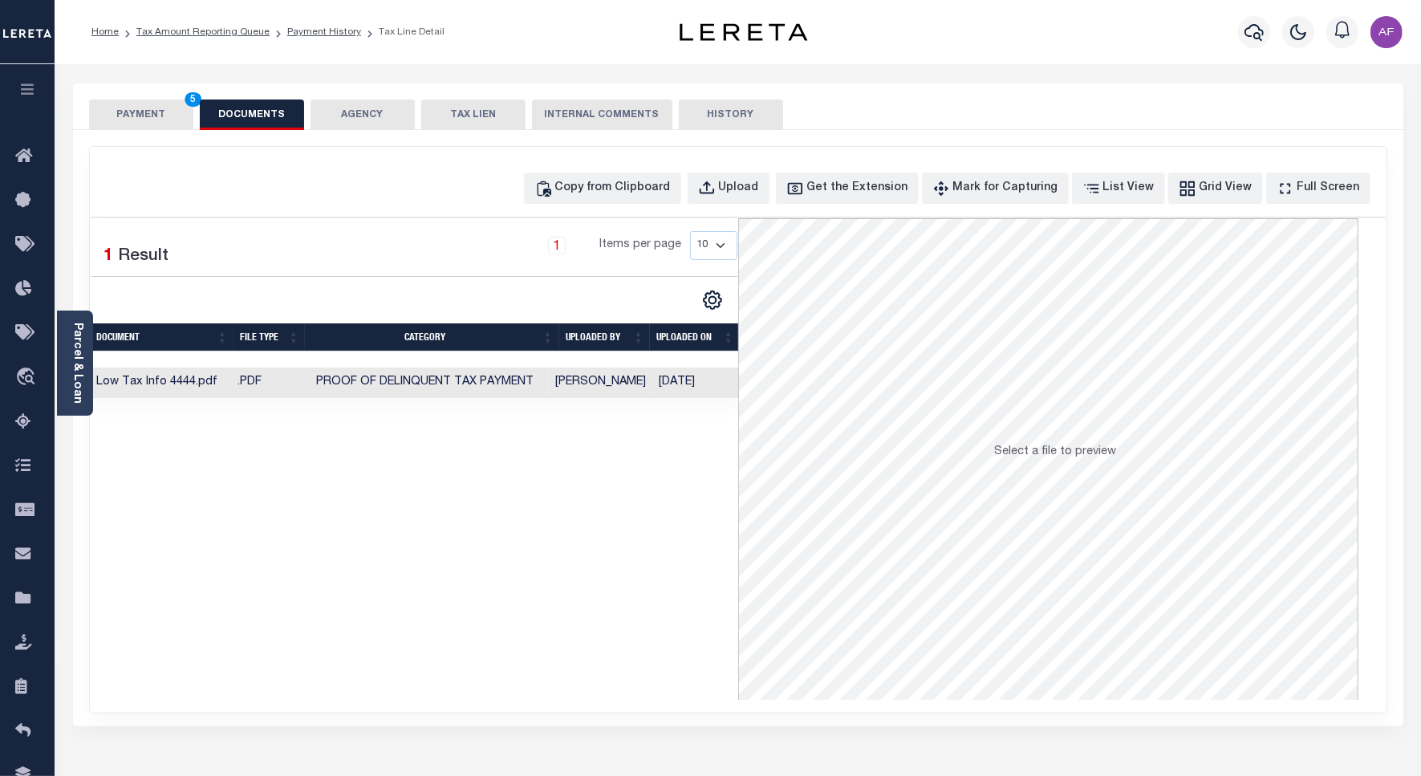
click at [106, 127] on button "PAYMENT 5" at bounding box center [141, 114] width 104 height 30
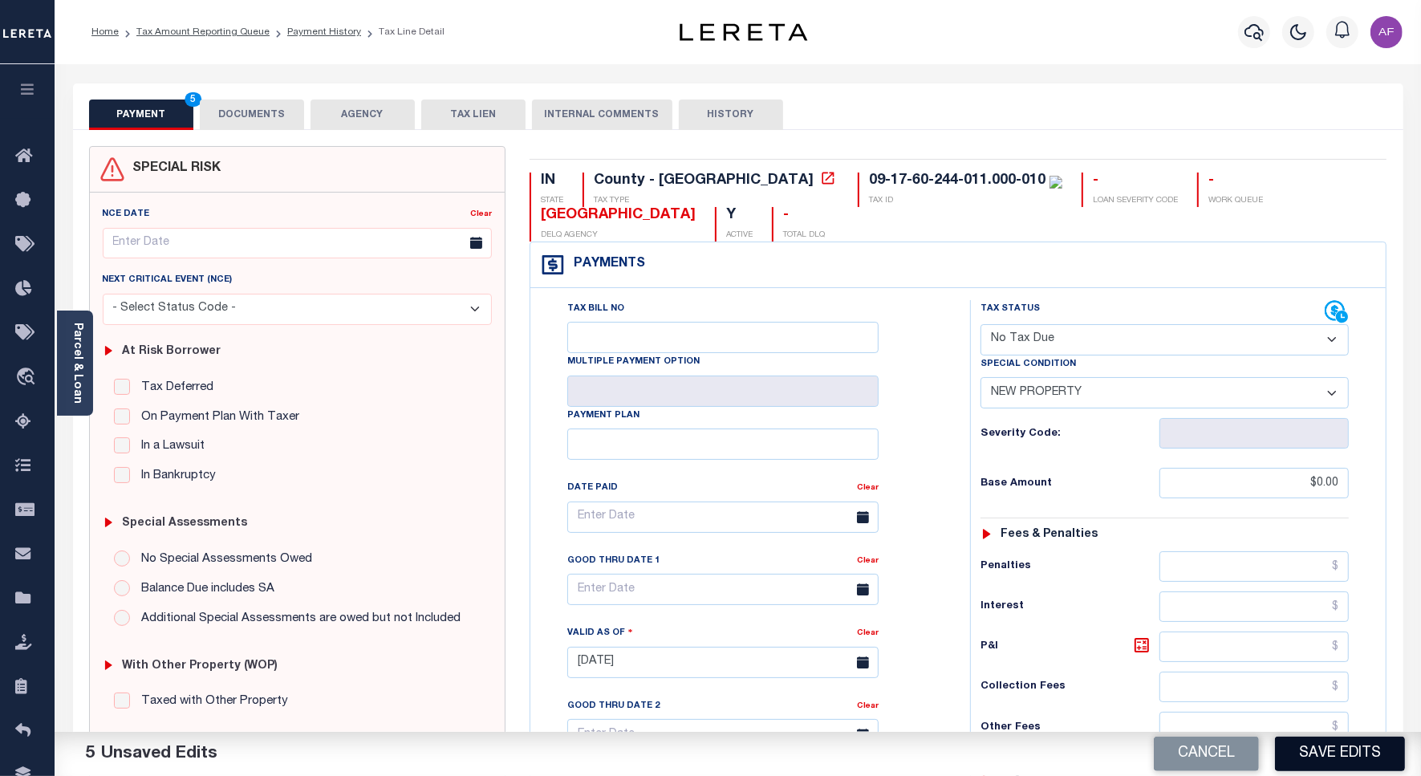
click at [1294, 758] on button "Save Edits" at bounding box center [1340, 753] width 130 height 34
checkbox input "false"
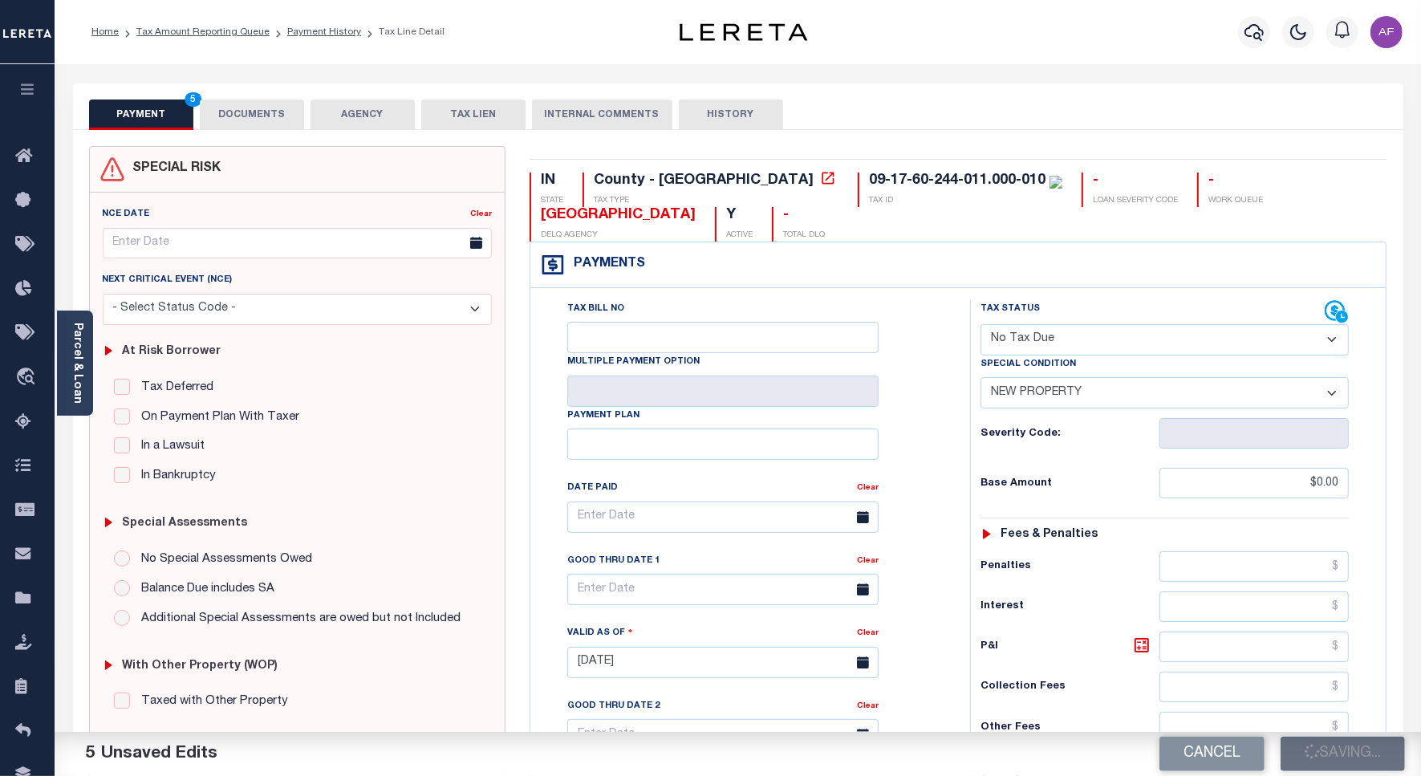
type input "$0"
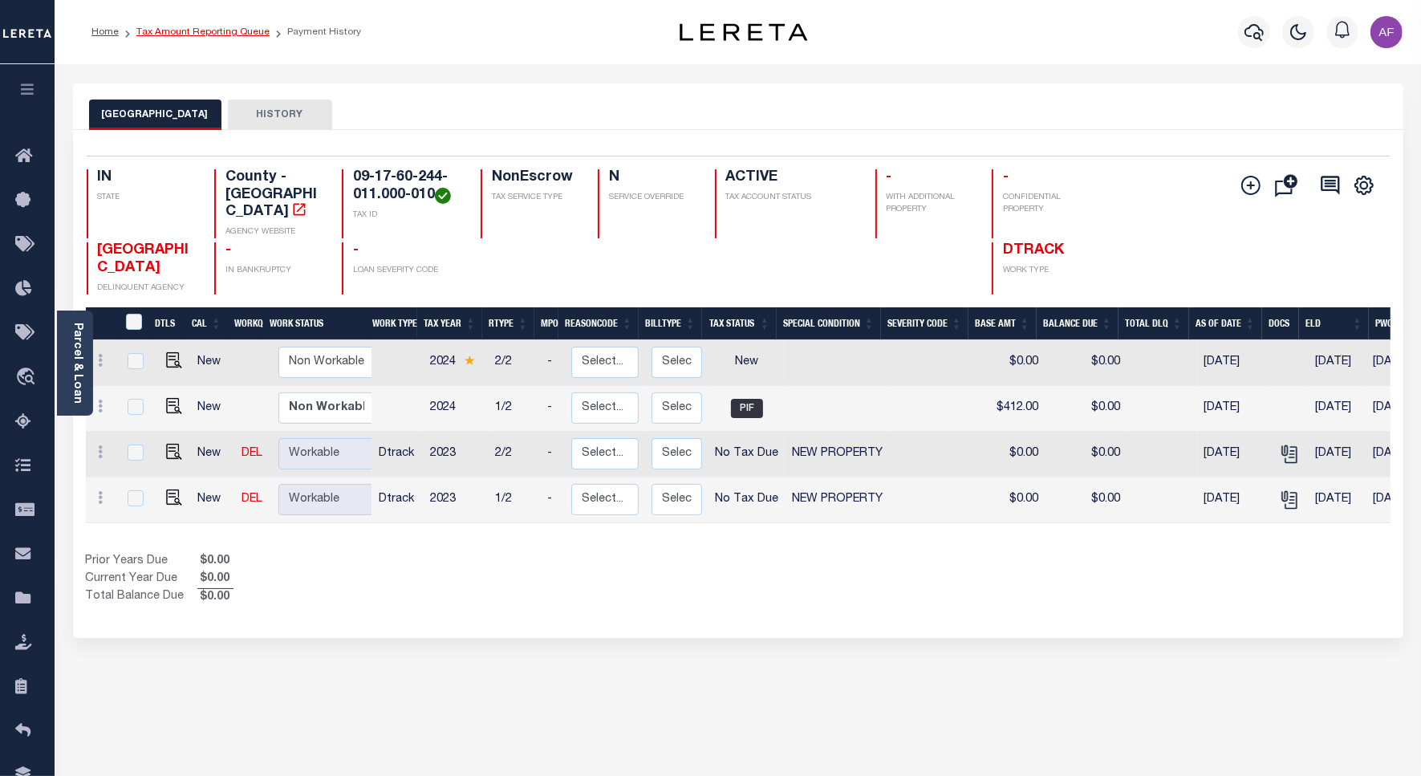
click at [227, 30] on link "Tax Amount Reporting Queue" at bounding box center [202, 32] width 133 height 10
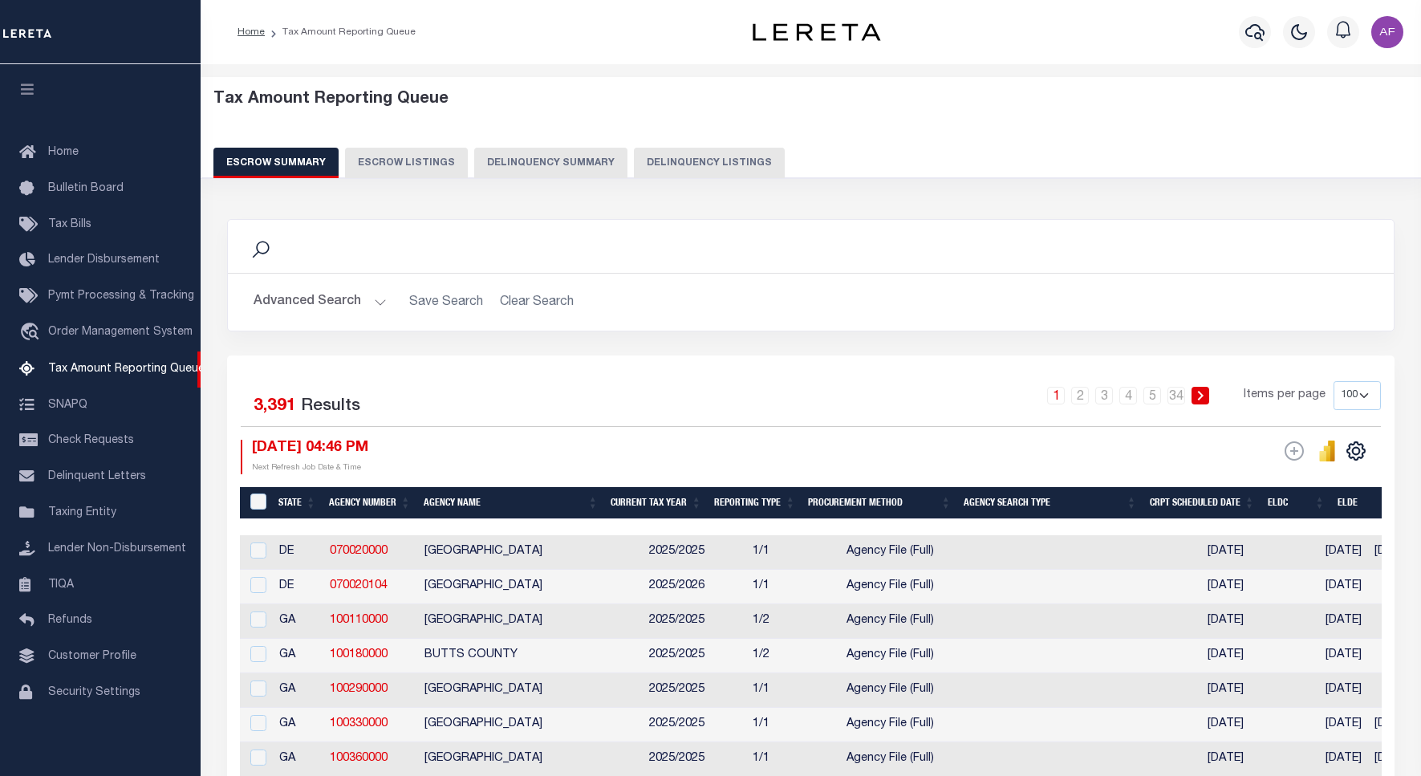
select select "100"
click at [683, 158] on button "Delinquency Listings" at bounding box center [709, 163] width 151 height 30
select select "100"
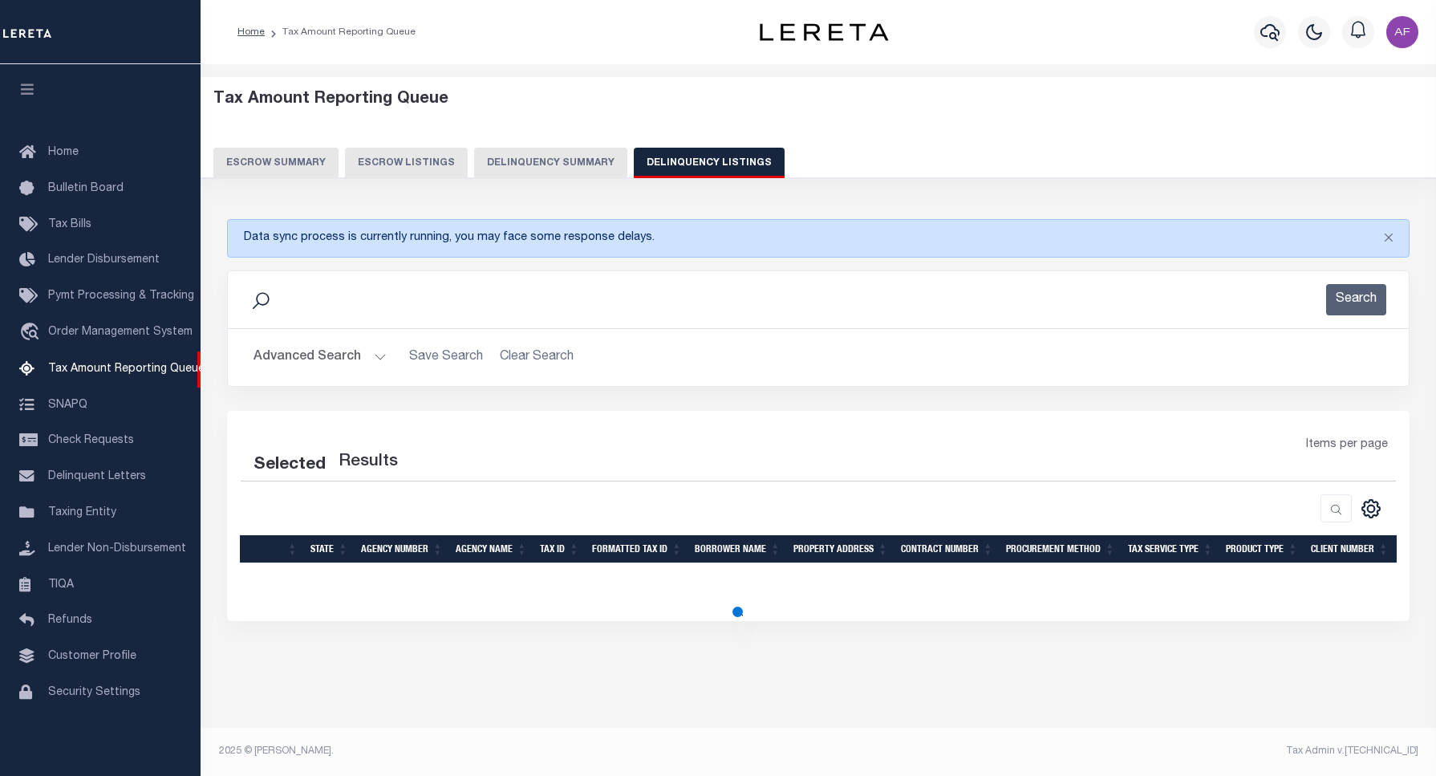
select select "100"
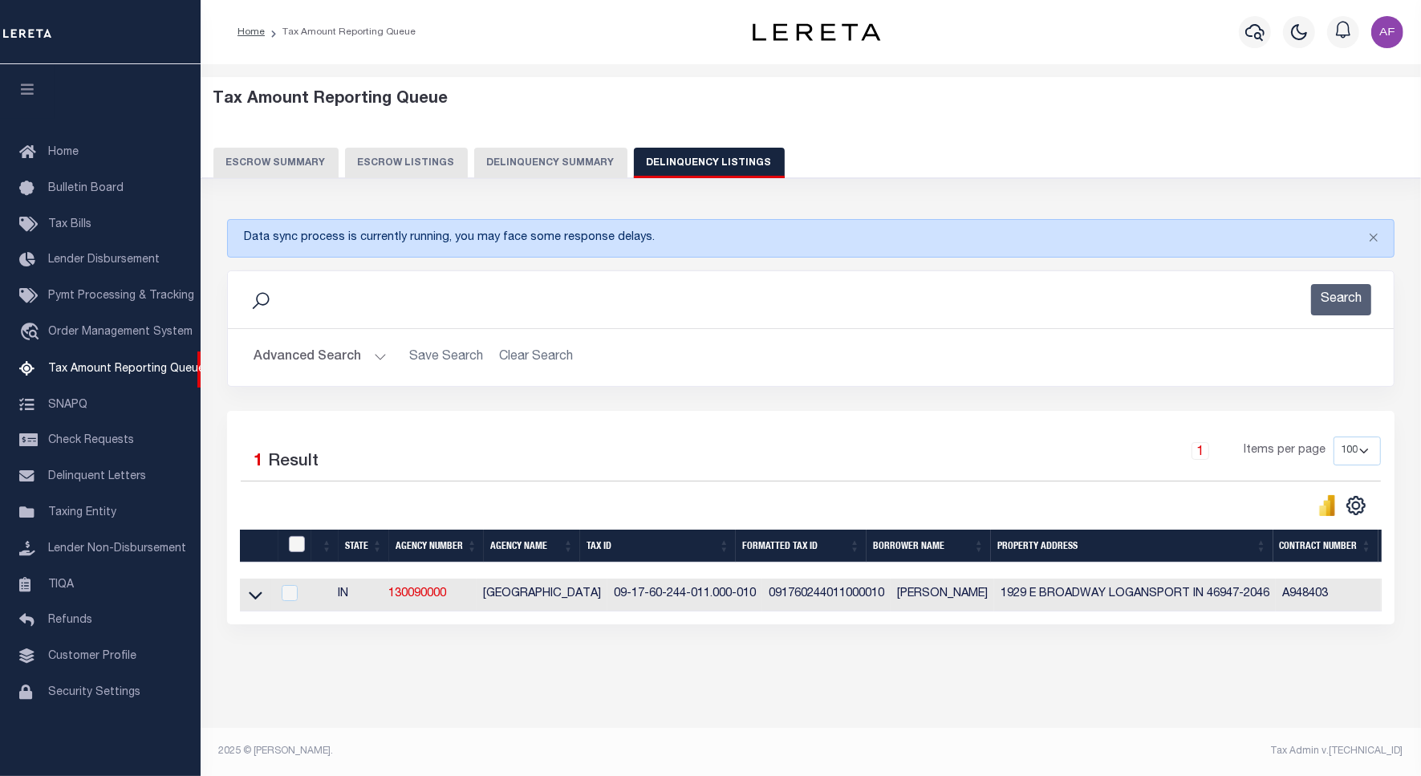
click at [295, 542] on input "checkbox" at bounding box center [297, 544] width 16 height 16
checkbox input "true"
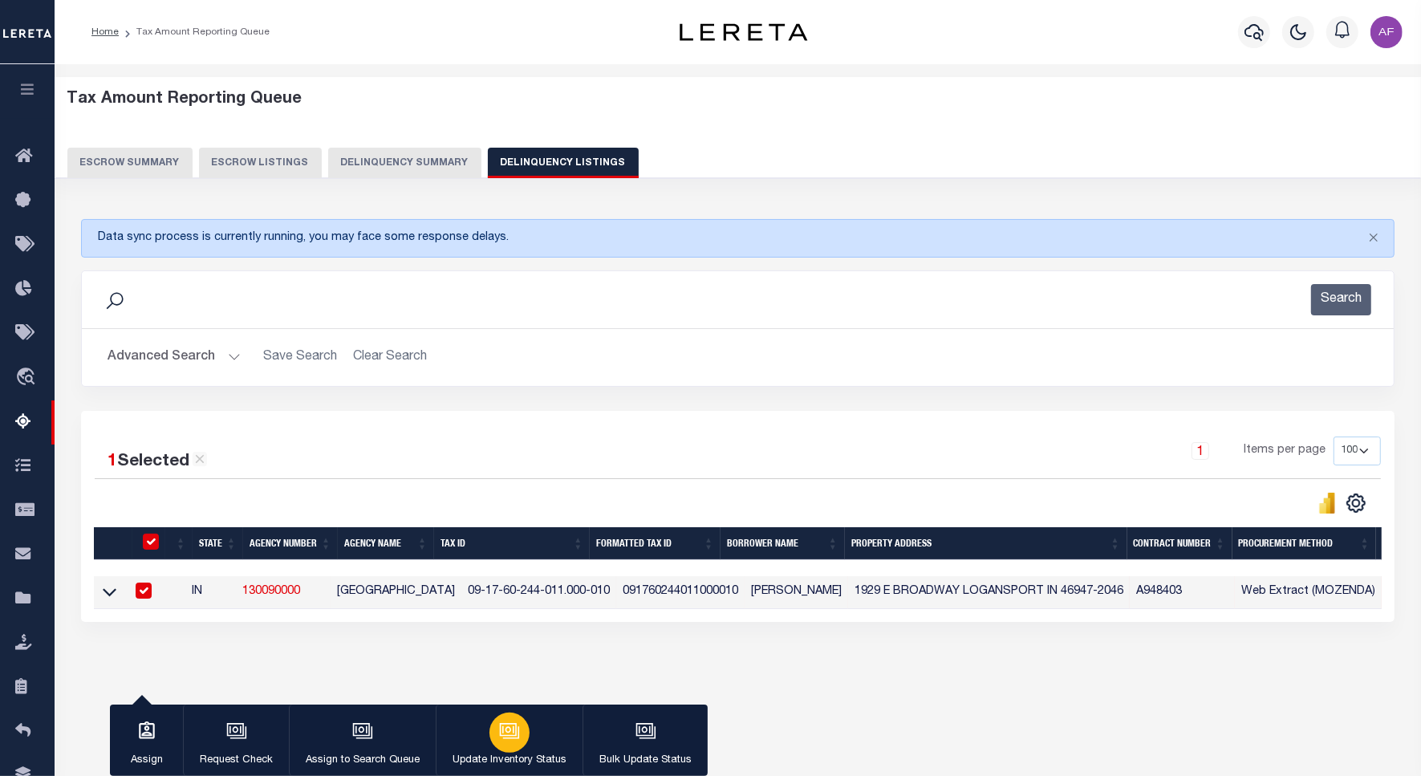
click at [509, 730] on icon "button" at bounding box center [509, 730] width 21 height 21
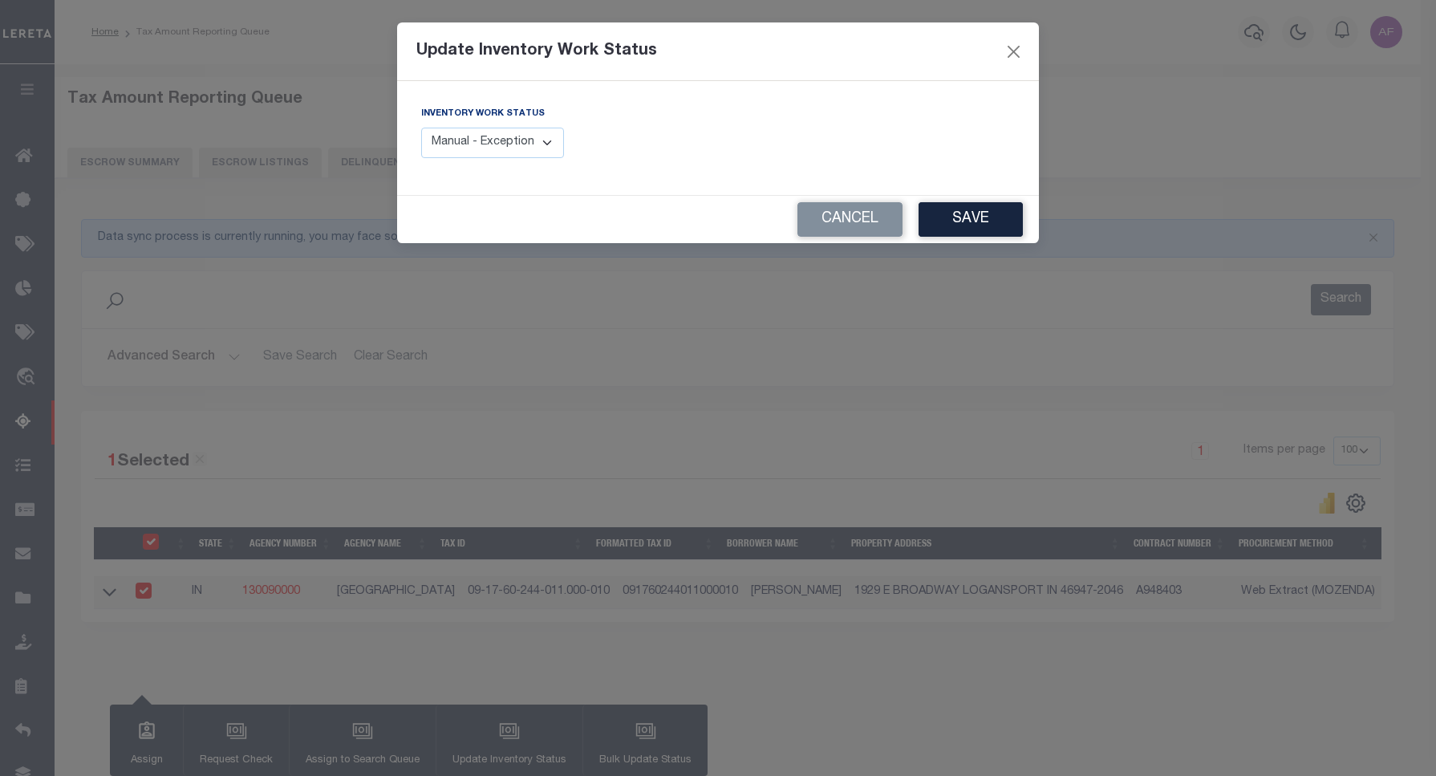
click at [516, 136] on select "Manual - Exception Pended - Awaiting Search Late Add Exception Completed" at bounding box center [492, 143] width 143 height 31
select select "4"
click at [421, 128] on select "Manual - Exception Pended - Awaiting Search Late Add Exception Completed" at bounding box center [492, 143] width 143 height 31
click at [1009, 219] on button "Save" at bounding box center [971, 219] width 104 height 34
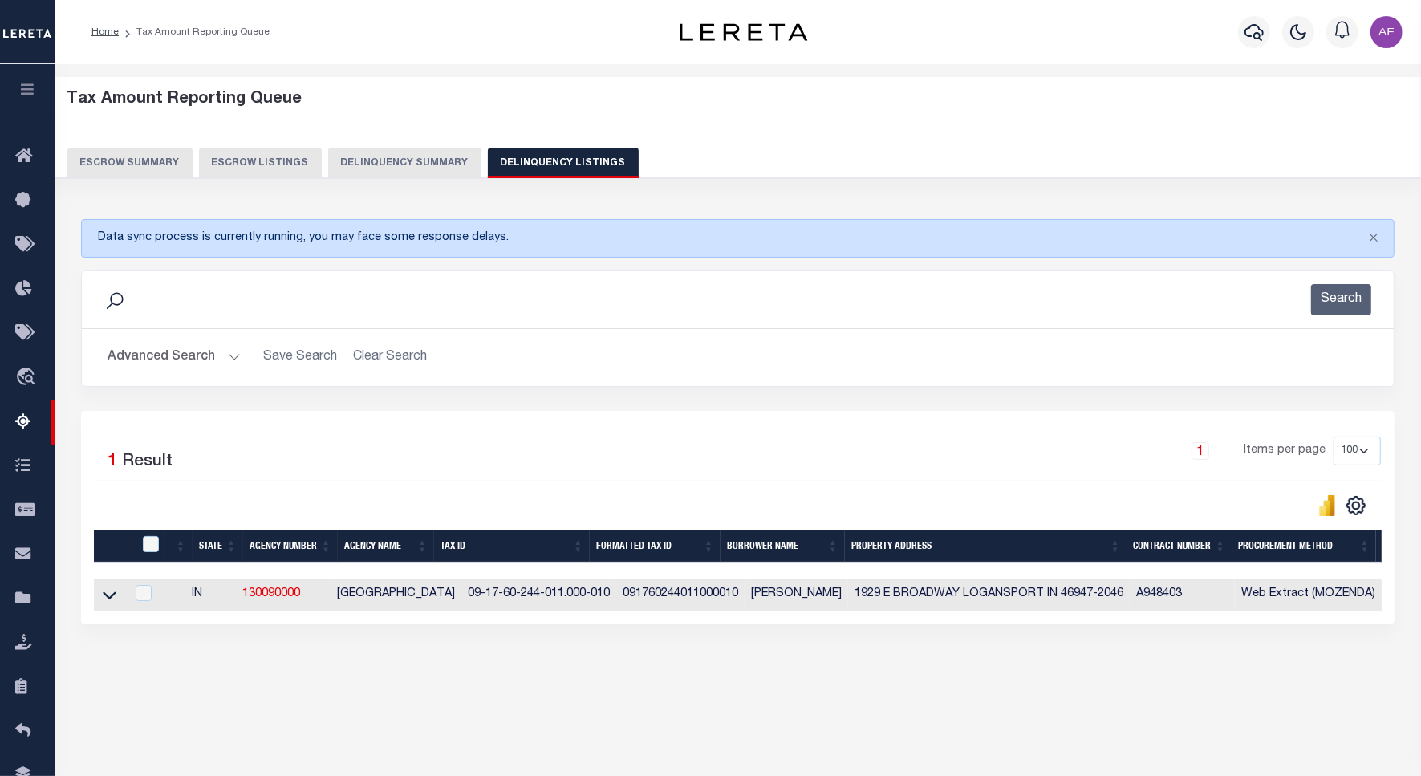
click at [170, 353] on button "Advanced Search" at bounding box center [173, 357] width 133 height 31
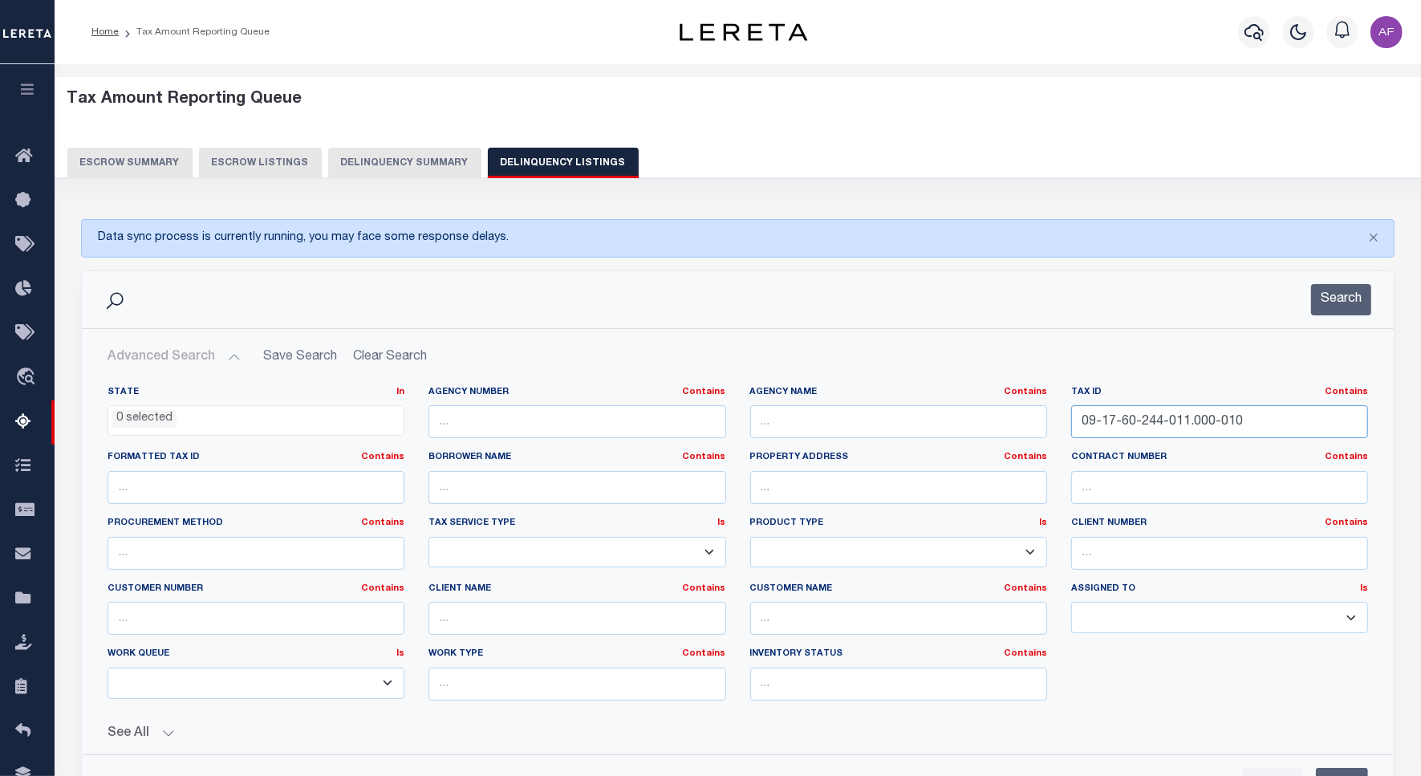
drag, startPoint x: 1225, startPoint y: 427, endPoint x: 908, endPoint y: 411, distance: 317.3
click at [908, 411] on div "State In In AK AL AR AZ CA CO CT DC DE FL GA GU HI IA ID IL IN KS KY LA MA MD M…" at bounding box center [737, 549] width 1284 height 327
paste input "0"
click at [1332, 314] on button "Search" at bounding box center [1341, 299] width 60 height 31
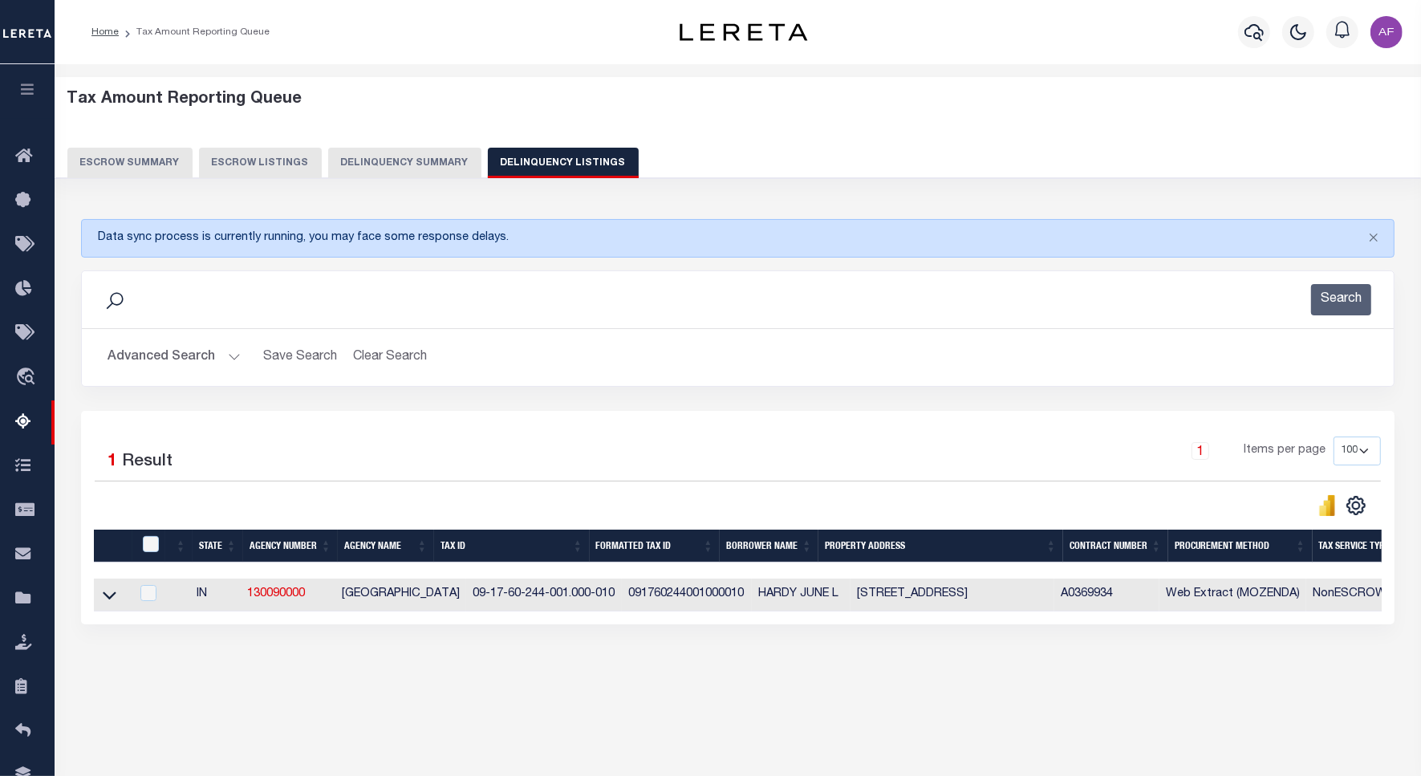
click at [168, 361] on button "Advanced Search" at bounding box center [173, 357] width 133 height 31
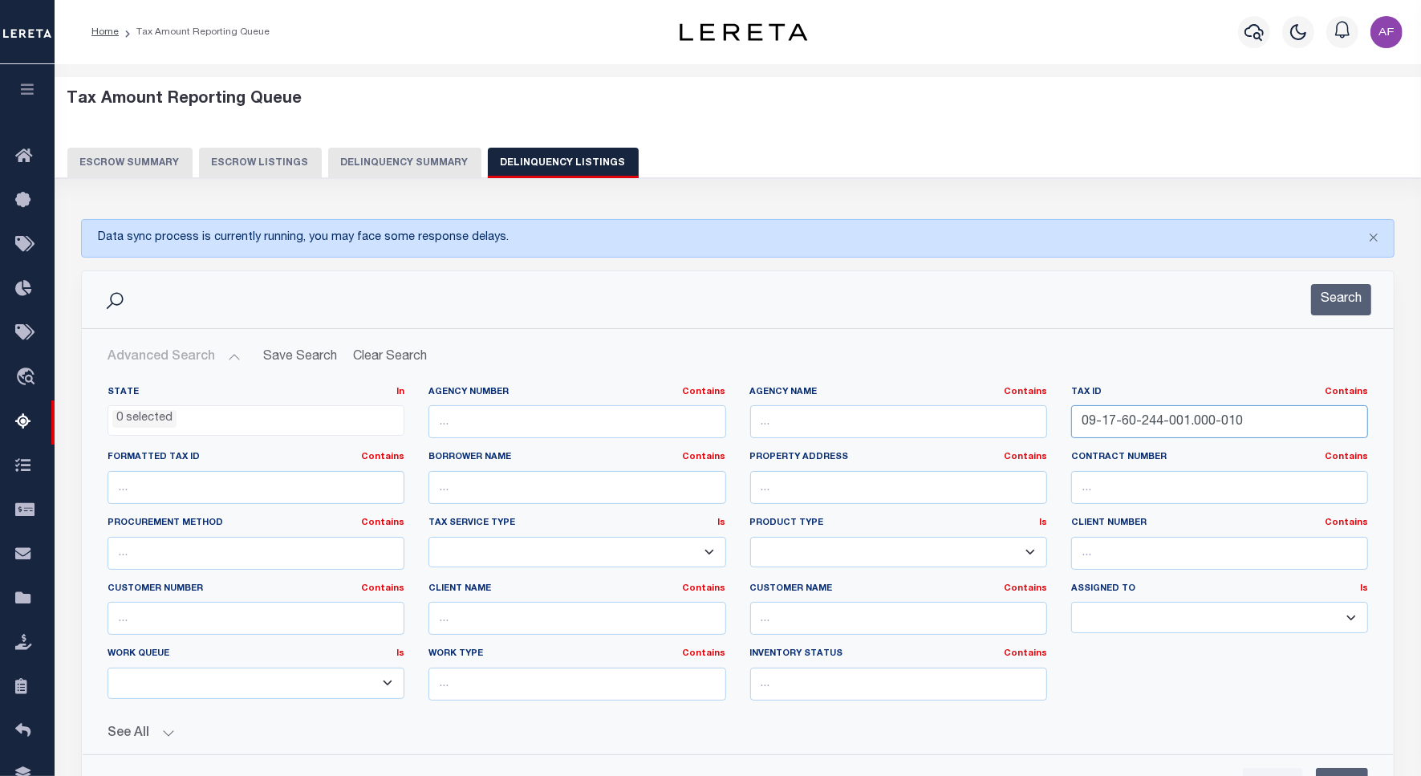
drag, startPoint x: 1258, startPoint y: 423, endPoint x: 995, endPoint y: 407, distance: 263.6
click at [995, 407] on div "State In In AK AL AR AZ CA CO CT DC DE FL GA GU HI IA ID IL IN KS [GEOGRAPHIC_D…" at bounding box center [737, 549] width 1284 height 327
paste input "37-023"
type input "09-17-60-237-023.000-010"
click at [1333, 301] on button "Search" at bounding box center [1341, 299] width 60 height 31
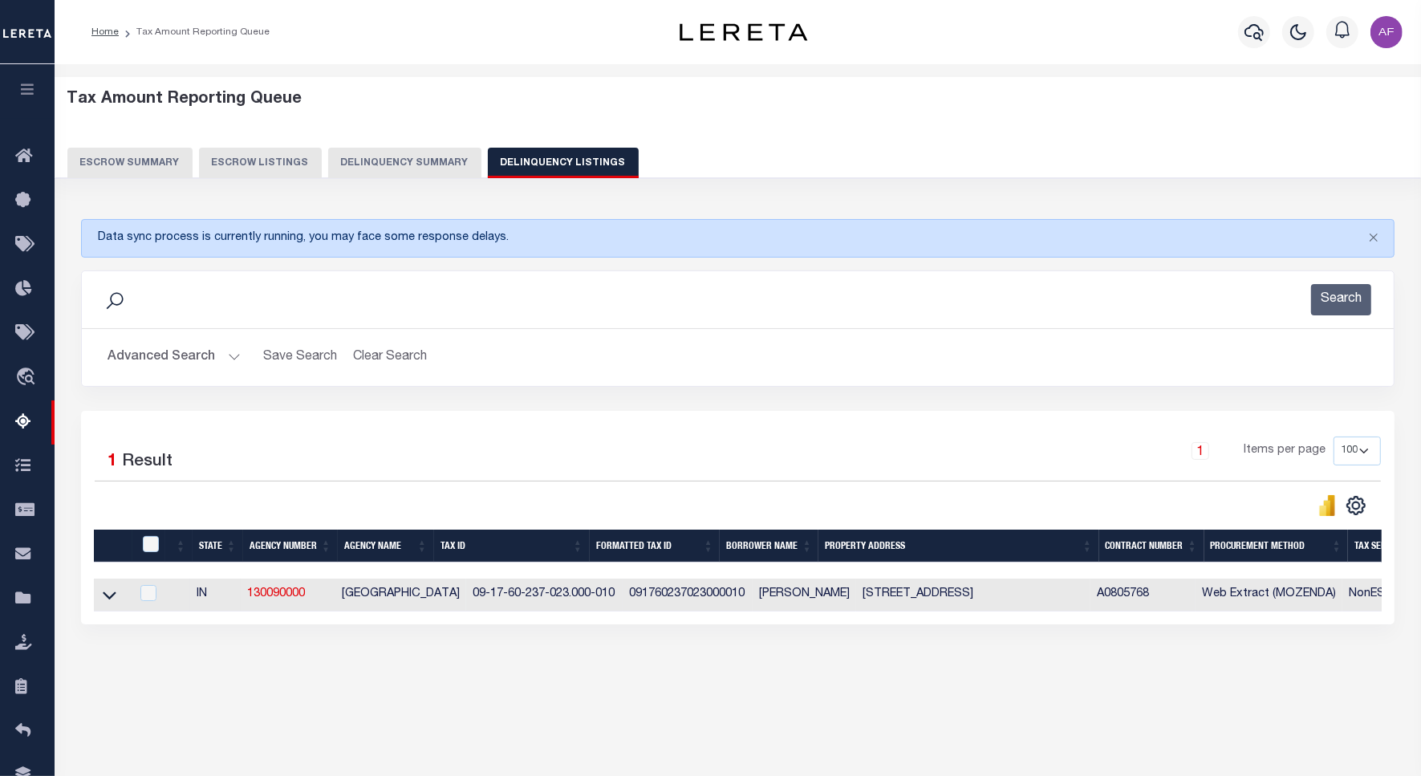
drag, startPoint x: 108, startPoint y: 595, endPoint x: 116, endPoint y: 592, distance: 8.6
click at [108, 595] on icon at bounding box center [110, 594] width 14 height 17
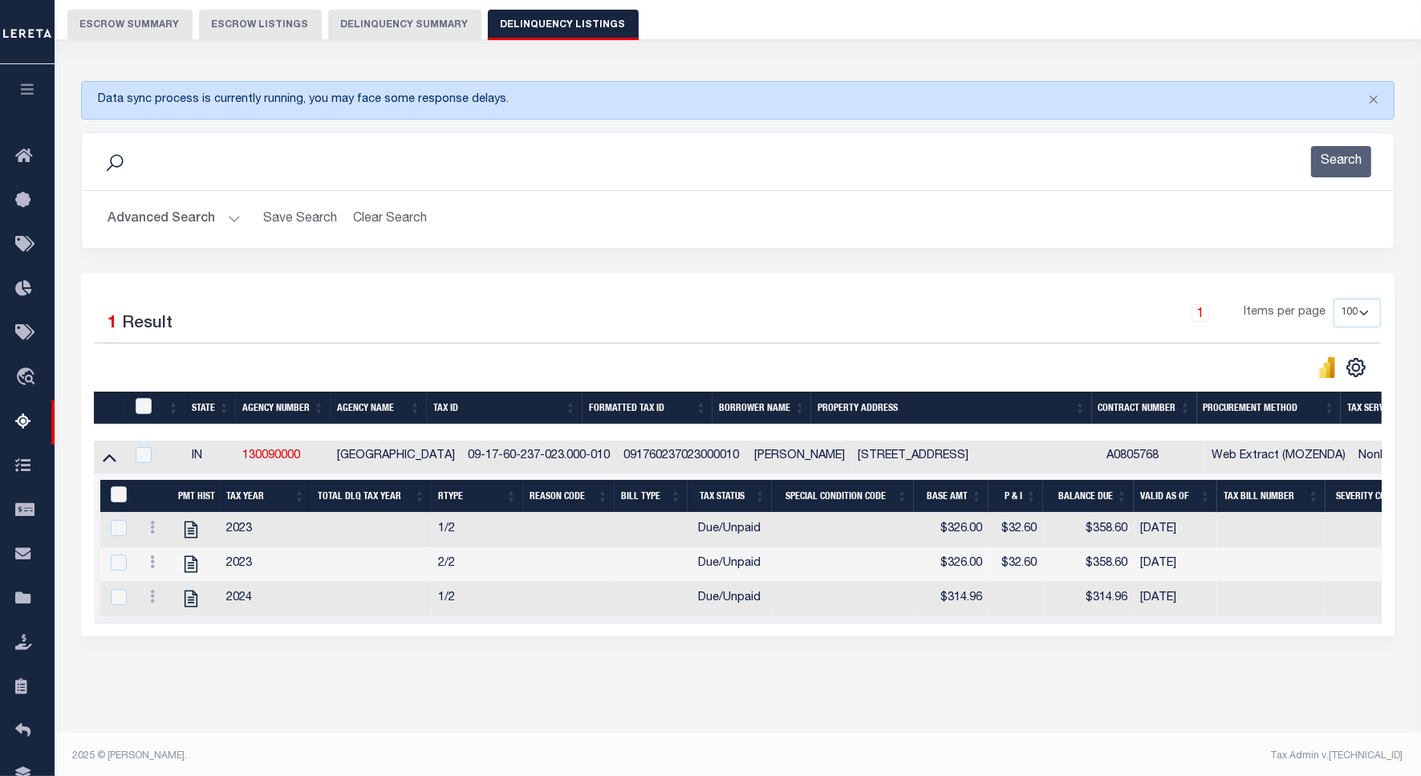
scroll to position [162, 0]
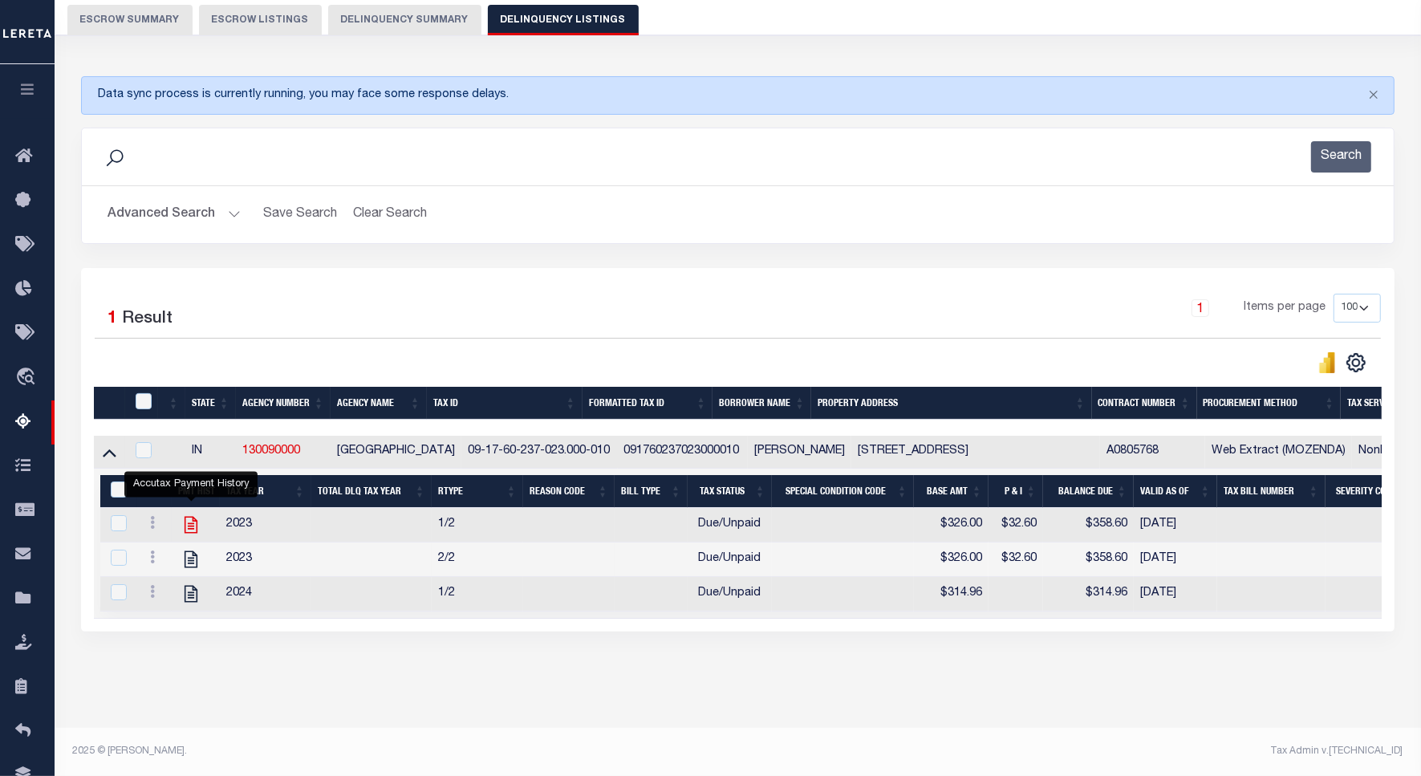
click at [197, 517] on icon "" at bounding box center [191, 525] width 13 height 17
checkbox input "true"
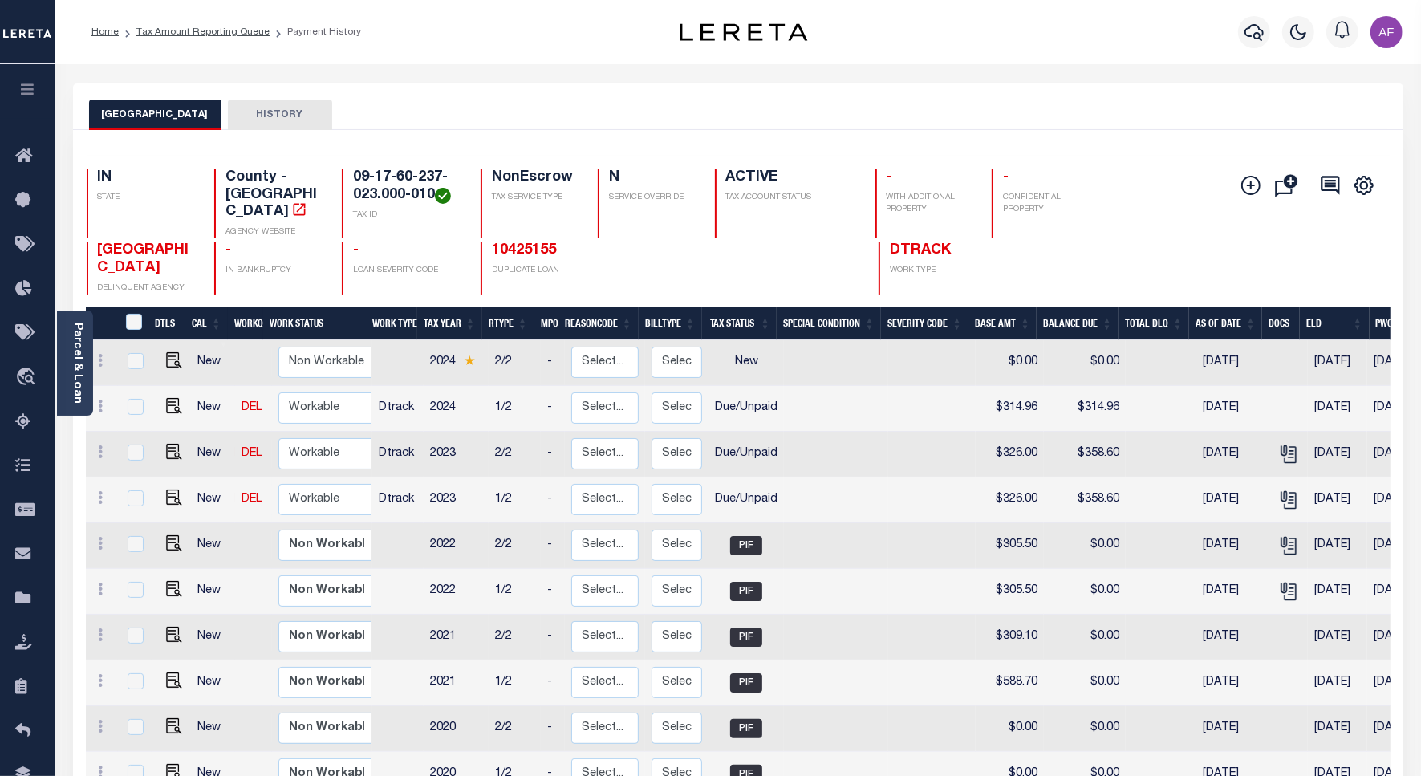
click at [185, 491] on td at bounding box center [171, 500] width 39 height 46
checkbox input "true"
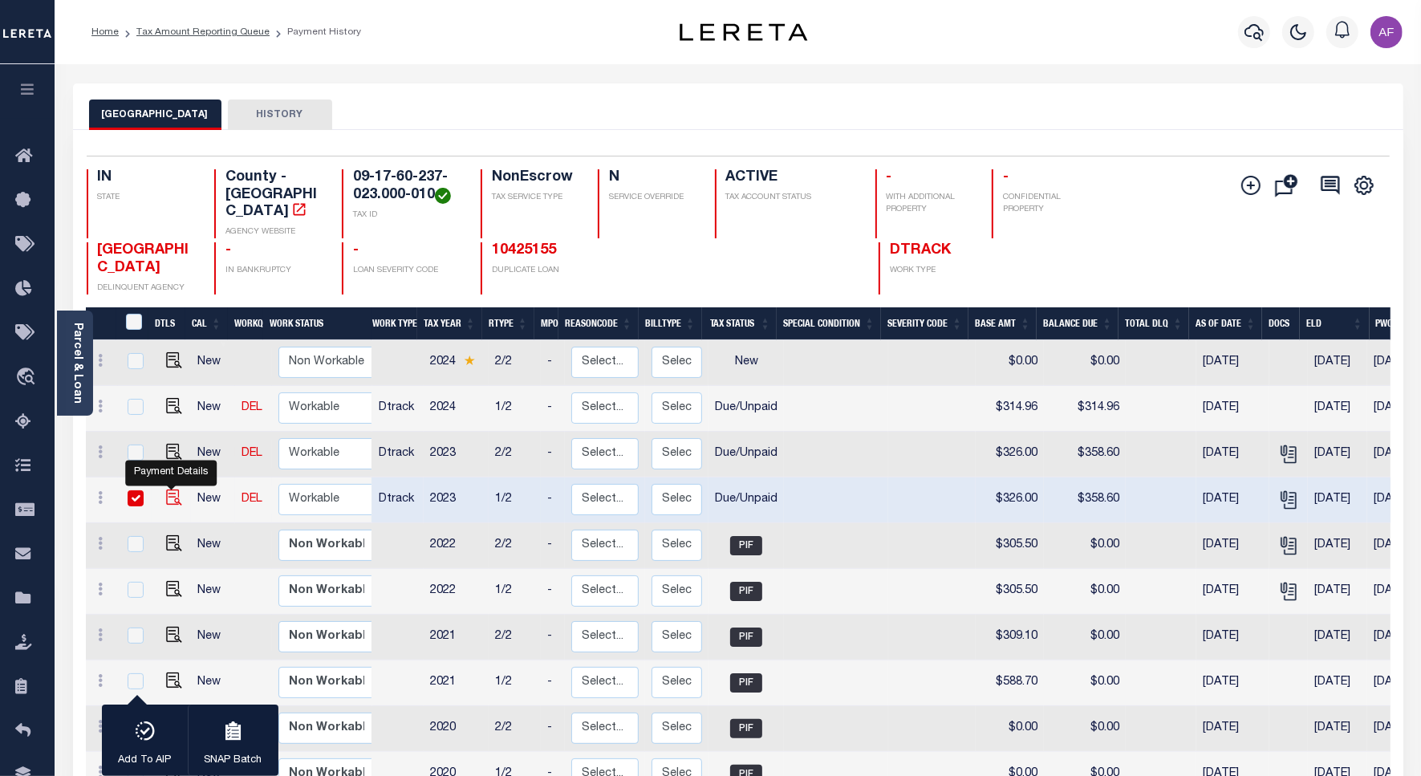
click at [177, 491] on img "" at bounding box center [174, 497] width 16 height 16
checkbox input "false"
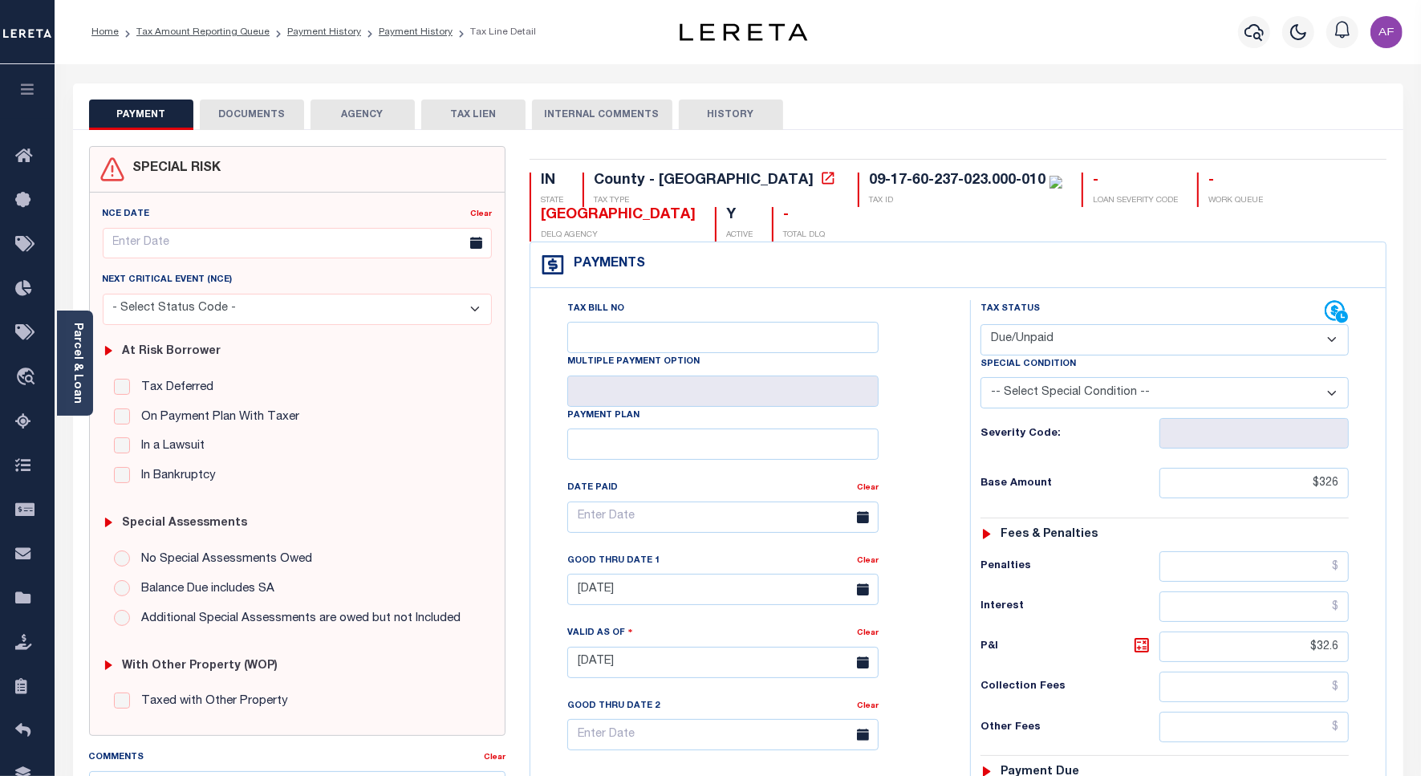
click at [1032, 334] on select "- Select Status Code - Open Due/Unpaid Paid Incomplete No Tax Due Internal Refu…" at bounding box center [1164, 339] width 368 height 31
select select "PYD"
click at [980, 326] on select "- Select Status Code - Open Due/Unpaid Paid Incomplete No Tax Due Internal Refu…" at bounding box center [1164, 339] width 368 height 31
type input "[DATE]"
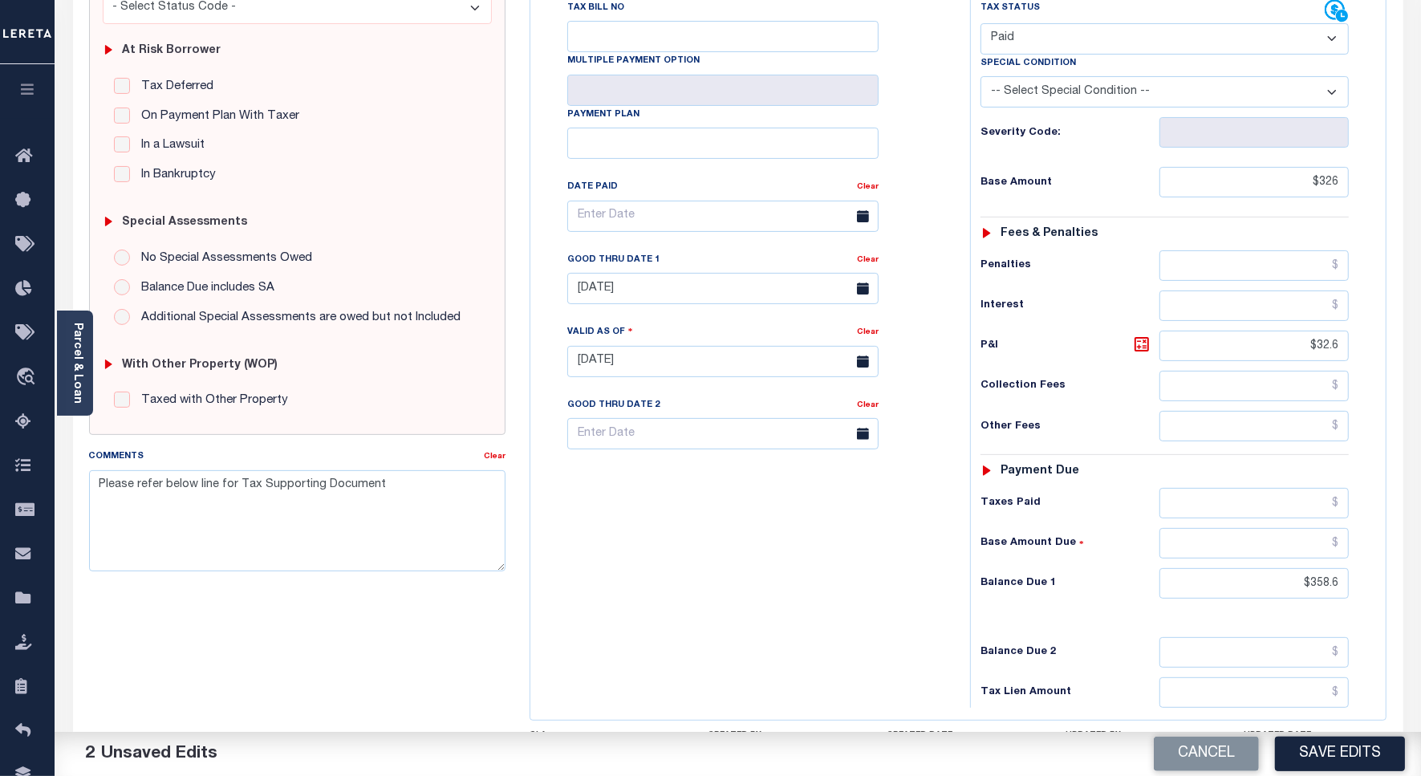
scroll to position [449, 0]
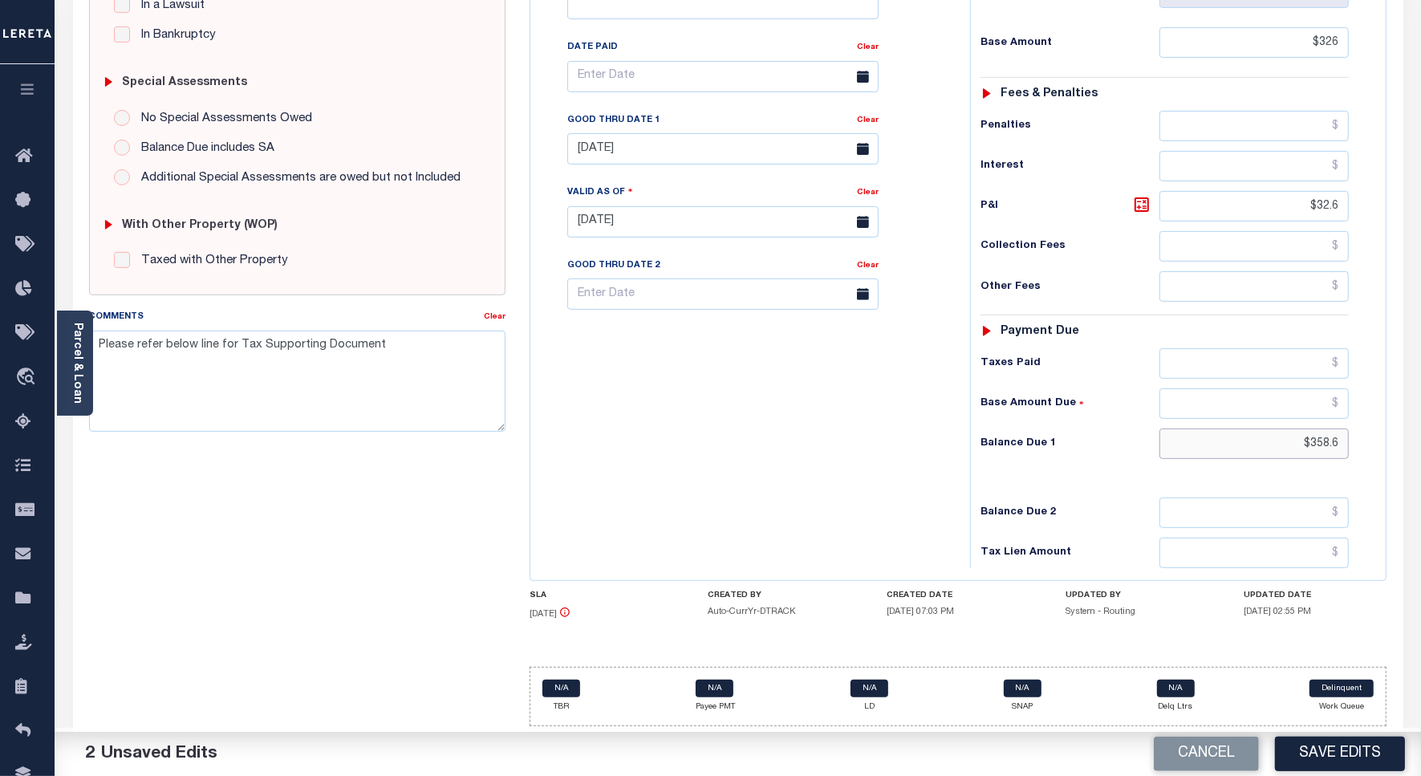
click at [1326, 446] on input "$358.6" at bounding box center [1253, 443] width 189 height 30
click at [1326, 445] on input "$358.6" at bounding box center [1253, 443] width 189 height 30
type input "$0.00"
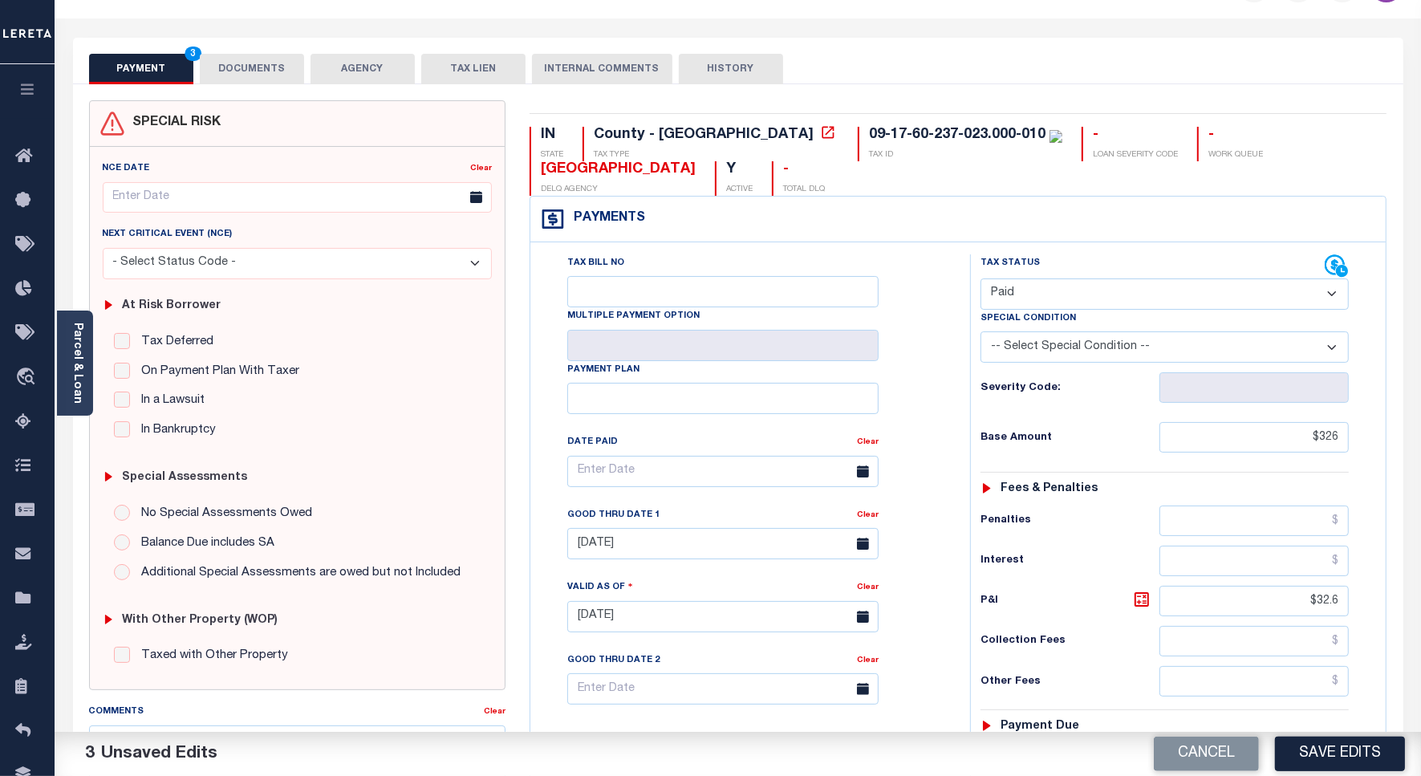
scroll to position [0, 0]
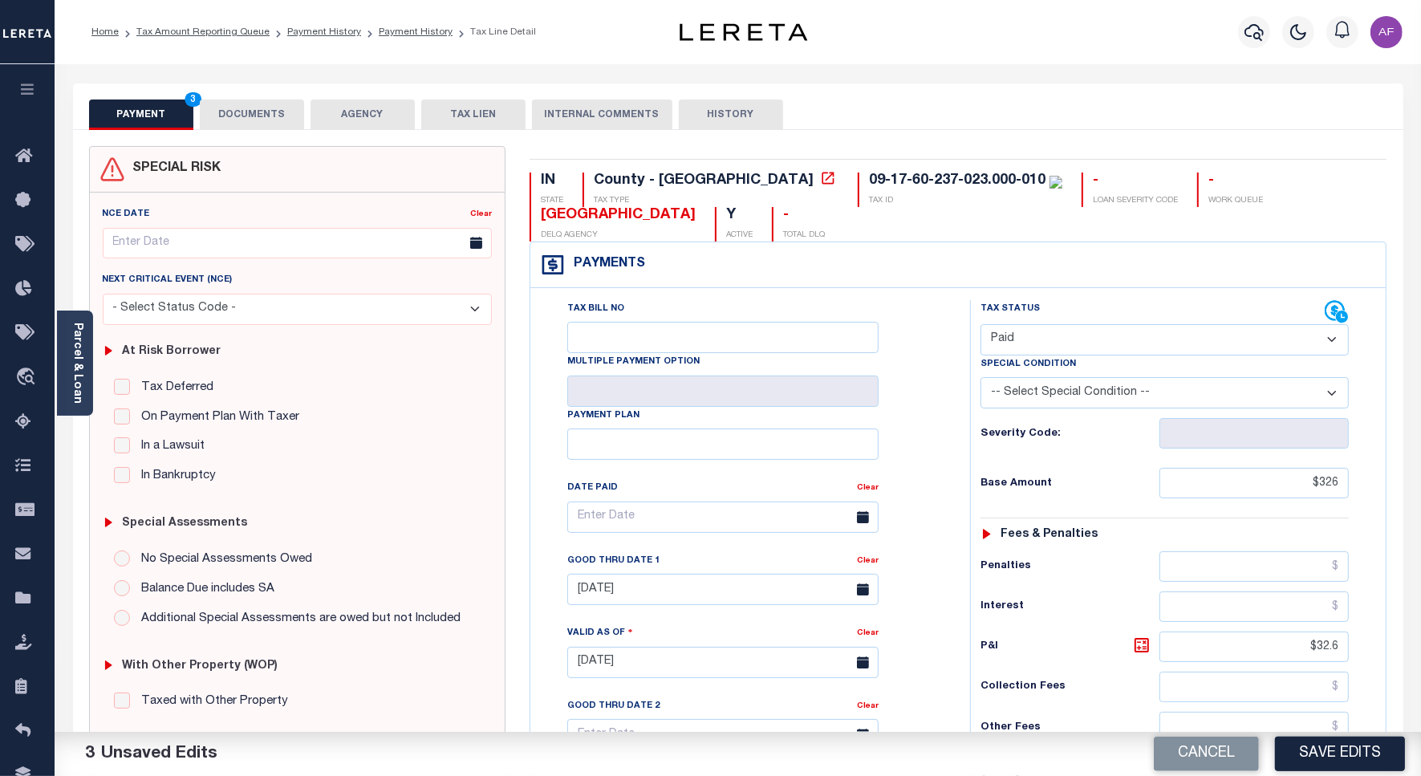
click at [270, 124] on button "DOCUMENTS" at bounding box center [252, 114] width 104 height 30
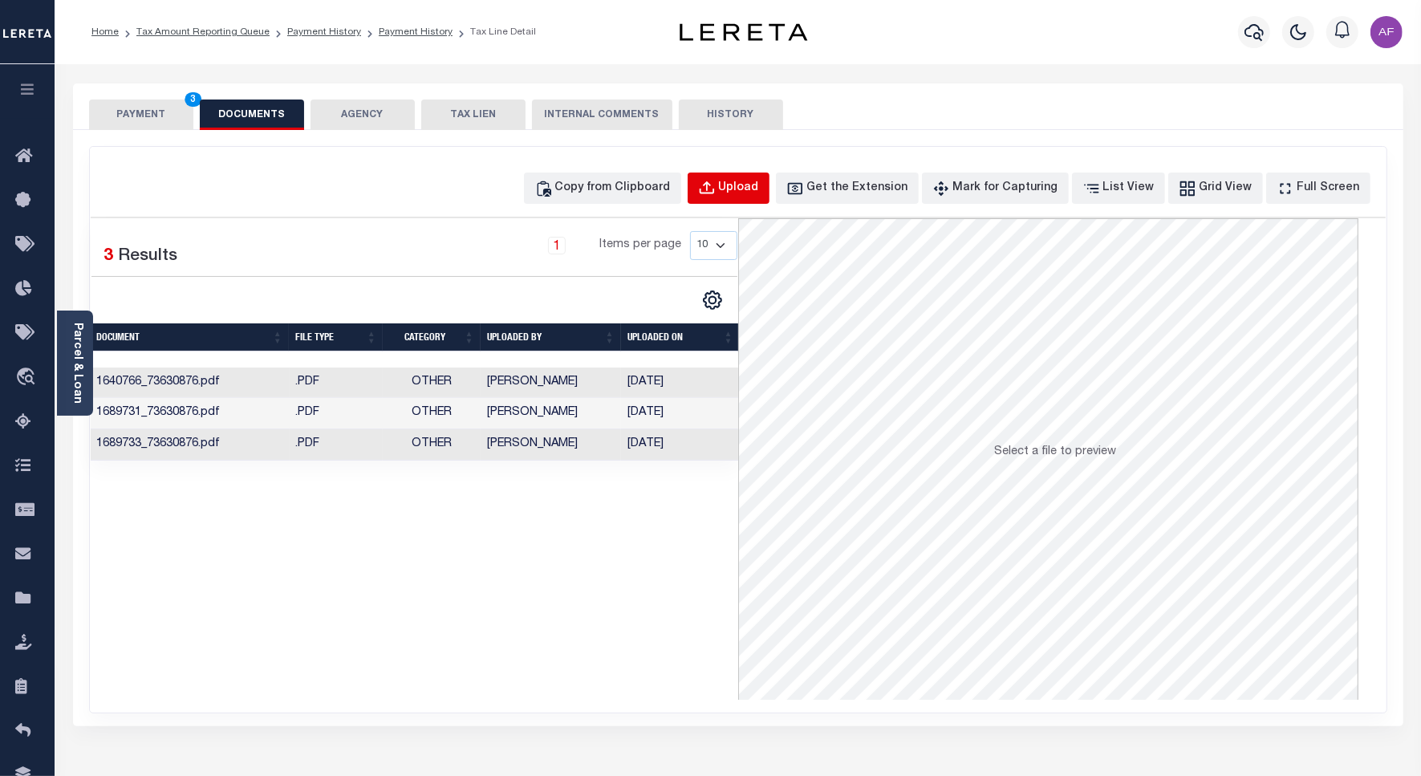
click at [718, 185] on button "Upload" at bounding box center [729, 187] width 82 height 31
select select "POP"
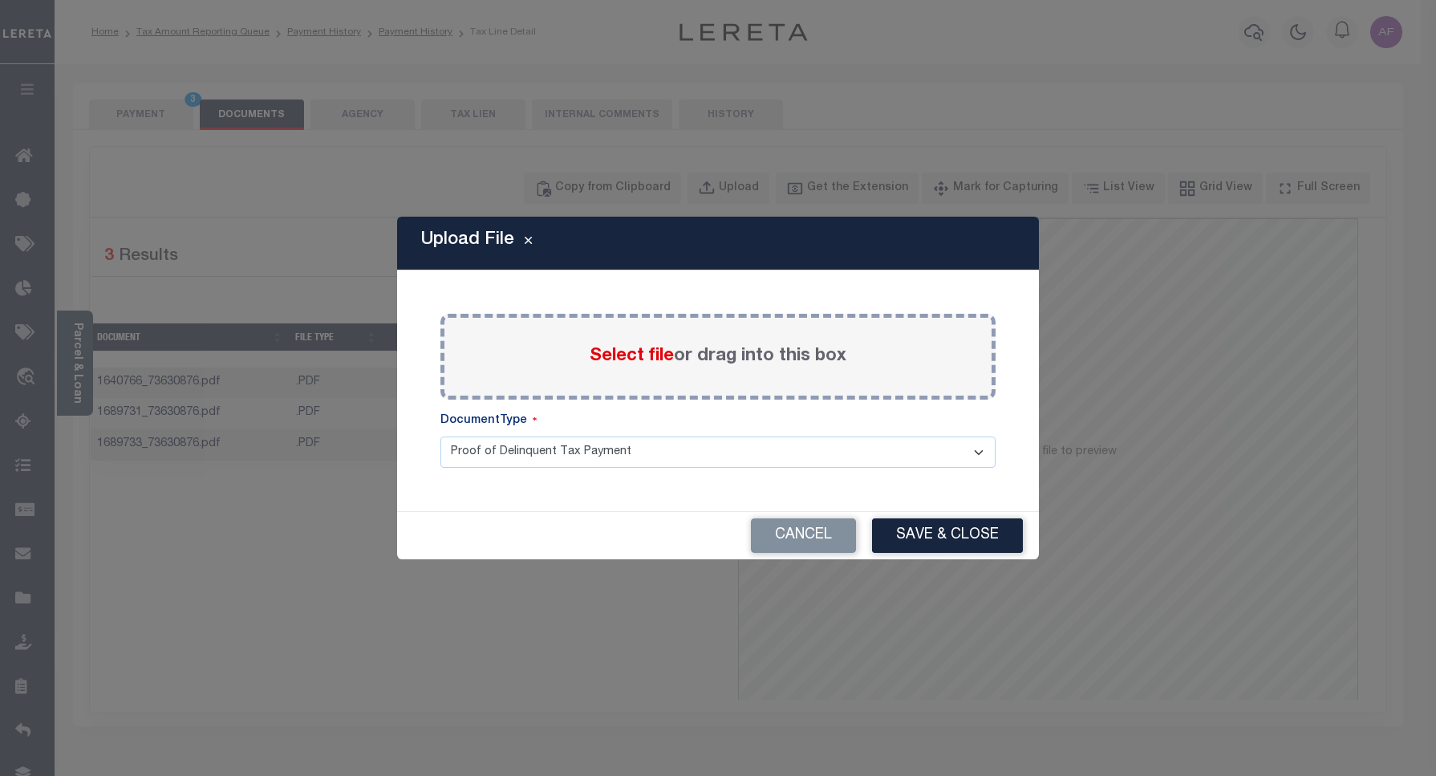
click at [604, 359] on span "Select file" at bounding box center [632, 356] width 84 height 18
click at [0, 0] on input "Select file or drag into this box" at bounding box center [0, 0] width 0 height 0
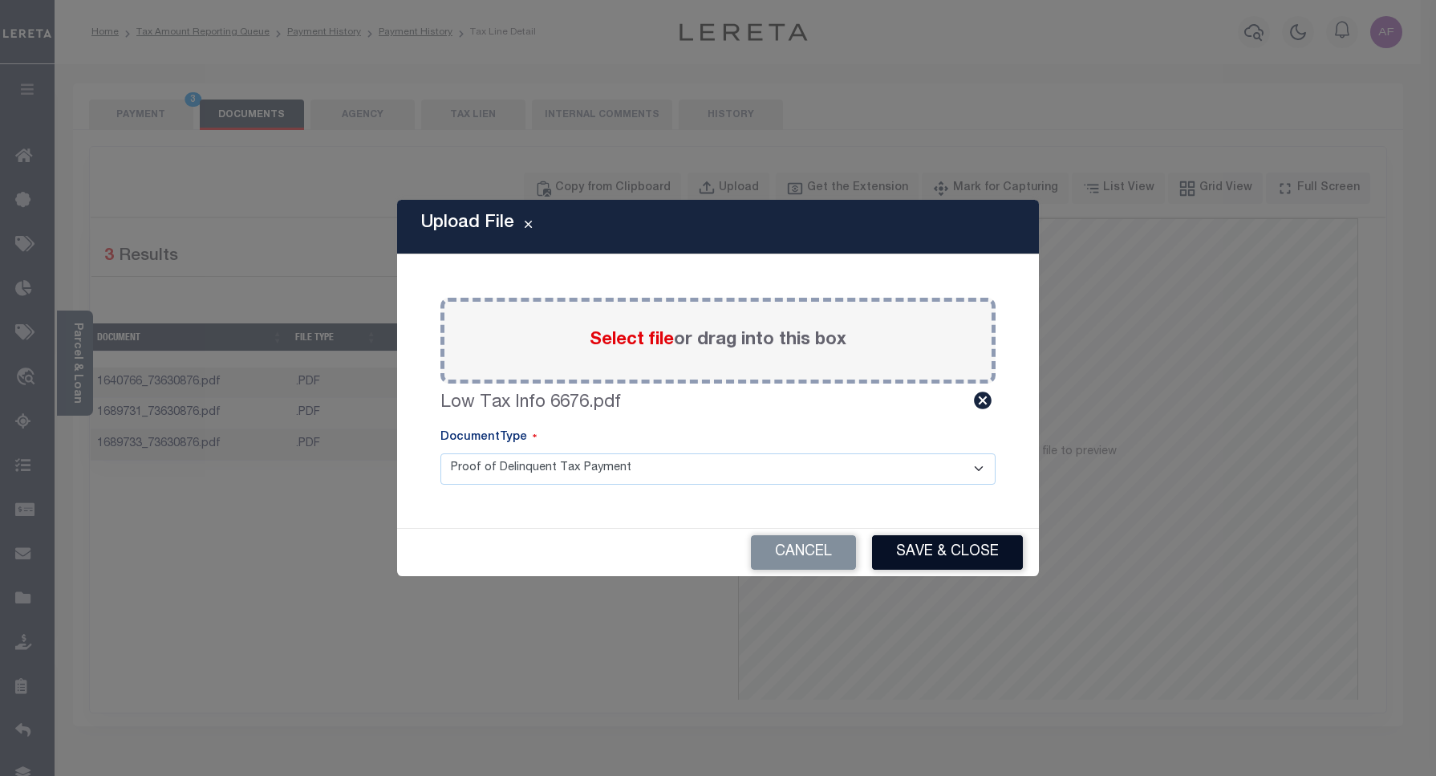
click at [900, 552] on button "Save & Close" at bounding box center [947, 552] width 151 height 34
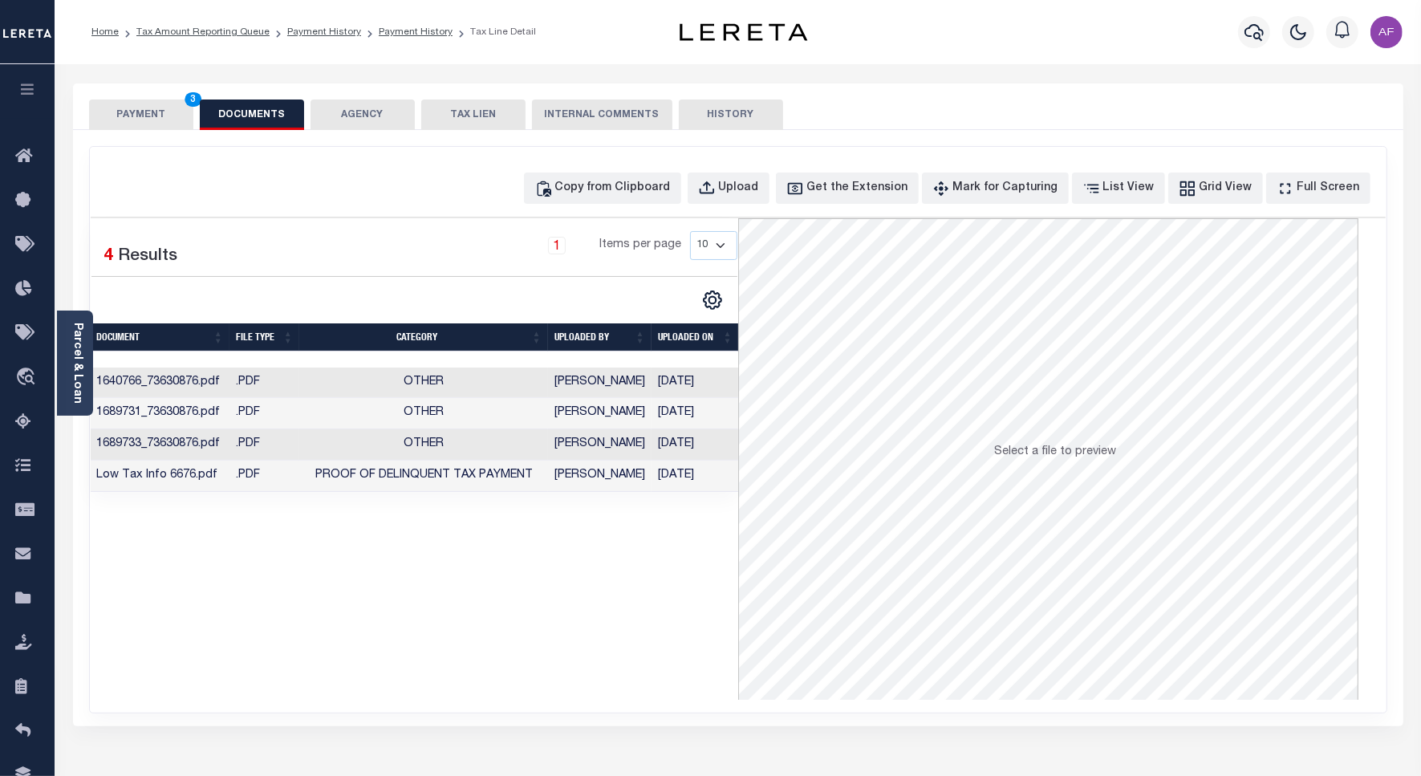
click at [131, 104] on button "PAYMENT 3" at bounding box center [141, 114] width 104 height 30
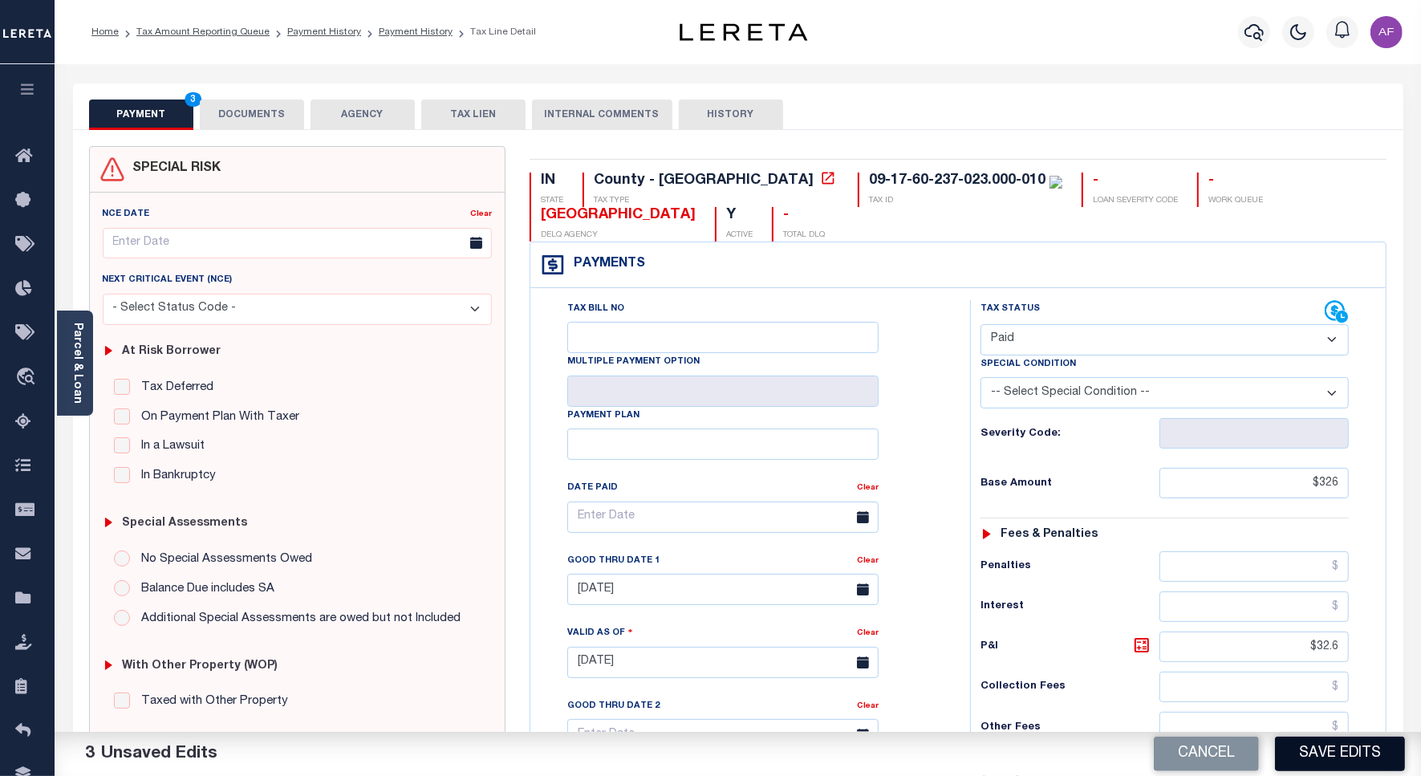
click at [1329, 752] on button "Save Edits" at bounding box center [1340, 753] width 130 height 34
checkbox input "false"
type input "$326"
type input "$32.6"
type input "$0"
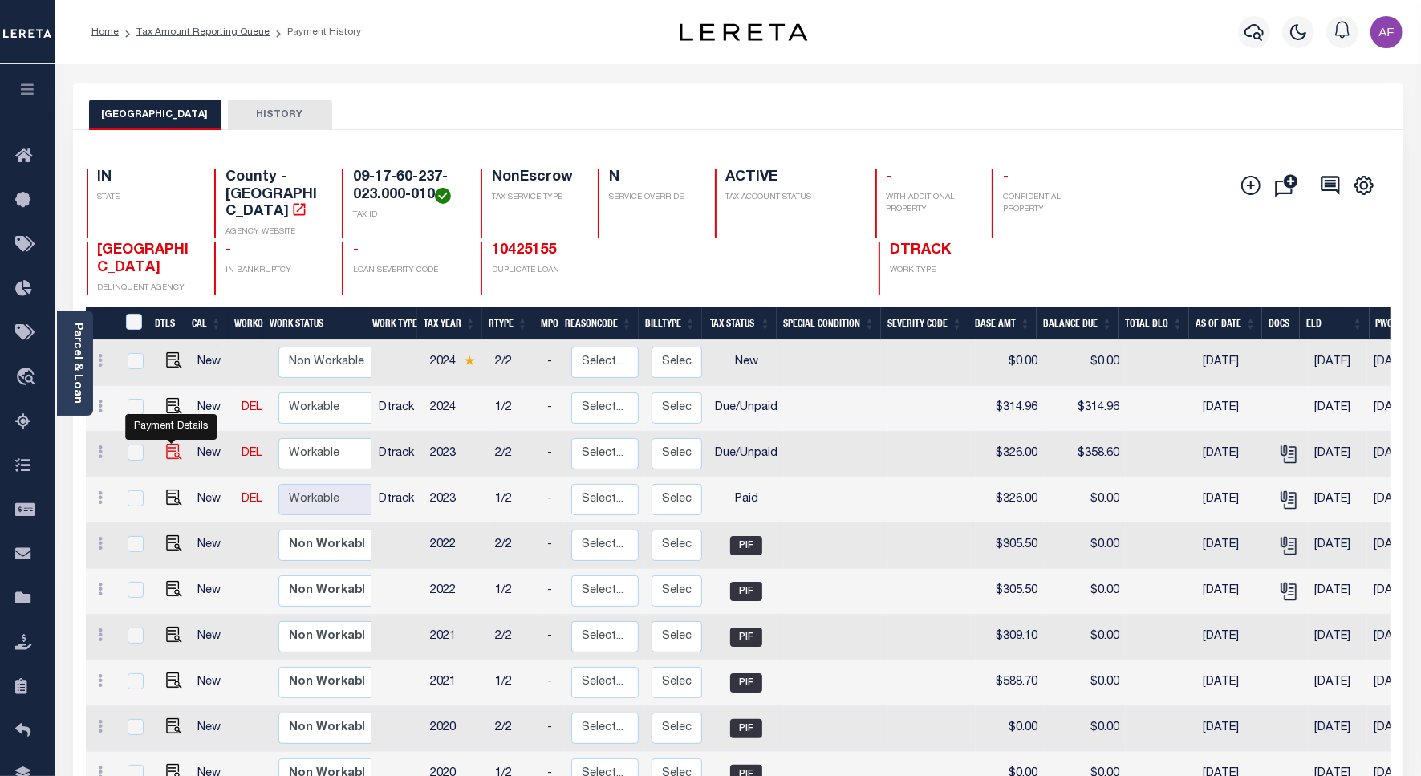
click at [172, 444] on img "" at bounding box center [174, 452] width 16 height 16
checkbox input "true"
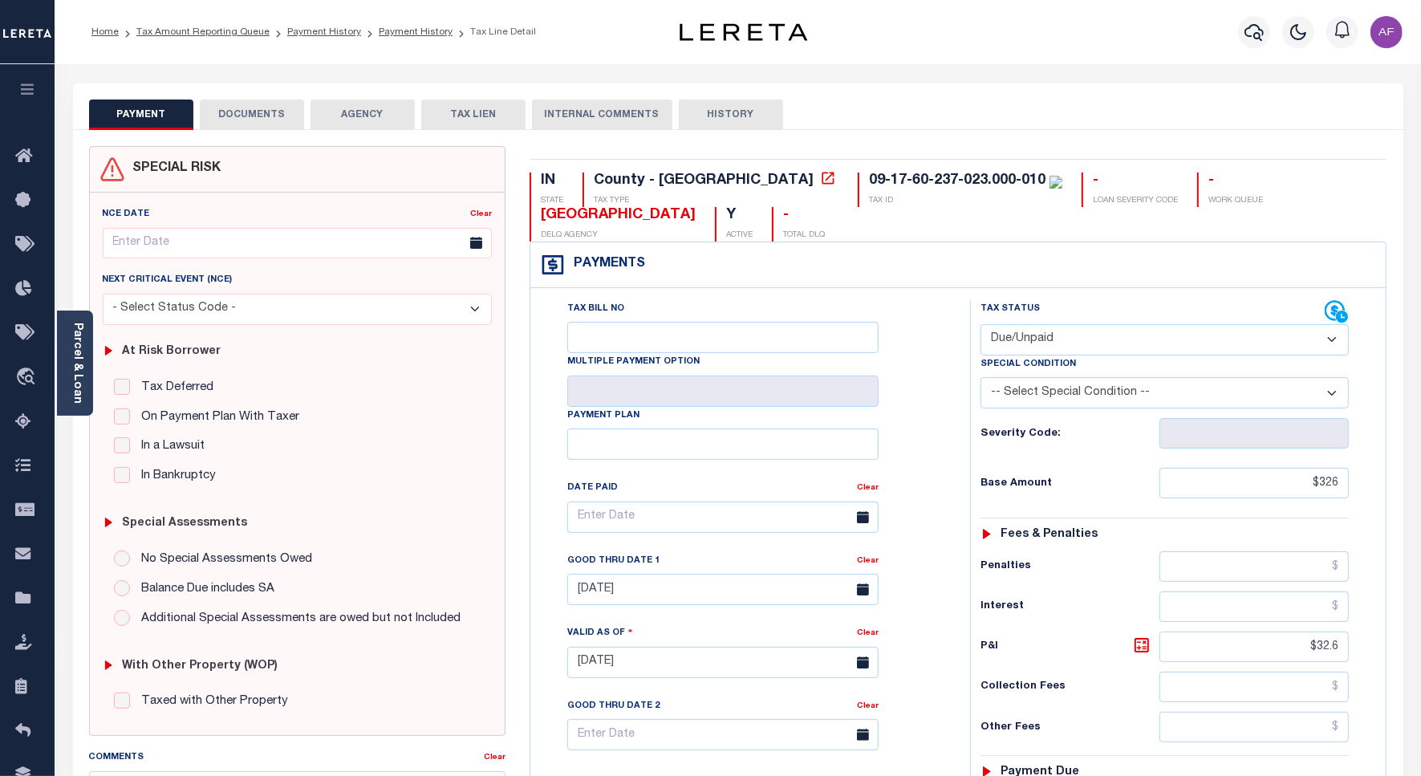
click at [1035, 324] on div "Tax Status Status" at bounding box center [1152, 312] width 344 height 24
click at [1033, 331] on select "- Select Status Code - Open Due/Unpaid Paid Incomplete No Tax Due Internal Refu…" at bounding box center [1164, 339] width 368 height 31
select select "PYD"
click at [980, 326] on select "- Select Status Code - Open Due/Unpaid Paid Incomplete No Tax Due Internal Refu…" at bounding box center [1164, 339] width 368 height 31
type input "[DATE]"
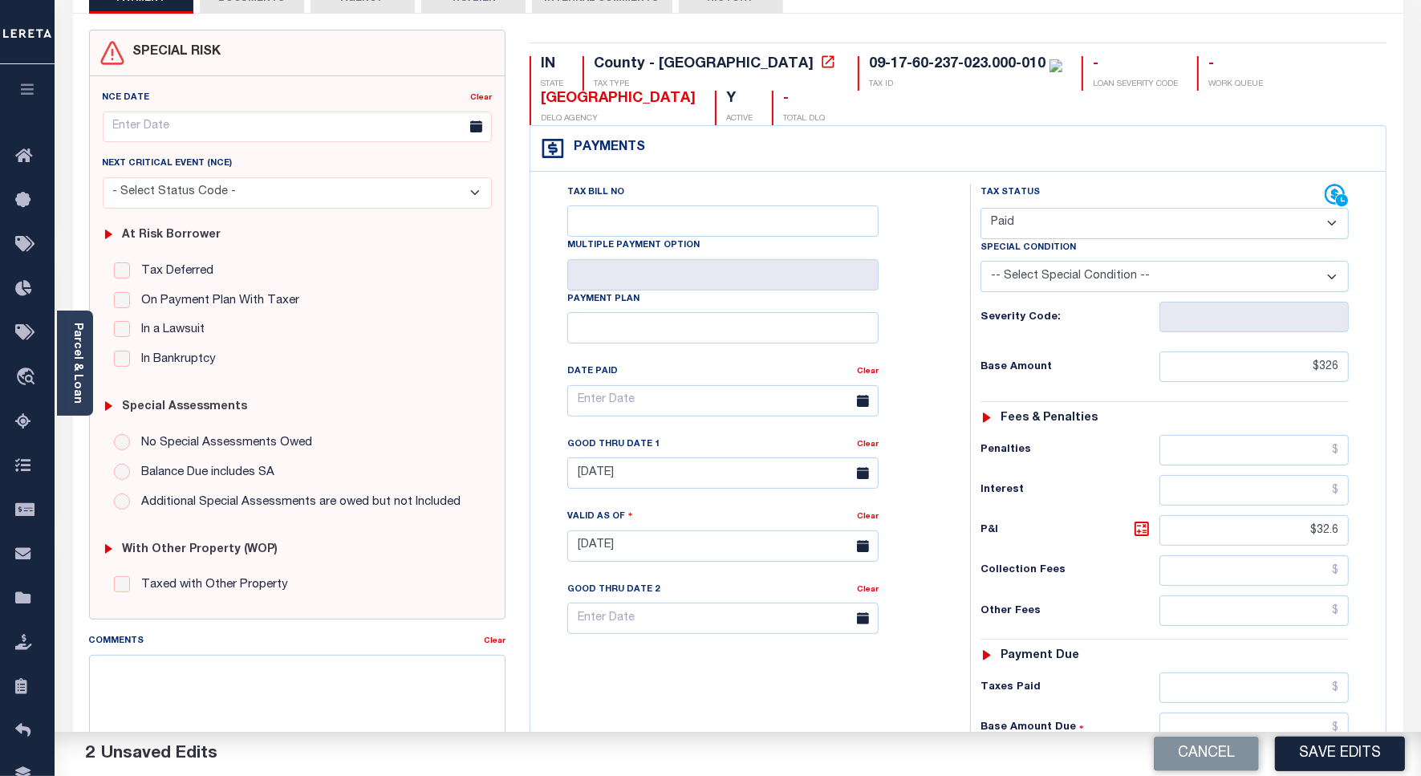
scroll to position [449, 0]
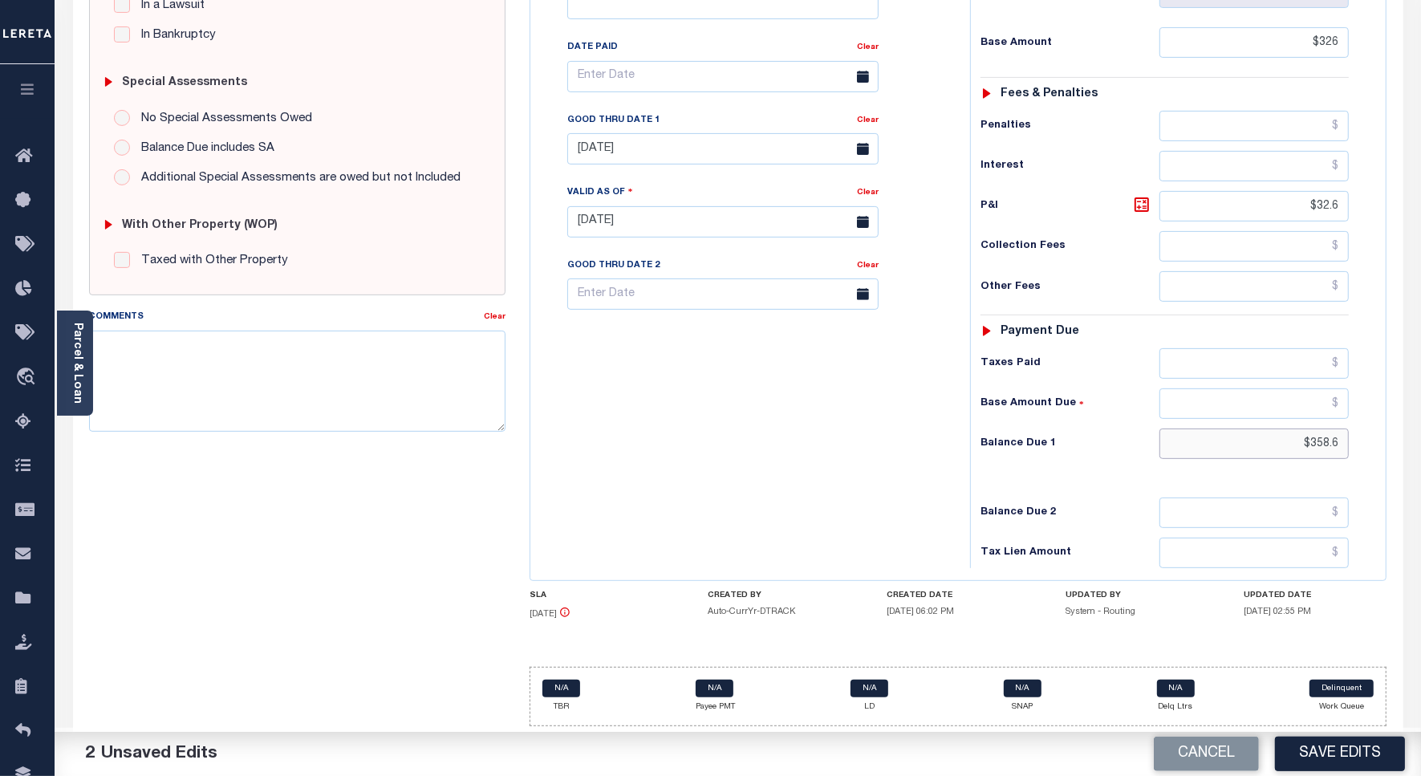
click at [1316, 437] on input "$358.6" at bounding box center [1253, 443] width 189 height 30
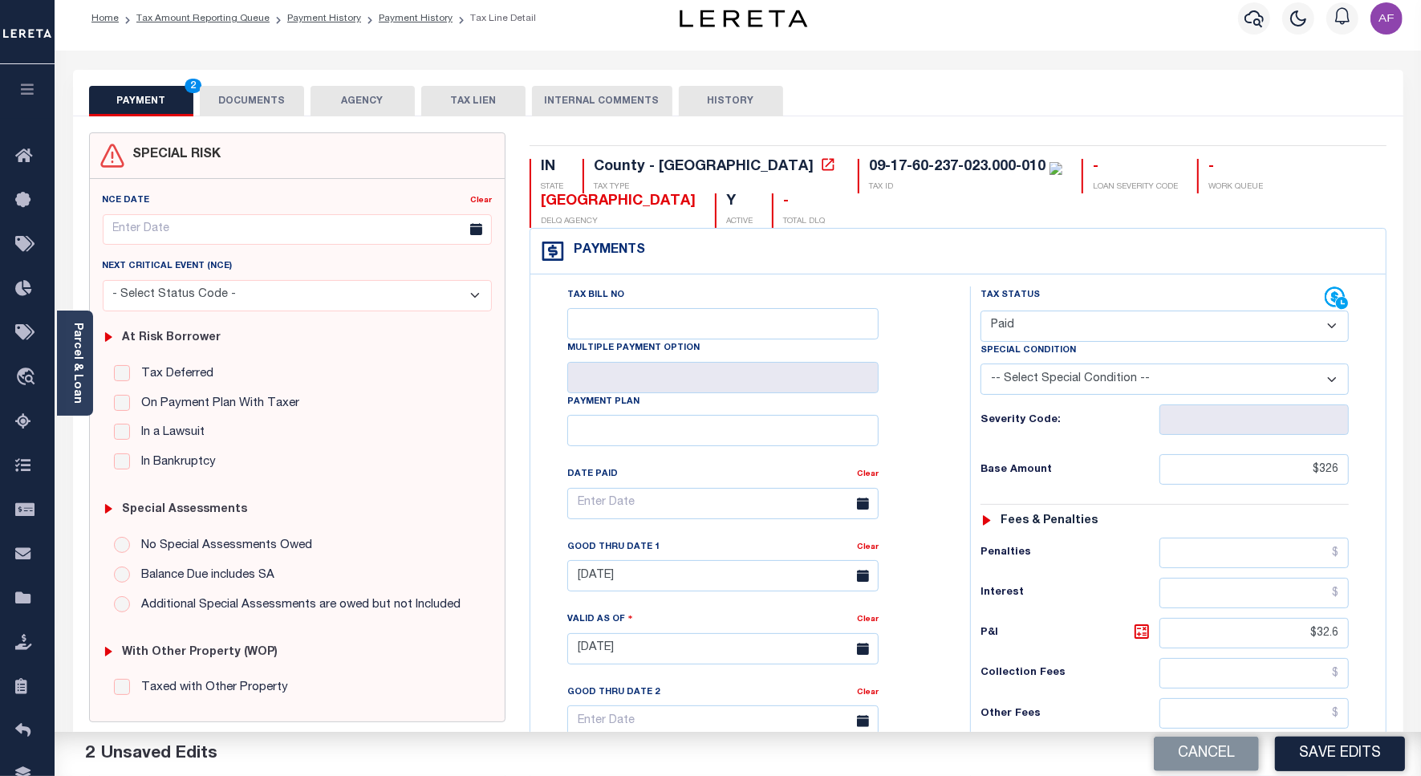
scroll to position [0, 0]
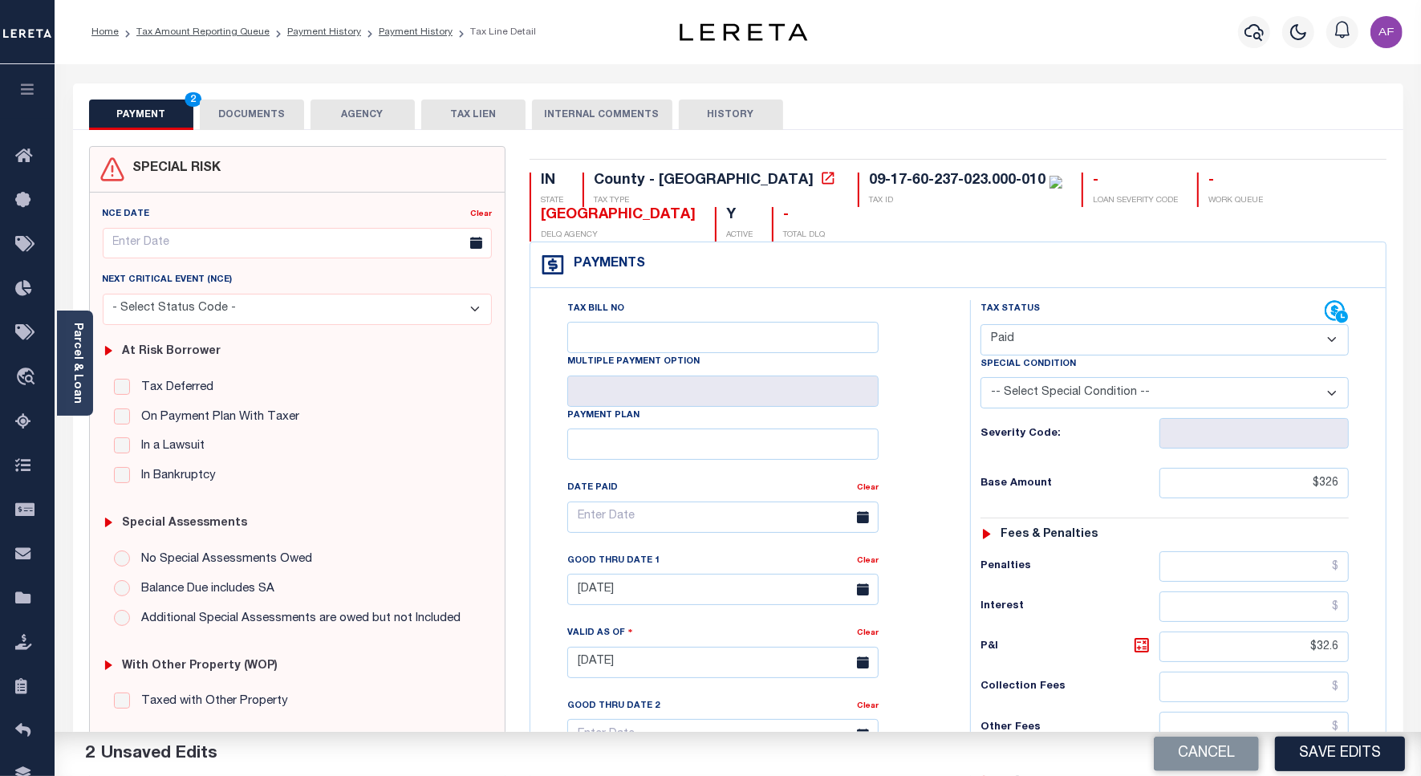
type input "$0.00"
click at [241, 121] on button "DOCUMENTS" at bounding box center [252, 114] width 104 height 30
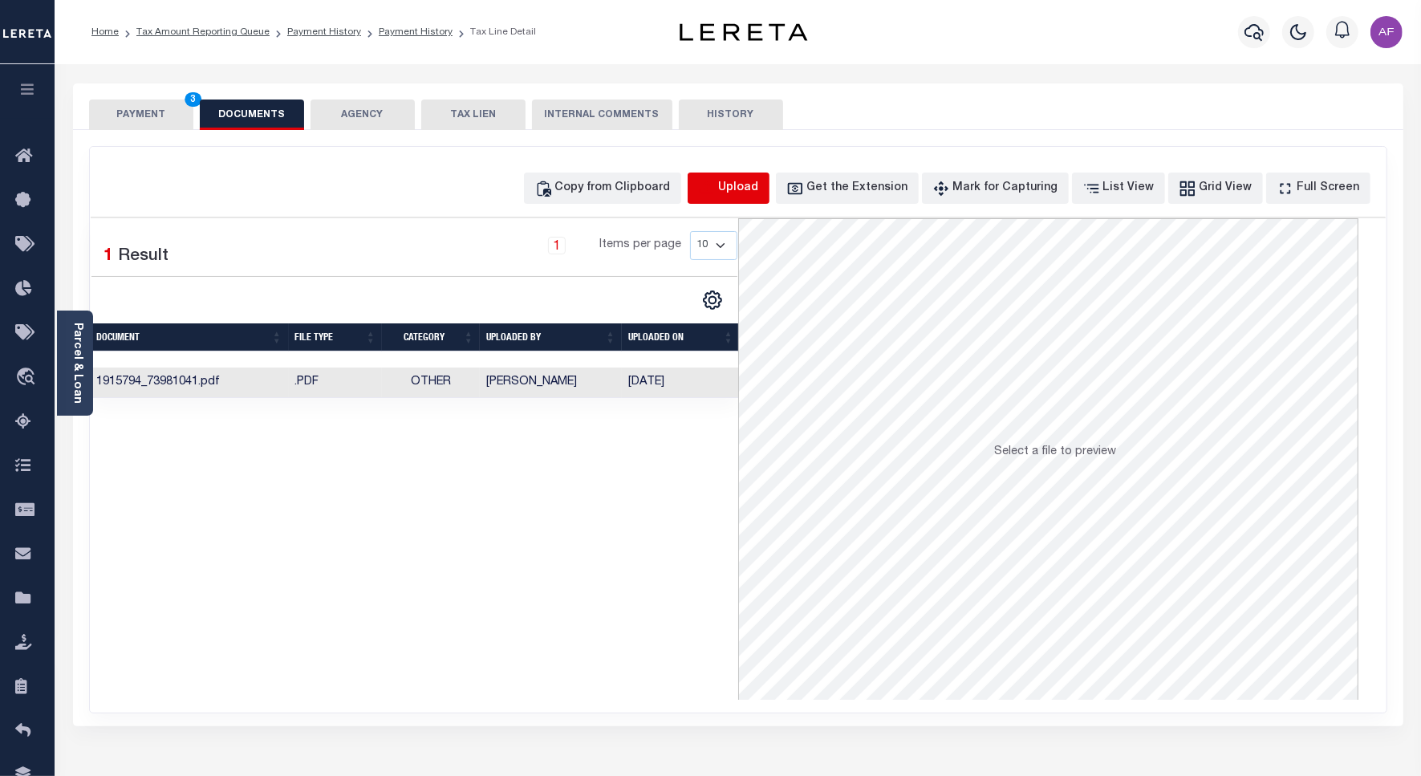
click at [713, 193] on icon "button" at bounding box center [706, 186] width 14 height 13
select select "POP"
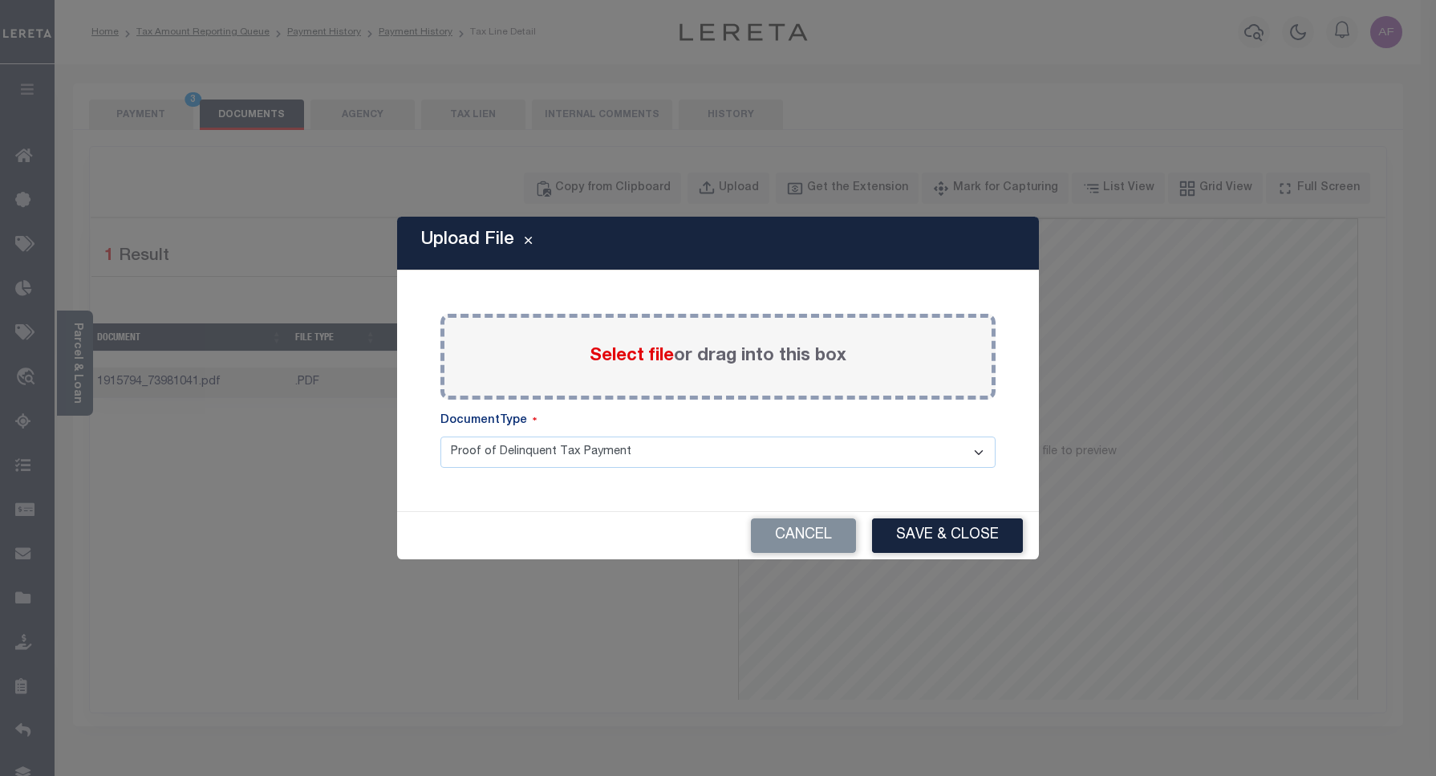
click at [610, 365] on span "Select file" at bounding box center [632, 356] width 84 height 18
click at [0, 0] on input "Select file or drag into this box" at bounding box center [0, 0] width 0 height 0
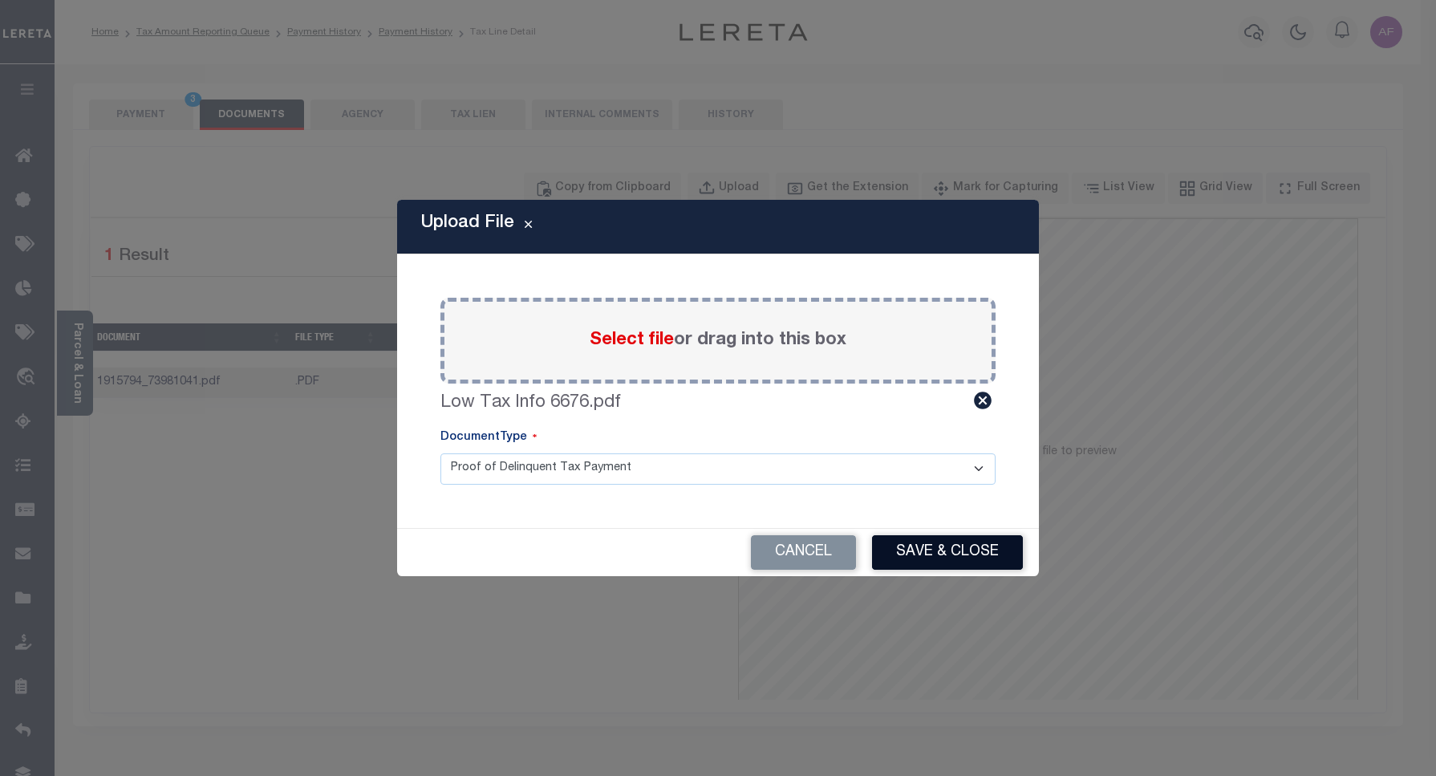
click at [928, 568] on button "Save & Close" at bounding box center [947, 552] width 151 height 34
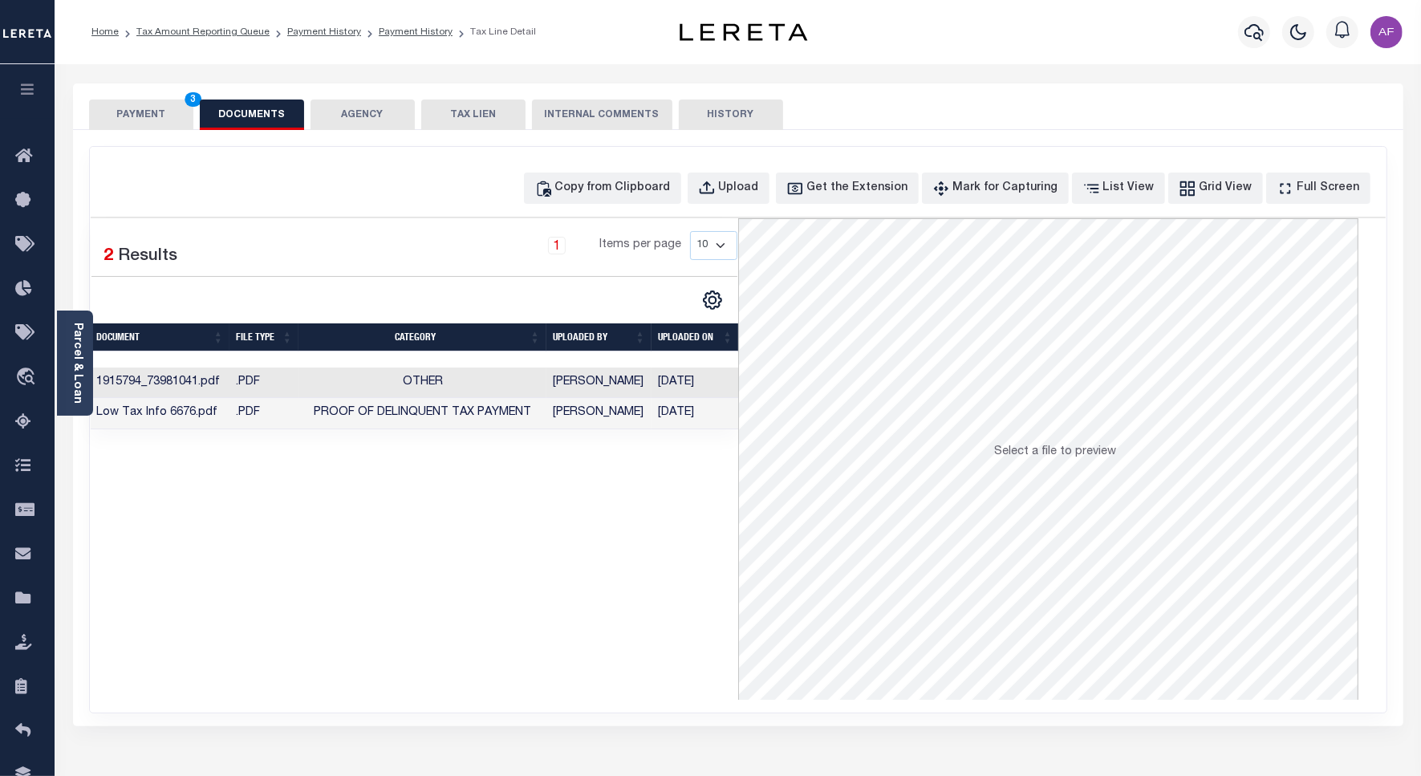
click at [141, 129] on button "PAYMENT 3" at bounding box center [141, 114] width 104 height 30
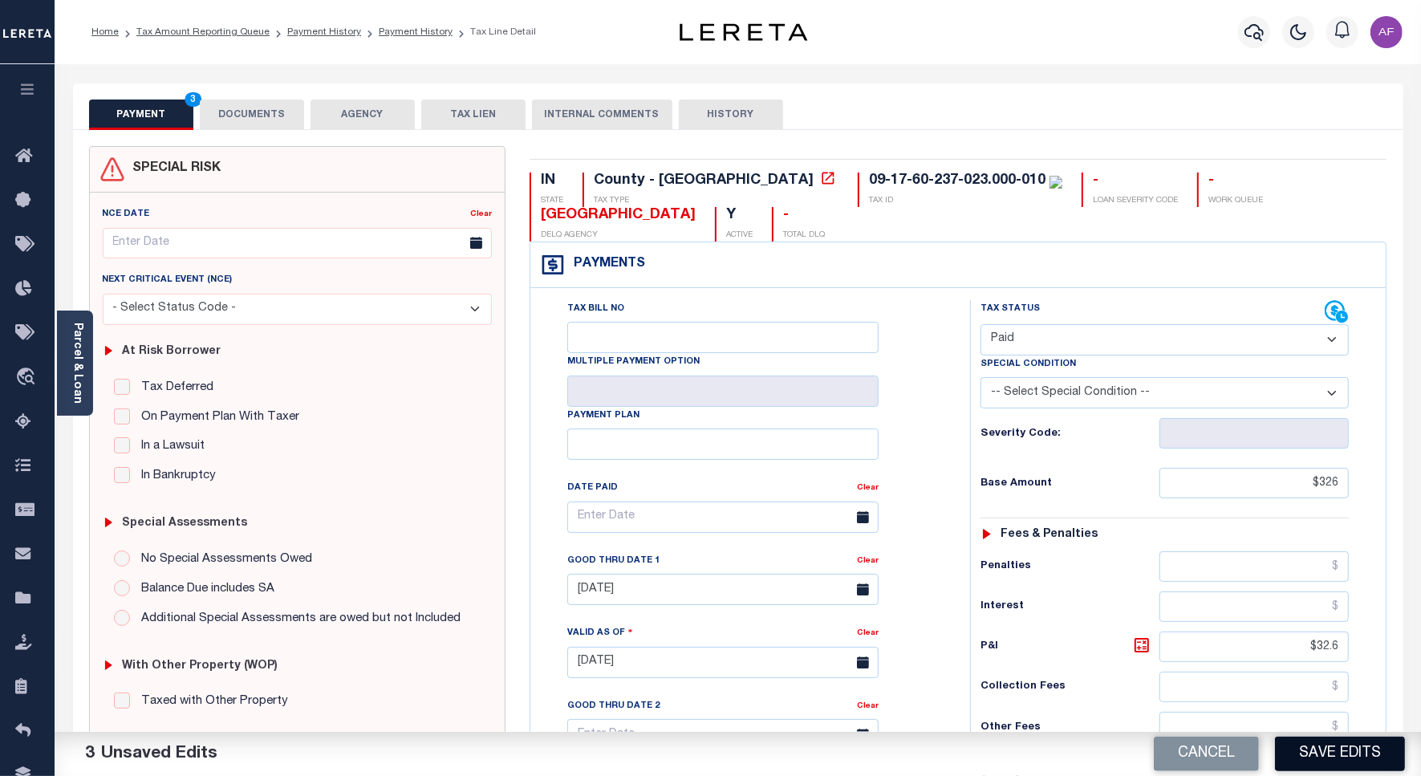
click at [1298, 760] on button "Save Edits" at bounding box center [1340, 753] width 130 height 34
checkbox input "false"
type input "$326"
type input "$32.6"
type input "$0"
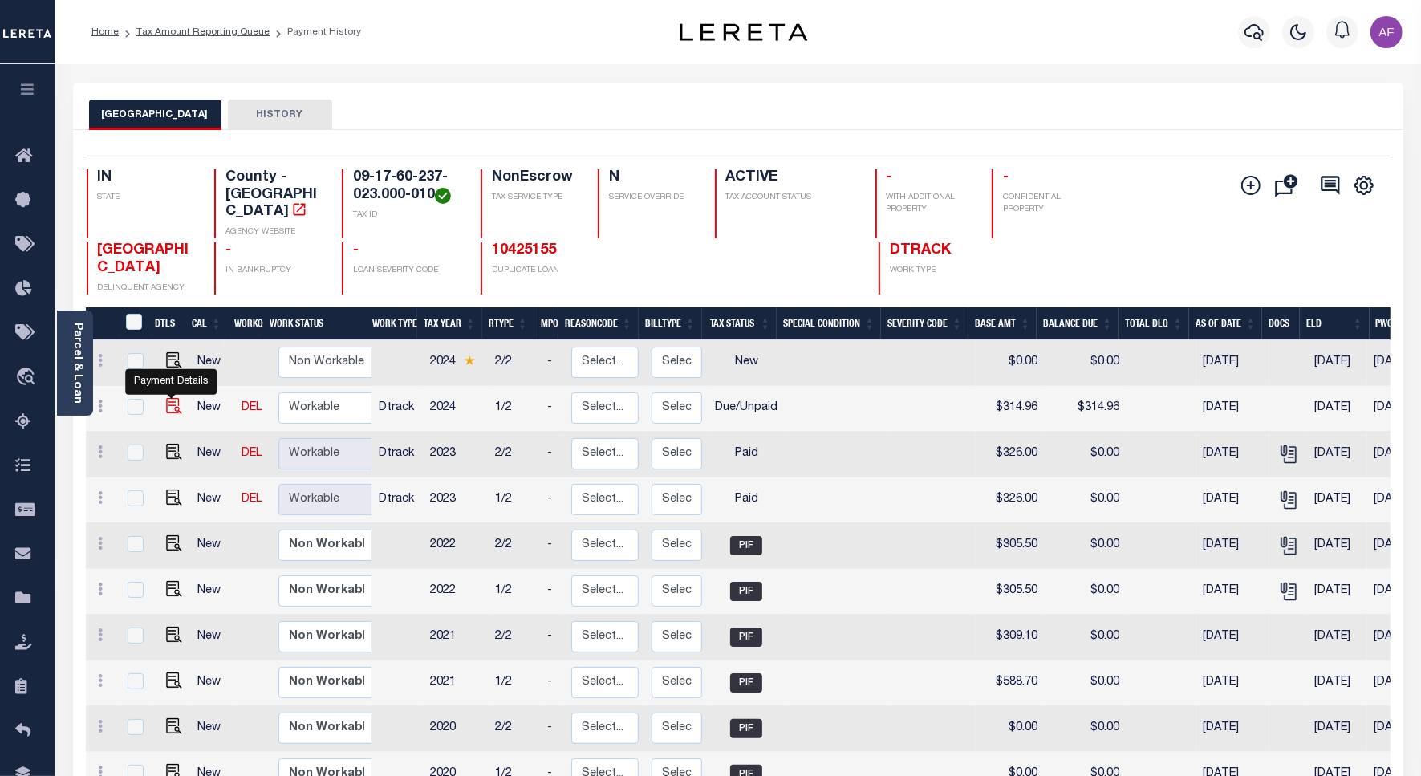
click at [173, 398] on img "" at bounding box center [174, 406] width 16 height 16
checkbox input "true"
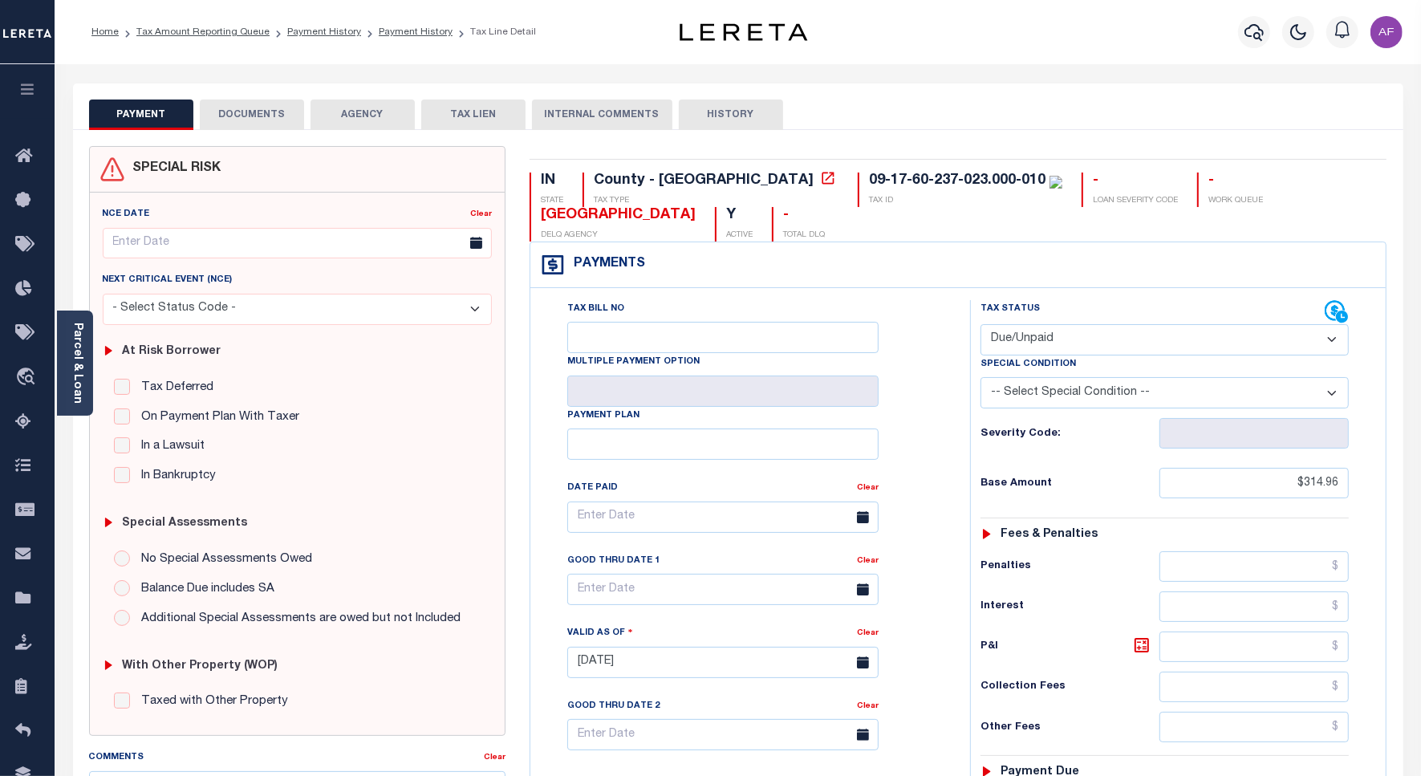
click at [1012, 346] on select "- Select Status Code - Open Due/Unpaid Paid Incomplete No Tax Due Internal Refu…" at bounding box center [1164, 339] width 368 height 31
select select "PYD"
click at [980, 326] on select "- Select Status Code - Open Due/Unpaid Paid Incomplete No Tax Due Internal Refu…" at bounding box center [1164, 339] width 368 height 31
type input "[DATE]"
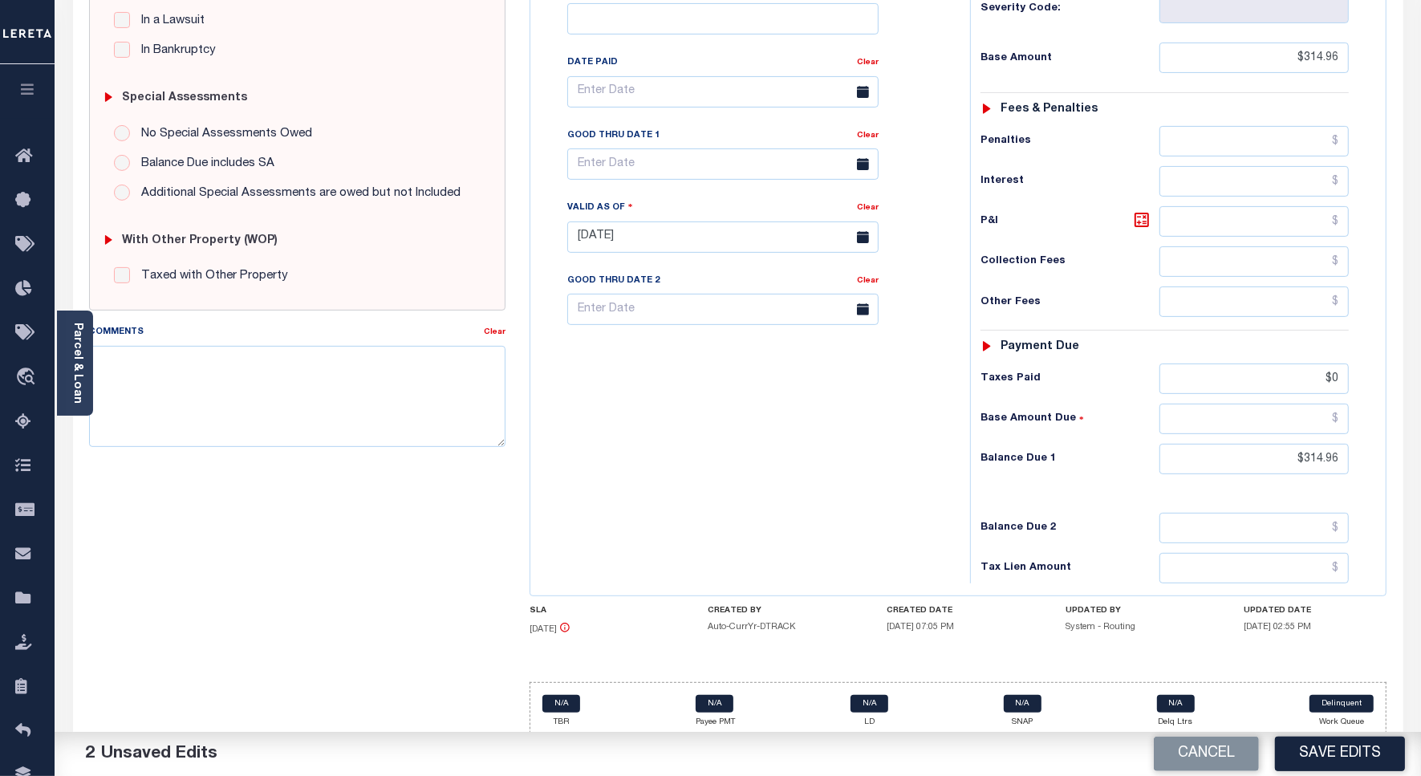
scroll to position [449, 0]
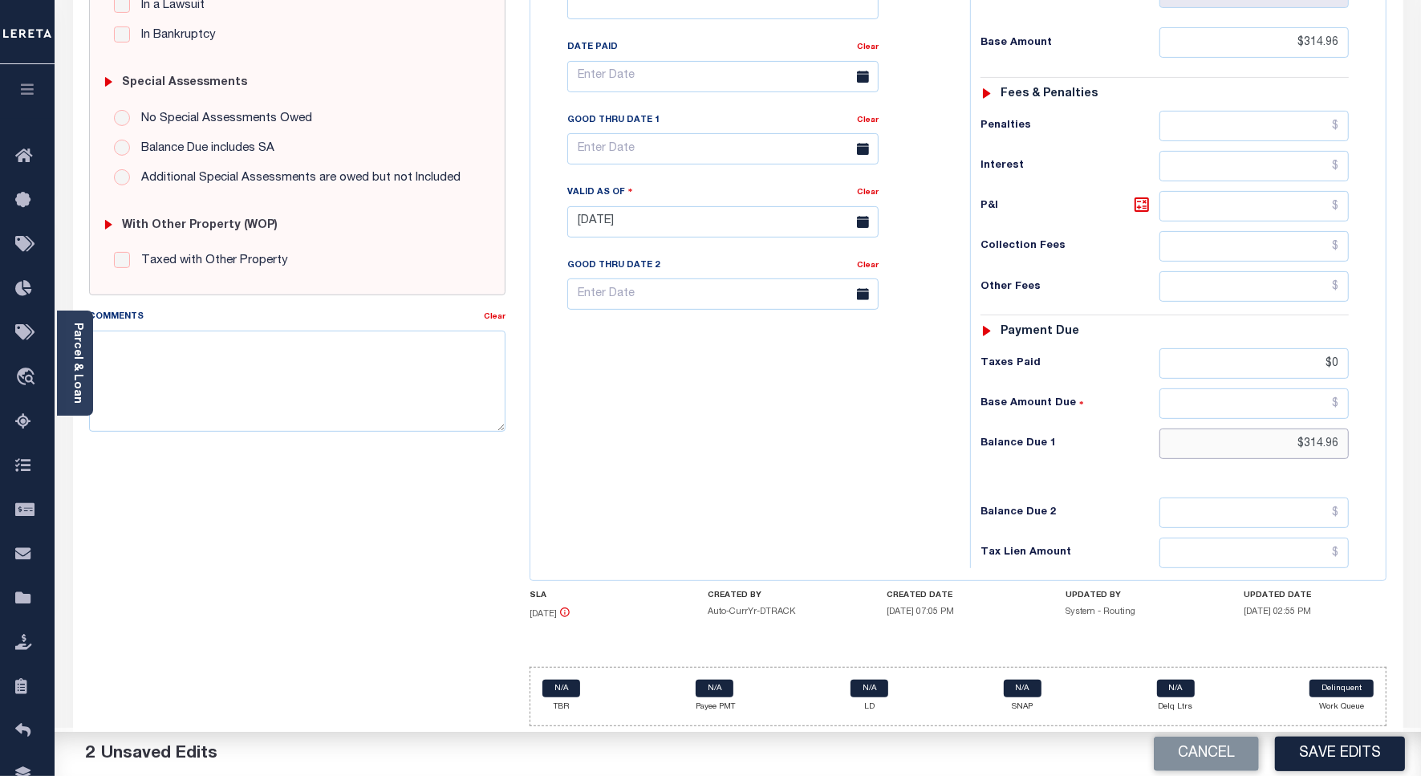
click at [1312, 444] on input "$314.96" at bounding box center [1253, 443] width 189 height 30
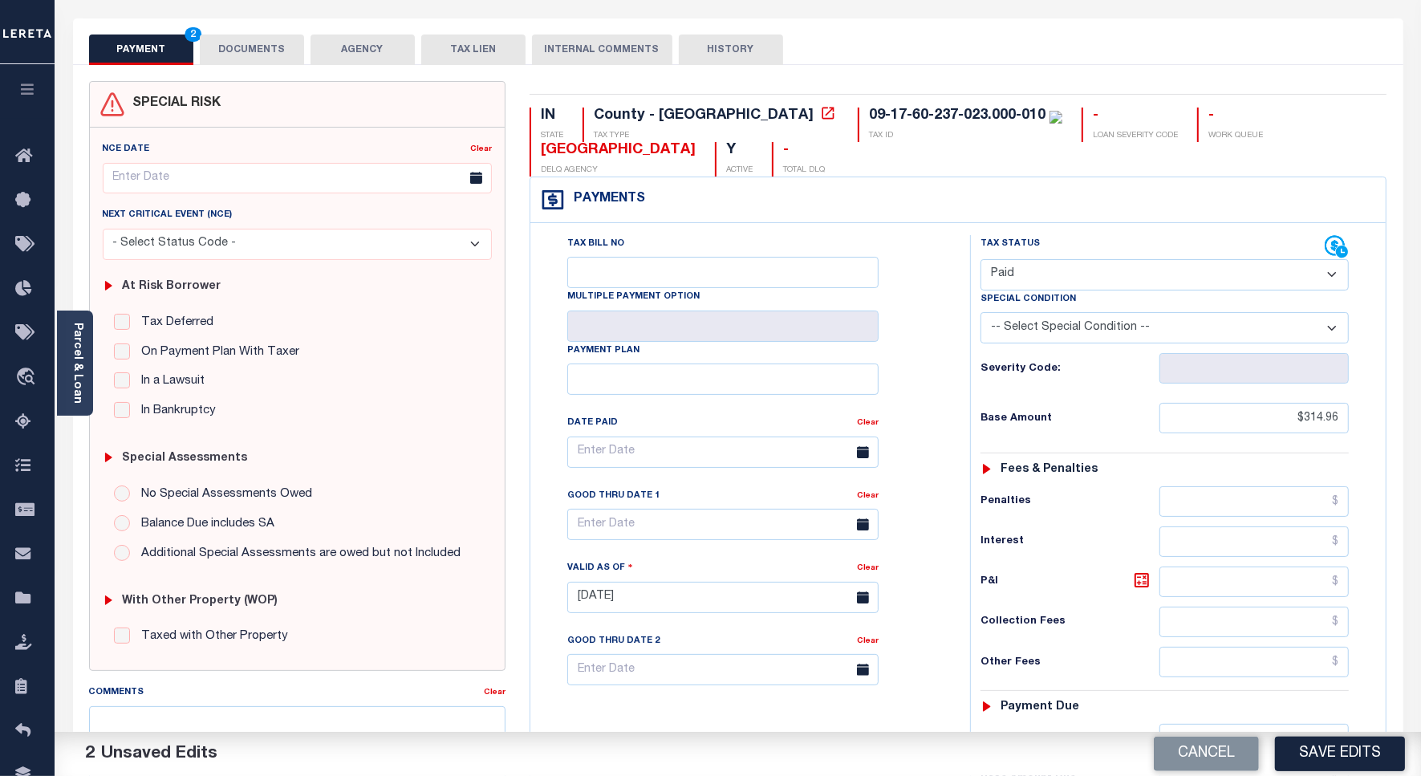
scroll to position [0, 0]
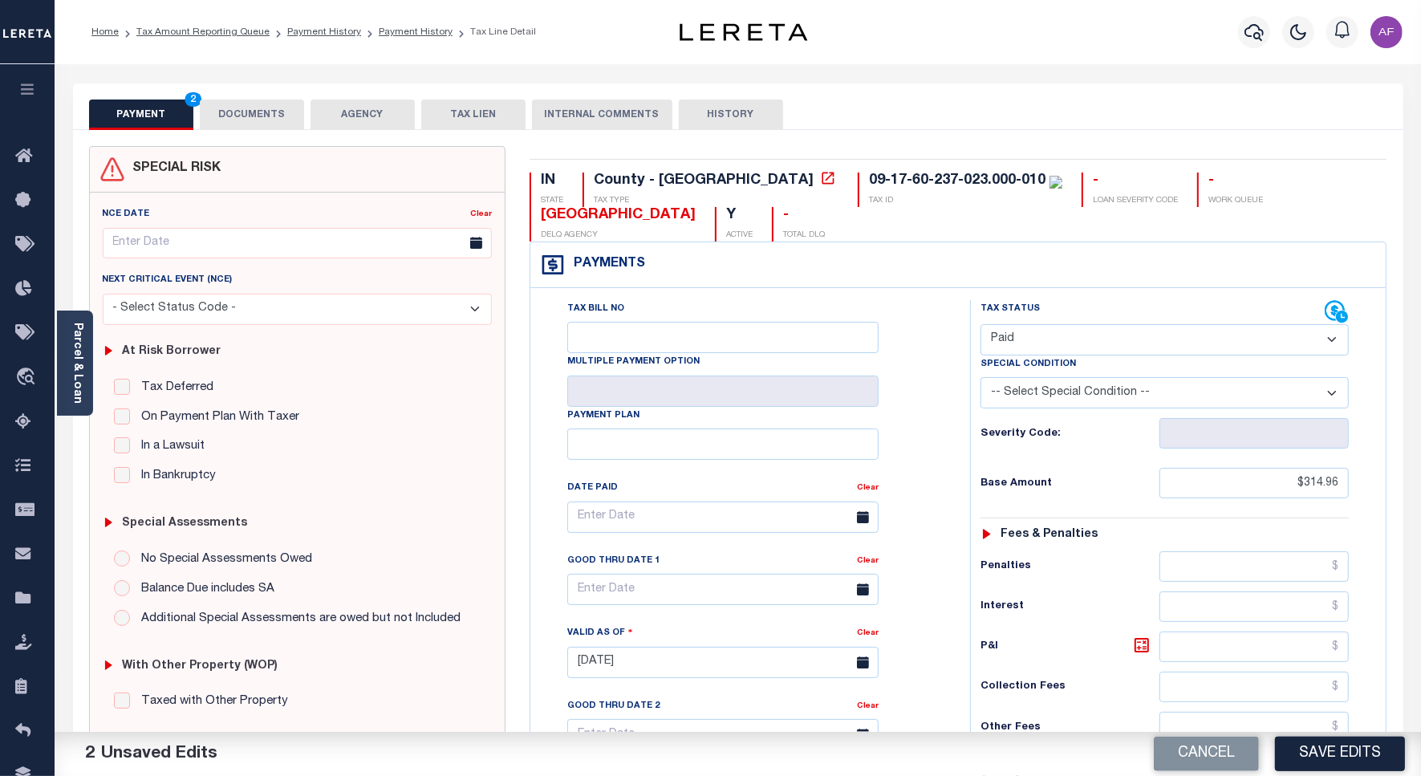
type input "$0.00"
click at [274, 118] on button "DOCUMENTS" at bounding box center [252, 114] width 104 height 30
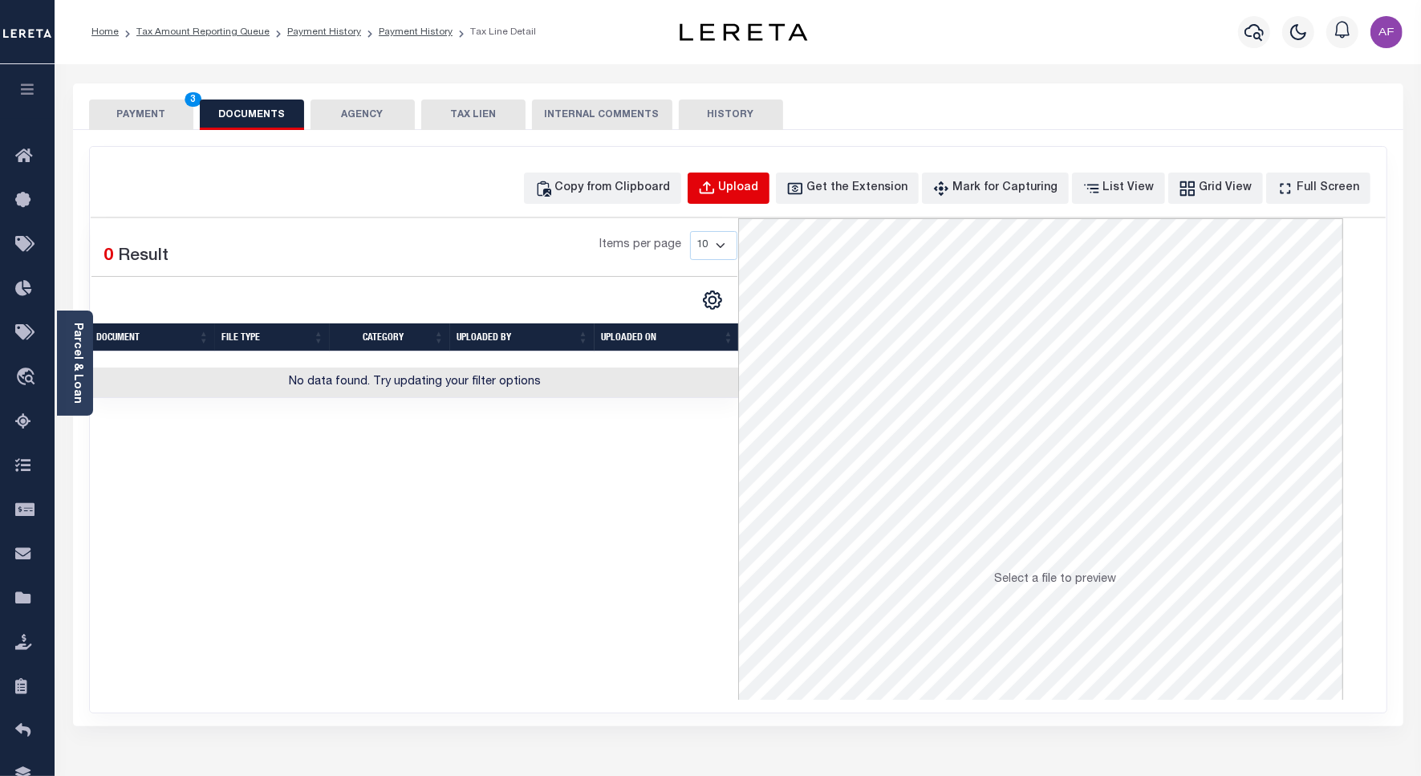
click at [748, 193] on div "Upload" at bounding box center [739, 189] width 40 height 18
select select "POP"
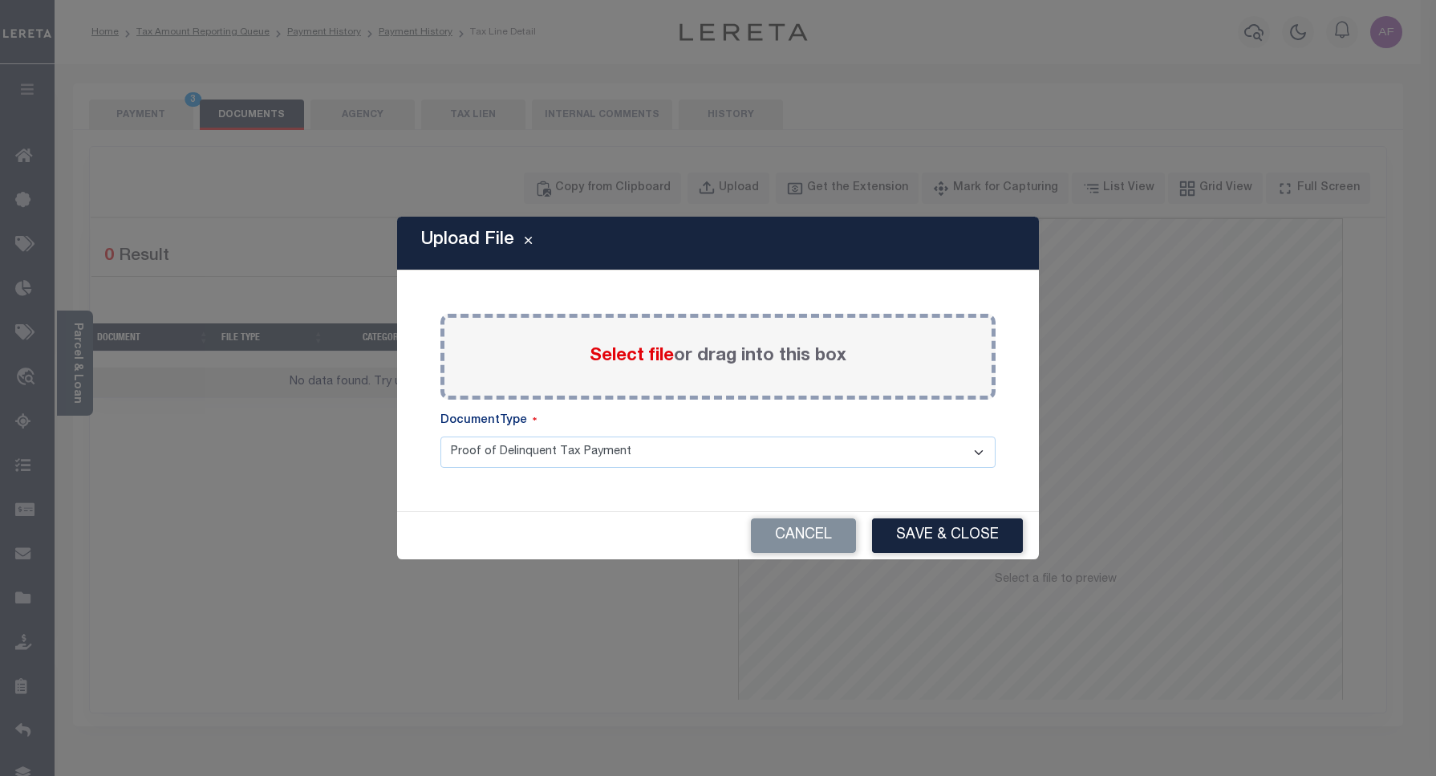
click at [606, 359] on span "Select file" at bounding box center [632, 356] width 84 height 18
click at [0, 0] on input "Select file or drag into this box" at bounding box center [0, 0] width 0 height 0
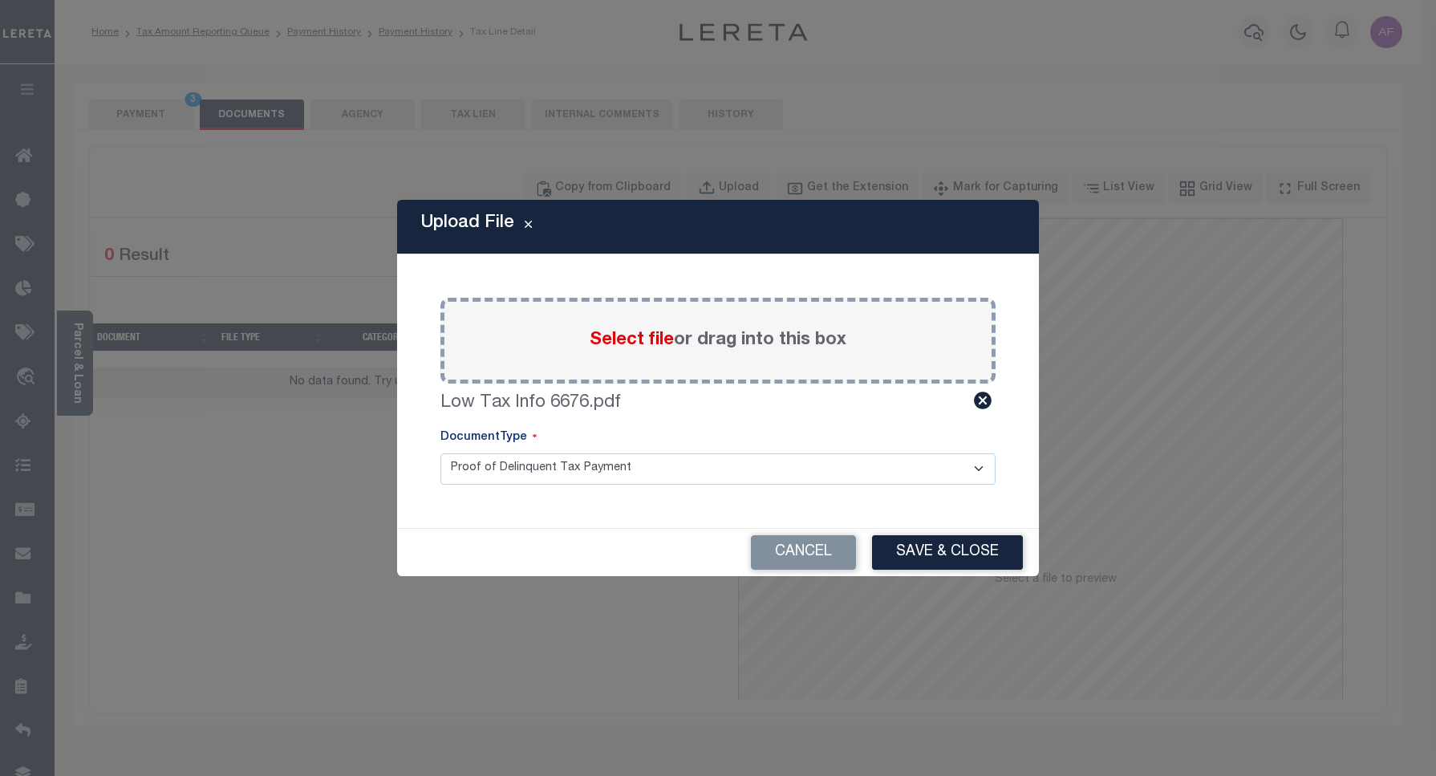
click at [913, 562] on button "Save & Close" at bounding box center [947, 552] width 151 height 34
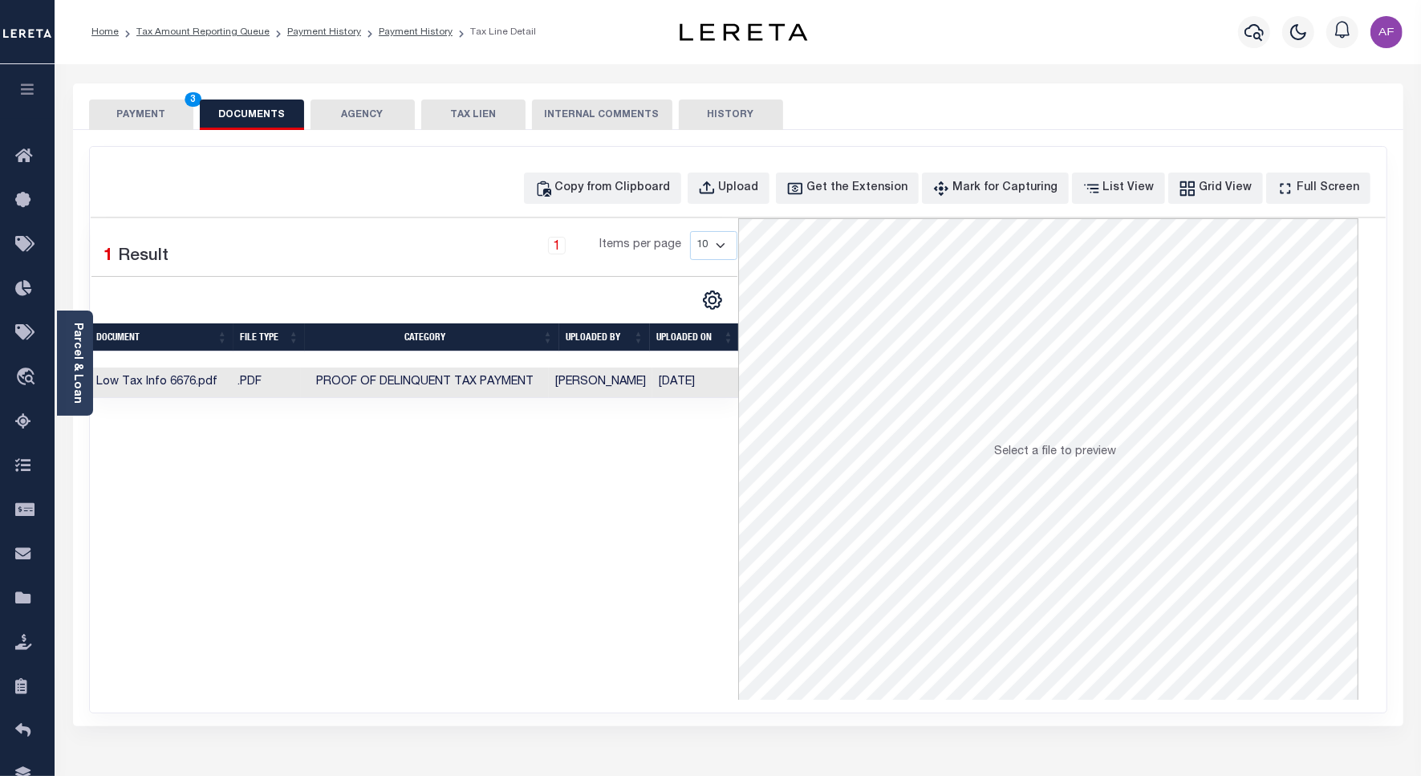
click at [127, 119] on button "PAYMENT 3" at bounding box center [141, 114] width 104 height 30
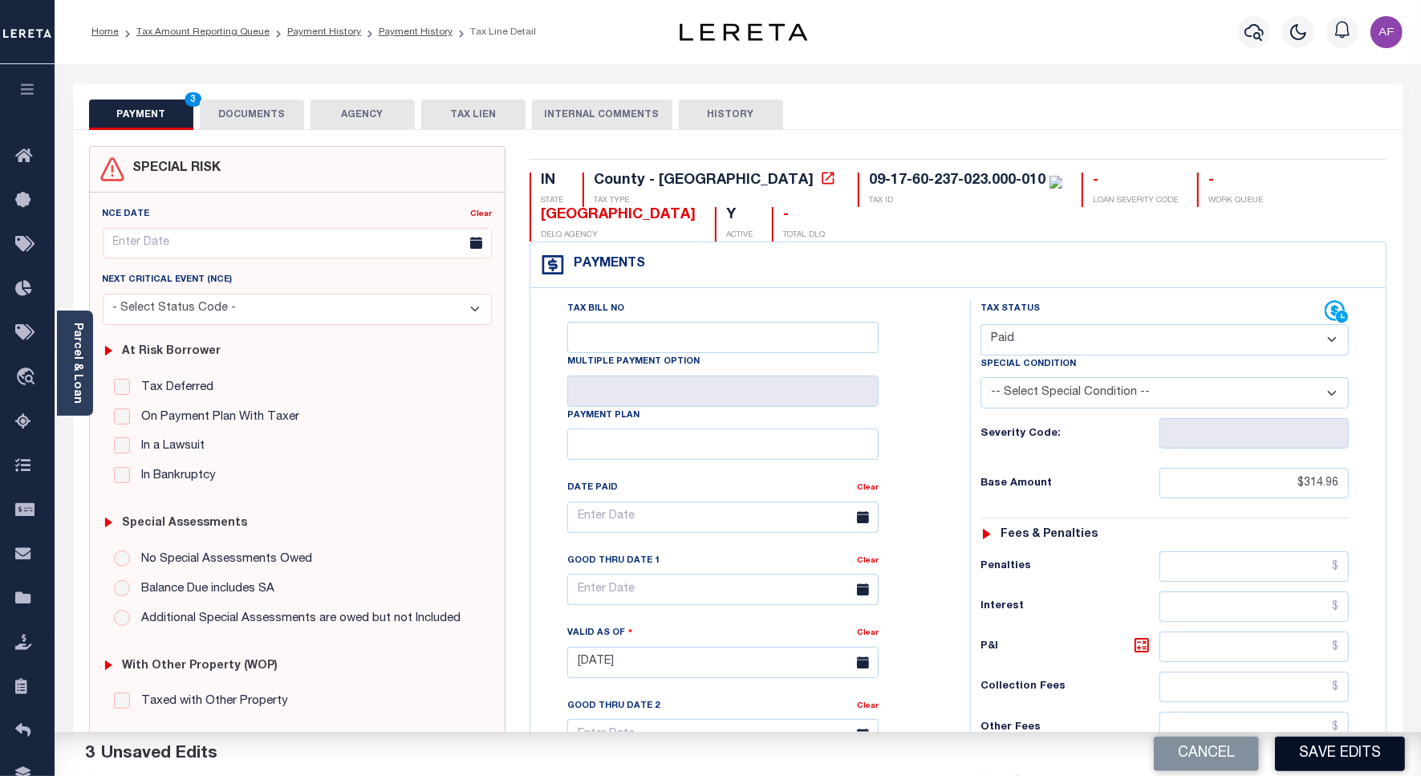
click at [1324, 742] on button "Save Edits" at bounding box center [1340, 753] width 130 height 34
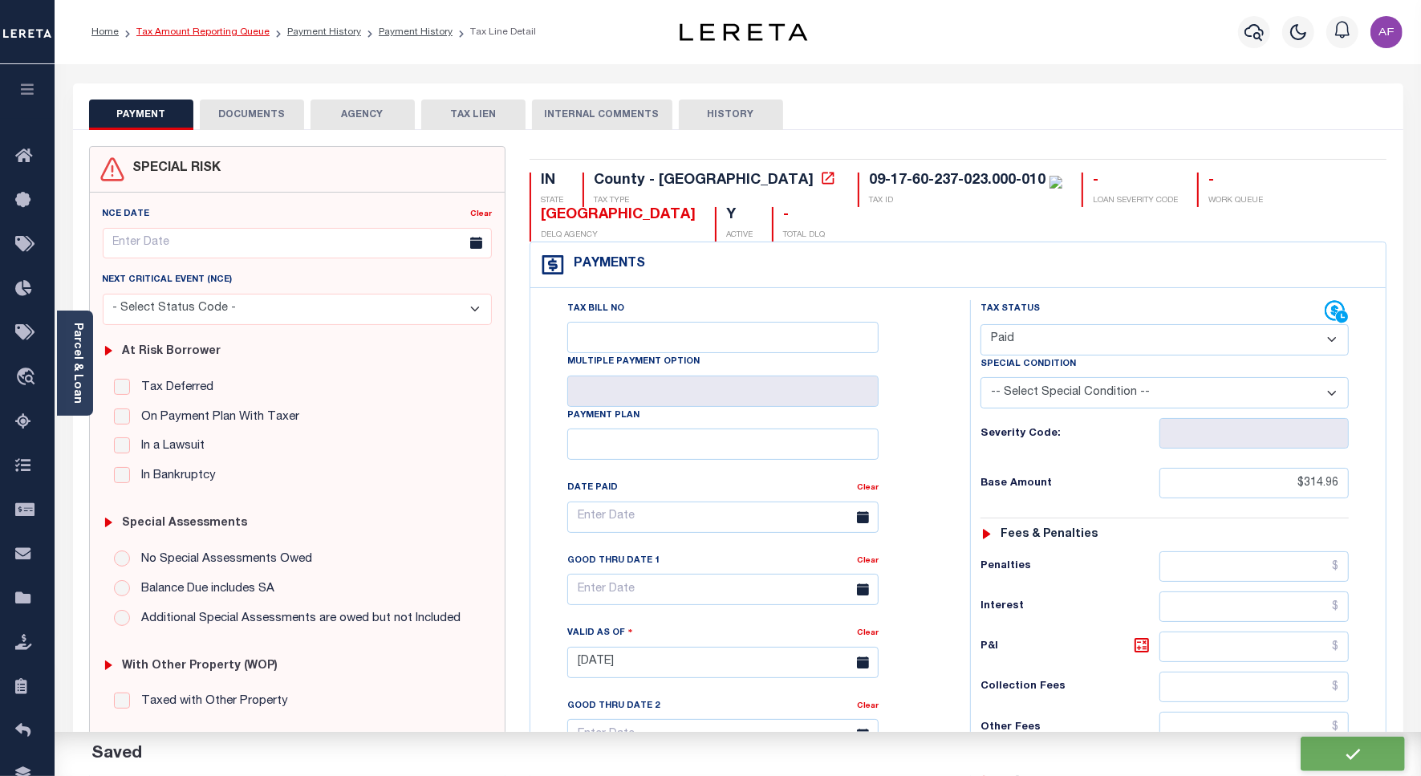
checkbox input "false"
type input "$314.96"
type input "$0"
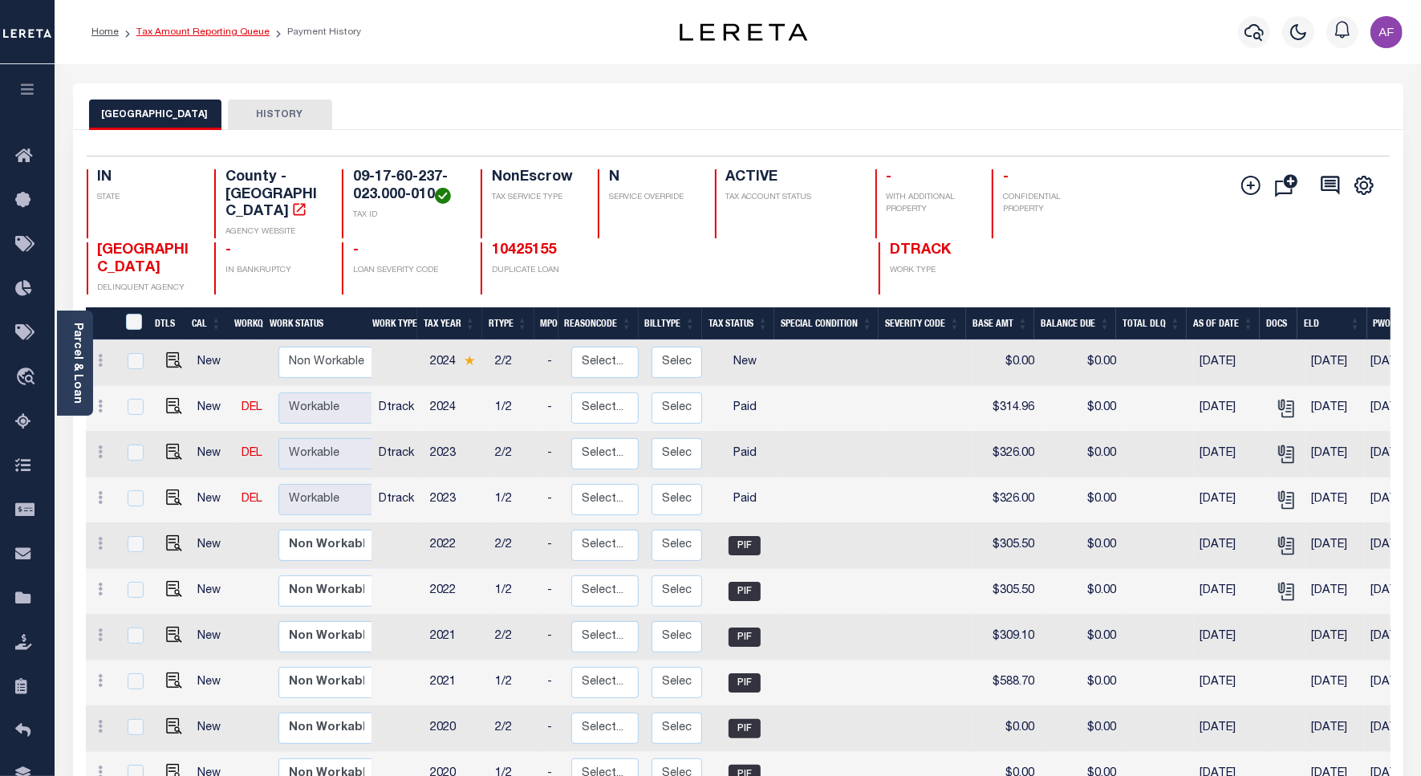
click at [199, 27] on link "Tax Amount Reporting Queue" at bounding box center [202, 32] width 133 height 10
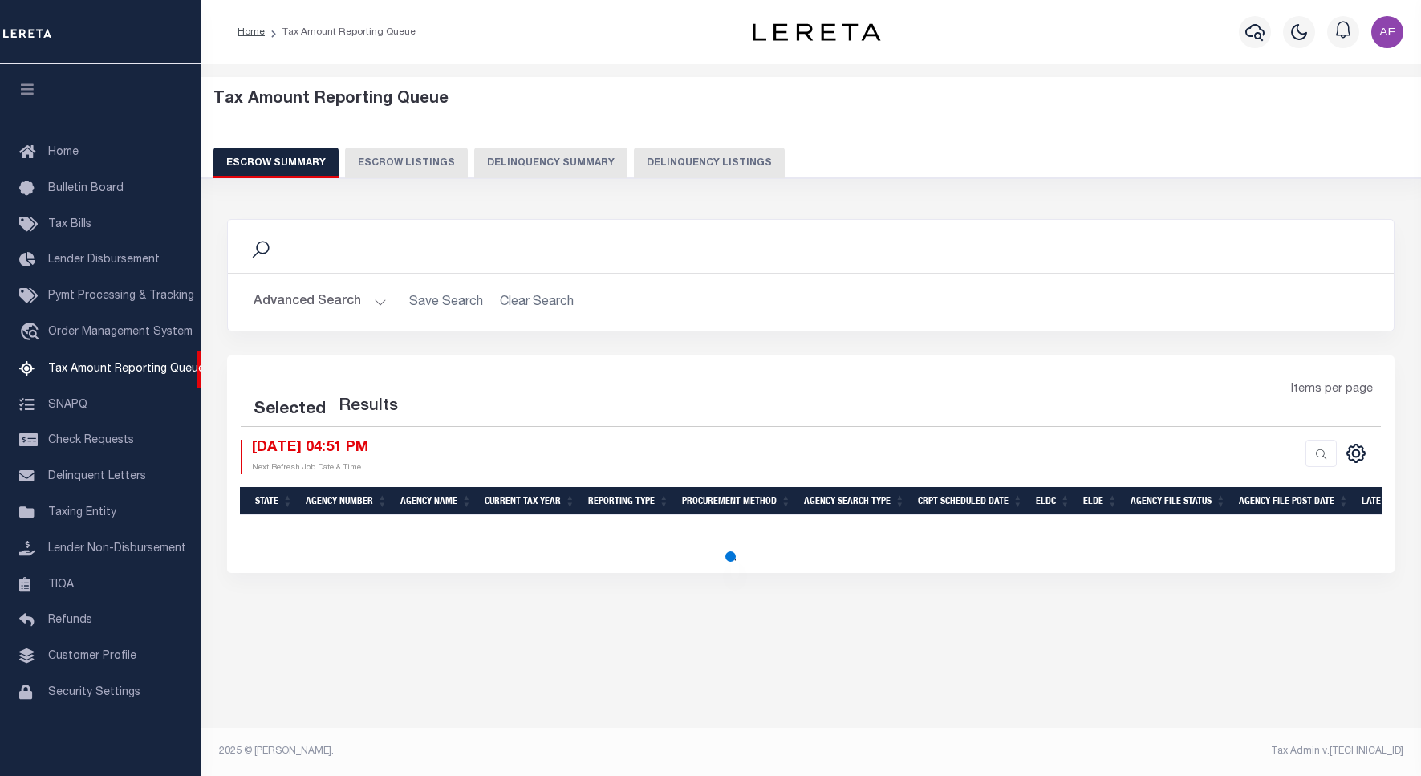
click at [704, 157] on button "Delinquency Listings" at bounding box center [709, 163] width 151 height 30
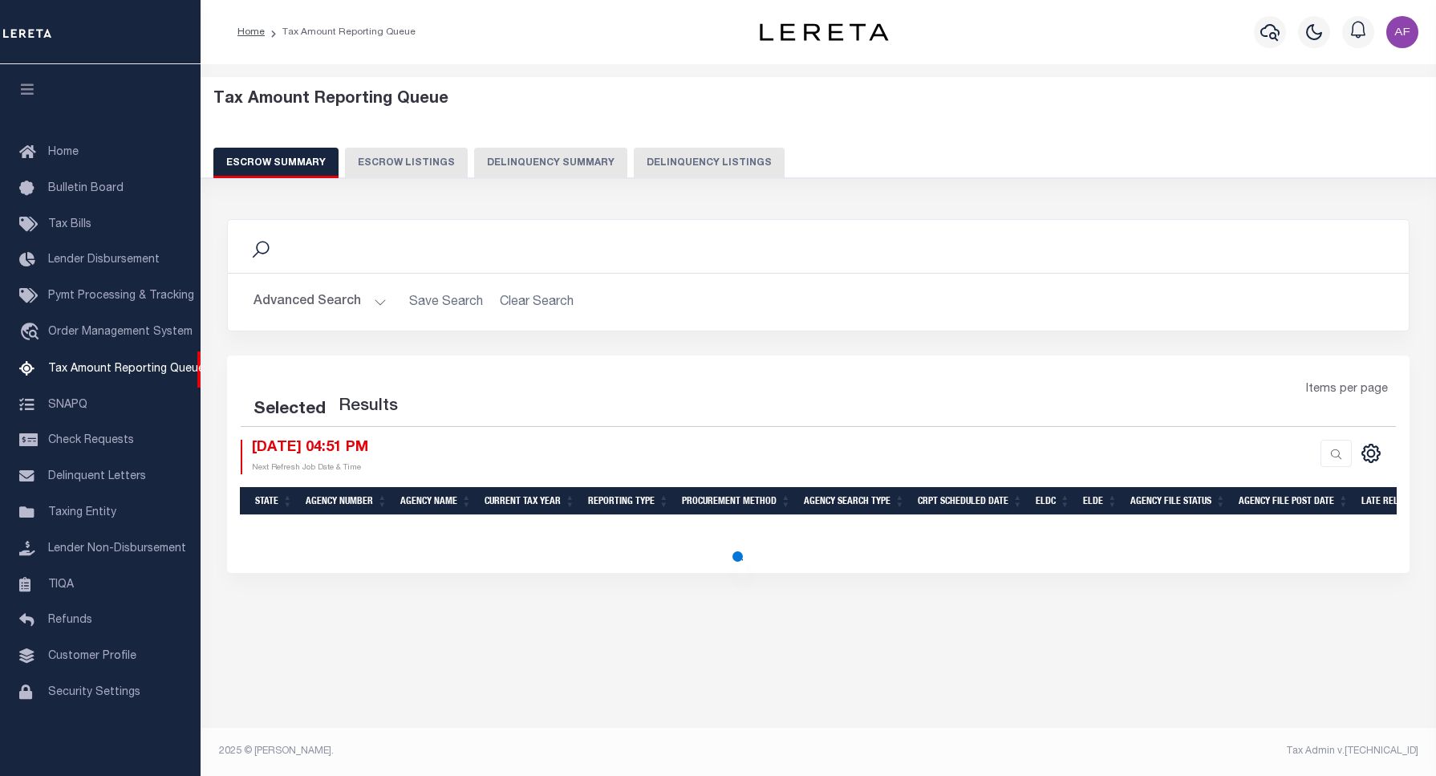
select select "100"
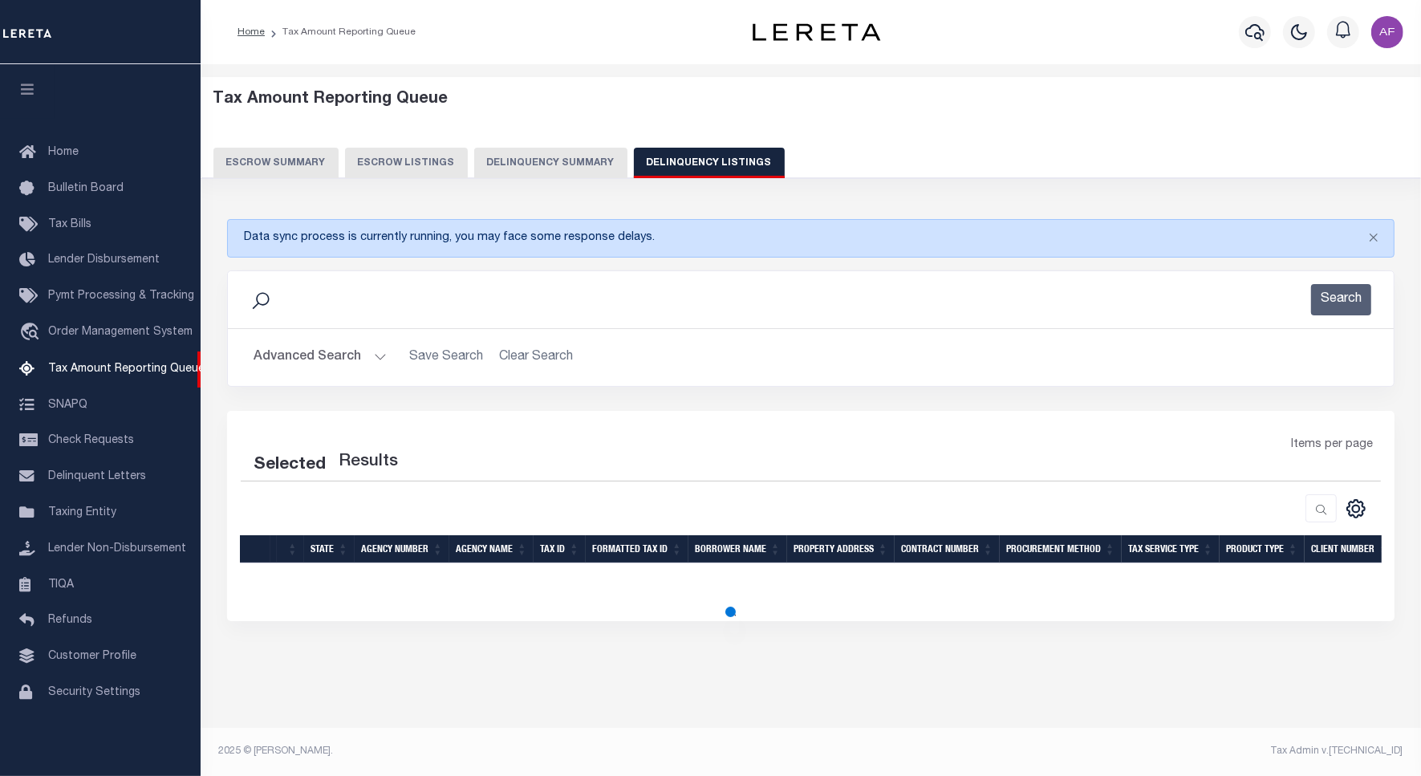
scroll to position [5, 0]
select select "100"
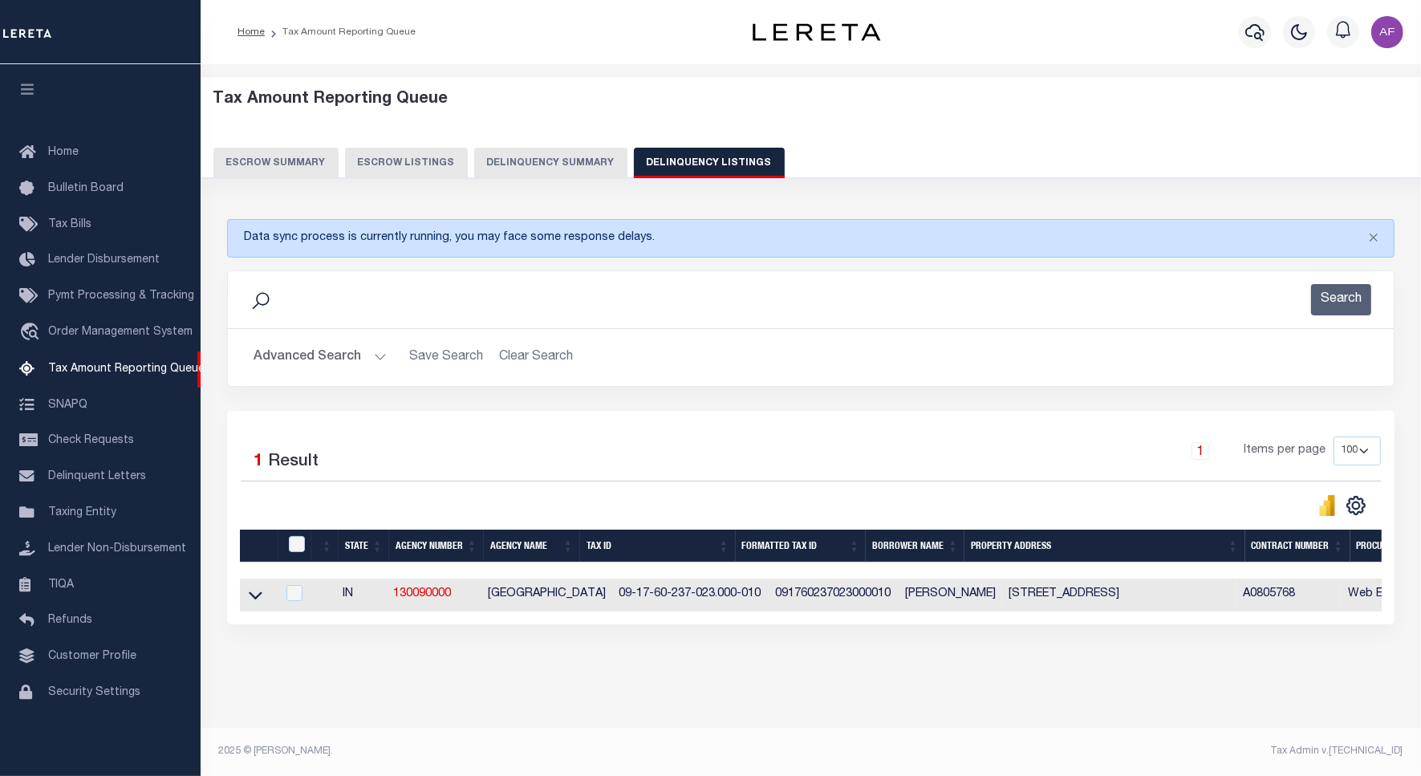
click at [302, 560] on th at bounding box center [294, 545] width 33 height 33
click at [297, 550] on input "checkbox" at bounding box center [297, 544] width 16 height 16
checkbox input "true"
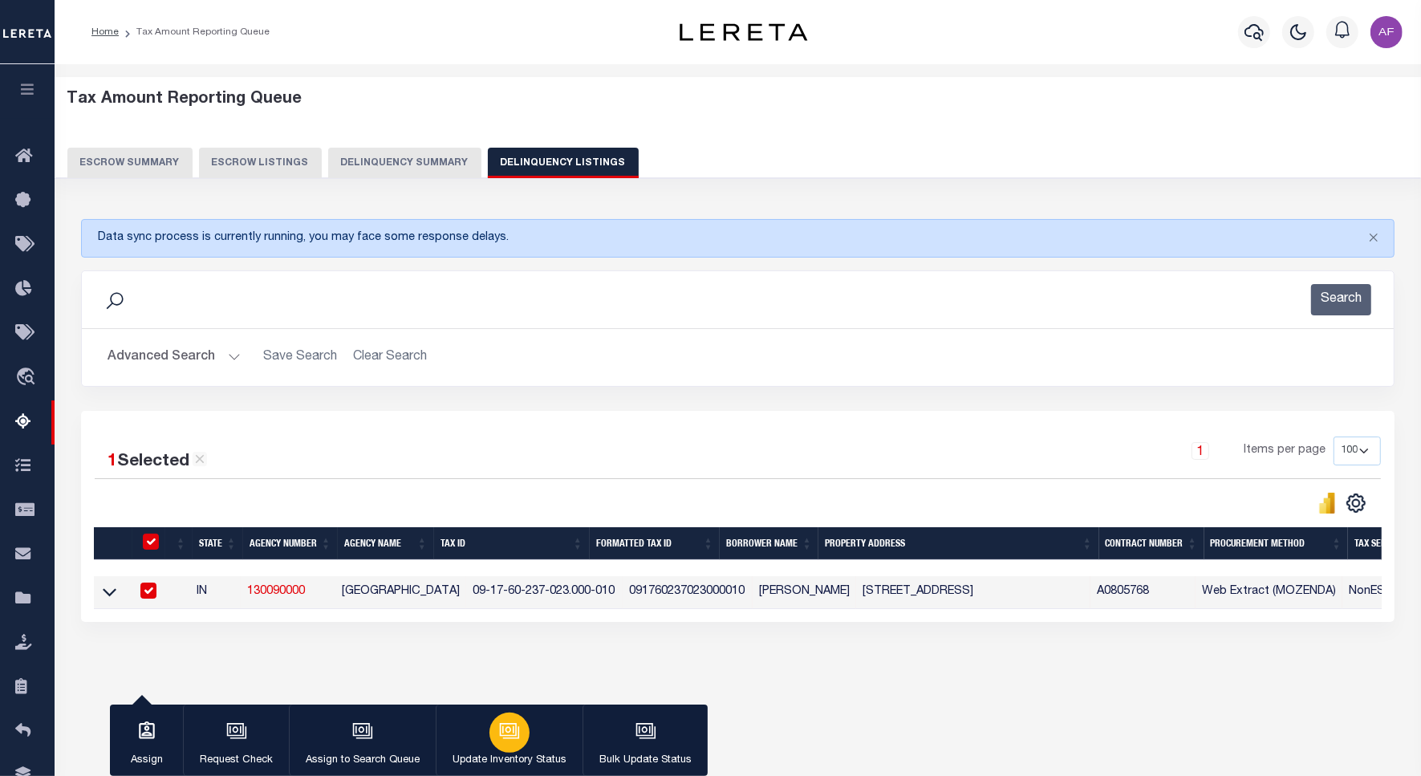
click at [489, 750] on button "Update Inventory Status" at bounding box center [509, 740] width 147 height 72
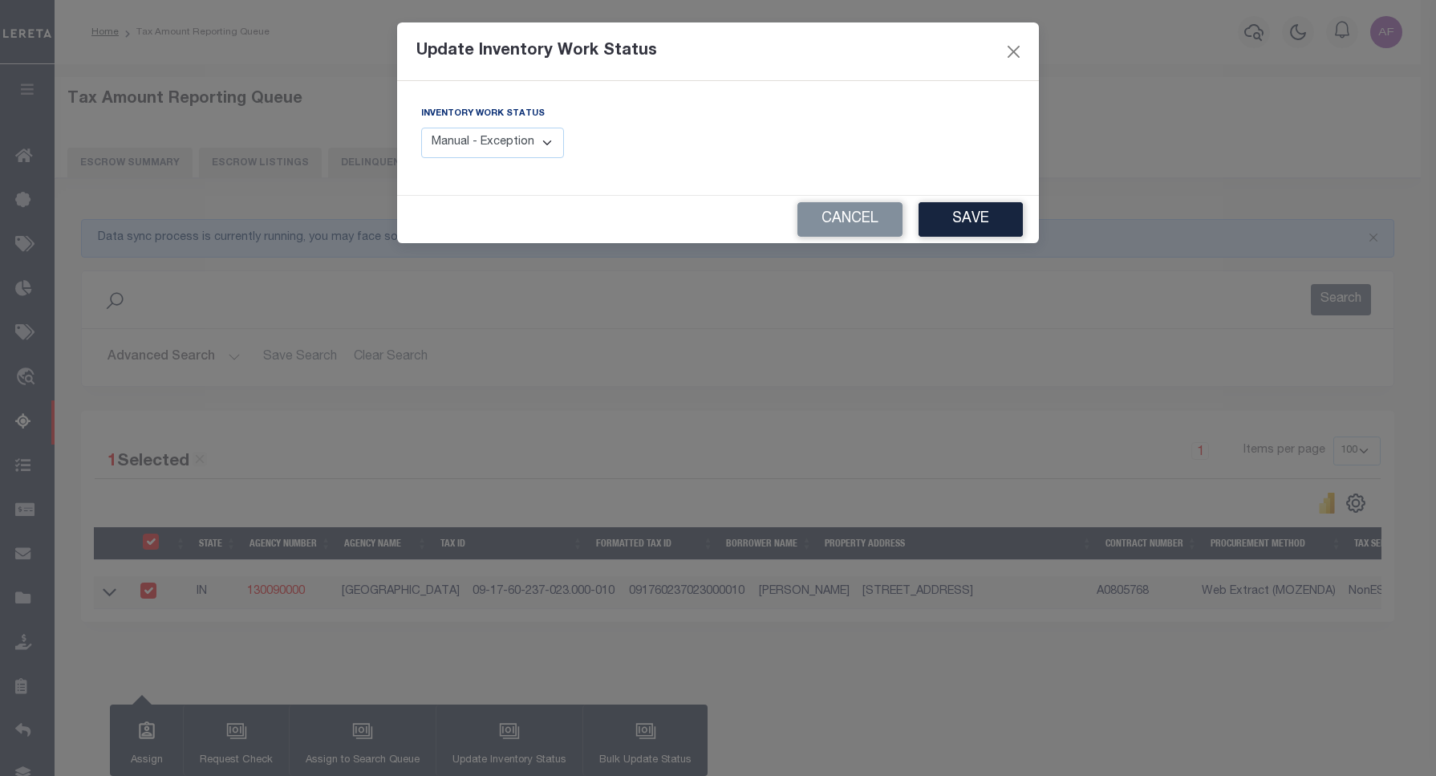
click at [460, 135] on select "Manual - Exception Pended - Awaiting Search Late Add Exception Completed" at bounding box center [492, 143] width 143 height 31
select select "4"
click at [421, 128] on select "Manual - Exception Pended - Awaiting Search Late Add Exception Completed" at bounding box center [492, 143] width 143 height 31
click at [935, 213] on button "Save" at bounding box center [971, 219] width 104 height 34
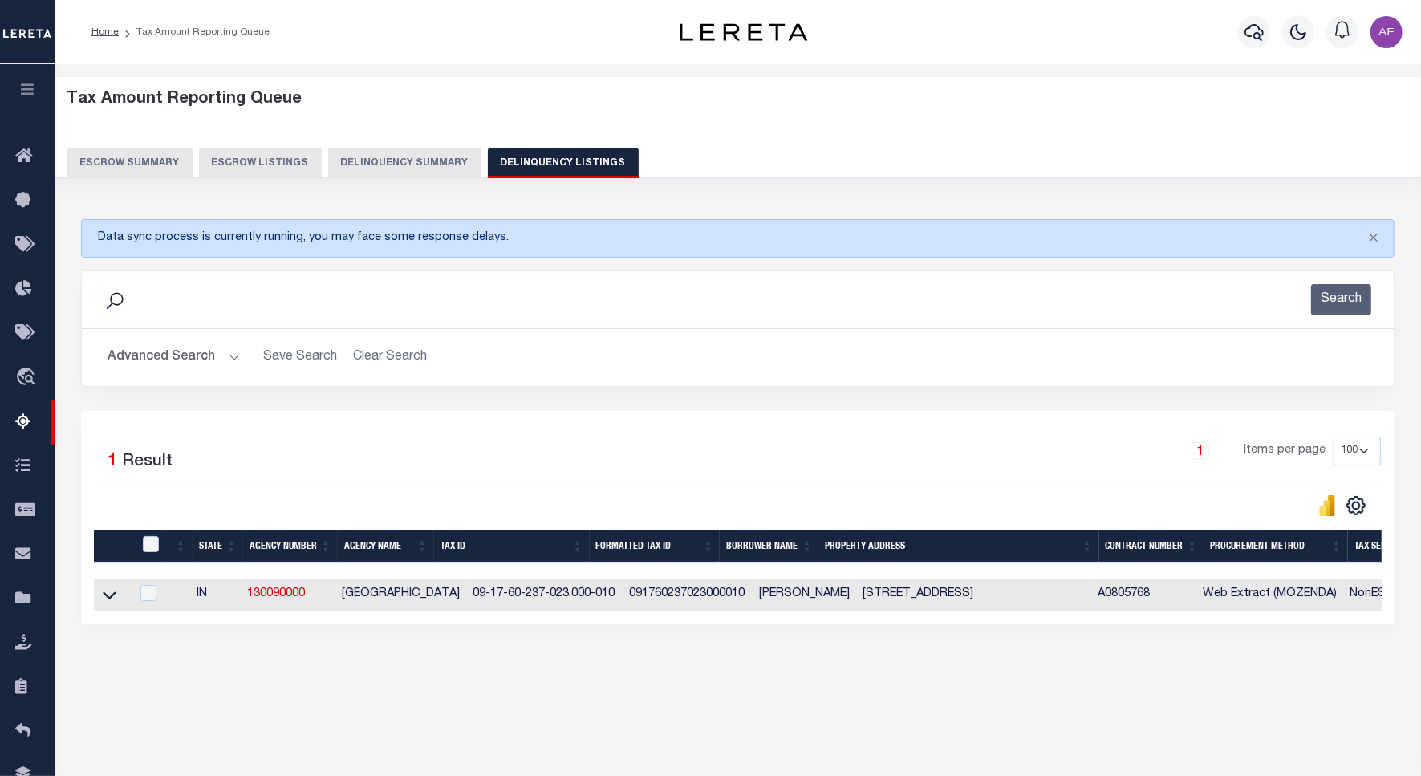
click at [157, 347] on button "Advanced Search" at bounding box center [173, 357] width 133 height 31
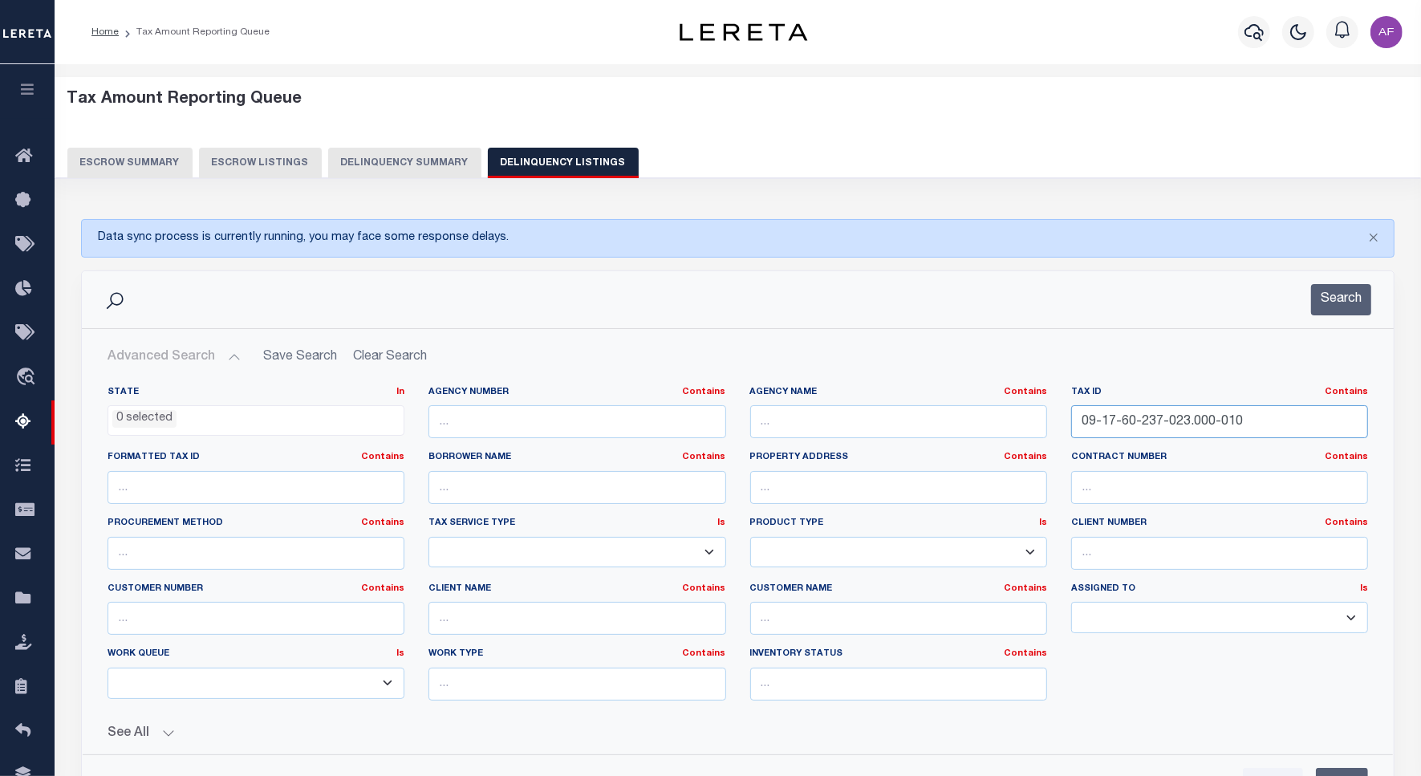
drag, startPoint x: 1215, startPoint y: 423, endPoint x: 927, endPoint y: 421, distance: 288.0
click at [927, 421] on div "State In In AK AL AR AZ CA CO CT DC DE FL GA GU HI IA ID IL IN KS KY LA MA MD M…" at bounding box center [737, 549] width 1284 height 327
paste input "29-008"
type input "09-17-60-229-008.000-010"
click at [1328, 299] on button "Search" at bounding box center [1341, 299] width 60 height 31
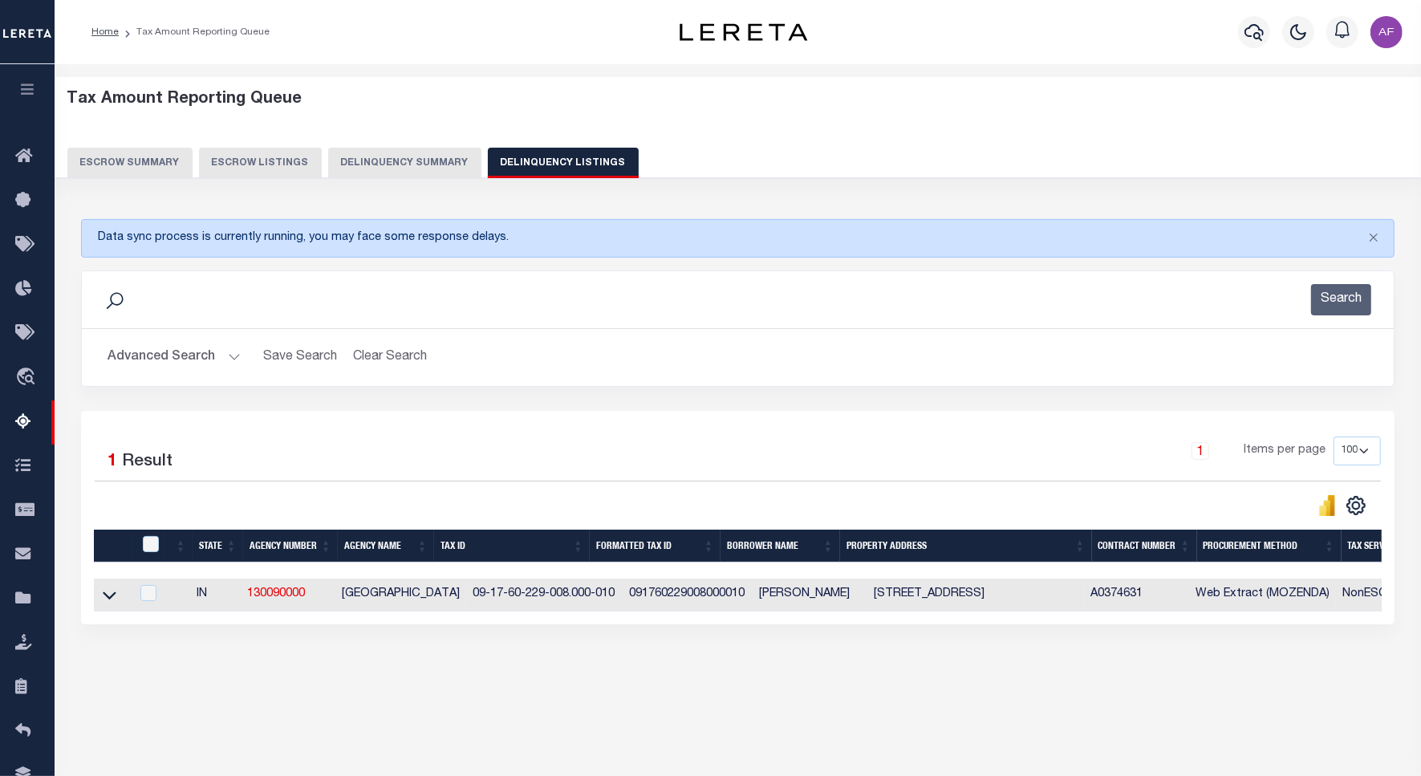
click at [100, 599] on link at bounding box center [109, 593] width 18 height 11
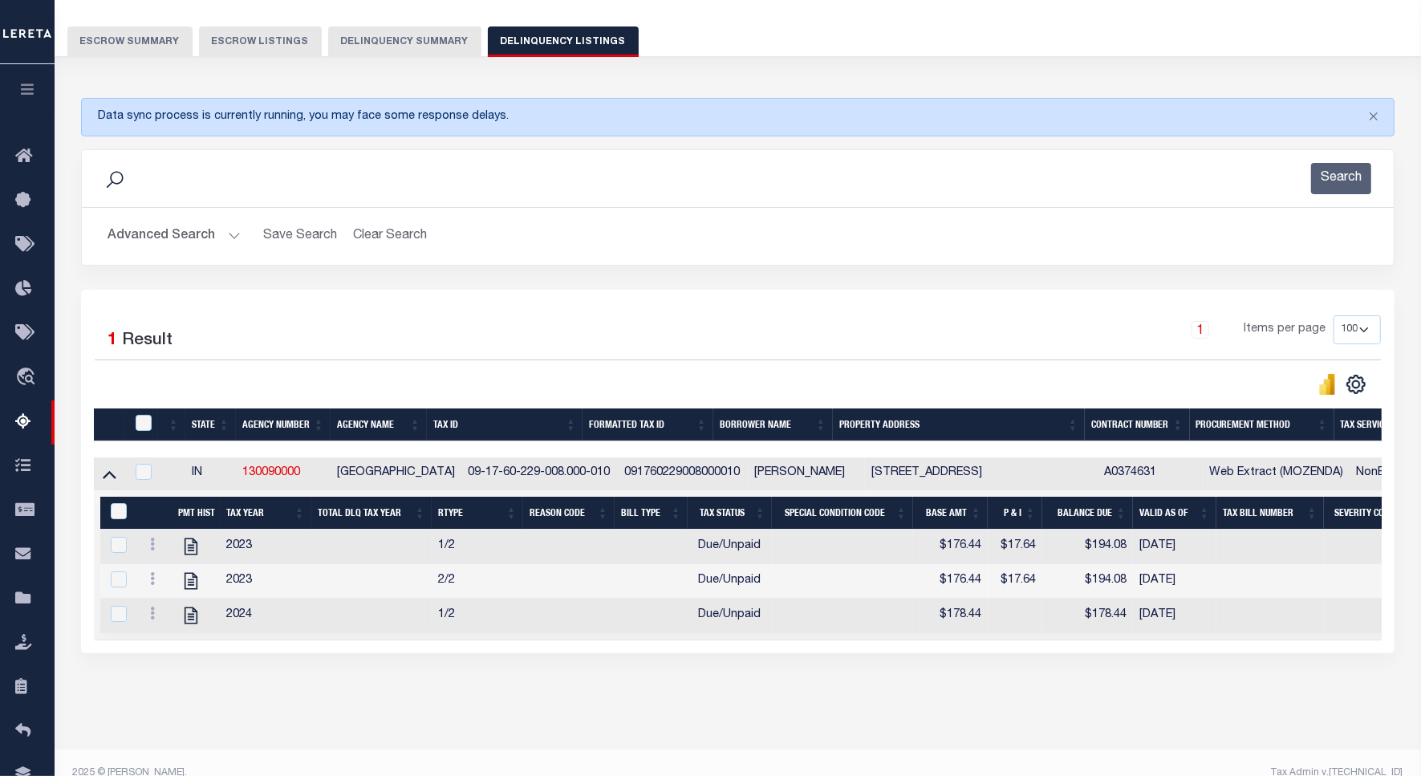
scroll to position [162, 0]
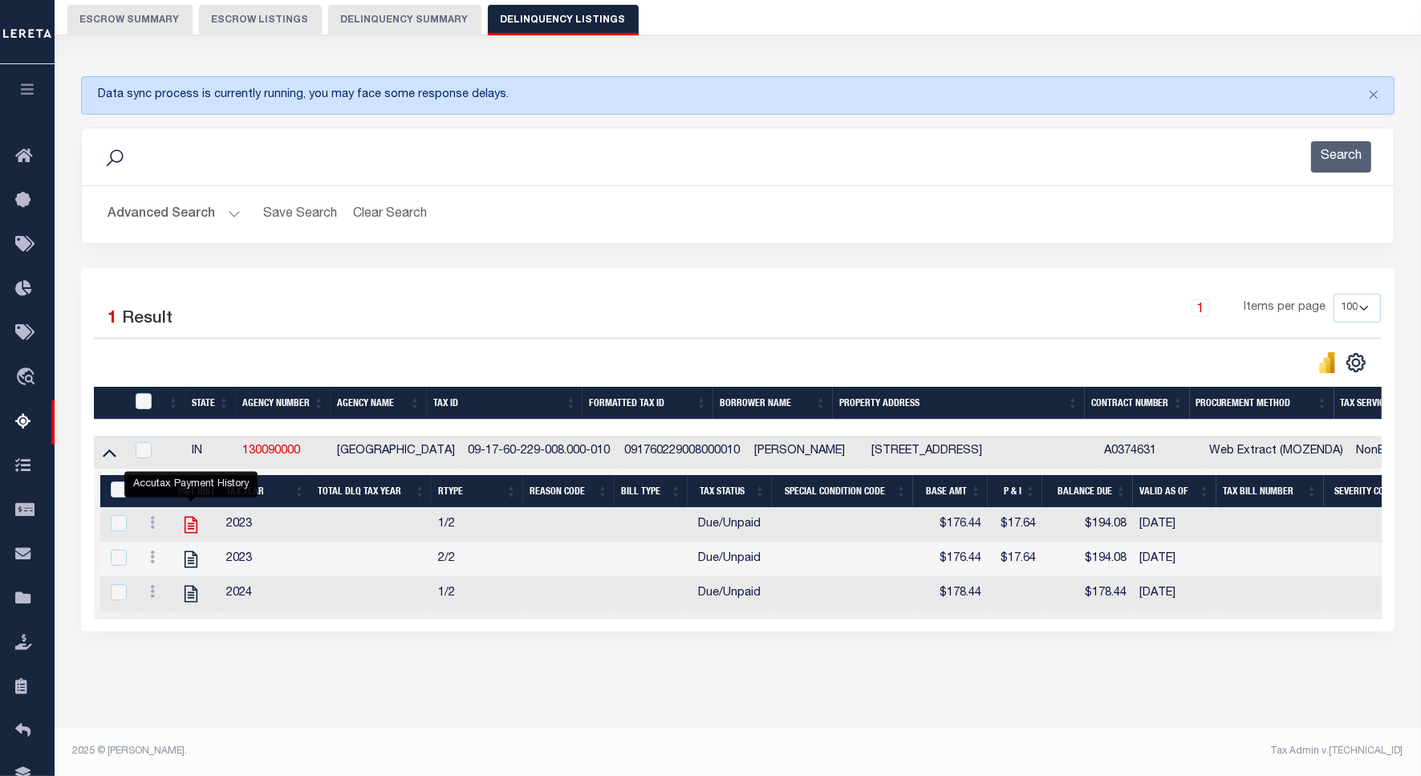
click at [185, 517] on icon "" at bounding box center [191, 525] width 13 height 17
checkbox input "true"
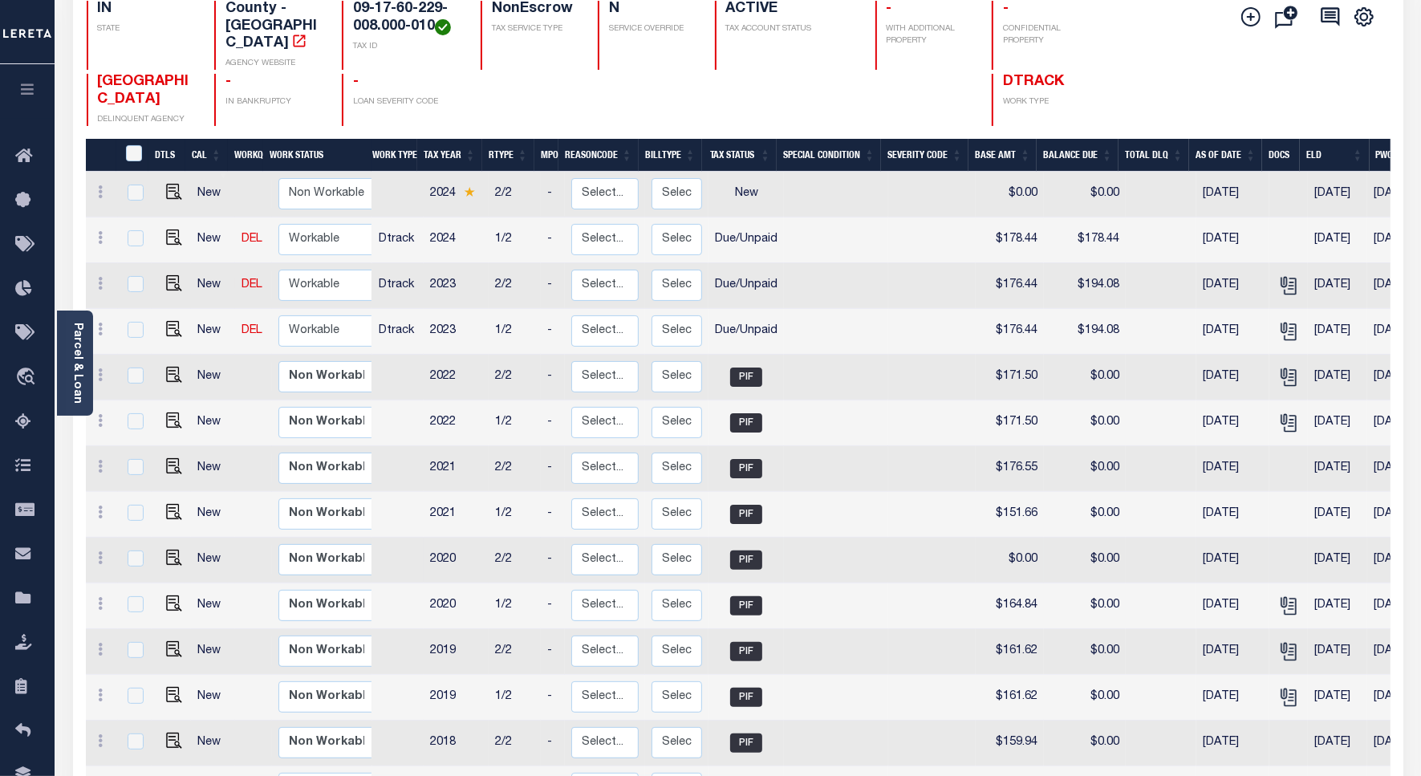
scroll to position [301, 0]
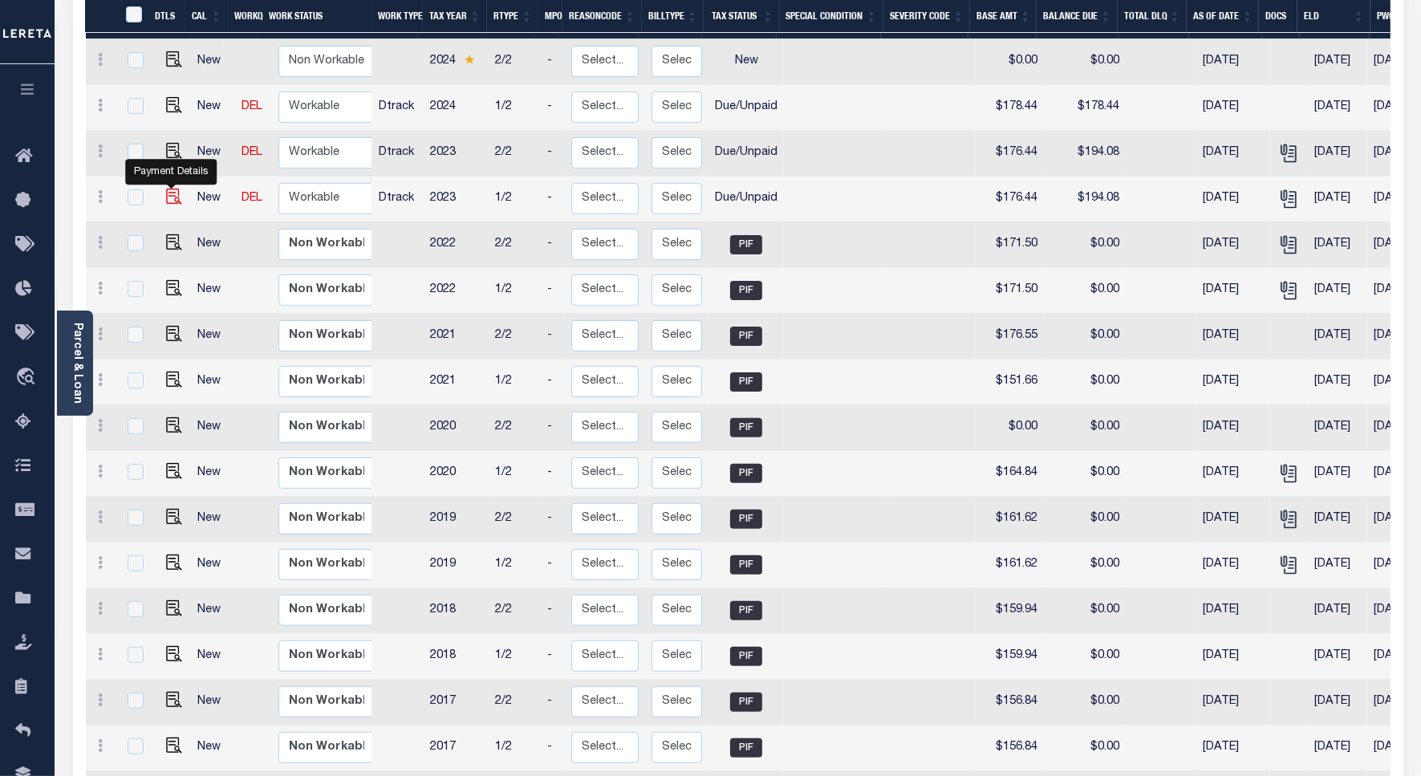
click at [166, 189] on img "" at bounding box center [174, 197] width 16 height 16
checkbox input "true"
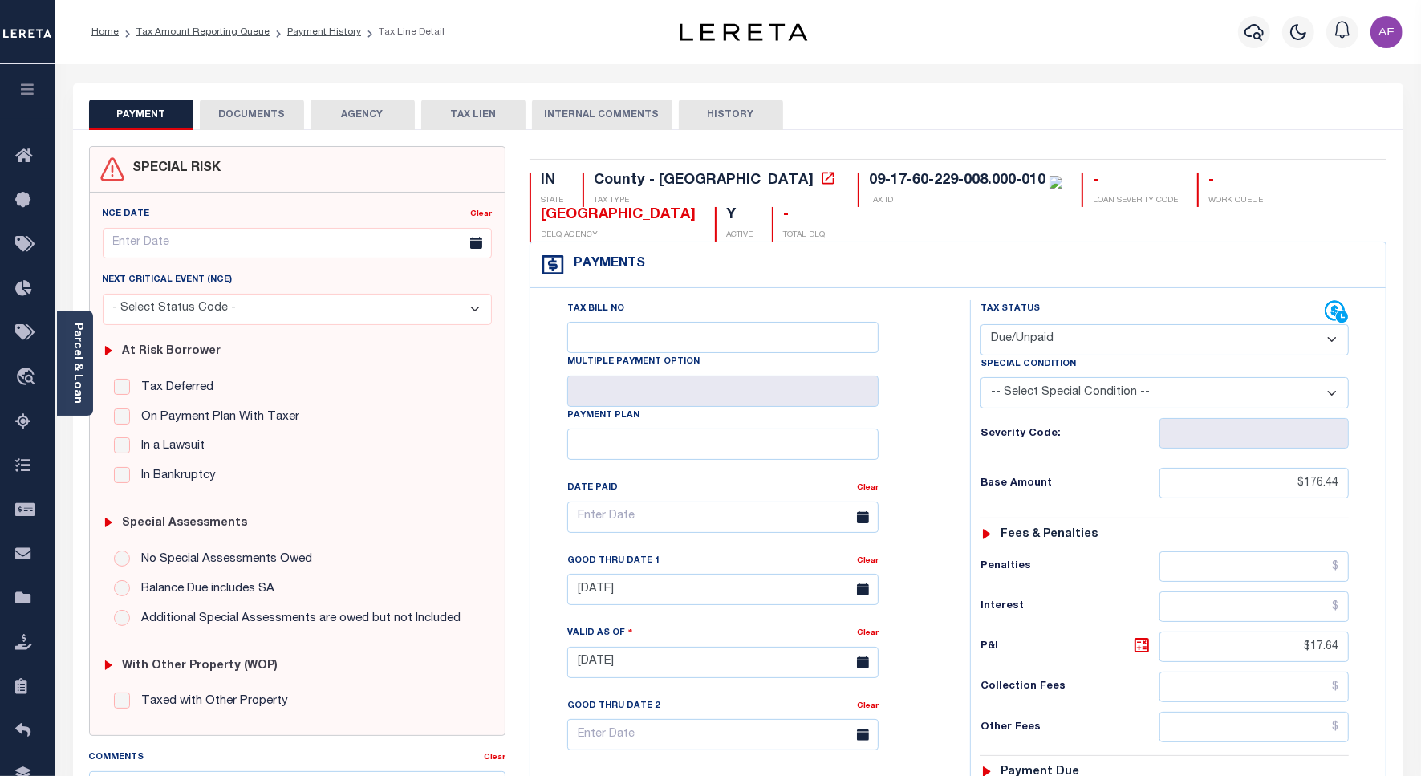
click at [1024, 345] on select "- Select Status Code - Open Due/Unpaid Paid Incomplete No Tax Due Internal Refu…" at bounding box center [1164, 339] width 368 height 31
select select "PYD"
click at [980, 326] on select "- Select Status Code - Open Due/Unpaid Paid Incomplete No Tax Due Internal Refu…" at bounding box center [1164, 339] width 368 height 31
type input "[DATE]"
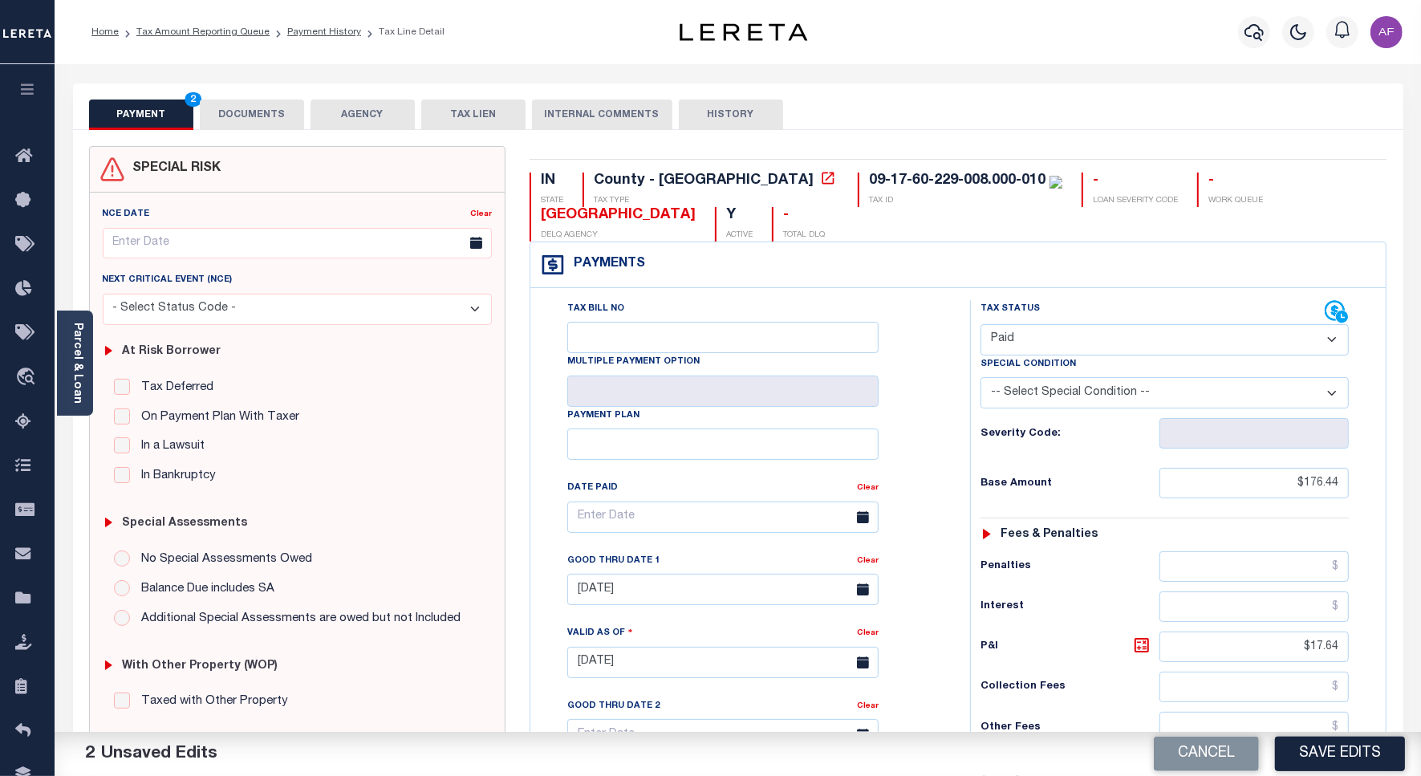
scroll to position [449, 0]
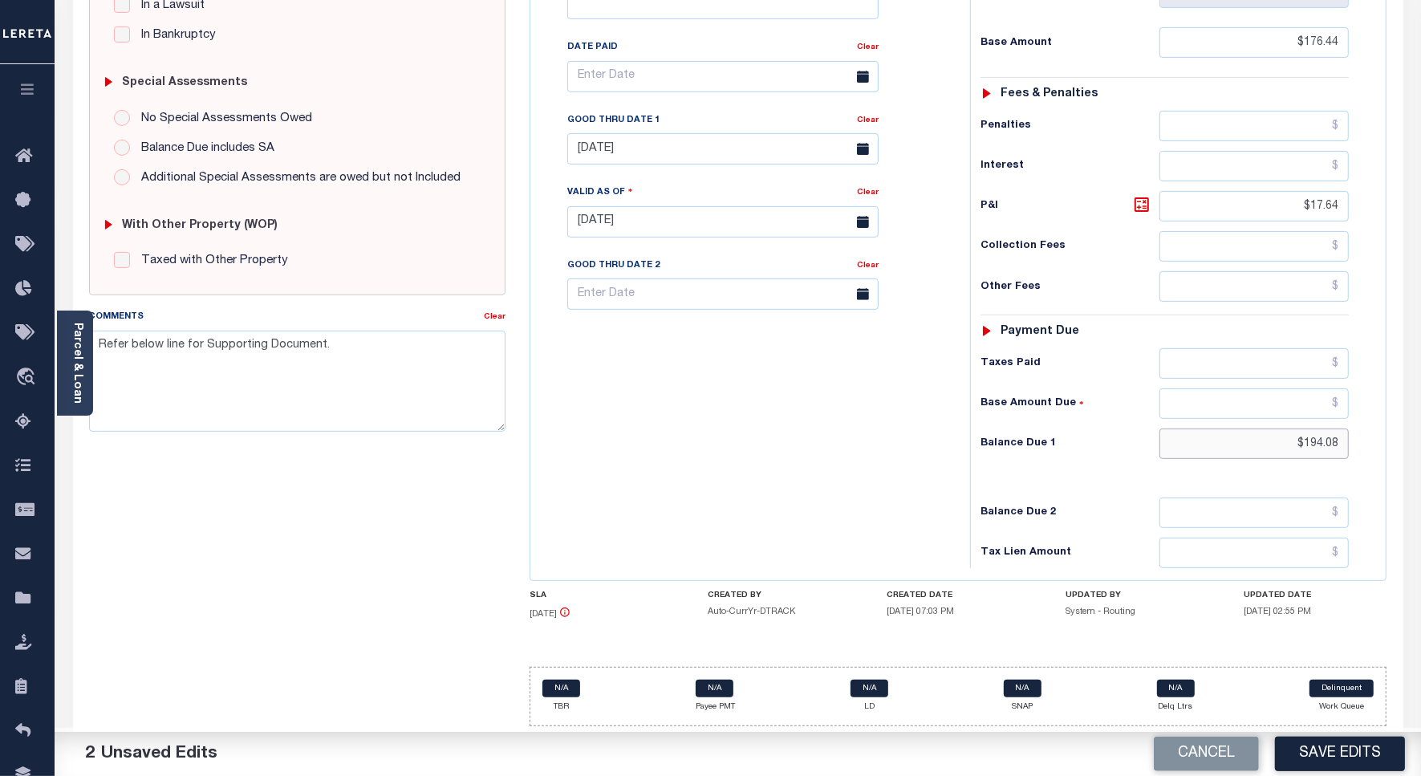
click at [1312, 438] on input "$194.08" at bounding box center [1253, 443] width 189 height 30
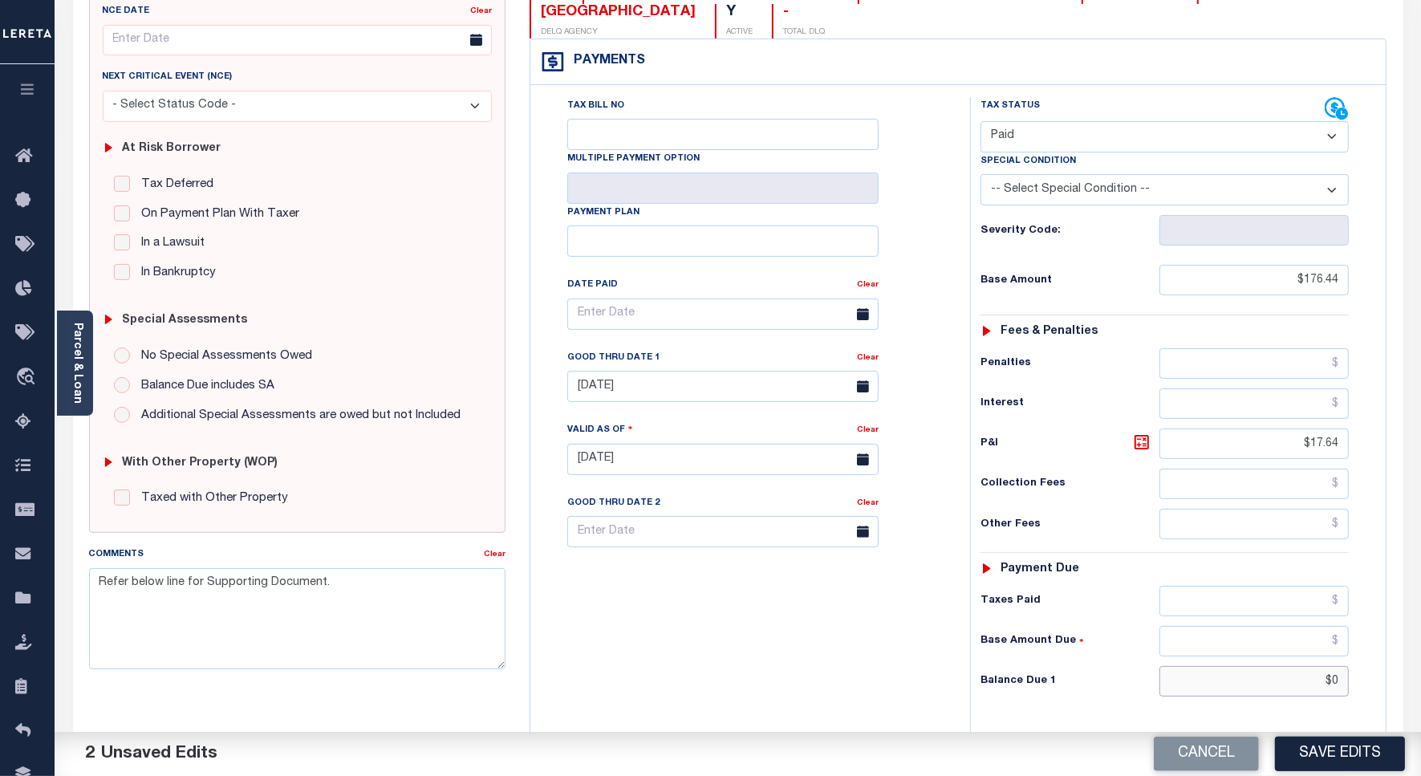
scroll to position [0, 0]
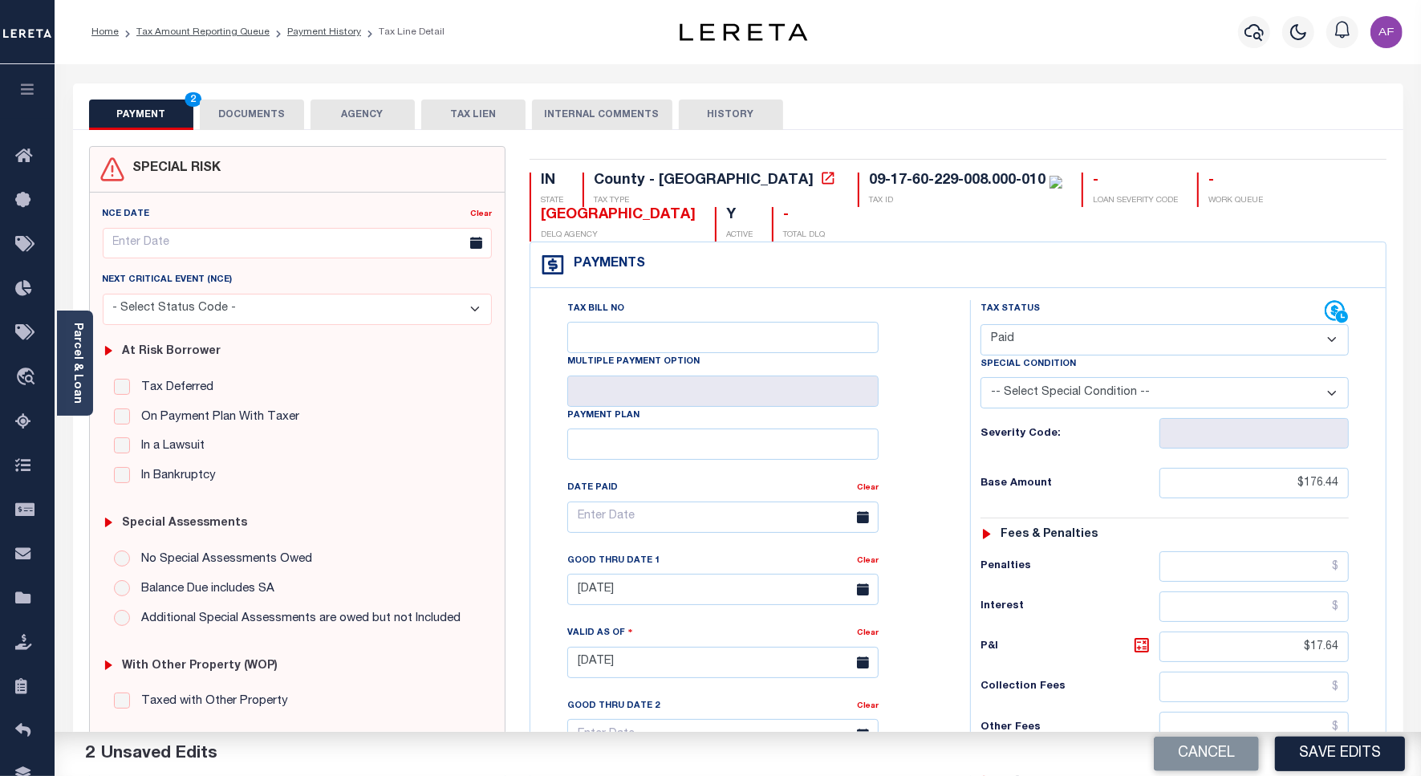
type input "$0.00"
click at [251, 131] on div "SPECIAL RISK NCE Date Clear" at bounding box center [738, 661] width 1330 height 1062
click at [247, 104] on button "DOCUMENTS" at bounding box center [252, 114] width 104 height 30
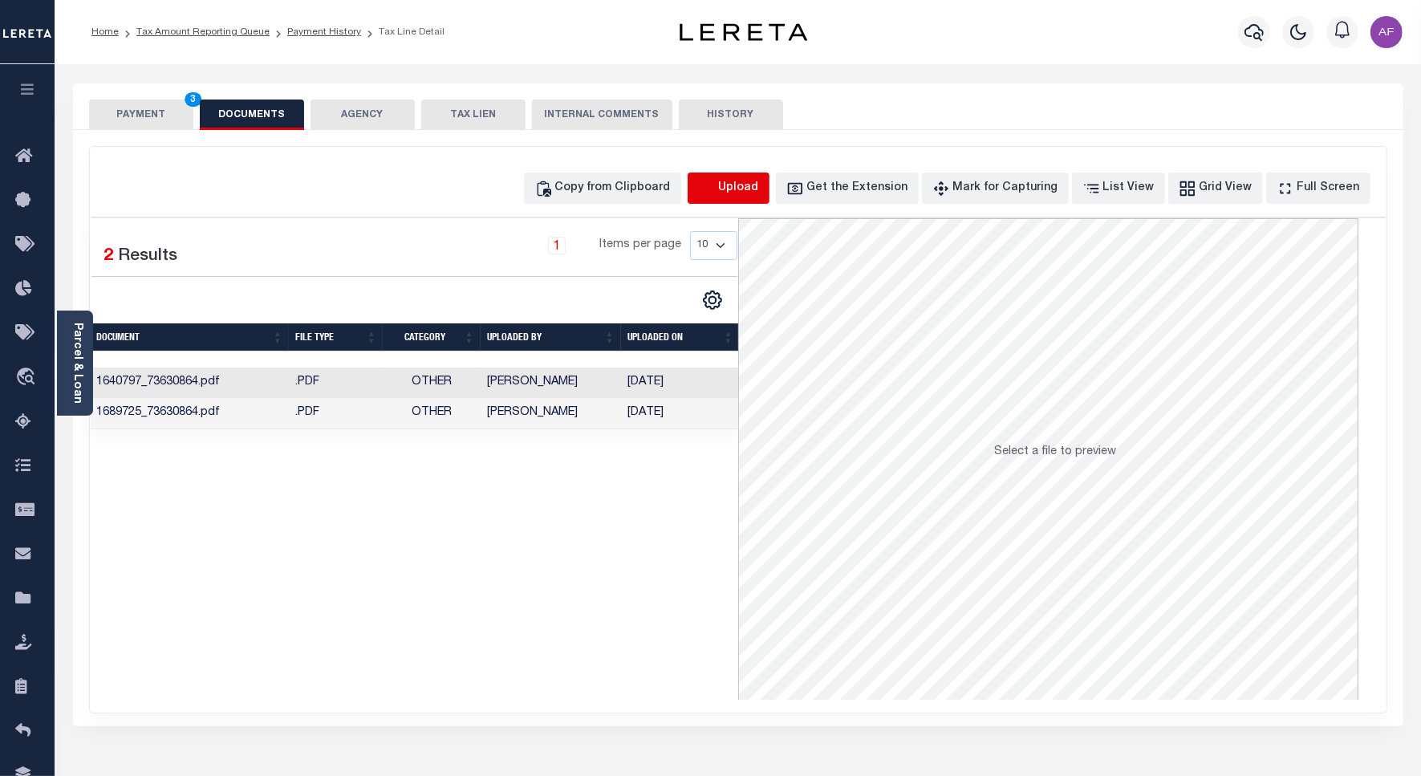
click at [716, 186] on icon "button" at bounding box center [707, 189] width 18 height 18
select select "POP"
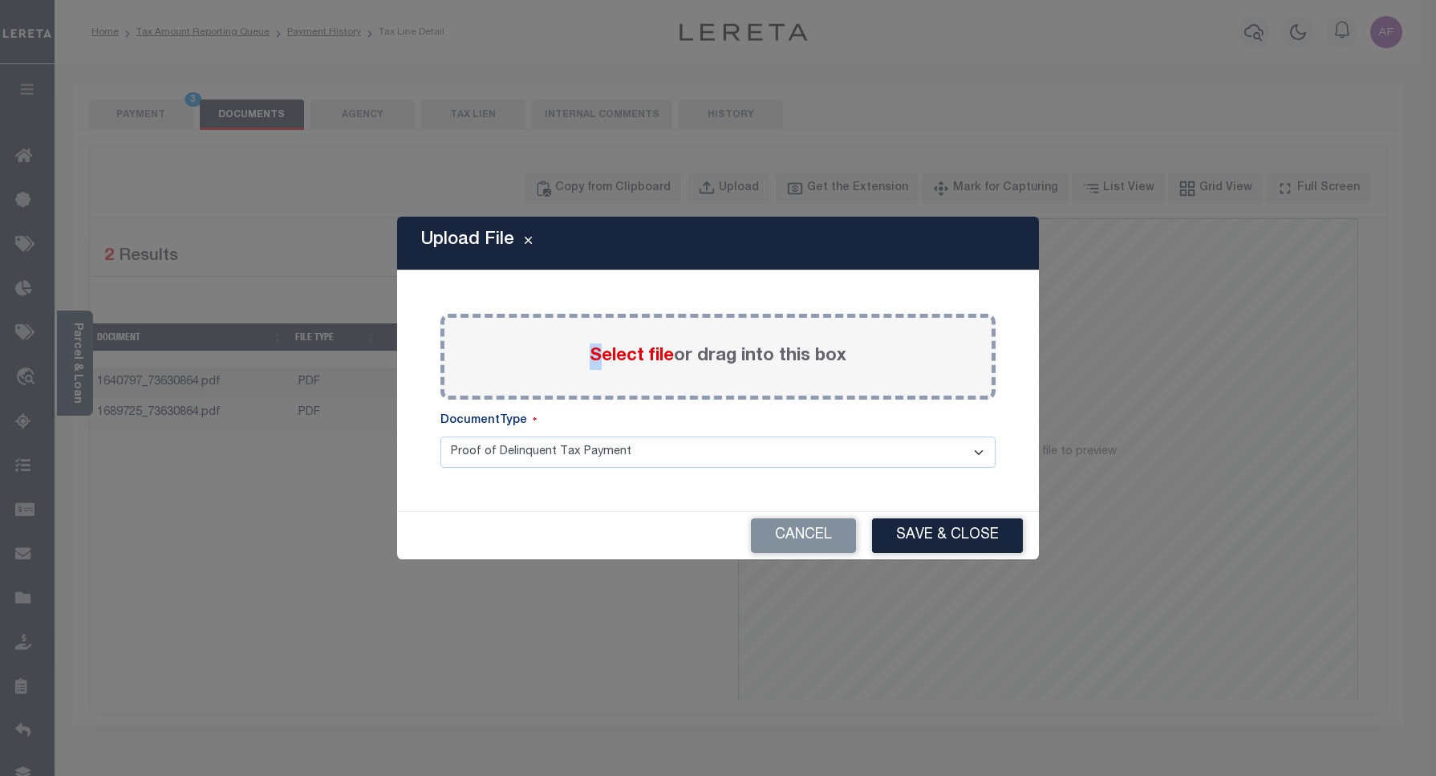
click at [595, 358] on span "Select file" at bounding box center [632, 356] width 84 height 18
click at [604, 350] on span "Select file" at bounding box center [632, 356] width 84 height 18
click at [0, 0] on input "Select file or drag into this box" at bounding box center [0, 0] width 0 height 0
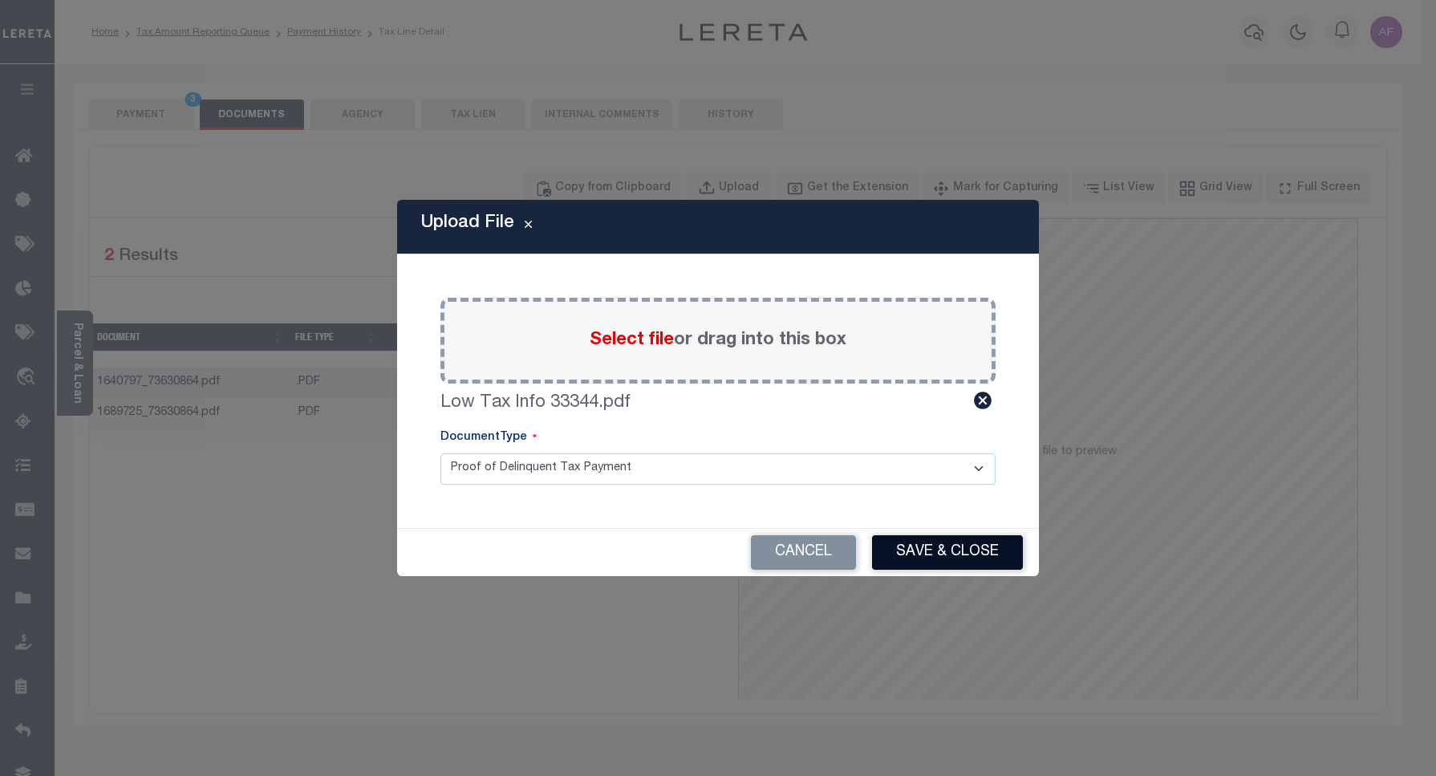
click at [931, 558] on button "Save & Close" at bounding box center [947, 552] width 151 height 34
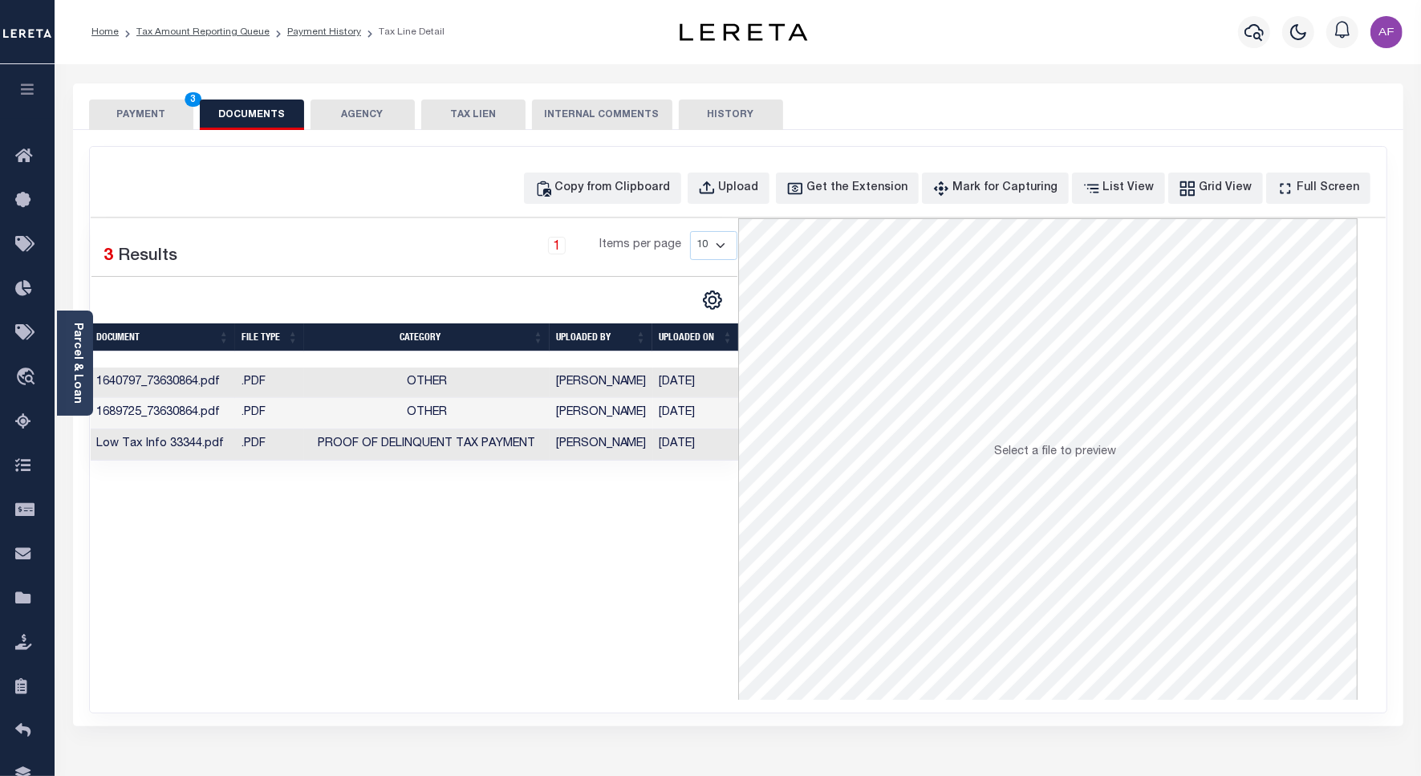
click at [139, 117] on button "PAYMENT 3" at bounding box center [141, 114] width 104 height 30
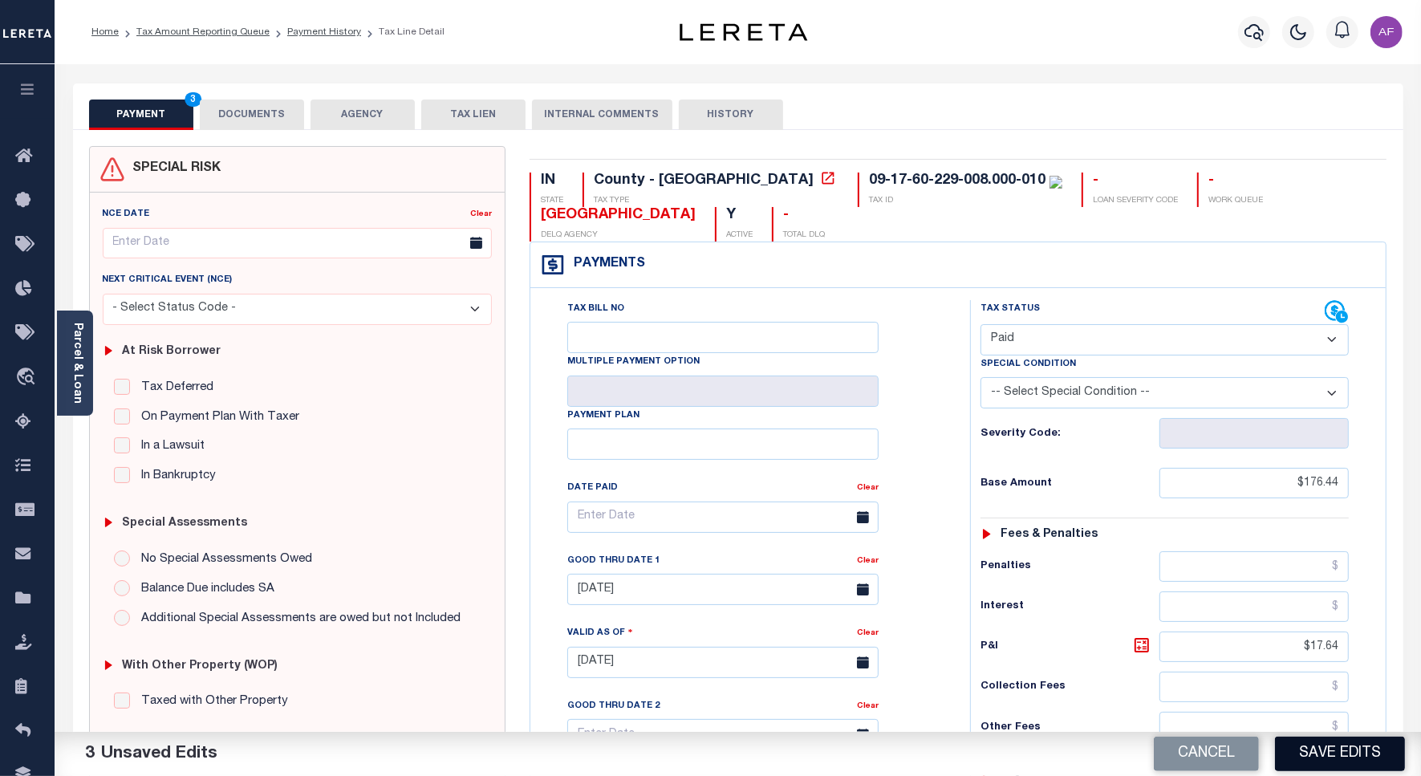
click at [1276, 748] on button "Save Edits" at bounding box center [1340, 753] width 130 height 34
checkbox input "false"
type textarea "Refer below line for Supporting Document."
type input "$176.44"
type input "$17.64"
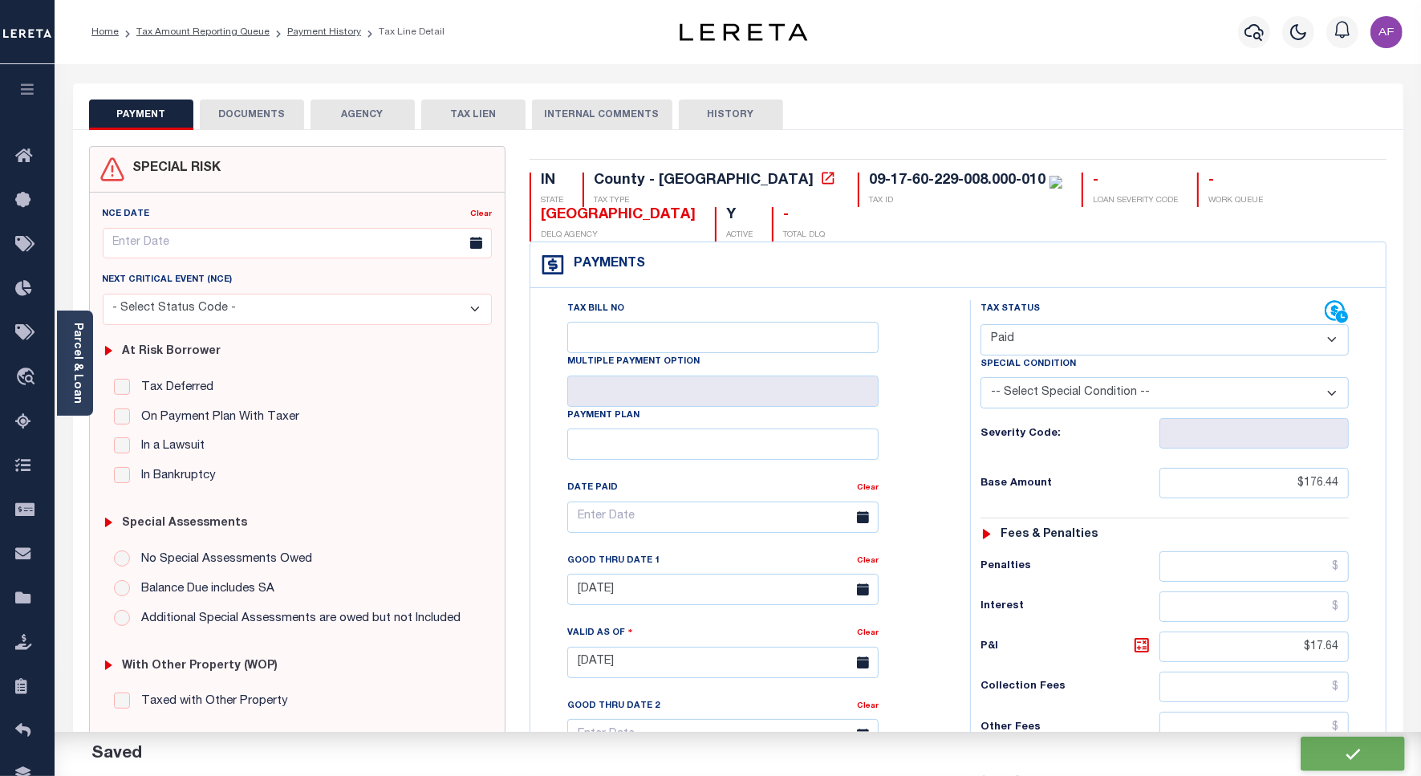
type input "$0"
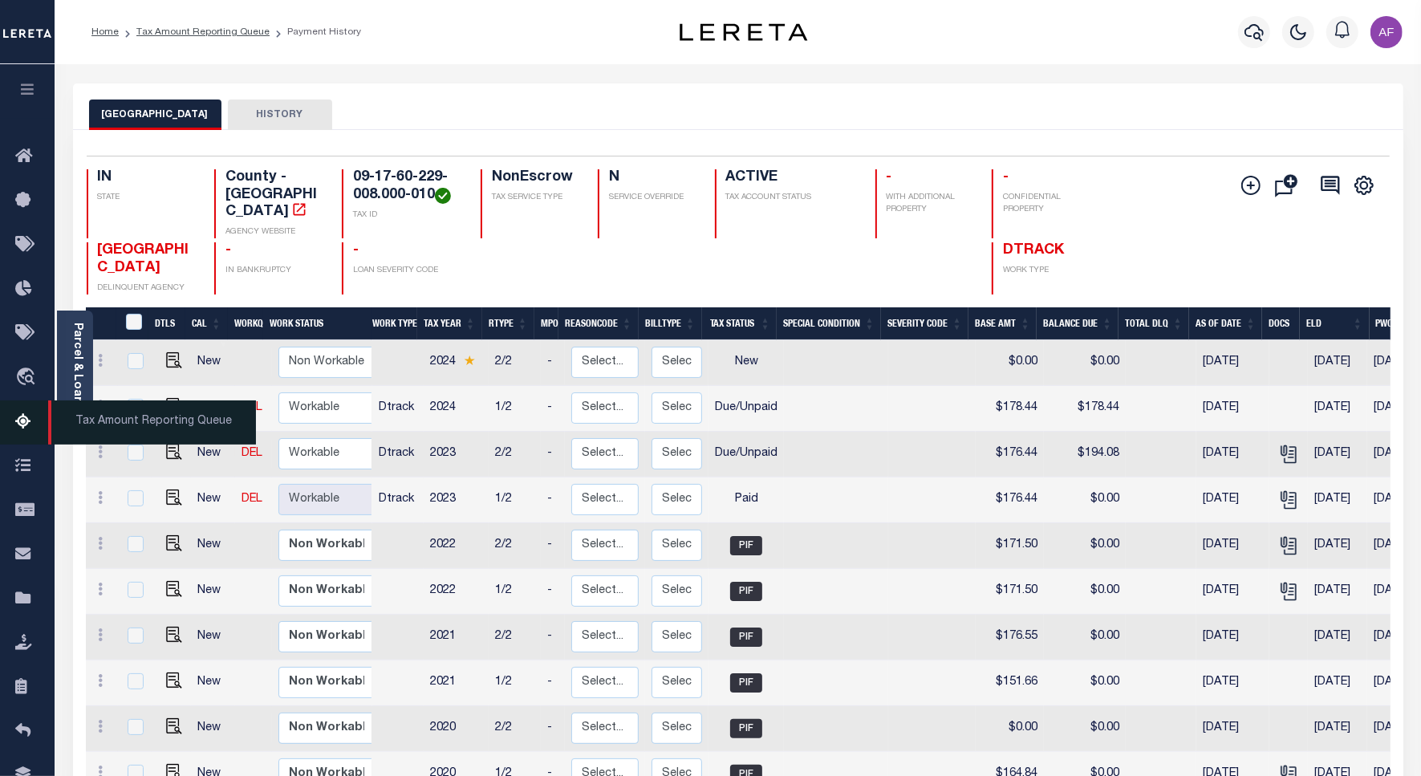
click at [160, 433] on span "Tax Amount Reporting Queue" at bounding box center [152, 422] width 208 height 44
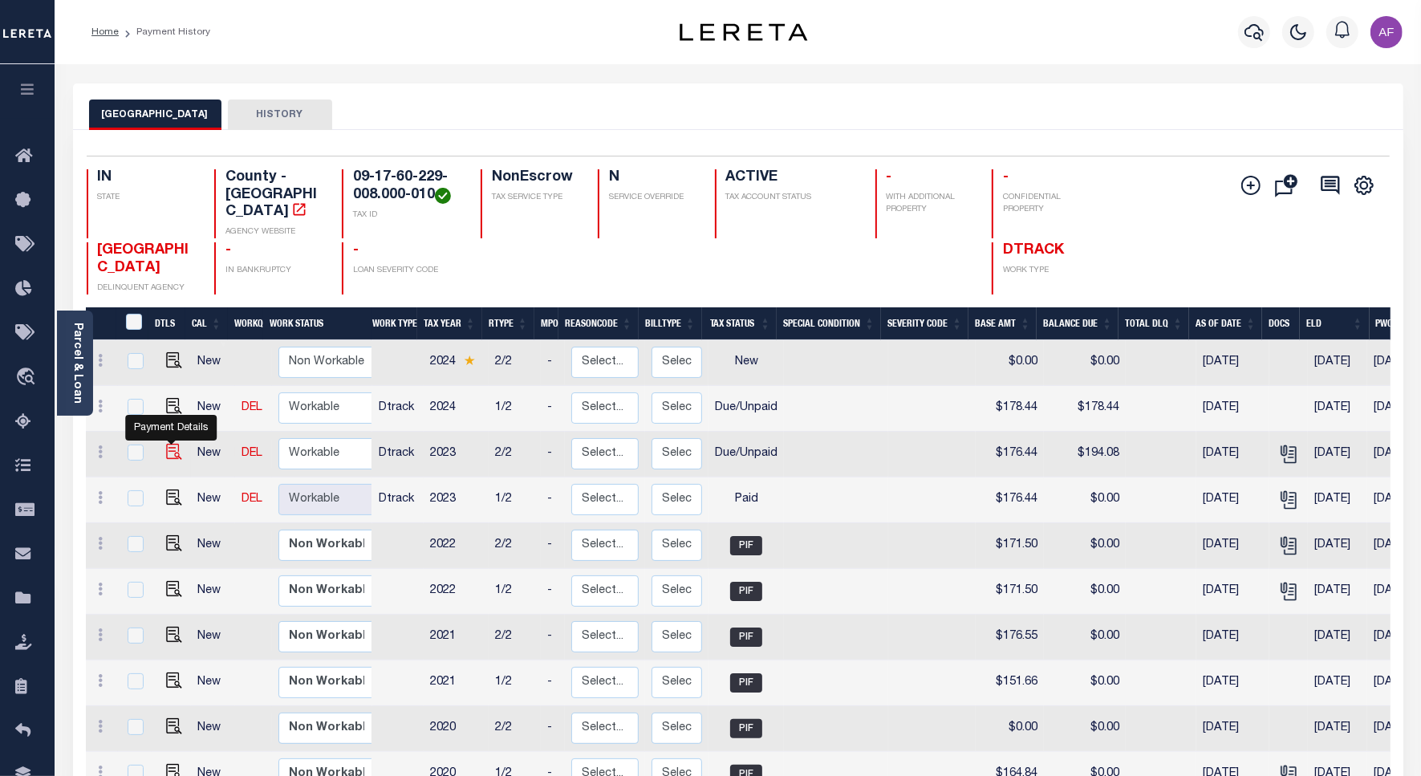
click at [172, 444] on img "" at bounding box center [174, 452] width 16 height 16
checkbox input "true"
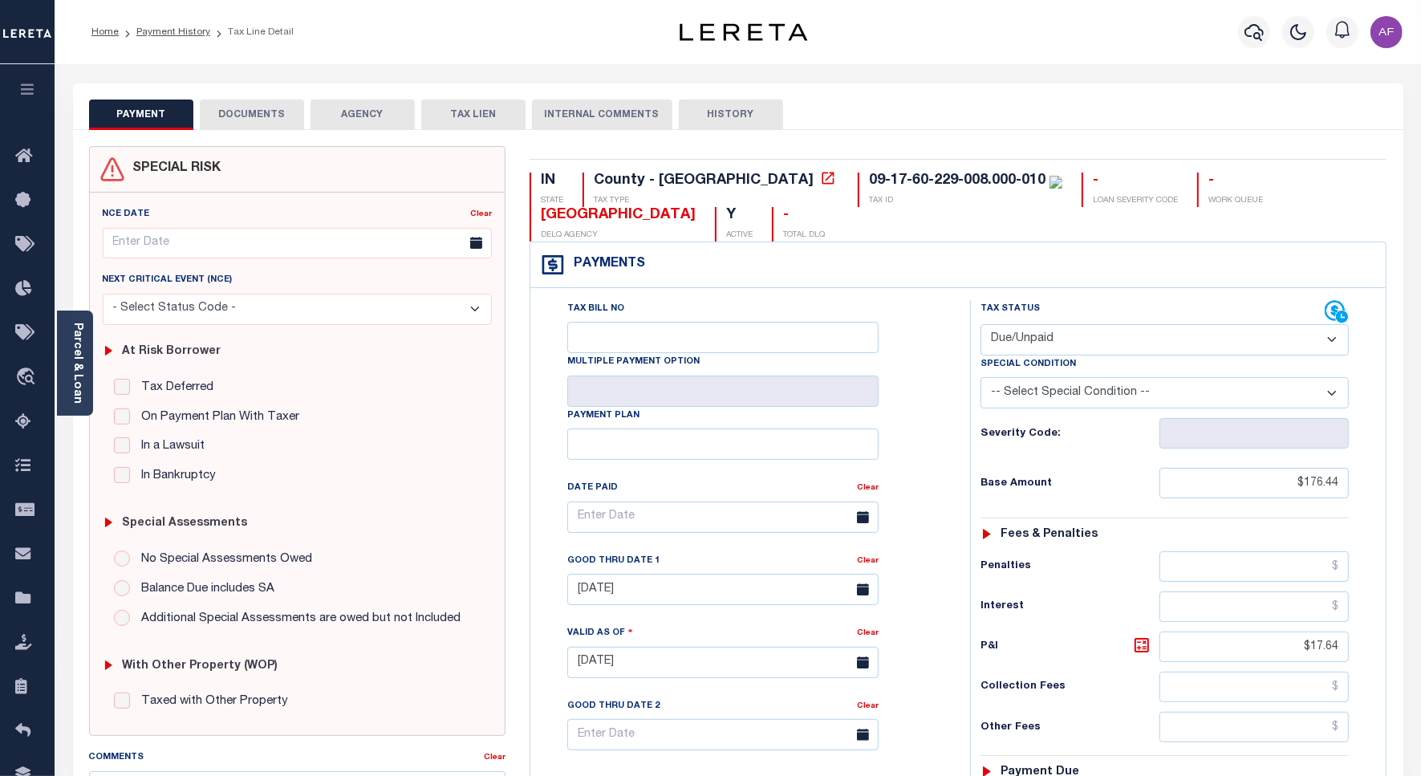
click at [1055, 334] on select "- Select Status Code - Open Due/Unpaid Paid Incomplete No Tax Due Internal Refu…" at bounding box center [1164, 339] width 368 height 31
select select "PYD"
click at [980, 326] on select "- Select Status Code - Open Due/Unpaid Paid Incomplete No Tax Due Internal Refu…" at bounding box center [1164, 339] width 368 height 31
type input "[DATE]"
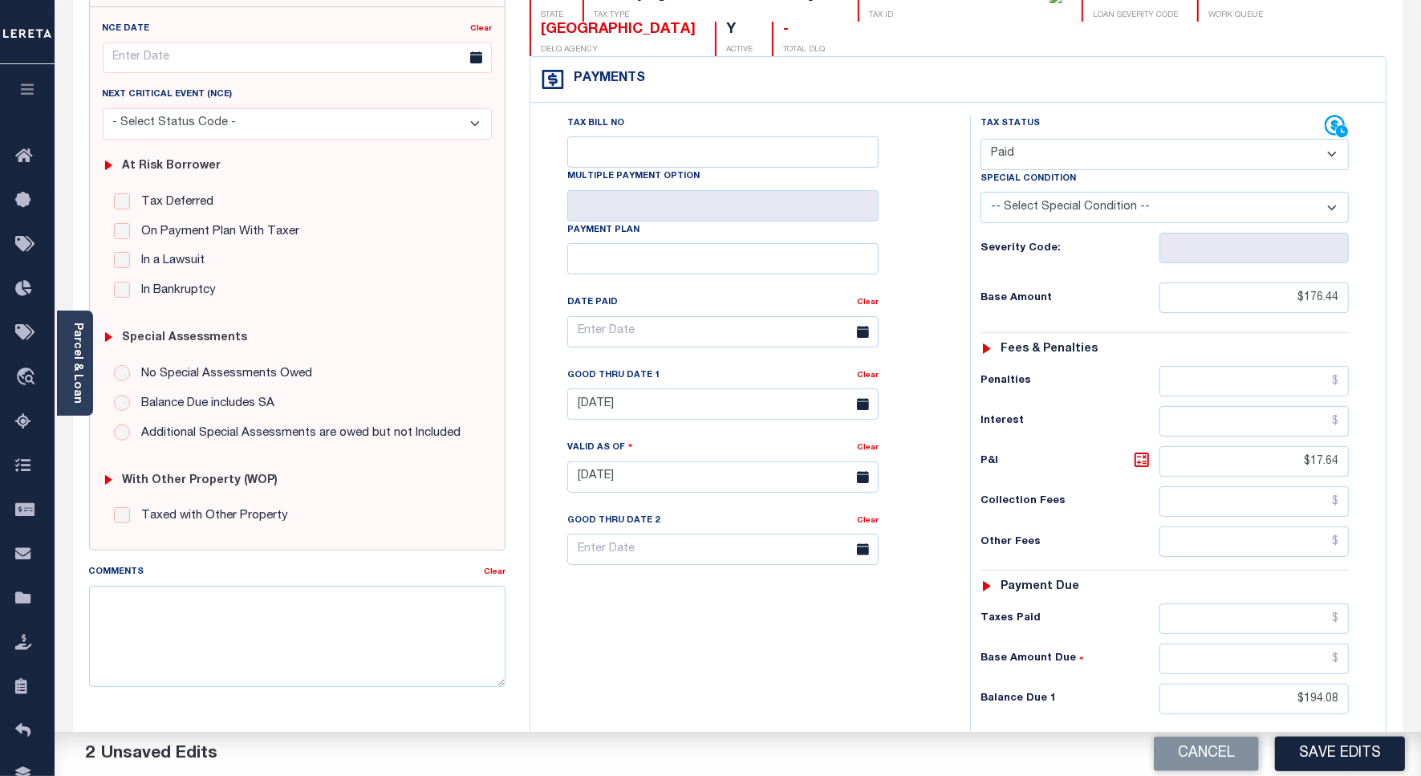
scroll to position [449, 0]
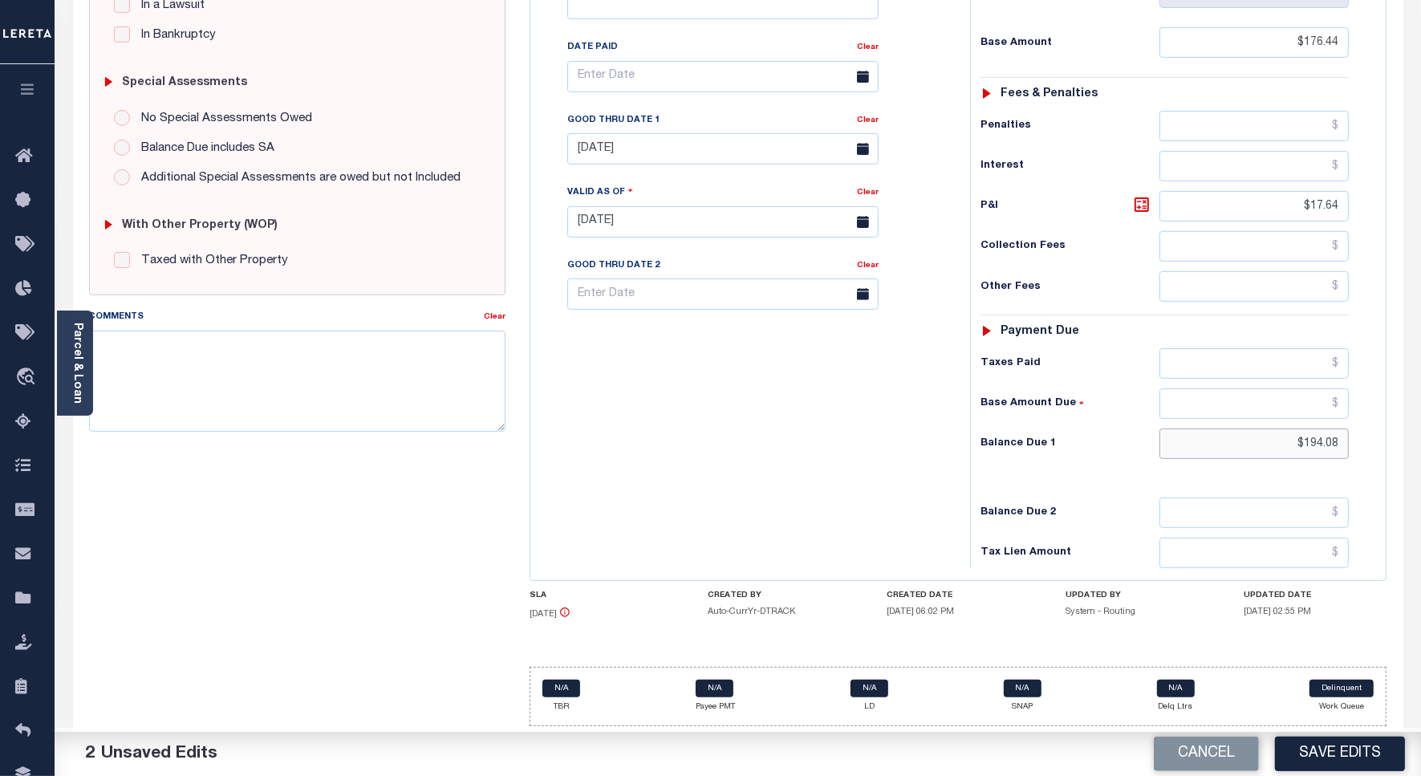
click at [1320, 439] on input "$194.08" at bounding box center [1253, 443] width 189 height 30
drag, startPoint x: 1320, startPoint y: 439, endPoint x: 1325, endPoint y: 431, distance: 9.4
click at [1322, 436] on input "$194.08" at bounding box center [1253, 443] width 189 height 30
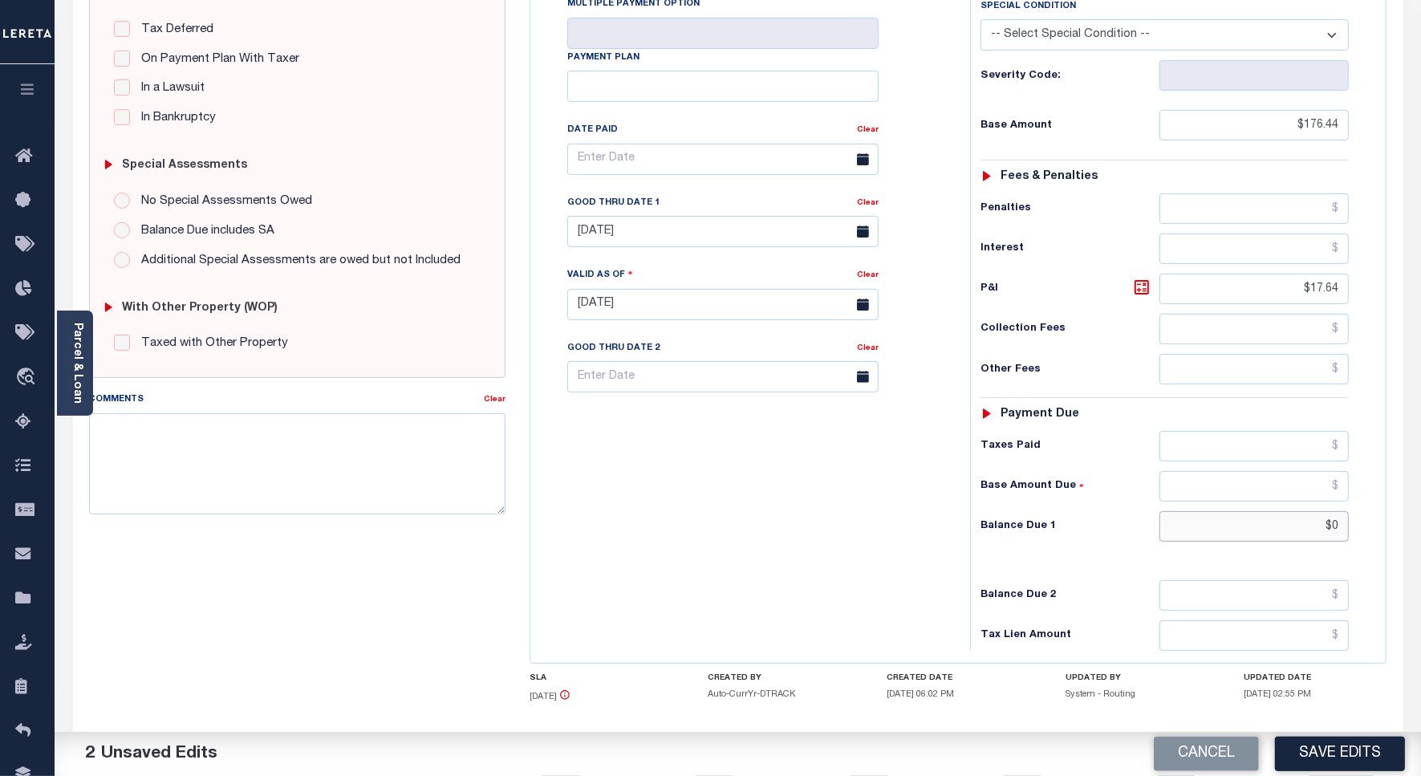
scroll to position [0, 0]
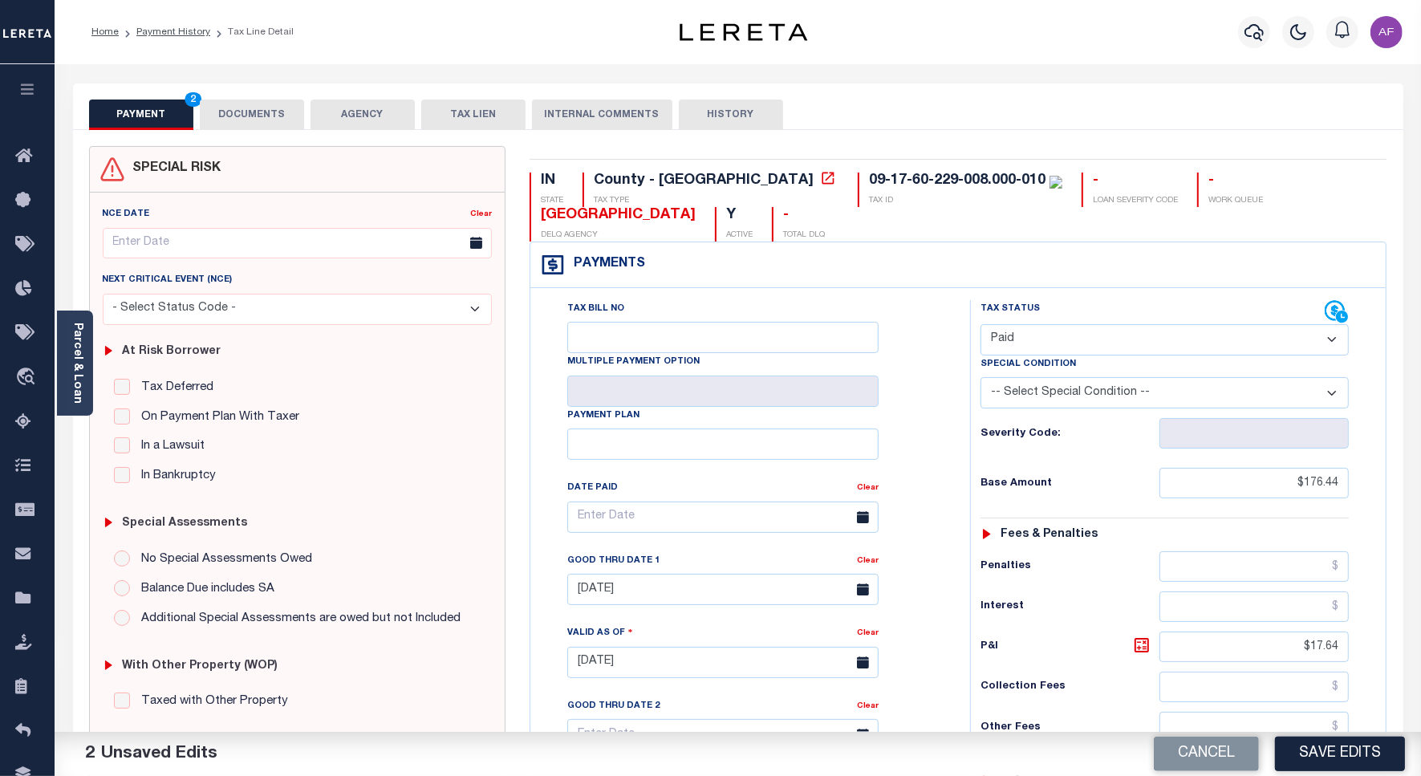
type input "$0.00"
click at [235, 104] on button "DOCUMENTS" at bounding box center [252, 114] width 104 height 30
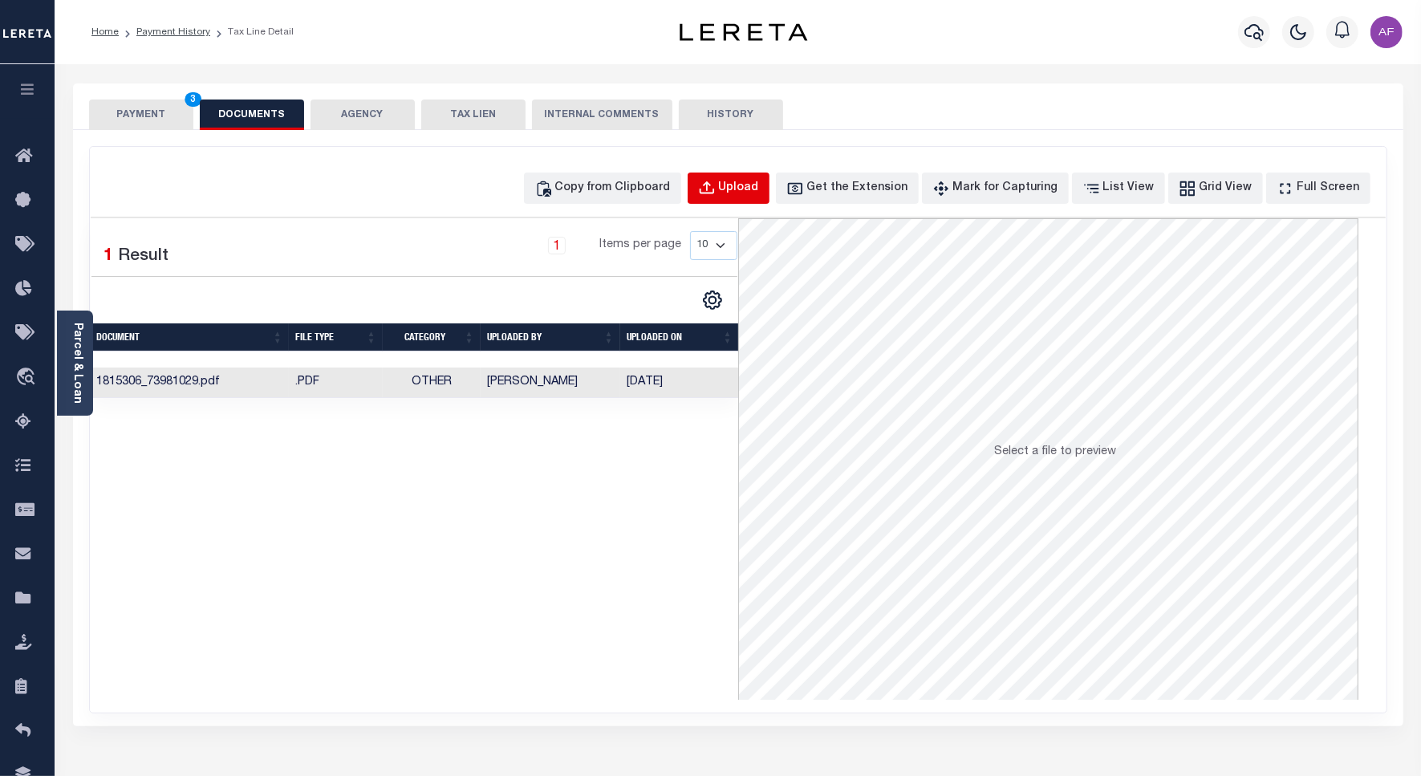
click at [769, 185] on button "Upload" at bounding box center [729, 187] width 82 height 31
select select "POP"
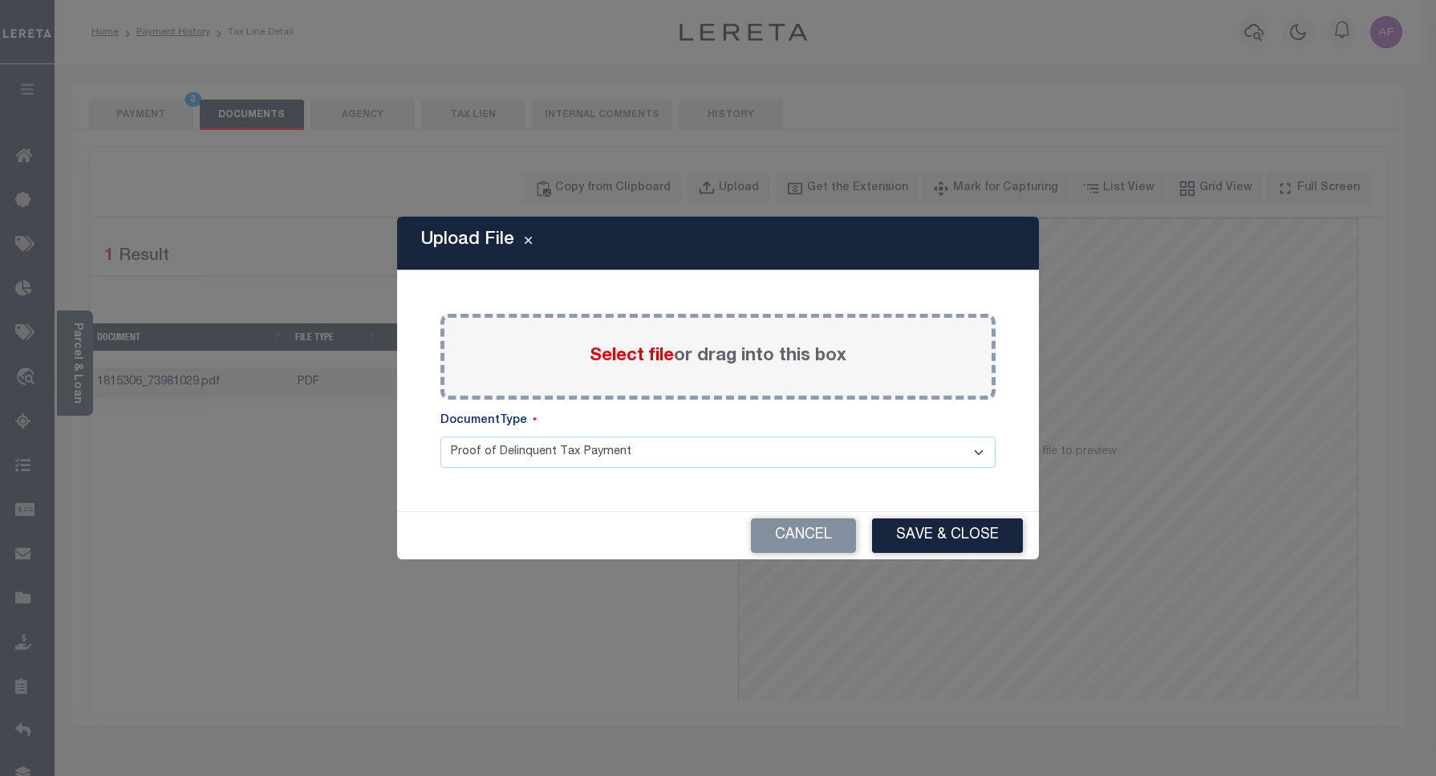
click at [634, 351] on span "Select file" at bounding box center [632, 356] width 84 height 18
click at [0, 0] on input "Select file or drag into this box" at bounding box center [0, 0] width 0 height 0
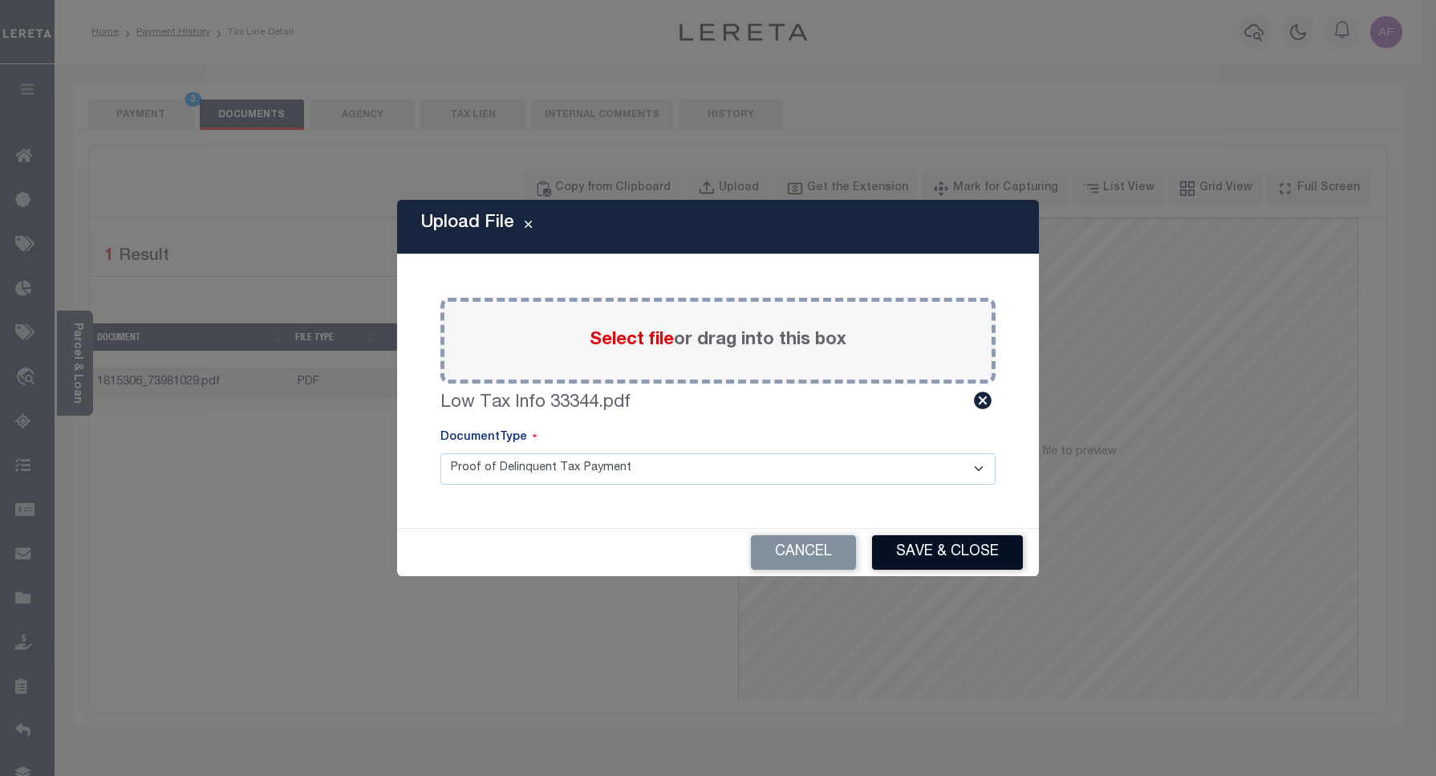
click at [904, 540] on button "Save & Close" at bounding box center [947, 552] width 151 height 34
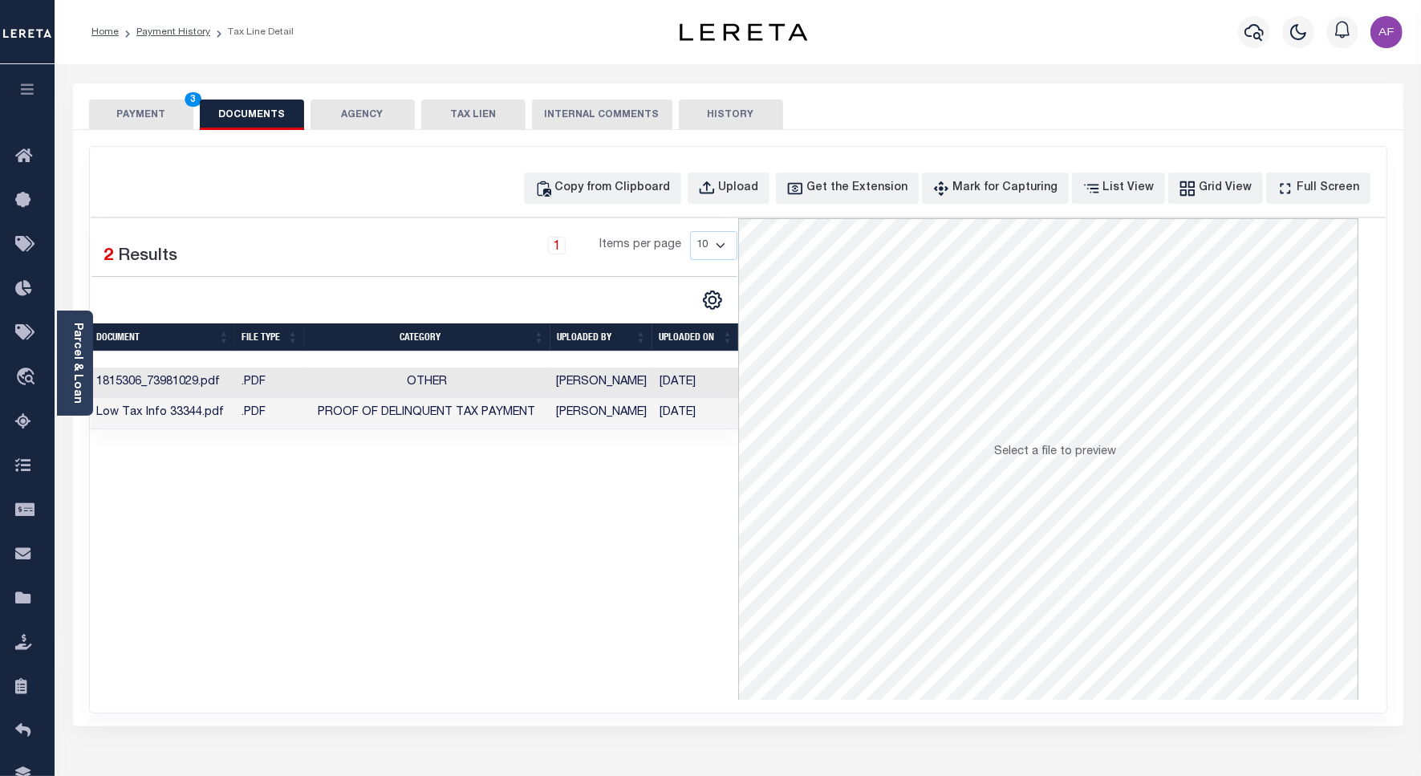
click at [142, 112] on button "PAYMENT 3" at bounding box center [141, 114] width 104 height 30
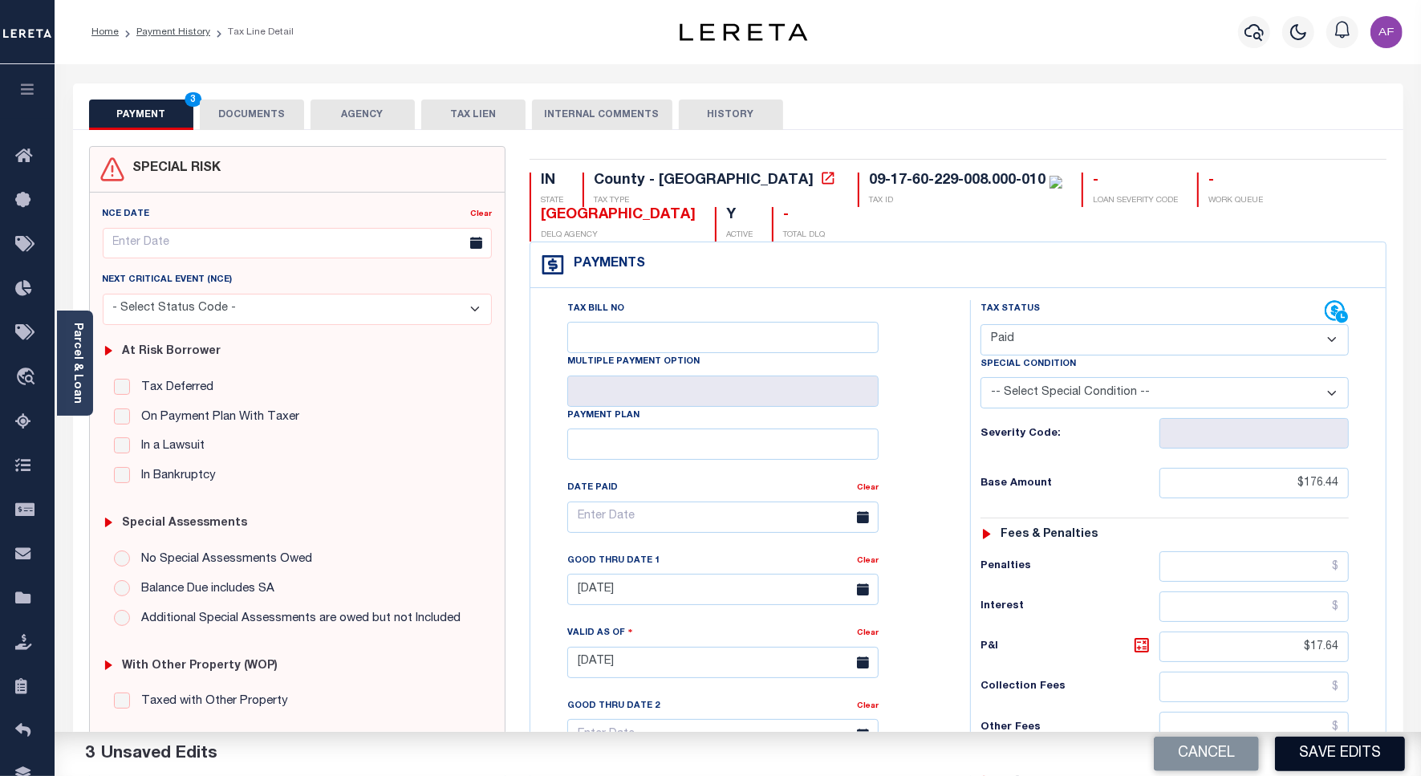
click at [1322, 751] on button "Save Edits" at bounding box center [1340, 753] width 130 height 34
checkbox input "false"
type input "$176.44"
type input "$17.64"
type input "$0"
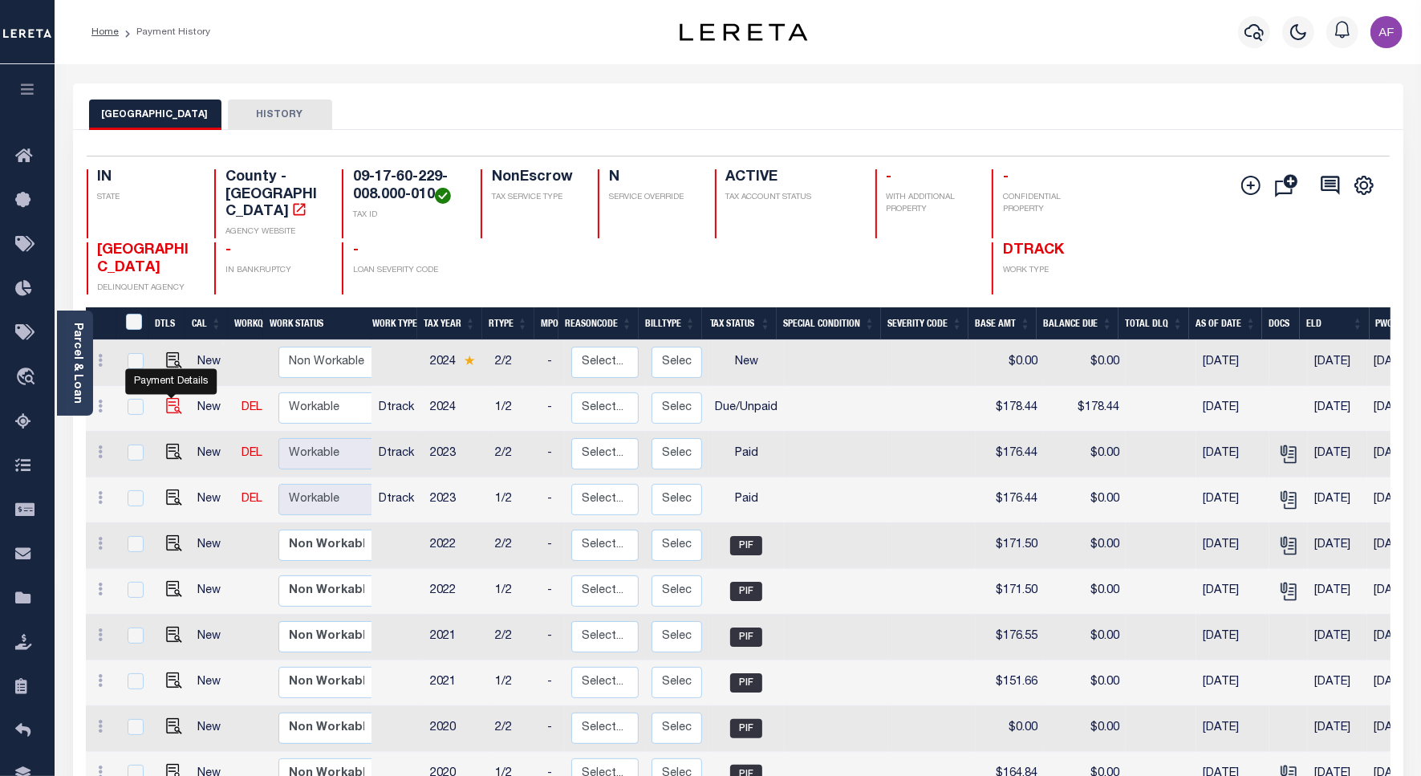
click at [172, 398] on img "" at bounding box center [174, 406] width 16 height 16
checkbox input "true"
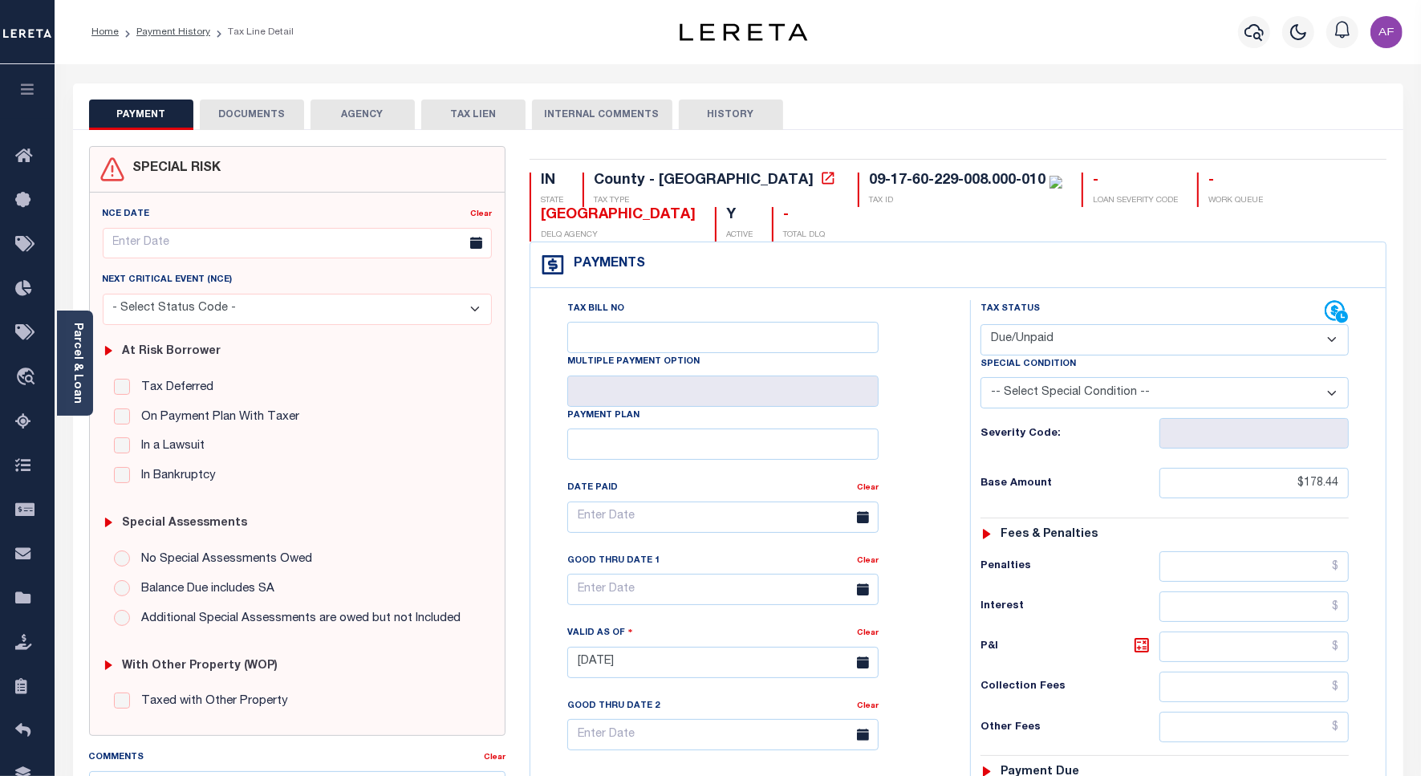
click at [1057, 345] on select "- Select Status Code - Open Due/Unpaid Paid Incomplete No Tax Due Internal Refu…" at bounding box center [1164, 339] width 368 height 31
select select "PYD"
click at [980, 326] on select "- Select Status Code - Open Due/Unpaid Paid Incomplete No Tax Due Internal Refu…" at bounding box center [1164, 339] width 368 height 31
type input "[DATE]"
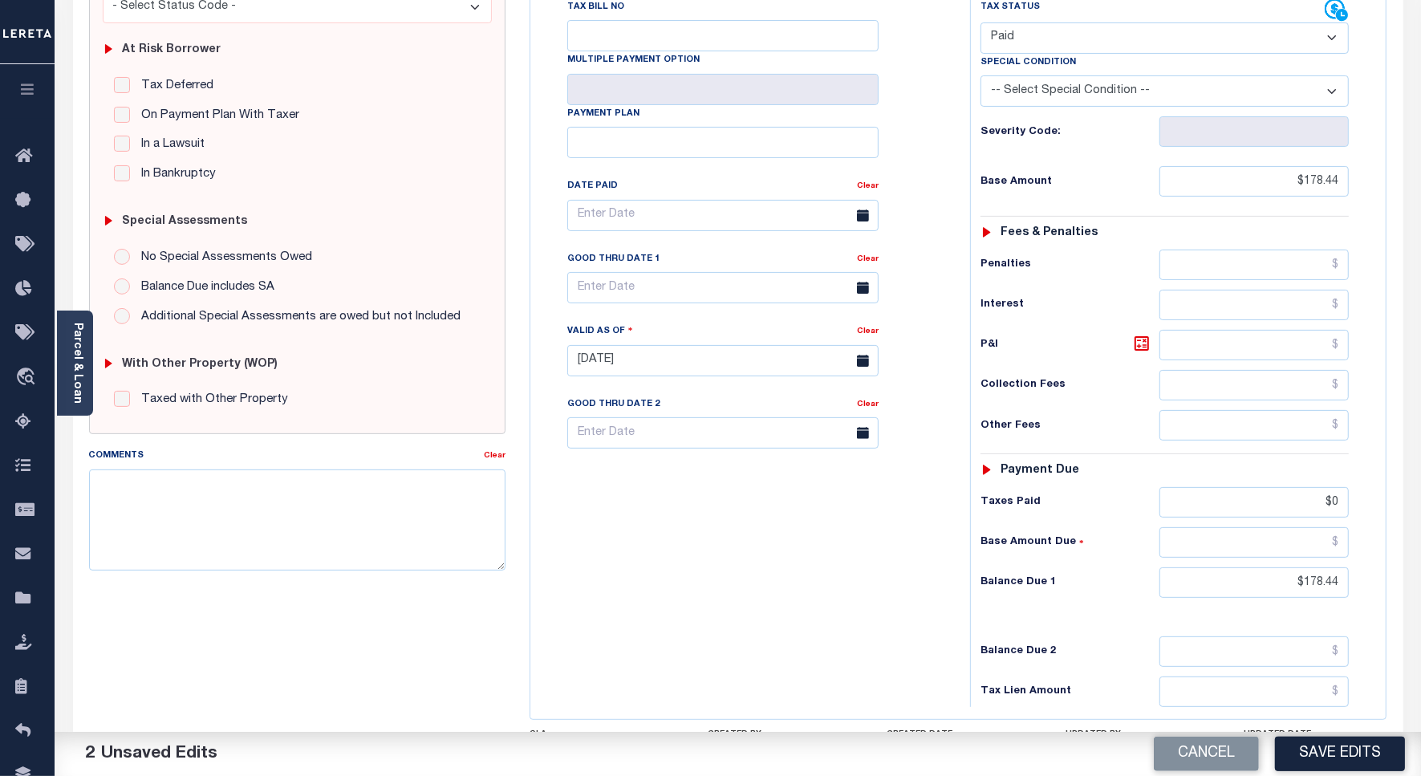
scroll to position [401, 0]
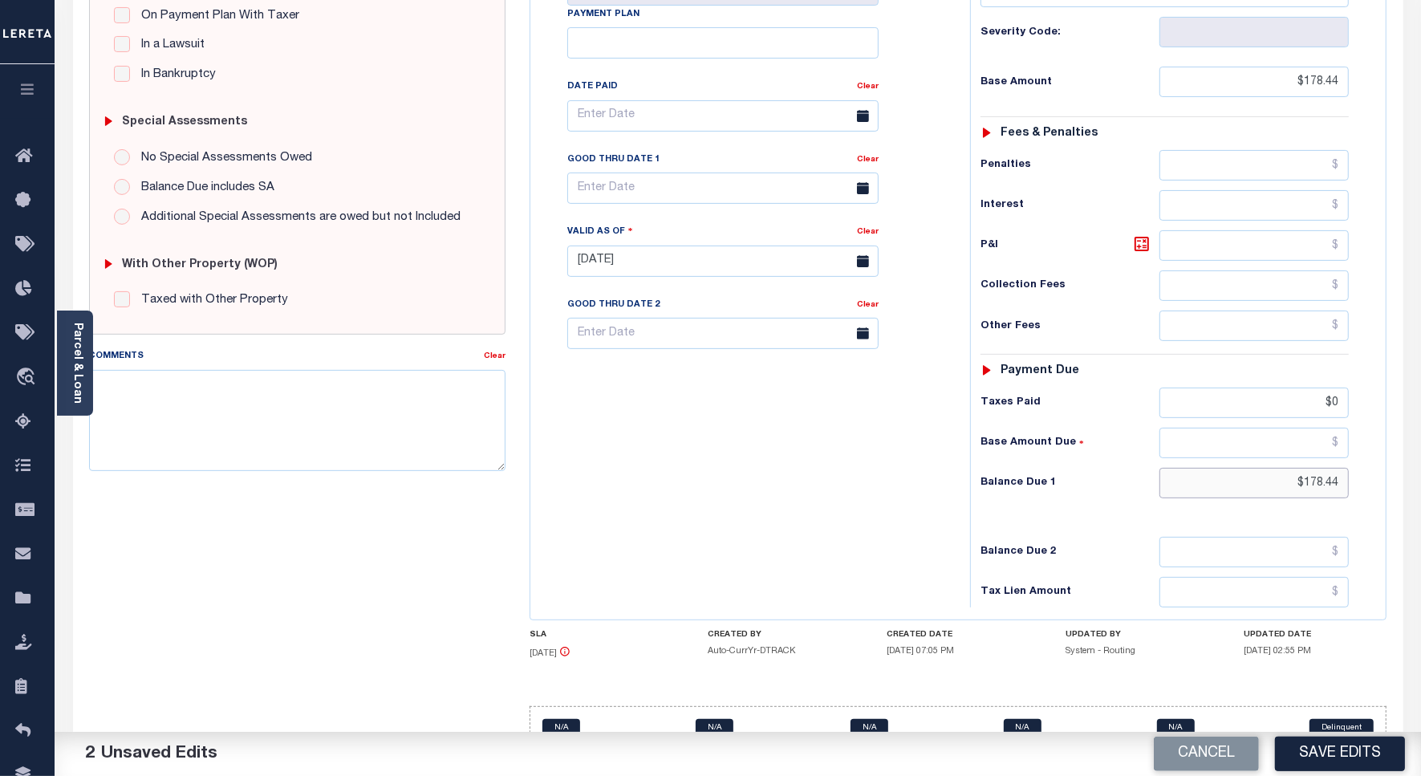
click at [1304, 485] on input "$178.44" at bounding box center [1253, 483] width 189 height 30
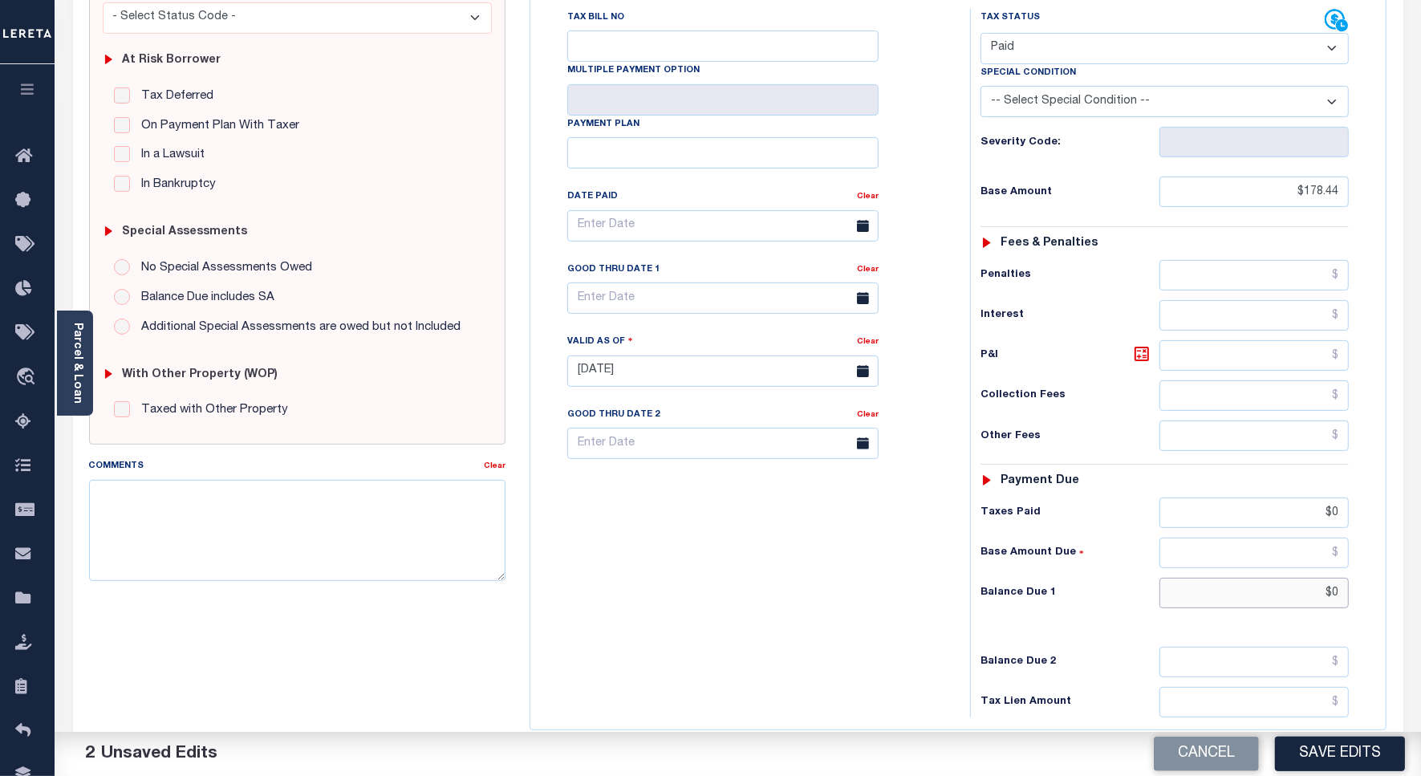
scroll to position [0, 0]
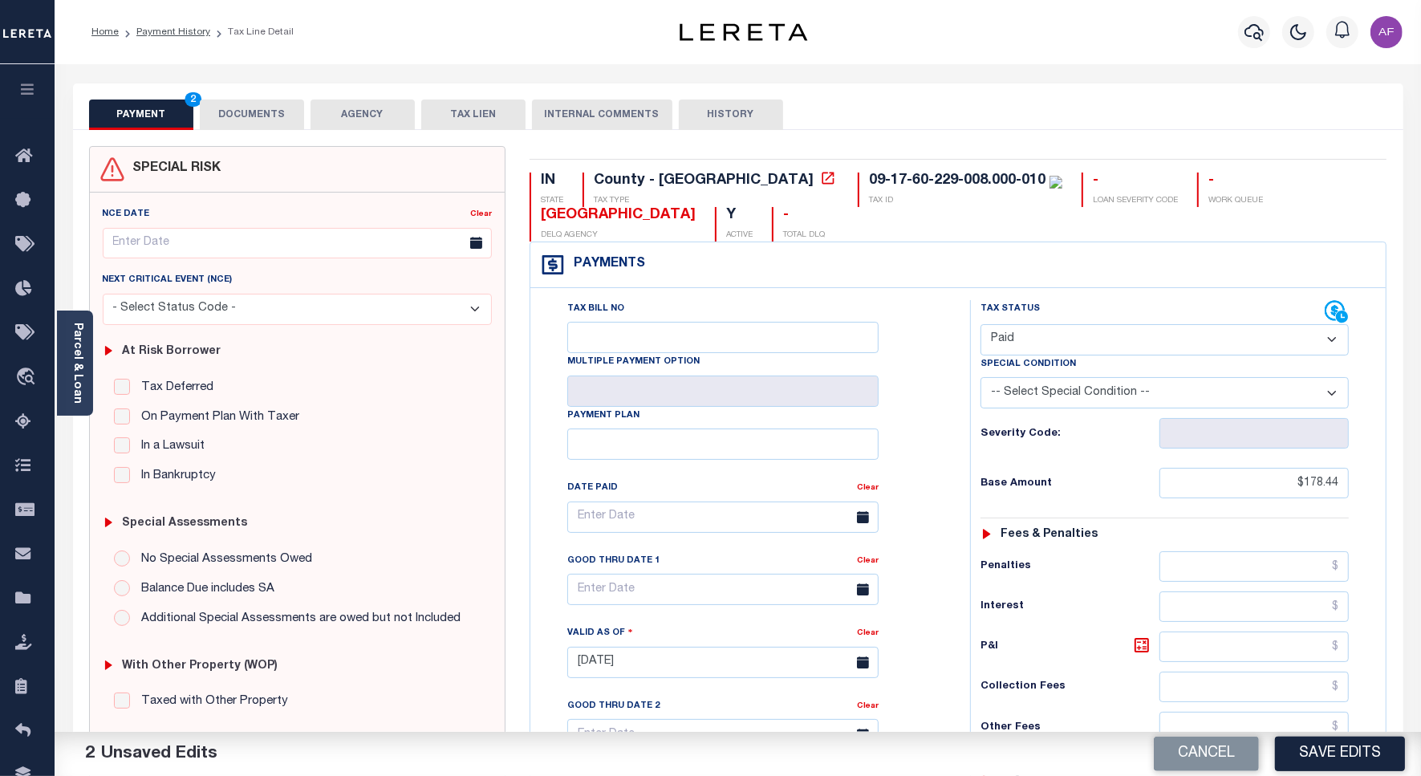
type input "$0.00"
click at [258, 126] on button "DOCUMENTS" at bounding box center [252, 114] width 104 height 30
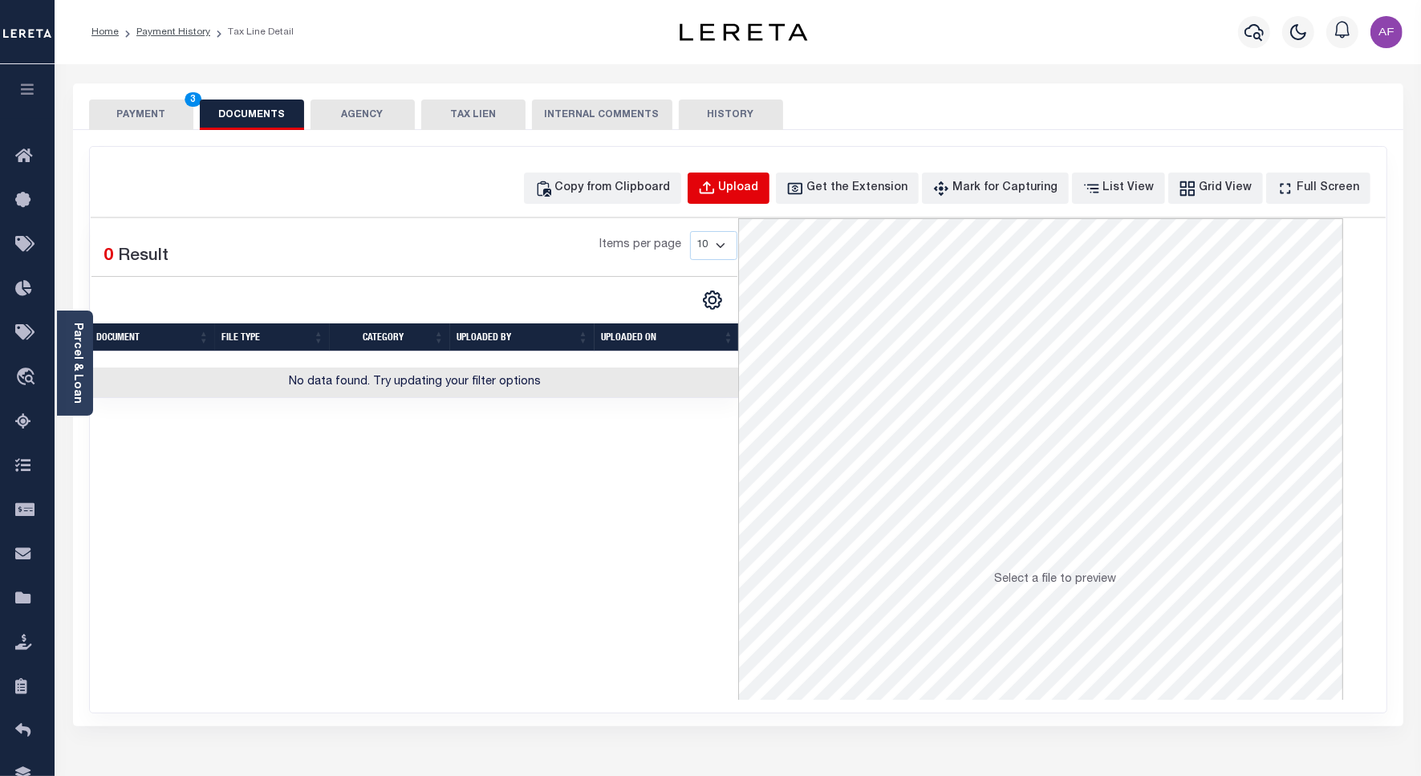
click at [759, 195] on div "Upload" at bounding box center [739, 189] width 40 height 18
select select "POP"
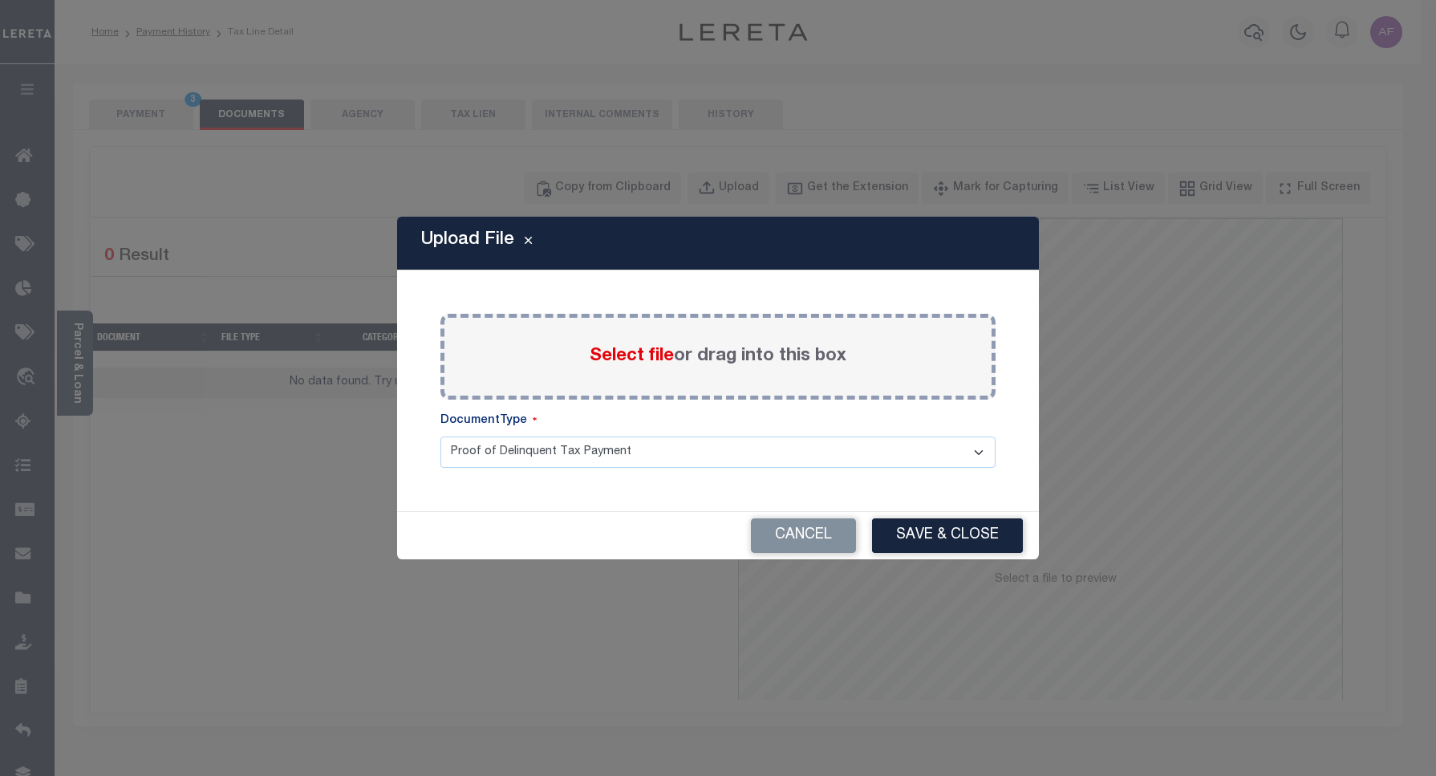
click at [655, 361] on span "Select file" at bounding box center [632, 356] width 84 height 18
click at [0, 0] on input "Select file or drag into this box" at bounding box center [0, 0] width 0 height 0
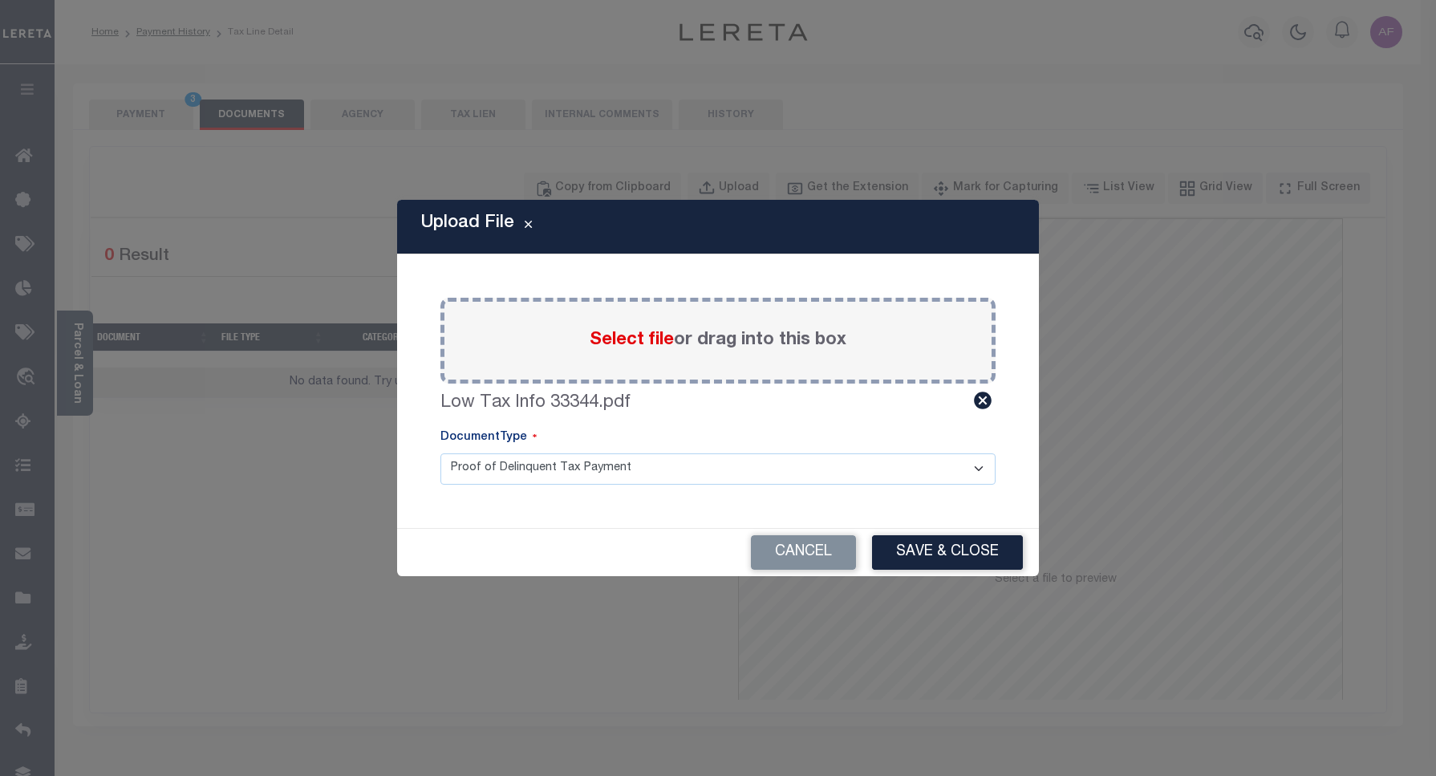
click at [944, 564] on button "Save & Close" at bounding box center [947, 552] width 151 height 34
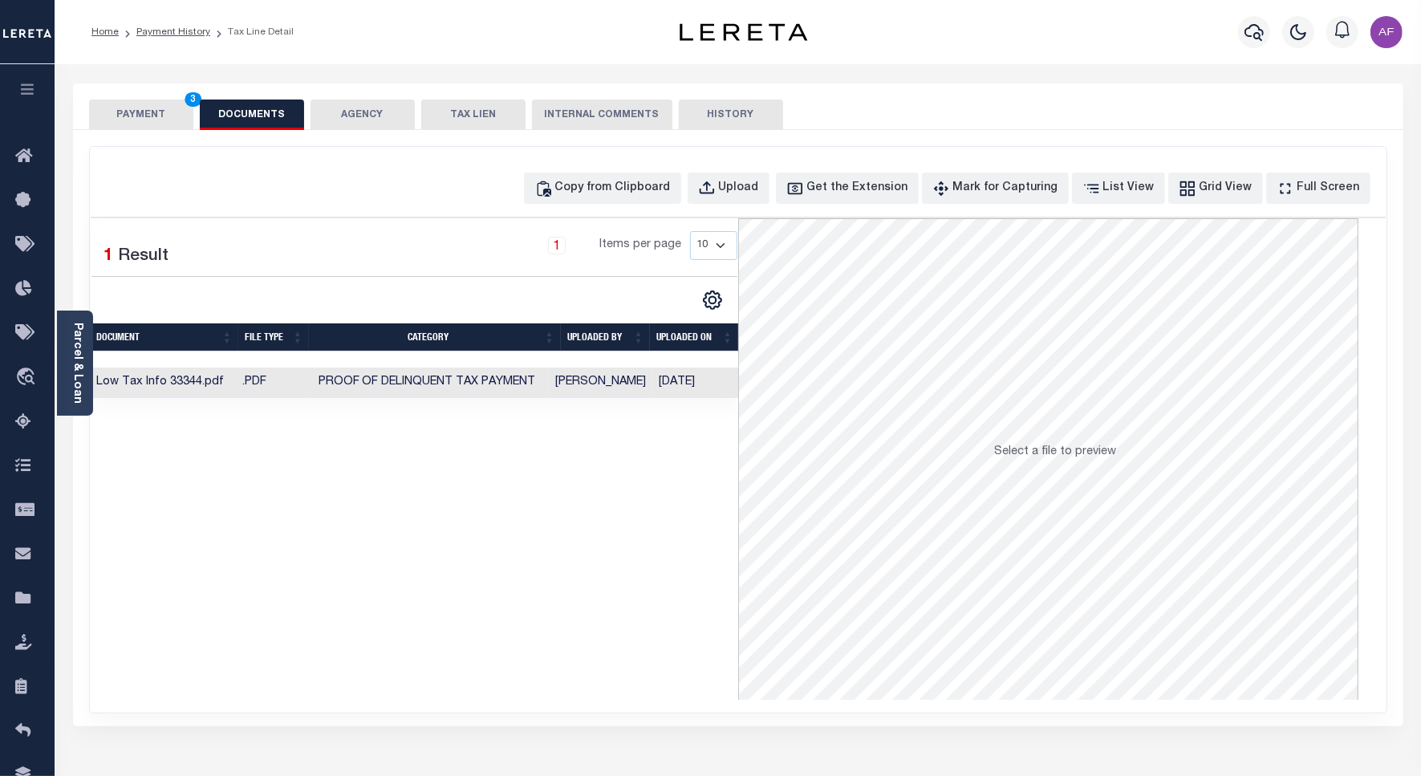
click at [154, 120] on button "PAYMENT 3" at bounding box center [141, 114] width 104 height 30
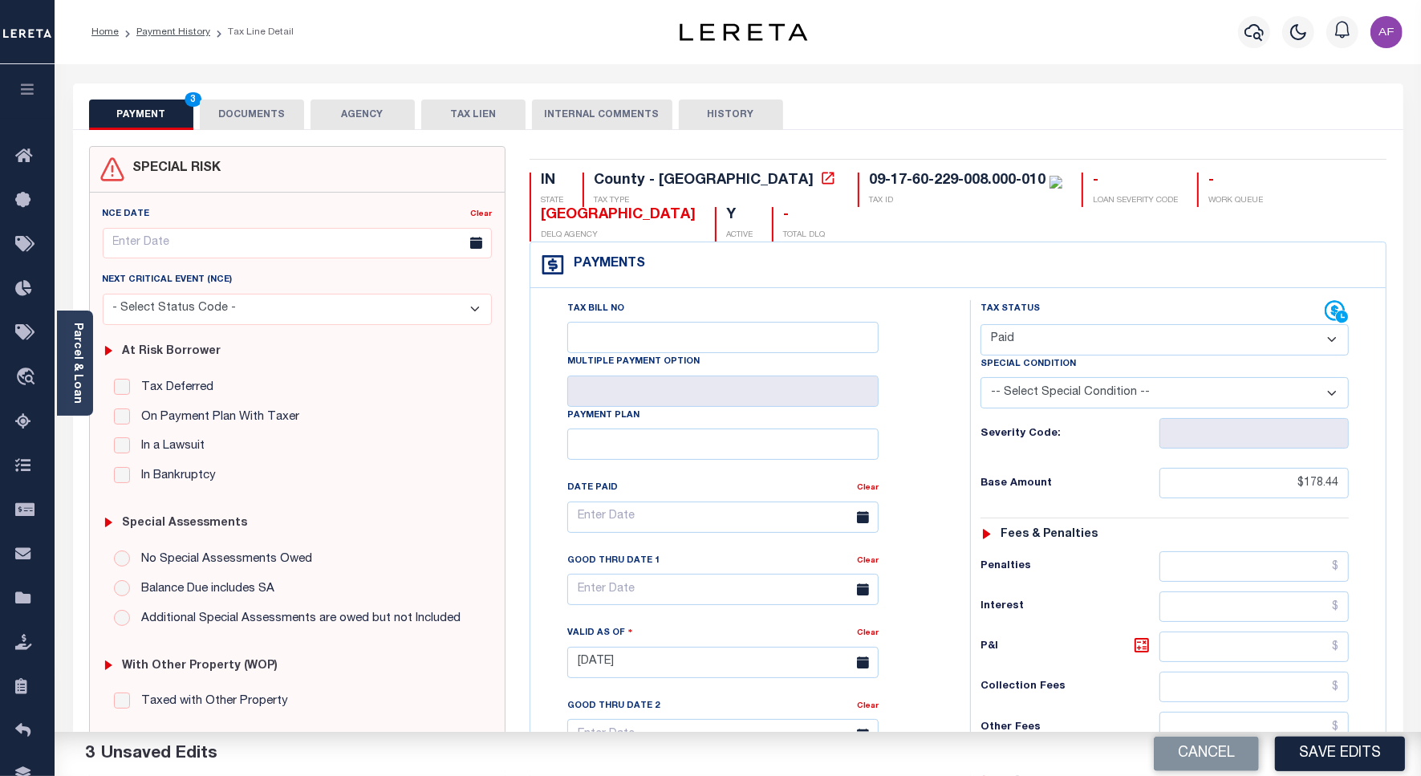
click at [1361, 723] on div "Tax Status Status - Select Status Code -" at bounding box center [1170, 654] width 400 height 708
click at [1341, 761] on button "Save Edits" at bounding box center [1340, 753] width 130 height 34
checkbox input "false"
type input "$178.44"
type input "$0"
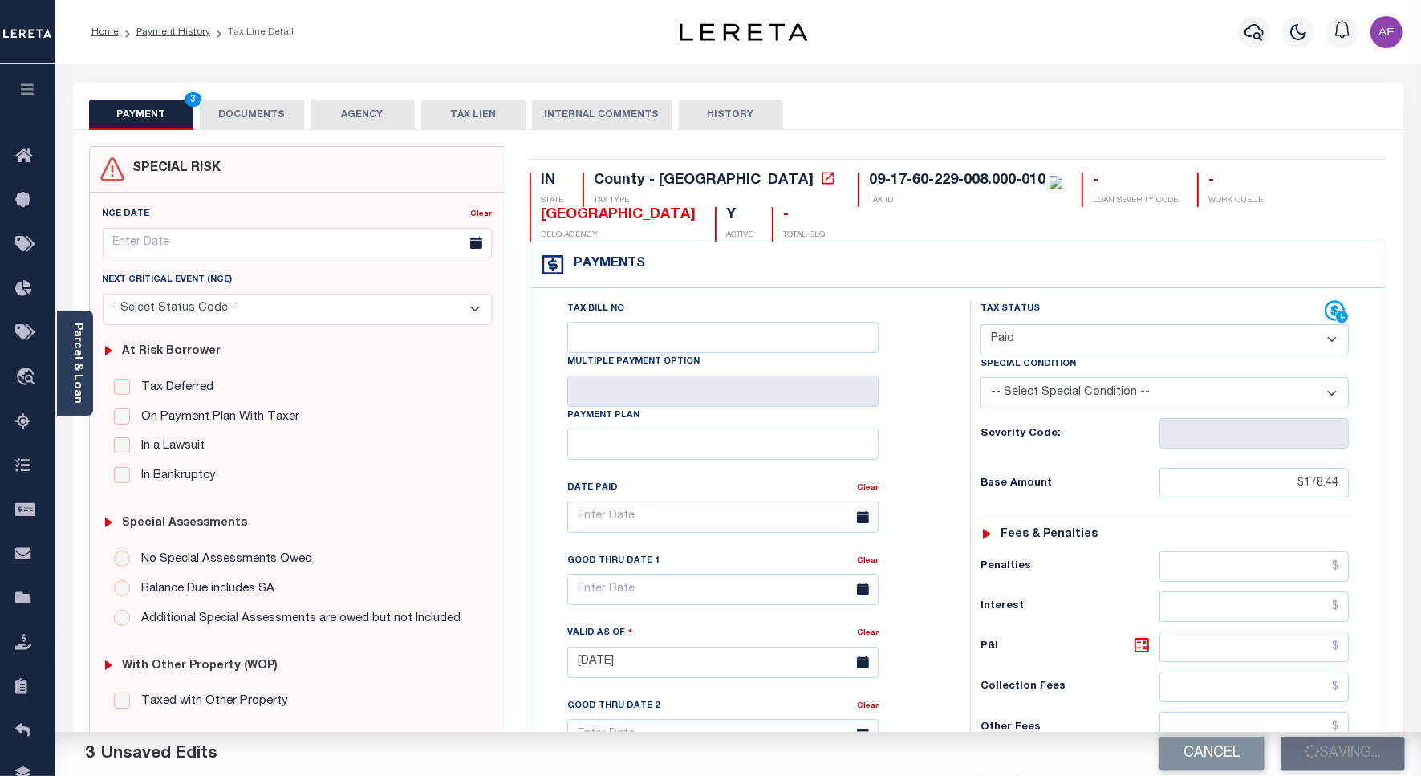
type input "$0"
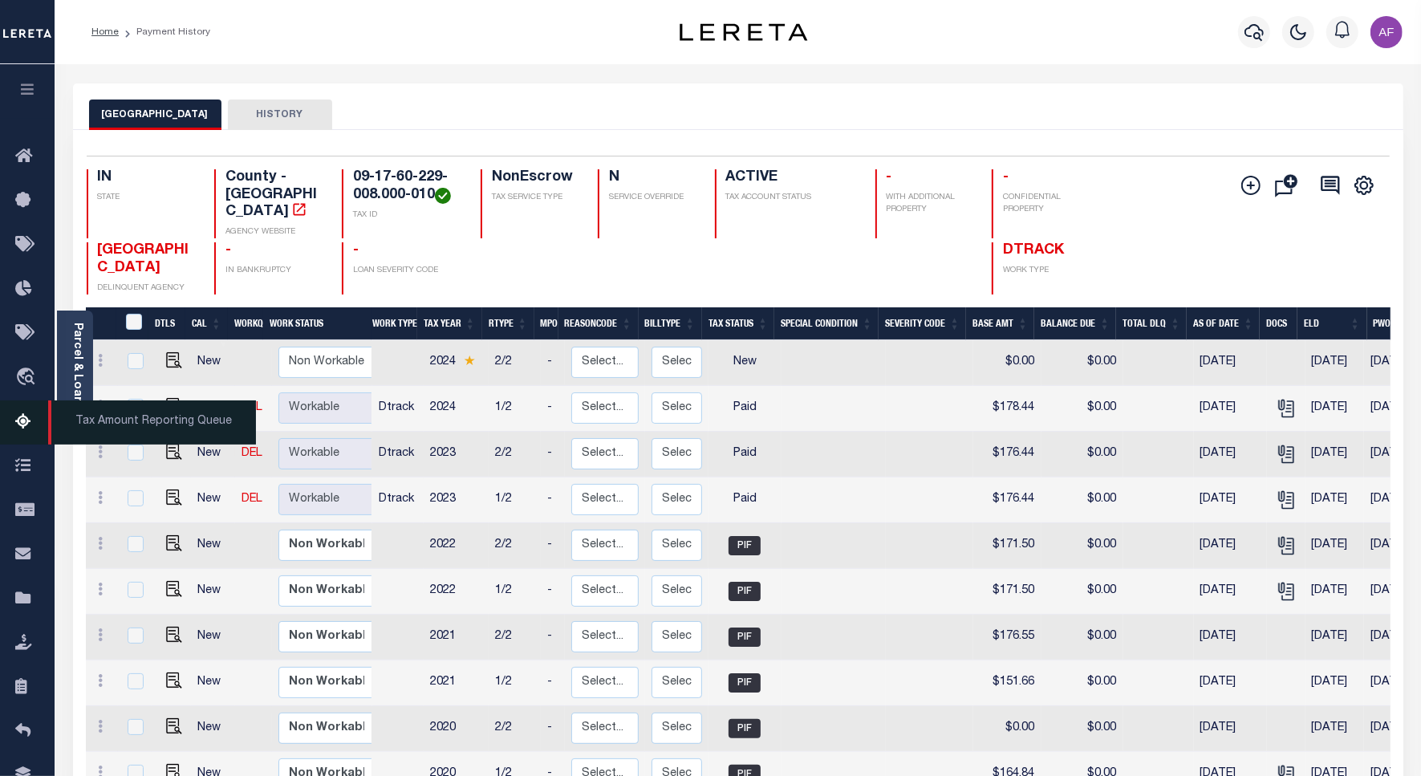
click at [25, 411] on link "Tax Amount Reporting Queue" at bounding box center [27, 422] width 55 height 44
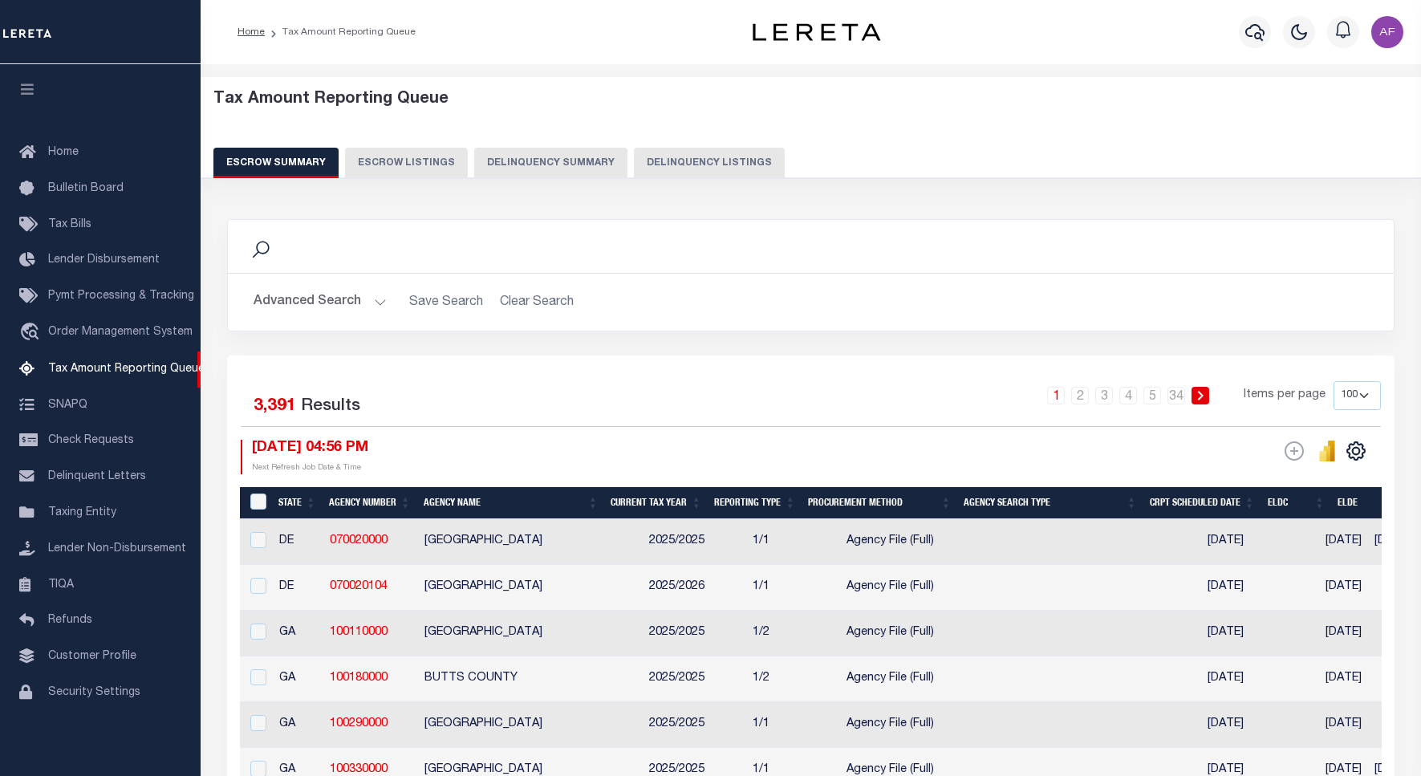
click at [679, 156] on button "Delinquency Listings" at bounding box center [709, 163] width 151 height 30
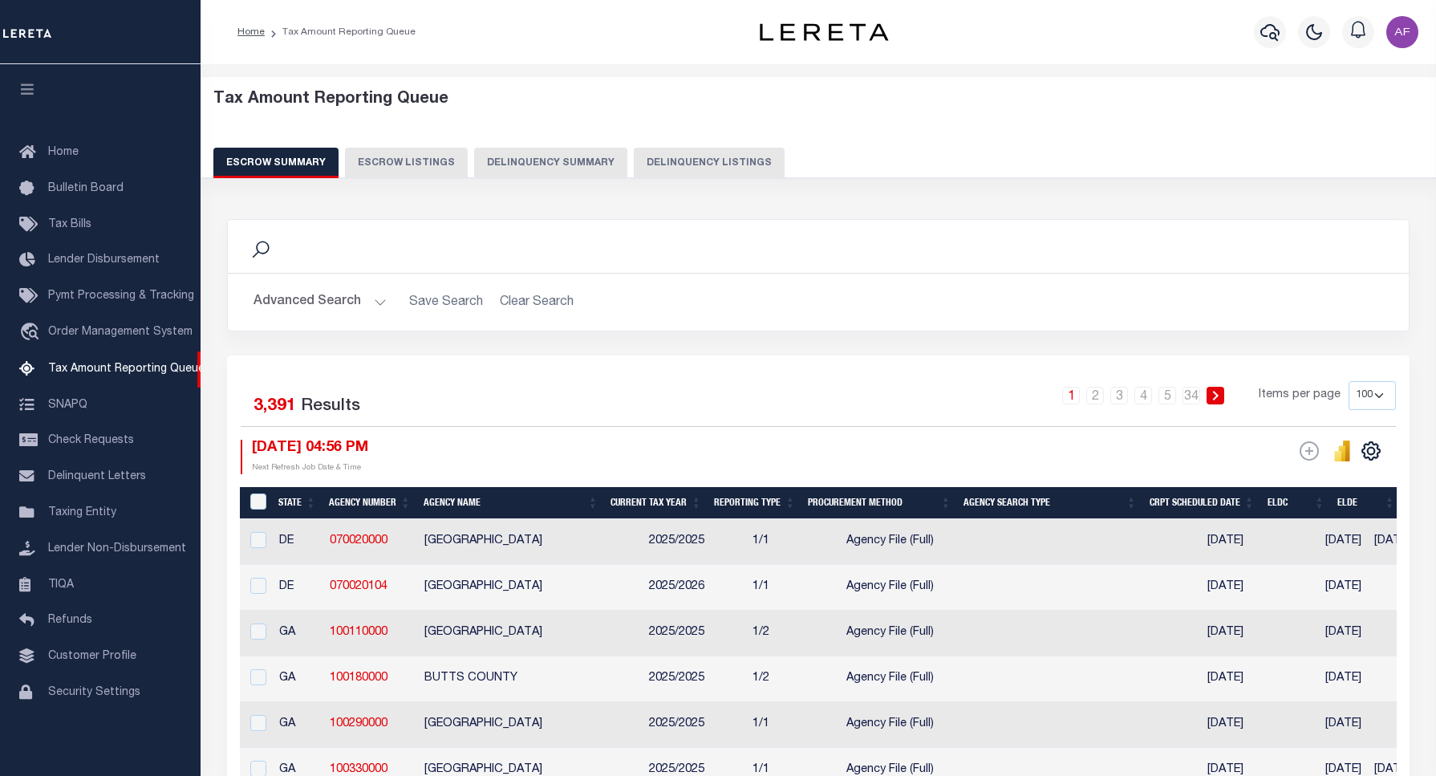
select select "100"
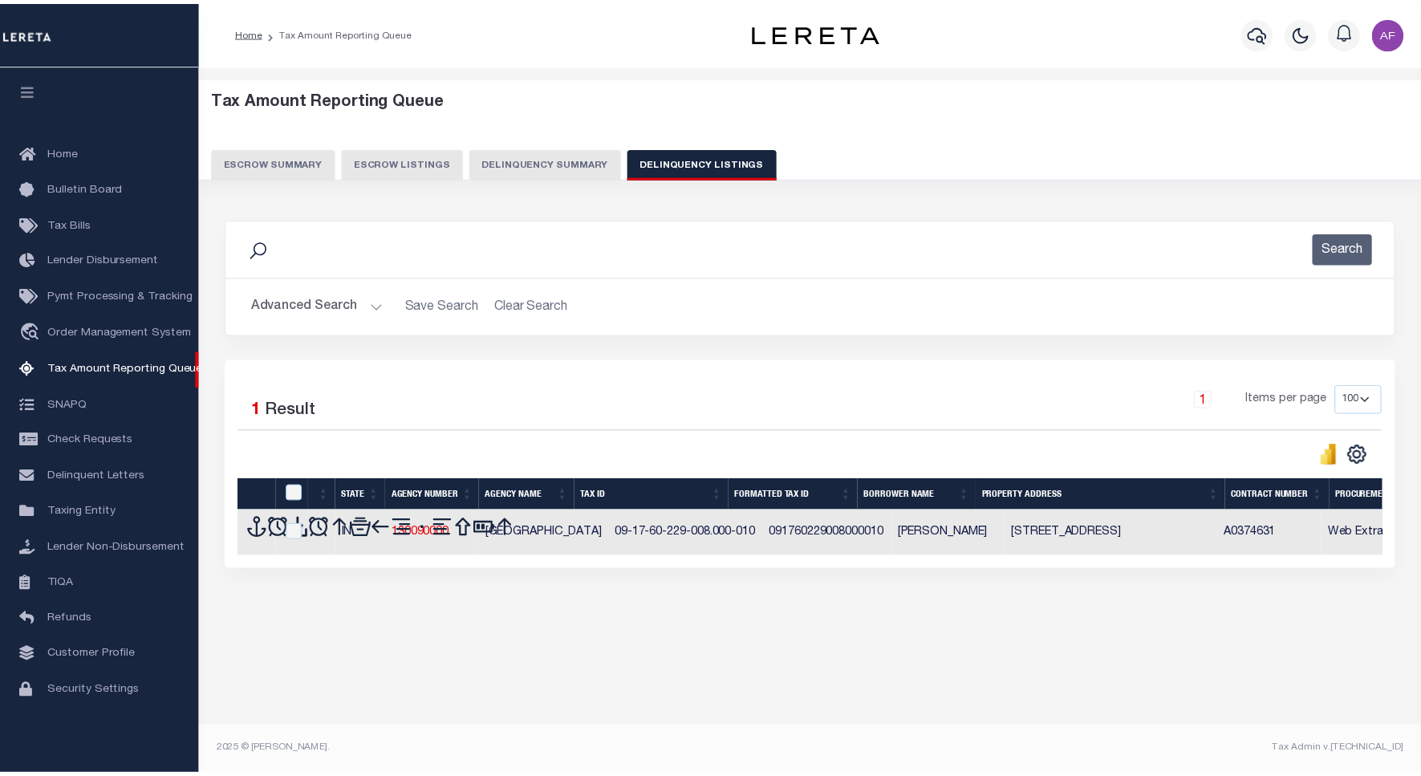
scroll to position [5, 0]
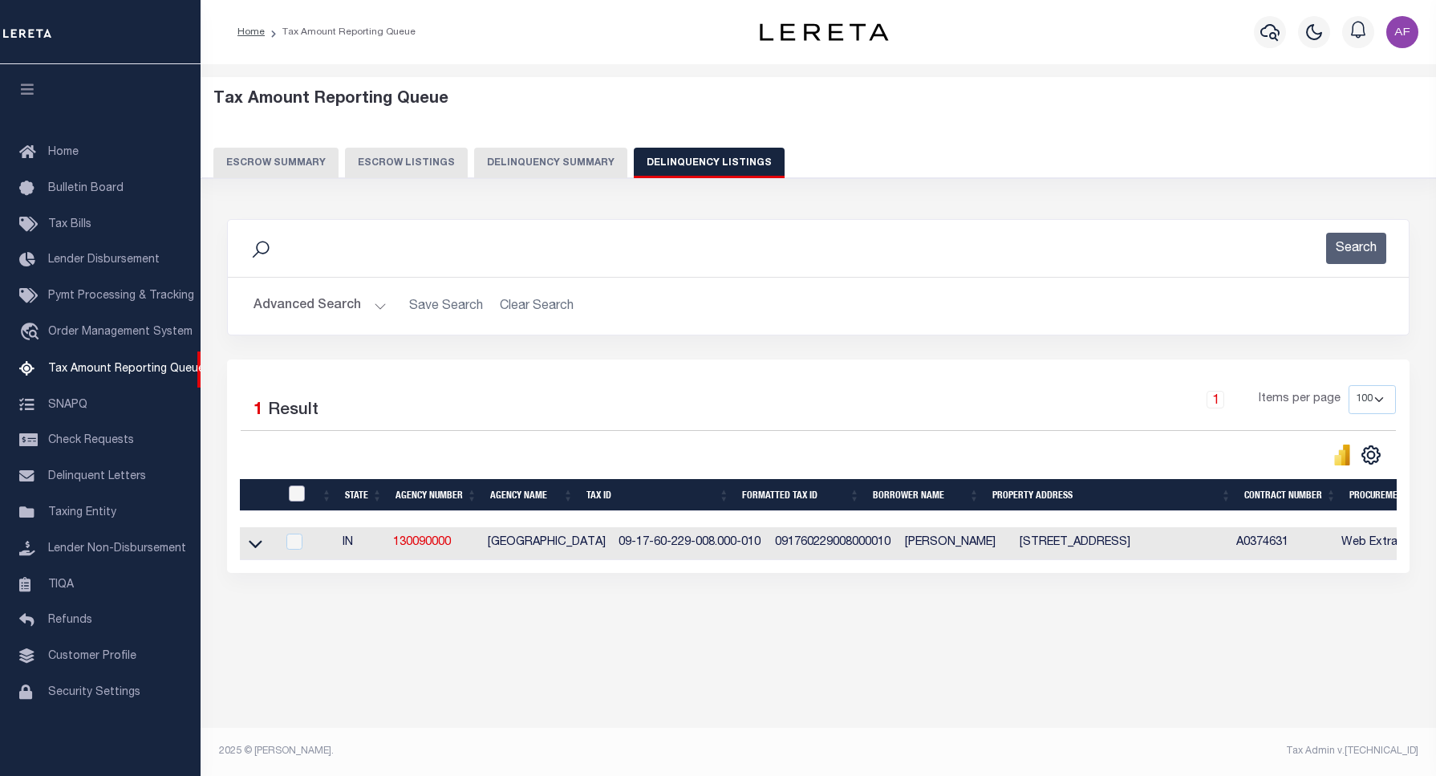
click at [297, 496] on input "checkbox" at bounding box center [297, 493] width 16 height 16
checkbox input "true"
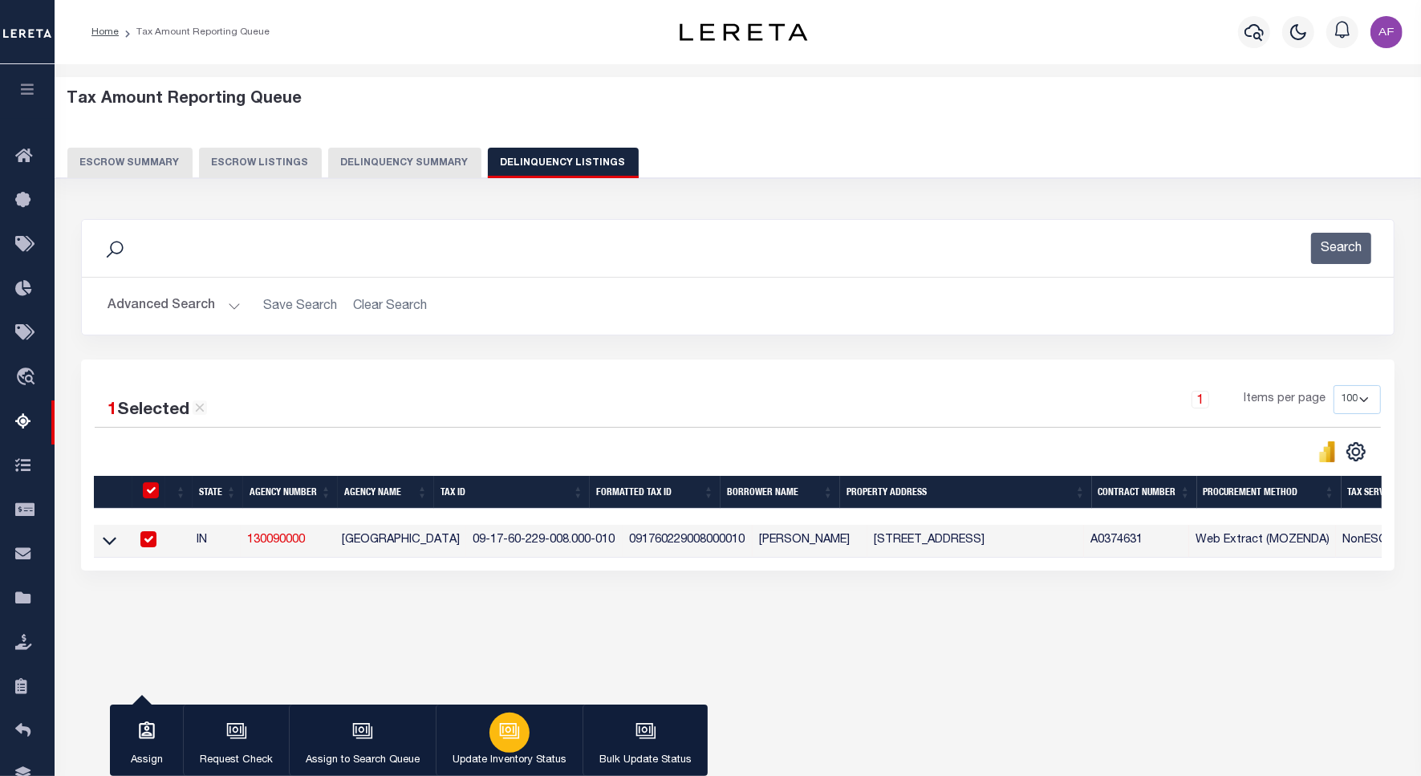
click at [500, 728] on icon "button" at bounding box center [508, 729] width 17 height 13
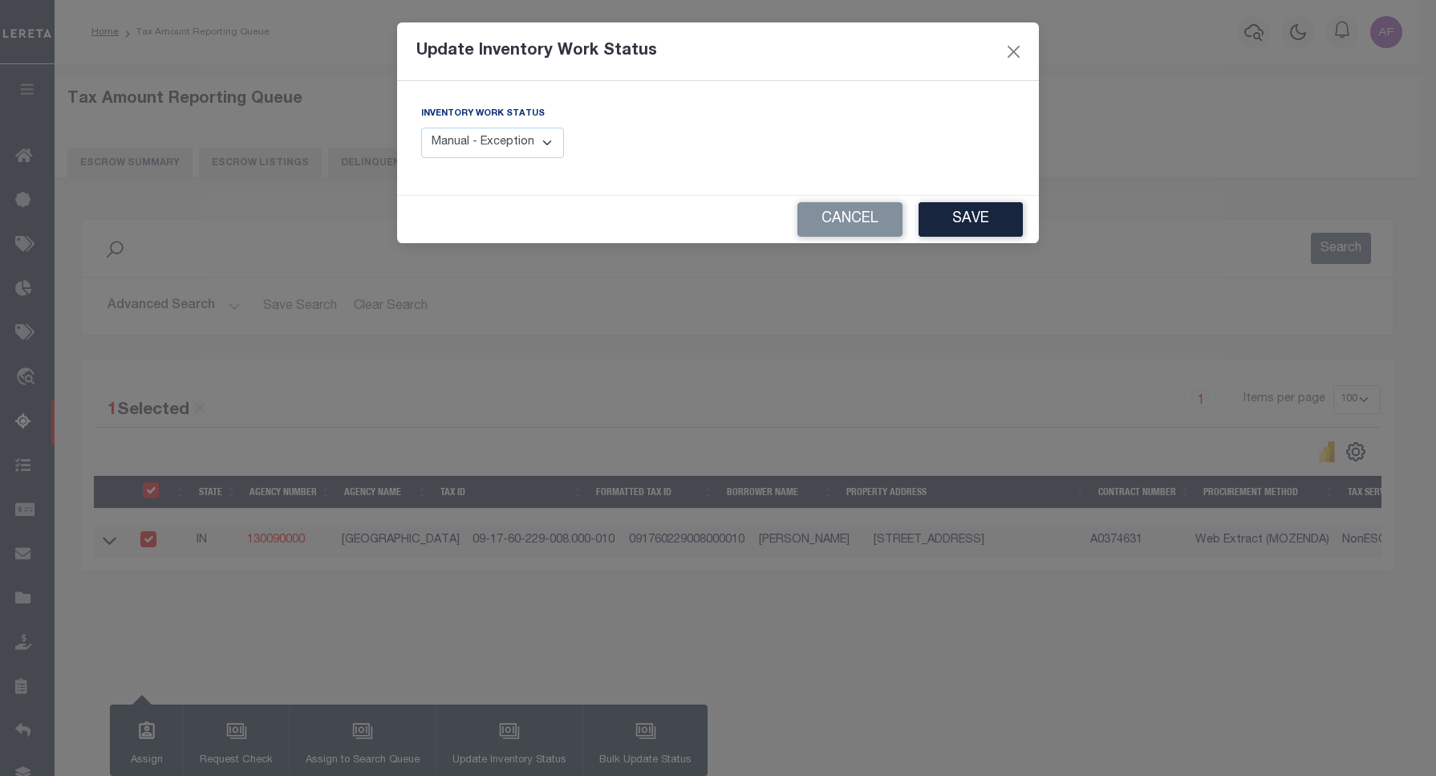
click at [507, 155] on select "Manual - Exception Pended - Awaiting Search Late Add Exception Completed" at bounding box center [492, 143] width 143 height 31
select select "4"
click at [421, 128] on select "Manual - Exception Pended - Awaiting Search Late Add Exception Completed" at bounding box center [492, 143] width 143 height 31
drag, startPoint x: 1036, startPoint y: 225, endPoint x: 1017, endPoint y: 225, distance: 18.5
click at [1035, 225] on div "Cancel Save" at bounding box center [718, 219] width 642 height 47
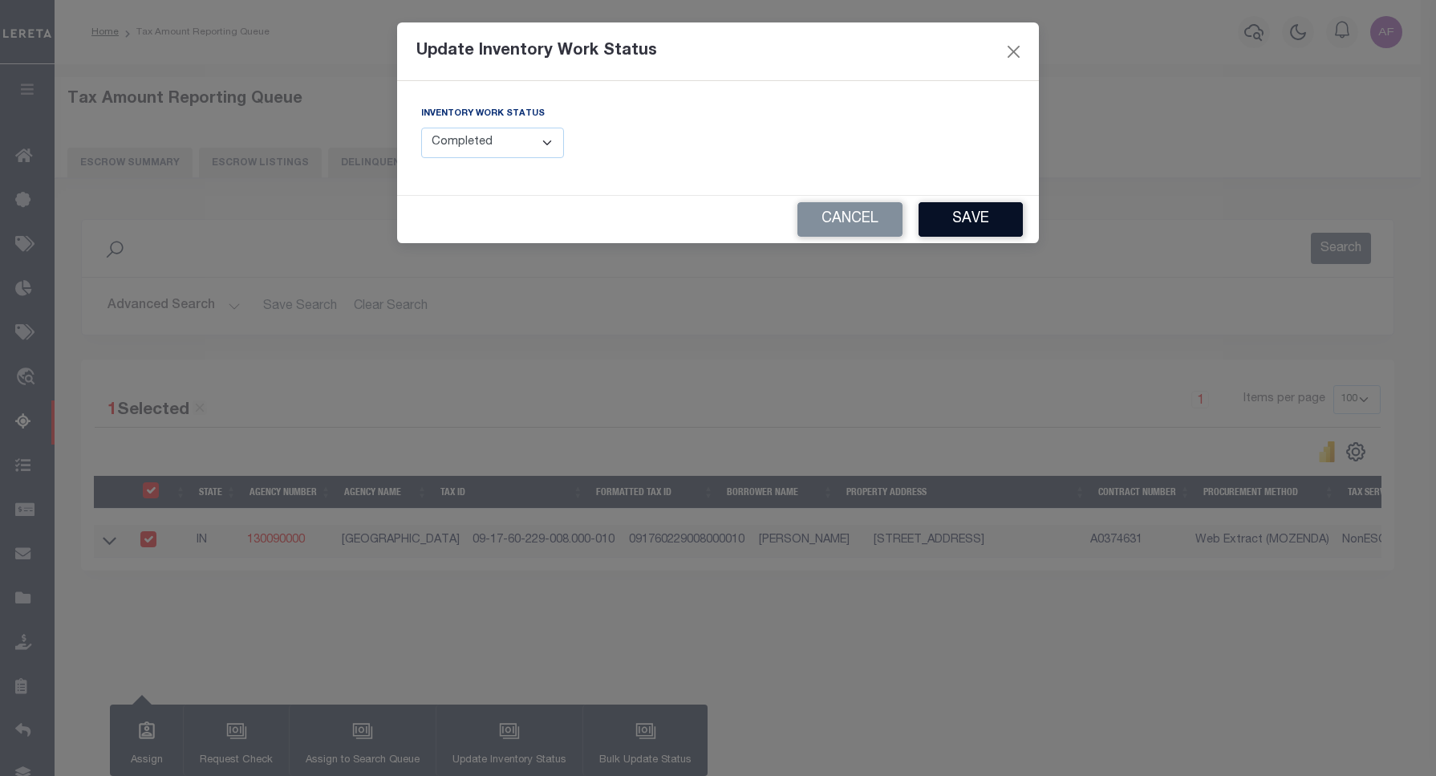
click at [1011, 225] on button "Save" at bounding box center [971, 219] width 104 height 34
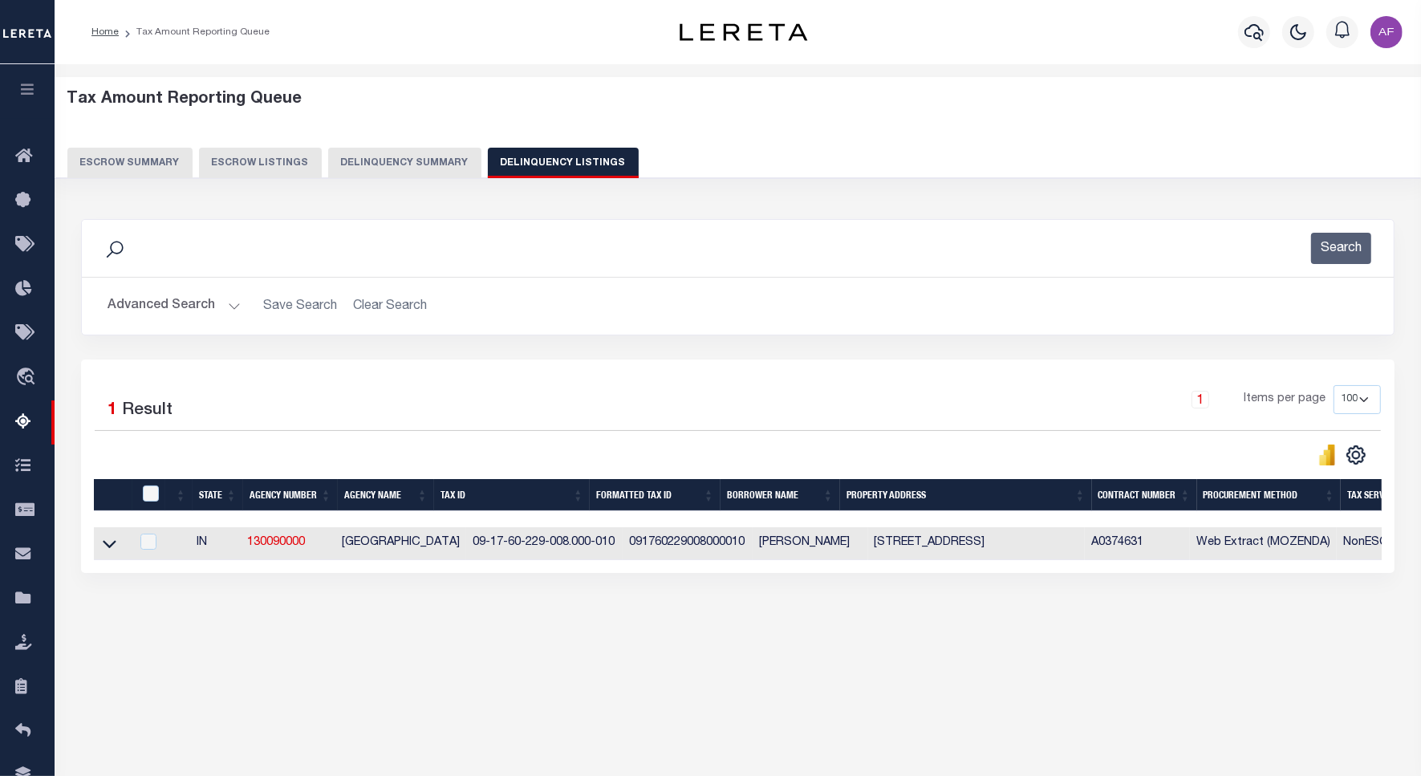
click at [173, 311] on button "Advanced Search" at bounding box center [173, 305] width 133 height 31
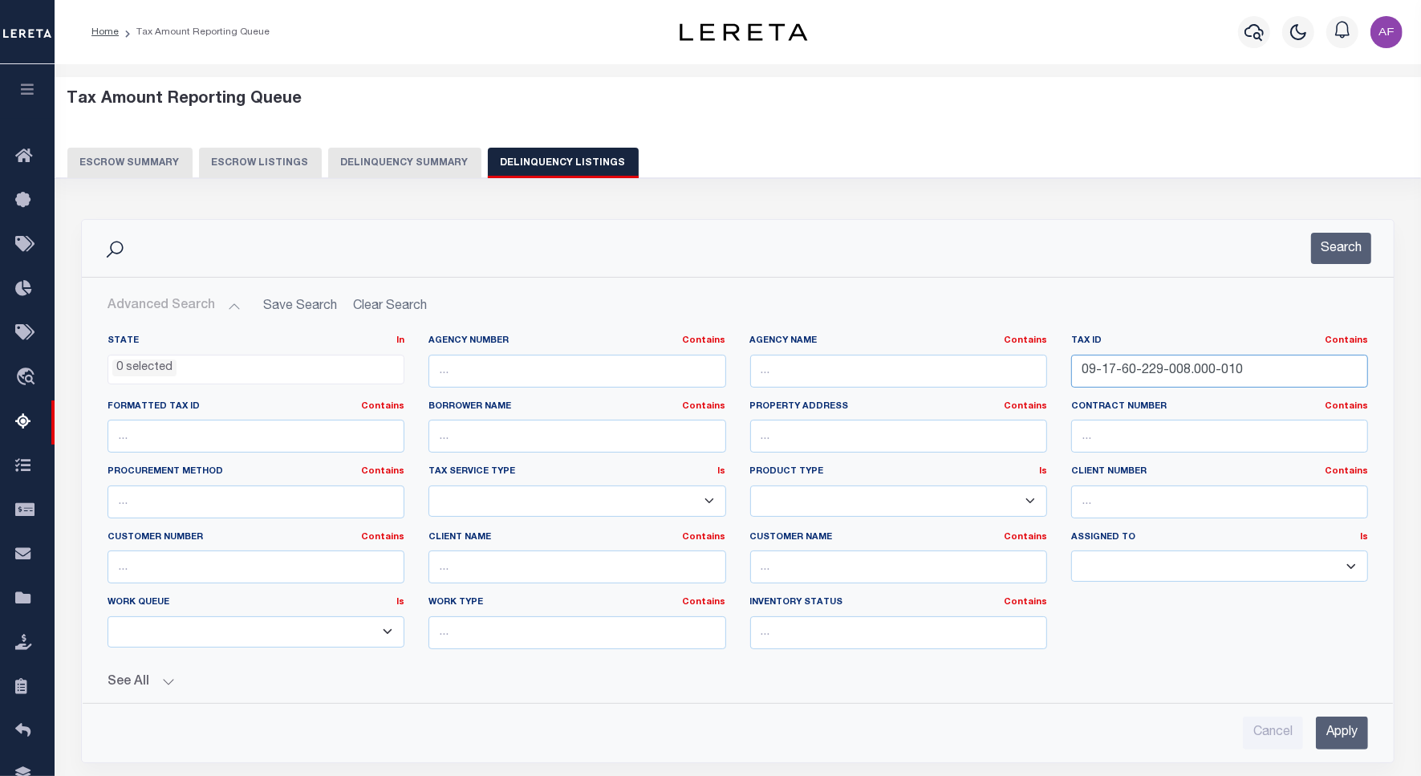
drag, startPoint x: 1270, startPoint y: 377, endPoint x: 919, endPoint y: 371, distance: 350.6
click at [919, 371] on div "State In In AK AL AR AZ CA CO CT DC DE FL GA GU HI IA ID IL IN KS KY LA MA MD M…" at bounding box center [737, 498] width 1284 height 327
paste input "5-002"
type input "09-17-60-225-002.000-010"
click at [1381, 241] on div "Search" at bounding box center [738, 248] width 1312 height 57
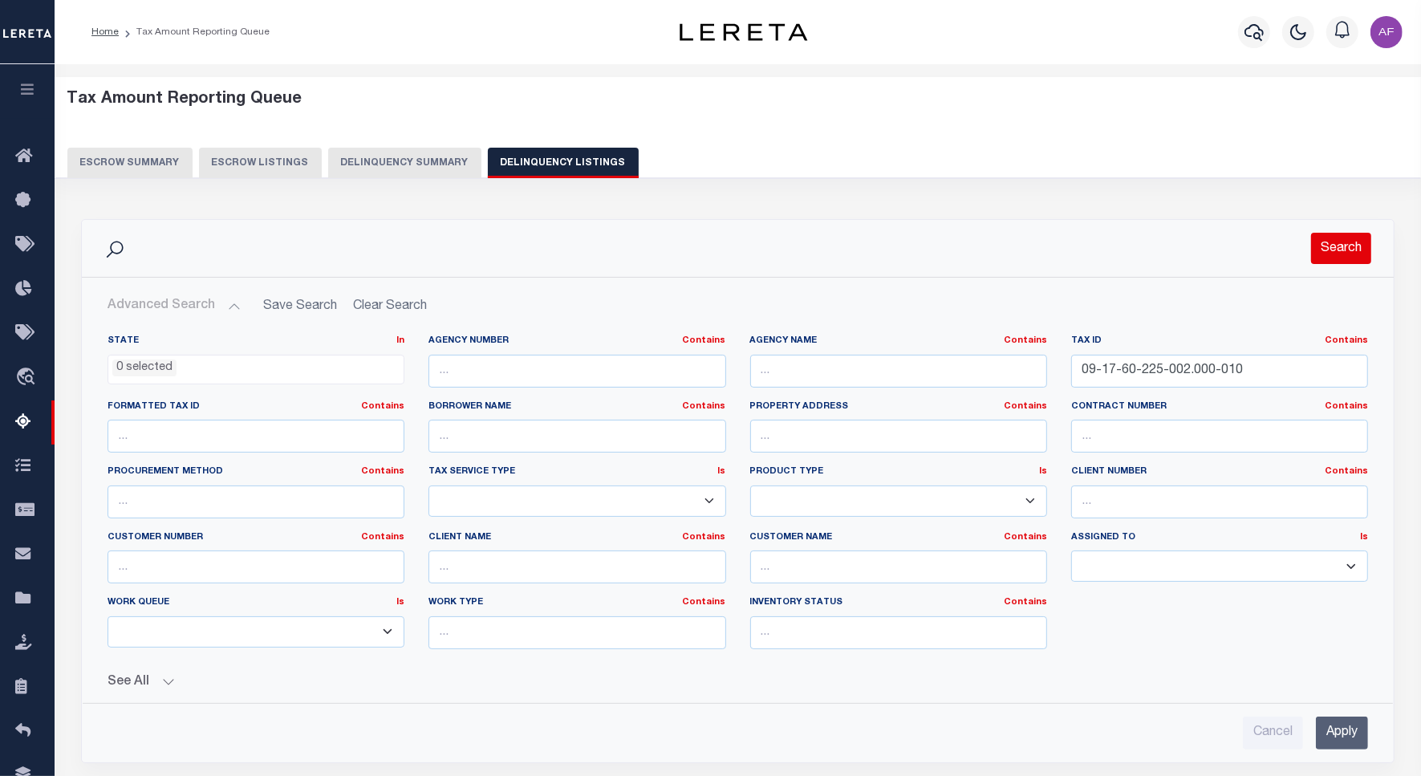
click at [1357, 245] on button "Search" at bounding box center [1341, 248] width 60 height 31
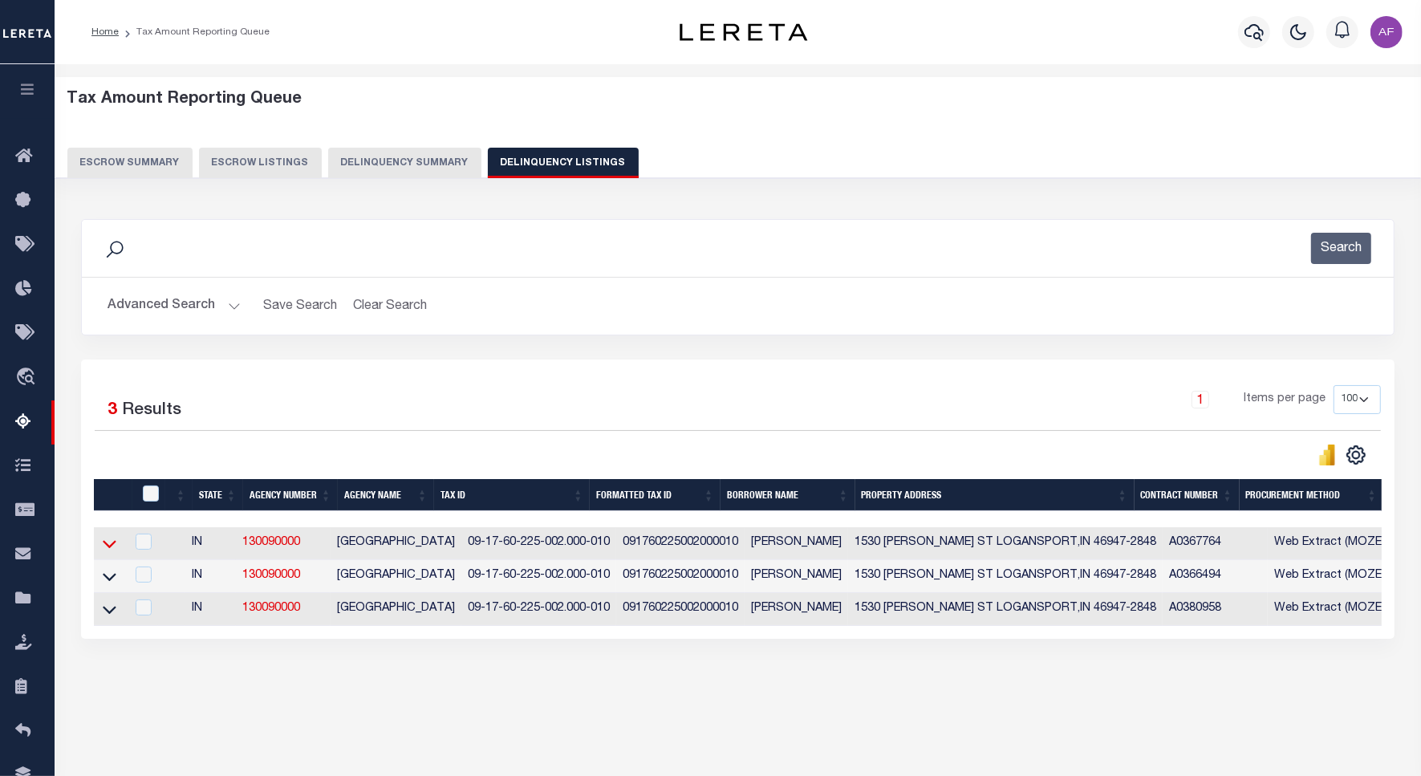
drag, startPoint x: 116, startPoint y: 558, endPoint x: 109, endPoint y: 547, distance: 12.7
click at [115, 554] on td at bounding box center [109, 543] width 31 height 33
checkbox input "true"
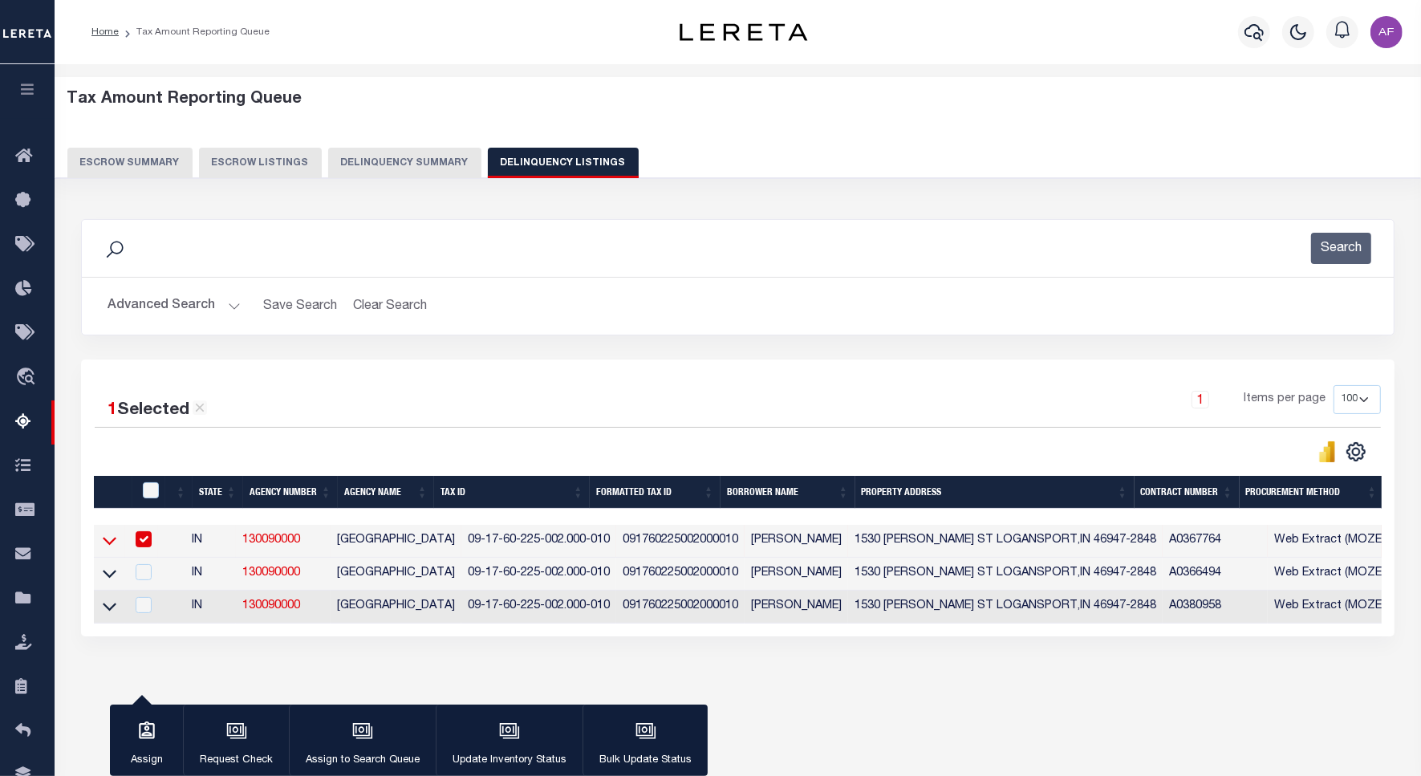
click at [109, 547] on icon at bounding box center [110, 540] width 14 height 17
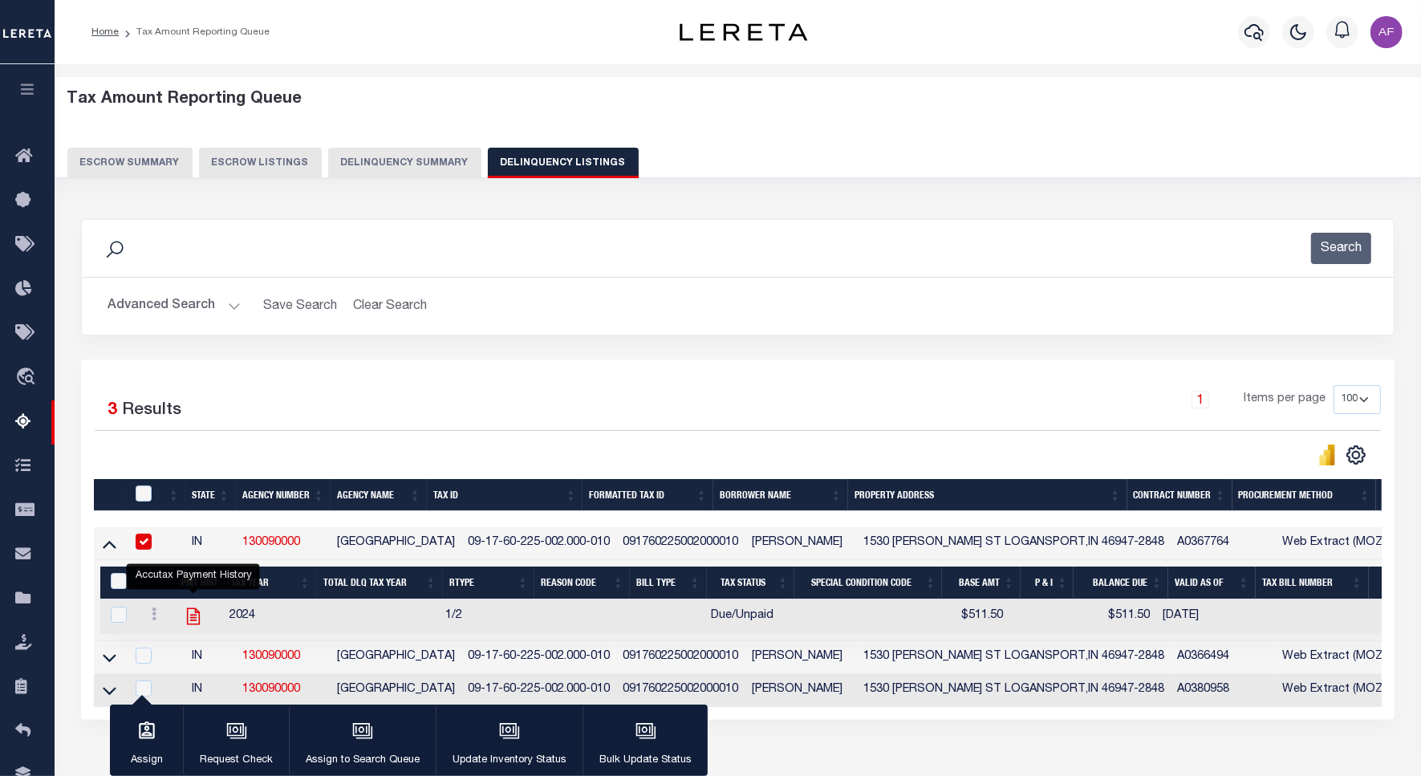
click at [187, 615] on icon "" at bounding box center [192, 616] width 13 height 17
checkbox input "true"
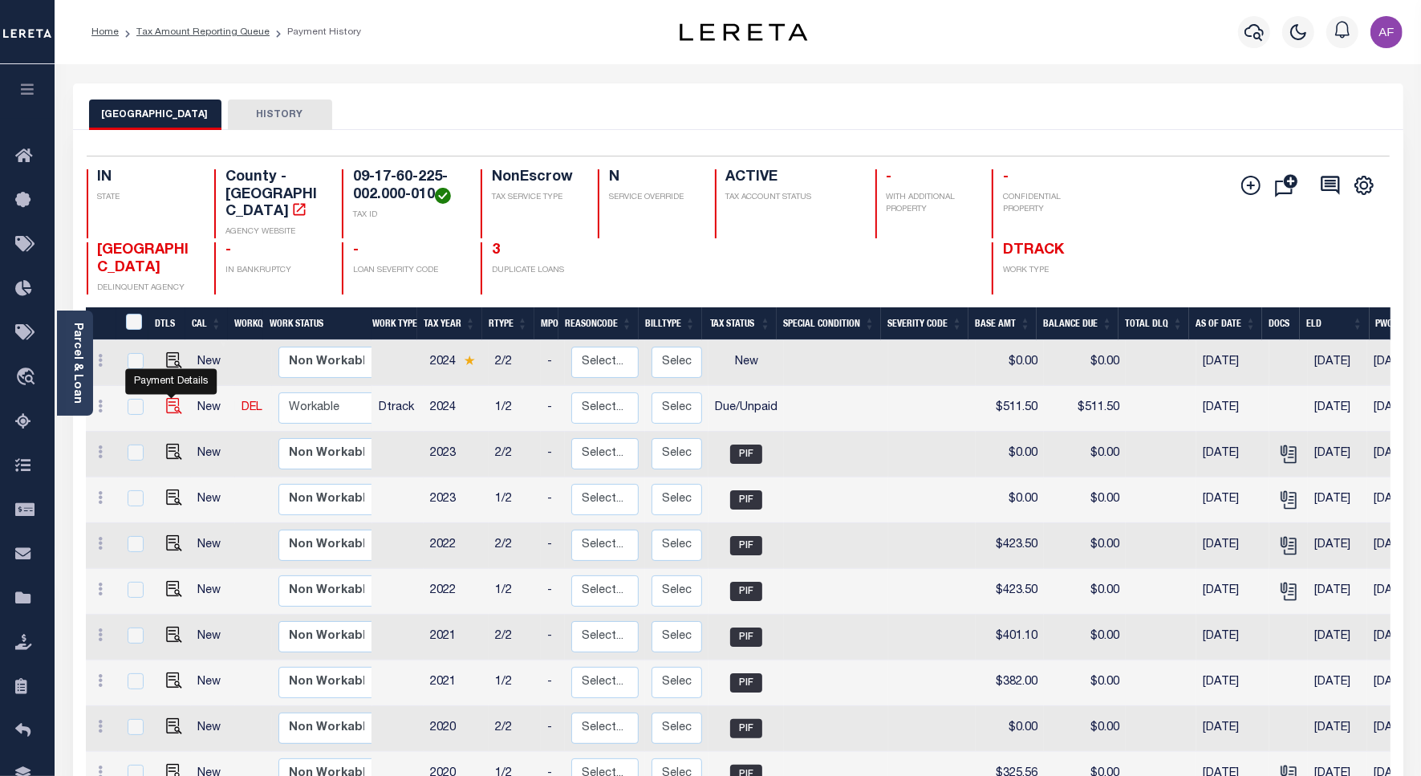
click at [175, 398] on img "" at bounding box center [174, 406] width 16 height 16
checkbox input "true"
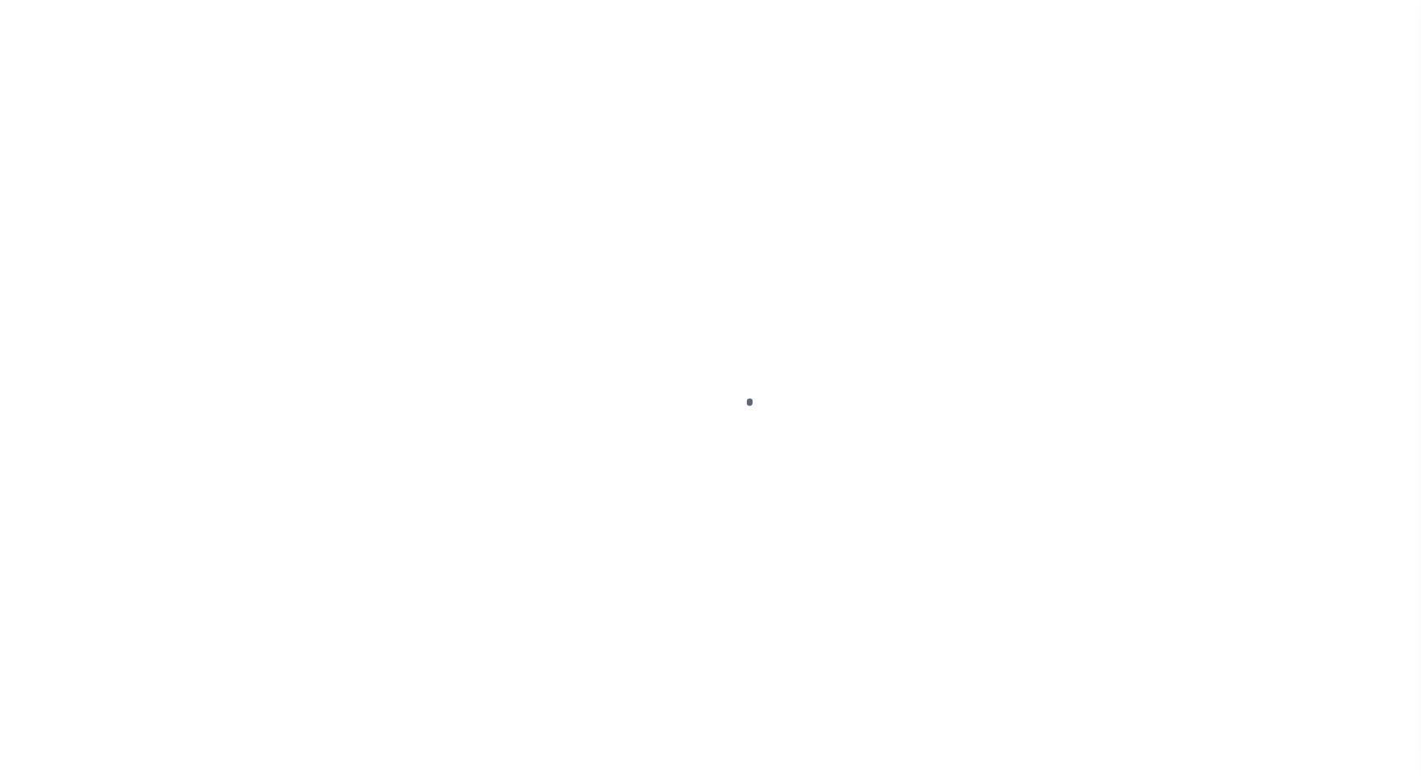
select select "DUE"
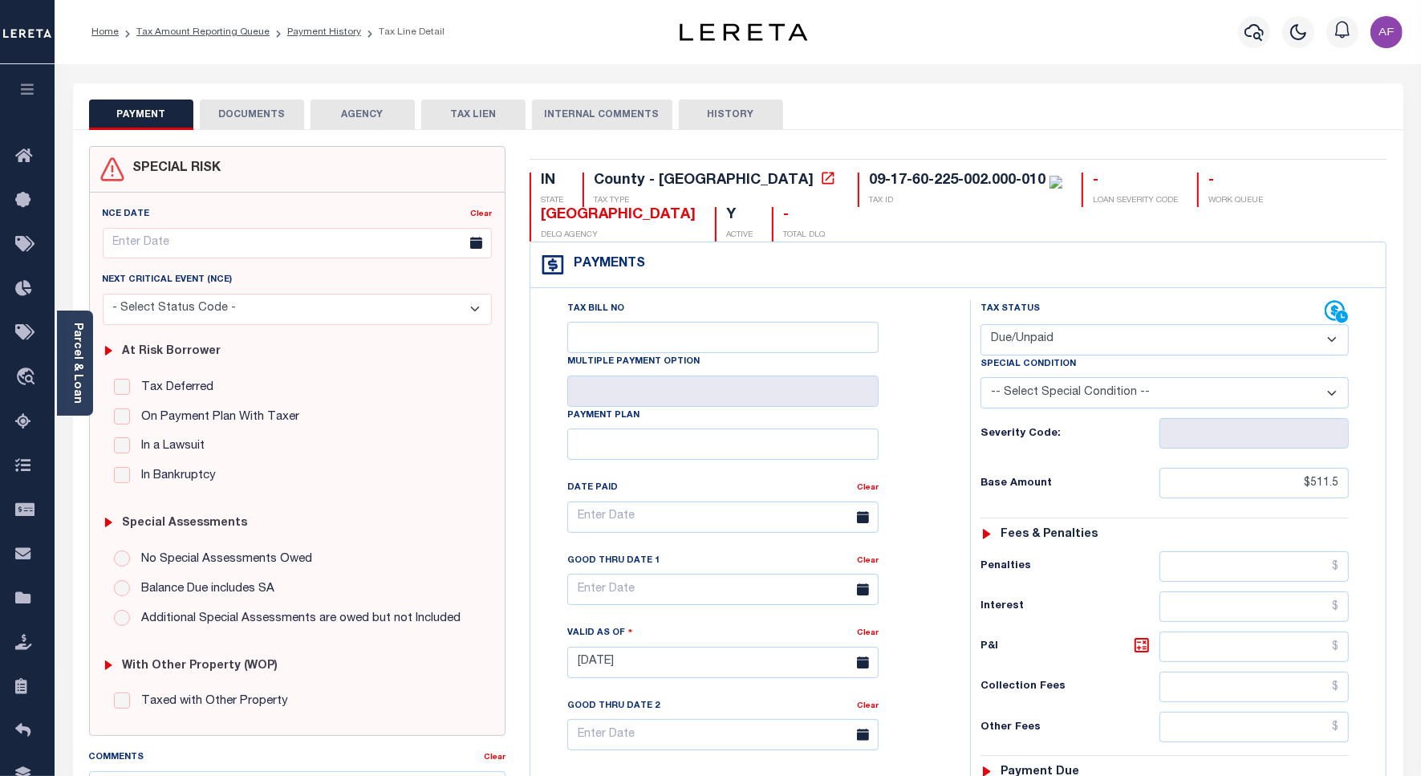
click at [1036, 335] on select "- Select Status Code - Open Due/Unpaid Paid Incomplete No Tax Due Internal Refu…" at bounding box center [1164, 339] width 368 height 31
click at [980, 326] on select "- Select Status Code - Open Due/Unpaid Paid Incomplete No Tax Due Internal Refu…" at bounding box center [1164, 339] width 368 height 31
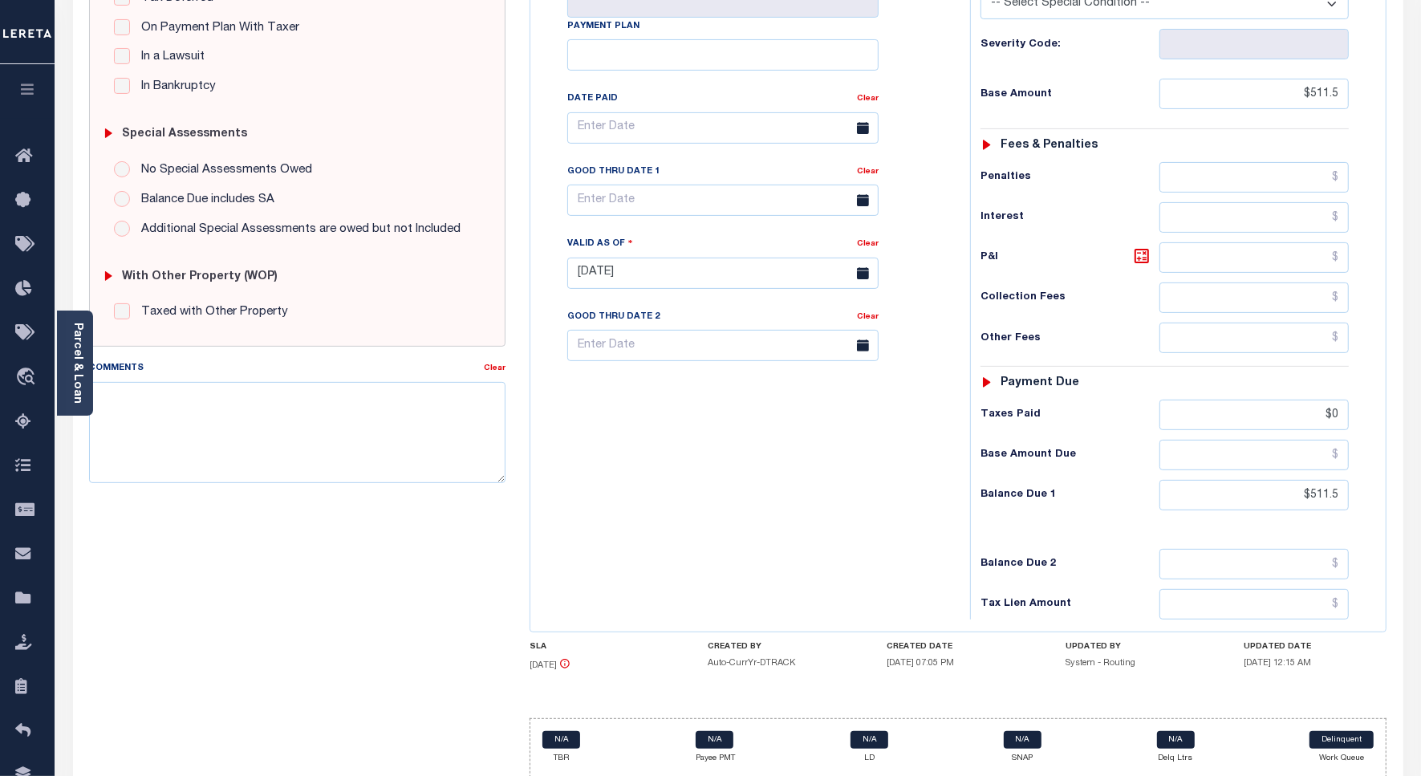
scroll to position [449, 0]
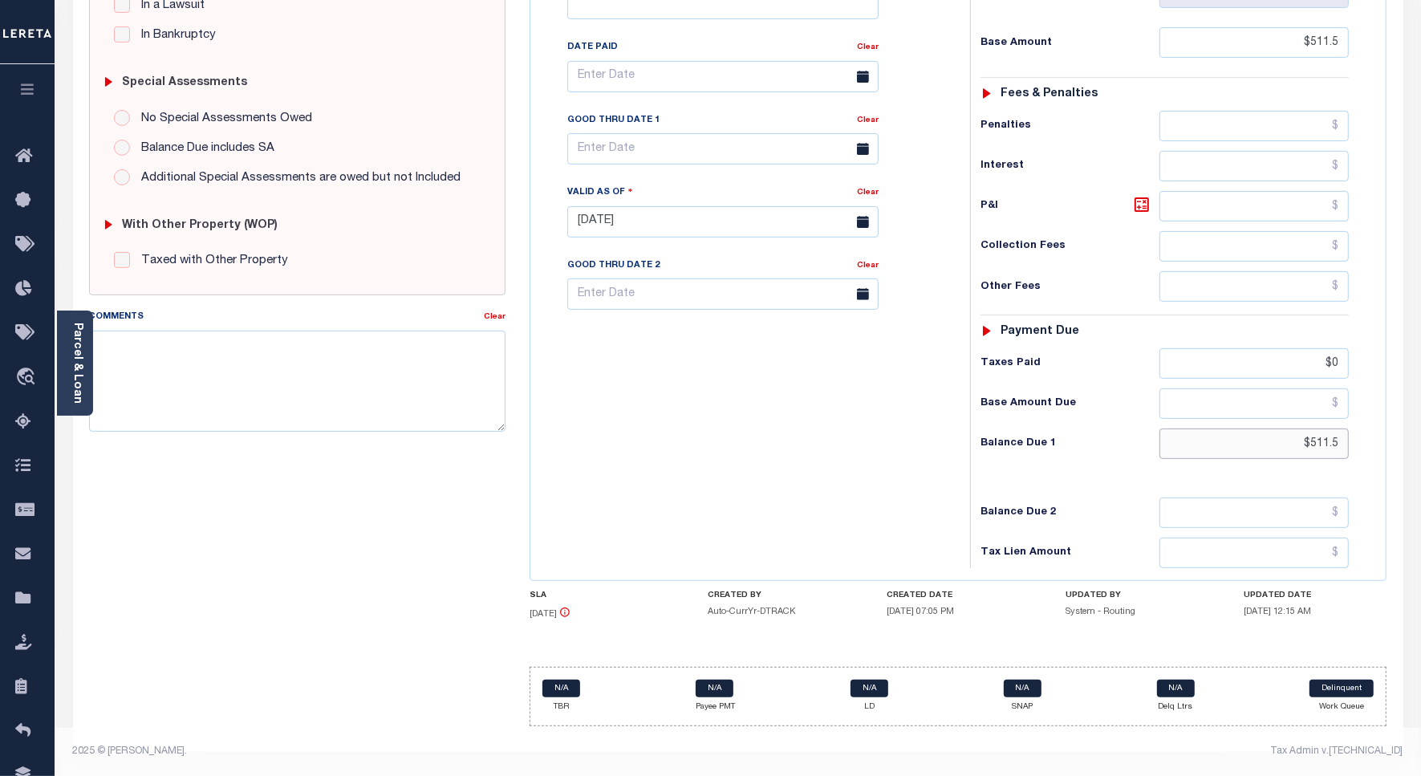
click at [1313, 442] on input "$511.5" at bounding box center [1253, 443] width 189 height 30
paste input "62.6"
type input "$562.65"
type input "[DATE]"
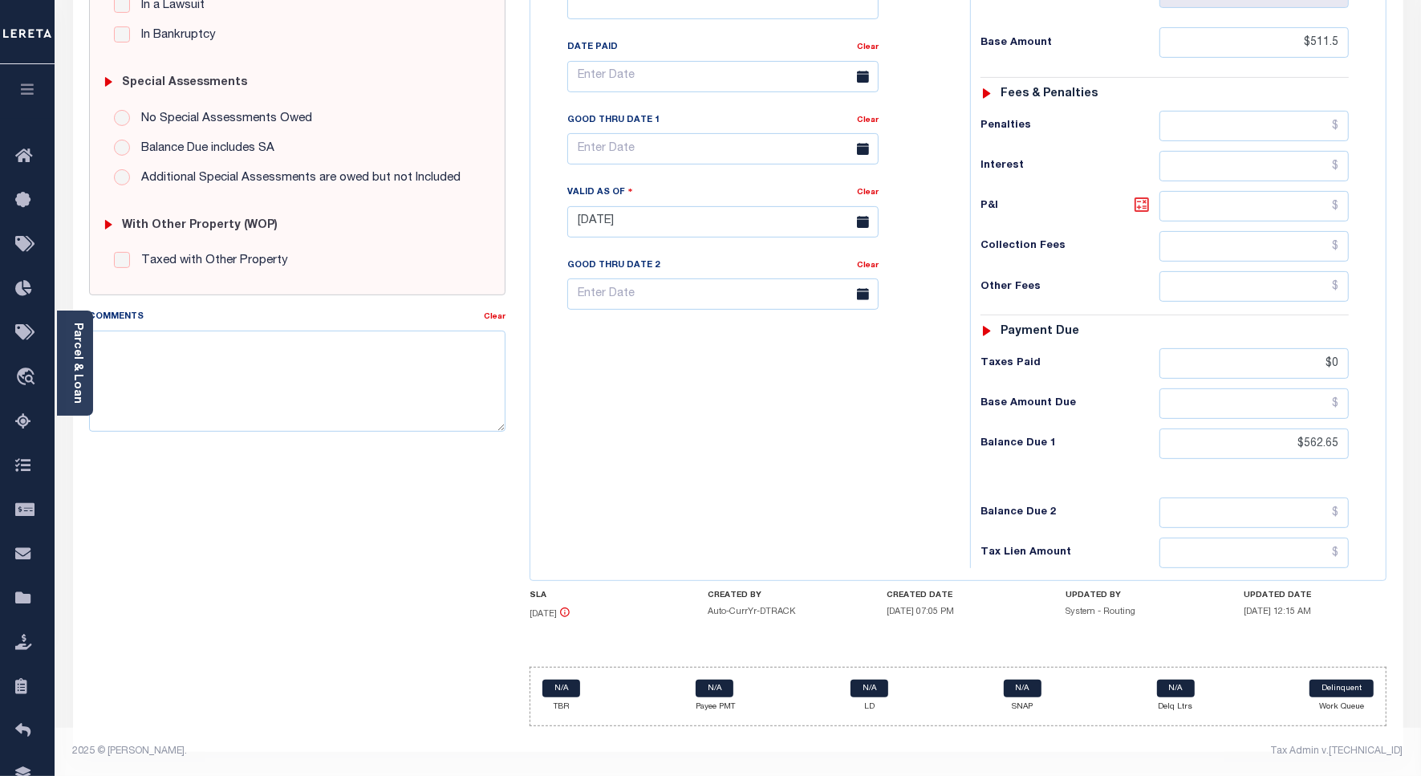
click at [1141, 210] on icon at bounding box center [1141, 204] width 19 height 19
type input "$51.15"
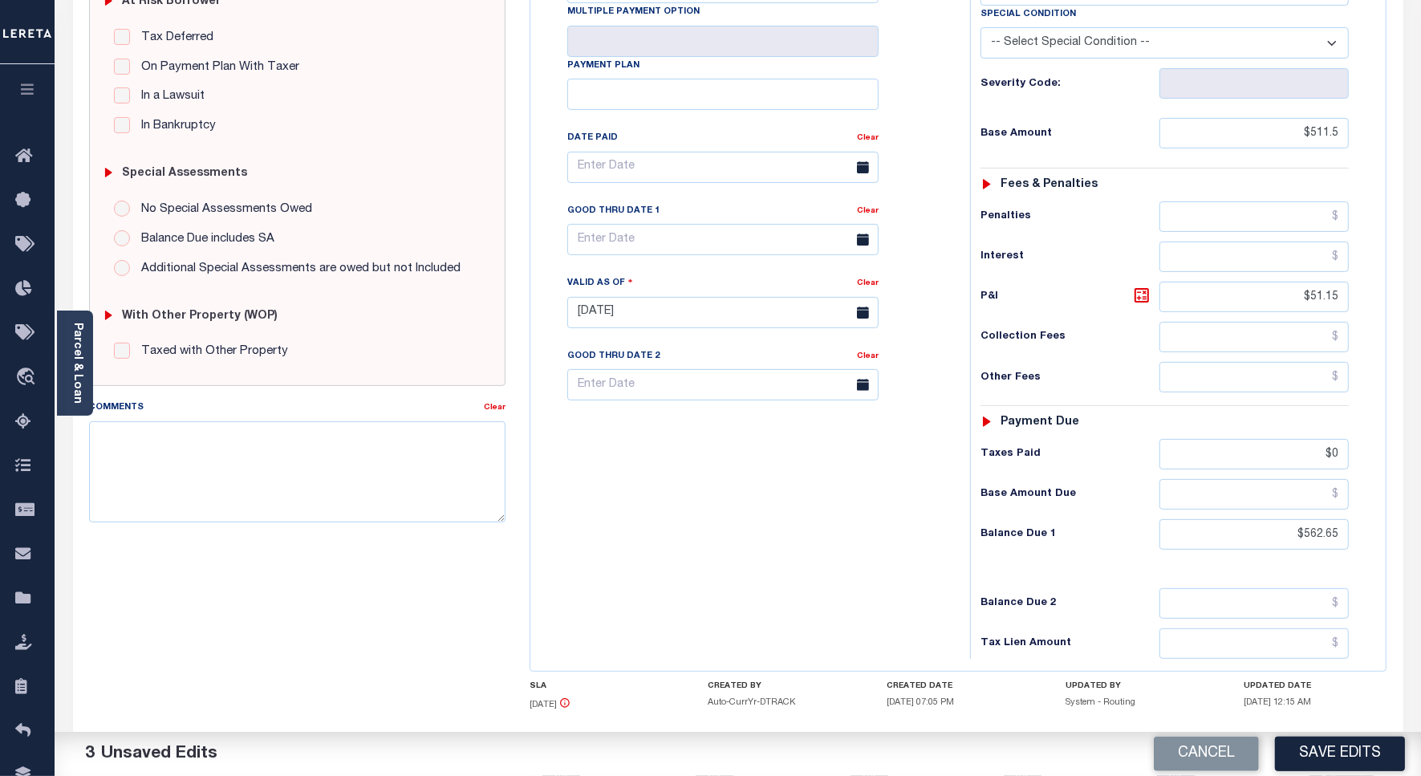
scroll to position [349, 0]
click at [639, 246] on input "text" at bounding box center [722, 240] width 311 height 31
click at [647, 459] on span "30" at bounding box center [655, 460] width 31 height 31
type input "[DATE]"
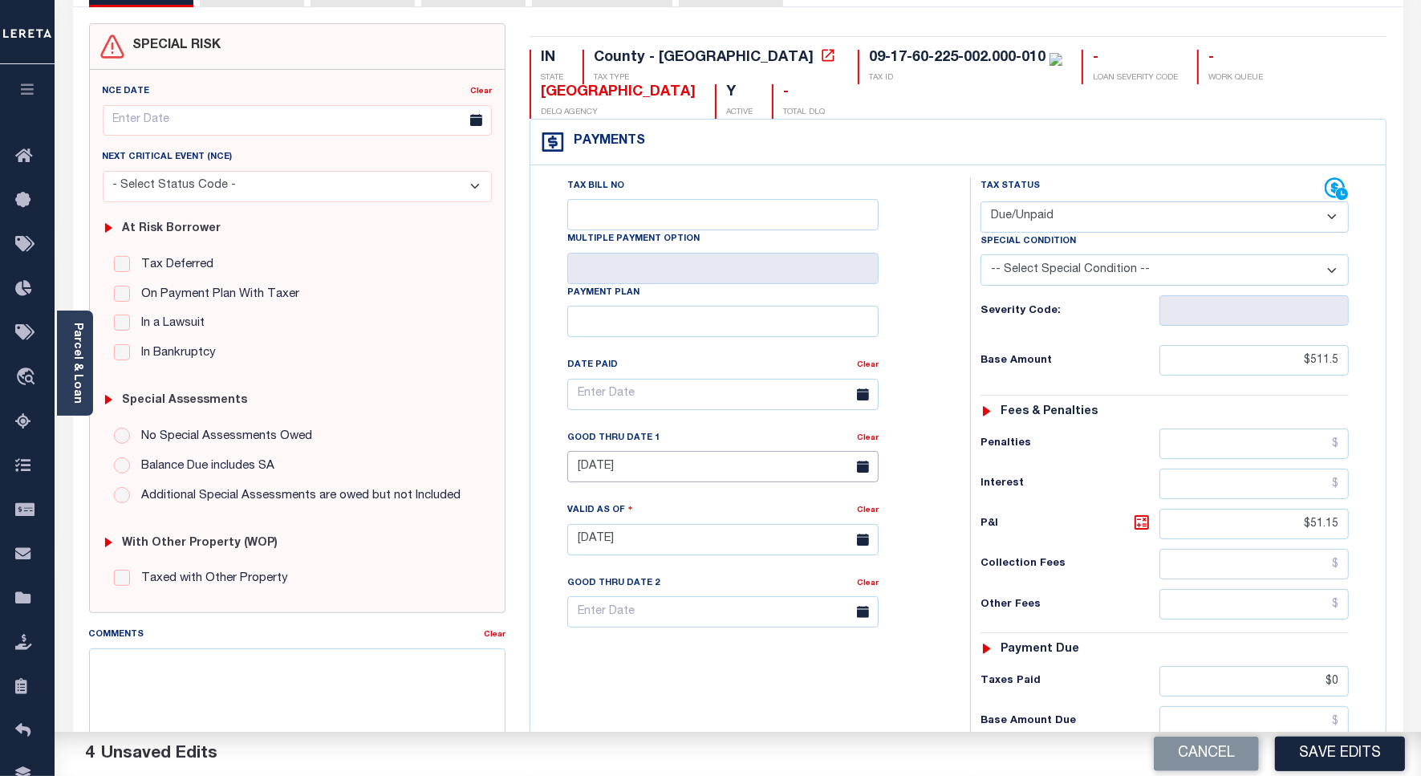
scroll to position [0, 0]
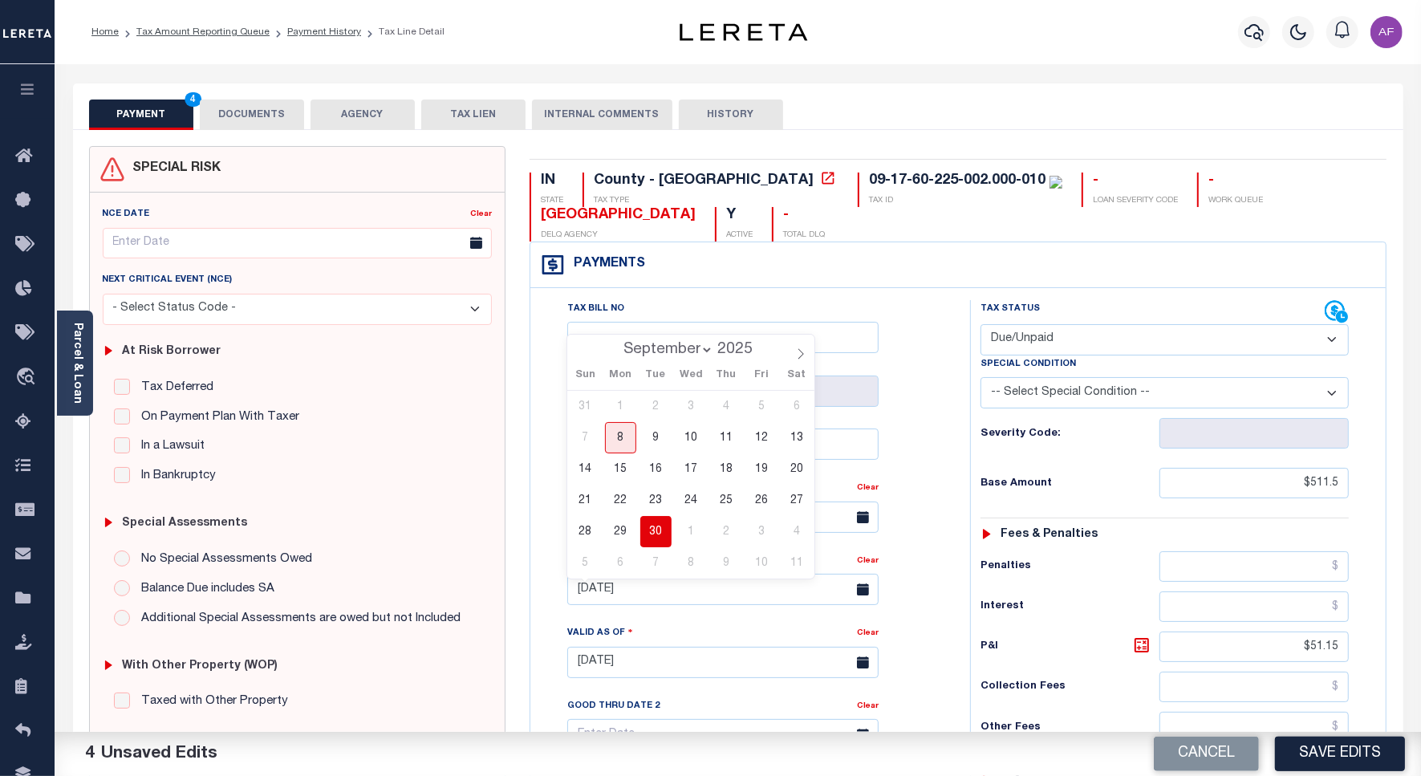
click at [259, 106] on button "DOCUMENTS" at bounding box center [252, 114] width 104 height 30
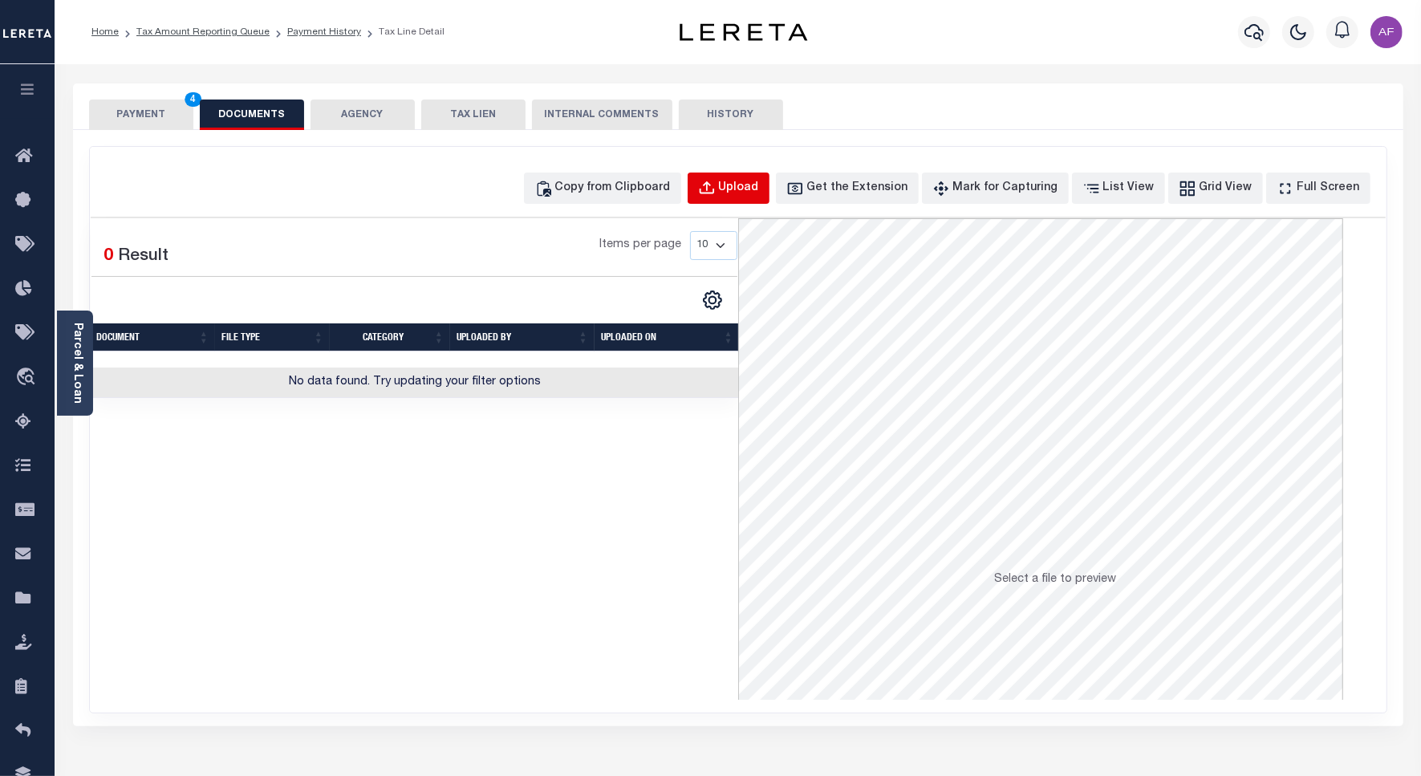
click at [759, 197] on div "Upload" at bounding box center [739, 189] width 40 height 18
select select "POP"
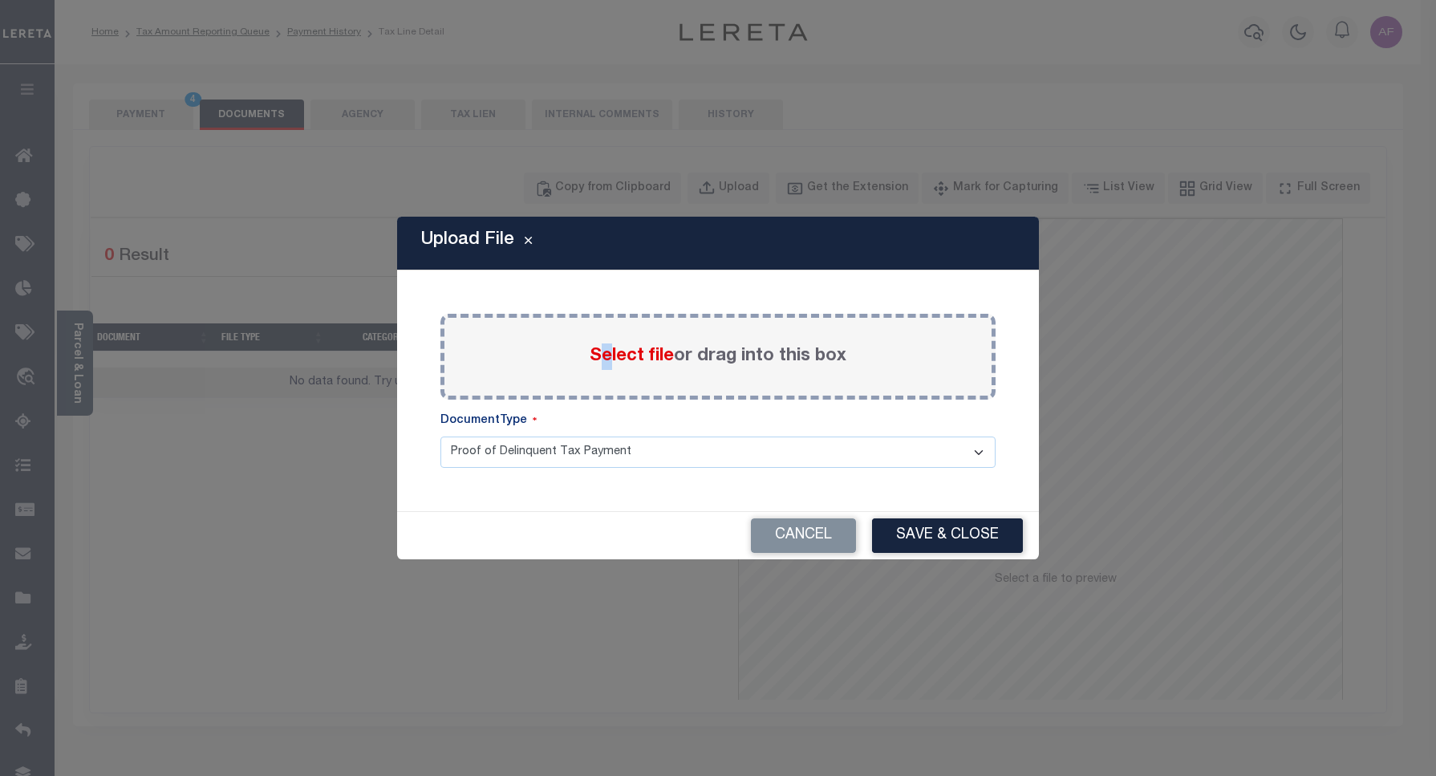
click at [606, 362] on span "Select file" at bounding box center [632, 356] width 84 height 18
click at [664, 420] on div "DocumentType" at bounding box center [717, 424] width 555 height 24
click at [646, 359] on span "Select file" at bounding box center [632, 356] width 84 height 18
click at [0, 0] on input "Select file or drag into this box" at bounding box center [0, 0] width 0 height 0
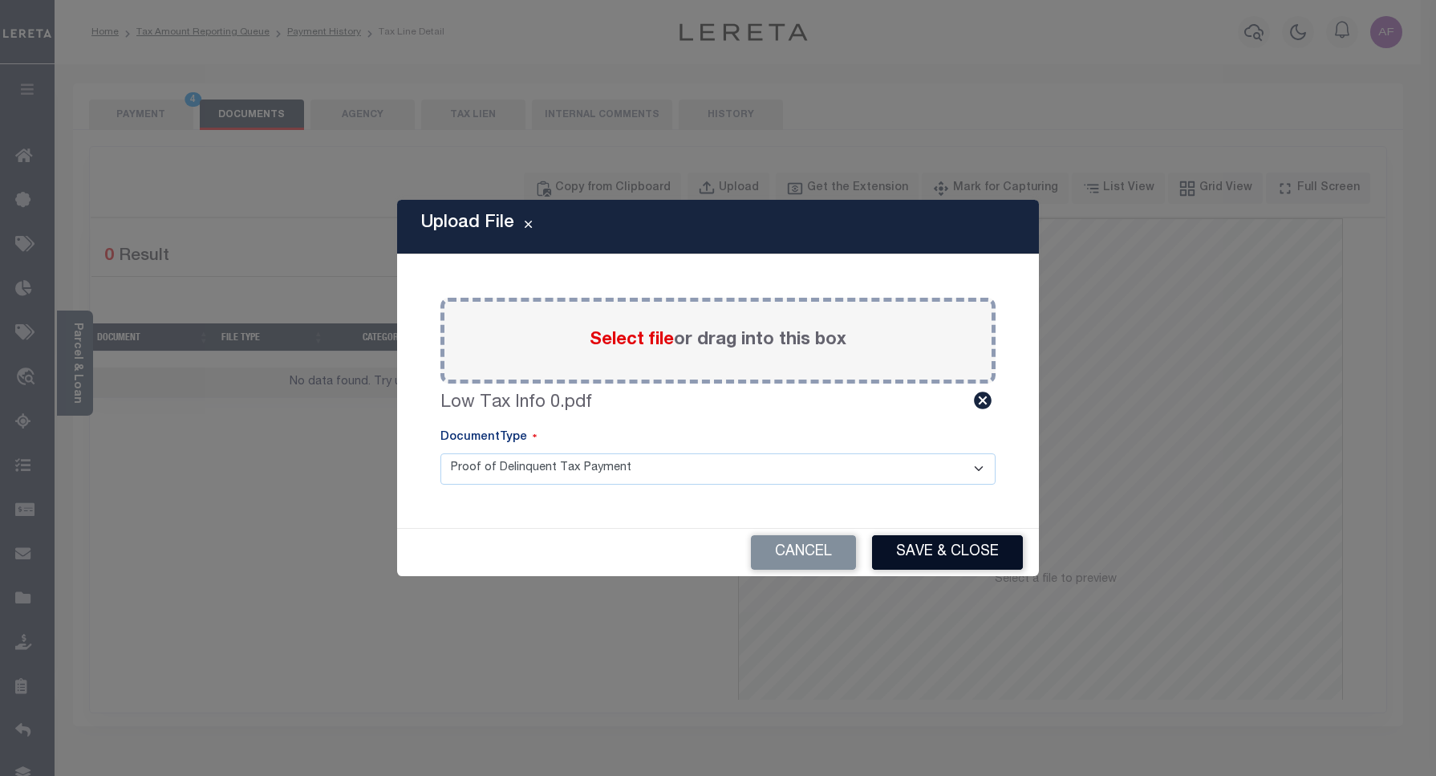
click at [940, 542] on button "Save & Close" at bounding box center [947, 552] width 151 height 34
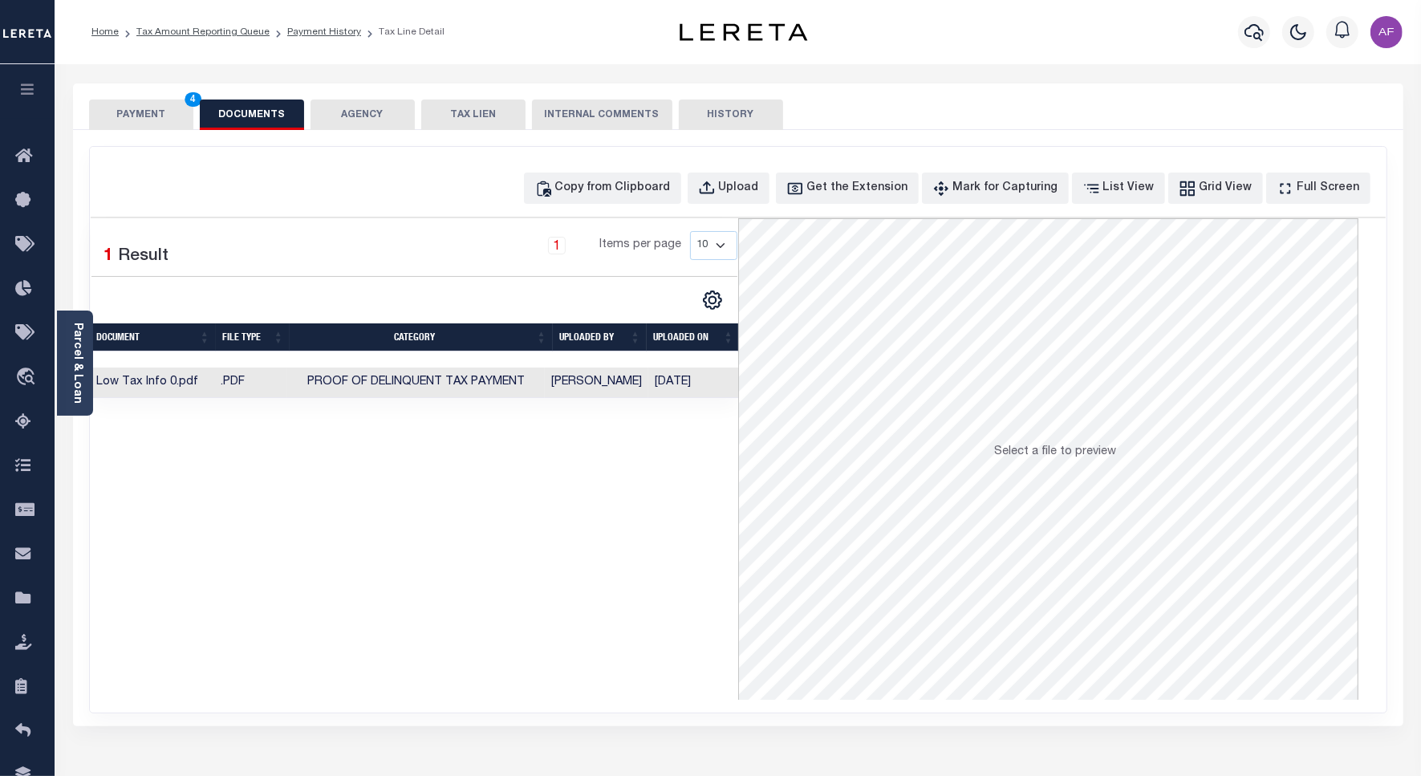
click at [173, 122] on button "PAYMENT 4" at bounding box center [141, 114] width 104 height 30
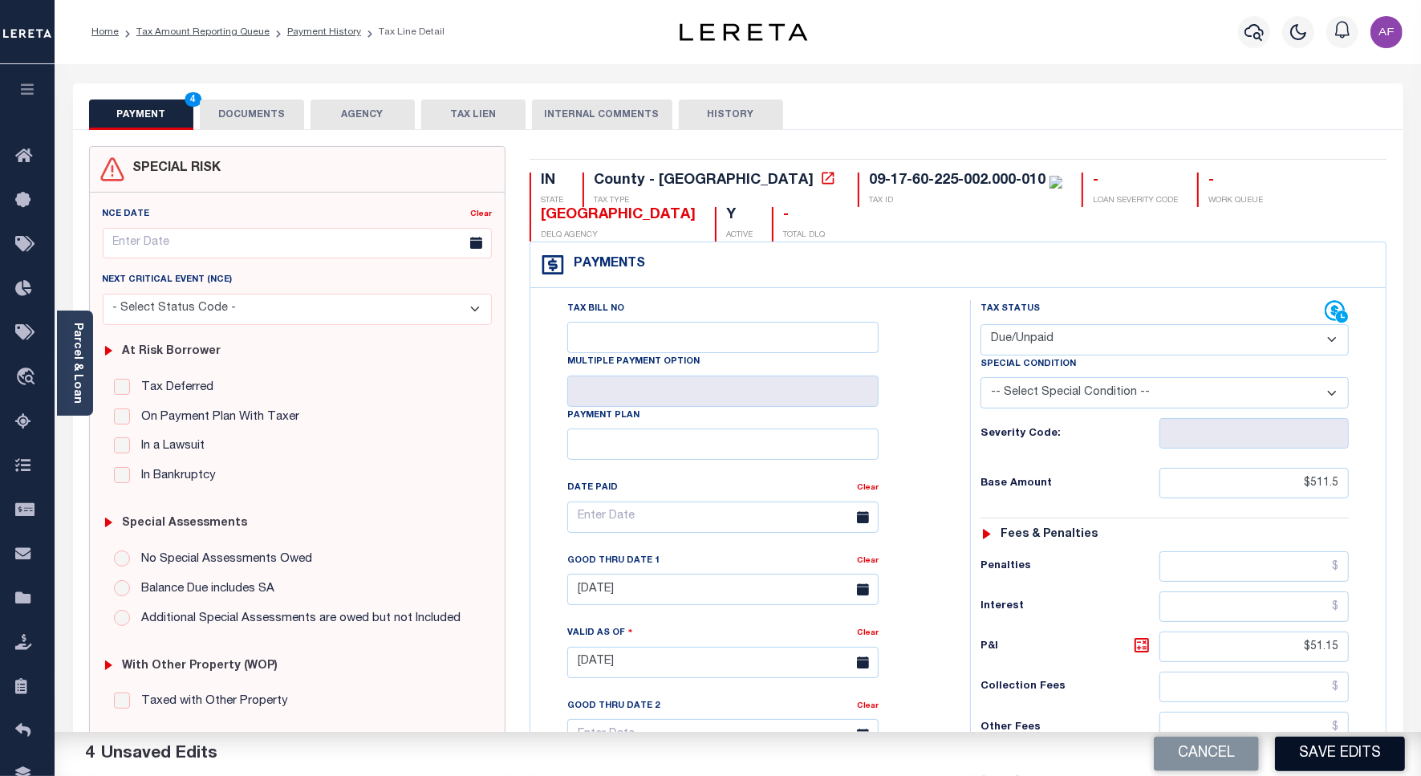
click at [1312, 752] on button "Save Edits" at bounding box center [1340, 753] width 130 height 34
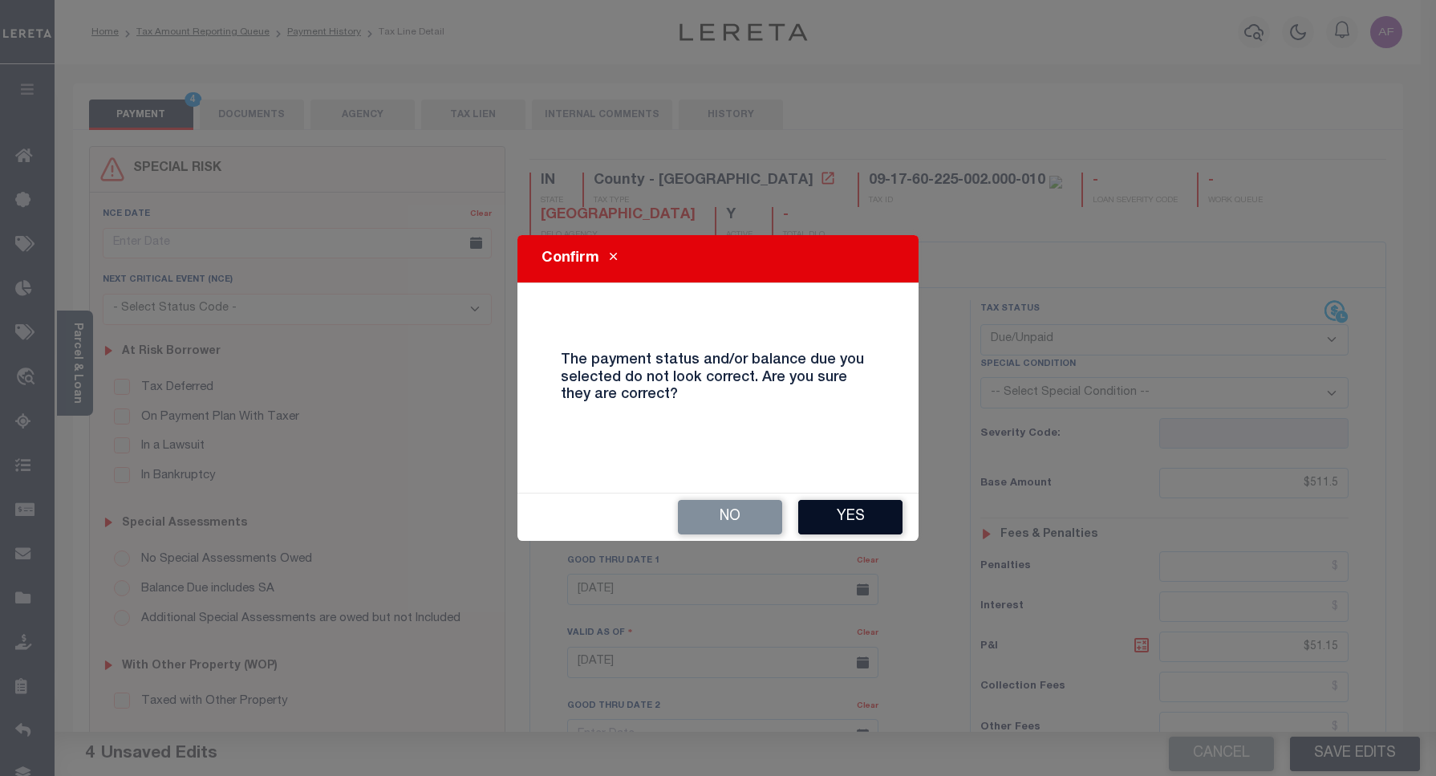
click at [834, 513] on button "Yes" at bounding box center [850, 517] width 104 height 34
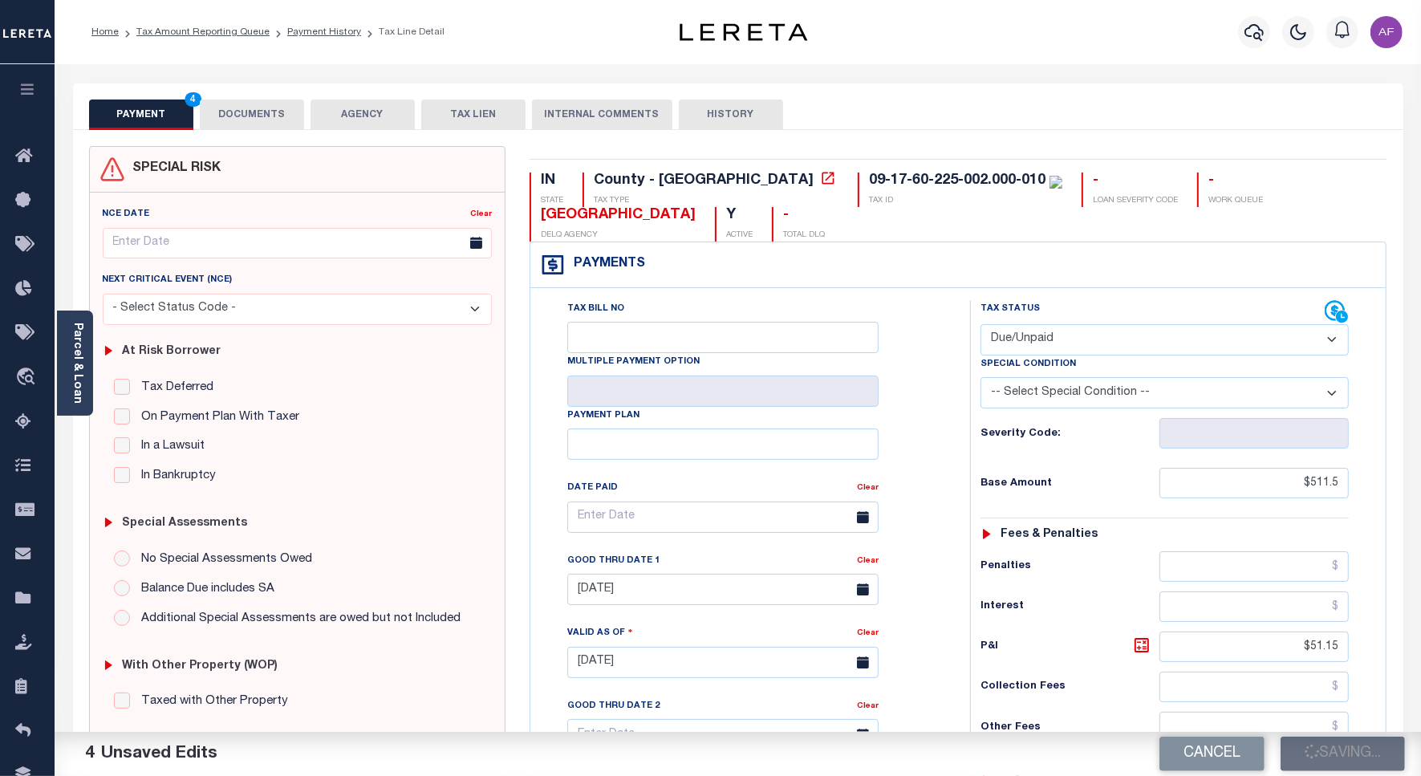
checkbox input "false"
type input "$511.5"
type input "$51.15"
type input "$0"
type input "$562.65"
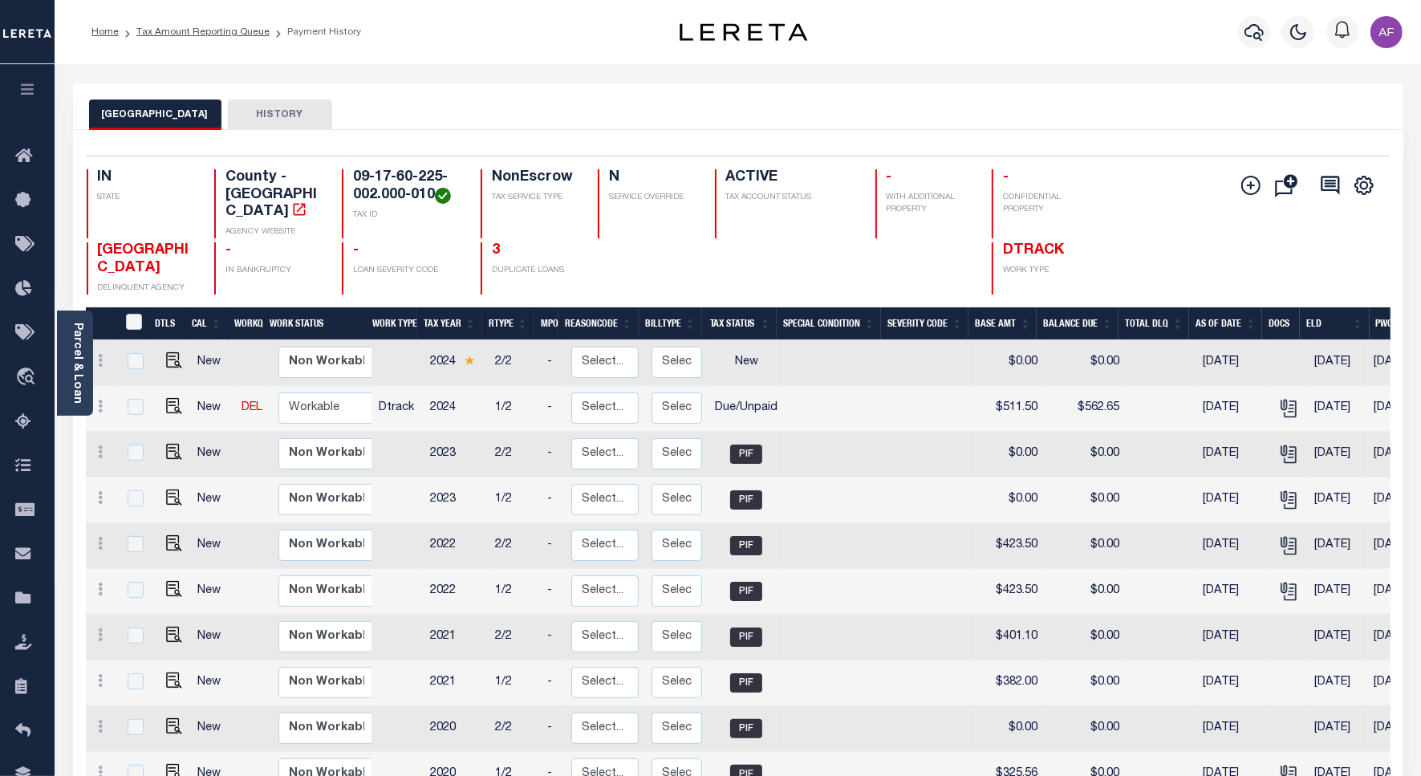
click at [133, 30] on li "Tax Amount Reporting Queue" at bounding box center [194, 32] width 151 height 14
click at [146, 27] on link "Tax Amount Reporting Queue" at bounding box center [202, 32] width 133 height 10
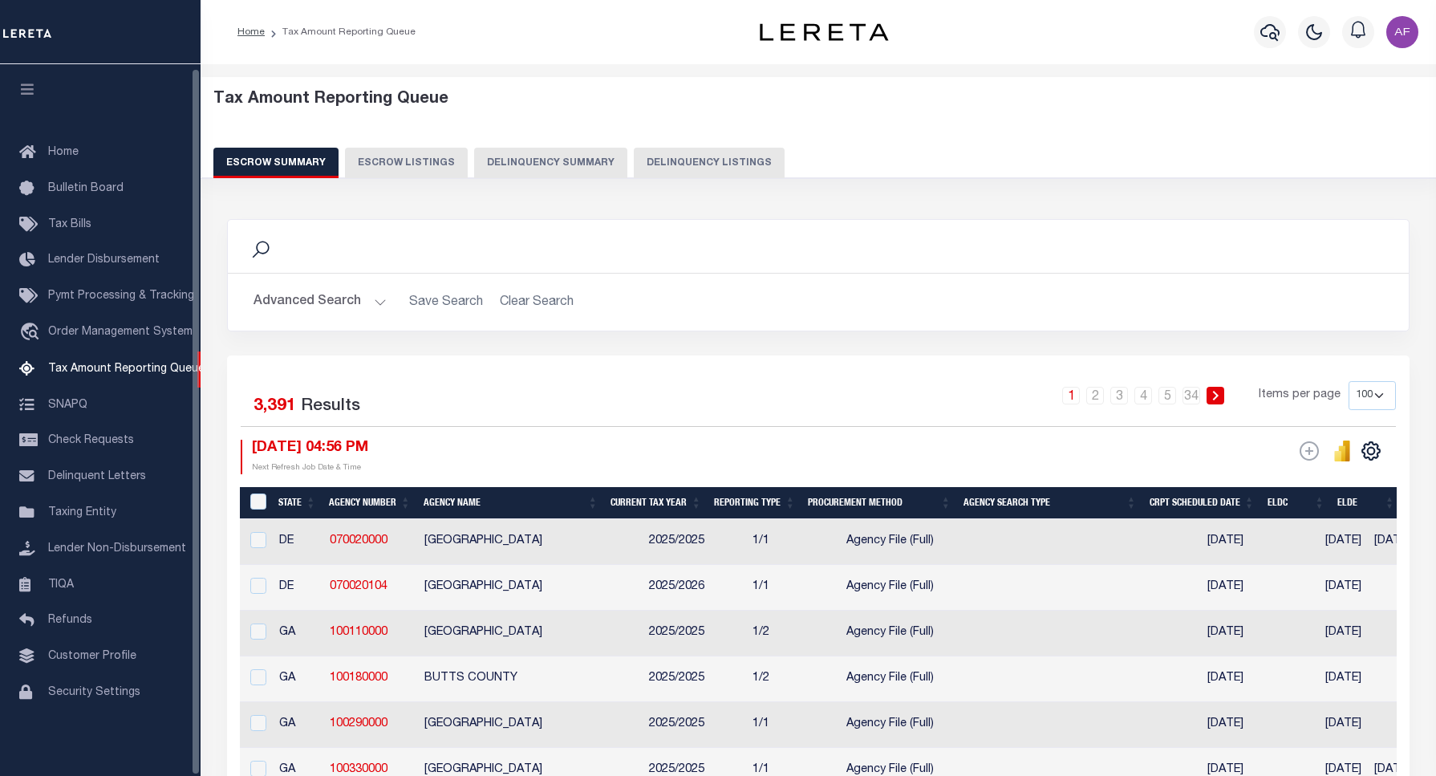
select select "100"
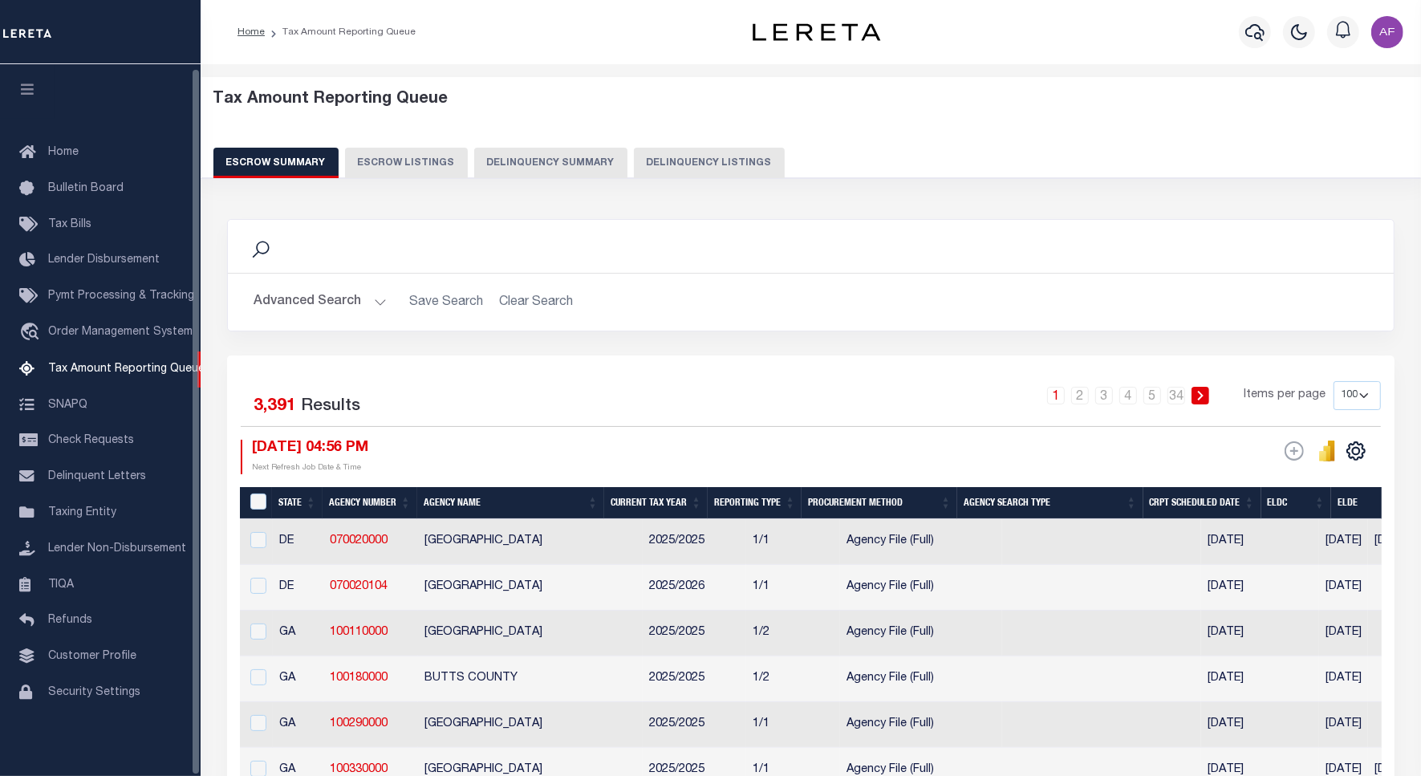
scroll to position [5, 0]
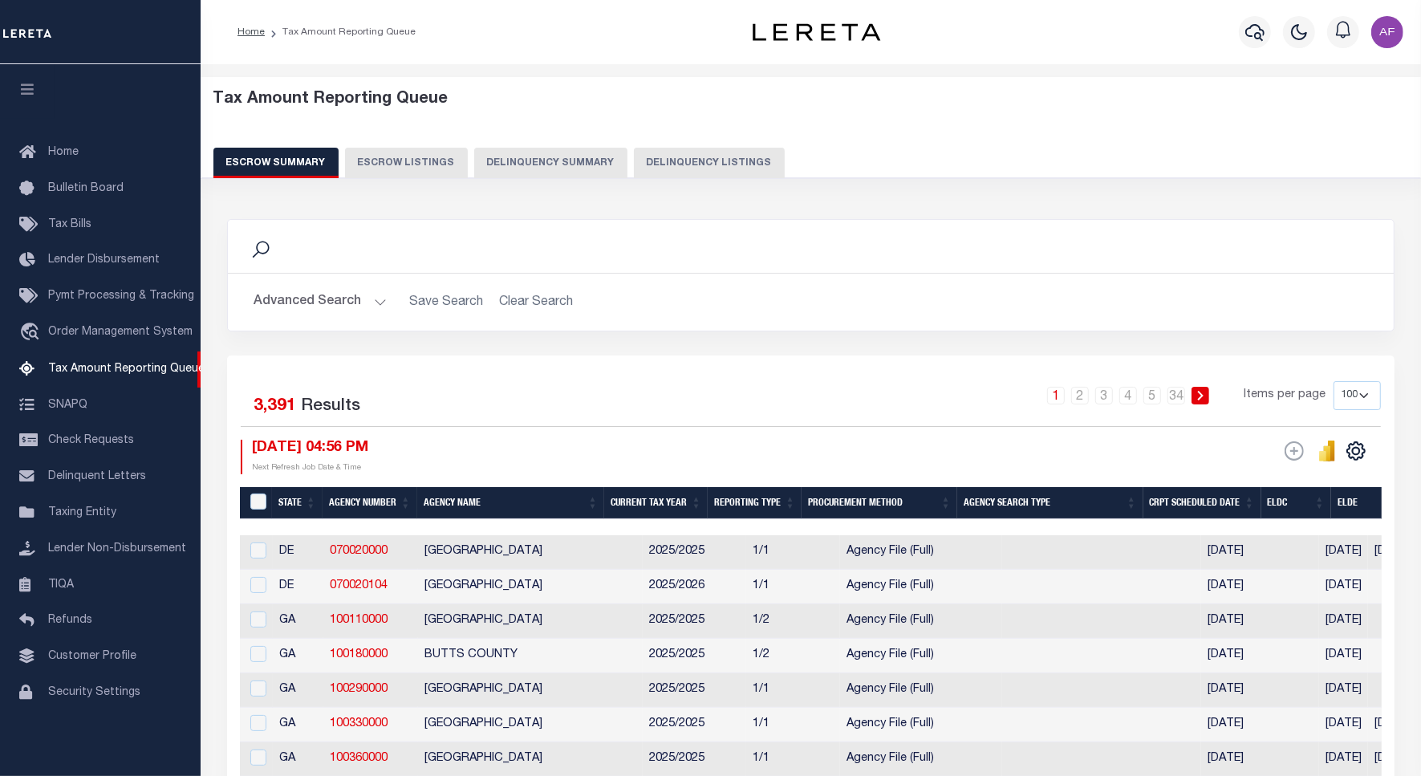
click at [696, 160] on button "Delinquency Listings" at bounding box center [709, 163] width 151 height 30
select select "100"
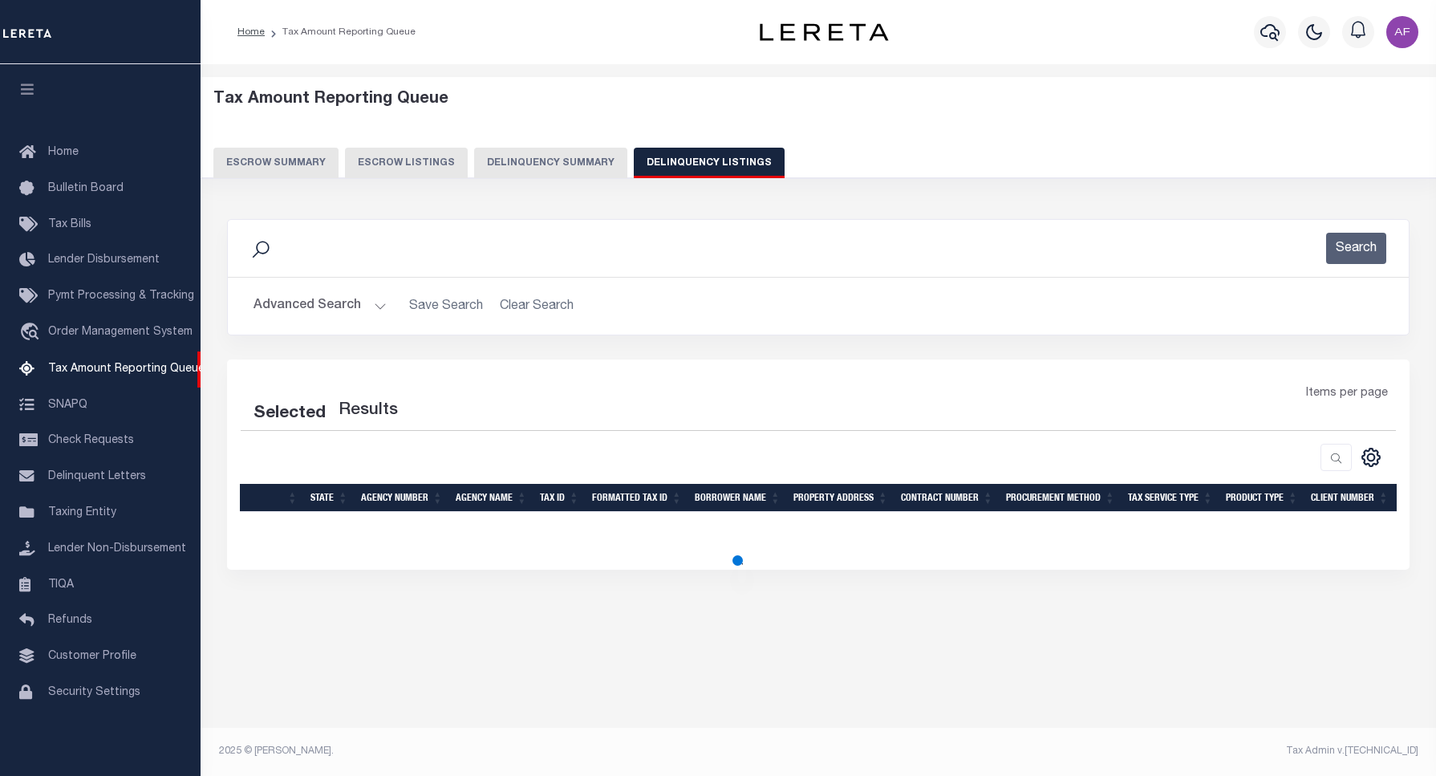
select select "100"
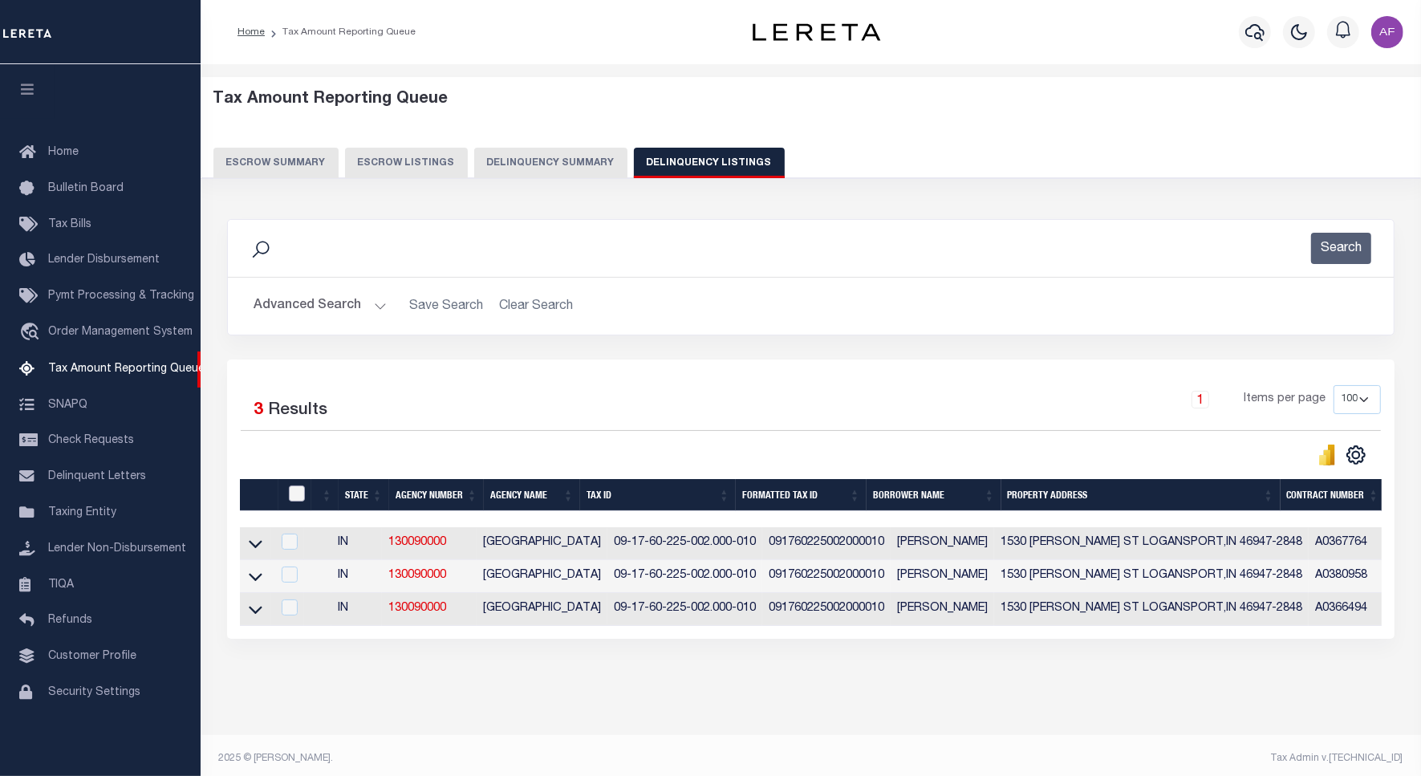
click at [289, 497] on input "checkbox" at bounding box center [297, 493] width 16 height 16
checkbox input "true"
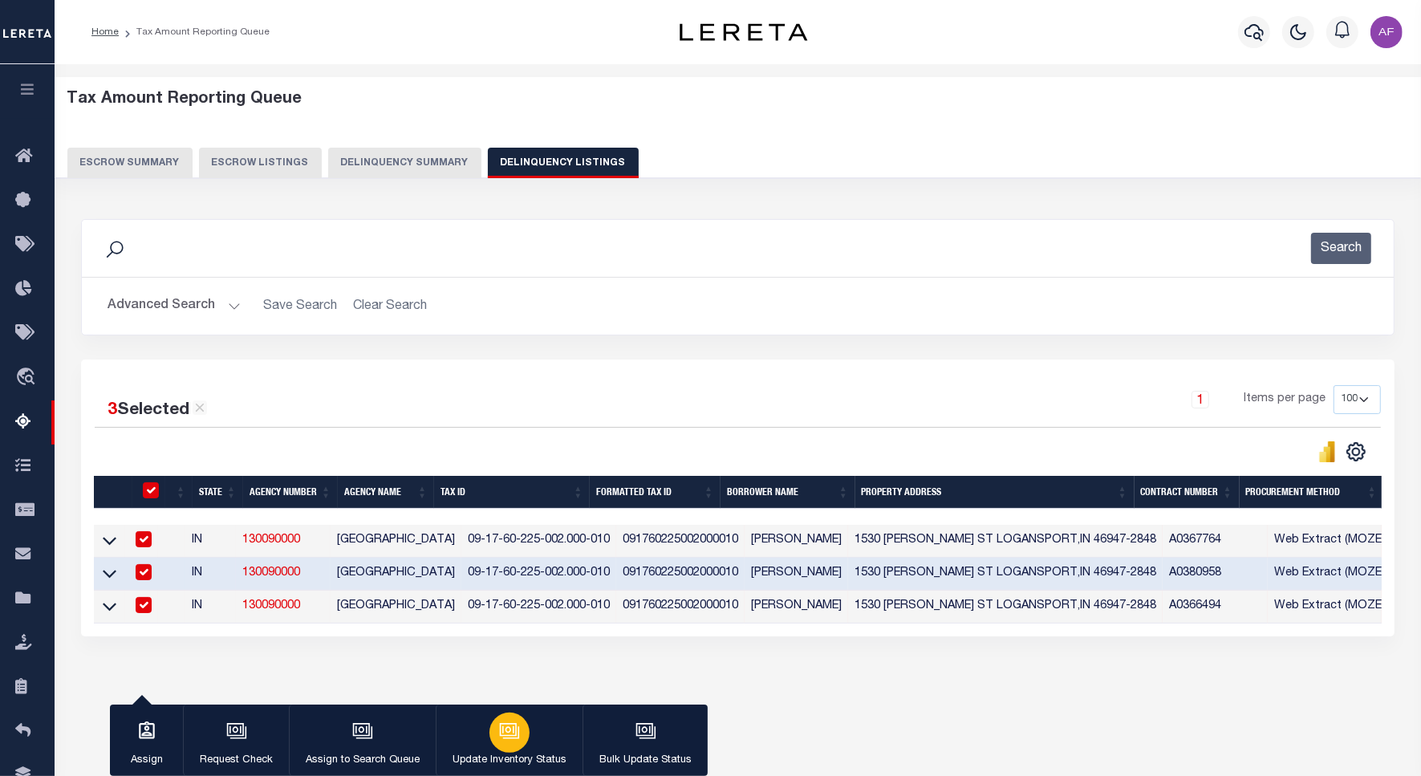
click at [570, 754] on button "Update Inventory Status" at bounding box center [509, 740] width 147 height 72
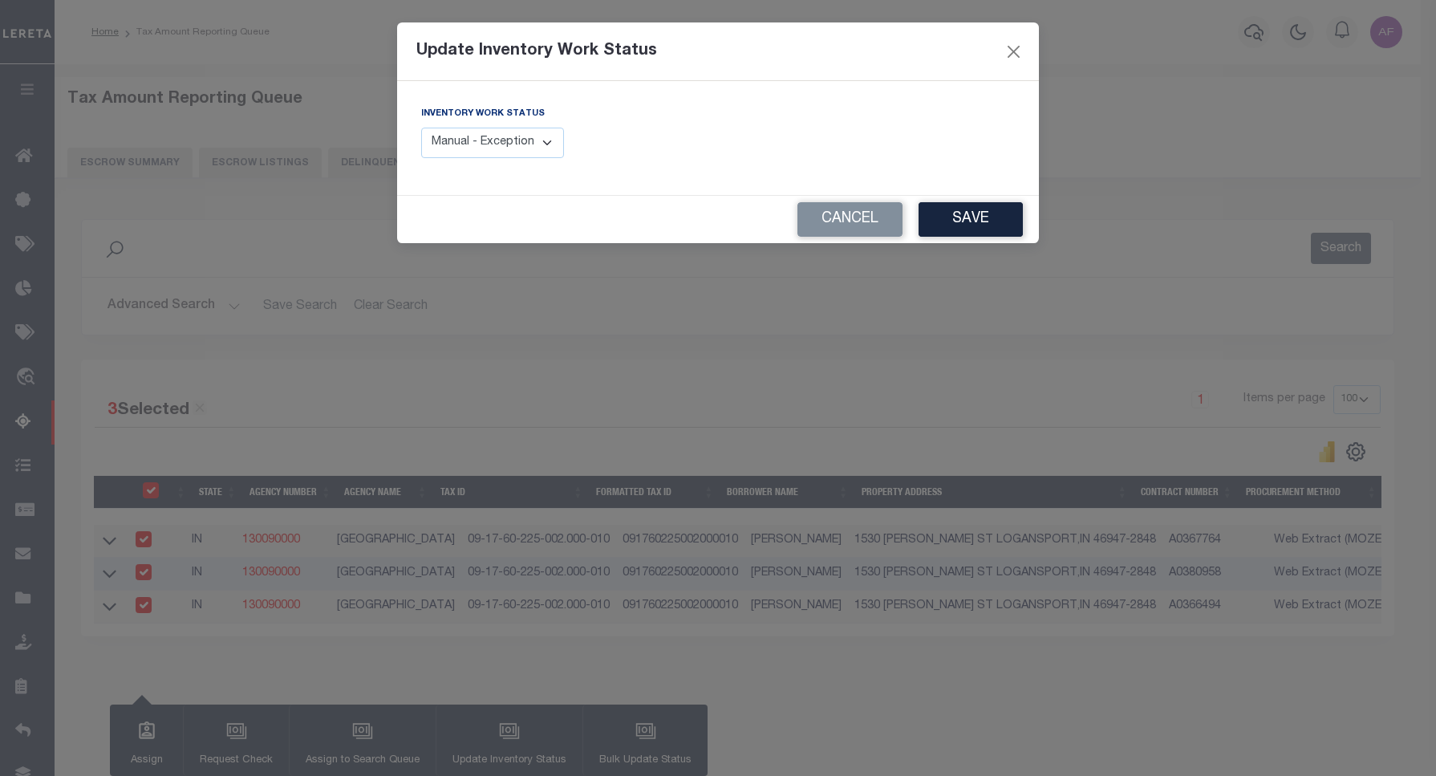
click at [528, 735] on div "Update Inventory Work Status Inventory Work Status Manual - Exception Pended - …" at bounding box center [718, 388] width 1436 height 776
drag, startPoint x: 532, startPoint y: 137, endPoint x: 524, endPoint y: 154, distance: 18.7
click at [532, 137] on select "Manual - Exception Pended - Awaiting Search Late Add Exception Completed" at bounding box center [492, 143] width 143 height 31
select select "4"
click at [421, 128] on select "Manual - Exception Pended - Awaiting Search Late Add Exception Completed" at bounding box center [492, 143] width 143 height 31
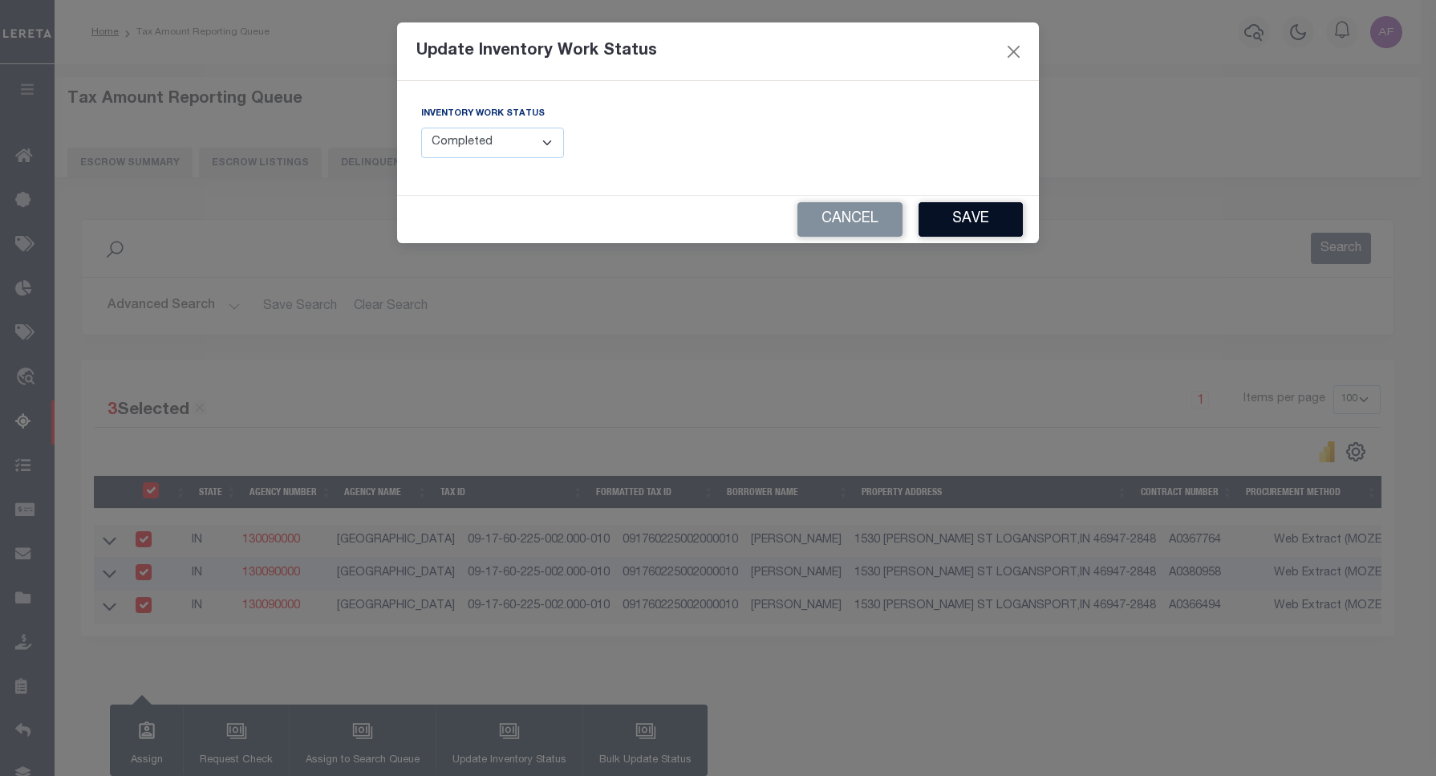
click at [984, 225] on button "Save" at bounding box center [971, 219] width 104 height 34
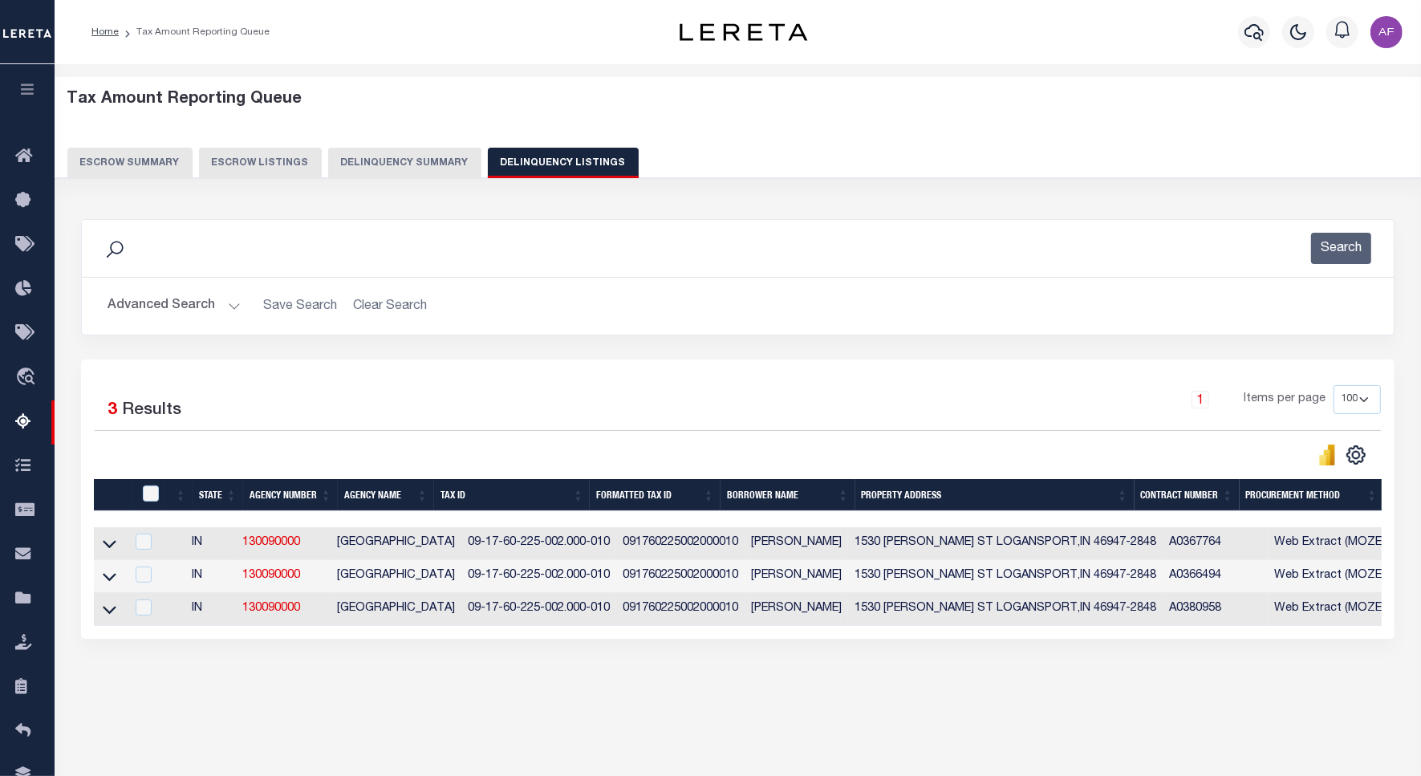
click at [145, 310] on button "Advanced Search" at bounding box center [173, 305] width 133 height 31
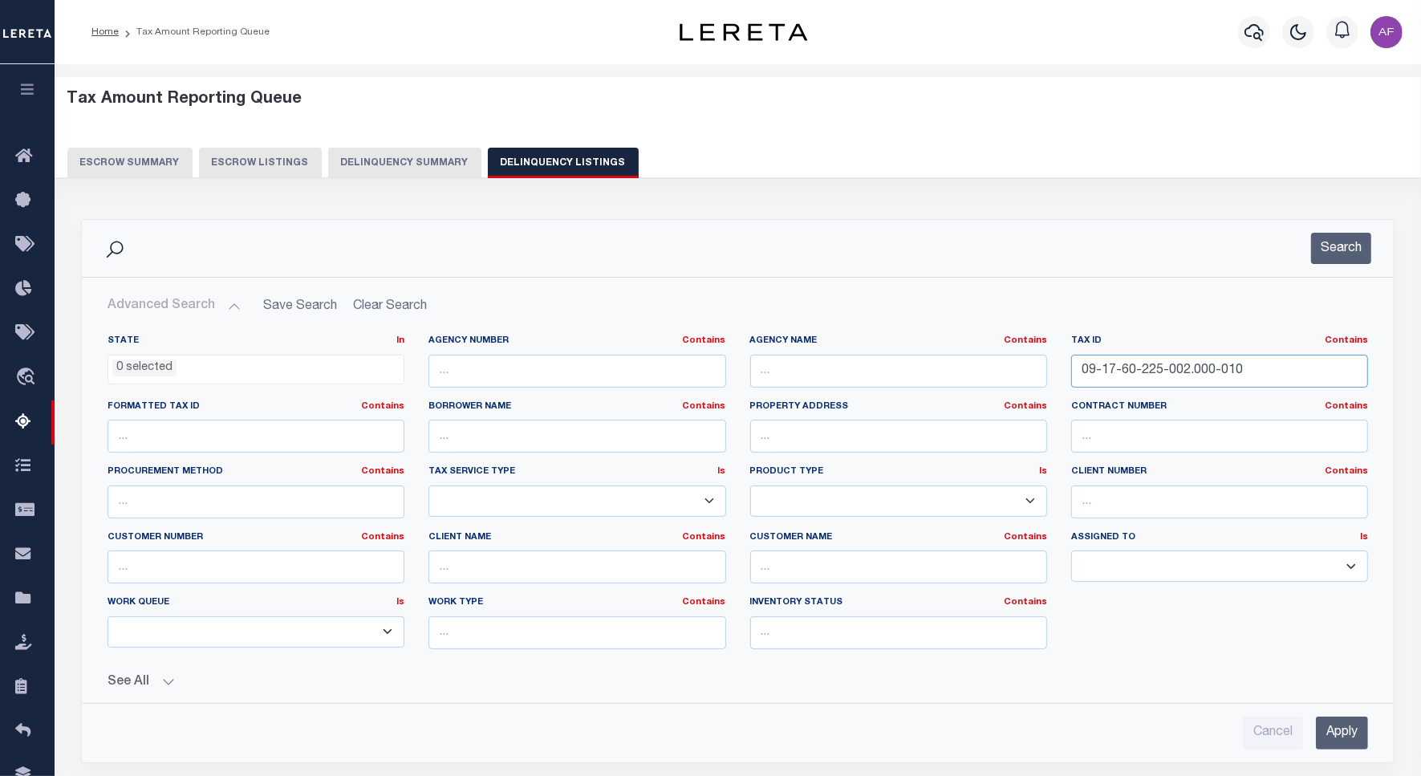
drag, startPoint x: 1252, startPoint y: 375, endPoint x: 862, endPoint y: 367, distance: 390.0
click at [862, 367] on div "State In In AK AL AR AZ CA CO CT DC DE FL GA GU HI IA ID IL IN KS KY LA MA MD M…" at bounding box center [737, 498] width 1284 height 327
paste input "0-001"
type input "09-17-60-220-001.000-010"
click at [1348, 249] on button "Search" at bounding box center [1341, 248] width 60 height 31
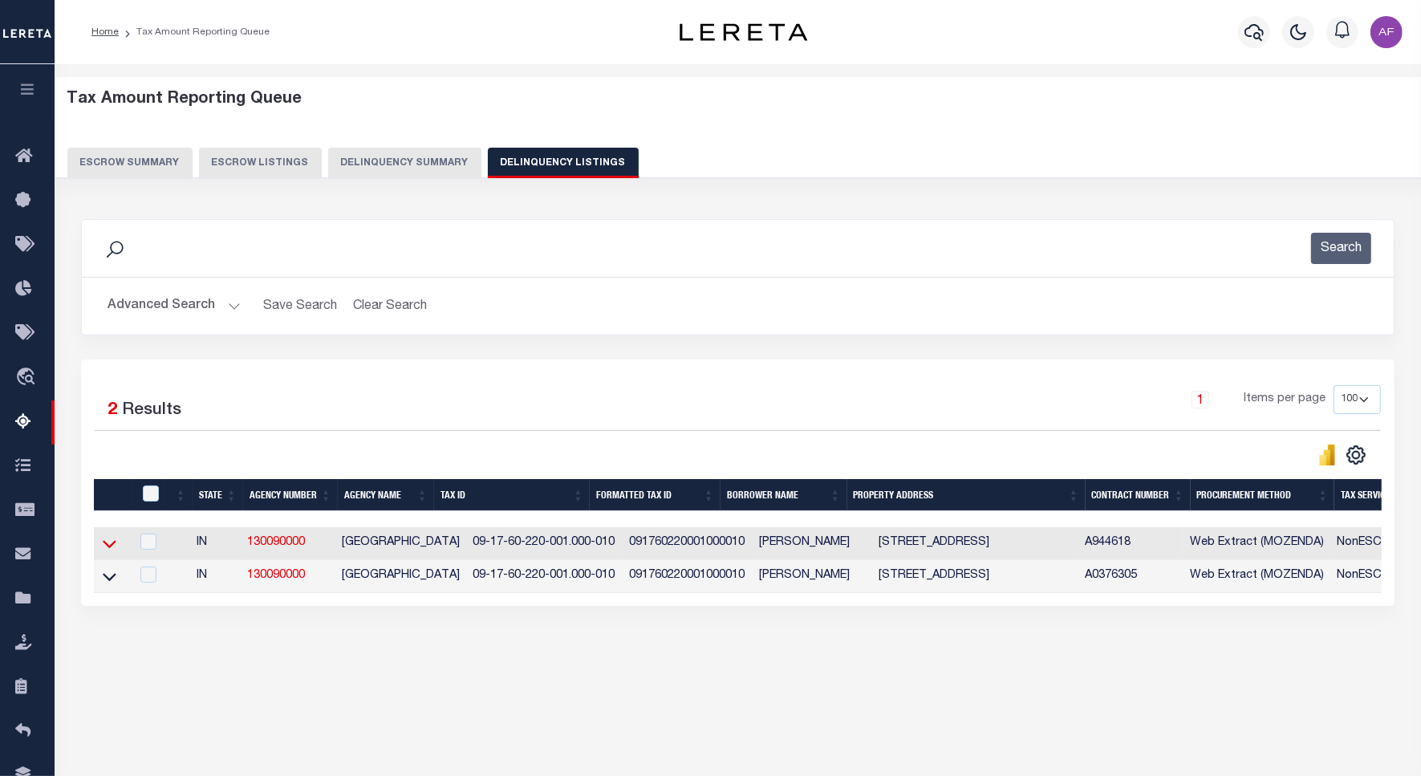
click at [113, 546] on icon at bounding box center [110, 543] width 14 height 17
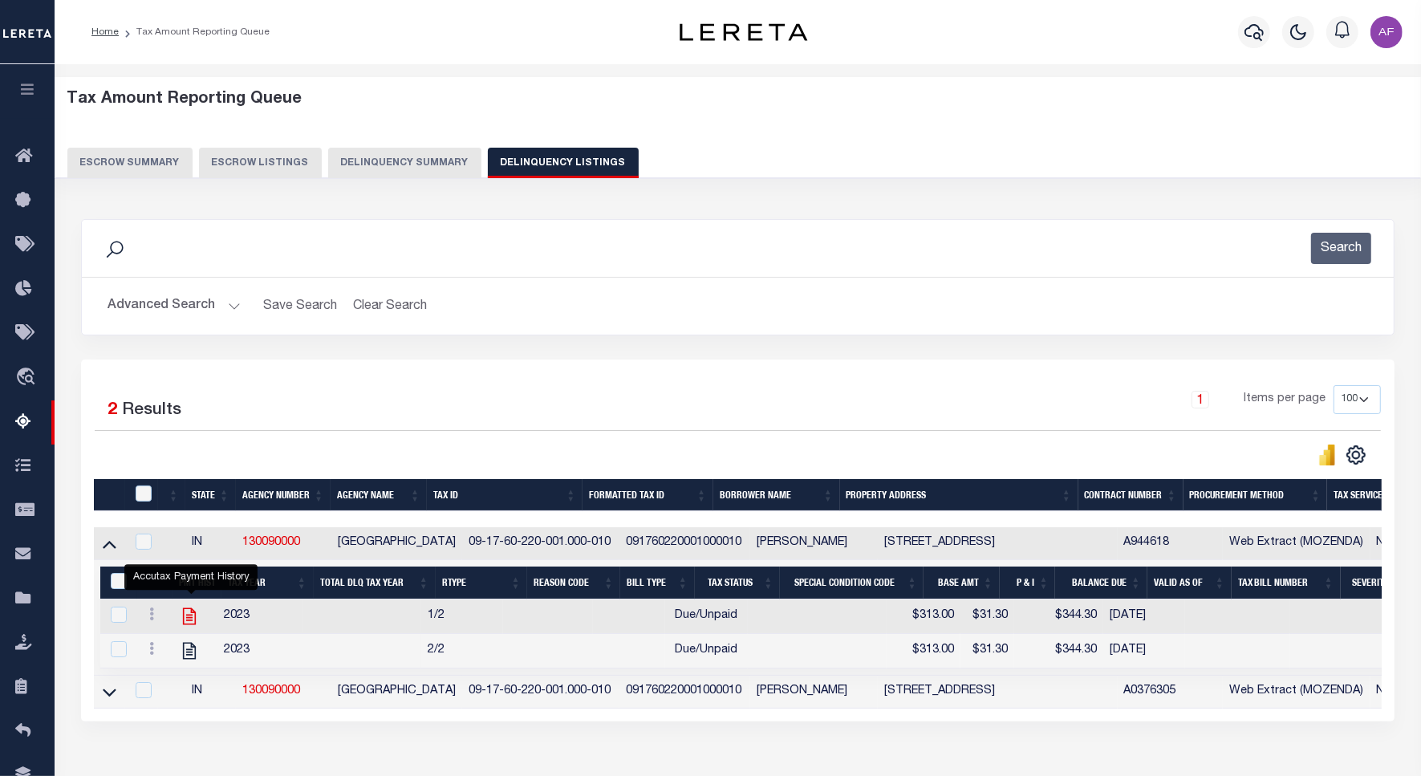
click at [193, 615] on icon "" at bounding box center [189, 616] width 21 height 21
checkbox input "true"
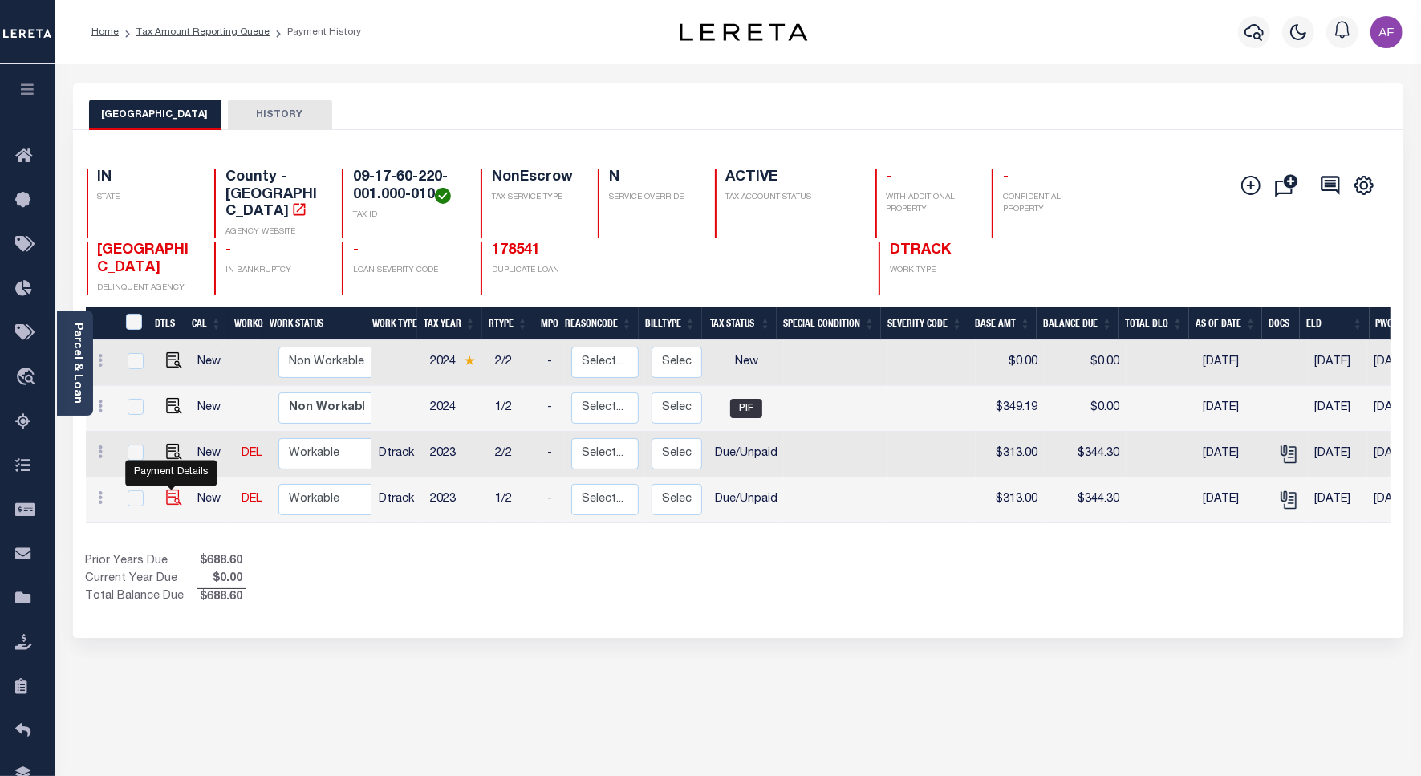
click at [167, 489] on img "" at bounding box center [174, 497] width 16 height 16
checkbox input "true"
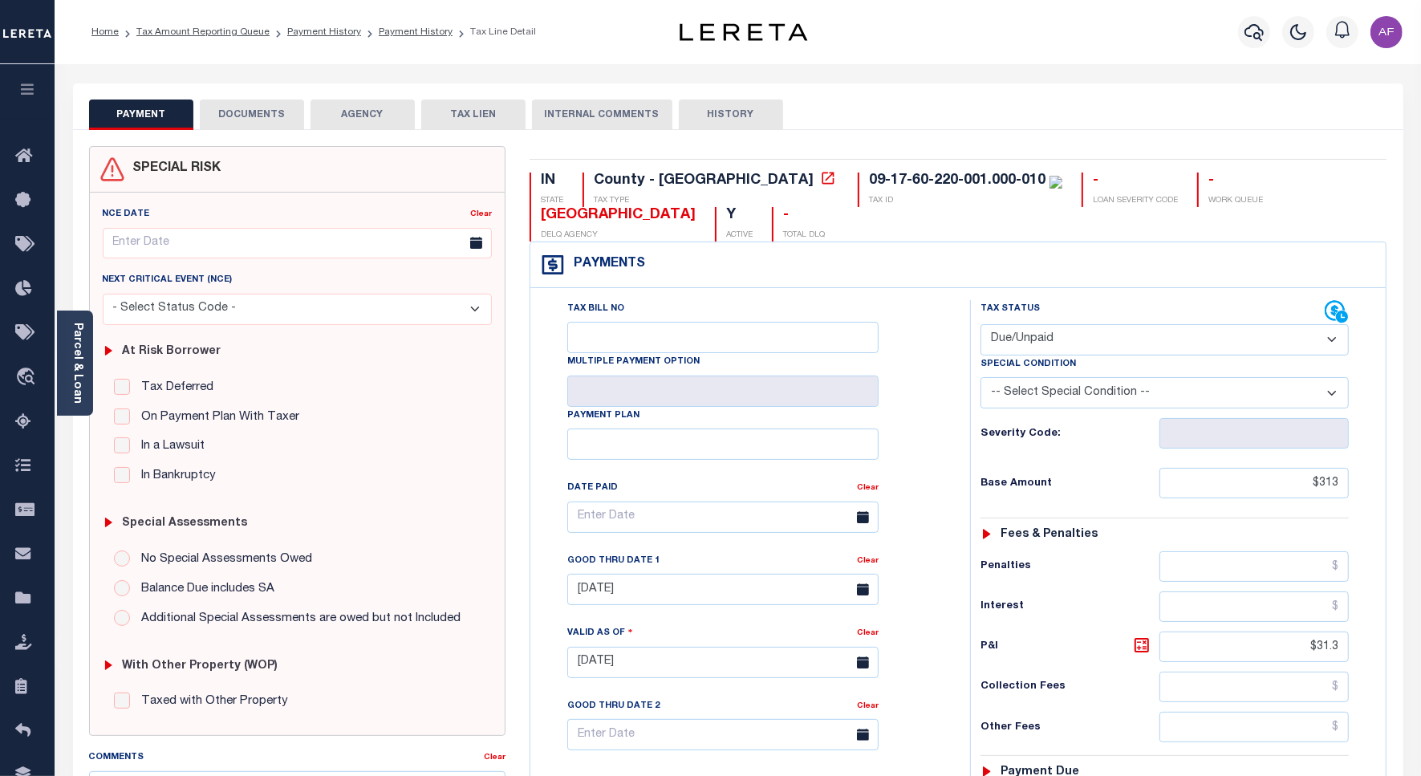
click at [1076, 342] on select "- Select Status Code - Open Due/Unpaid Paid Incomplete No Tax Due Internal Refu…" at bounding box center [1164, 339] width 368 height 31
select select "PYD"
click at [980, 326] on select "- Select Status Code - Open Due/Unpaid Paid Incomplete No Tax Due Internal Refu…" at bounding box center [1164, 339] width 368 height 31
type input "[DATE]"
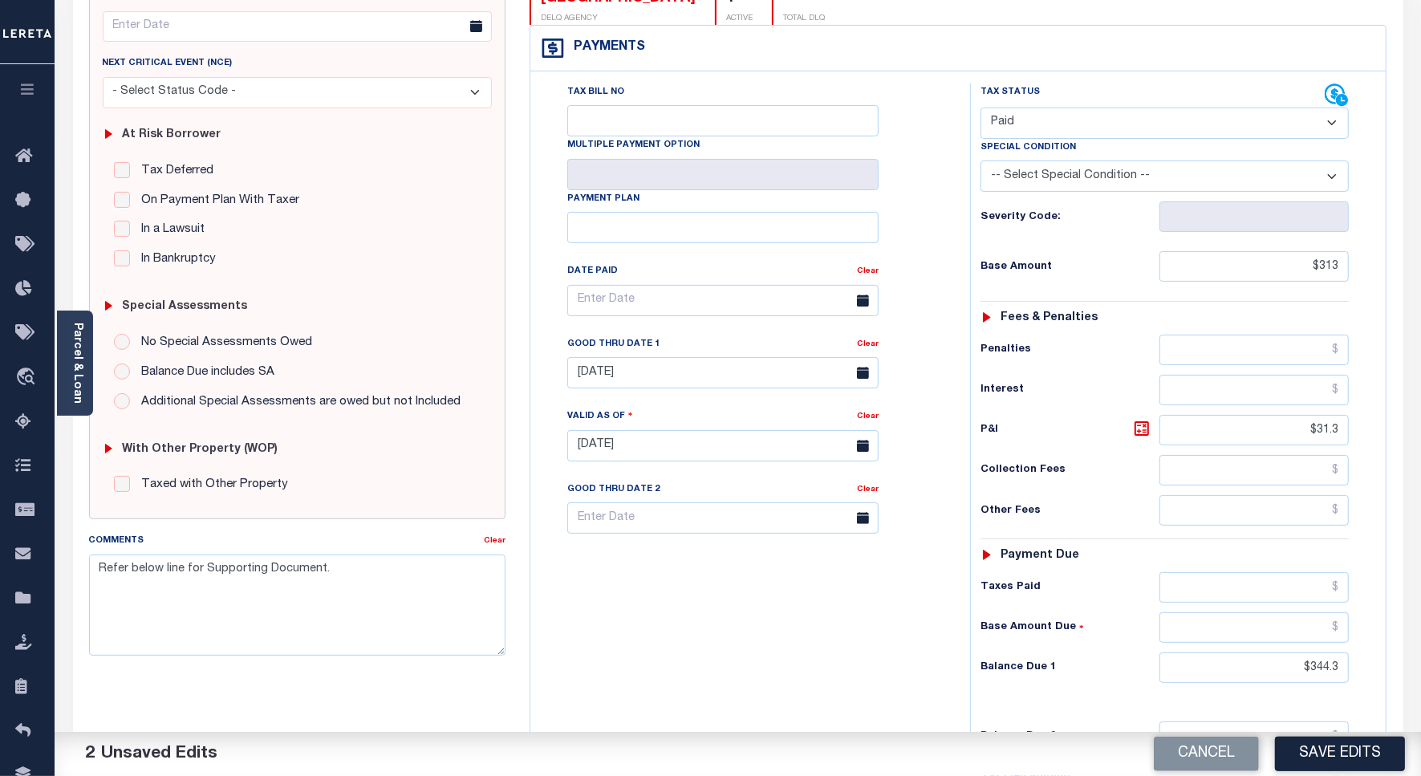
scroll to position [449, 0]
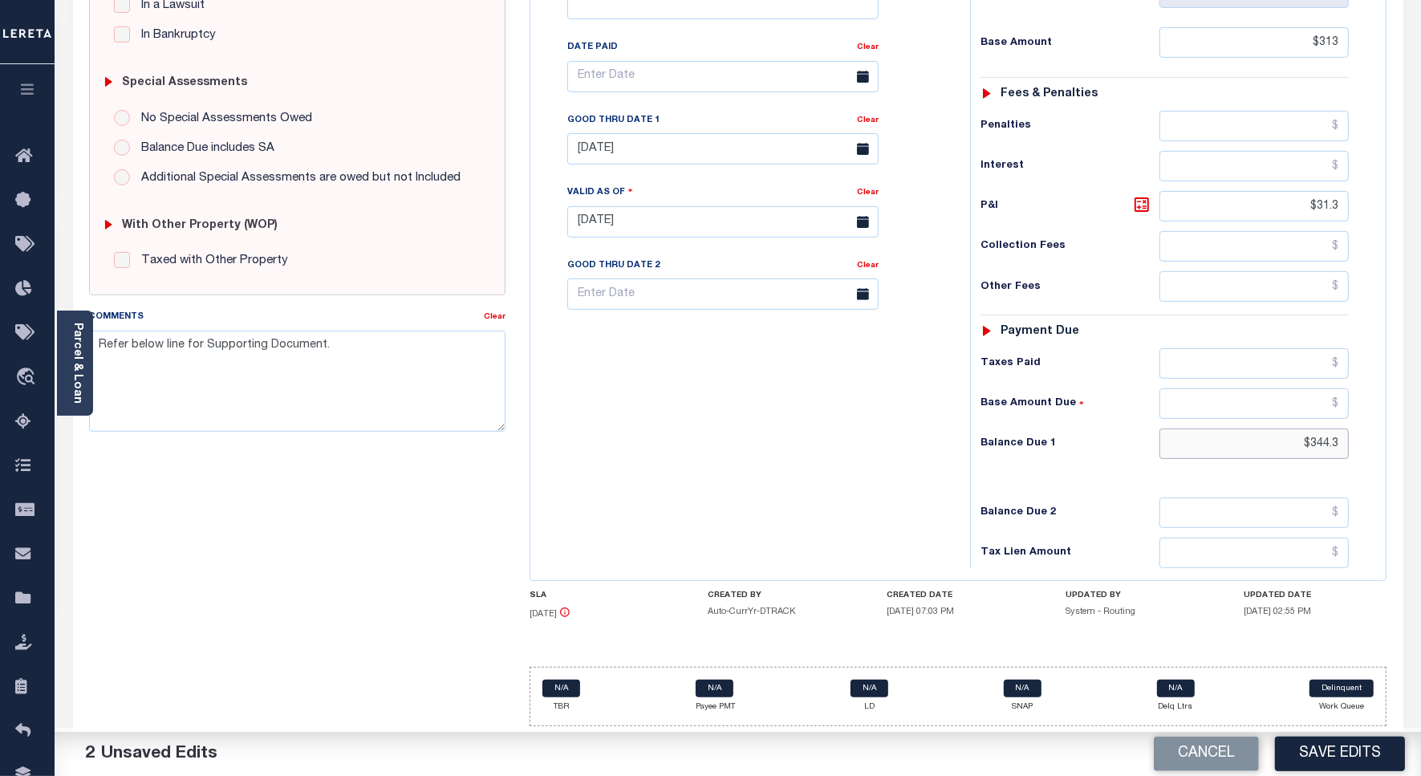
click at [1320, 437] on input "$344.3" at bounding box center [1253, 443] width 189 height 30
click at [1322, 436] on input "$344.3" at bounding box center [1253, 443] width 189 height 30
type input "$0.00"
click at [1392, 758] on button "Save Edits" at bounding box center [1340, 753] width 130 height 34
checkbox input "false"
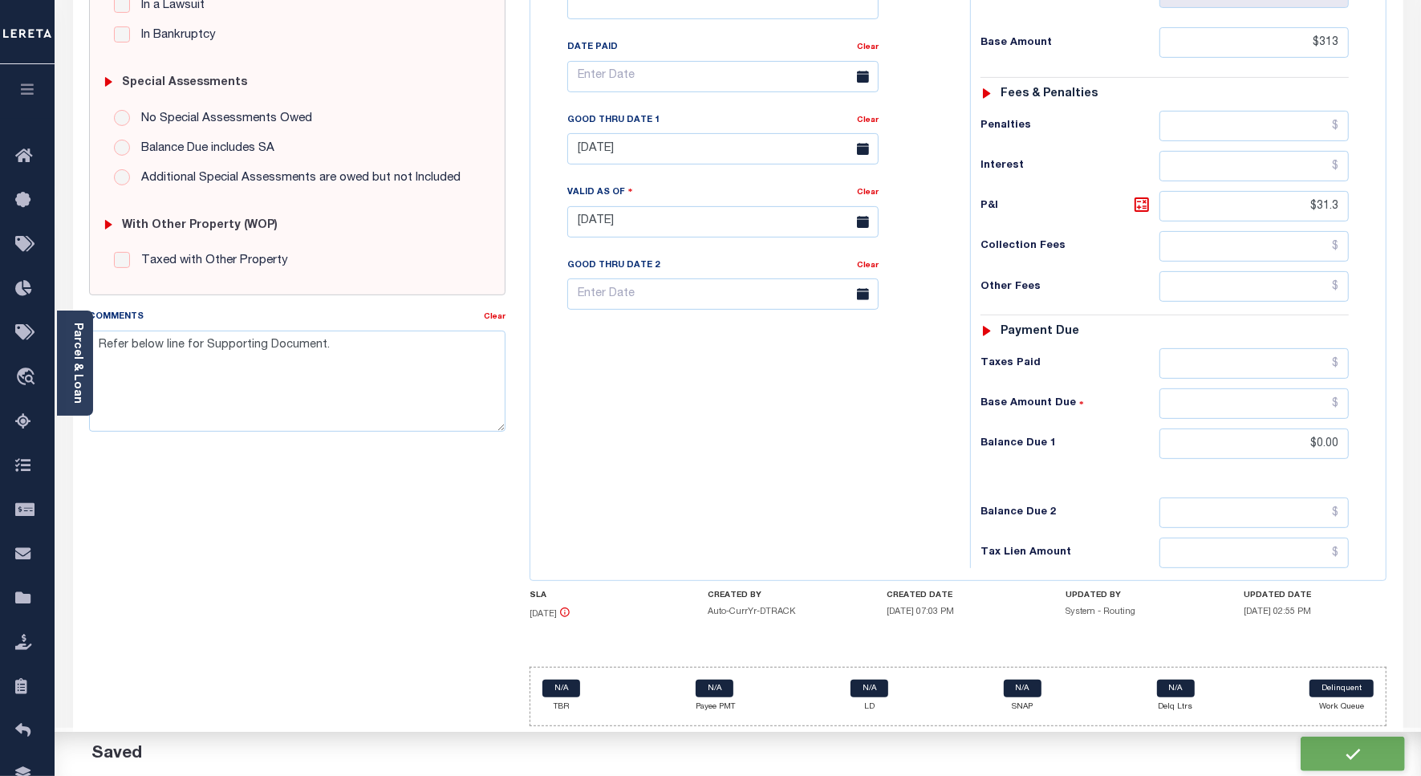
type textarea "Refer below line for Supporting Document."
type input "$313"
type input "$31.3"
type input "$0"
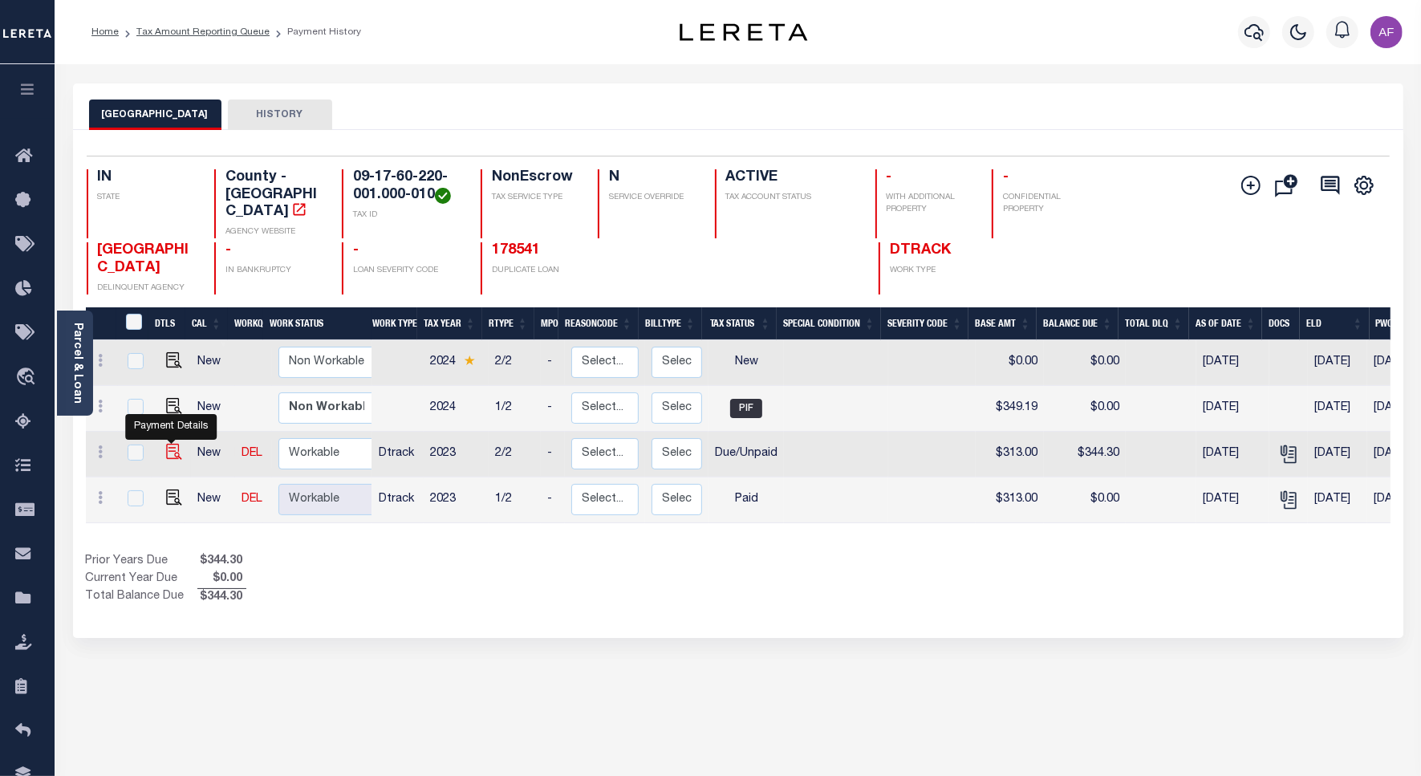
click at [177, 444] on img "" at bounding box center [174, 452] width 16 height 16
checkbox input "true"
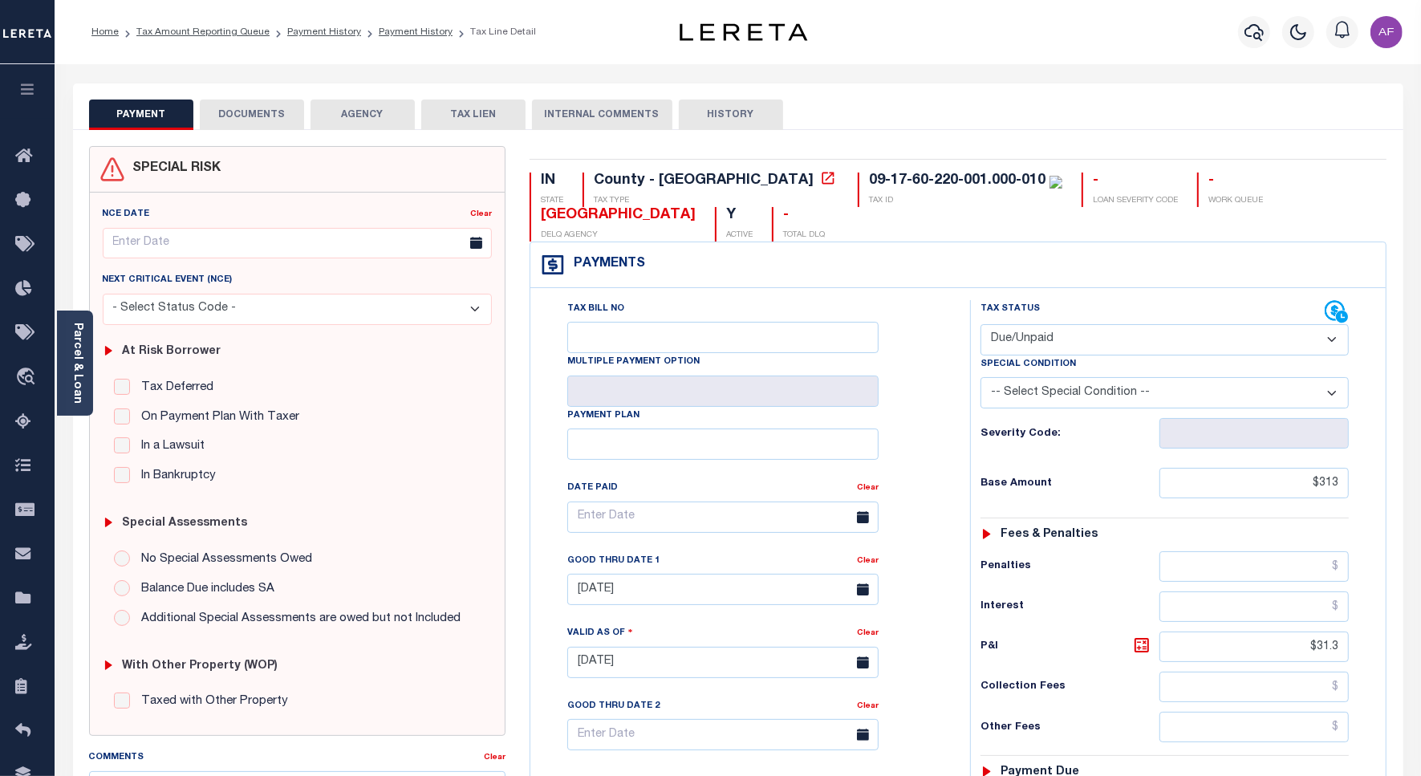
click at [1035, 335] on select "- Select Status Code - Open Due/Unpaid Paid Incomplete No Tax Due Internal Refu…" at bounding box center [1164, 339] width 368 height 31
select select "PYD"
click at [980, 326] on select "- Select Status Code - Open Due/Unpaid Paid Incomplete No Tax Due Internal Refu…" at bounding box center [1164, 339] width 368 height 31
type input "[DATE]"
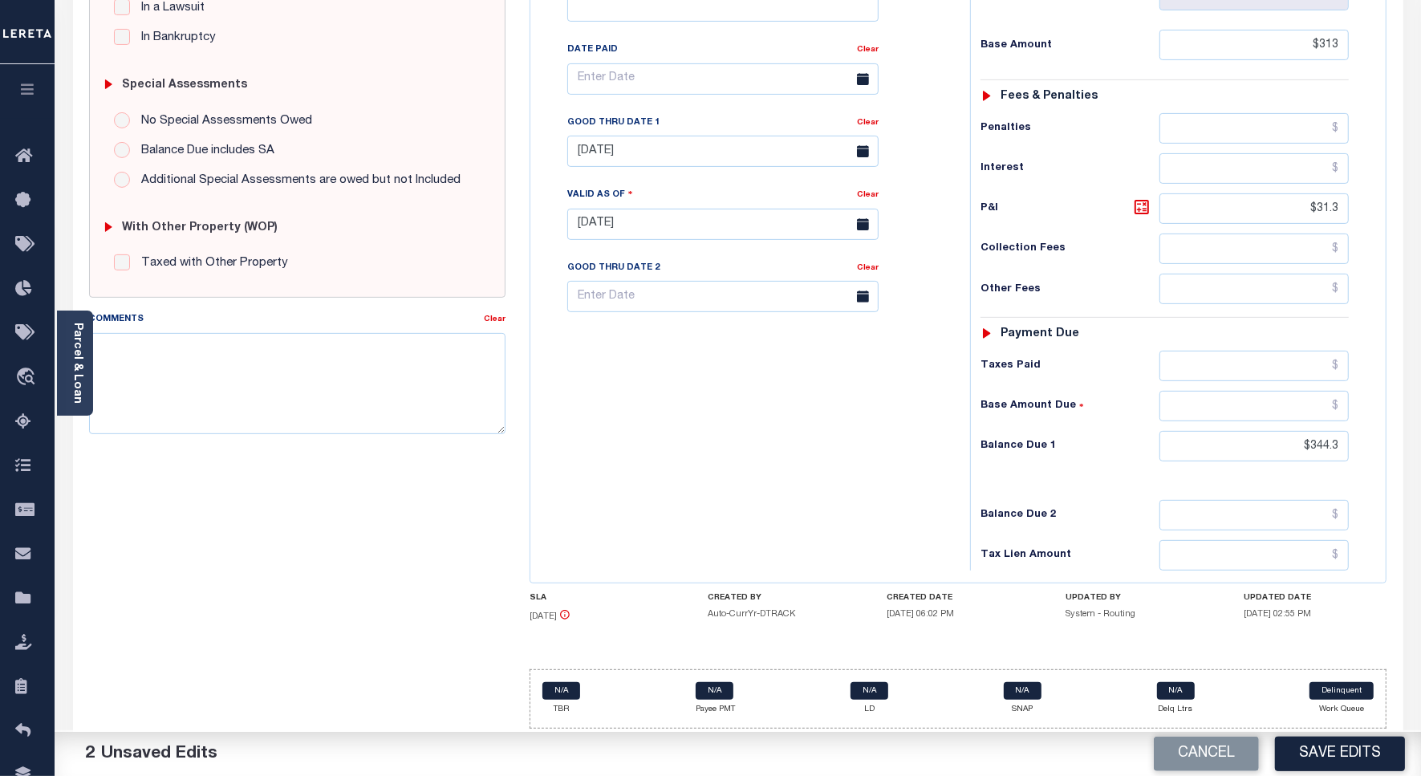
scroll to position [449, 0]
click at [1324, 445] on input "$344.3" at bounding box center [1253, 443] width 189 height 30
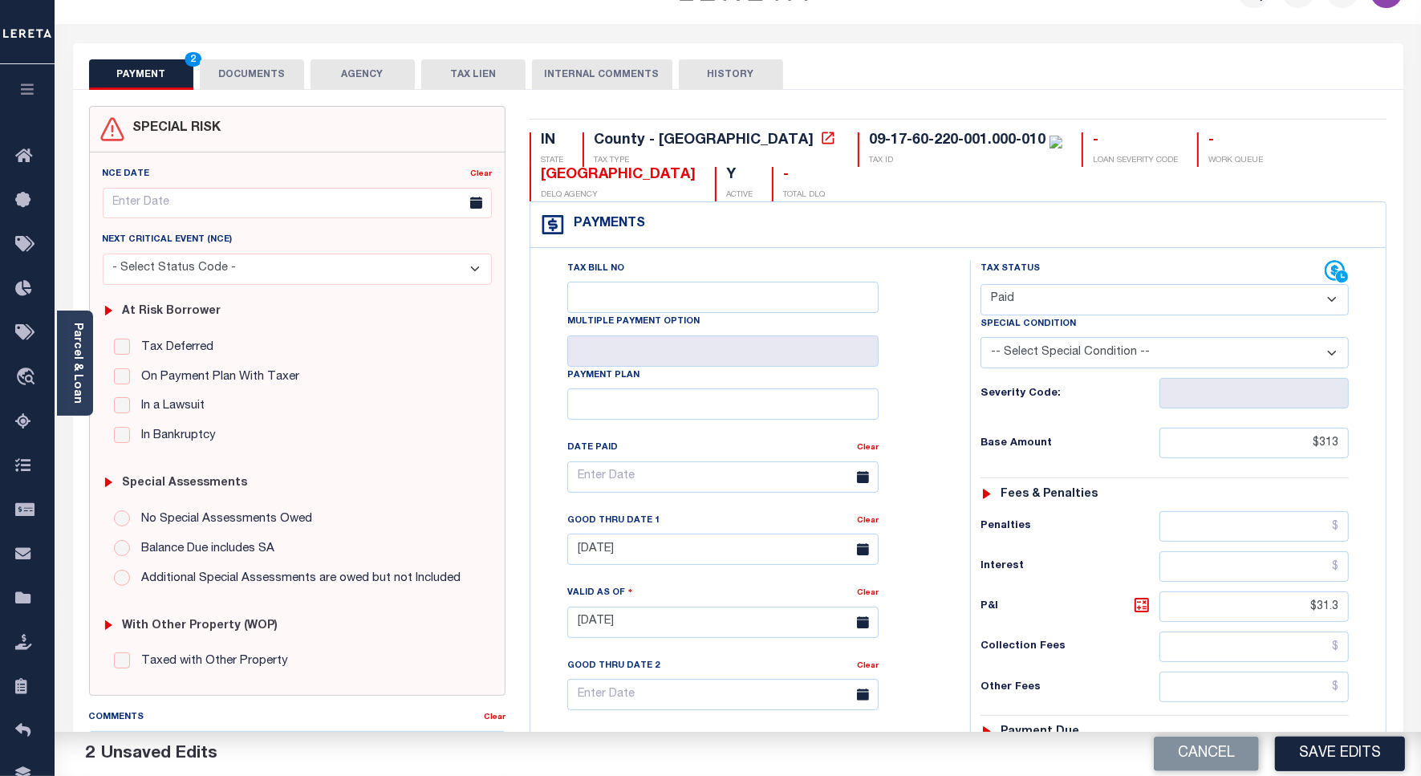
scroll to position [0, 0]
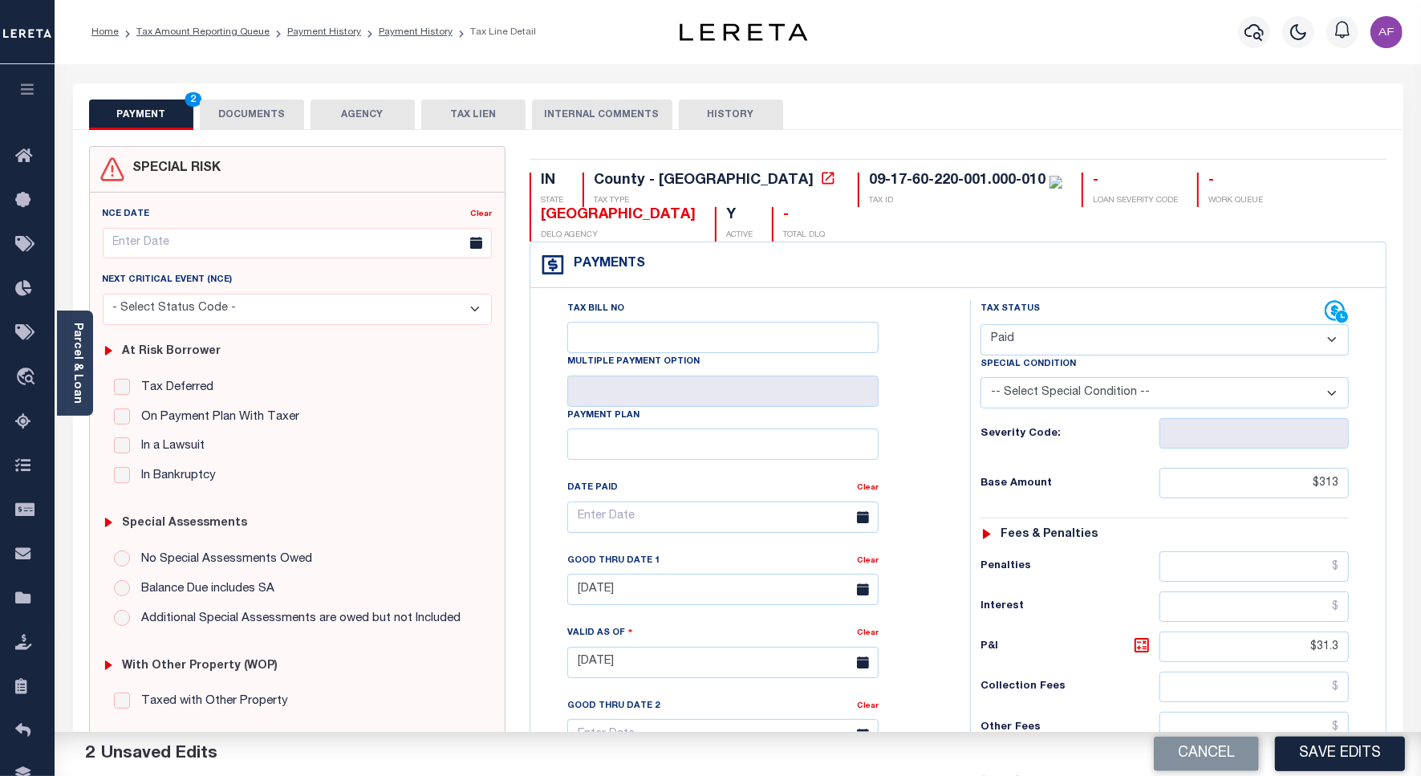
type input "$0.00"
click at [258, 125] on button "DOCUMENTS" at bounding box center [252, 114] width 104 height 30
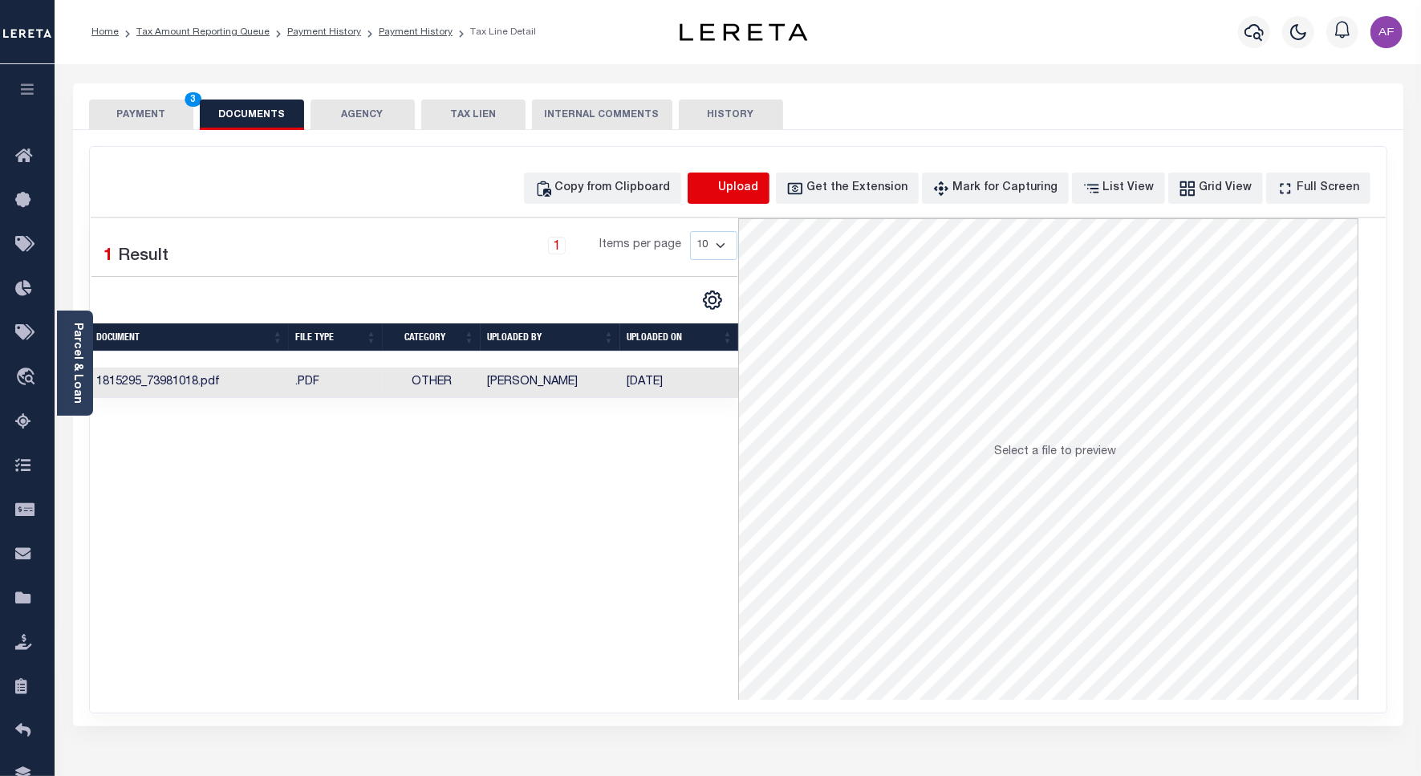
click at [716, 195] on icon "button" at bounding box center [707, 189] width 18 height 18
select select "POP"
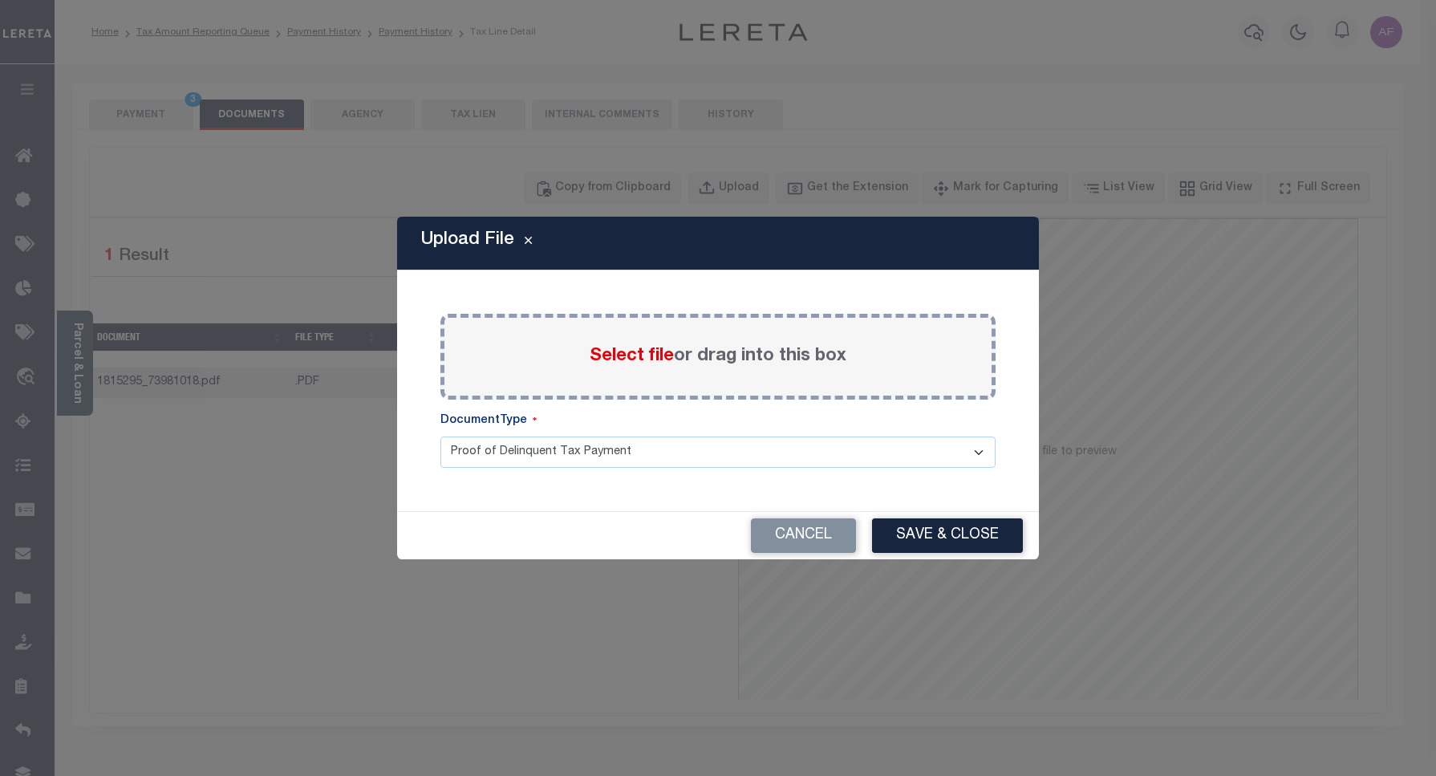
click at [615, 359] on span "Select file" at bounding box center [632, 356] width 84 height 18
click at [0, 0] on input "Select file or drag into this box" at bounding box center [0, 0] width 0 height 0
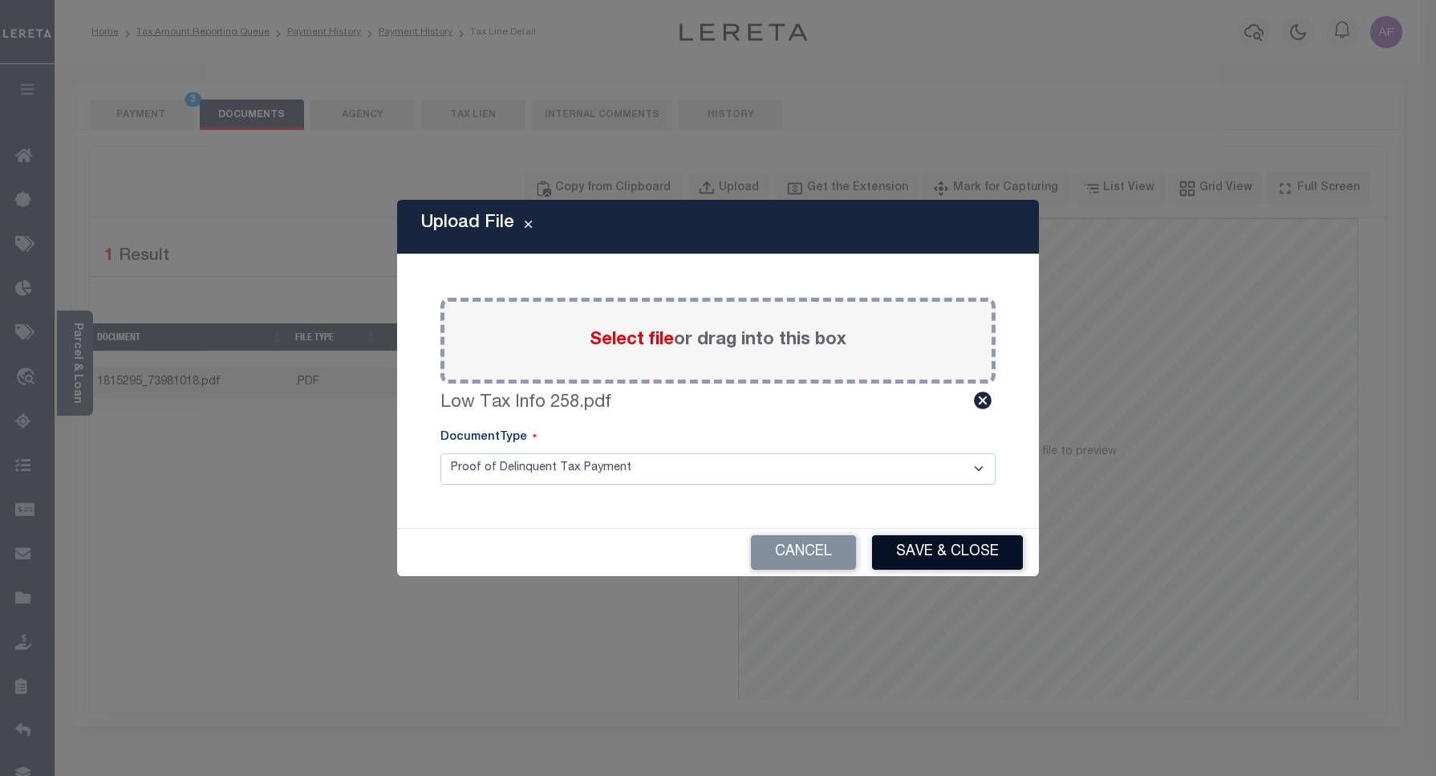
click at [927, 562] on button "Save & Close" at bounding box center [947, 552] width 151 height 34
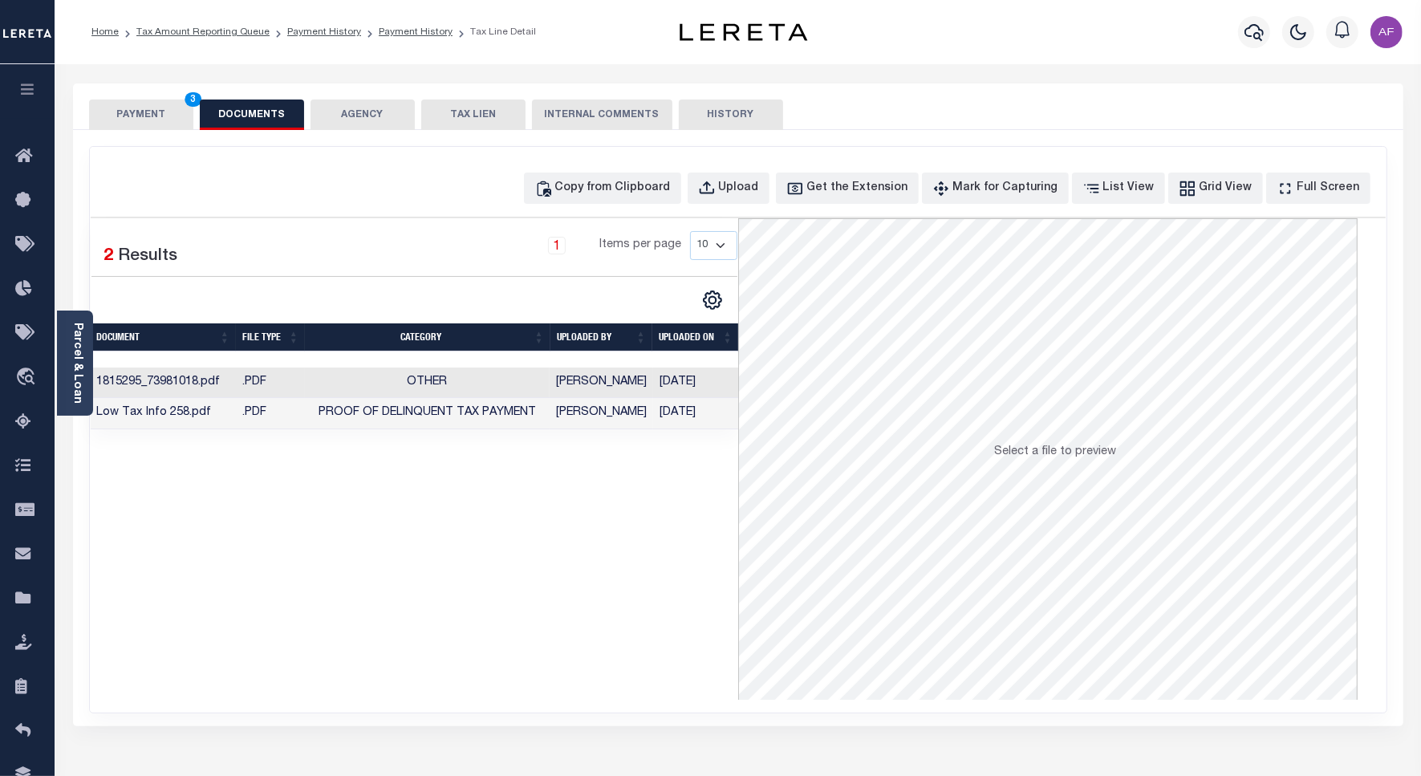
click at [148, 116] on button "PAYMENT 3" at bounding box center [141, 114] width 104 height 30
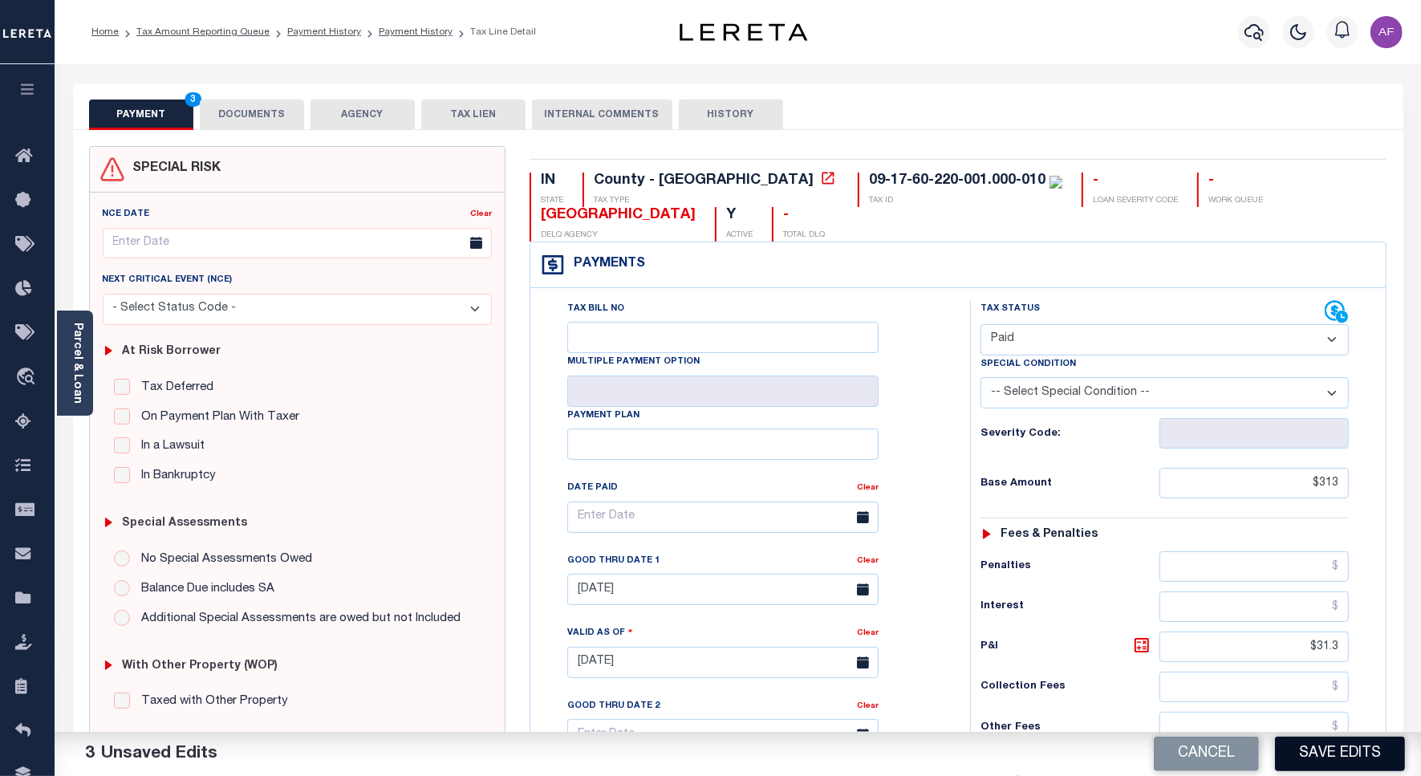
click at [1330, 758] on button "Save Edits" at bounding box center [1340, 753] width 130 height 34
checkbox input "false"
type input "$313"
type input "$31.3"
type input "$0"
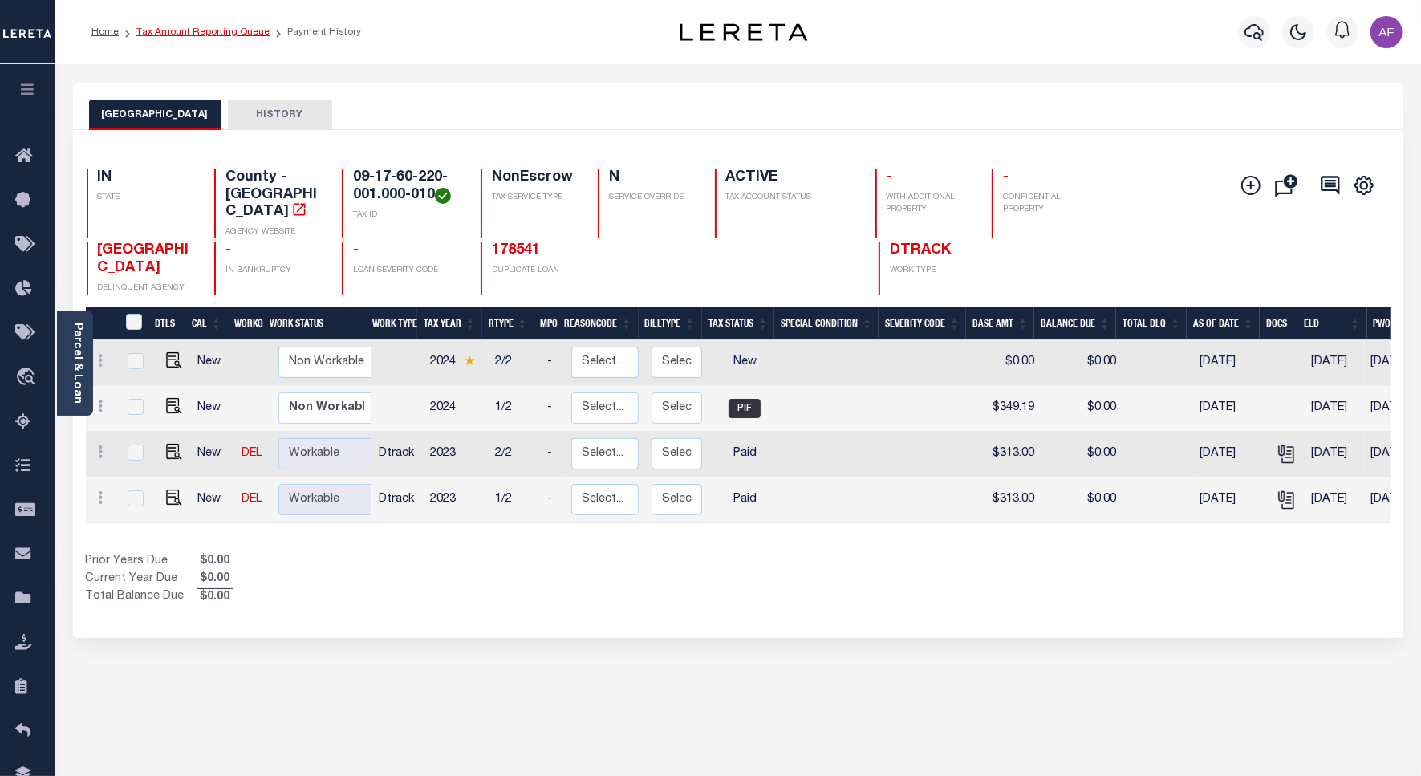
click at [159, 27] on link "Tax Amount Reporting Queue" at bounding box center [202, 32] width 133 height 10
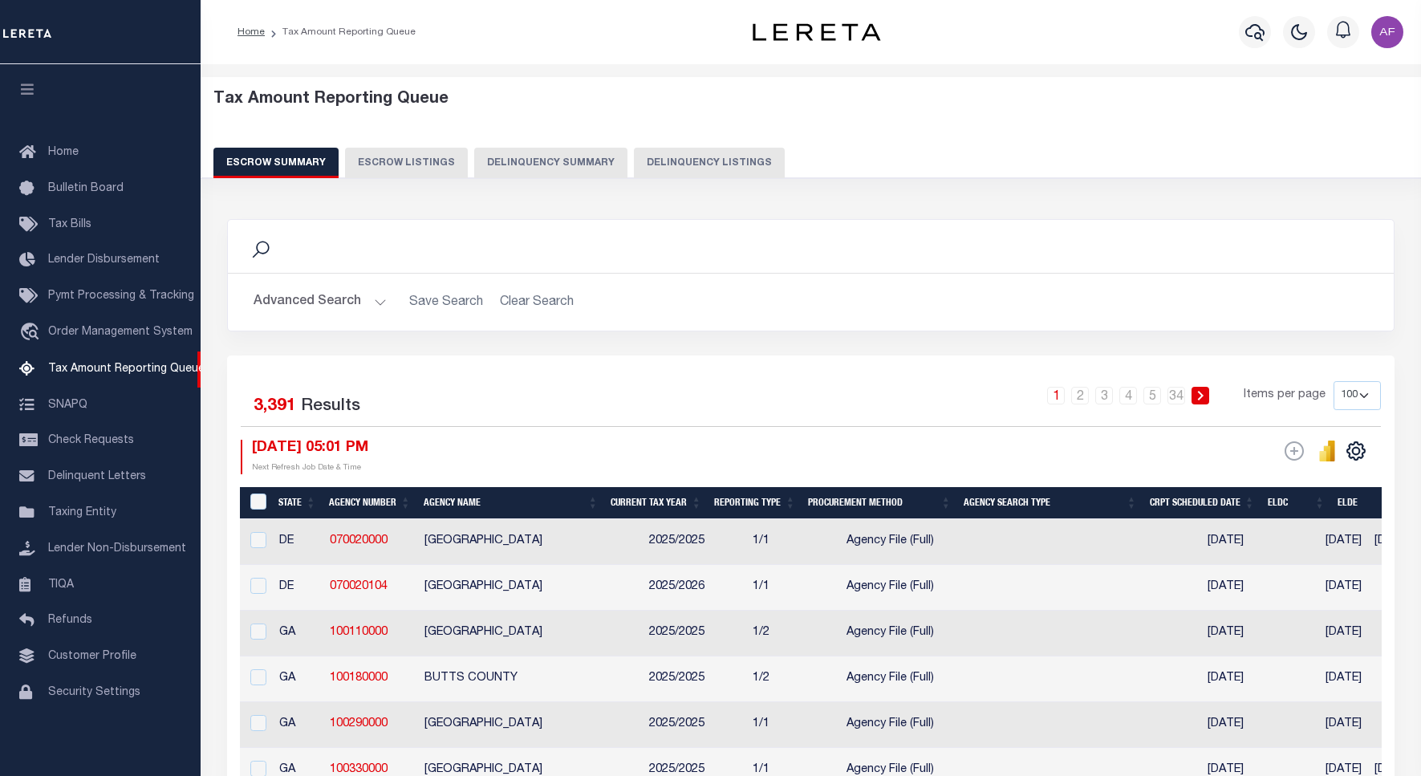
click at [648, 168] on button "Delinquency Listings" at bounding box center [709, 163] width 151 height 30
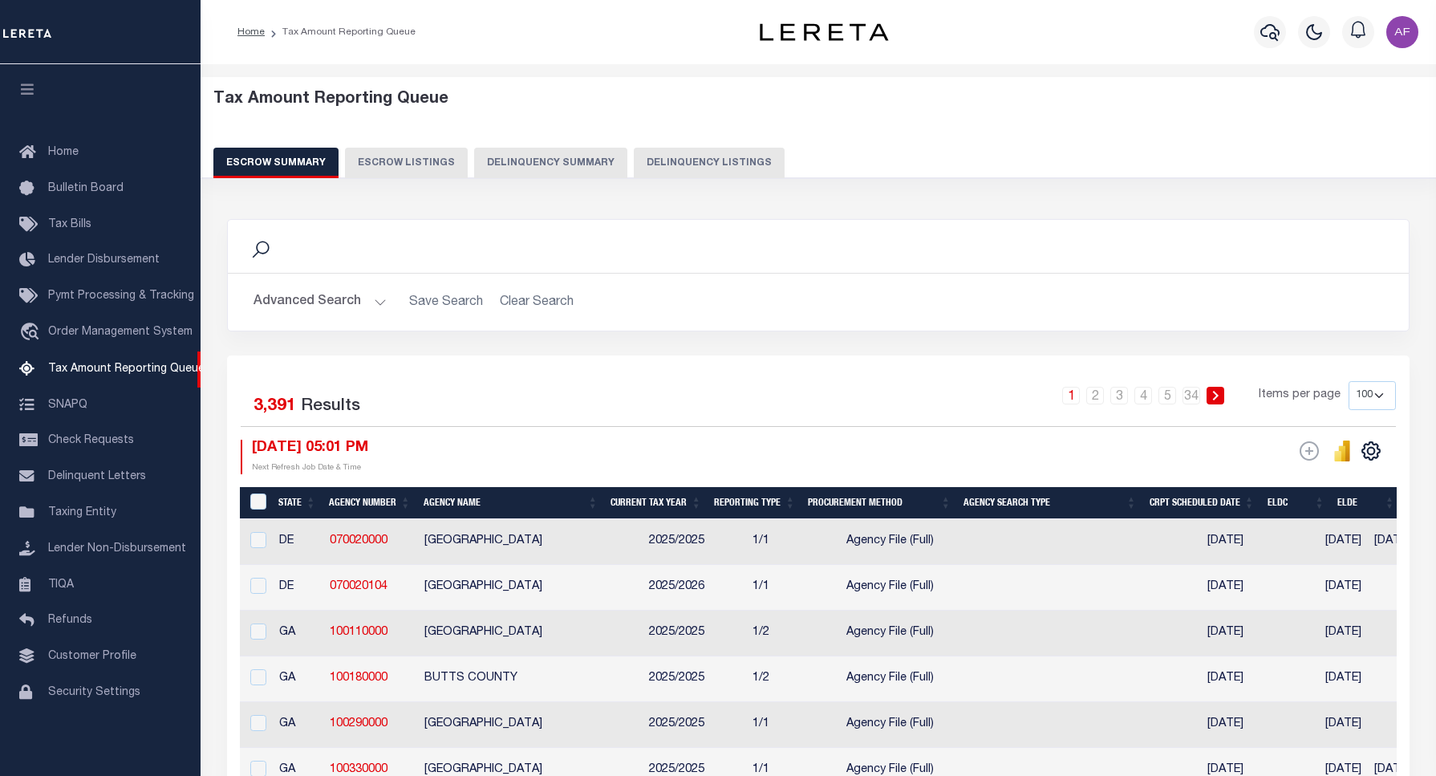
select select "100"
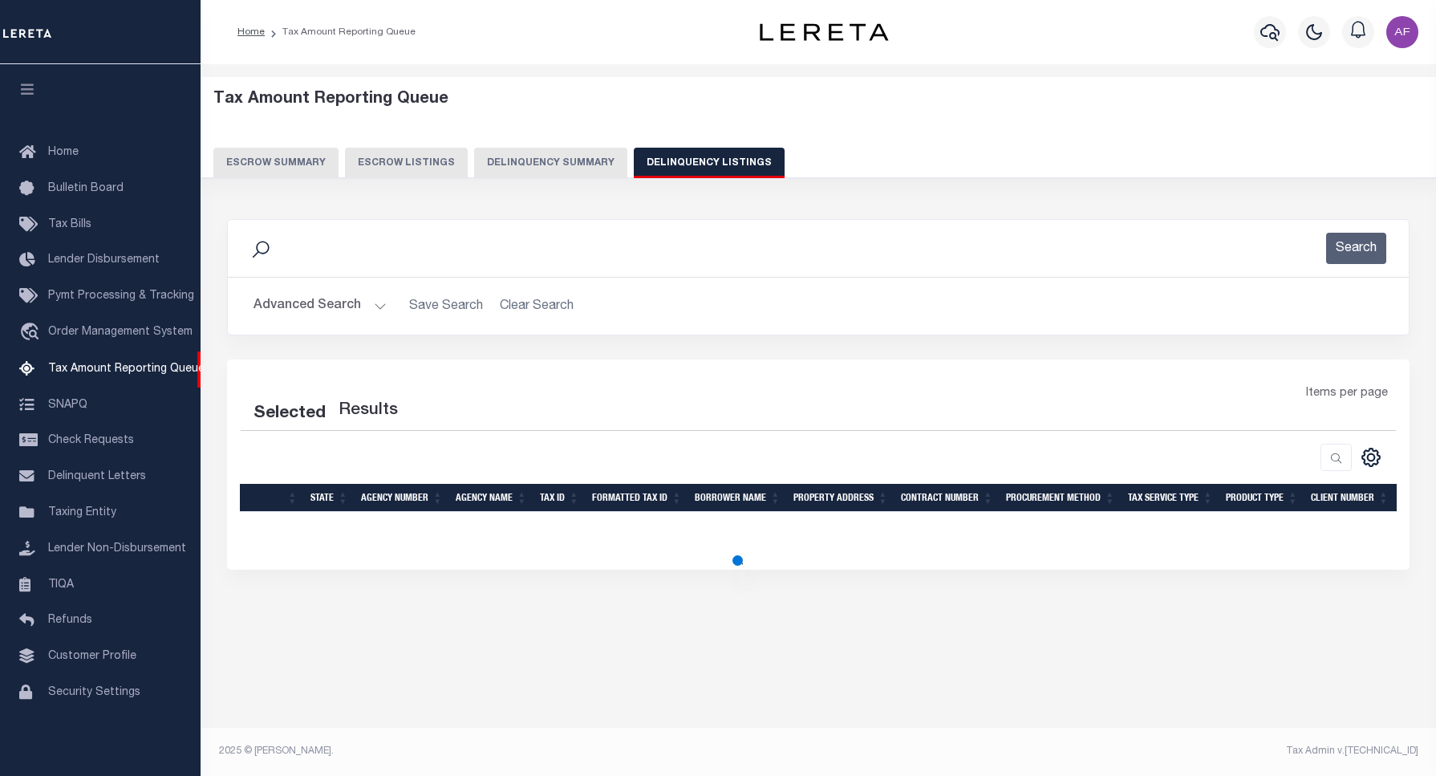
scroll to position [5, 0]
select select "100"
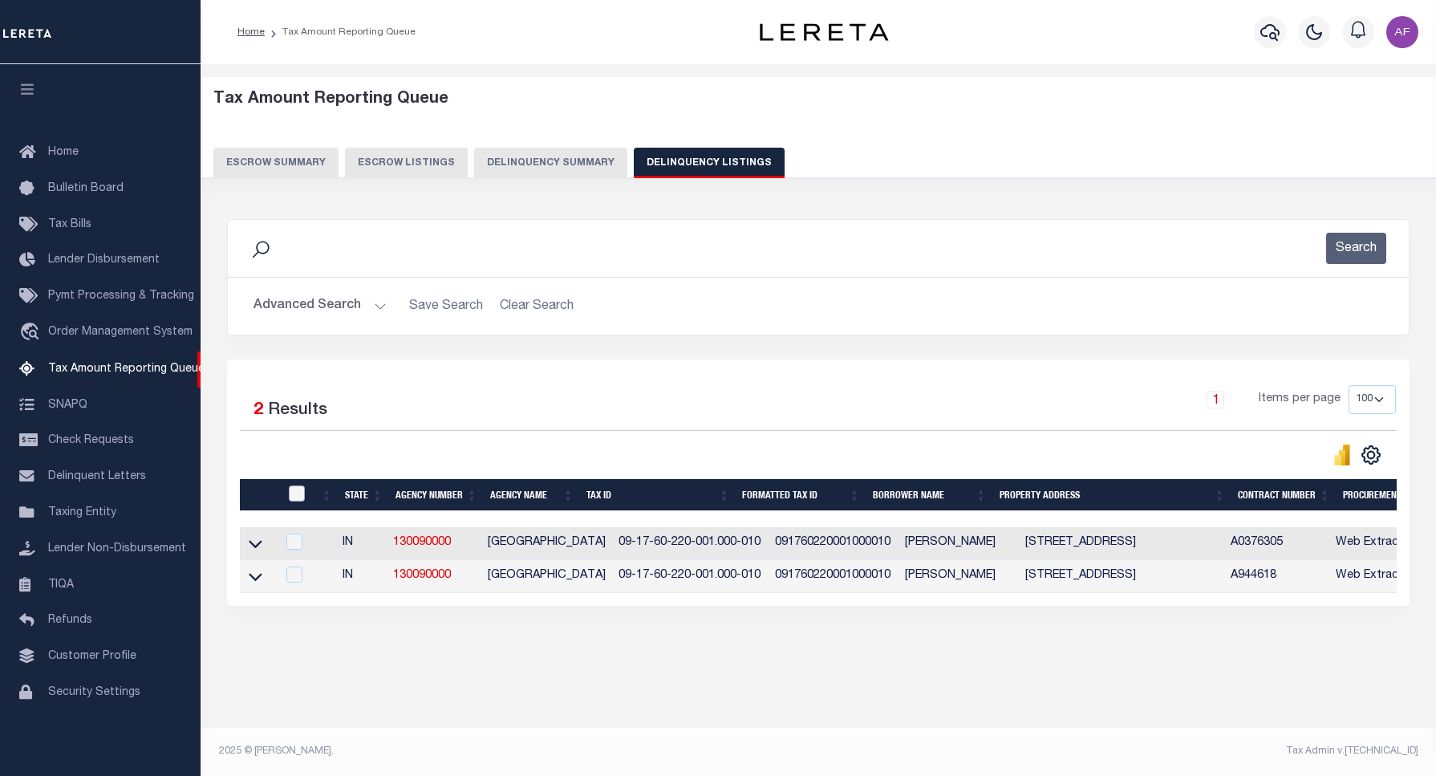
click at [302, 497] on input "checkbox" at bounding box center [297, 493] width 16 height 16
checkbox input "true"
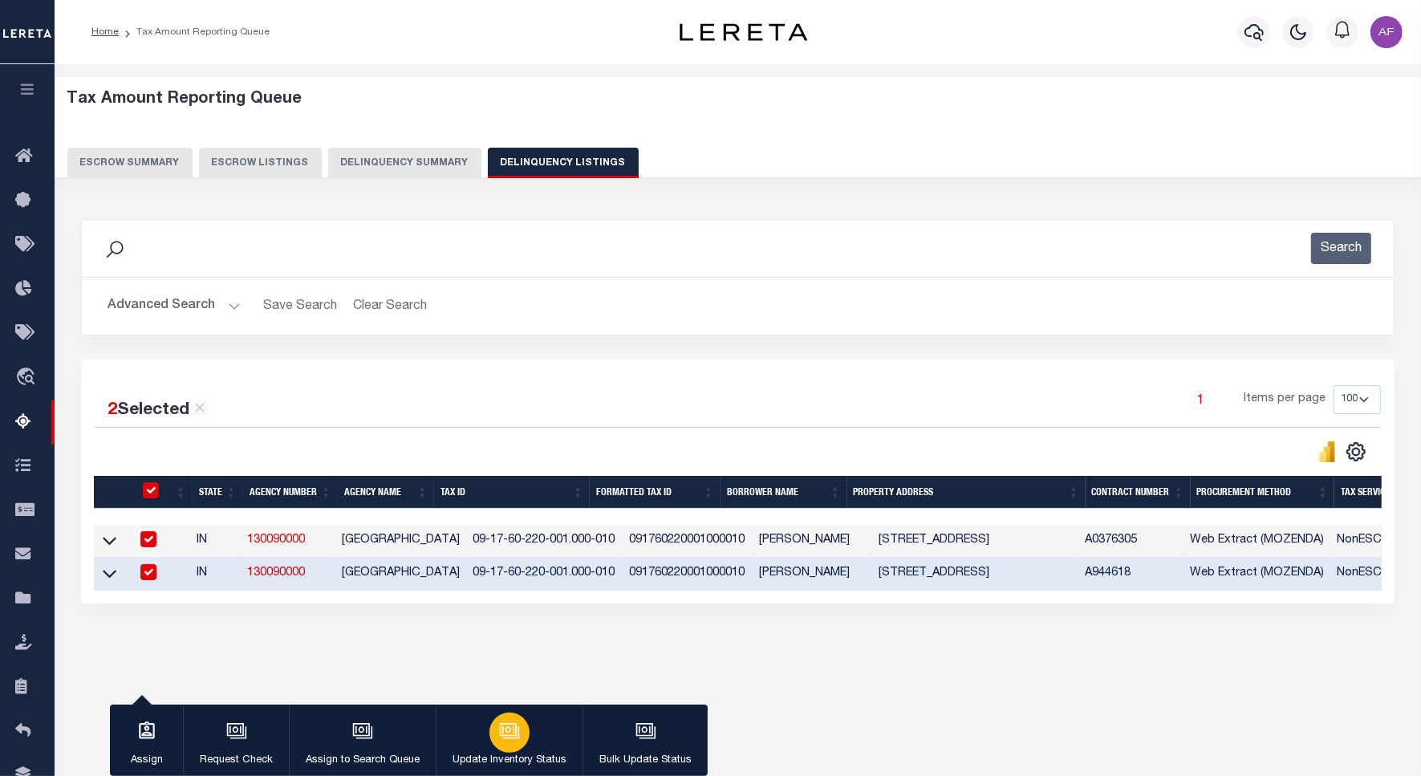
click at [505, 728] on icon "button" at bounding box center [508, 729] width 12 height 7
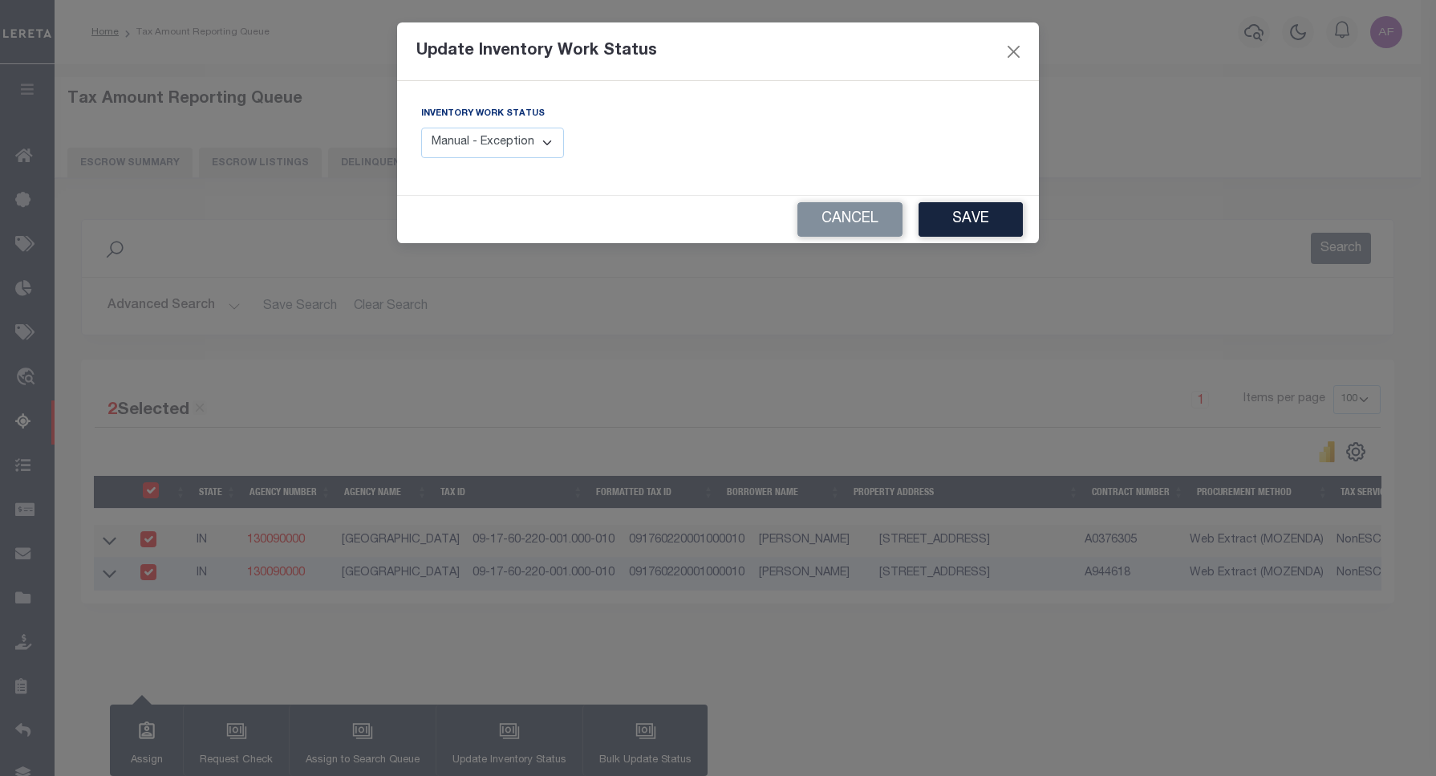
click at [499, 144] on select "Manual - Exception Pended - Awaiting Search Late Add Exception Completed" at bounding box center [492, 143] width 143 height 31
select select "4"
click at [421, 128] on select "Manual - Exception Pended - Awaiting Search Late Add Exception Completed" at bounding box center [492, 143] width 143 height 31
click at [960, 239] on div "Cancel Save" at bounding box center [718, 219] width 642 height 47
click at [967, 230] on button "Save" at bounding box center [971, 219] width 104 height 34
